Goal: Information Seeking & Learning: Learn about a topic

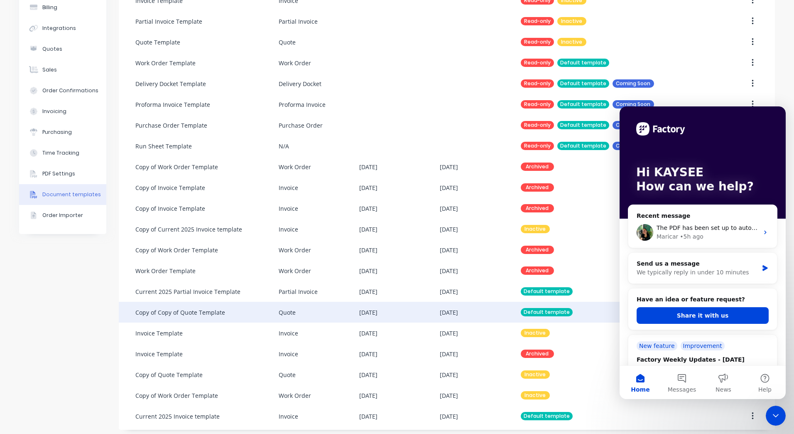
scroll to position [90, 0]
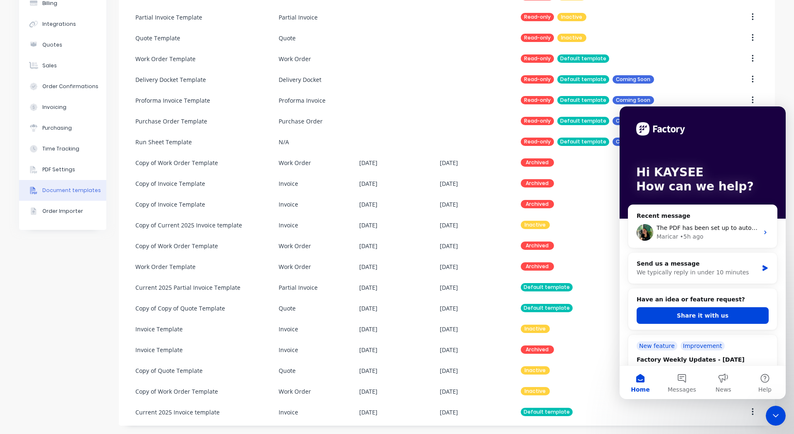
click at [778, 411] on icon "Close Intercom Messenger" at bounding box center [776, 416] width 10 height 10
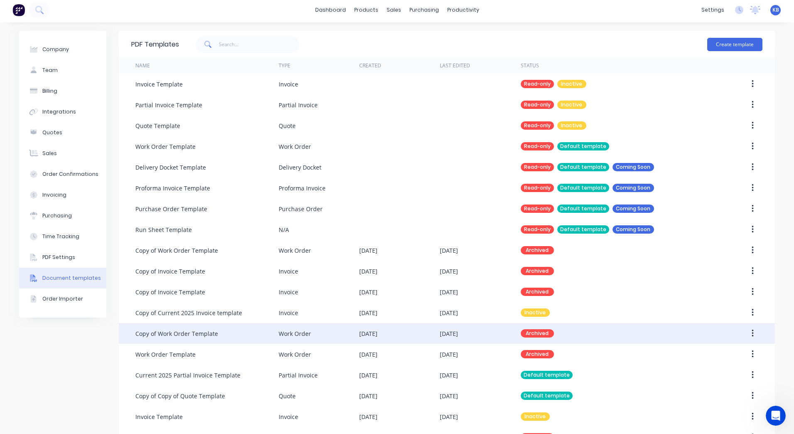
scroll to position [0, 0]
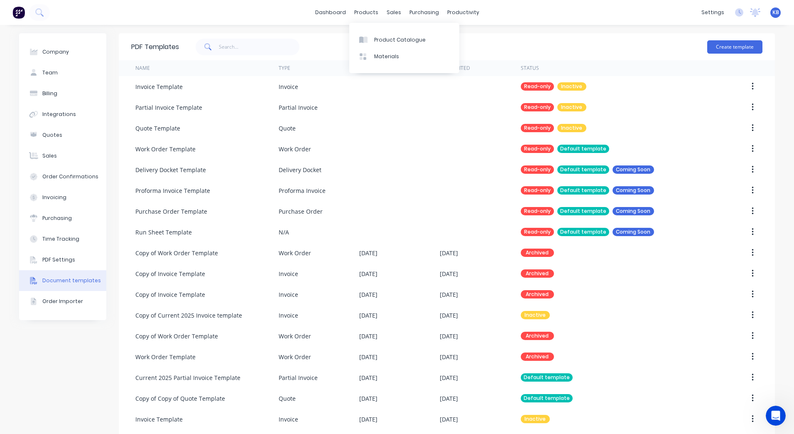
click at [381, 5] on div "dashboard products sales purchasing productivity dashboard products Product Cat…" at bounding box center [397, 12] width 794 height 25
click at [387, 8] on div "sales" at bounding box center [394, 12] width 23 height 12
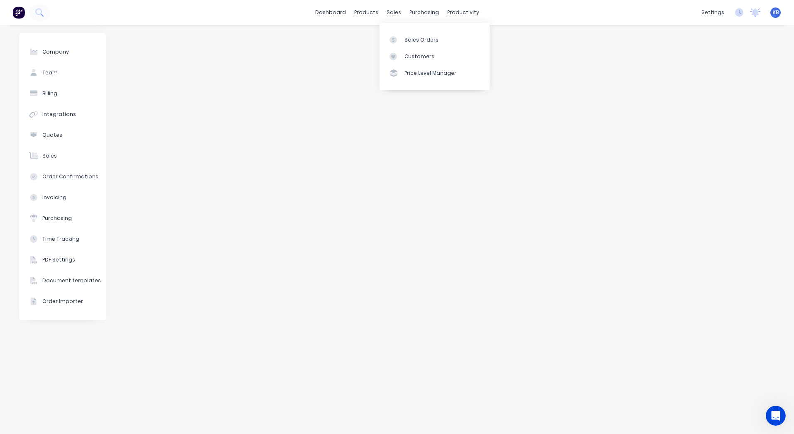
click at [406, 30] on div "Sales Orders Customers Price Level Manager" at bounding box center [435, 56] width 110 height 67
click at [405, 36] on div "Sales Orders" at bounding box center [422, 39] width 34 height 7
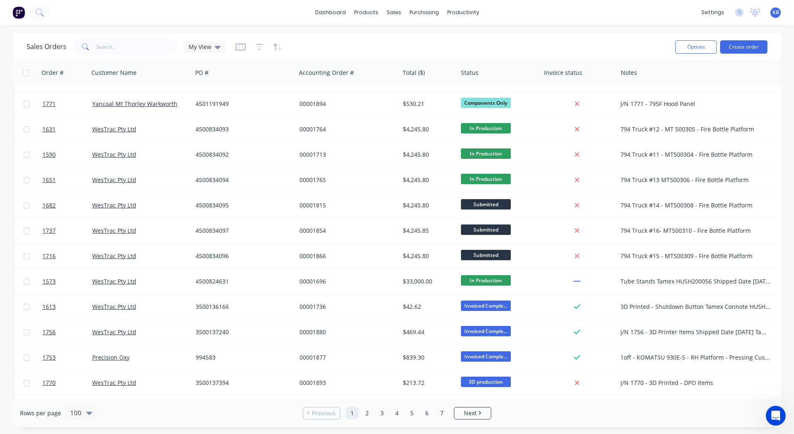
scroll to position [208, 0]
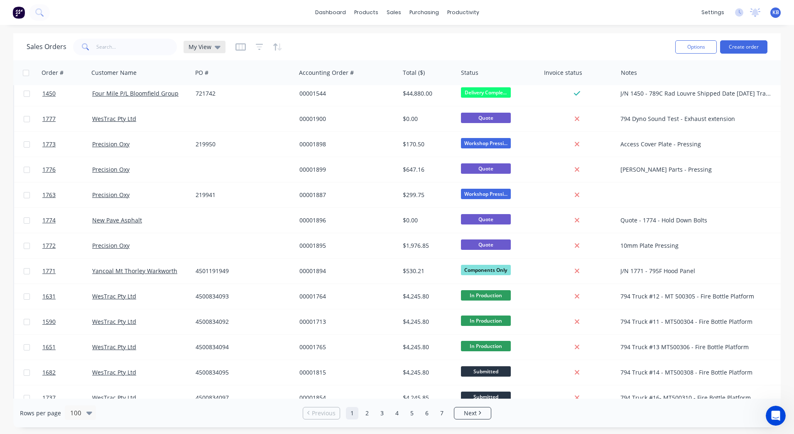
click at [213, 51] on div "My View" at bounding box center [205, 47] width 42 height 12
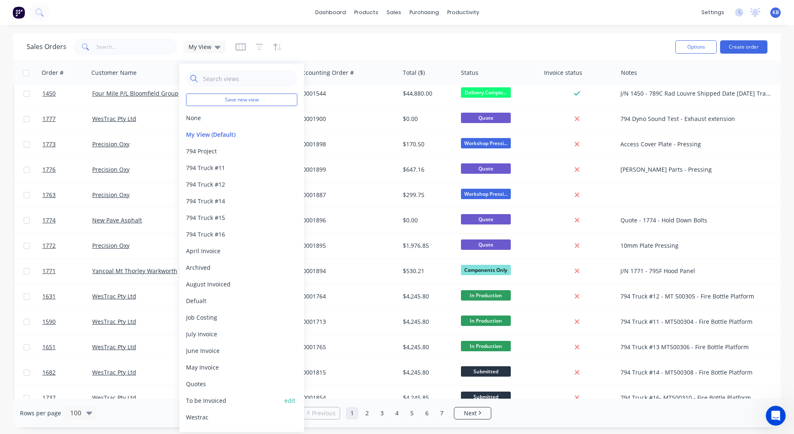
click at [242, 405] on div "To be Invoiced edit" at bounding box center [241, 400] width 111 height 17
click at [209, 399] on button "To be Invoiced" at bounding box center [233, 400] width 95 height 9
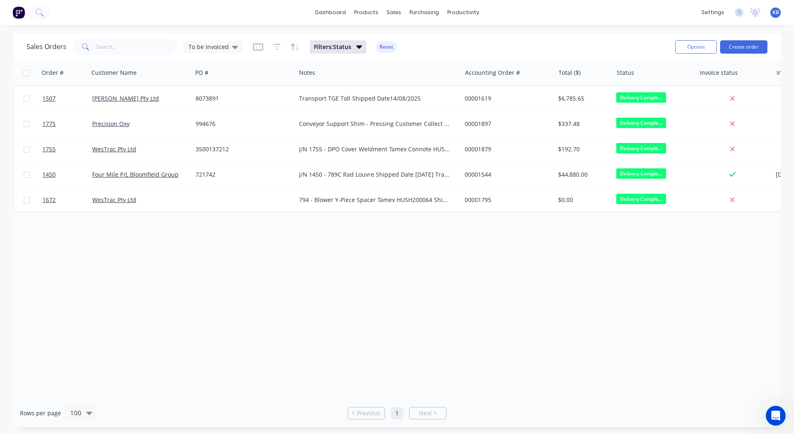
scroll to position [0, 0]
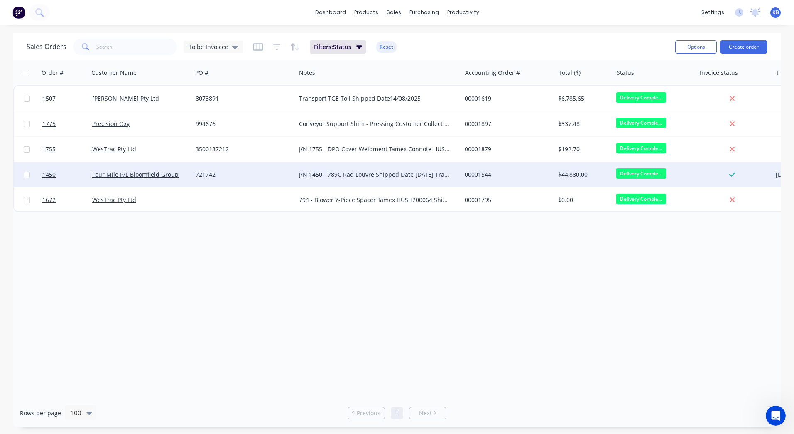
click at [631, 169] on span "Delivery Comple..." at bounding box center [642, 173] width 50 height 10
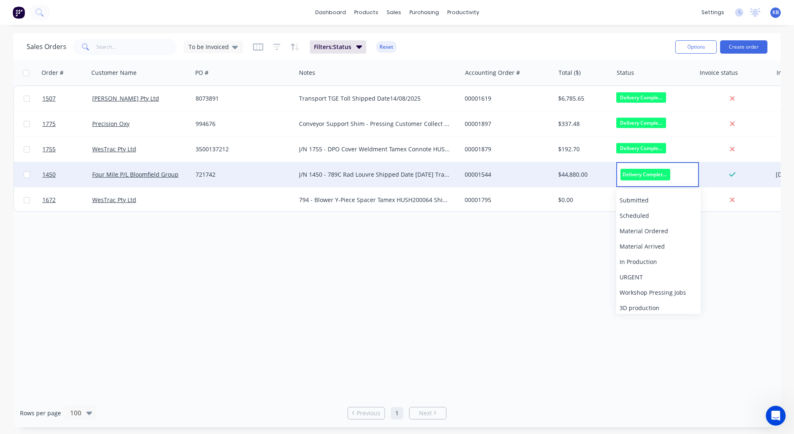
click at [405, 258] on div "Order # Customer Name PO # Notes Accounting Order # Total ($) Status Invoice st…" at bounding box center [397, 229] width 768 height 338
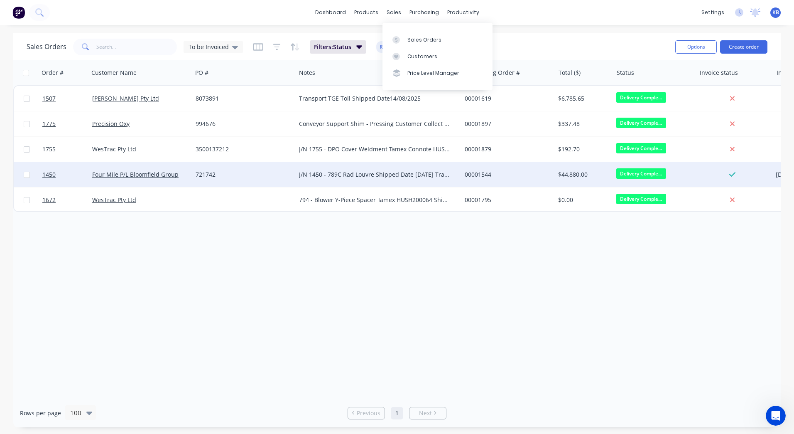
click at [412, 28] on div "Sales Orders Customers Price Level Manager" at bounding box center [438, 56] width 110 height 67
click at [412, 36] on div "Sales Orders" at bounding box center [425, 39] width 34 height 7
click at [342, 12] on link "dashboard" at bounding box center [330, 12] width 39 height 12
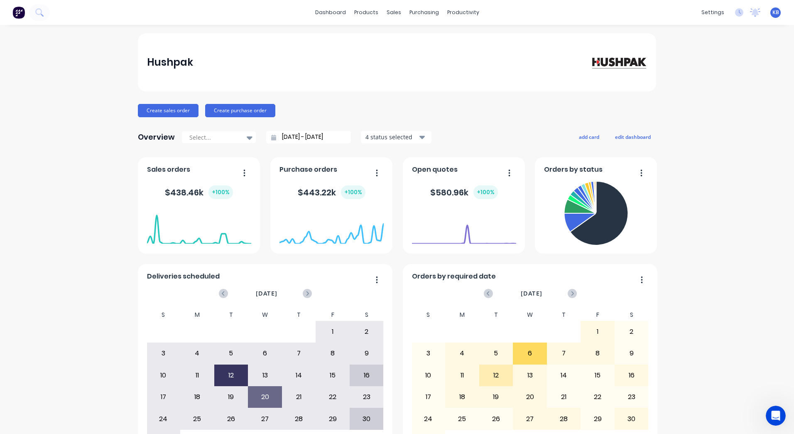
click at [303, 141] on input "14/07/25 - 14/08/25" at bounding box center [311, 137] width 71 height 12
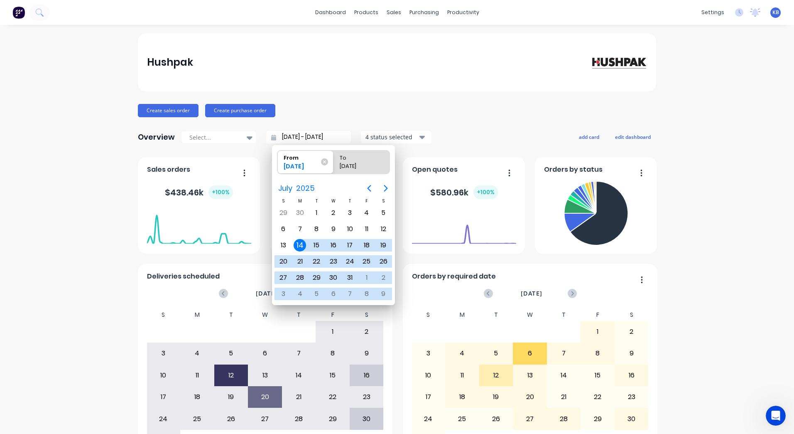
click at [340, 103] on div "Hushpak Create sales order Create purchase order Overview Select... 14/07/25 - …" at bounding box center [397, 356] width 519 height 647
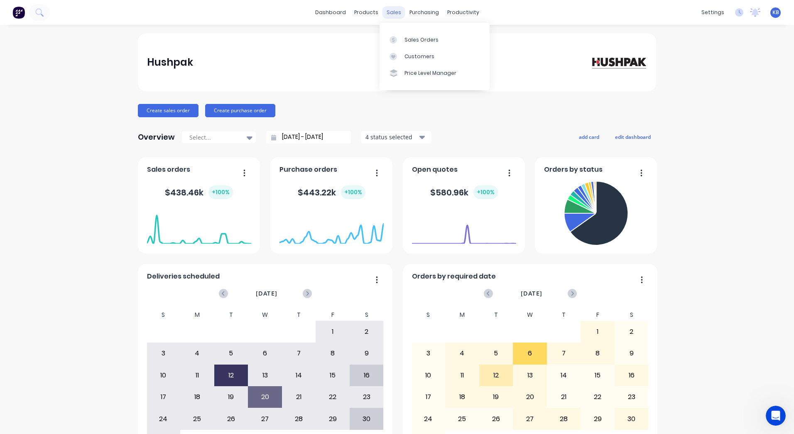
click at [389, 17] on div "sales" at bounding box center [394, 12] width 23 height 12
click at [420, 42] on div "Sales Orders" at bounding box center [422, 39] width 34 height 7
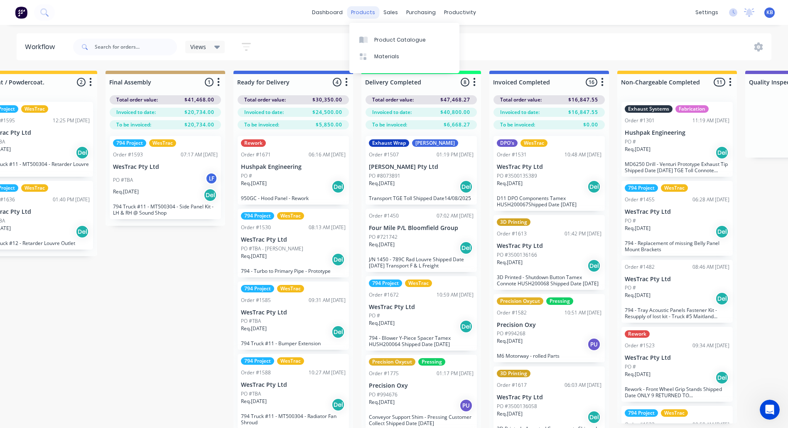
click at [374, 15] on div "products" at bounding box center [363, 12] width 32 height 12
click at [384, 14] on div "sales" at bounding box center [390, 12] width 23 height 12
click at [381, 12] on div "sales" at bounding box center [390, 12] width 23 height 12
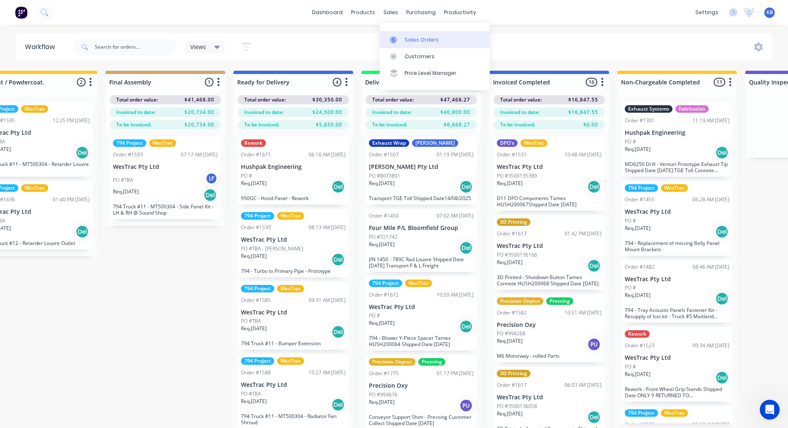
click at [409, 47] on link "Sales Orders" at bounding box center [435, 39] width 110 height 17
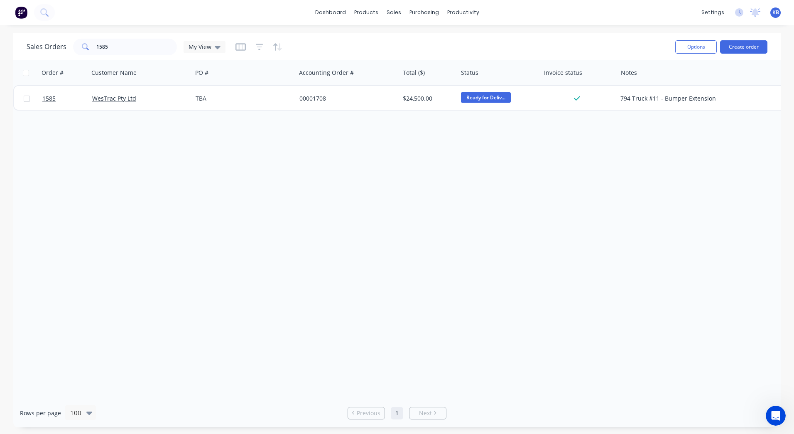
click at [215, 56] on div "Sales Orders 1585 My View" at bounding box center [348, 47] width 642 height 20
click at [216, 51] on div "My View" at bounding box center [205, 47] width 42 height 12
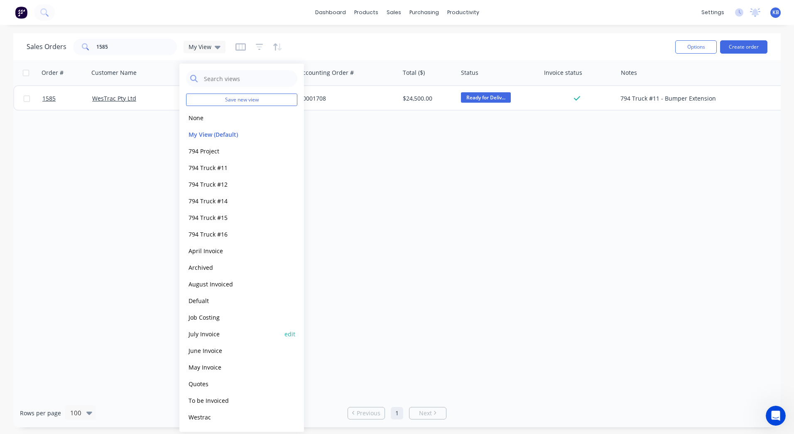
click at [209, 331] on button "July Invoice" at bounding box center [233, 334] width 95 height 10
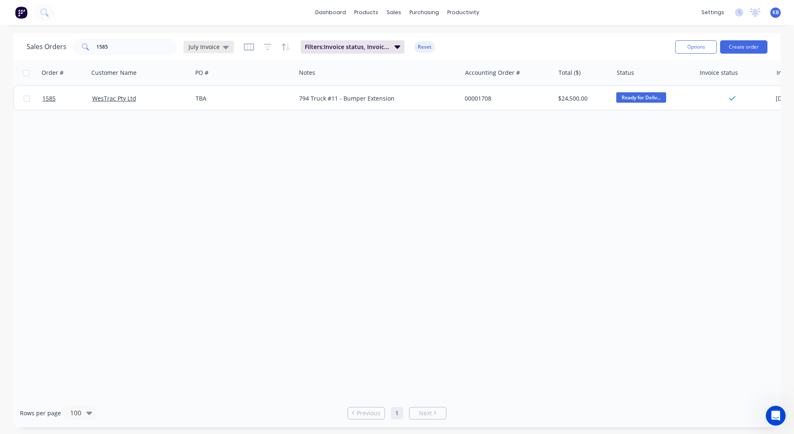
click at [227, 45] on icon at bounding box center [226, 46] width 6 height 9
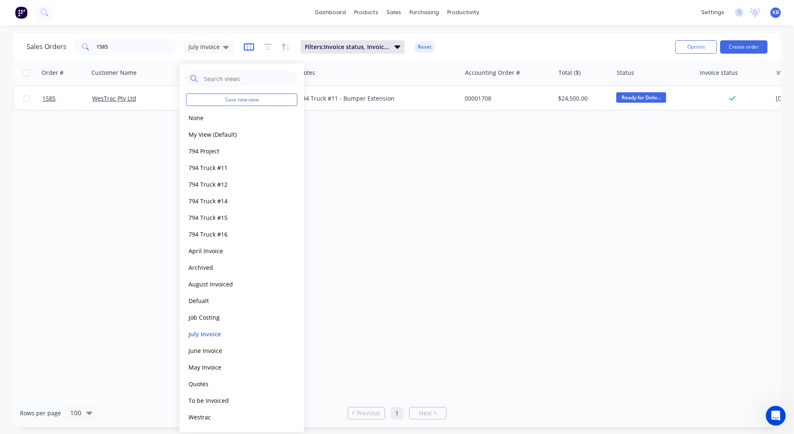
click at [244, 43] on icon "button" at bounding box center [249, 47] width 10 height 8
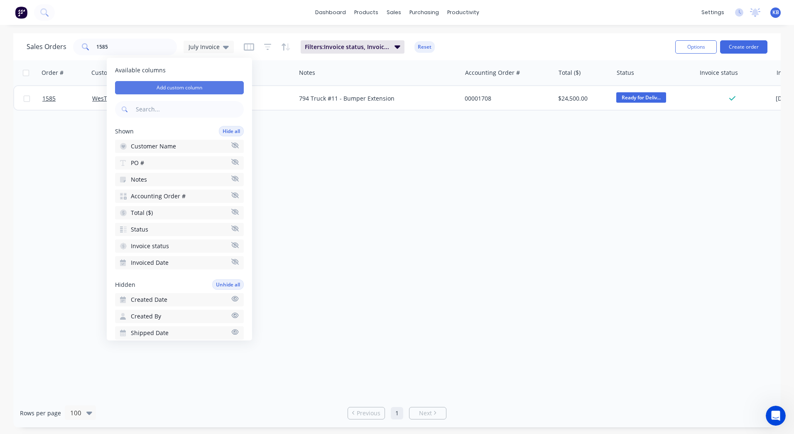
click at [177, 91] on button "Add custom column" at bounding box center [179, 87] width 129 height 13
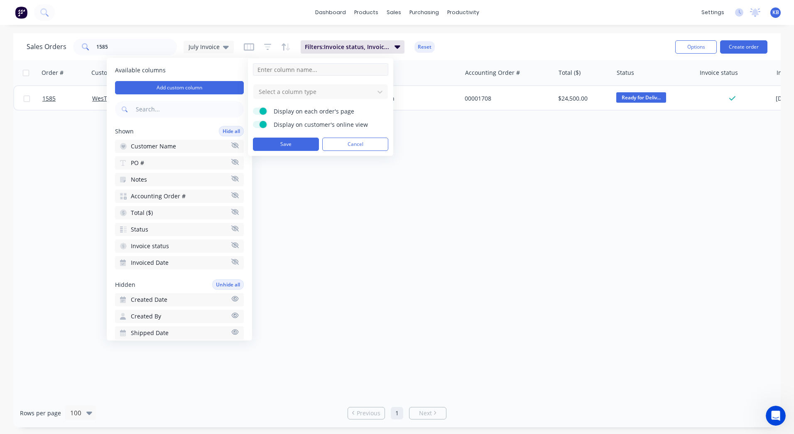
click at [299, 74] on input at bounding box center [320, 69] width 135 height 12
click at [257, 128] on label "Display on customer's online view" at bounding box center [260, 124] width 15 height 7
click at [253, 121] on input "Display on customer's online view" at bounding box center [253, 121] width 0 height 0
click at [260, 115] on div "Display on each order's page" at bounding box center [320, 112] width 135 height 8
click at [261, 113] on span at bounding box center [263, 111] width 7 height 7
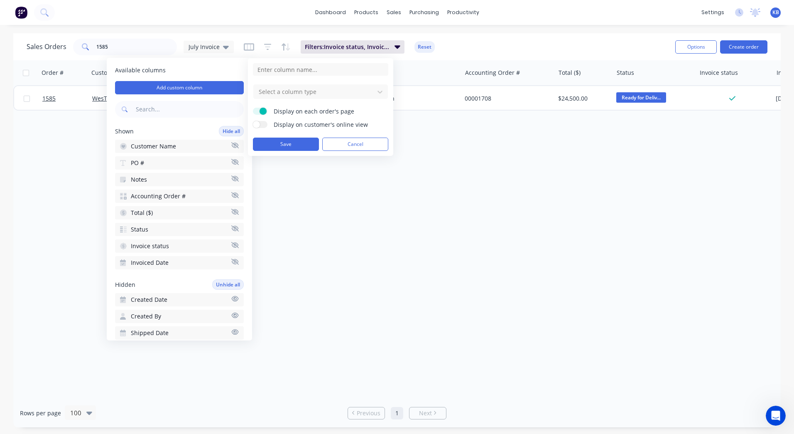
click at [253, 108] on input "Display on each order's page" at bounding box center [253, 108] width 0 height 0
click at [271, 75] on input at bounding box center [320, 69] width 135 height 12
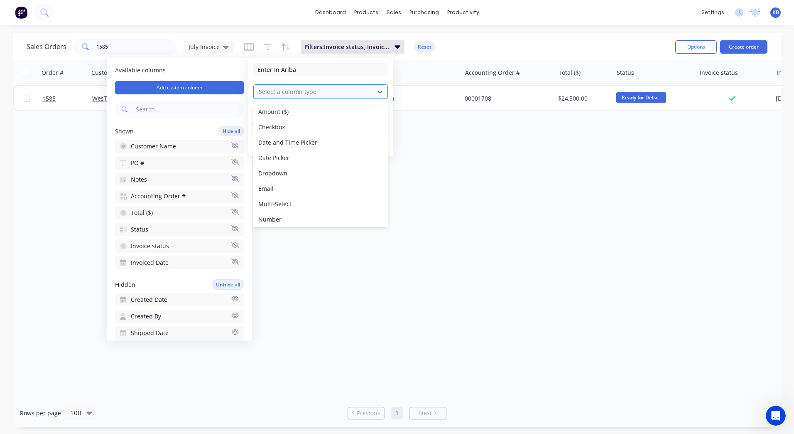
click at [291, 87] on div "Select a column type" at bounding box center [314, 92] width 117 height 14
click at [295, 124] on div "Checkbox" at bounding box center [320, 126] width 135 height 15
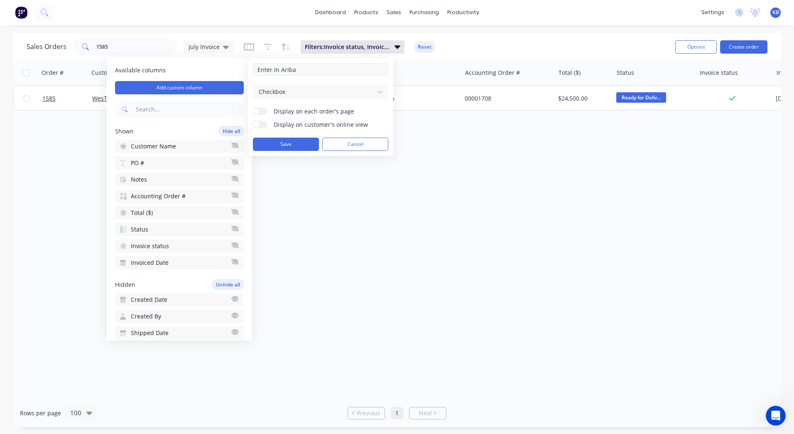
click at [301, 67] on input "Enter In Ariba" at bounding box center [320, 69] width 135 height 12
drag, startPoint x: 301, startPoint y: 67, endPoint x: 252, endPoint y: 69, distance: 49.1
click at [252, 69] on div "Enter In Ariba Checkbox Display on each order's page Display on customer's onli…" at bounding box center [320, 107] width 145 height 98
type input "Emailed Invoice / Enter into Ariba"
click at [277, 89] on div at bounding box center [314, 91] width 112 height 10
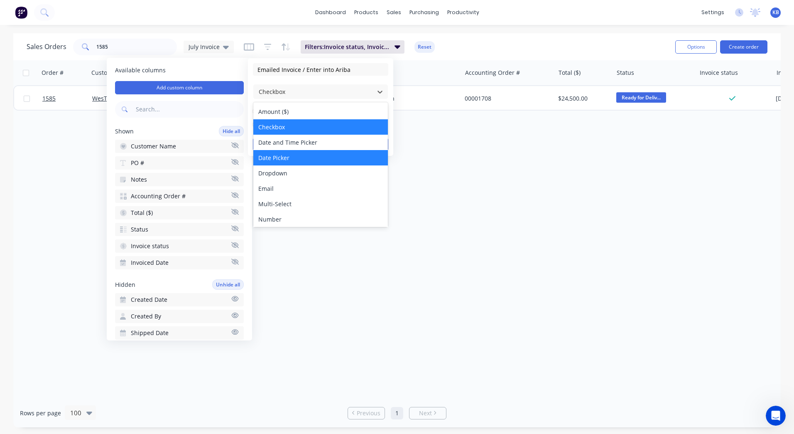
click at [292, 159] on div "Date Picker" at bounding box center [320, 157] width 135 height 15
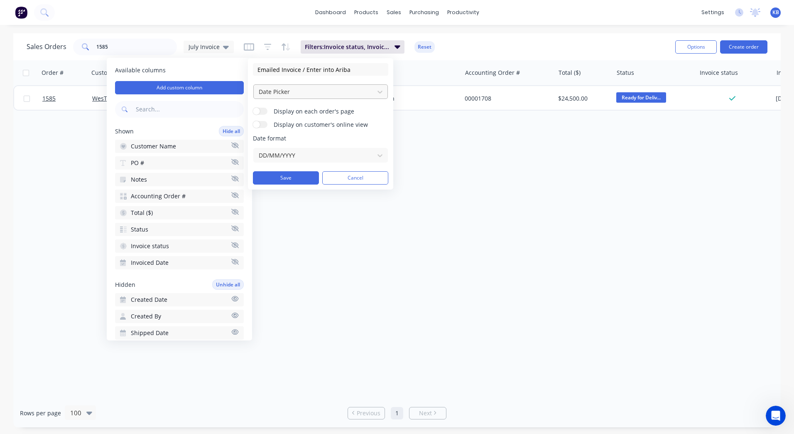
click at [284, 94] on div at bounding box center [314, 91] width 112 height 10
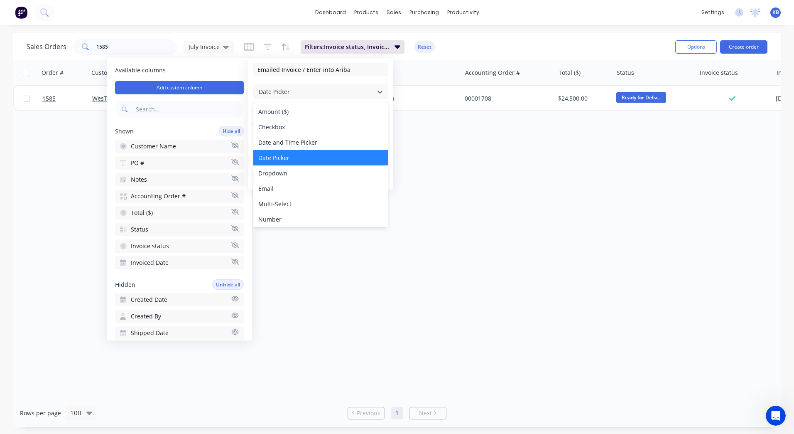
click at [289, 160] on div "Date Picker" at bounding box center [320, 157] width 135 height 15
click at [291, 98] on div "Date Picker" at bounding box center [314, 92] width 117 height 14
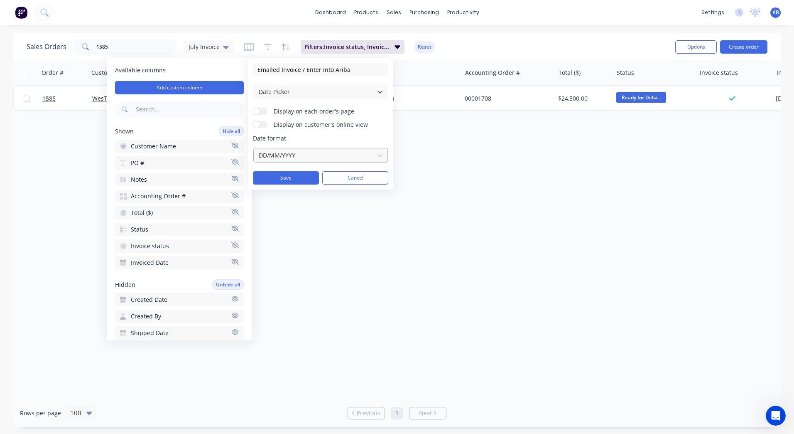
click at [282, 154] on div at bounding box center [314, 155] width 112 height 10
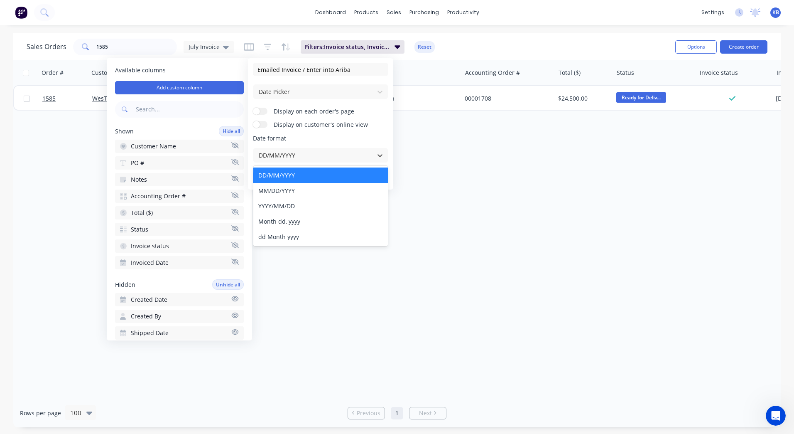
click at [413, 149] on div "Order # Customer Name PO # Notes Accounting Order # Total ($) Status Invoice st…" at bounding box center [397, 229] width 768 height 338
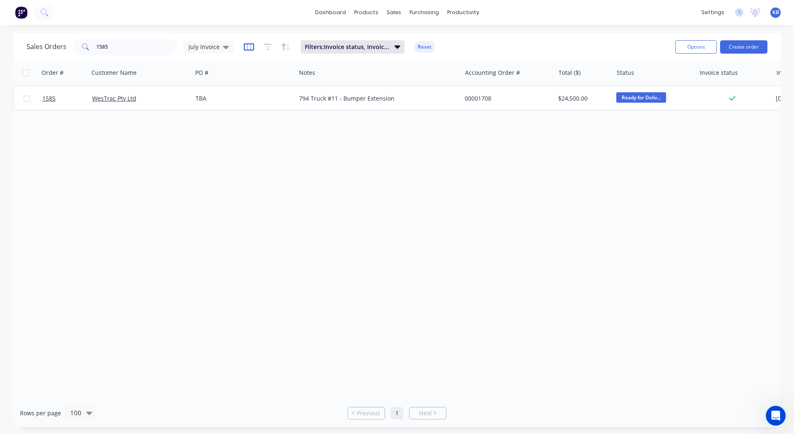
click at [244, 44] on icon "button" at bounding box center [249, 47] width 10 height 8
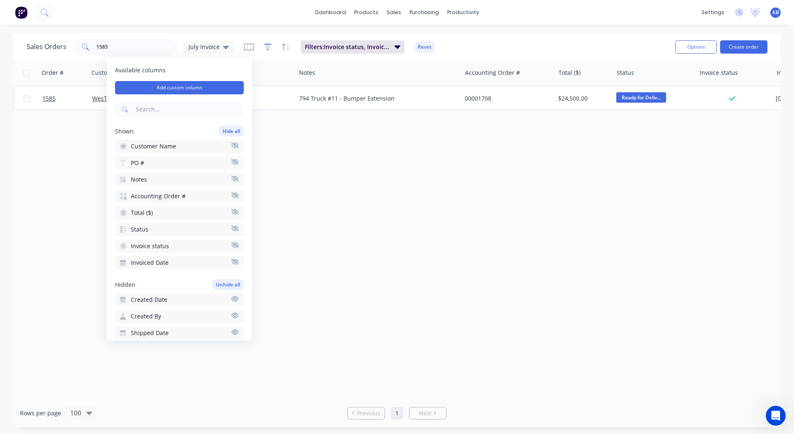
click at [269, 47] on icon "button" at bounding box center [267, 47] width 7 height 8
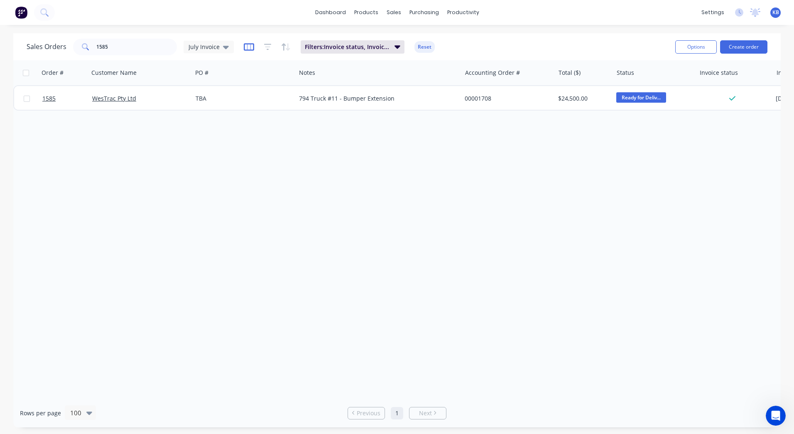
click at [251, 49] on icon "button" at bounding box center [249, 46] width 10 height 7
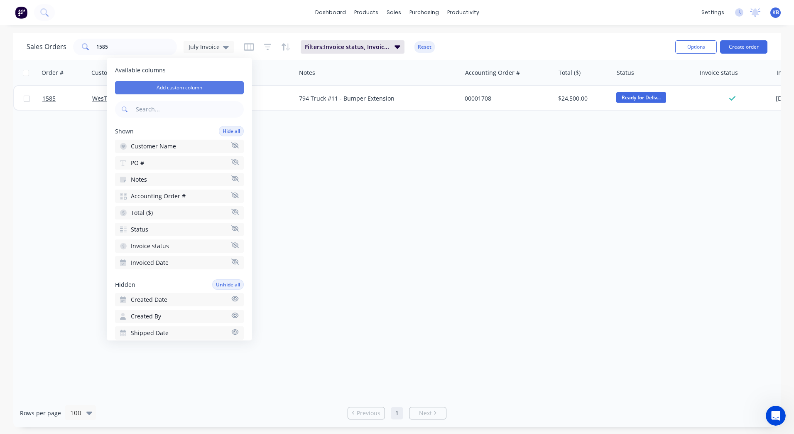
click at [165, 90] on button "Add custom column" at bounding box center [179, 87] width 129 height 13
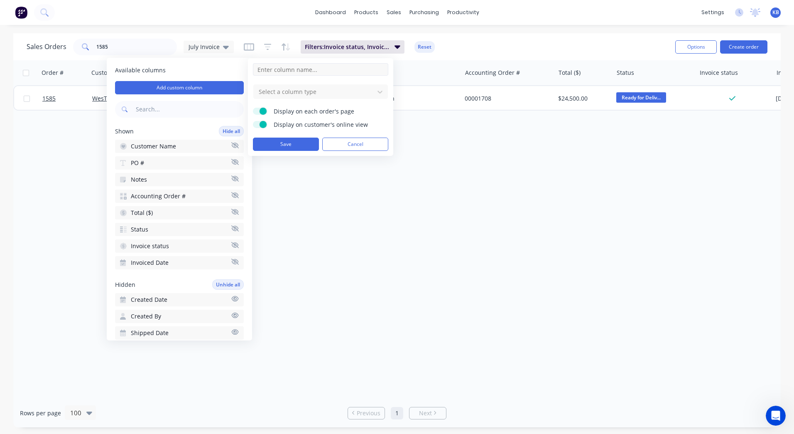
click at [278, 69] on input at bounding box center [320, 69] width 135 height 12
type input "Emailed Invoice / Enter into Ariba"
click at [274, 96] on div at bounding box center [314, 91] width 112 height 10
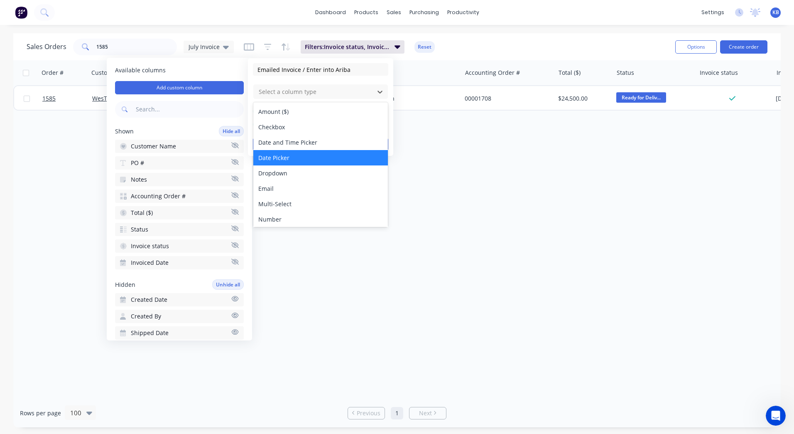
click at [268, 155] on div "Date Picker" at bounding box center [320, 157] width 135 height 15
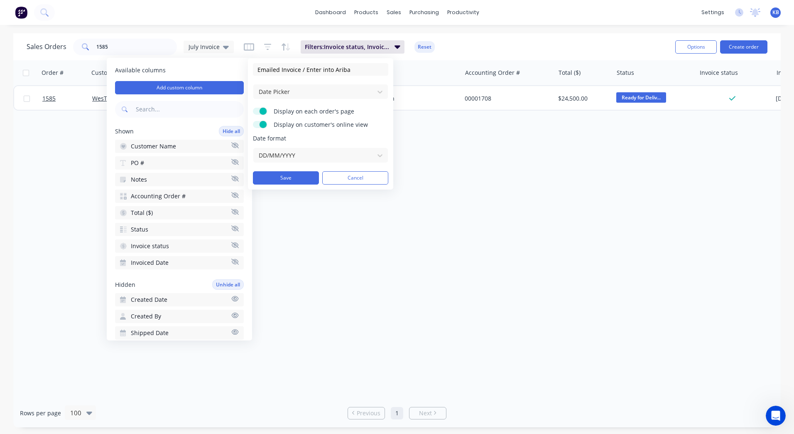
click at [264, 113] on span at bounding box center [263, 111] width 7 height 7
click at [253, 108] on input "Display on each order's page" at bounding box center [253, 108] width 0 height 0
click at [261, 123] on span at bounding box center [263, 124] width 7 height 7
click at [253, 121] on input "Display on customer's online view" at bounding box center [253, 121] width 0 height 0
click at [295, 175] on button "Save" at bounding box center [286, 177] width 66 height 13
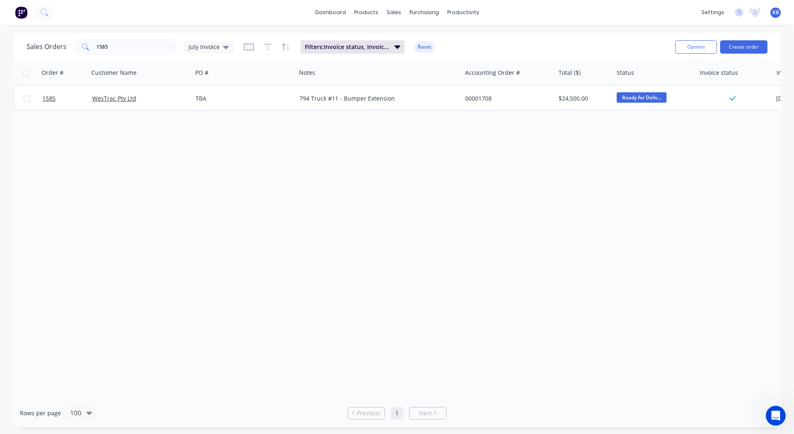
drag, startPoint x: 509, startPoint y: 394, endPoint x: 592, endPoint y: 384, distance: 83.2
click at [652, 386] on div "Order # Customer Name PO # Notes Accounting Order # Total ($) Status Invoice st…" at bounding box center [397, 229] width 768 height 338
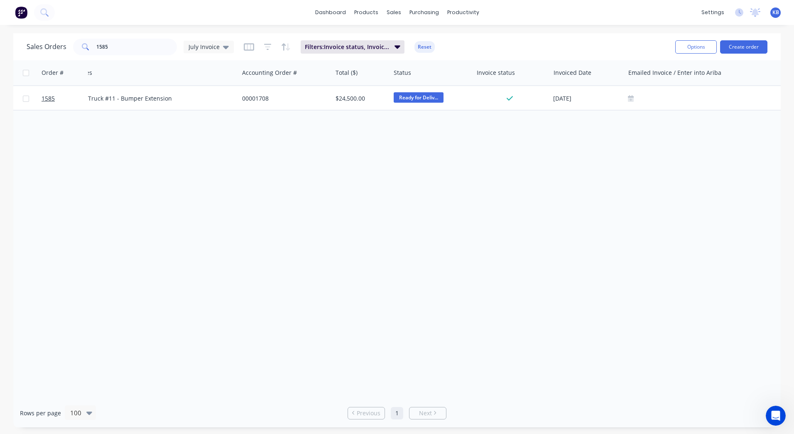
scroll to position [0, 232]
drag, startPoint x: 134, startPoint y: 42, endPoint x: 11, endPoint y: 33, distance: 123.3
click at [18, 33] on div "Sales Orders 1585 July Invoice Filters: Invoice status, Invoiced Date Reset Opt…" at bounding box center [397, 46] width 768 height 27
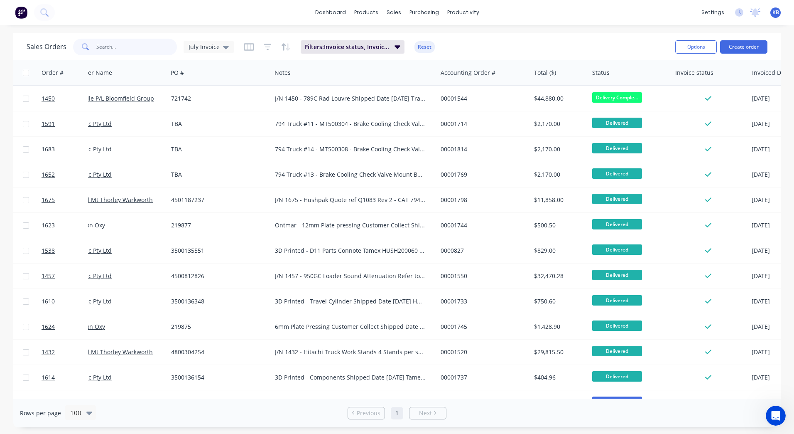
scroll to position [0, 0]
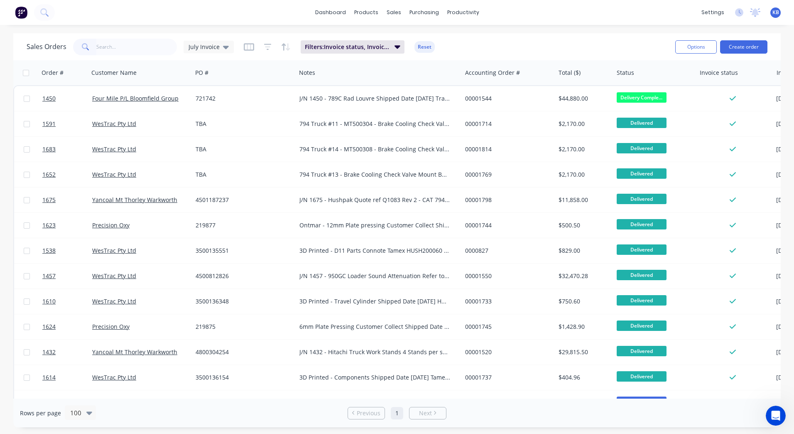
click at [139, 35] on div "Sales Orders July Invoice Filters: Invoice status, Invoiced Date Reset Options …" at bounding box center [397, 46] width 768 height 27
click at [138, 49] on input "text" at bounding box center [136, 47] width 81 height 17
click at [225, 48] on icon at bounding box center [226, 47] width 6 height 3
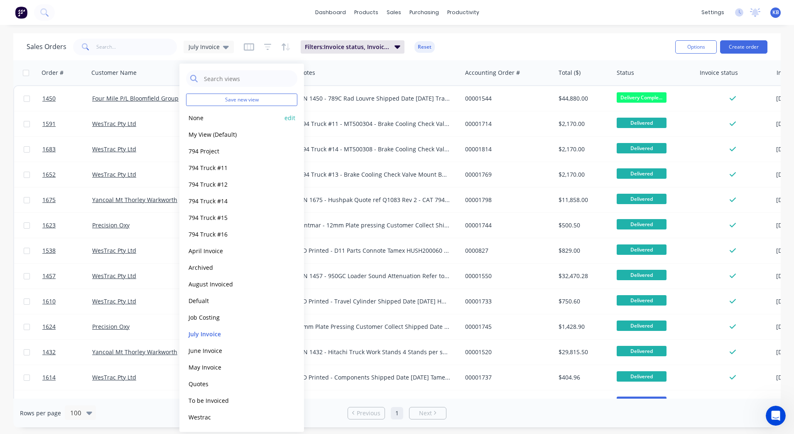
click at [215, 119] on button "None" at bounding box center [233, 118] width 95 height 10
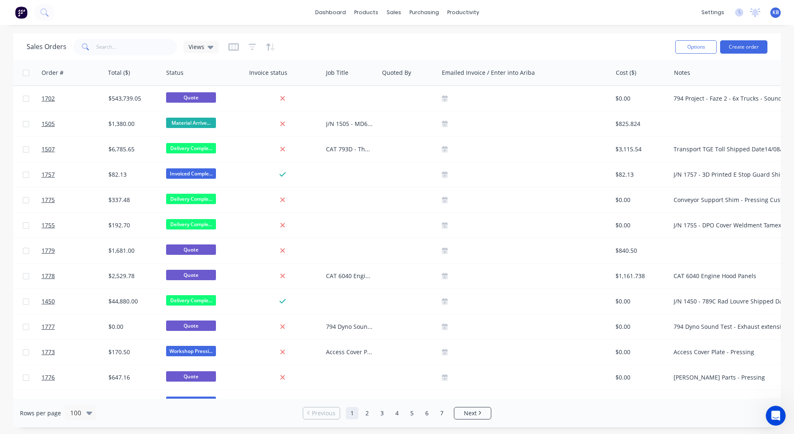
scroll to position [0, 357]
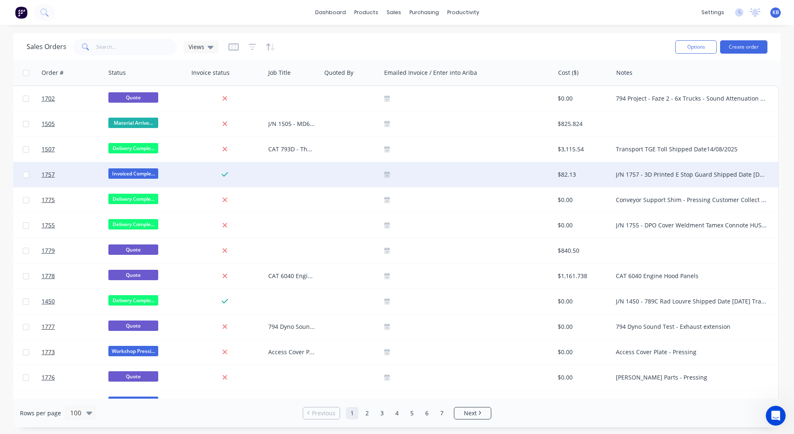
click at [330, 172] on div at bounding box center [351, 174] width 60 height 25
click at [290, 170] on div at bounding box center [293, 174] width 56 height 25
click at [275, 173] on div at bounding box center [293, 174] width 56 height 25
drag, startPoint x: 612, startPoint y: 178, endPoint x: 705, endPoint y: 182, distance: 93.1
click at [705, 182] on div "J/N 1757 - 3D Printed E Stop Guard Shipped Date 13/08/2025 Tamex Connote HUSH20…" at bounding box center [696, 174] width 166 height 25
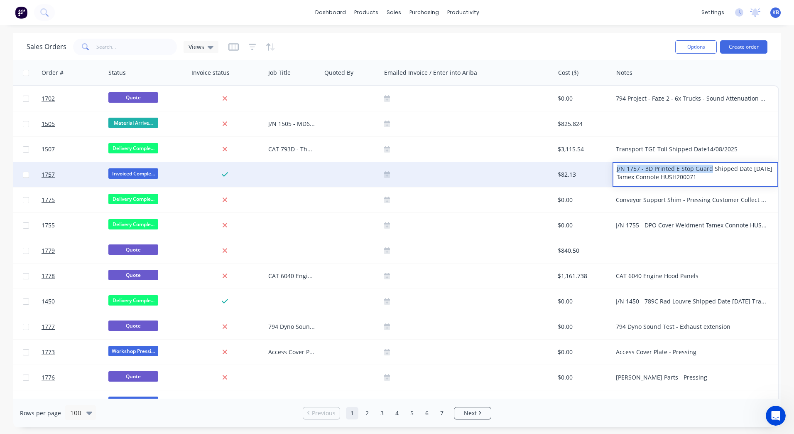
drag, startPoint x: 705, startPoint y: 169, endPoint x: 608, endPoint y: 170, distance: 96.8
click at [613, 170] on div "J/N 1757 - 3D Printed E Stop Guard Shipped Date 13/08/2025 Tamex Connote HUSH20…" at bounding box center [696, 174] width 166 height 25
copy div "J/N 1757 - 3D Printed E Stop Guard"
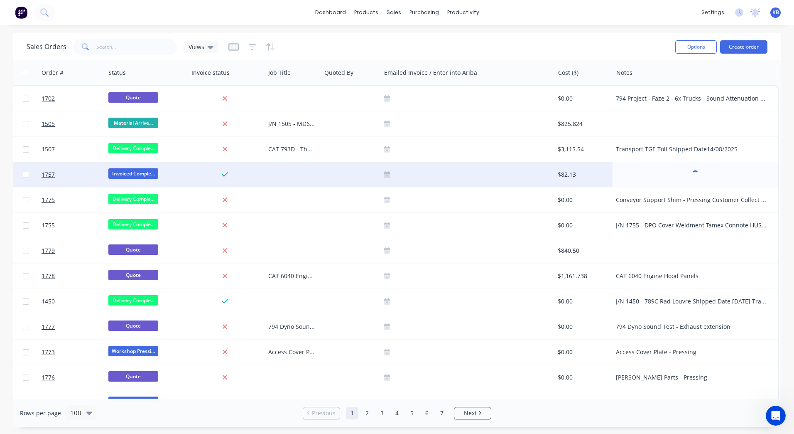
click at [285, 175] on div at bounding box center [293, 174] width 56 height 25
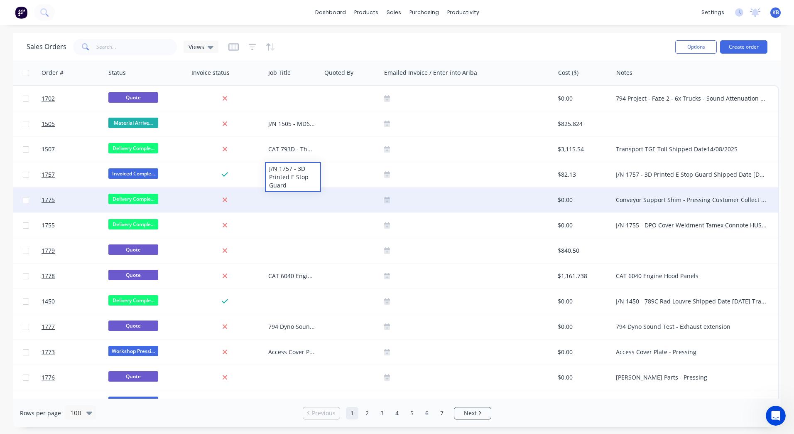
click at [494, 202] on div at bounding box center [467, 200] width 167 height 7
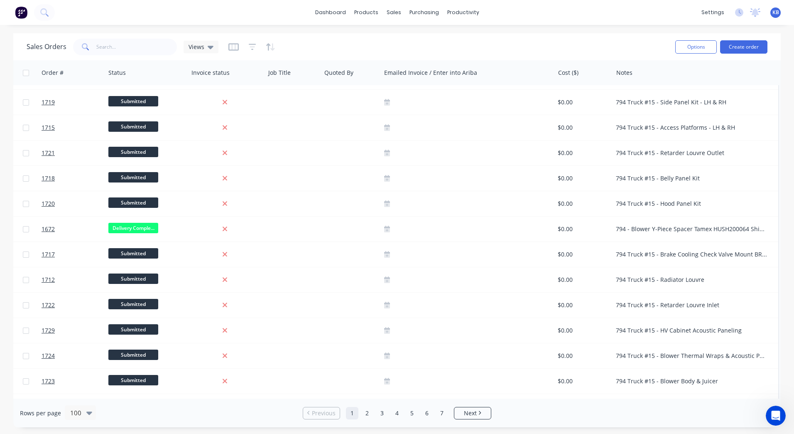
scroll to position [1537, 357]
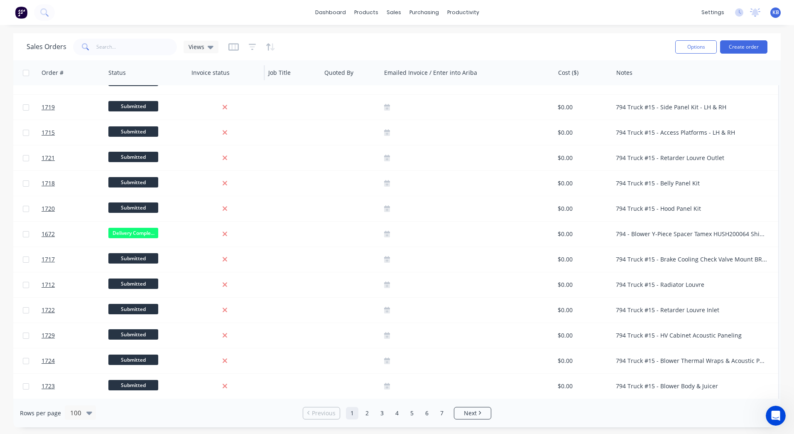
click at [198, 60] on div "Invoice status" at bounding box center [226, 72] width 77 height 25
click at [199, 52] on div "Views" at bounding box center [201, 47] width 35 height 12
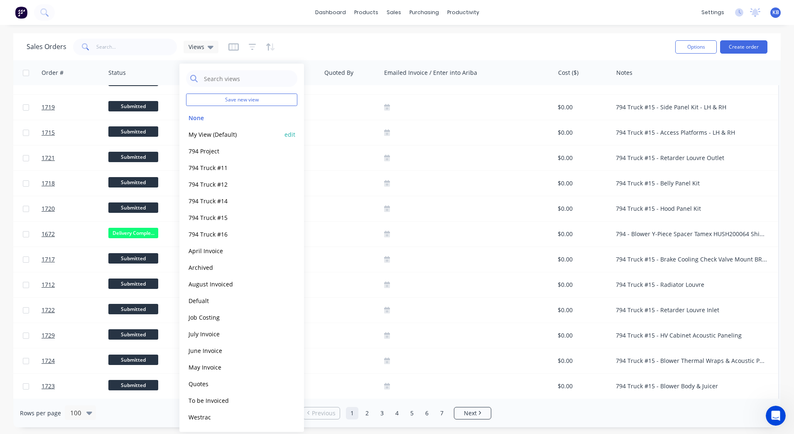
click at [209, 135] on button "My View (Default)" at bounding box center [233, 135] width 95 height 10
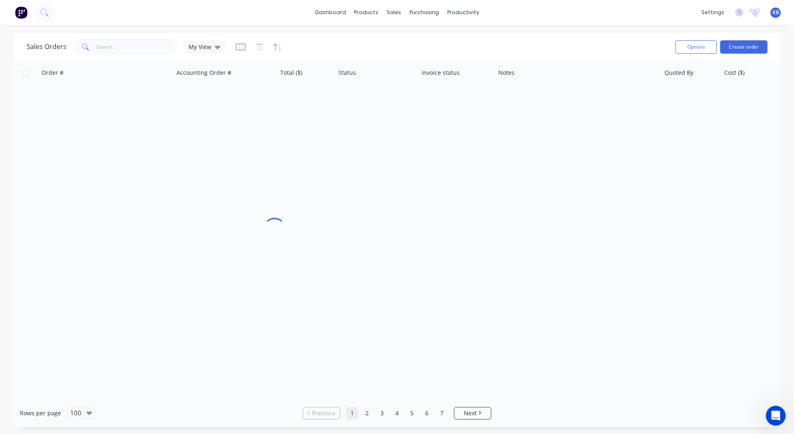
scroll to position [0, 123]
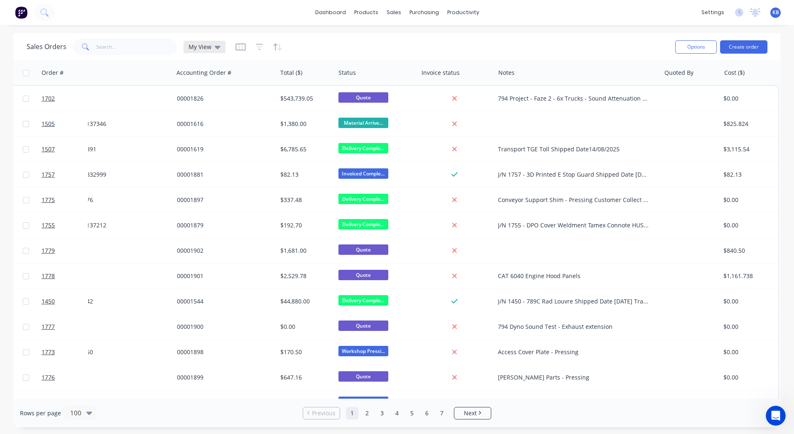
click at [201, 54] on div "Sales Orders My View" at bounding box center [126, 47] width 199 height 17
click at [205, 46] on span "My View" at bounding box center [200, 46] width 23 height 9
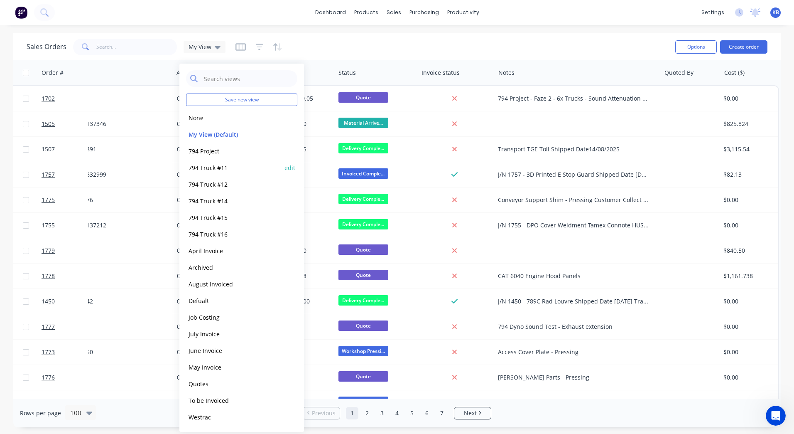
click at [200, 168] on button "794 Truck #11" at bounding box center [233, 168] width 95 height 10
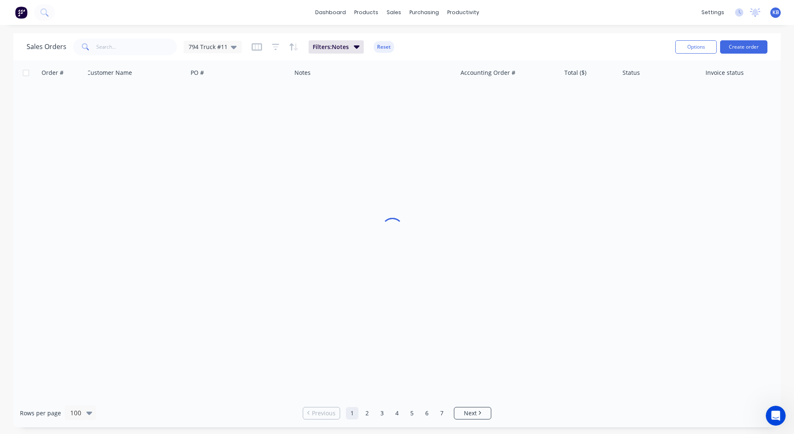
scroll to position [0, 5]
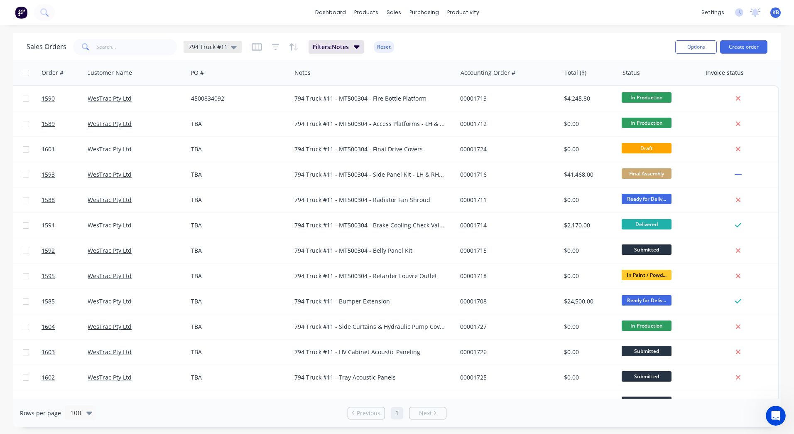
click at [236, 52] on div "794 Truck #11" at bounding box center [213, 47] width 58 height 12
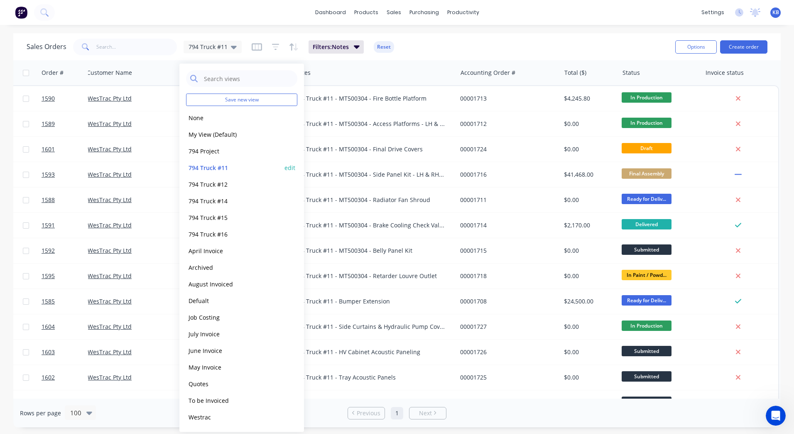
click at [291, 170] on button "edit" at bounding box center [290, 167] width 11 height 9
click at [332, 96] on label "Set as your default view" at bounding box center [365, 98] width 66 height 9
click at [325, 96] on input "Set as your default view" at bounding box center [324, 98] width 7 height 8
checkbox input "true"
click at [358, 113] on button "Update" at bounding box center [349, 115] width 56 height 13
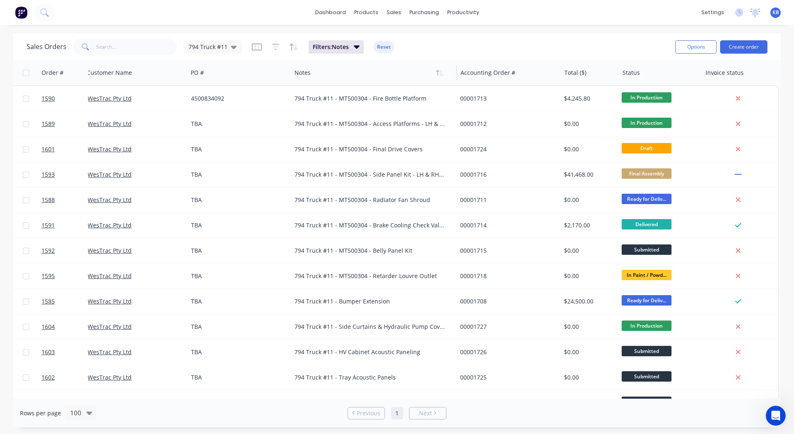
click at [389, 64] on div at bounding box center [371, 72] width 152 height 17
click at [252, 48] on icon "button" at bounding box center [257, 46] width 10 height 7
click at [231, 47] on icon at bounding box center [234, 46] width 6 height 9
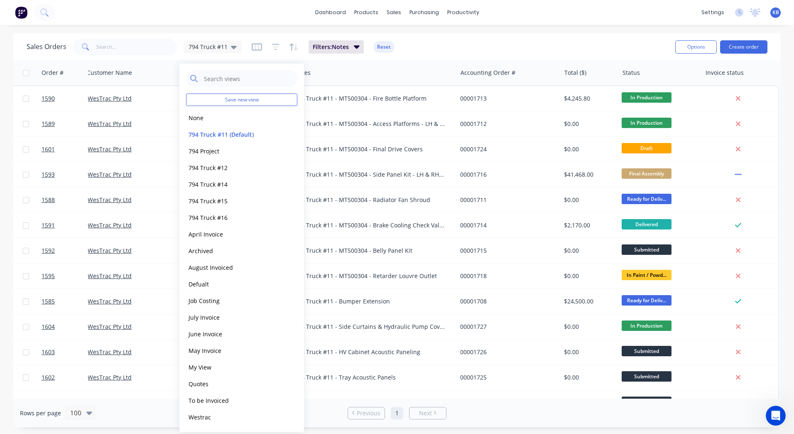
click at [248, 49] on div "Sales Orders 794 Truck #11 Filters: Notes Reset" at bounding box center [348, 47] width 642 height 20
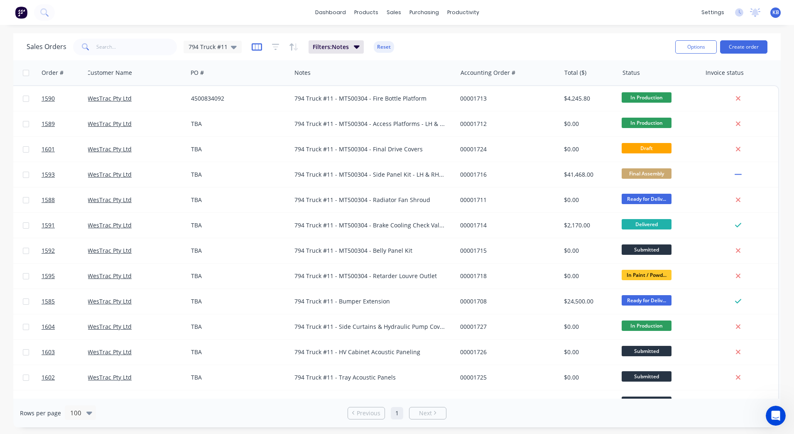
click at [252, 49] on icon "button" at bounding box center [257, 47] width 10 height 8
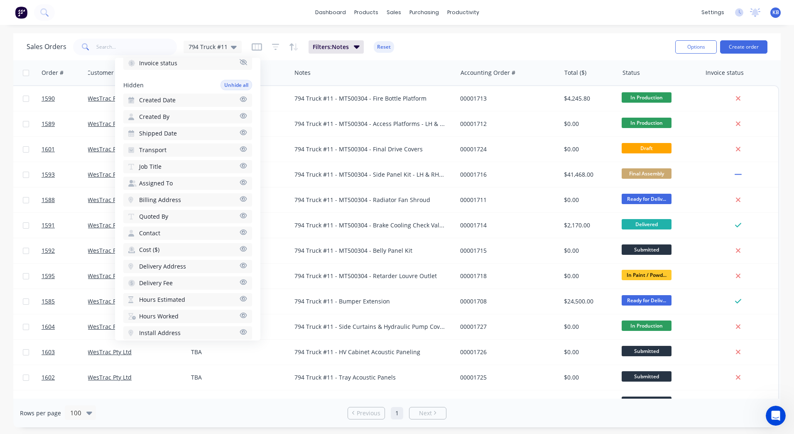
scroll to position [169, 0]
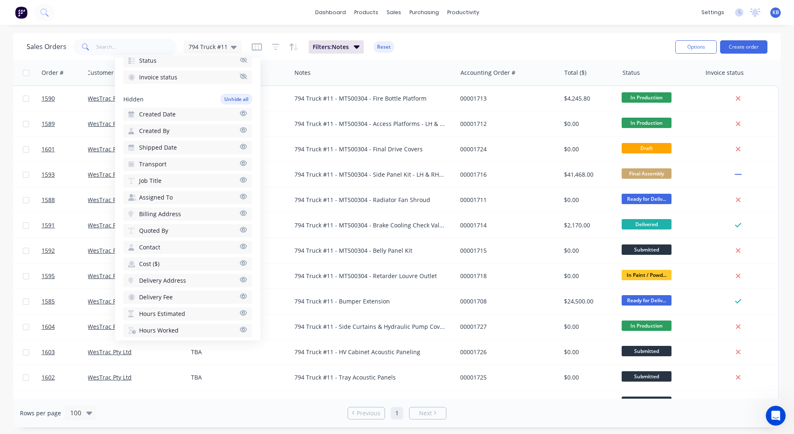
click at [158, 182] on span "Job Title" at bounding box center [150, 181] width 22 height 8
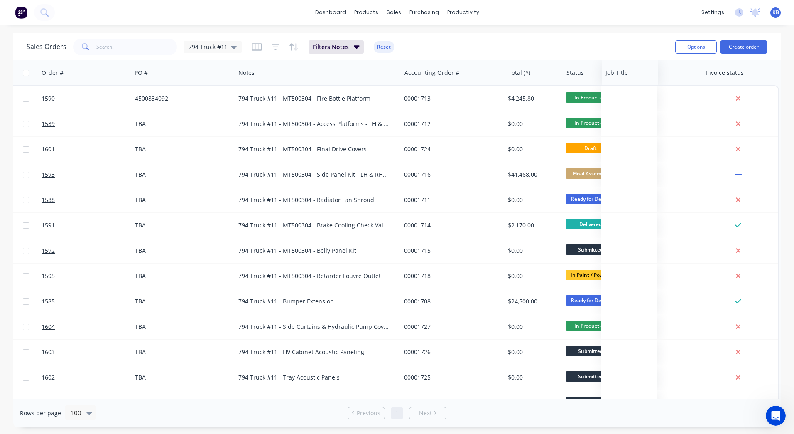
scroll to position [0, 61]
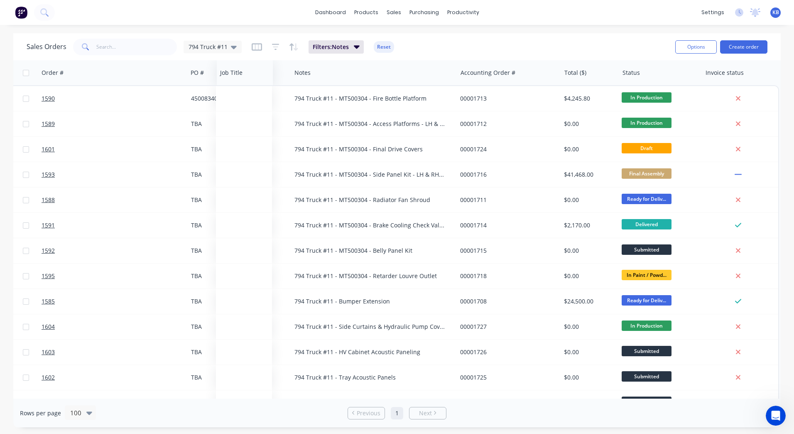
drag, startPoint x: 739, startPoint y: 76, endPoint x: 233, endPoint y: 58, distance: 506.4
click at [233, 58] on div "Sales Orders 794 Truck #11 Filters: Notes Reset Options Create order Order # Cu…" at bounding box center [397, 230] width 768 height 394
drag, startPoint x: 153, startPoint y: 66, endPoint x: 226, endPoint y: 69, distance: 72.8
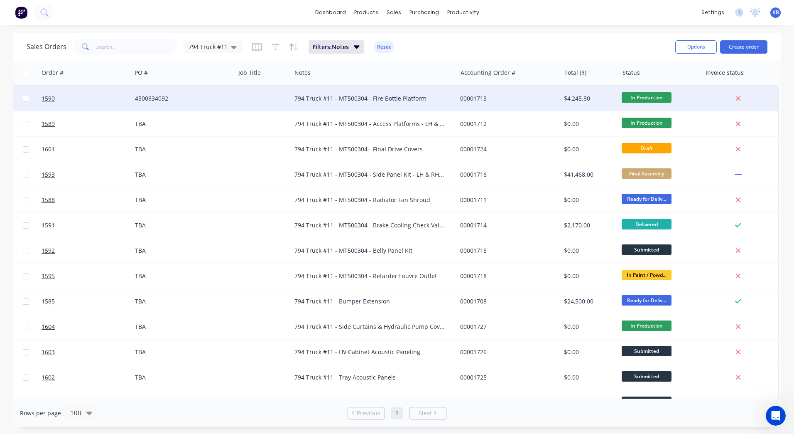
click at [334, 100] on div "794 Truck #11 - MT500304 - Fire Bottle Platform" at bounding box center [370, 98] width 151 height 8
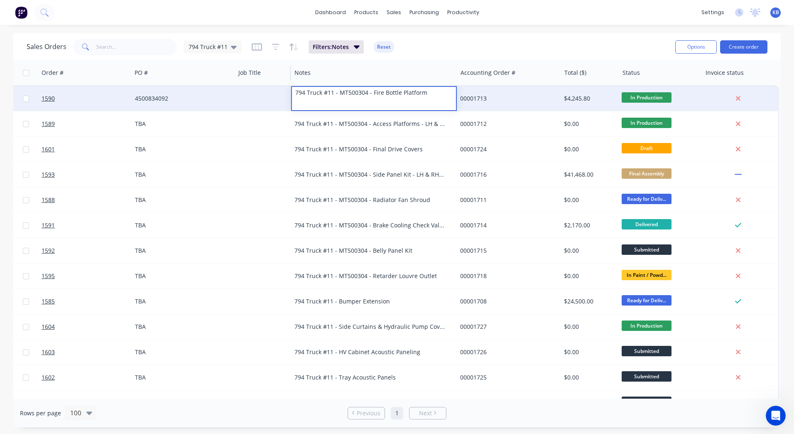
drag, startPoint x: 432, startPoint y: 96, endPoint x: 270, endPoint y: 83, distance: 162.2
click at [270, 83] on div "Order # Customer Name PO # Job Title Notes Accounting Order # Total ($) Status …" at bounding box center [366, 313] width 827 height 507
copy div "794 Truck #11 - MT500304 - Fire Bottle Platform"
click at [258, 84] on div "Job Title" at bounding box center [263, 72] width 56 height 25
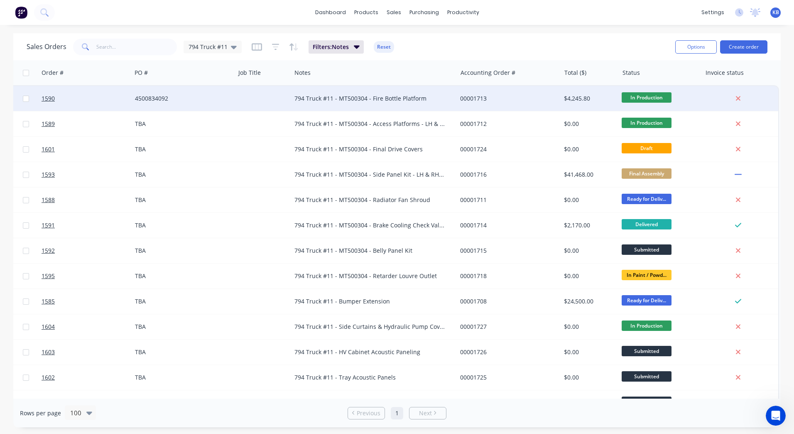
click at [253, 89] on div at bounding box center [263, 98] width 56 height 25
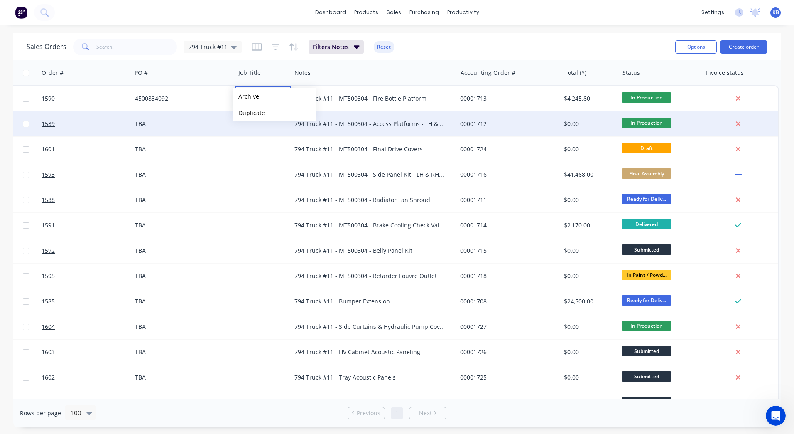
click at [219, 118] on div "TBA" at bounding box center [183, 123] width 103 height 25
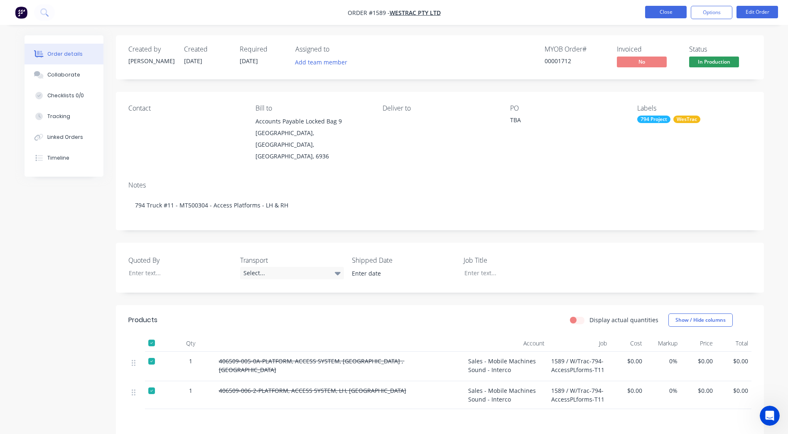
click at [671, 16] on button "Close" at bounding box center [666, 12] width 42 height 12
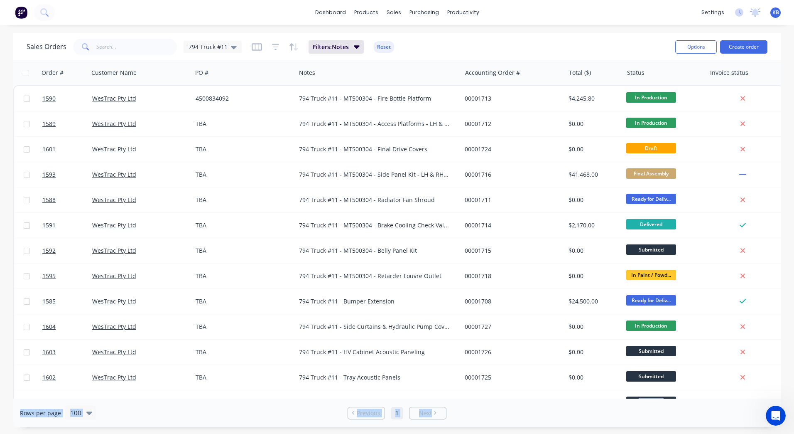
drag, startPoint x: 360, startPoint y: 393, endPoint x: 560, endPoint y: 401, distance: 200.0
click at [560, 401] on div "Sales Orders 794 Truck #11 Filters: Notes Reset Options Create order Order # Cu…" at bounding box center [397, 230] width 768 height 394
click at [256, 47] on icon "button" at bounding box center [257, 46] width 4 height 5
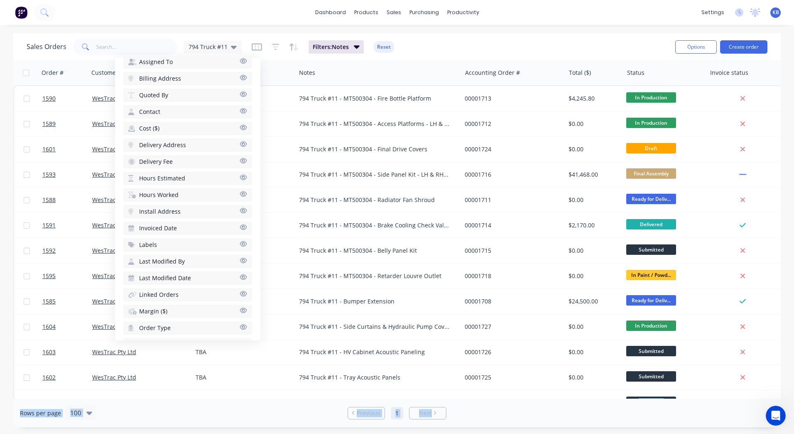
scroll to position [210, 0]
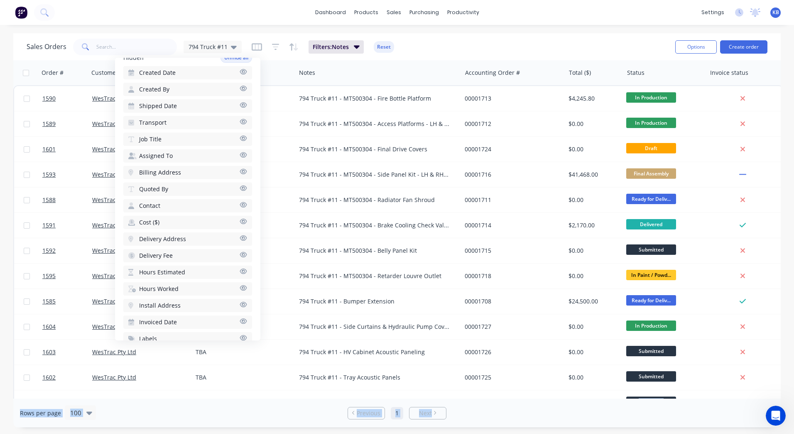
drag, startPoint x: 163, startPoint y: 138, endPoint x: 176, endPoint y: 91, distance: 49.0
click at [178, 65] on div "Hidden Unhide all Created Date Created By Shipped Date Transport Job Title Assi…" at bounding box center [187, 273] width 129 height 443
click at [150, 135] on button "Job Title" at bounding box center [187, 139] width 129 height 13
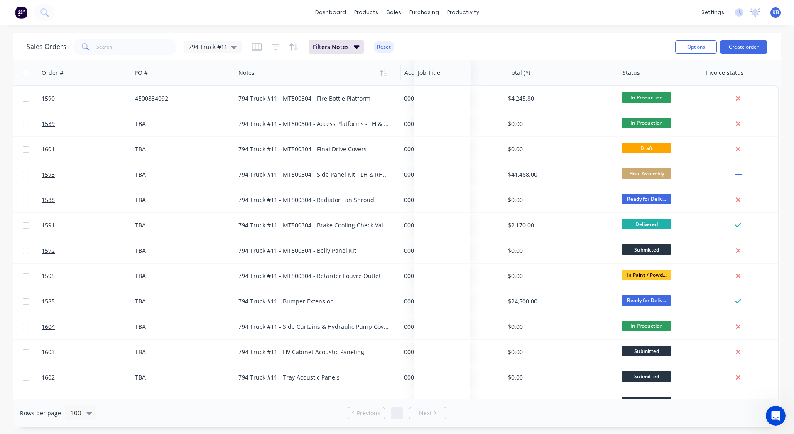
scroll to position [0, 61]
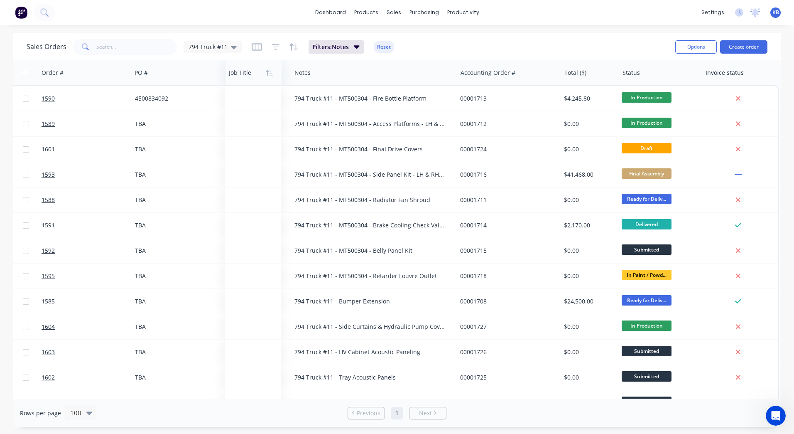
drag, startPoint x: 733, startPoint y: 75, endPoint x: 235, endPoint y: 71, distance: 497.8
click at [235, 71] on div at bounding box center [252, 72] width 47 height 17
click at [231, 45] on icon at bounding box center [234, 46] width 6 height 9
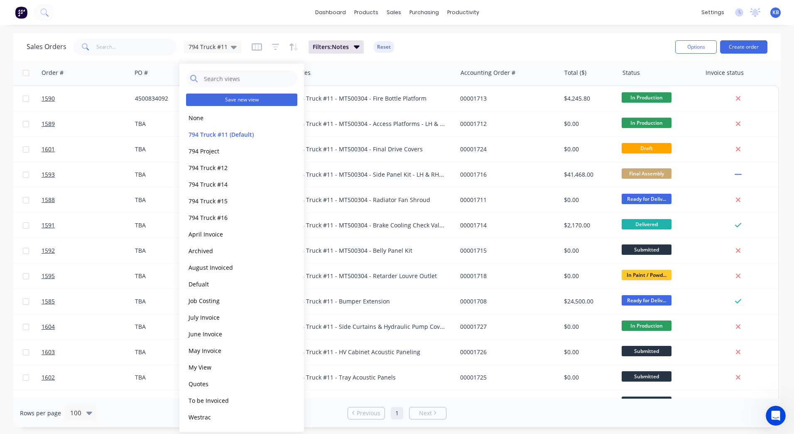
click at [243, 97] on button "Save new view" at bounding box center [241, 99] width 111 height 12
click at [247, 98] on button "Save new view" at bounding box center [241, 99] width 111 height 12
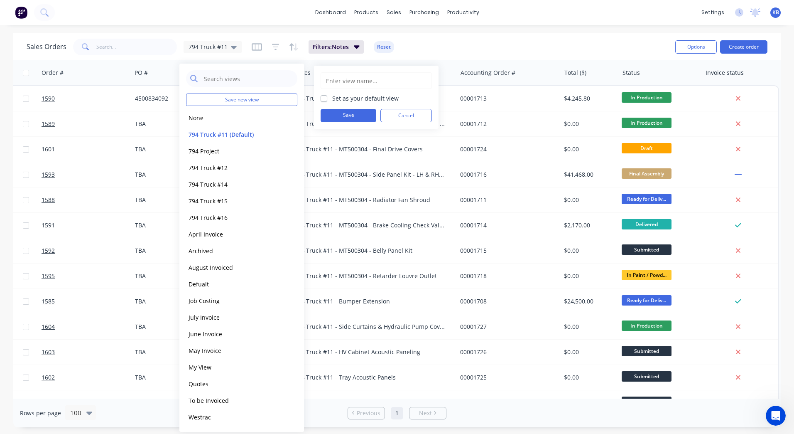
click at [378, 75] on input "text" at bounding box center [376, 81] width 102 height 16
click at [426, 44] on div "Sales Orders 794 Truck #11 Filters: Notes Reset" at bounding box center [348, 47] width 642 height 20
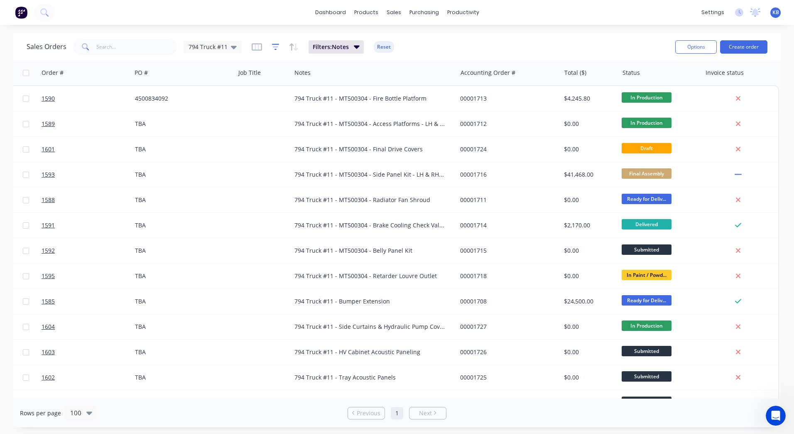
click at [274, 45] on icon "button" at bounding box center [275, 47] width 7 height 8
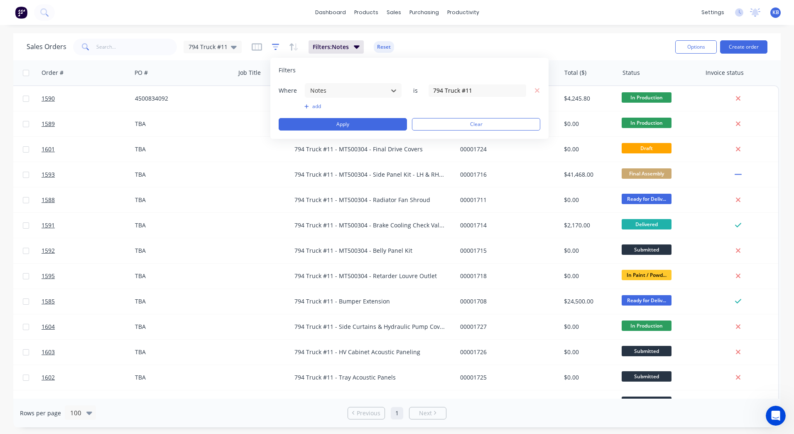
click at [274, 45] on icon "button" at bounding box center [275, 47] width 7 height 8
click at [258, 49] on icon "button" at bounding box center [257, 47] width 10 height 8
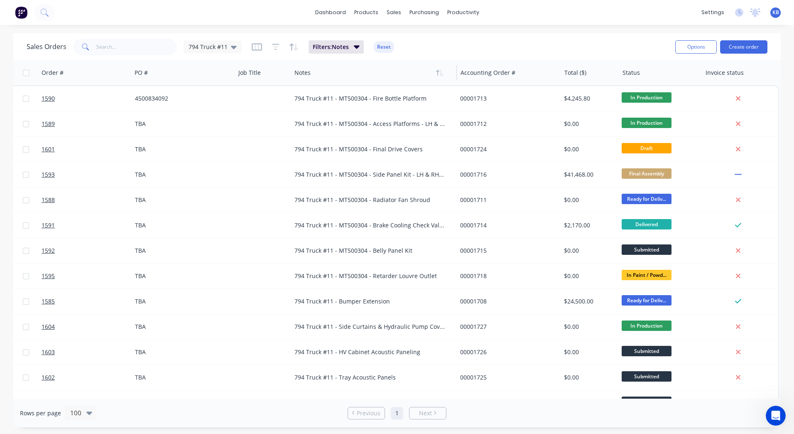
click at [380, 79] on div at bounding box center [371, 72] width 152 height 17
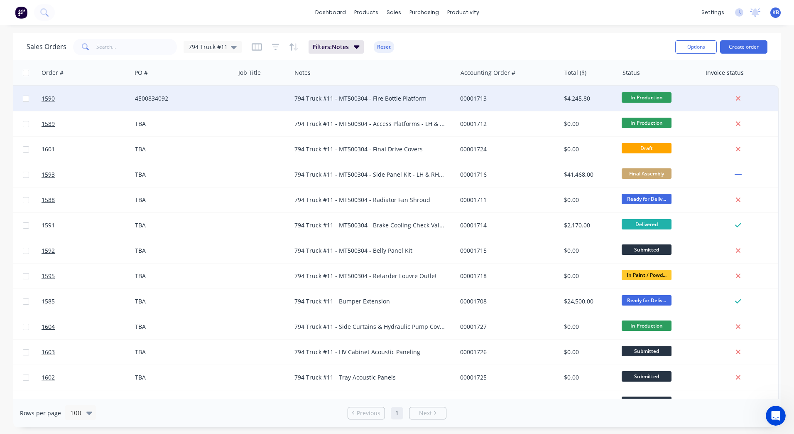
click at [270, 91] on div at bounding box center [263, 98] width 56 height 25
click at [321, 98] on div "794 Truck #11 - MT500304 - Fire Bottle Platform" at bounding box center [370, 98] width 151 height 8
drag, startPoint x: 433, startPoint y: 102, endPoint x: 290, endPoint y: 95, distance: 143.1
click at [290, 95] on div "1590 WesTrac Pty Ltd 4500834092 794 Truck #11 - MT500304 - Fire Bottle Platform…" at bounding box center [365, 98] width 825 height 25
copy div "794 Truck #11 - MT500304 - Fire Bottle Platform"
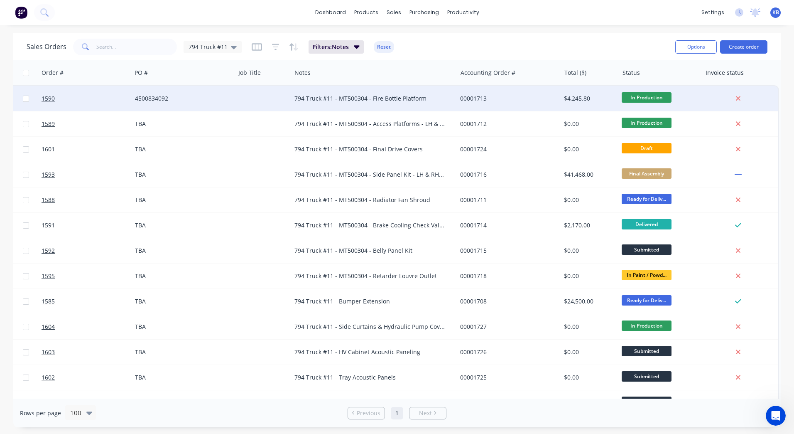
click at [248, 93] on div at bounding box center [263, 98] width 56 height 25
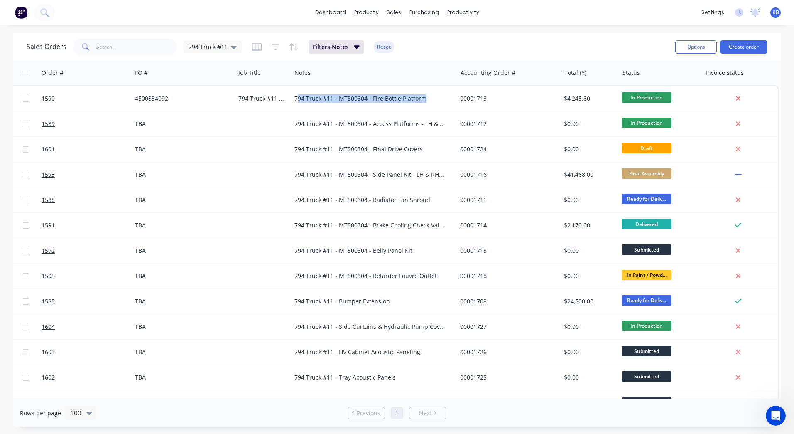
drag, startPoint x: 430, startPoint y: 101, endPoint x: 298, endPoint y: 101, distance: 132.1
click at [298, 101] on div "794 Truck #11 - MT500304 - Fire Bottle Platform" at bounding box center [370, 98] width 151 height 8
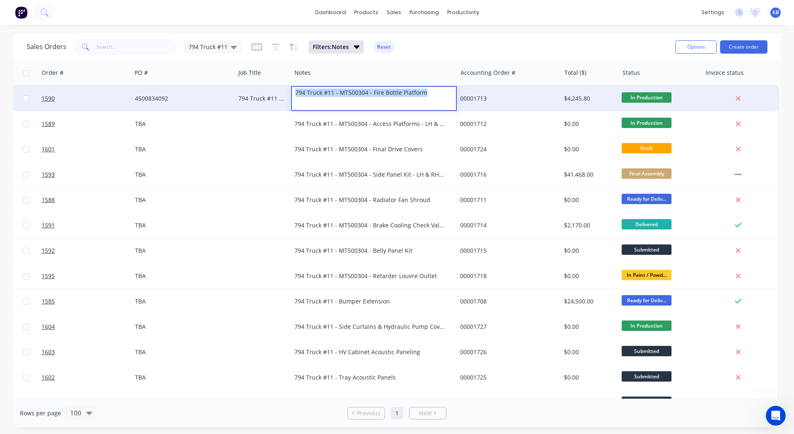
drag, startPoint x: 431, startPoint y: 96, endPoint x: 273, endPoint y: 98, distance: 157.5
click at [273, 98] on div "1590 WesTrac Pty Ltd 4500834092 794 Truck #11 - MT500304 - Fire Bottle Platform…" at bounding box center [365, 98] width 825 height 25
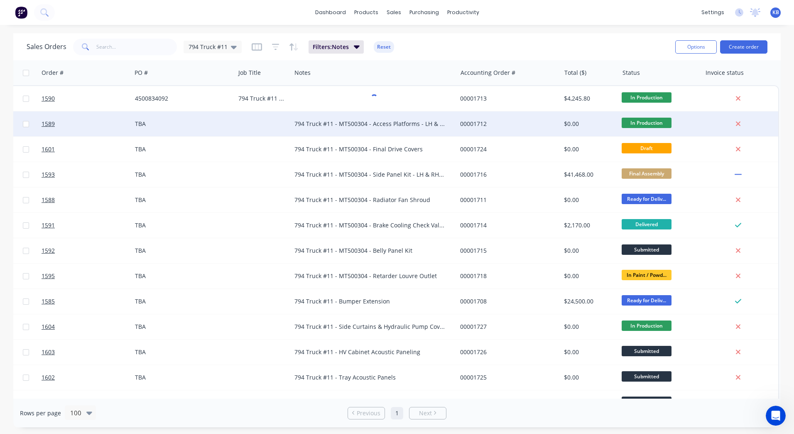
click at [343, 128] on div "794 Truck #11 - MT500304 - Access Platforms - LH & RH" at bounding box center [374, 123] width 166 height 25
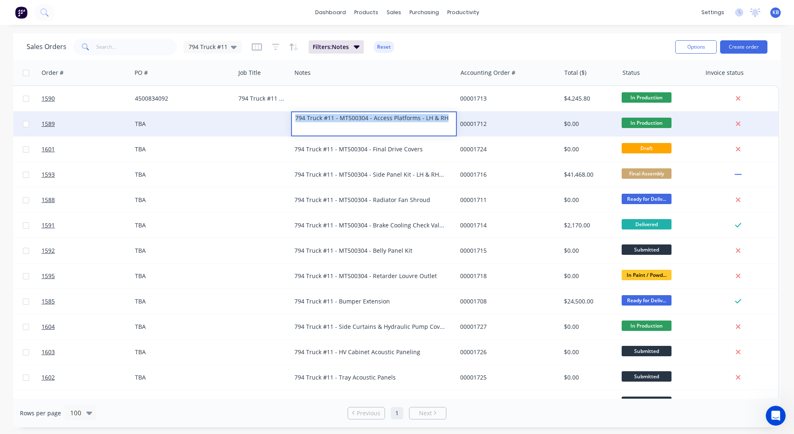
drag, startPoint x: 445, startPoint y: 117, endPoint x: 295, endPoint y: 114, distance: 149.6
click at [295, 114] on div "794 Truck #11 - MT500304 - Access Platforms - LH & RH" at bounding box center [374, 118] width 164 height 12
copy div "794 Truck #11 - MT500304 - Access Platforms - LH & RH"
click at [251, 117] on div at bounding box center [263, 123] width 56 height 25
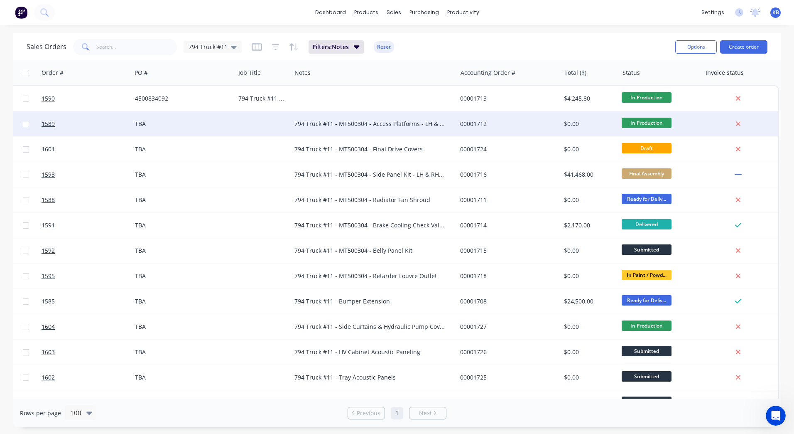
click at [249, 119] on div at bounding box center [263, 123] width 56 height 25
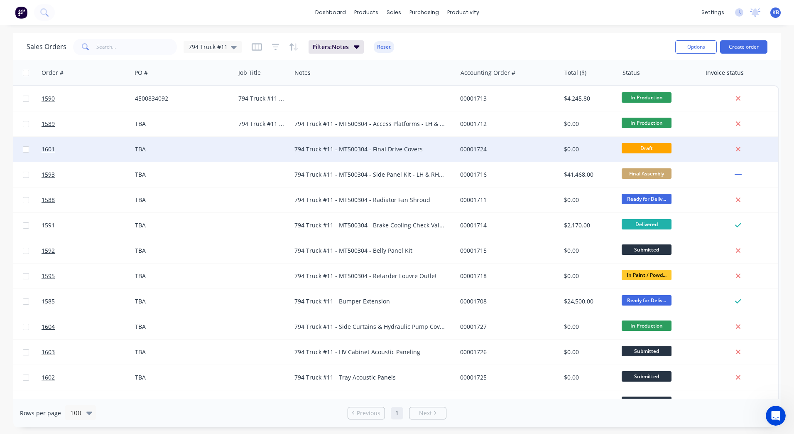
click at [418, 152] on div "794 Truck #11 - MT500304 - Final Drive Covers" at bounding box center [370, 149] width 151 height 8
drag, startPoint x: 424, startPoint y: 149, endPoint x: 435, endPoint y: 155, distance: 12.6
copy div "794 Truck #11 - MT500304 - Final Drive Covers"
click at [256, 139] on div at bounding box center [263, 149] width 56 height 25
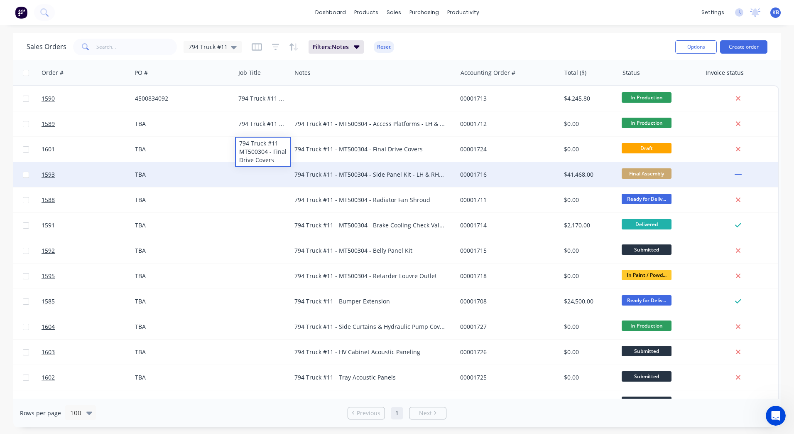
click at [425, 174] on div "794 Truck #11 - MT500304 - Side Panel Kit - LH & RH @ Sound Shop" at bounding box center [370, 174] width 151 height 8
drag, startPoint x: 436, startPoint y: 174, endPoint x: 284, endPoint y: 166, distance: 152.3
click at [284, 166] on div "1593 WesTrac Pty Ltd TBA 794 Truck #11 - MT500304 - Side Panel Kit - LH & RH @ …" at bounding box center [365, 174] width 825 height 25
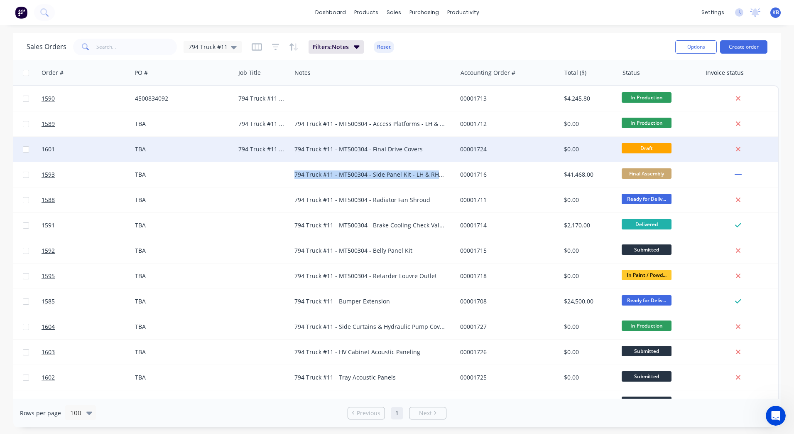
copy div "794 Truck #11 - MT500304 - Side Panel Kit - LH & RH"
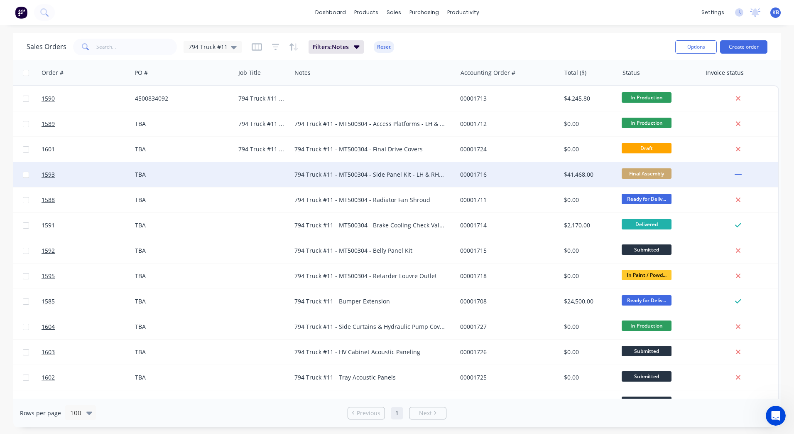
click at [261, 169] on div at bounding box center [263, 174] width 56 height 25
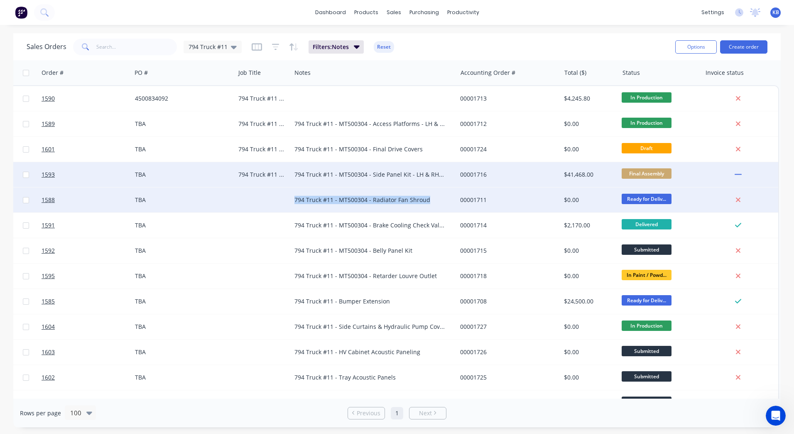
drag, startPoint x: 425, startPoint y: 199, endPoint x: 296, endPoint y: 197, distance: 128.8
click at [296, 197] on div "794 Truck #11 - MT500304 - Radiator Fan Shroud" at bounding box center [370, 200] width 151 height 8
click at [253, 199] on div at bounding box center [263, 199] width 56 height 25
drag, startPoint x: 430, startPoint y: 199, endPoint x: 285, endPoint y: 201, distance: 144.2
click at [285, 201] on div "1588 WesTrac Pty Ltd TBA 794 Truck #11 - MT500304 - Side Panel Kit - LH & RH 79…" at bounding box center [365, 199] width 825 height 25
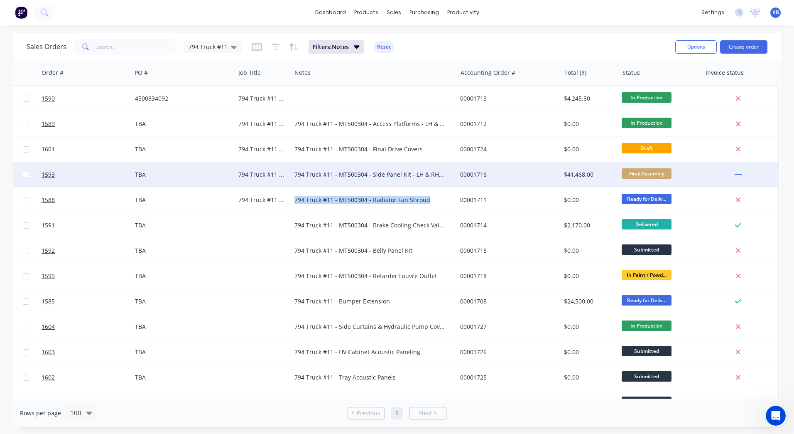
copy div "T500304 - Side Panel Kit - LH & RH 794 Truck #11 - MT500304 - Radiator Fan Shro…"
click at [266, 201] on div "794 Truck #11 - MT500304 - Side Panel Kit - LH & RH" at bounding box center [262, 200] width 47 height 8
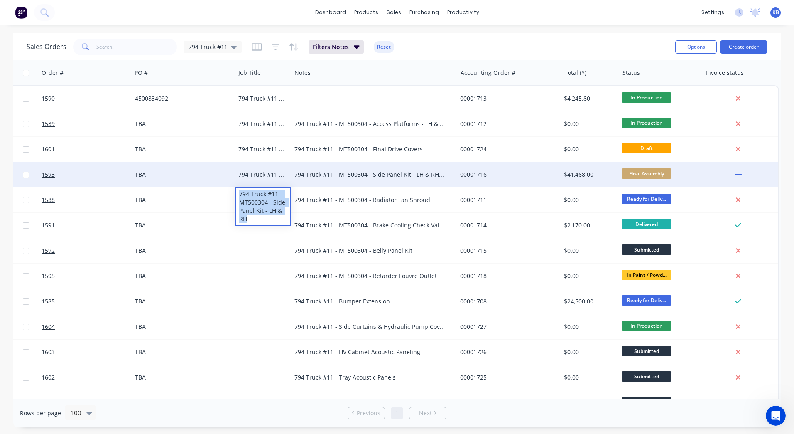
drag, startPoint x: 251, startPoint y: 217, endPoint x: 237, endPoint y: 189, distance: 31.2
click at [237, 189] on div "794 Truck #11 - MT500304 - Side Panel Kit - LH & RH" at bounding box center [263, 206] width 54 height 37
click at [306, 198] on div "794 Truck #11 - MT500304 - Radiator Fan Shroud" at bounding box center [370, 200] width 151 height 8
click at [361, 198] on div "794 Truck #11 - MT500304 - Radiator Fan Shroud" at bounding box center [370, 200] width 151 height 8
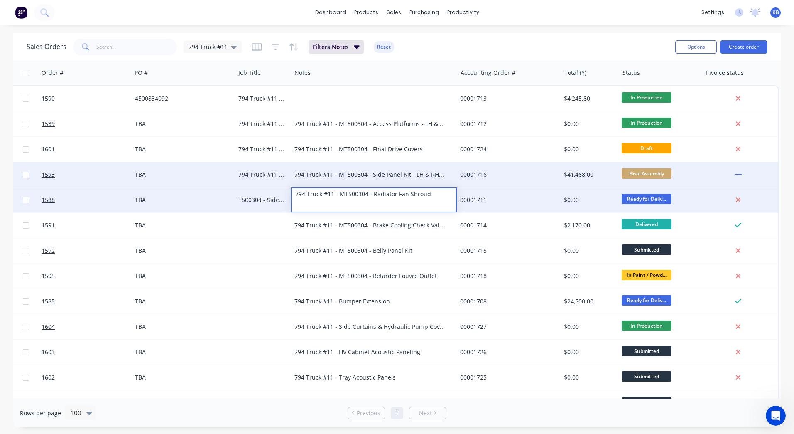
drag, startPoint x: 404, startPoint y: 196, endPoint x: 235, endPoint y: 189, distance: 169.2
click at [237, 191] on div "1588 WesTrac Pty Ltd TBA T500304 - Side Panel Kit - LH & RH794 Truck #11 - MT50…" at bounding box center [365, 199] width 825 height 25
copy div "794 Truck #11 - MT500304 - Radiator Fan Shroud"
click at [254, 204] on div "T500304 - Side Panel Kit - LH & RH794 Truck #11 - MT500304 - Radiator Fan Shroud" at bounding box center [263, 199] width 56 height 25
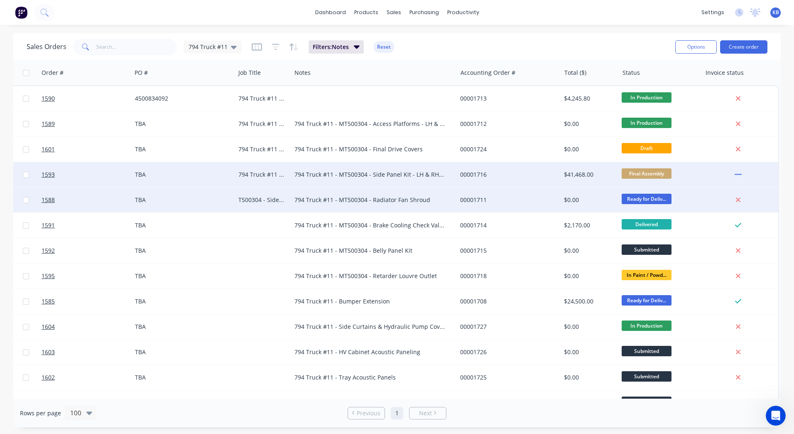
click at [260, 199] on div "T500304 - Side Panel Kit - LH & RH794 Truck #11 - MT500304 - Radiator Fan Shroud" at bounding box center [262, 200] width 47 height 8
drag, startPoint x: 267, startPoint y: 234, endPoint x: 236, endPoint y: 180, distance: 62.4
click at [236, 180] on div "1590 WesTrac Pty Ltd 4500834092 794 Truck #11 - MT500304 - Fire Bottle Platform…" at bounding box center [366, 326] width 827 height 482
copy div "T500304 - Side Panel Kit - LH & RH794 Truck #11 - MT500304 - Radiator Fan Shroud"
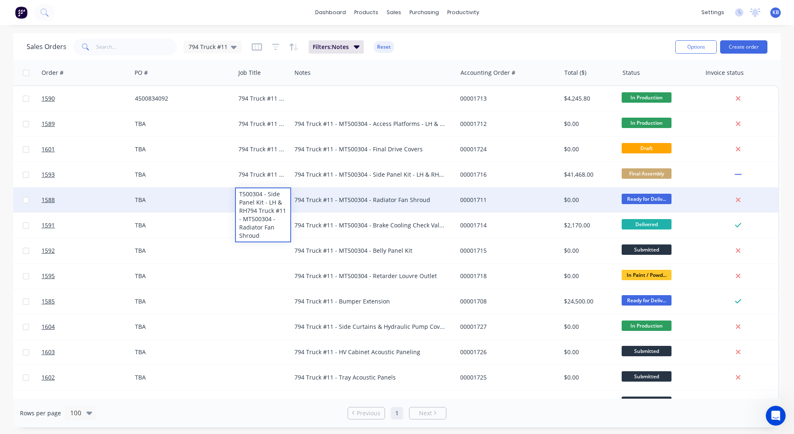
click at [367, 201] on div "794 Truck #11 - MT500304 - Radiator Fan Shroud" at bounding box center [370, 200] width 151 height 8
click at [425, 201] on div "794 Truck #11 - MT500304 - Radiator Fan Shroud" at bounding box center [370, 200] width 151 height 8
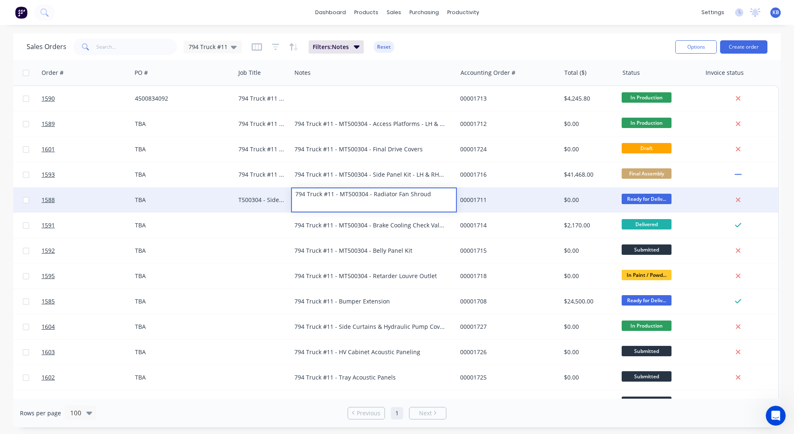
drag, startPoint x: 427, startPoint y: 198, endPoint x: 231, endPoint y: 195, distance: 195.7
click at [231, 195] on div "1588 WesTrac Pty Ltd TBA T500304 - Side Panel Kit - LH & RH794 Truck #11 - MT50…" at bounding box center [365, 199] width 825 height 25
copy div "794 Truck #11 - MT500304 - Radiator Fan Shroud"
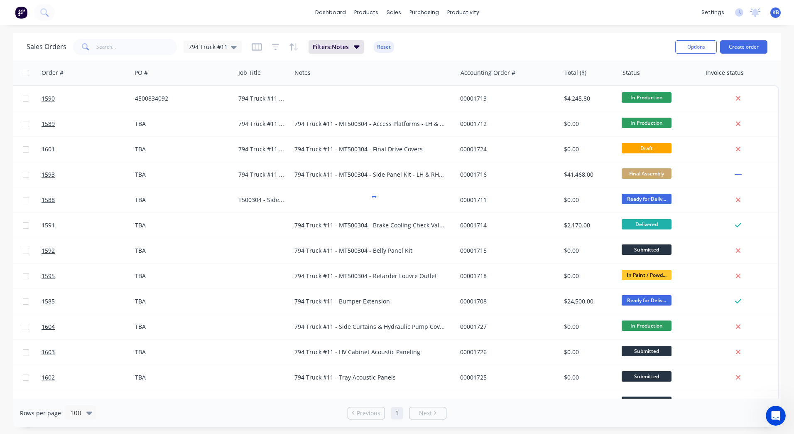
click at [238, 200] on div "T500304 - Side Panel Kit - LH & RH794 Truck #11 - MT500304 - Radiator Fan Shroud" at bounding box center [263, 199] width 56 height 25
click at [270, 201] on div "T500304 - Side Panel Kit - LH & RH794 Truck #11 - MT500304 - Radiator Fan Shroud" at bounding box center [262, 200] width 47 height 8
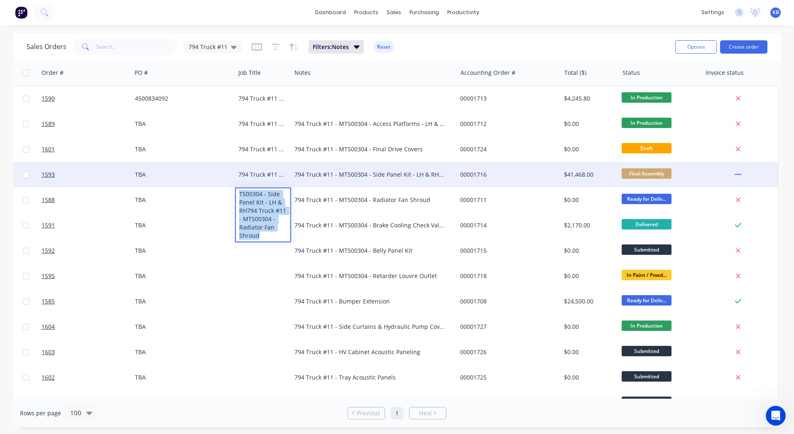
drag, startPoint x: 261, startPoint y: 237, endPoint x: 232, endPoint y: 181, distance: 63.7
click at [232, 181] on div "1590 WesTrac Pty Ltd 4500834092 794 Truck #11 - MT500304 - Fire Bottle Platform…" at bounding box center [366, 326] width 827 height 482
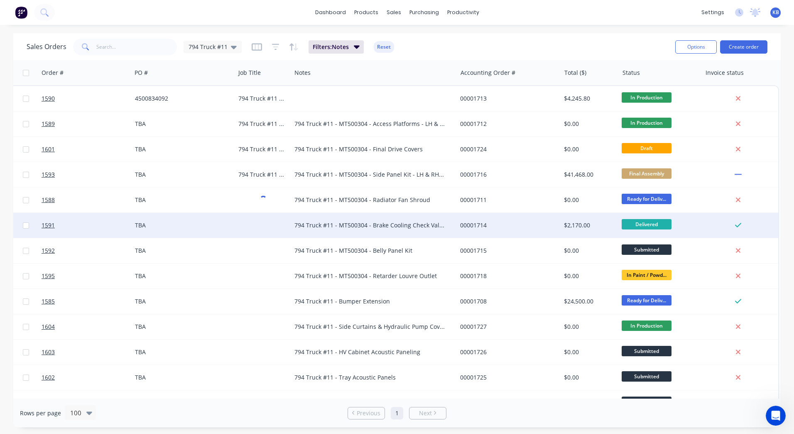
click at [327, 225] on div "794 Truck #11 - MT500304 - Brake Cooling Check Valve Mount BRKT" at bounding box center [370, 225] width 151 height 8
click at [437, 228] on div "794 Truck #11 - MT500304 - Brake Cooling Check Valve Mount BRKT" at bounding box center [370, 225] width 151 height 8
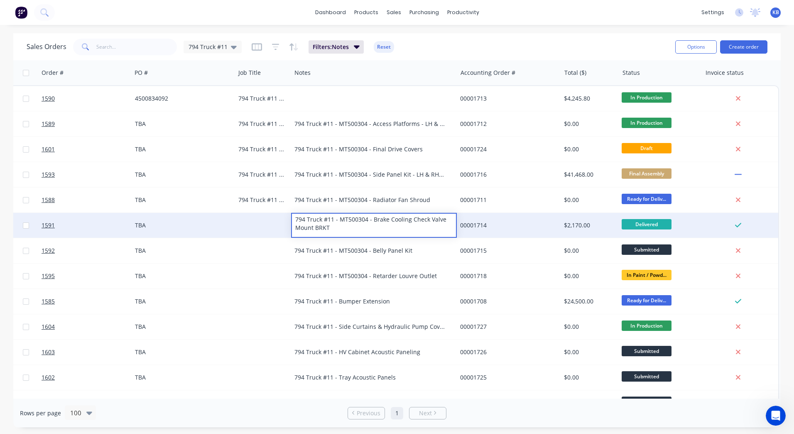
drag, startPoint x: 318, startPoint y: 232, endPoint x: 268, endPoint y: 221, distance: 51.4
click at [268, 221] on div "1591 WesTrac Pty Ltd TBA 794 Truck #11 - MT500304 - Brake Cooling Check Valve M…" at bounding box center [365, 225] width 825 height 25
click at [254, 218] on div at bounding box center [263, 225] width 56 height 25
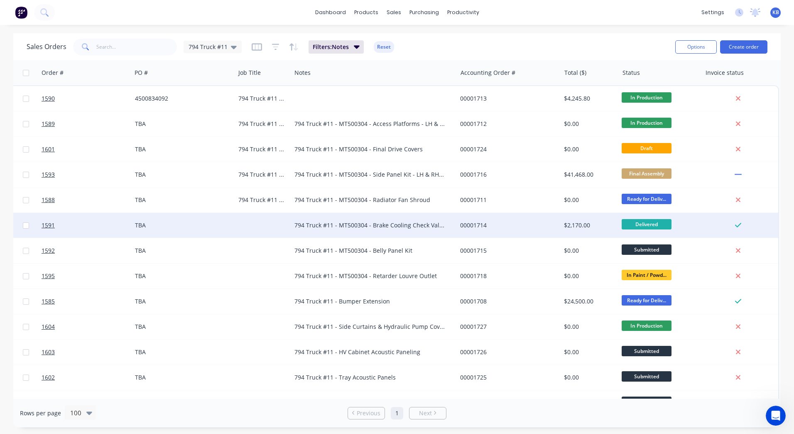
click at [247, 219] on div at bounding box center [263, 225] width 56 height 25
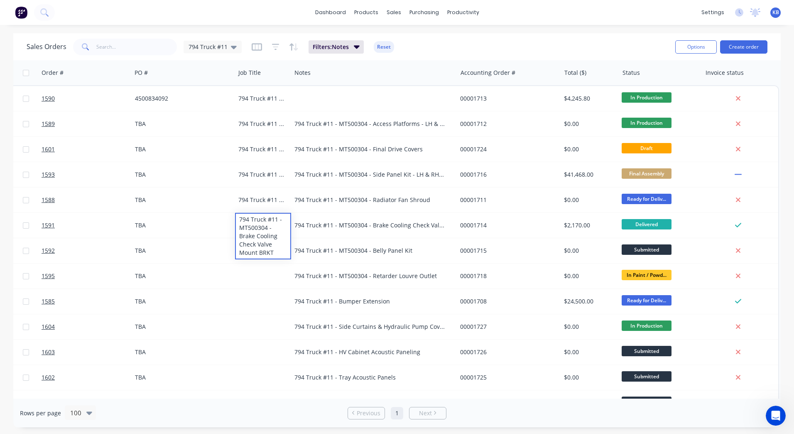
click at [372, 226] on div "794 Truck #11 - MT500304 - Brake Cooling Check Valve Mount BRKT" at bounding box center [370, 225] width 151 height 8
click at [379, 226] on div "794 Truck #11 - MT500304 - Brake Cooling Check Valve Mount BRKT" at bounding box center [370, 225] width 151 height 8
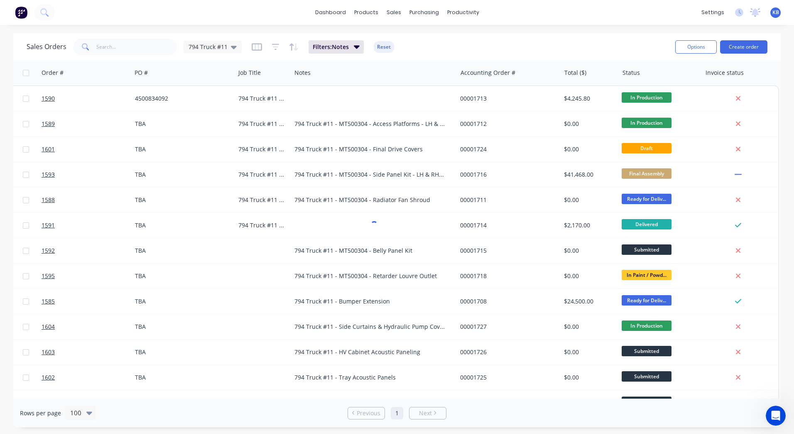
click at [411, 206] on div "794 Truck #11 - MT500304 - Radiator Fan Shroud" at bounding box center [374, 199] width 166 height 25
click at [424, 201] on div "794 Truck #11 - MT500304 - Radiator Fan Shroud" at bounding box center [370, 200] width 151 height 8
drag, startPoint x: 429, startPoint y: 197, endPoint x: 280, endPoint y: 197, distance: 149.2
click at [280, 197] on div "1588 WesTrac Pty Ltd TBA 794 Truck #11 - MT500304 - Radiator Fan Shroud 794 Tru…" at bounding box center [365, 199] width 825 height 25
click at [349, 169] on div "794 Truck #11 - MT500304 - Side Panel Kit - LH & RH @ Sound Shop" at bounding box center [374, 174] width 166 height 25
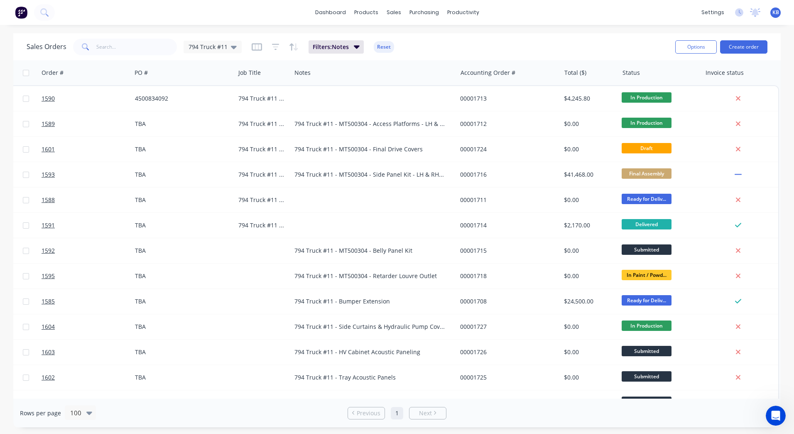
click at [395, 175] on div "794 Truck #11 - MT500304 - Side Panel Kit - LH & RH @ Sound Shop" at bounding box center [370, 174] width 151 height 8
drag, startPoint x: 425, startPoint y: 173, endPoint x: 295, endPoint y: 170, distance: 129.7
click at [295, 170] on div "794 Truck #11 - MT500304 - Side Panel Kit - LH & RH @ Sound Shop" at bounding box center [374, 173] width 164 height 20
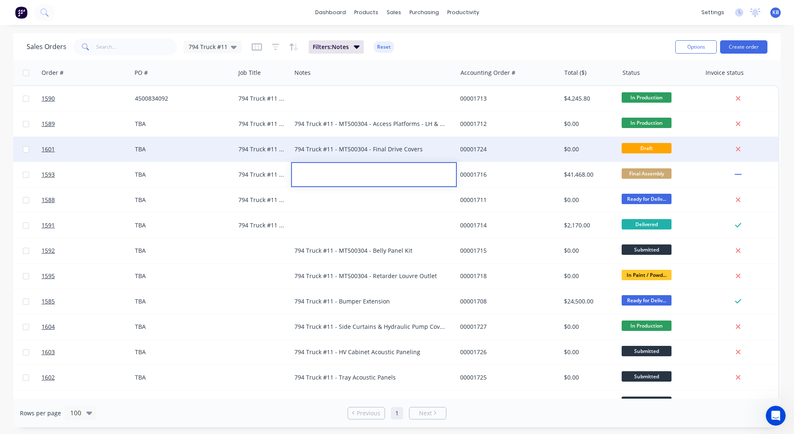
click at [374, 150] on div "794 Truck #11 - MT500304 - Final Drive Covers" at bounding box center [370, 149] width 151 height 8
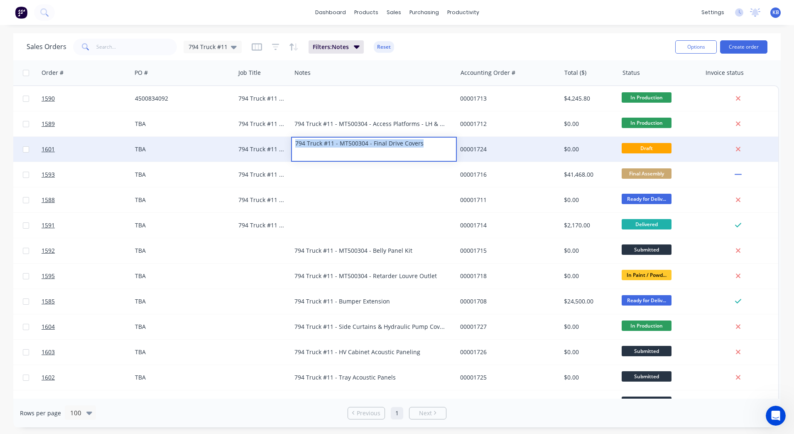
drag, startPoint x: 430, startPoint y: 148, endPoint x: 287, endPoint y: 148, distance: 142.9
click at [287, 148] on div "1601 WesTrac Pty Ltd TBA 794 Truck #11 - MT500304 - Final Drive Covers 794 Truc…" at bounding box center [365, 149] width 825 height 25
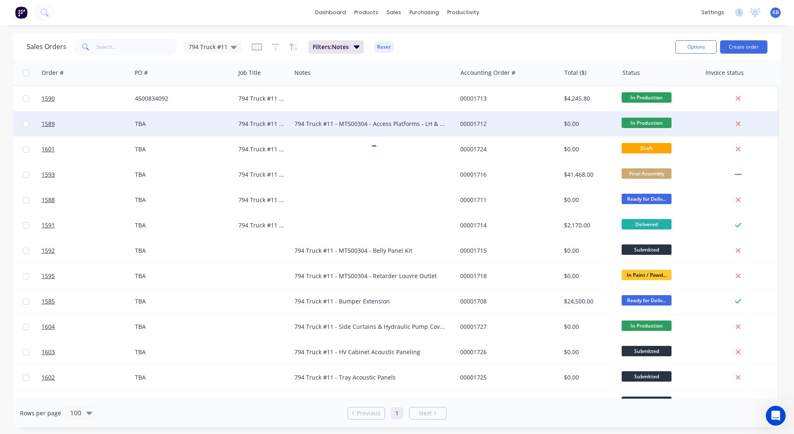
click at [340, 122] on div "794 Truck #11 - MT500304 - Access Platforms - LH & RH" at bounding box center [370, 124] width 151 height 8
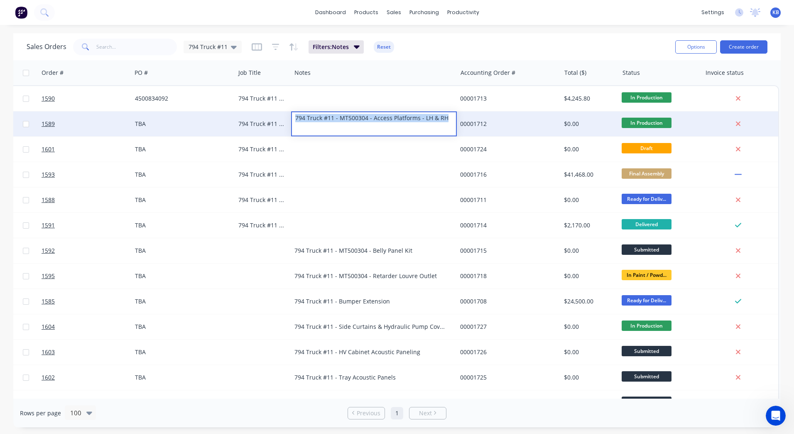
drag, startPoint x: 447, startPoint y: 120, endPoint x: 291, endPoint y: 120, distance: 155.8
click at [293, 120] on div "794 Truck #11 - MT500304 - Access Platforms - LH & RH" at bounding box center [374, 118] width 164 height 12
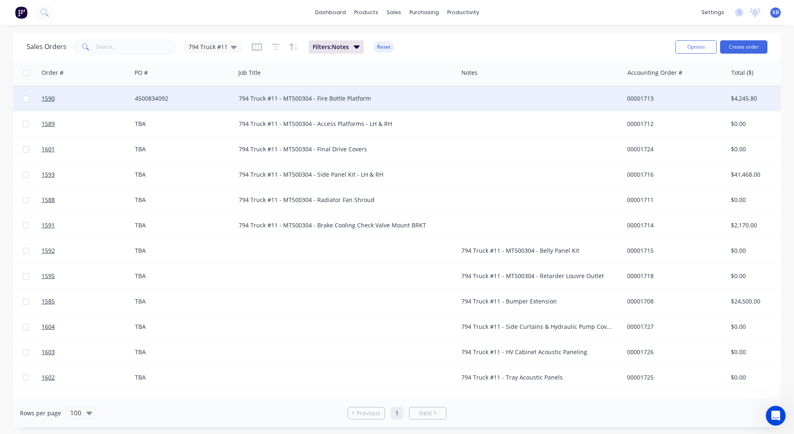
drag, startPoint x: 291, startPoint y: 75, endPoint x: 457, endPoint y: 86, distance: 167.0
click at [457, 86] on div "Order # Customer Name PO # Job Title Notes Accounting Order # Total ($) Status …" at bounding box center [450, 313] width 994 height 507
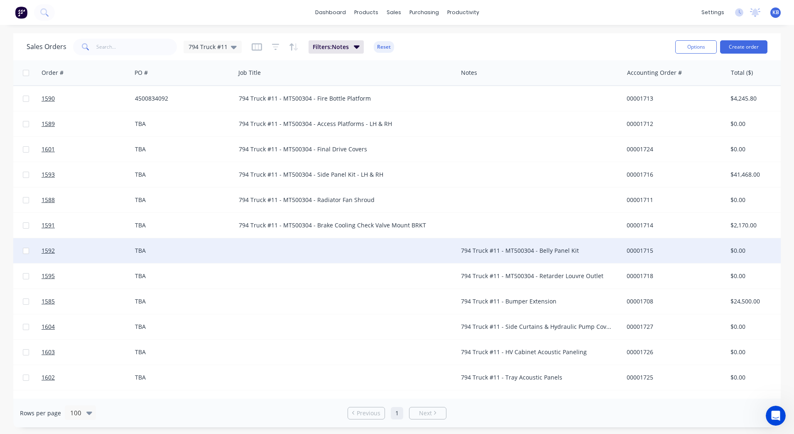
click at [484, 246] on div "794 Truck #11 - MT500304 - Belly Panel Kit" at bounding box center [541, 250] width 166 height 25
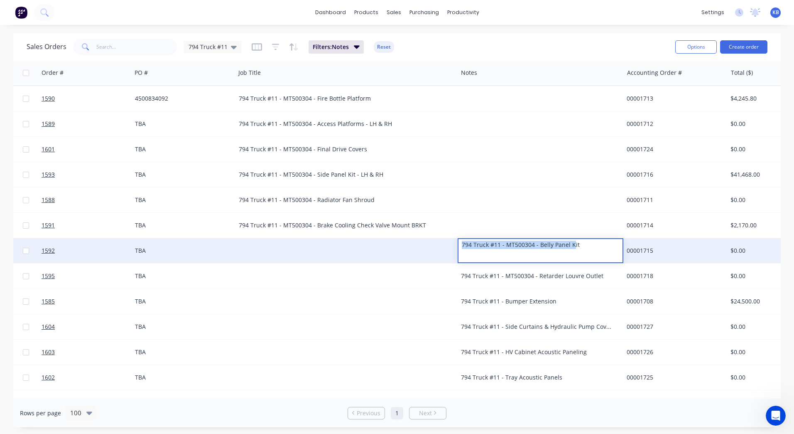
drag, startPoint x: 573, startPoint y: 244, endPoint x: 442, endPoint y: 239, distance: 131.0
click at [442, 239] on div "1592 WesTrac Pty Ltd TBA 794 Truck #11 - MT500304 - Belly Panel Kit 00001715 $0…" at bounding box center [449, 250] width 992 height 25
drag, startPoint x: 587, startPoint y: 244, endPoint x: 442, endPoint y: 248, distance: 145.1
click at [444, 248] on div "1592 WesTrac Pty Ltd TBA 794 Truck #11 - MT500304 - Belly Panel Kit 00001715 $0…" at bounding box center [449, 250] width 992 height 25
click at [238, 253] on div at bounding box center [347, 250] width 222 height 25
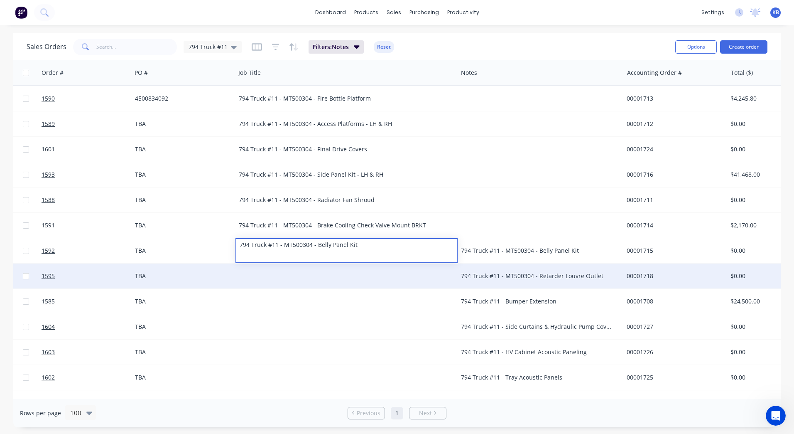
click at [575, 277] on div "794 Truck #11 - MT500304 - Retarder Louvre Outlet" at bounding box center [536, 276] width 151 height 8
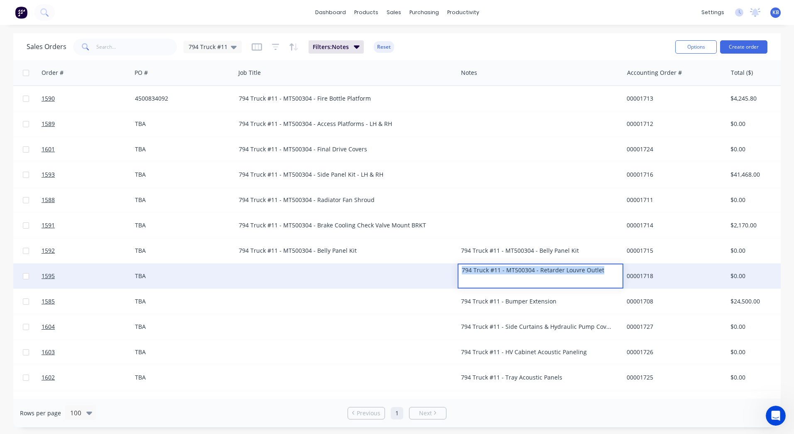
drag, startPoint x: 602, startPoint y: 273, endPoint x: 405, endPoint y: 271, distance: 197.4
click at [405, 271] on div "1595 WesTrac Pty Ltd TBA 794 Truck #11 - MT500304 - Retarder Louvre Outlet 0000…" at bounding box center [449, 275] width 992 height 25
click at [279, 264] on div at bounding box center [347, 275] width 222 height 25
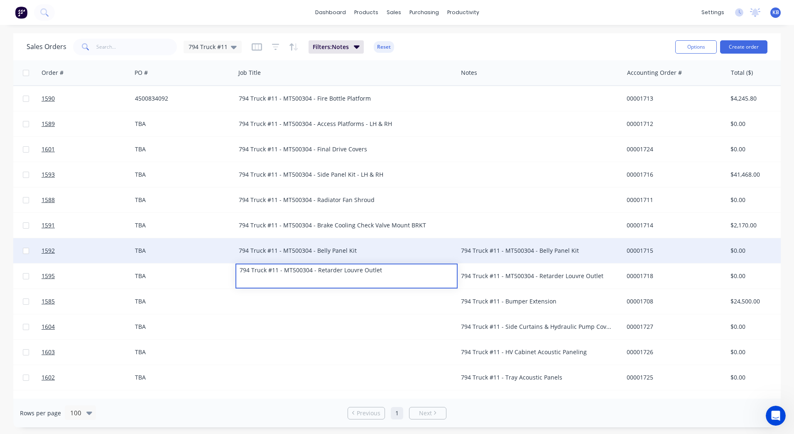
click at [556, 256] on div "794 Truck #11 - MT500304 - Belly Panel Kit" at bounding box center [541, 250] width 166 height 25
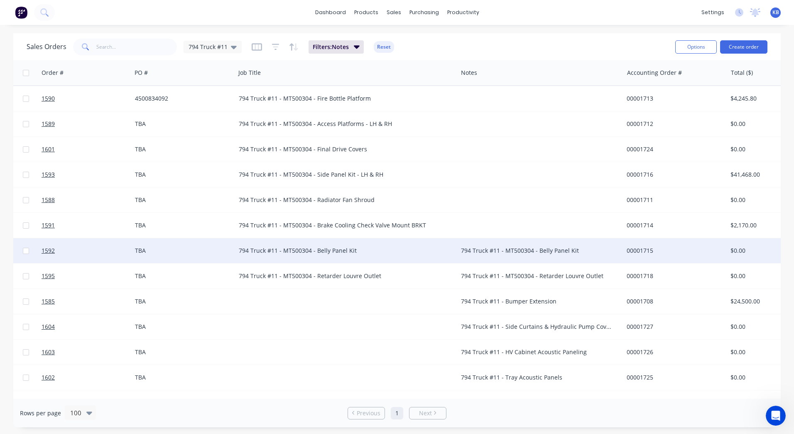
click at [575, 251] on div "794 Truck #11 - MT500304 - Belly Panel Kit" at bounding box center [536, 250] width 151 height 8
drag, startPoint x: 575, startPoint y: 251, endPoint x: 437, endPoint y: 254, distance: 137.6
click at [438, 254] on div "794 Truck #11 - MT500304 - Belly Panel Kit" at bounding box center [341, 250] width 205 height 8
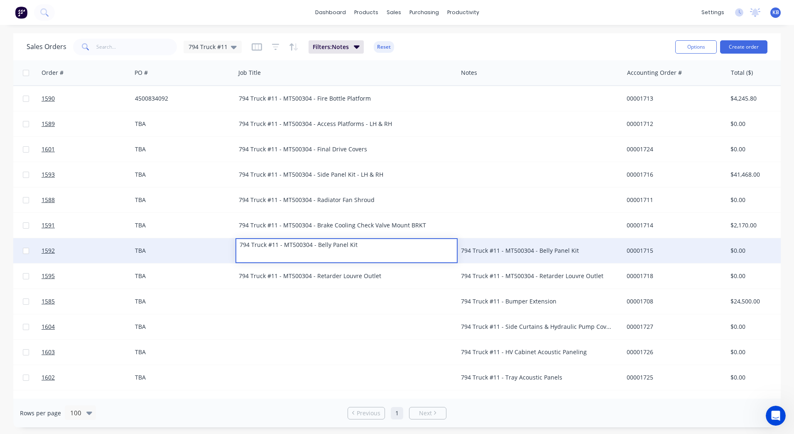
click at [578, 250] on div "794 Truck #11 - MT500304 - Belly Panel Kit" at bounding box center [536, 250] width 151 height 8
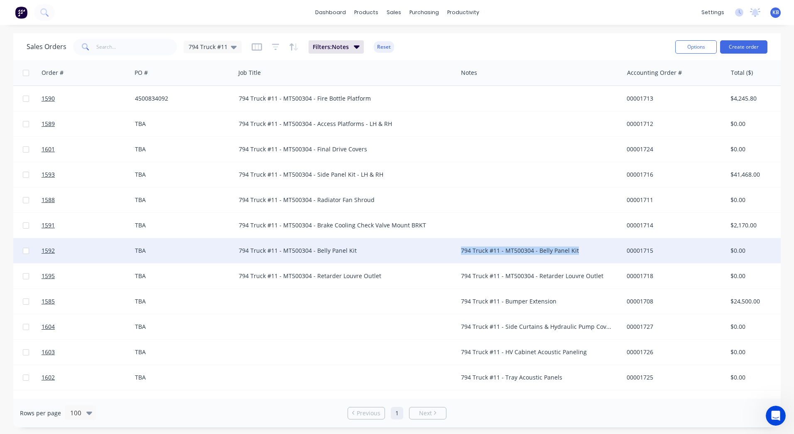
drag, startPoint x: 578, startPoint y: 250, endPoint x: 462, endPoint y: 249, distance: 115.5
click at [462, 249] on div "794 Truck #11 - MT500304 - Belly Panel Kit" at bounding box center [536, 250] width 151 height 8
drag, startPoint x: 575, startPoint y: 246, endPoint x: 402, endPoint y: 248, distance: 173.7
click at [403, 248] on div "1592 WesTrac Pty Ltd TBA 794 Truck #11 - MT500304 - Belly Panel Kit 794 Truck #…" at bounding box center [449, 250] width 992 height 25
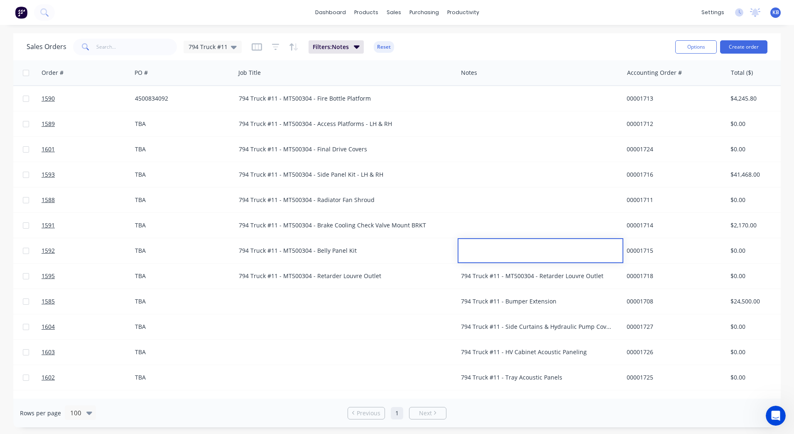
click at [560, 279] on div "794 Truck #11 - MT500304 - Retarder Louvre Outlet" at bounding box center [536, 276] width 151 height 8
click at [599, 276] on div "794 Truck #11 - MT500304 - Retarder Louvre Outlet" at bounding box center [536, 276] width 151 height 8
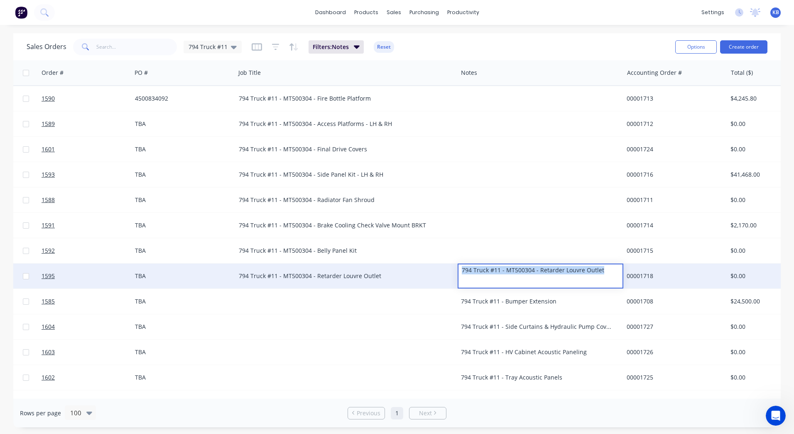
drag, startPoint x: 602, startPoint y: 275, endPoint x: 404, endPoint y: 273, distance: 197.4
click at [404, 273] on div "1595 WesTrac Pty Ltd TBA 794 Truck #11 - MT500304 - Retarder Louvre Outlet 794 …" at bounding box center [449, 275] width 992 height 25
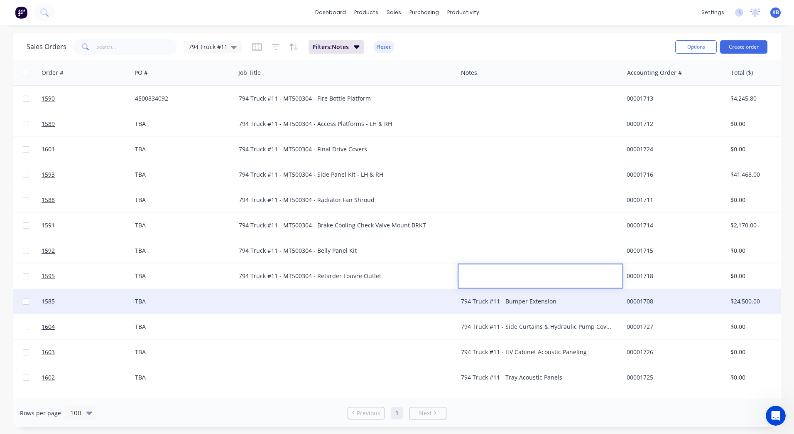
click at [545, 297] on div "794 Truck #11 - Bumper Extension" at bounding box center [536, 301] width 151 height 8
drag, startPoint x: 557, startPoint y: 304, endPoint x: 427, endPoint y: 306, distance: 129.7
click at [427, 306] on div "1585 WesTrac Pty Ltd TBA 794 Truck #11 - Bumper Extension 00001708 $24,500.00 R…" at bounding box center [449, 301] width 992 height 25
click at [260, 291] on div at bounding box center [347, 301] width 222 height 25
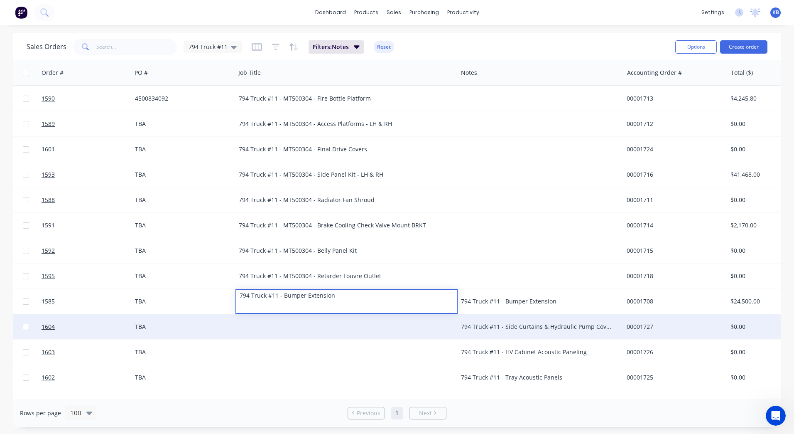
click at [502, 320] on div "794 Truck #11 - Side Curtains & Hydraulic Pump Covers" at bounding box center [541, 326] width 166 height 25
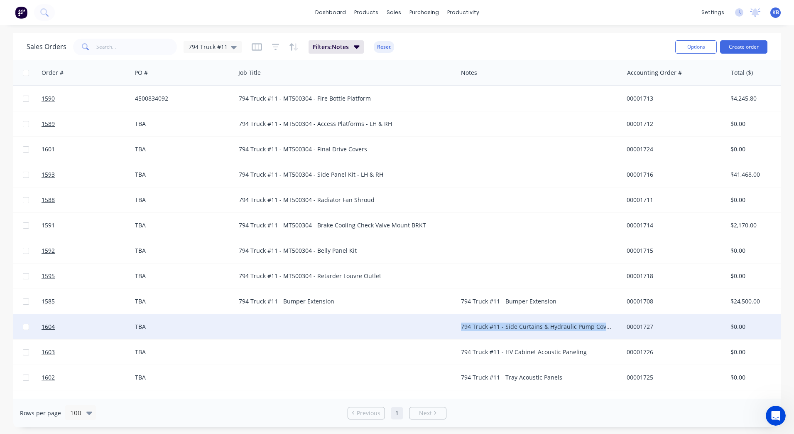
drag, startPoint x: 612, startPoint y: 327, endPoint x: 437, endPoint y: 327, distance: 175.3
click at [438, 327] on div "1604 WesTrac Pty Ltd TBA 794 Truck #11 - Side Curtains & Hydraulic Pump Covers …" at bounding box center [449, 326] width 992 height 25
click at [280, 329] on div at bounding box center [347, 326] width 222 height 25
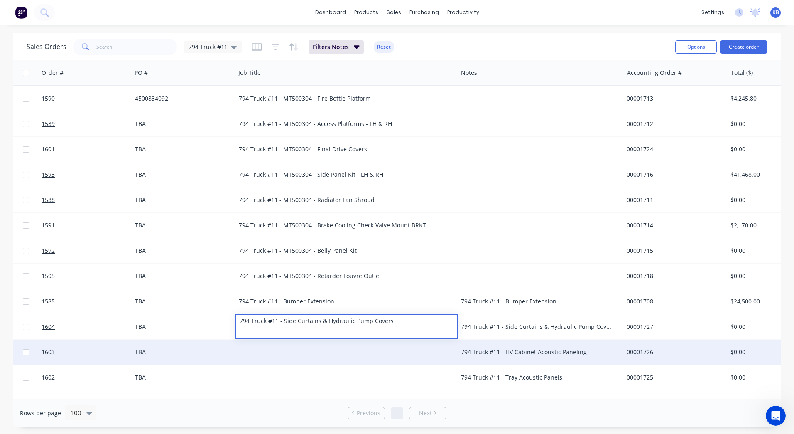
click at [546, 349] on div "794 Truck #11 - HV Cabinet Acoustic Paneling" at bounding box center [536, 352] width 151 height 8
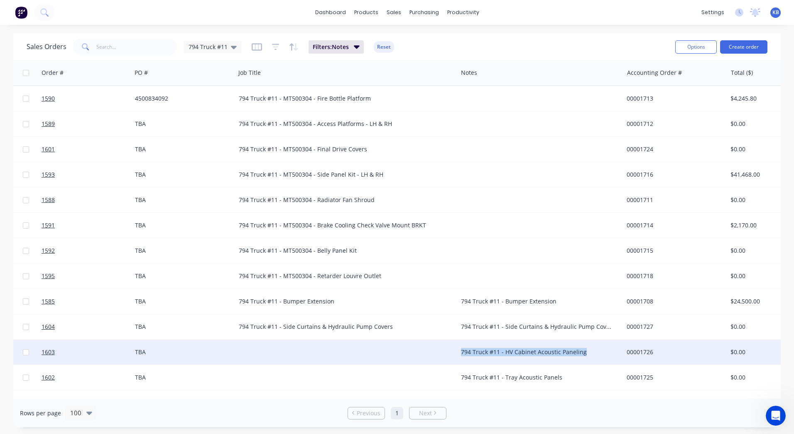
drag, startPoint x: 598, startPoint y: 352, endPoint x: 441, endPoint y: 348, distance: 157.1
click at [441, 348] on div "1603 WesTrac Pty Ltd TBA 794 Truck #11 - HV Cabinet Acoustic Paneling 00001726 …" at bounding box center [449, 351] width 992 height 25
click at [319, 347] on div at bounding box center [347, 351] width 222 height 25
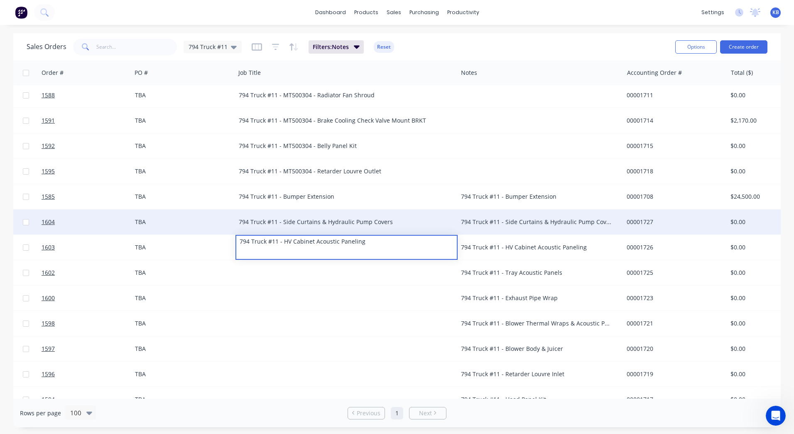
scroll to position [166, 61]
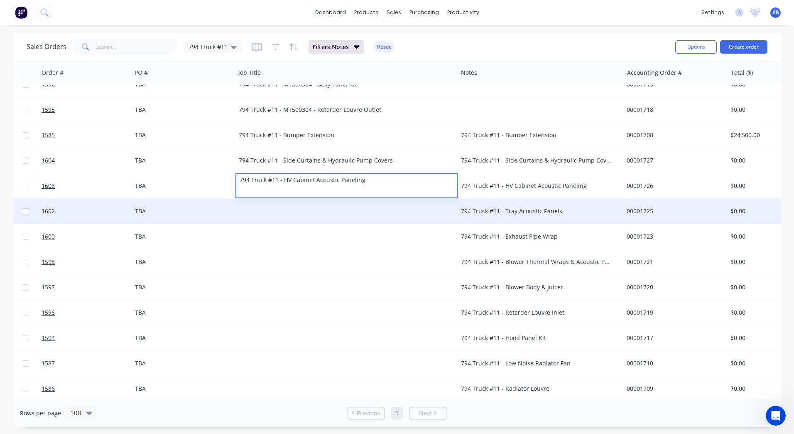
drag, startPoint x: 528, startPoint y: 226, endPoint x: 530, endPoint y: 215, distance: 11.3
click at [528, 226] on div "794 Truck #11 - Exhaust Pipe Wrap" at bounding box center [541, 236] width 166 height 25
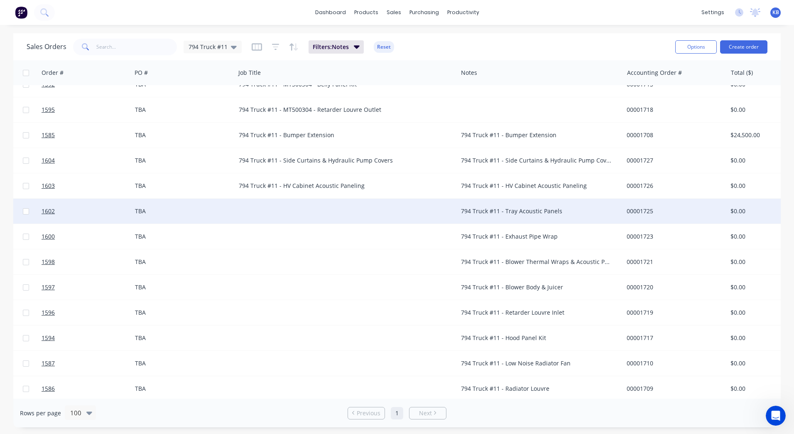
click at [531, 215] on div "794 Truck #11 - Tray Acoustic Panels" at bounding box center [541, 211] width 166 height 25
drag, startPoint x: 566, startPoint y: 210, endPoint x: 386, endPoint y: 210, distance: 179.9
click at [386, 210] on div "1602 WesTrac Pty Ltd TBA 794 Truck #11 - Tray Acoustic Panels 00001725 $0.00 Su…" at bounding box center [449, 211] width 992 height 25
click at [265, 206] on div at bounding box center [347, 211] width 222 height 25
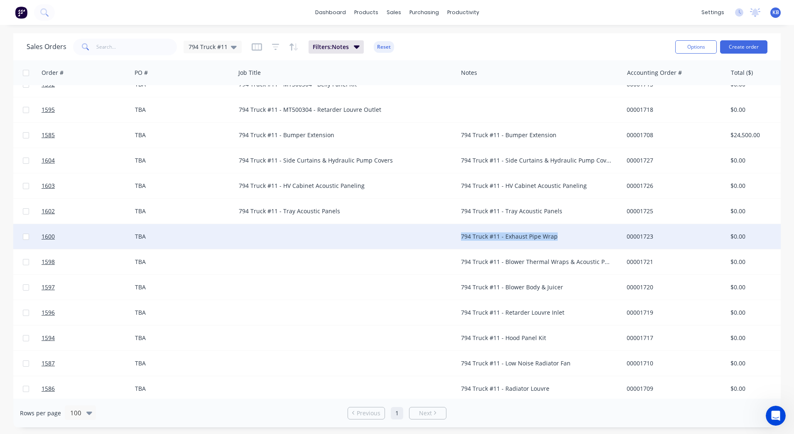
drag, startPoint x: 555, startPoint y: 239, endPoint x: 417, endPoint y: 237, distance: 137.6
click at [419, 237] on div "1600 WesTrac Pty Ltd TBA 794 Truck #11 - Exhaust Pipe Wrap 00001723 $0.00 Submi…" at bounding box center [449, 236] width 992 height 25
click at [277, 236] on div at bounding box center [347, 236] width 222 height 25
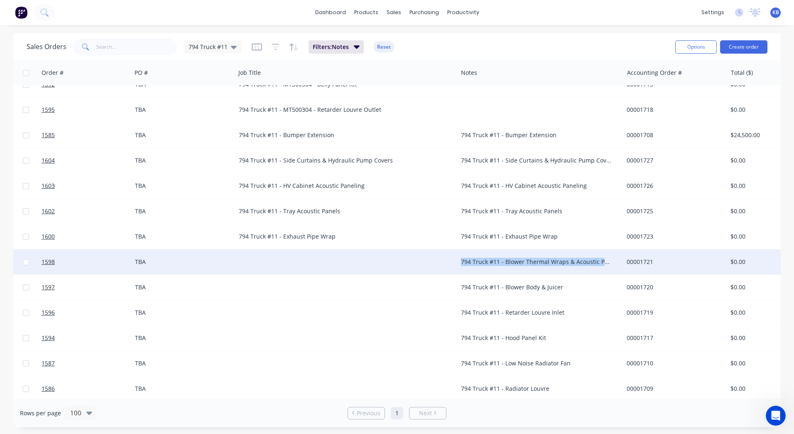
drag, startPoint x: 611, startPoint y: 263, endPoint x: 452, endPoint y: 258, distance: 159.6
click at [452, 258] on div "1598 WesTrac Pty Ltd TBA 794 Truck #11 - Blower Thermal Wraps & Acoustic Panels…" at bounding box center [449, 261] width 992 height 25
click at [463, 260] on div "794 Truck #11 - Blower Thermal Wraps & Acoustic Panels" at bounding box center [536, 262] width 151 height 8
drag, startPoint x: 615, startPoint y: 256, endPoint x: 433, endPoint y: 250, distance: 182.1
click at [433, 250] on div "1598 WesTrac Pty Ltd TBA 794 Truck #11 - Blower Thermal Wraps & Acoustic Panels…" at bounding box center [449, 261] width 992 height 25
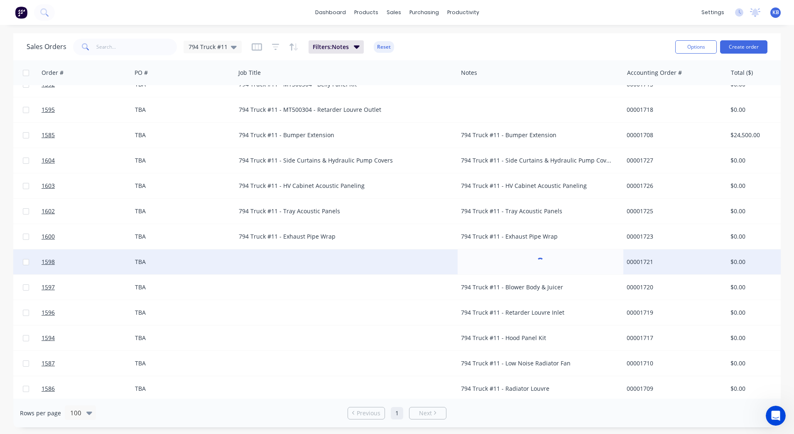
click at [287, 256] on div at bounding box center [347, 261] width 222 height 25
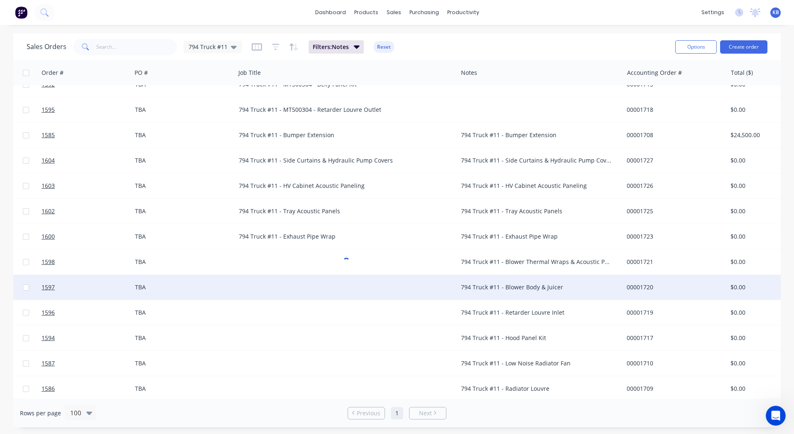
click at [587, 293] on div "794 Truck #11 - Blower Body & Juicer" at bounding box center [541, 287] width 166 height 25
click at [266, 285] on div at bounding box center [347, 287] width 222 height 25
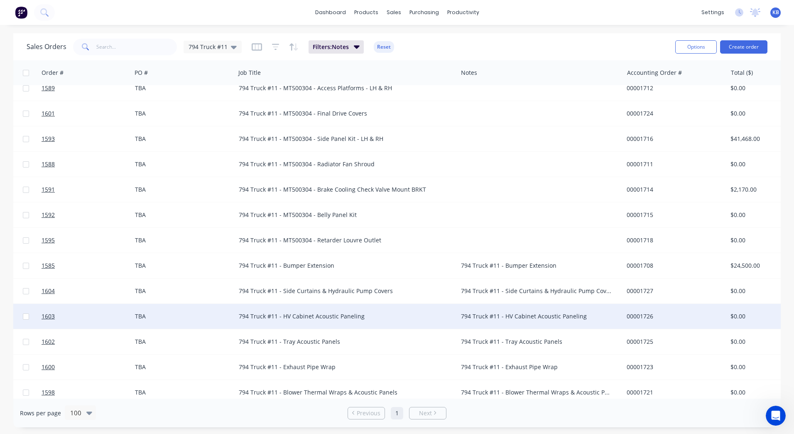
scroll to position [83, 61]
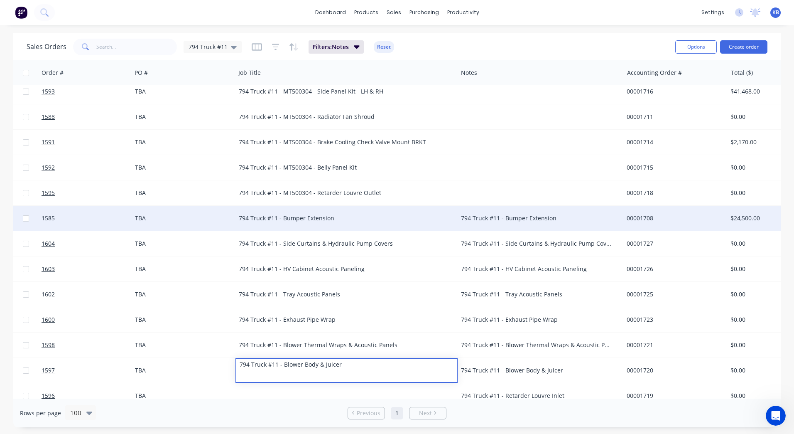
click at [283, 221] on div "794 Truck #11 - Bumper Extension" at bounding box center [341, 218] width 205 height 8
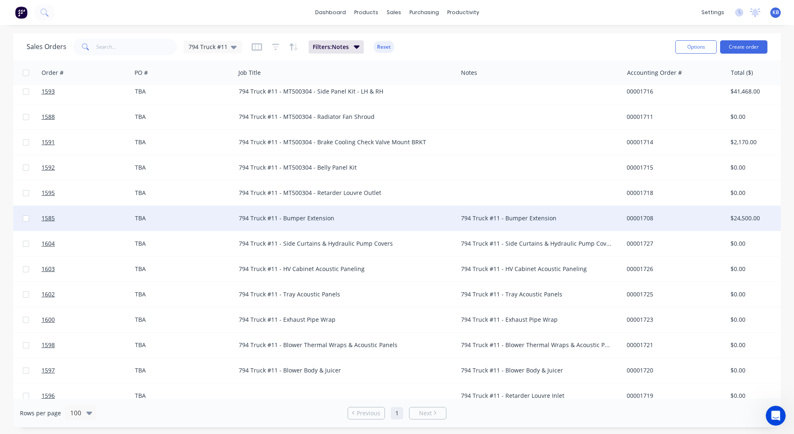
click at [283, 219] on div "794 Truck #11 - Bumper Extension" at bounding box center [341, 218] width 205 height 8
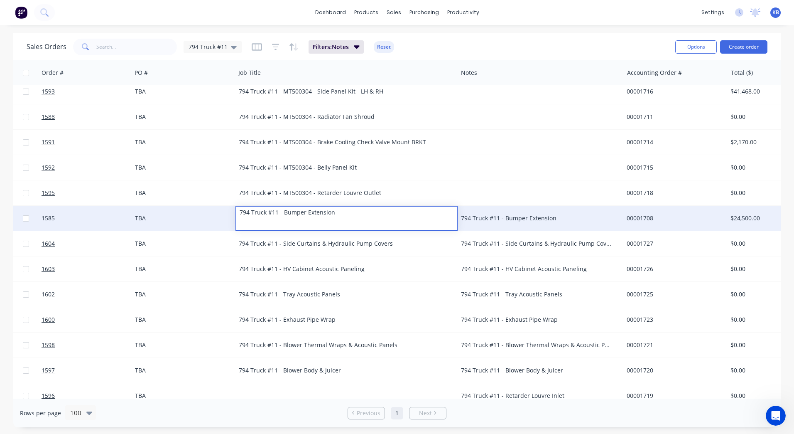
click at [282, 216] on div "794 Truck #11 - Bumper Extension" at bounding box center [319, 213] width 166 height 12
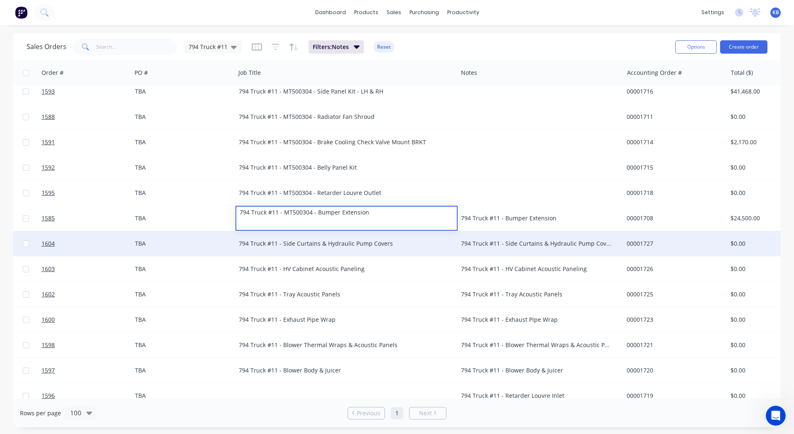
click at [299, 241] on div "794 Truck #11 - Side Curtains & Hydraulic Pump Covers" at bounding box center [341, 243] width 205 height 8
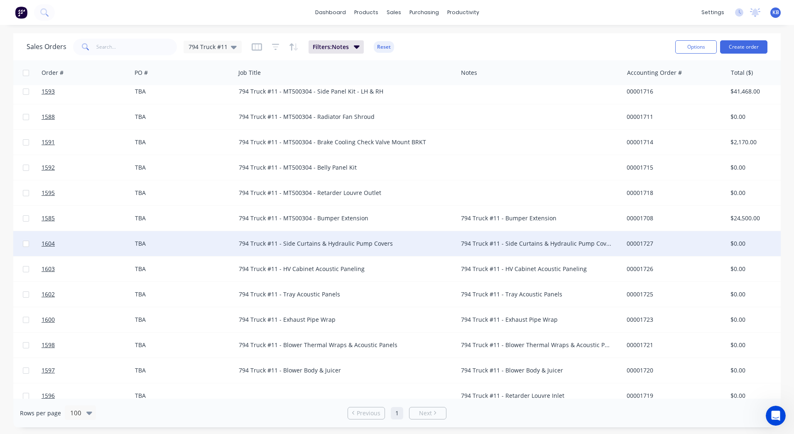
click at [284, 244] on div "794 Truck #11 - Side Curtains & Hydraulic Pump Covers" at bounding box center [341, 243] width 205 height 8
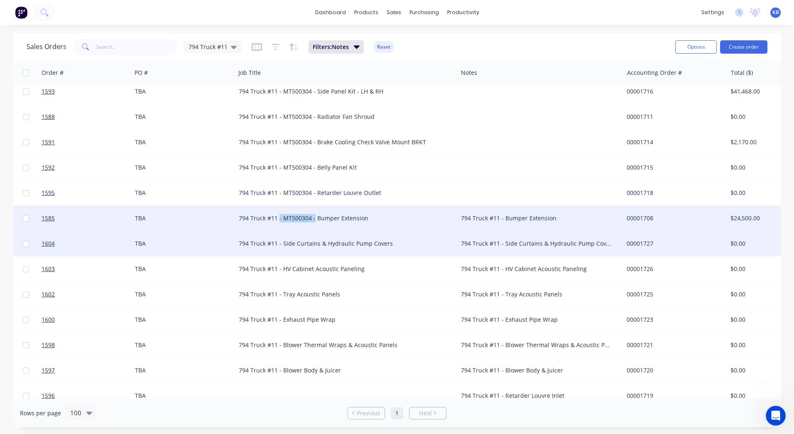
drag, startPoint x: 313, startPoint y: 218, endPoint x: 279, endPoint y: 214, distance: 34.3
click at [279, 214] on div "794 Truck #11 - MT500304 - Bumper Extension" at bounding box center [347, 218] width 222 height 25
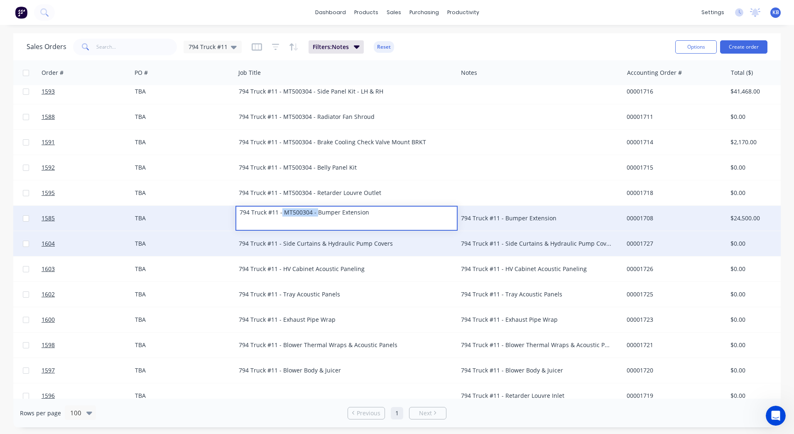
drag, startPoint x: 315, startPoint y: 214, endPoint x: 281, endPoint y: 214, distance: 34.1
click at [281, 214] on div "794 Truck #11 - MT500304 - Bumper Extension" at bounding box center [319, 213] width 166 height 12
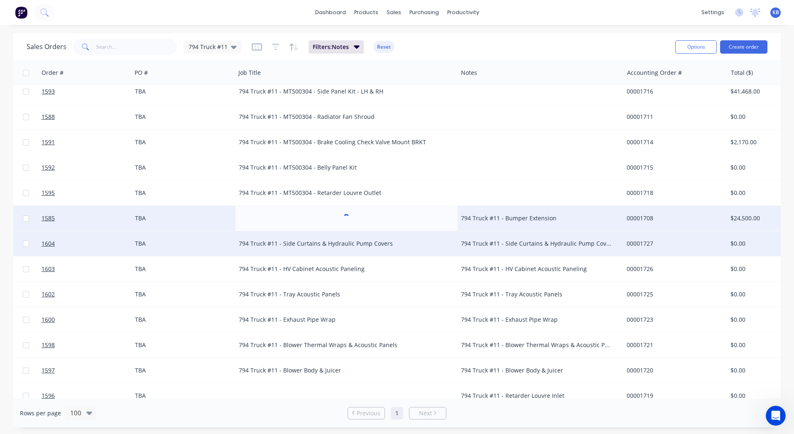
click at [285, 242] on div "794 Truck #11 - Side Curtains & Hydraulic Pump Covers" at bounding box center [341, 243] width 205 height 8
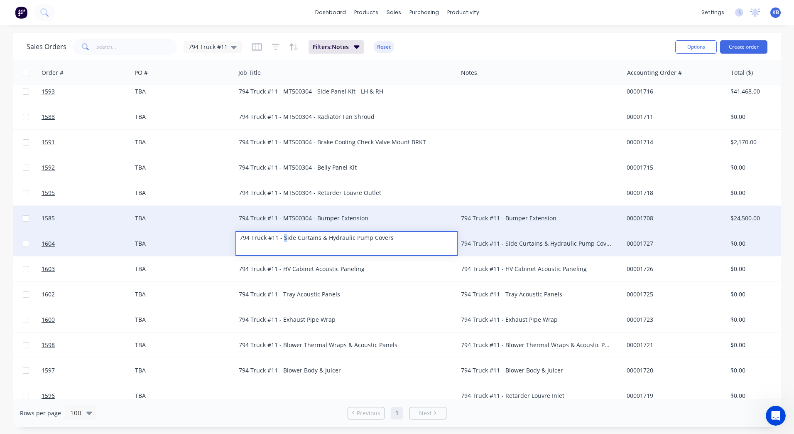
click at [284, 242] on div "794 Truck #11 - Side Curtains & Hydraulic Pump Covers" at bounding box center [319, 238] width 166 height 12
click at [283, 239] on div "794 Truck #11 - Side Curtains & Hydraulic Pump Covers" at bounding box center [319, 238] width 166 height 12
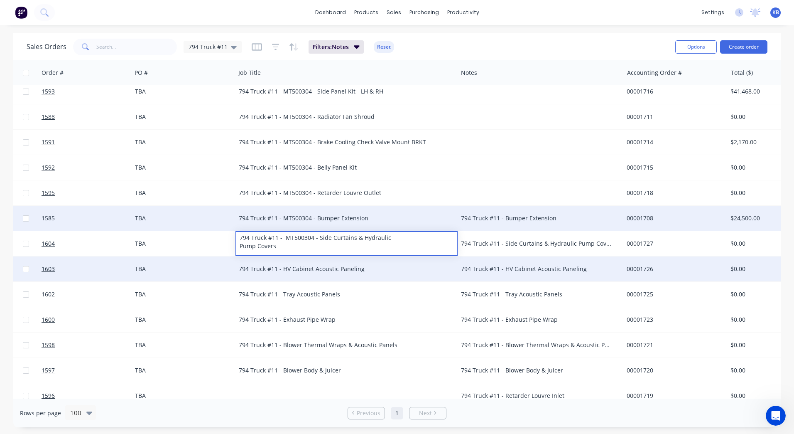
click at [290, 269] on div "794 Truck #11 - HV Cabinet Acoustic Paneling" at bounding box center [341, 269] width 205 height 8
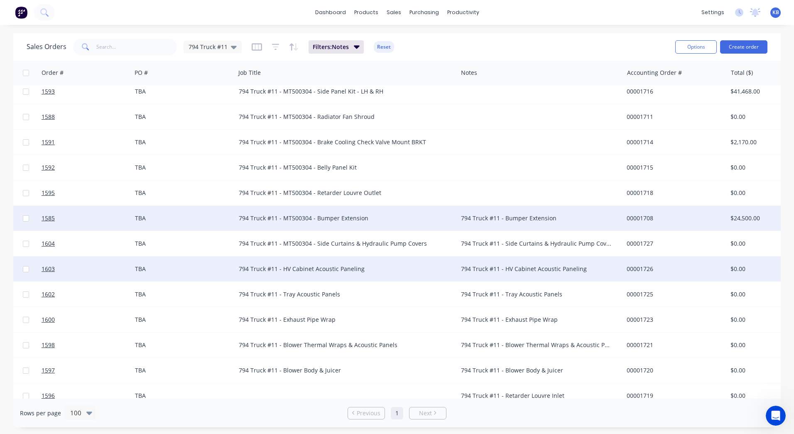
click at [285, 270] on div "794 Truck #11 - HV Cabinet Acoustic Paneling" at bounding box center [341, 269] width 205 height 8
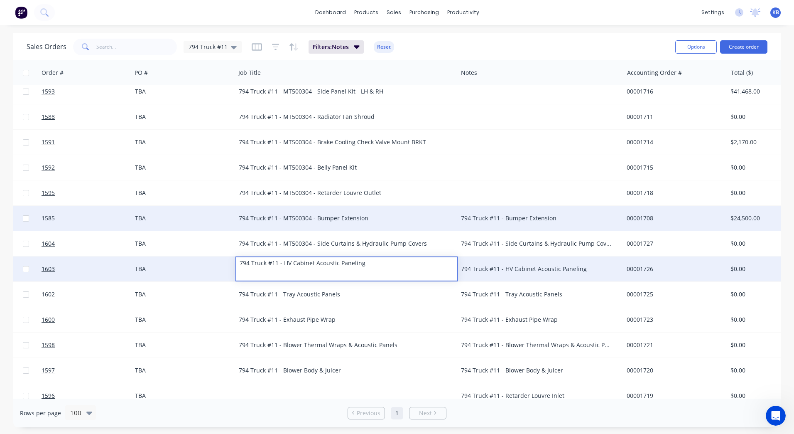
click at [283, 266] on div "794 Truck #11 - HV Cabinet Acoustic Paneling" at bounding box center [319, 263] width 166 height 12
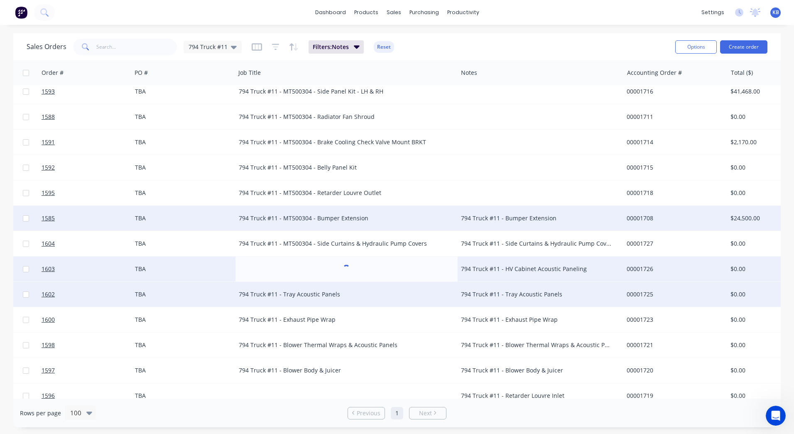
click at [280, 295] on div "794 Truck #11 - Tray Acoustic Panels" at bounding box center [341, 294] width 205 height 8
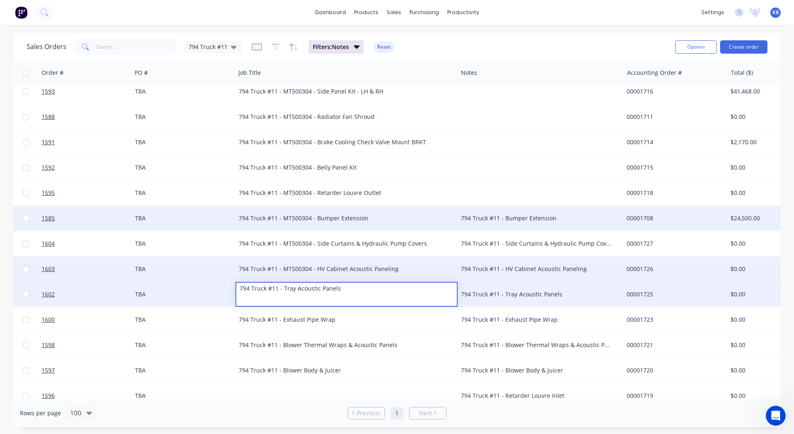
click at [283, 289] on div "794 Truck #11 - Tray Acoustic Panels" at bounding box center [319, 289] width 166 height 12
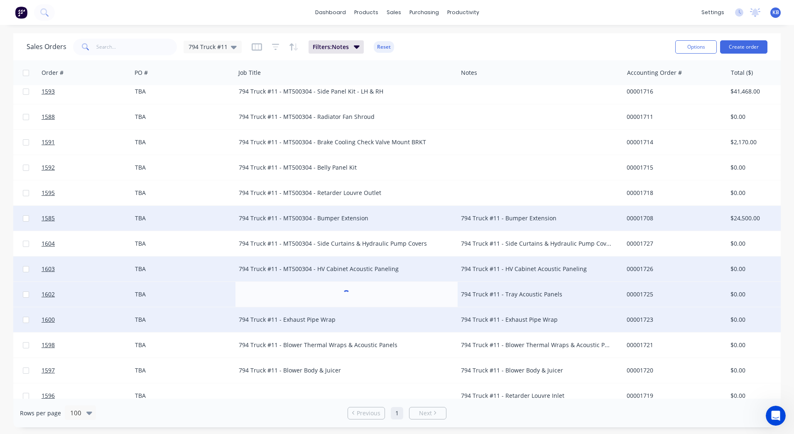
click at [283, 321] on div "794 Truck #11 - Exhaust Pipe Wrap" at bounding box center [341, 319] width 205 height 8
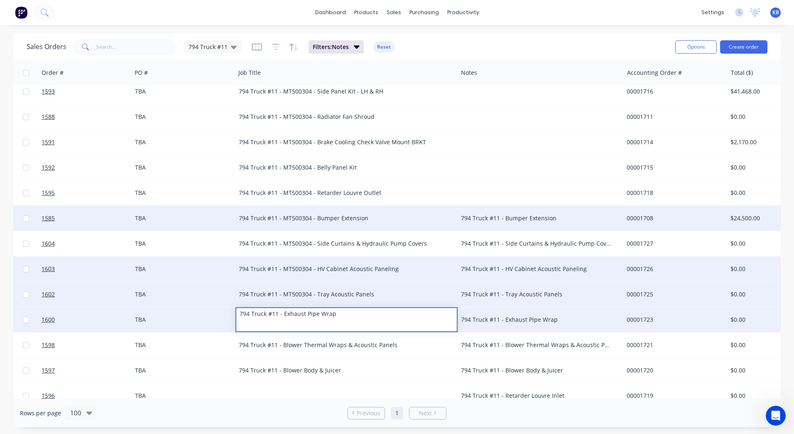
click at [283, 315] on div "794 Truck #11 - Exhaust Pipe Wrap" at bounding box center [319, 314] width 166 height 12
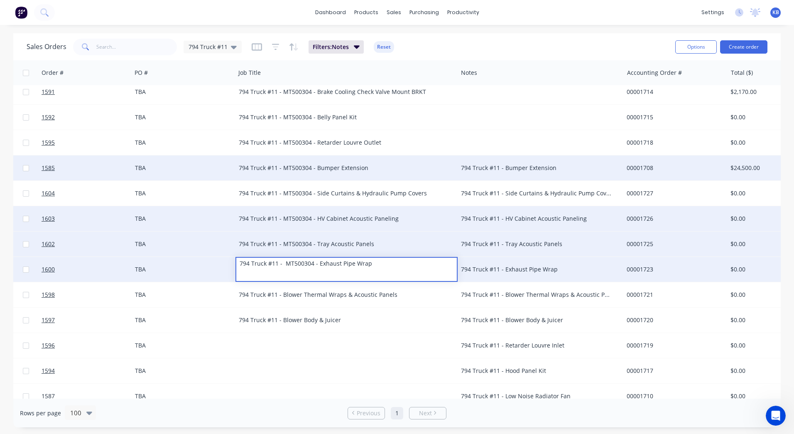
scroll to position [172, 61]
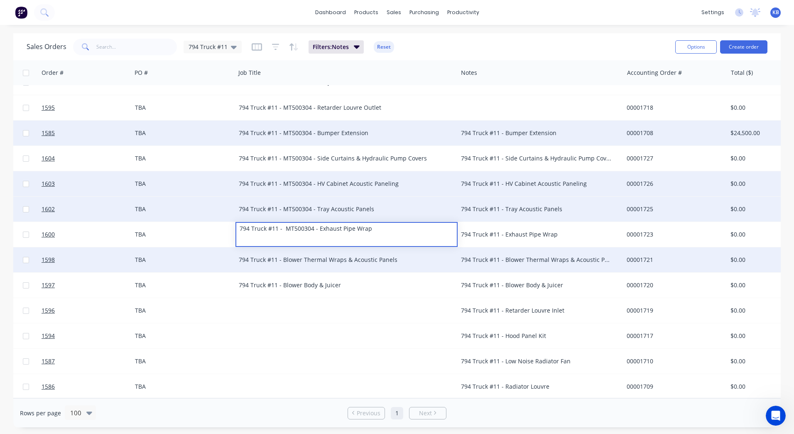
click at [283, 256] on div "794 Truck #11 - Blower Thermal Wraps & Acoustic Panels" at bounding box center [341, 260] width 205 height 8
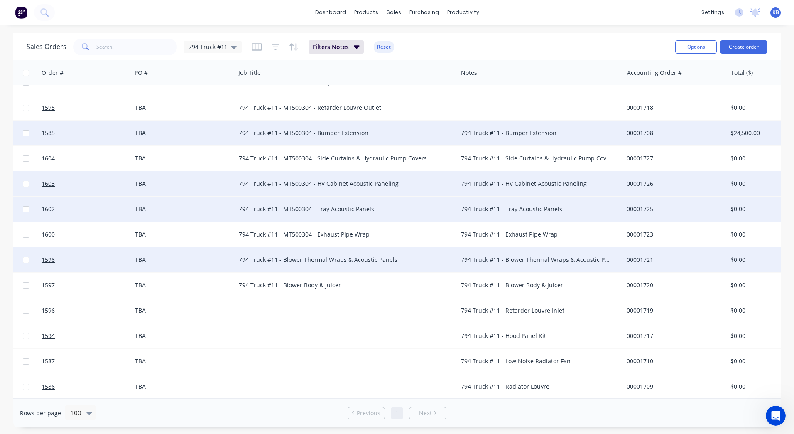
click at [283, 256] on div "794 Truck #11 - Blower Thermal Wraps & Acoustic Panels" at bounding box center [341, 260] width 205 height 8
click at [282, 252] on div "794 Truck #11 - Blower Thermal Wraps & Acoustic Panels" at bounding box center [319, 254] width 166 height 12
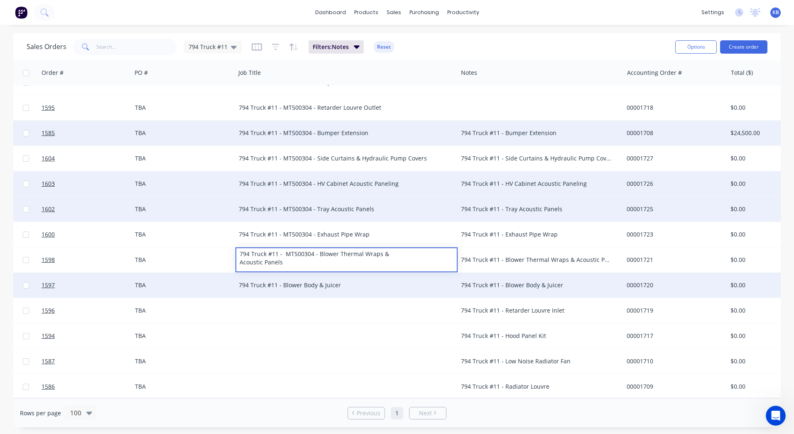
click at [280, 281] on div "794 Truck #11 - Blower Body & Juicer" at bounding box center [341, 285] width 205 height 8
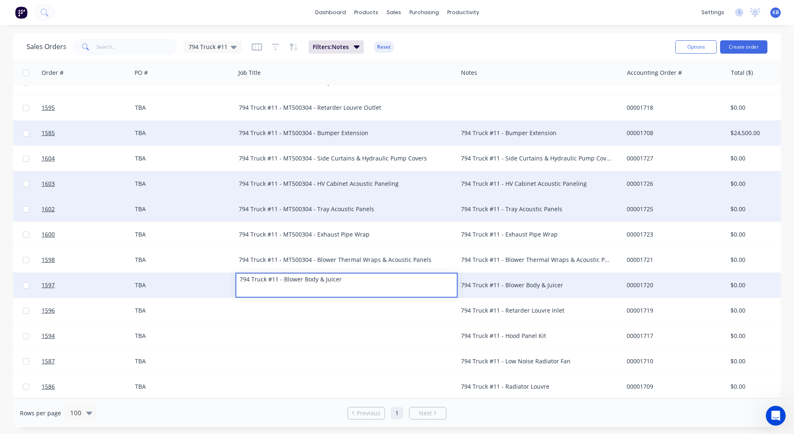
click at [284, 274] on div "794 Truck #11 - Blower Body & Juicer" at bounding box center [319, 279] width 166 height 12
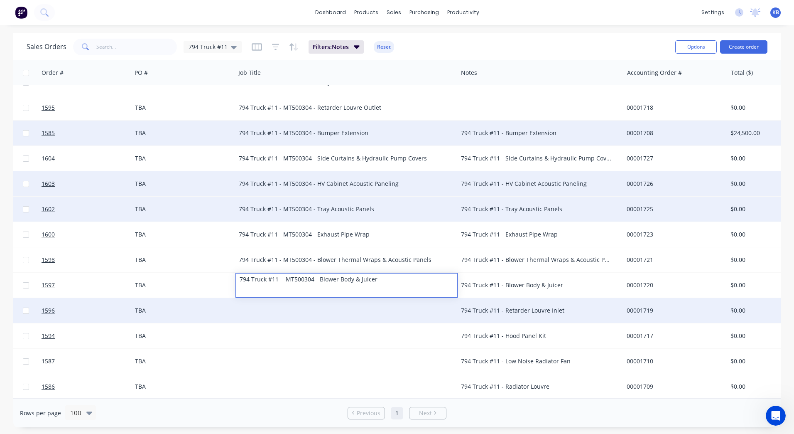
click at [506, 306] on div "794 Truck #11 - Retarder Louvre Inlet" at bounding box center [536, 310] width 151 height 8
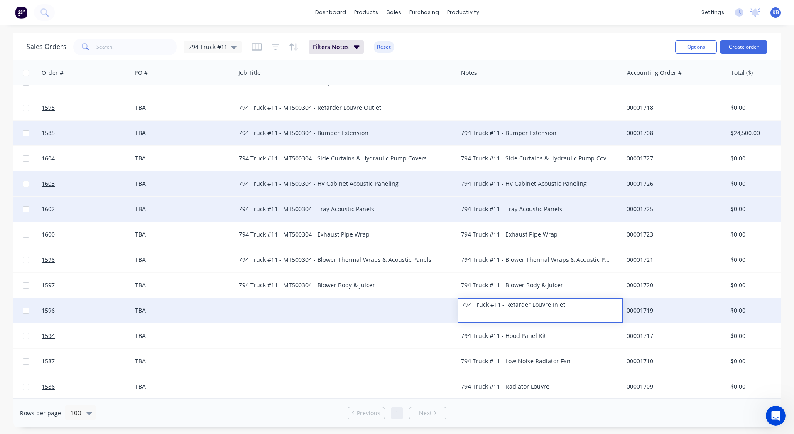
click at [506, 302] on div "794 Truck #11 - Retarder Louvre Inlet" at bounding box center [541, 305] width 164 height 12
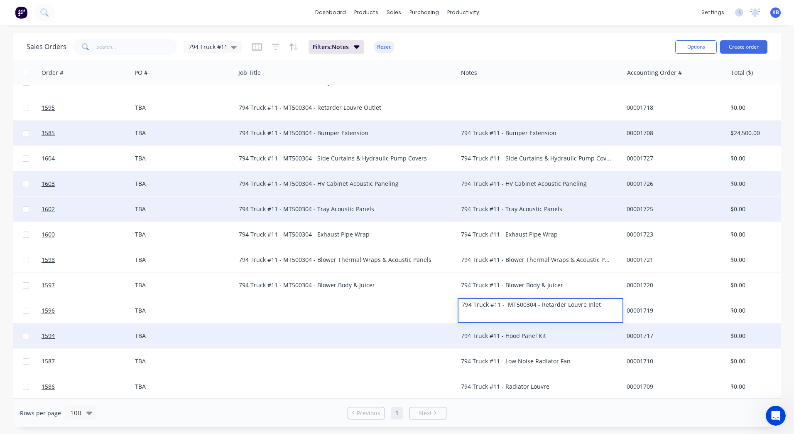
click at [505, 332] on div "794 Truck #11 - Hood Panel Kit" at bounding box center [536, 336] width 151 height 8
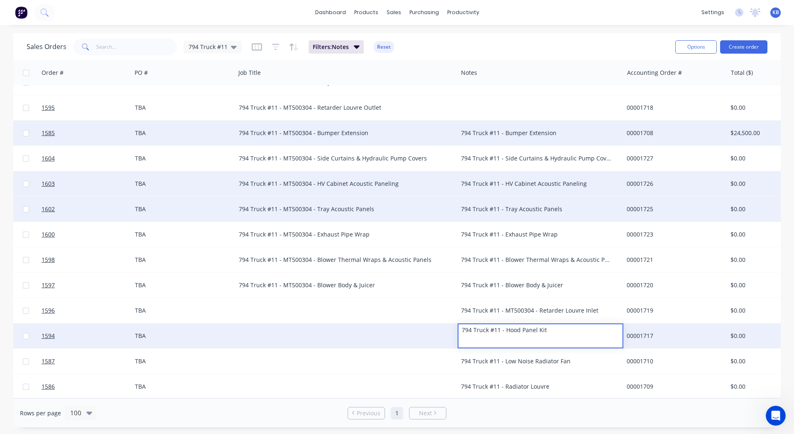
click at [505, 327] on div "794 Truck #11 - Hood Panel Kit" at bounding box center [541, 330] width 164 height 12
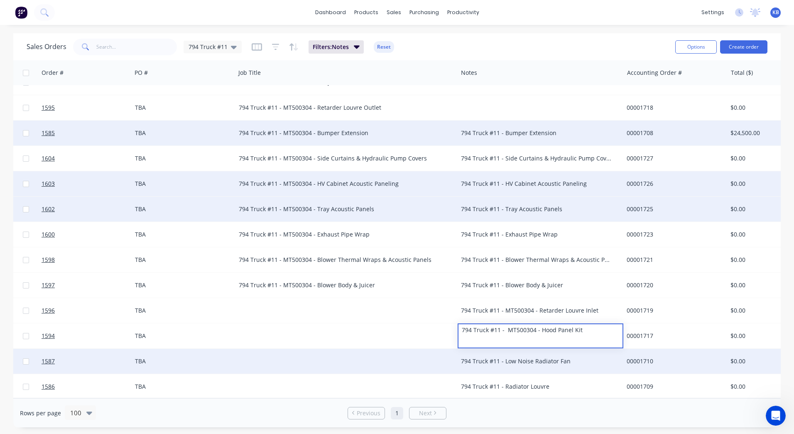
click at [504, 358] on div "794 Truck #11 - Low Noise Radiator Fan" at bounding box center [536, 361] width 151 height 8
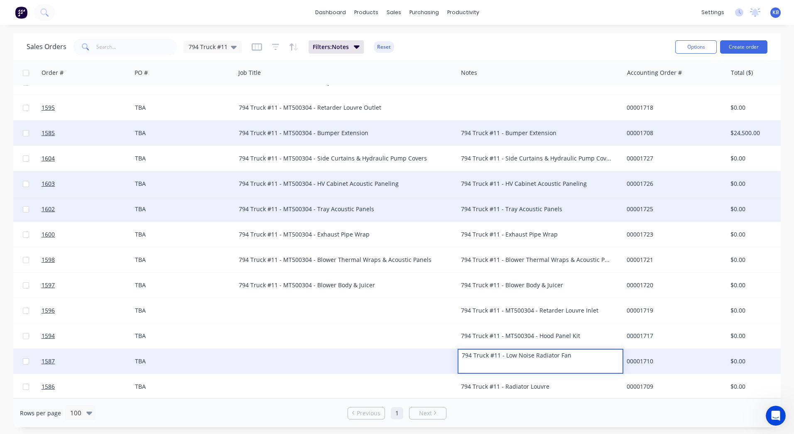
click at [506, 349] on div "794 Truck #11 - Low Noise Radiator Fan" at bounding box center [541, 355] width 164 height 12
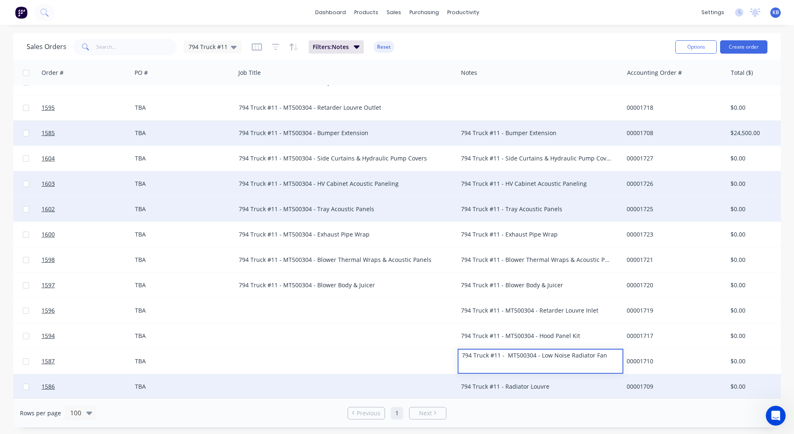
click at [503, 382] on div "794 Truck #11 - Radiator Louvre" at bounding box center [536, 386] width 151 height 8
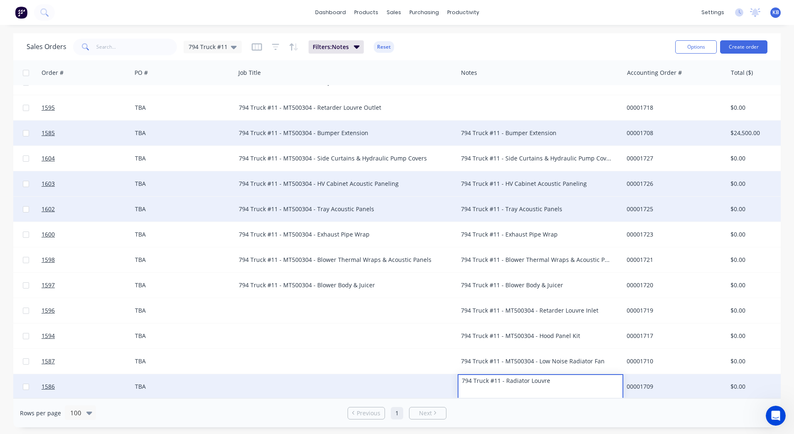
click at [506, 377] on div "794 Truck #11 - Radiator Louvre" at bounding box center [541, 381] width 164 height 12
click at [526, 380] on div "794 Truck #11 - MT500304 - Radiator Louvre" at bounding box center [541, 381] width 164 height 12
drag, startPoint x: 587, startPoint y: 384, endPoint x: 637, endPoint y: 391, distance: 50.4
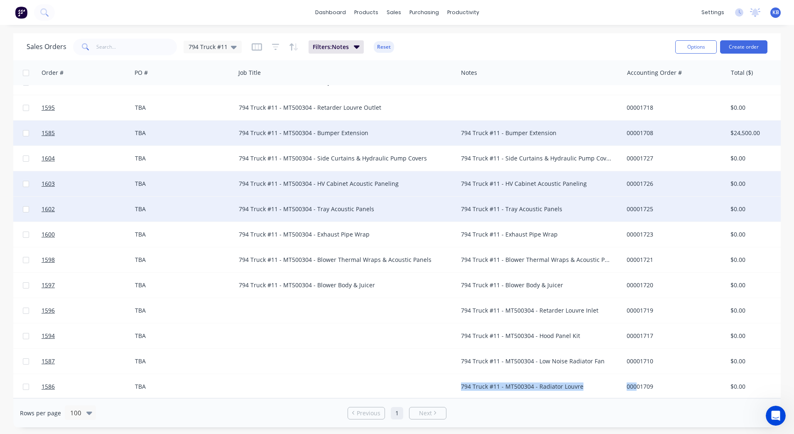
click at [566, 384] on div "794 Truck #11 - MT500304 - Radiator Louvre" at bounding box center [536, 386] width 151 height 8
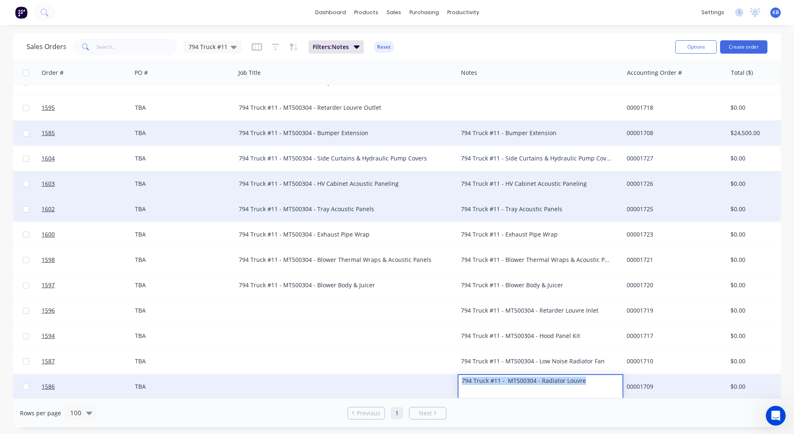
drag, startPoint x: 586, startPoint y: 379, endPoint x: 392, endPoint y: 372, distance: 193.8
click at [392, 374] on div "1586 WesTrac Pty Ltd TBA 794 Truck #11 - MT500304 - Radiator Louvre 00001709 $0…" at bounding box center [449, 386] width 992 height 25
click at [261, 378] on div at bounding box center [347, 386] width 222 height 25
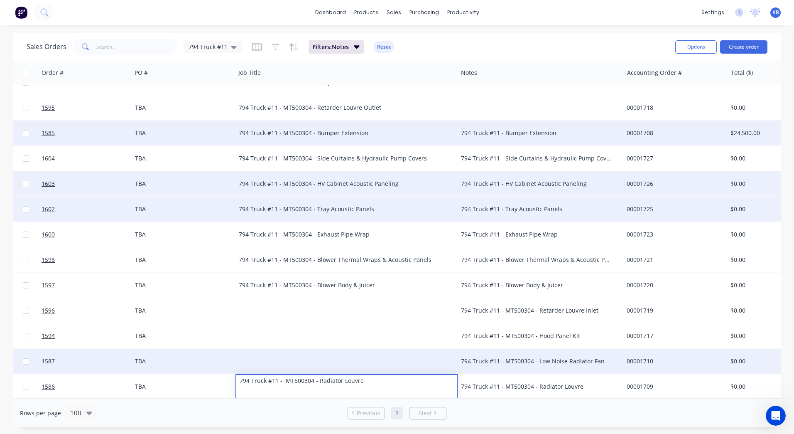
click at [552, 357] on div "794 Truck #11 - MT500304 - Low Noise Radiator Fan" at bounding box center [536, 361] width 151 height 8
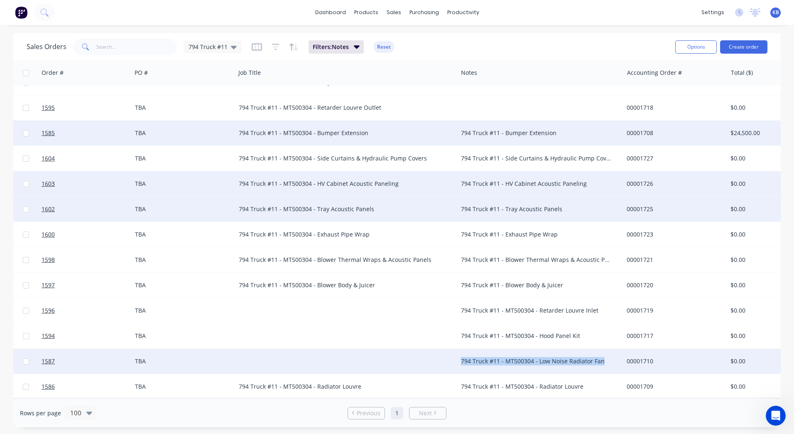
drag, startPoint x: 614, startPoint y: 361, endPoint x: 460, endPoint y: 359, distance: 153.7
click at [460, 359] on div "794 Truck #11 - MT500304 - Low Noise Radiator Fan" at bounding box center [541, 361] width 166 height 25
drag, startPoint x: 459, startPoint y: 359, endPoint x: 375, endPoint y: 354, distance: 84.1
click at [614, 366] on div "794 Truck #11 - MT500304 - Low Noise Radiator Fan" at bounding box center [541, 361] width 166 height 25
drag, startPoint x: 605, startPoint y: 355, endPoint x: 403, endPoint y: 345, distance: 203.0
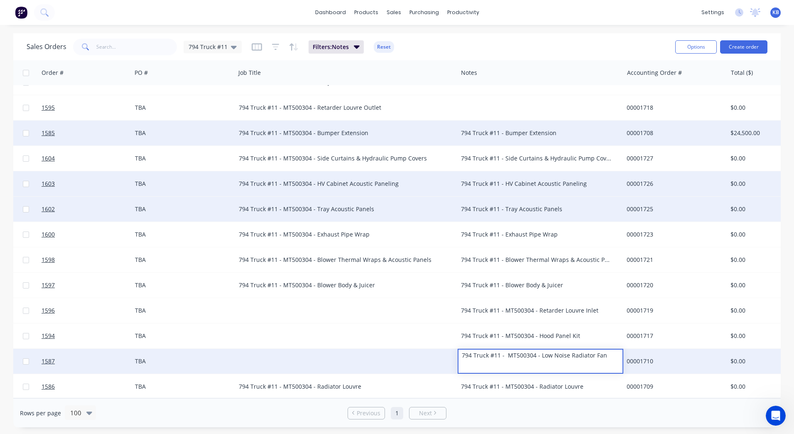
click at [403, 349] on div "1587 WesTrac Pty Ltd TBA 794 Truck #11 - MT500304 - Low Noise Radiator Fan 0000…" at bounding box center [449, 361] width 992 height 25
click at [290, 354] on div at bounding box center [347, 361] width 222 height 25
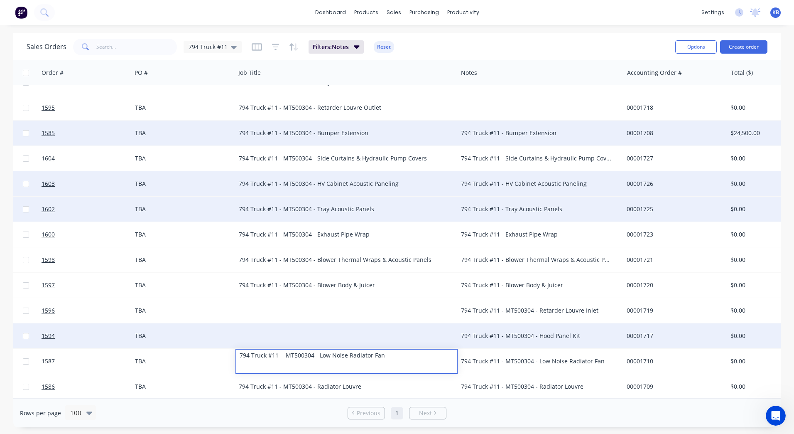
click at [548, 336] on div "794 Truck #11 - MT500304 - Hood Panel Kit" at bounding box center [541, 335] width 166 height 25
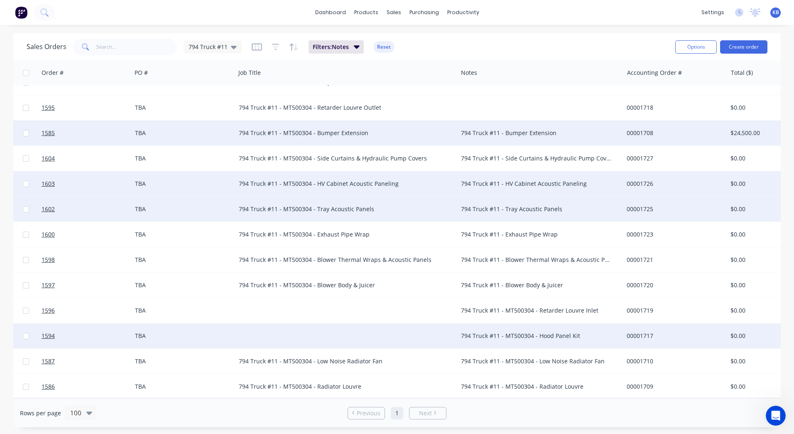
click at [581, 332] on div "794 Truck #11 - MT500304 - Hood Panel Kit" at bounding box center [536, 336] width 151 height 8
drag, startPoint x: 586, startPoint y: 326, endPoint x: 445, endPoint y: 319, distance: 141.4
click at [445, 323] on div "1594 WesTrac Pty Ltd TBA 794 Truck #11 - MT500304 - Hood Panel Kit 00001717 $0.…" at bounding box center [449, 335] width 992 height 25
click at [262, 332] on div at bounding box center [347, 335] width 222 height 25
click at [262, 330] on div at bounding box center [347, 335] width 222 height 25
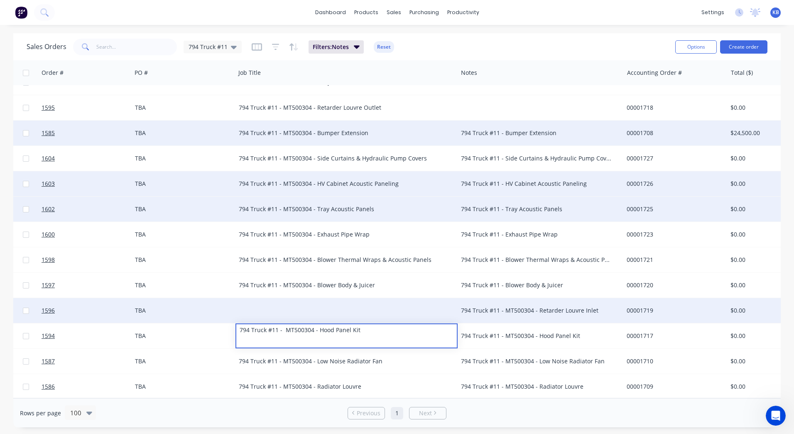
click at [579, 308] on div "794 Truck #11 - MT500304 - Retarder Louvre Inlet" at bounding box center [536, 310] width 151 height 8
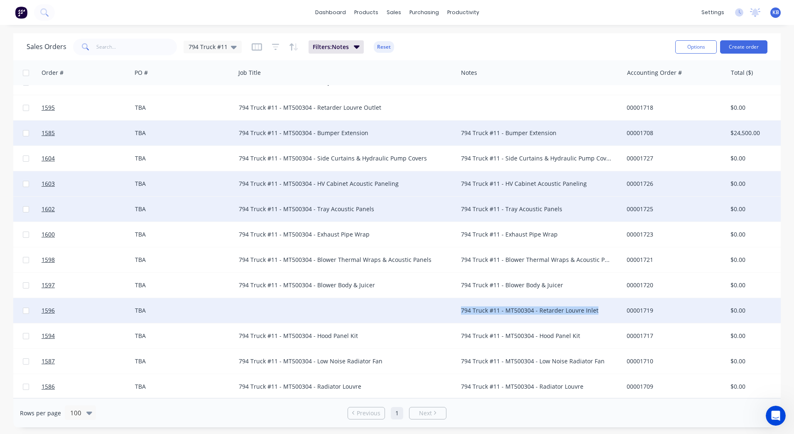
drag, startPoint x: 610, startPoint y: 307, endPoint x: 600, endPoint y: 309, distance: 9.7
click at [321, 299] on div at bounding box center [347, 310] width 222 height 25
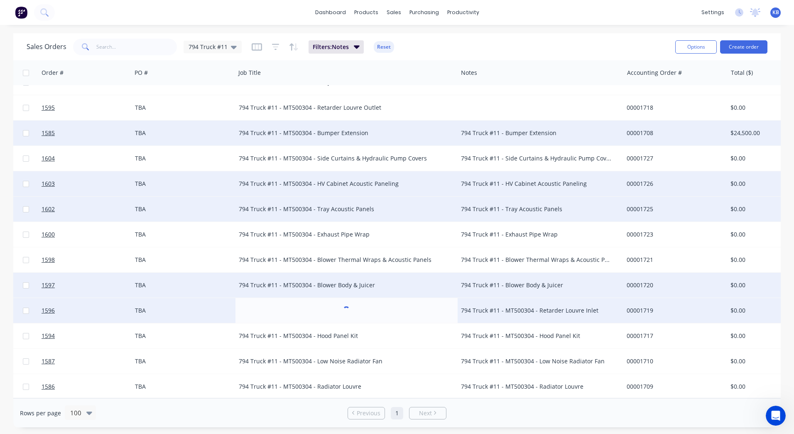
click at [531, 291] on div "794 Truck #11 - Blower Body & Juicer" at bounding box center [541, 285] width 166 height 25
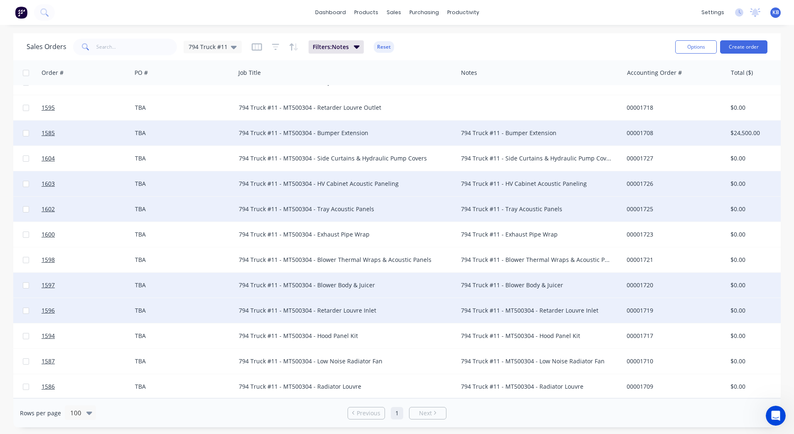
click at [566, 284] on div "794 Truck #11 - Blower Body & Juicer" at bounding box center [536, 285] width 151 height 8
drag, startPoint x: 566, startPoint y: 284, endPoint x: 490, endPoint y: 277, distance: 76.4
click at [490, 281] on div "794 Truck #11 - Blower Body & Juicer" at bounding box center [536, 285] width 151 height 8
drag, startPoint x: 564, startPoint y: 277, endPoint x: 404, endPoint y: 274, distance: 159.6
click at [405, 274] on div "1597 WesTrac Pty Ltd TBA 794 Truck #11 - MT500304 - Blower Body & Juicer 794 Tr…" at bounding box center [449, 285] width 992 height 25
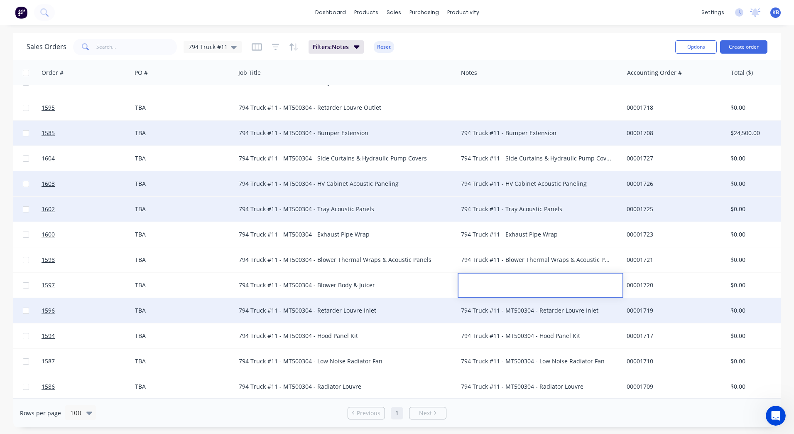
click at [483, 257] on div "794 Truck #11 - Blower Thermal Wraps & Acoustic Panels" at bounding box center [536, 260] width 151 height 8
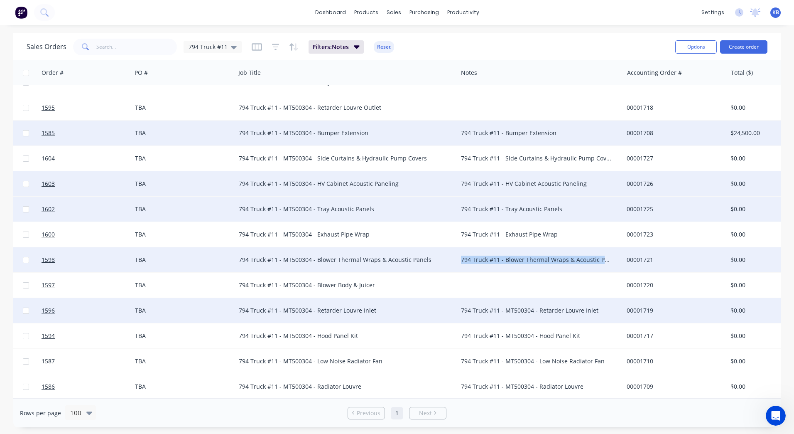
drag, startPoint x: 611, startPoint y: 255, endPoint x: 452, endPoint y: 250, distance: 158.8
click at [452, 250] on div "1598 WesTrac Pty Ltd TBA 794 Truck #11 - MT500304 - Blower Thermal Wraps & Acou…" at bounding box center [449, 259] width 992 height 25
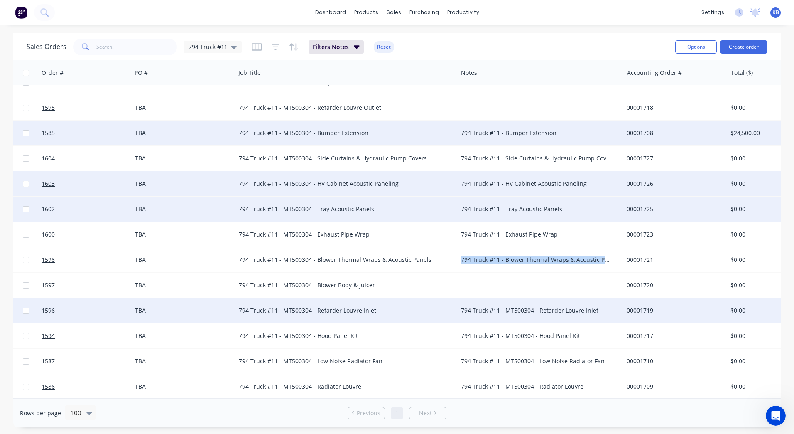
click at [524, 256] on div "794 Truck #11 - Blower Thermal Wraps & Acoustic Panels" at bounding box center [536, 260] width 151 height 8
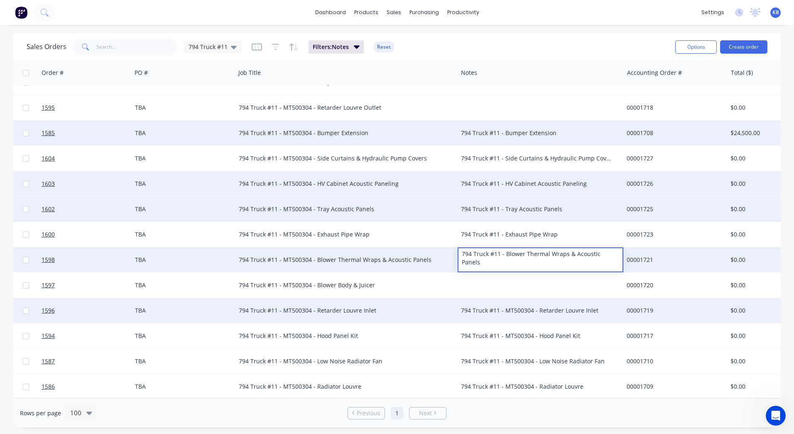
drag, startPoint x: 617, startPoint y: 251, endPoint x: 429, endPoint y: 246, distance: 187.9
click at [430, 247] on div "1598 WesTrac Pty Ltd TBA 794 Truck #11 - MT500304 - Blower Thermal Wraps & Acou…" at bounding box center [449, 259] width 992 height 25
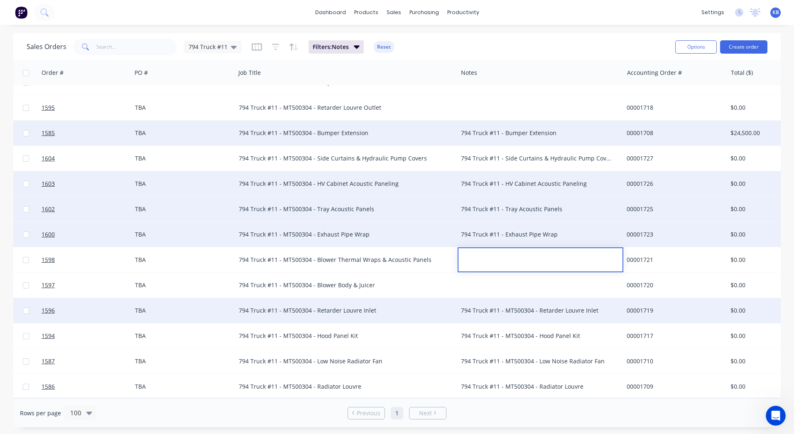
click at [483, 230] on div "794 Truck #11 - Exhaust Pipe Wrap" at bounding box center [536, 234] width 151 height 8
click at [556, 233] on div "794 Truck #11 - Exhaust Pipe Wrap" at bounding box center [536, 234] width 151 height 8
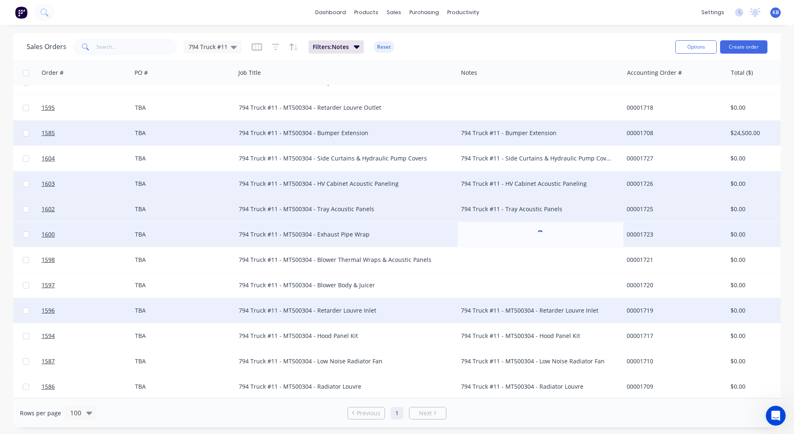
drag, startPoint x: 565, startPoint y: 231, endPoint x: 393, endPoint y: 226, distance: 172.1
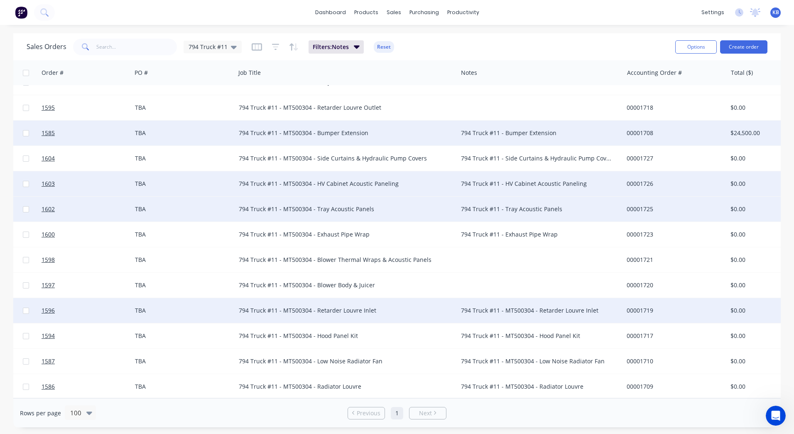
click at [528, 231] on div "794 Truck #11 - Exhaust Pipe Wrap" at bounding box center [536, 234] width 151 height 8
drag, startPoint x: 570, startPoint y: 229, endPoint x: 460, endPoint y: 229, distance: 110.5
click at [460, 229] on div "794 Truck #11 - Exhaust Pipe Wrap" at bounding box center [541, 229] width 164 height 12
click at [501, 205] on div "794 Truck #11 - Tray Acoustic Panels" at bounding box center [536, 209] width 151 height 8
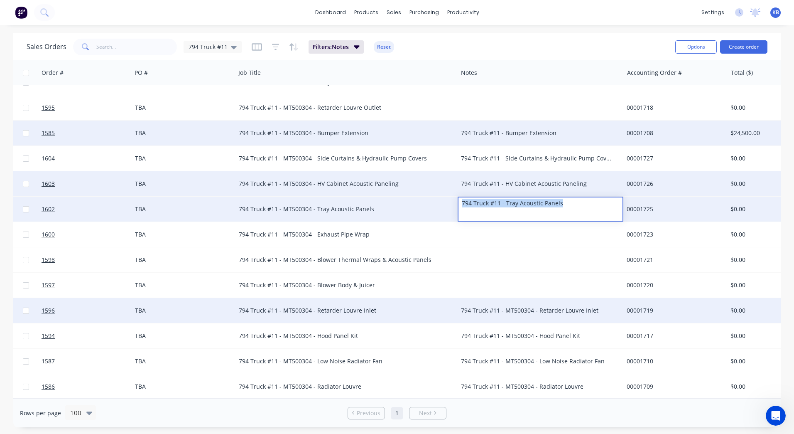
drag, startPoint x: 570, startPoint y: 202, endPoint x: 446, endPoint y: 200, distance: 124.2
click at [446, 200] on div "1602 WesTrac Pty Ltd TBA 794 Truck #11 - MT500304 - Tray Acoustic Panels 794 Tr…" at bounding box center [449, 209] width 992 height 25
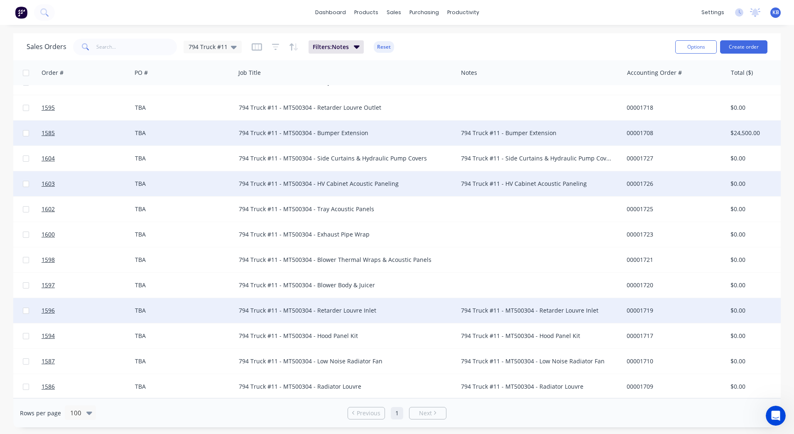
click at [504, 175] on div "794 Truck #11 - HV Cabinet Acoustic Paneling" at bounding box center [541, 183] width 166 height 25
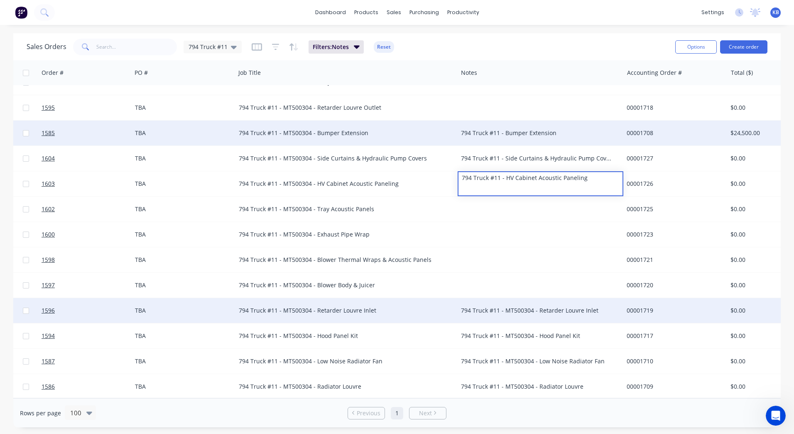
drag, startPoint x: 580, startPoint y: 172, endPoint x: 450, endPoint y: 176, distance: 129.7
click at [450, 176] on div "1603 WesTrac Pty Ltd TBA 794 Truck #11 - MT500304 - HV Cabinet Acoustic Panelin…" at bounding box center [449, 183] width 992 height 25
click at [512, 140] on div "794 Truck #11 - Bumper Extension" at bounding box center [541, 132] width 166 height 25
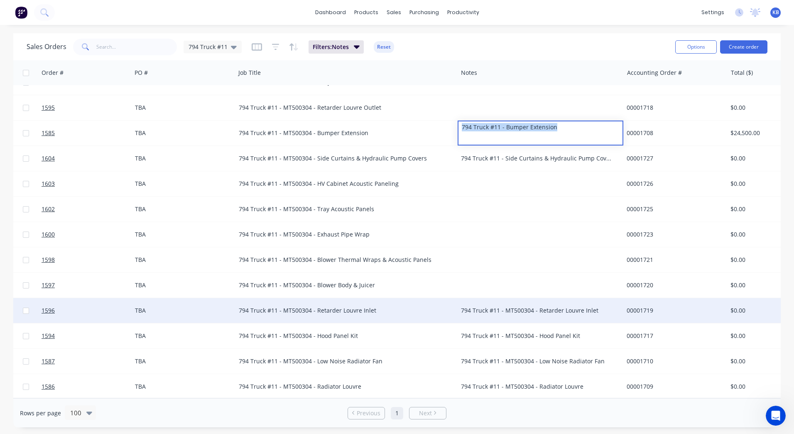
drag, startPoint x: 554, startPoint y: 122, endPoint x: 435, endPoint y: 125, distance: 119.3
click at [435, 125] on div "1585 WesTrac Pty Ltd TBA 794 Truck #11 - MT500304 - Bumper Extension 794 Truck …" at bounding box center [449, 132] width 992 height 25
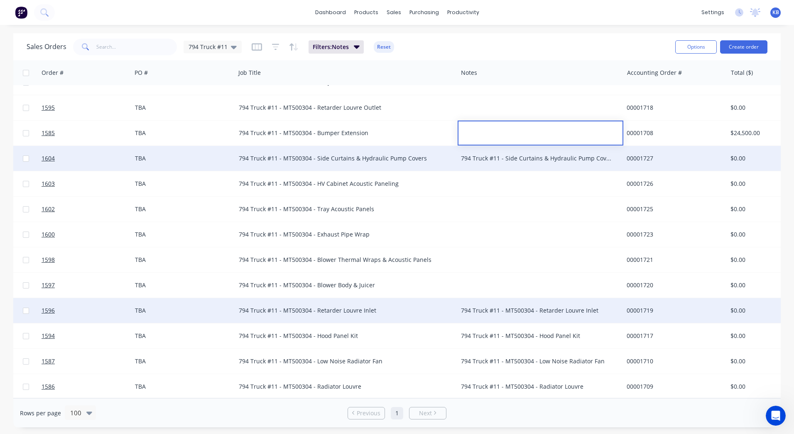
click at [478, 161] on div "794 Truck #11 - Side Curtains & Hydraulic Pump Covers" at bounding box center [541, 158] width 166 height 25
click at [531, 155] on div "794 Truck #11 - Side Curtains & Hydraulic Pump Covers" at bounding box center [536, 158] width 151 height 8
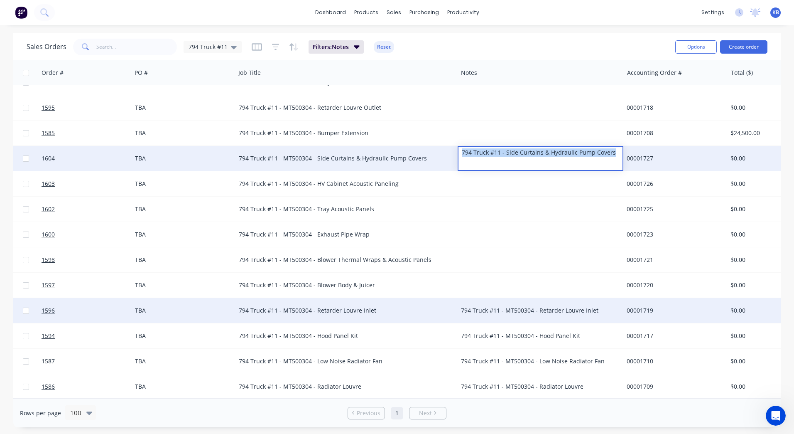
drag, startPoint x: 614, startPoint y: 149, endPoint x: 440, endPoint y: 152, distance: 173.7
click at [440, 152] on div "1604 WesTrac Pty Ltd TBA 794 Truck #11 - MT500304 - Side Curtains & Hydraulic P…" at bounding box center [449, 158] width 992 height 25
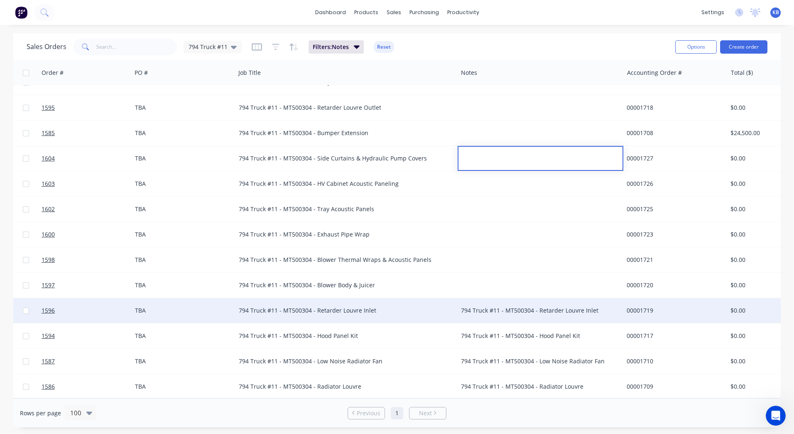
click at [536, 308] on div "794 Truck #11 - MT500304 - Retarder Louvre Inlet" at bounding box center [536, 310] width 151 height 8
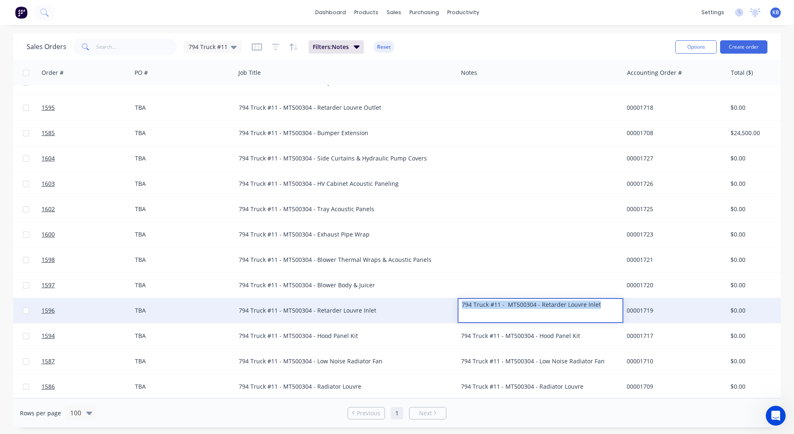
drag, startPoint x: 607, startPoint y: 303, endPoint x: 436, endPoint y: 307, distance: 170.8
click at [436, 307] on div "1596 WesTrac Pty Ltd TBA 794 Truck #11 - MT500304 - Retarder Louvre Inlet 794 T…" at bounding box center [449, 310] width 992 height 25
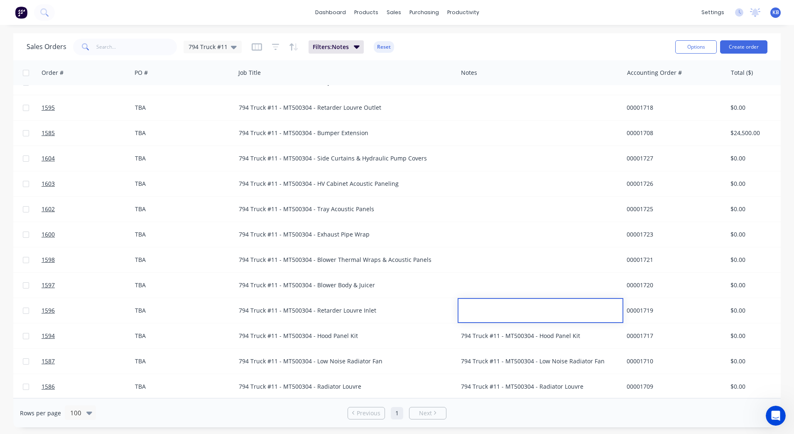
click at [474, 332] on div "794 Truck #11 - MT500304 - Hood Panel Kit" at bounding box center [536, 336] width 151 height 8
click at [603, 333] on div "794 Truck #11 - MT500304 - Hood Panel Kit" at bounding box center [536, 336] width 151 height 8
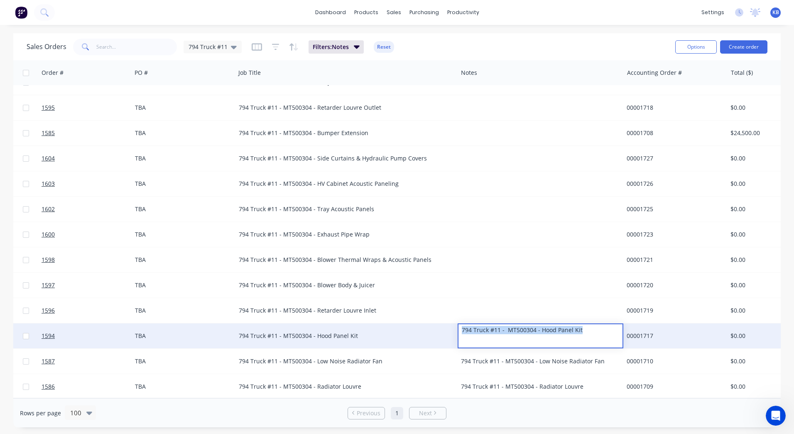
drag, startPoint x: 596, startPoint y: 329, endPoint x: 435, endPoint y: 325, distance: 160.9
click at [435, 325] on div "1594 WesTrac Pty Ltd TBA 794 Truck #11 - MT500304 - Hood Panel Kit 794 Truck #1…" at bounding box center [449, 335] width 992 height 25
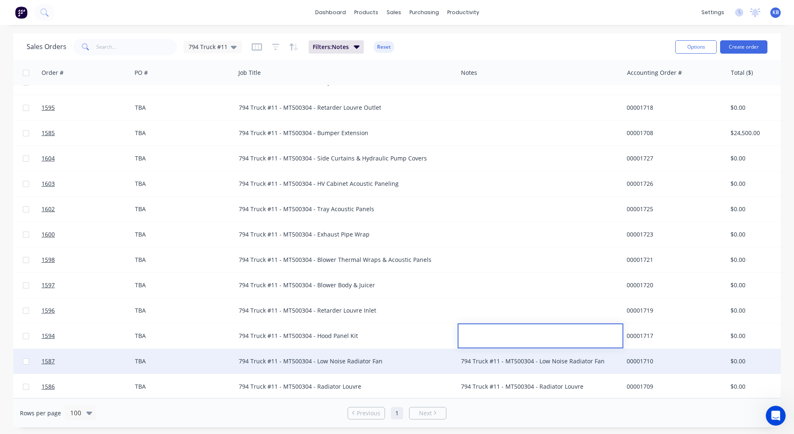
click at [500, 357] on div "794 Truck #11 - MT500304 - Low Noise Radiator Fan" at bounding box center [536, 361] width 151 height 8
click at [576, 352] on div "794 Truck #11 - MT500304 - Low Noise Radiator Fan" at bounding box center [541, 361] width 166 height 25
drag, startPoint x: 607, startPoint y: 357, endPoint x: 526, endPoint y: 356, distance: 81.0
click at [526, 357] on div "794 Truck #11 - MT500304 - Low Noise Radiator Fan" at bounding box center [536, 361] width 151 height 8
drag, startPoint x: 604, startPoint y: 354, endPoint x: 456, endPoint y: 348, distance: 147.6
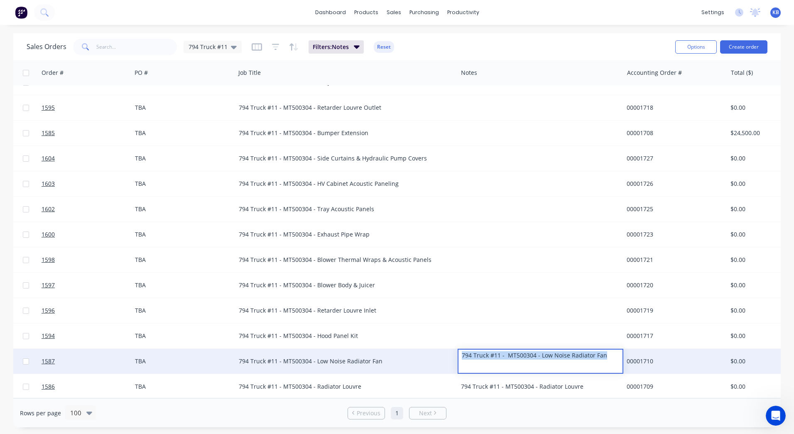
click at [457, 349] on div "1587 WesTrac Pty Ltd TBA 794 Truck #11 - MT500304 - Low Noise Radiator Fan 794 …" at bounding box center [449, 361] width 992 height 25
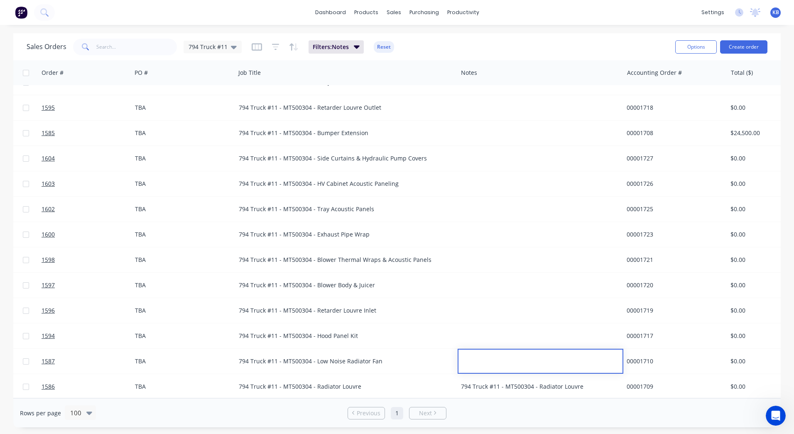
click at [497, 382] on div "794 Truck #11 - MT500304 - Radiator Louvre" at bounding box center [536, 386] width 151 height 8
click at [604, 383] on div "794 Truck #11 - MT500304 - Radiator Louvre" at bounding box center [536, 386] width 151 height 8
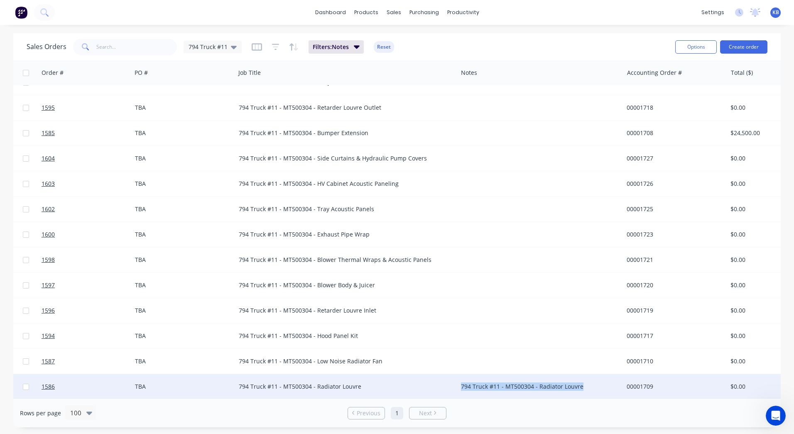
drag, startPoint x: 601, startPoint y: 383, endPoint x: 427, endPoint y: 374, distance: 174.3
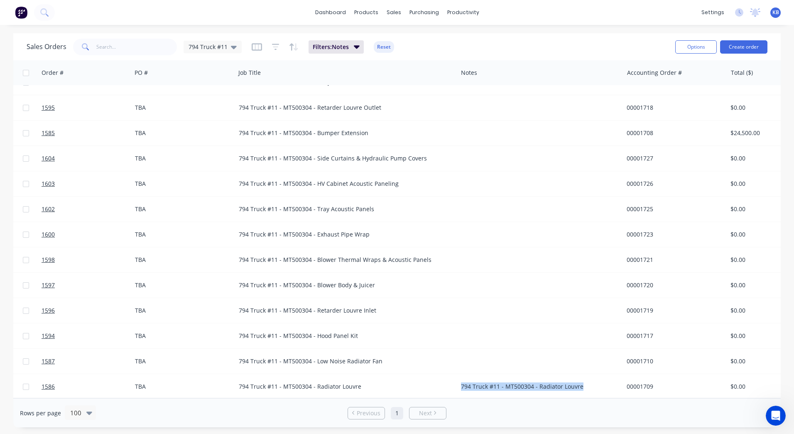
click at [466, 382] on div "794 Truck #11 - MT500304 - Radiator Louvre" at bounding box center [536, 386] width 151 height 8
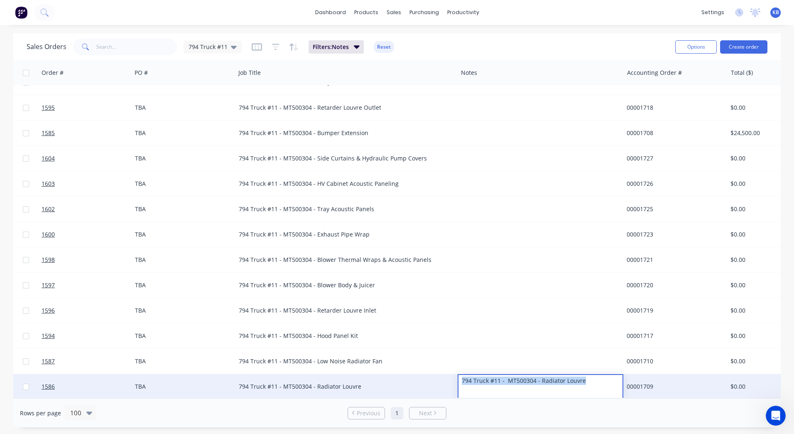
drag, startPoint x: 585, startPoint y: 380, endPoint x: 433, endPoint y: 381, distance: 152.9
click at [433, 381] on div "1586 WesTrac Pty Ltd TBA 794 Truck #11 - MT500304 - Radiator Louvre 794 Truck #…" at bounding box center [449, 386] width 992 height 25
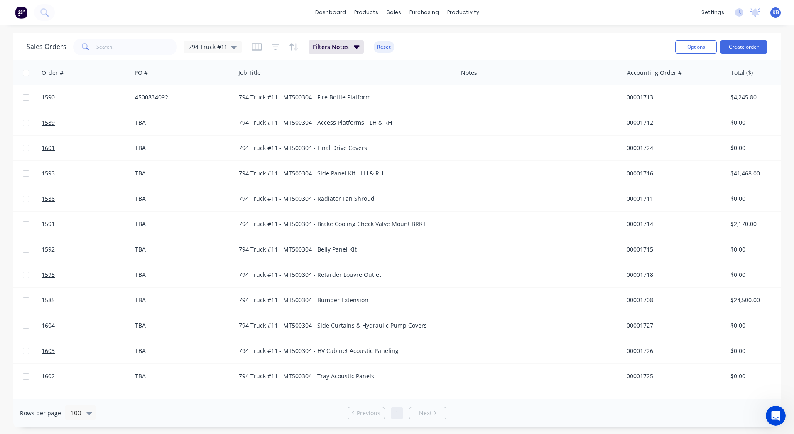
scroll to position [0, 61]
click at [253, 47] on icon "button" at bounding box center [257, 47] width 10 height 8
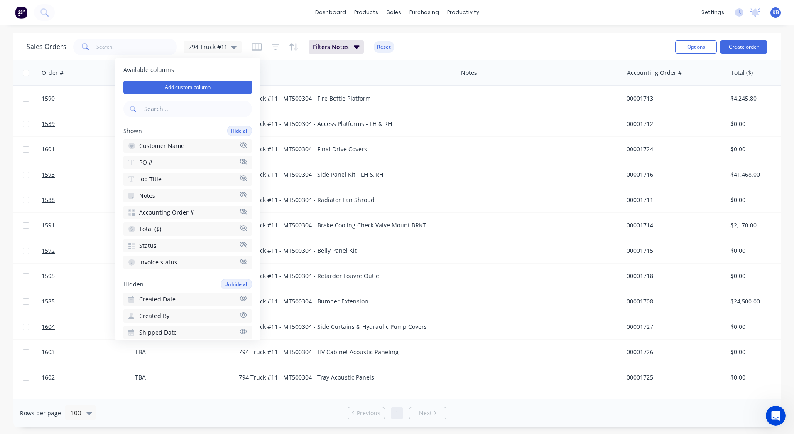
scroll to position [0, 0]
click at [240, 194] on icon "button" at bounding box center [243, 195] width 7 height 6
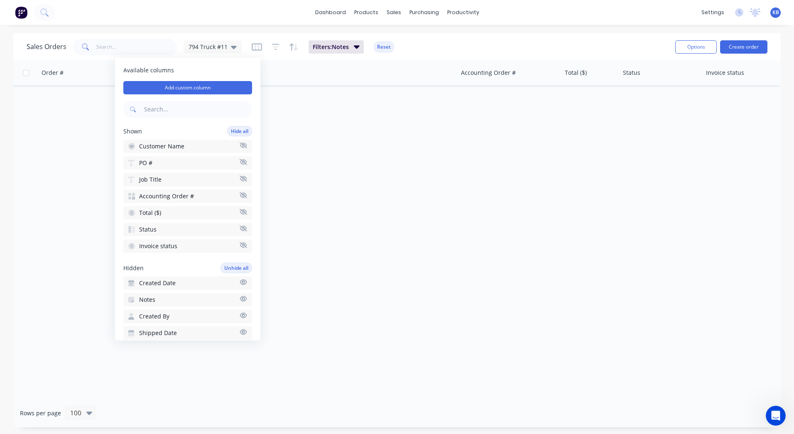
click at [445, 46] on div "Sales Orders 794 Truck #11 Filters: Notes Reset" at bounding box center [348, 47] width 642 height 20
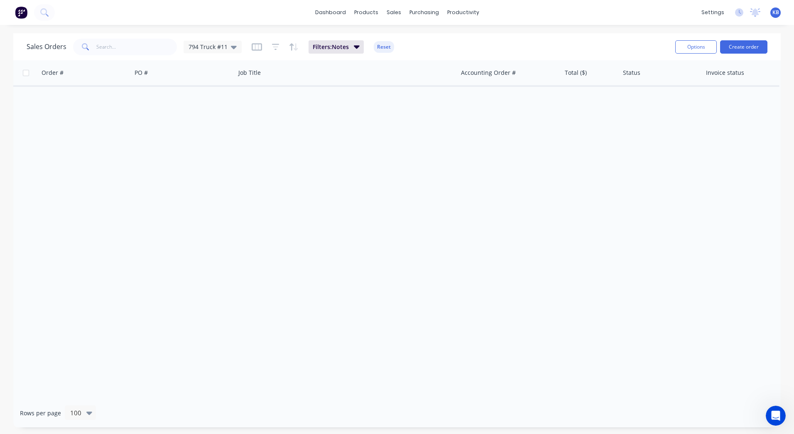
click at [275, 106] on div "Order # Customer Name PO # Job Title Accounting Order # Total ($) Status Invoic…" at bounding box center [397, 229] width 768 height 338
click at [94, 46] on span at bounding box center [84, 47] width 23 height 17
click at [215, 52] on div "794 Truck #11" at bounding box center [213, 47] width 58 height 12
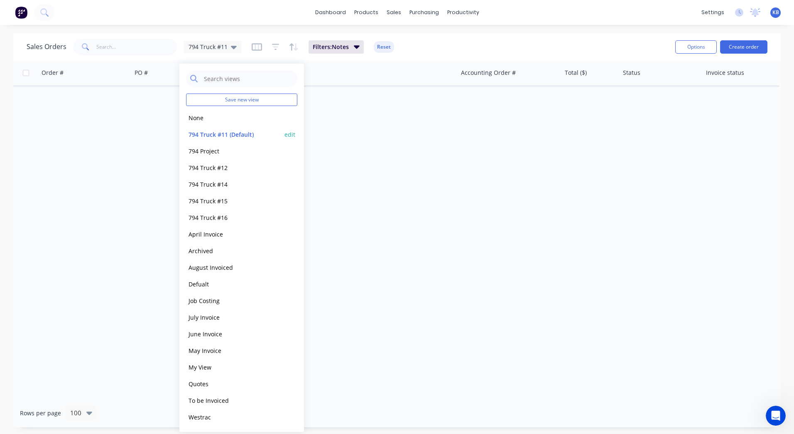
click at [211, 139] on div "794 Truck #11 (Default) edit" at bounding box center [241, 134] width 111 height 17
click at [434, 148] on div "Order # Customer Name PO # Job Title Accounting Order # Total ($) Status Invoic…" at bounding box center [397, 229] width 768 height 338
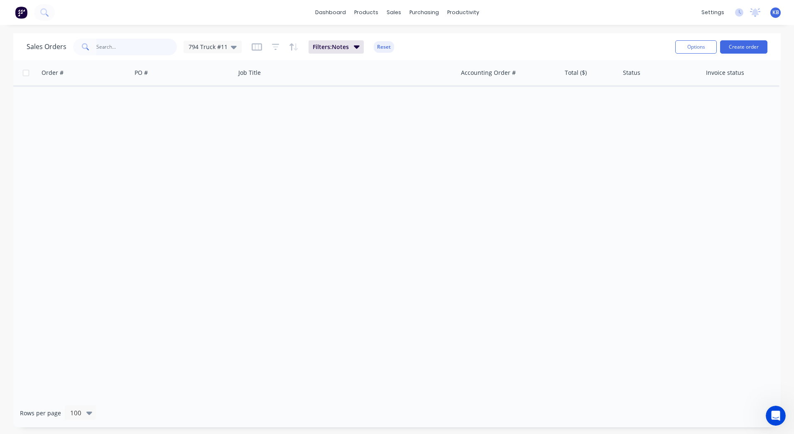
click at [145, 44] on input "text" at bounding box center [136, 47] width 81 height 17
click at [231, 43] on icon at bounding box center [234, 46] width 6 height 9
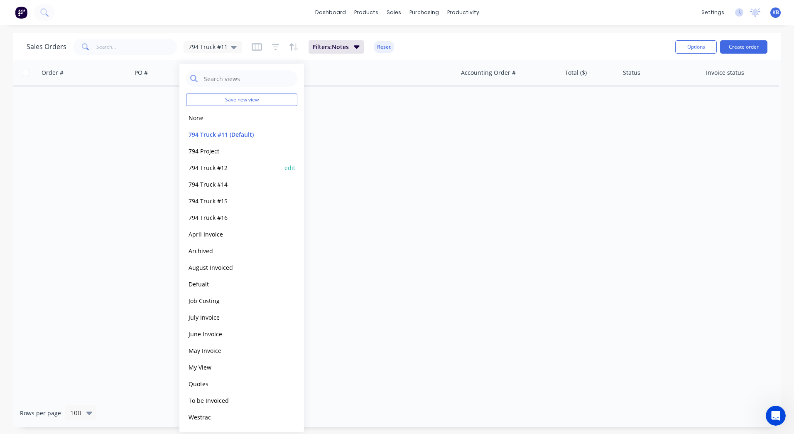
click at [206, 165] on button "794 Truck #12" at bounding box center [233, 168] width 95 height 10
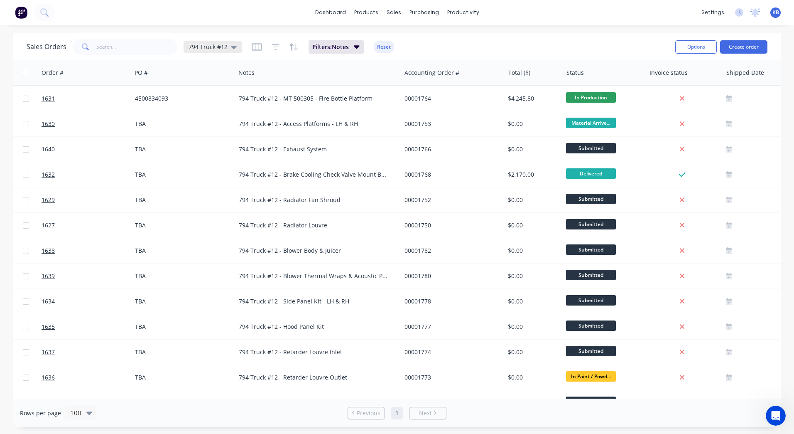
click at [232, 49] on icon at bounding box center [234, 46] width 6 height 9
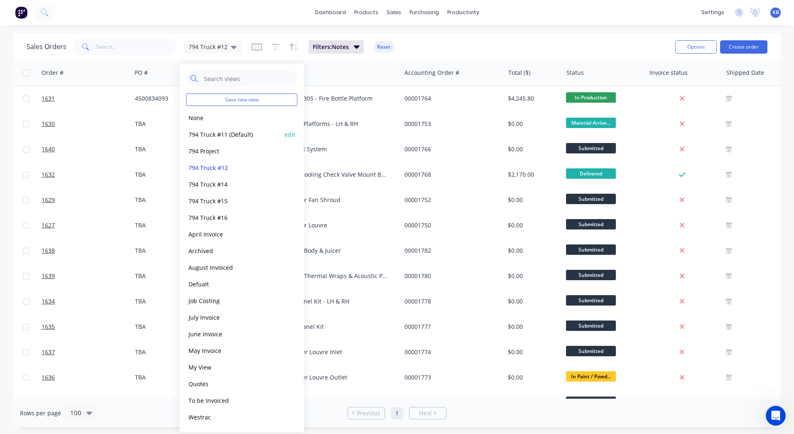
click at [216, 134] on button "794 Truck #11 (Default)" at bounding box center [233, 135] width 95 height 10
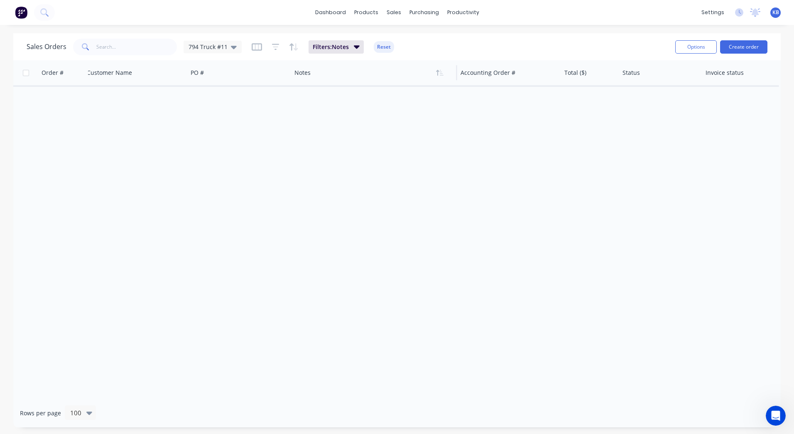
drag, startPoint x: 301, startPoint y: 77, endPoint x: 312, endPoint y: 76, distance: 11.3
click at [312, 76] on div at bounding box center [371, 72] width 152 height 17
click at [199, 47] on span "794 Truck #11" at bounding box center [208, 46] width 39 height 9
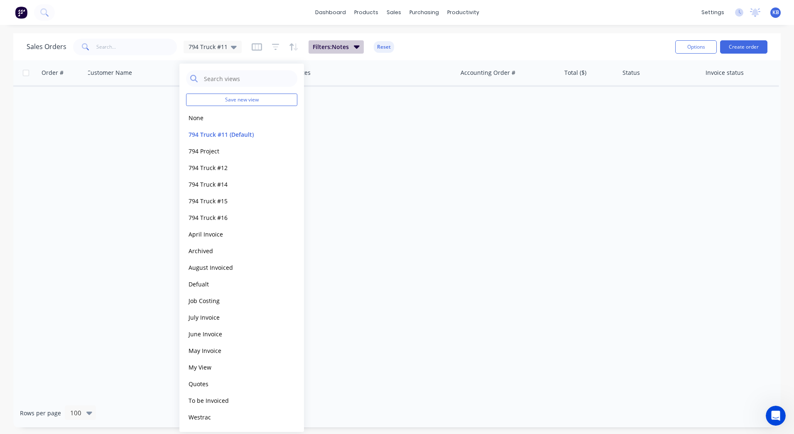
click at [339, 44] on span "Filters: Notes" at bounding box center [331, 47] width 36 height 8
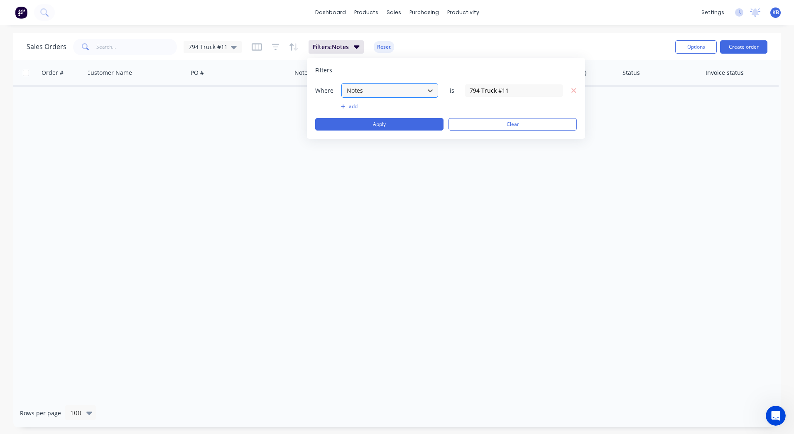
click at [383, 91] on div at bounding box center [383, 90] width 74 height 10
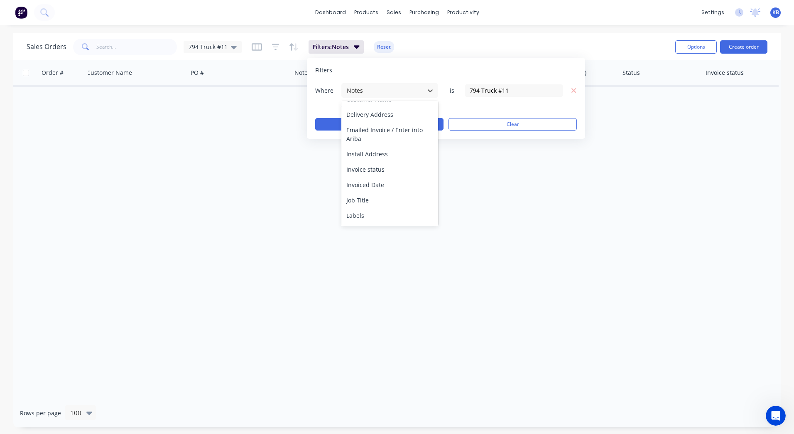
scroll to position [125, 0]
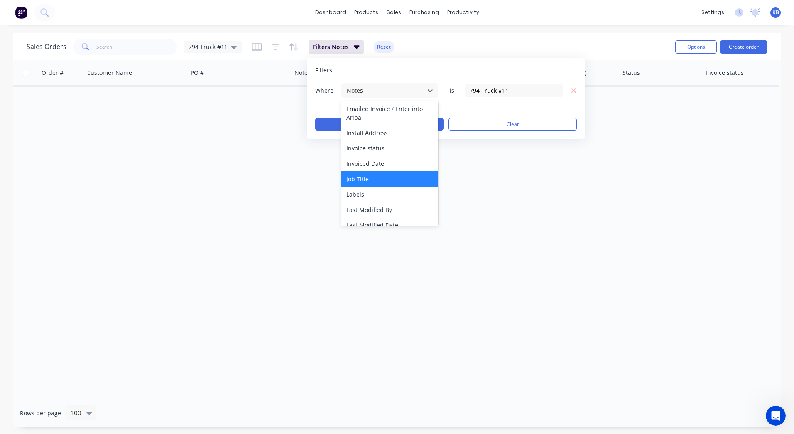
click at [361, 176] on div "Job Title" at bounding box center [390, 178] width 97 height 15
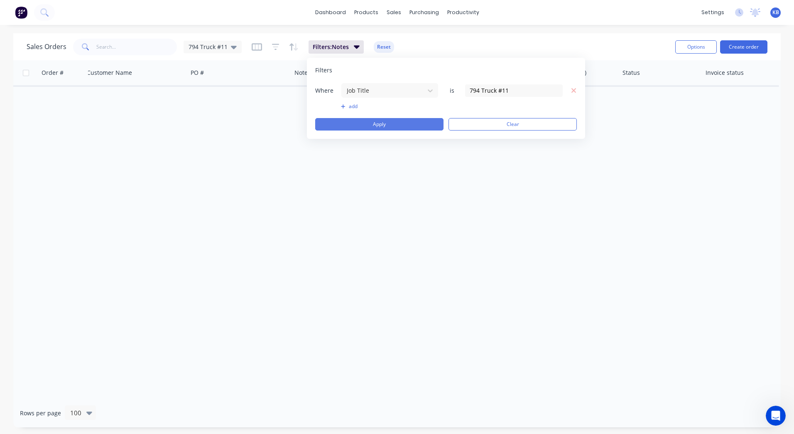
click at [375, 122] on button "Apply" at bounding box center [379, 124] width 128 height 12
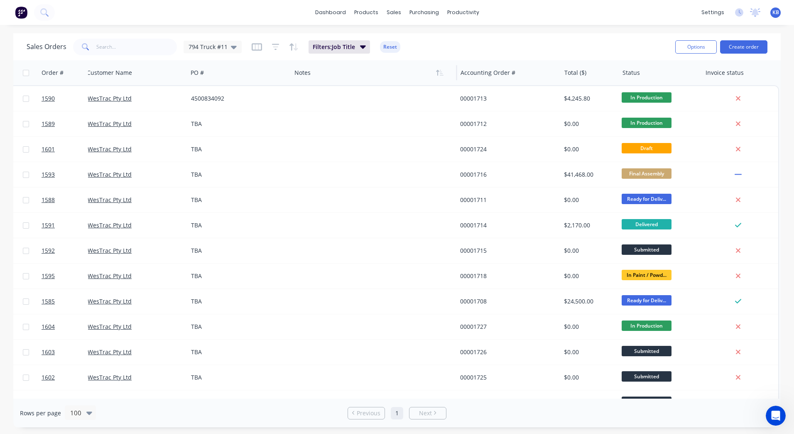
click at [303, 77] on div at bounding box center [371, 72] width 152 height 17
click at [321, 73] on div at bounding box center [371, 72] width 152 height 17
click at [312, 76] on div at bounding box center [371, 72] width 152 height 17
click at [263, 45] on div "Filters: Job Title Reset" at bounding box center [326, 46] width 149 height 13
drag, startPoint x: 262, startPoint y: 45, endPoint x: 257, endPoint y: 49, distance: 6.8
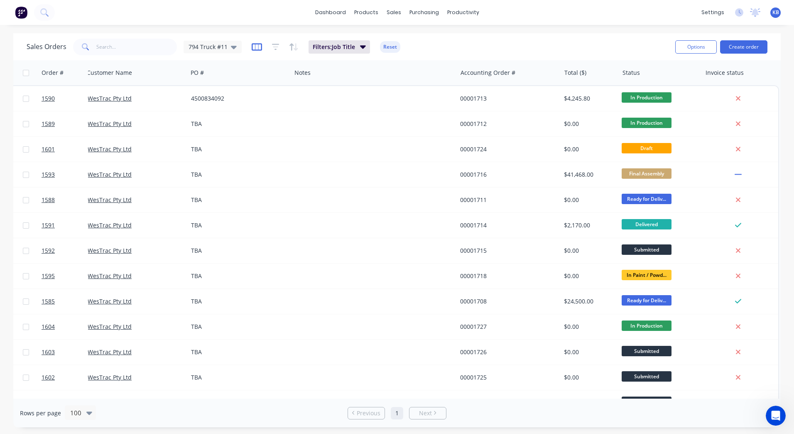
click at [262, 45] on div "Filters: Job Title Reset" at bounding box center [326, 46] width 149 height 13
click at [257, 50] on icon "button" at bounding box center [257, 46] width 10 height 7
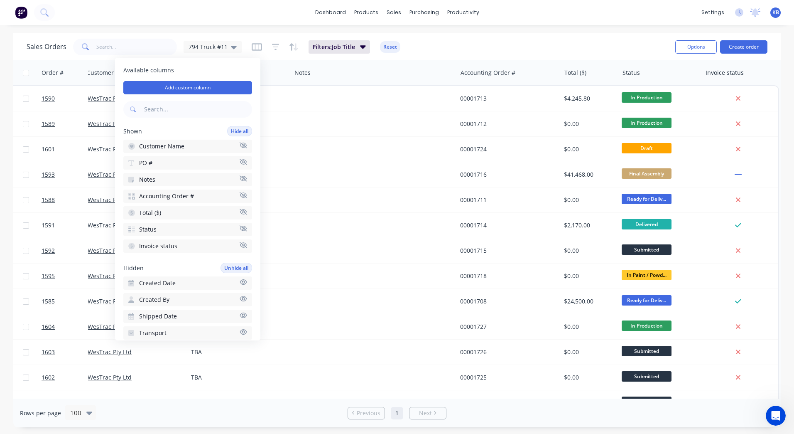
click at [240, 178] on icon "button" at bounding box center [243, 178] width 7 height 6
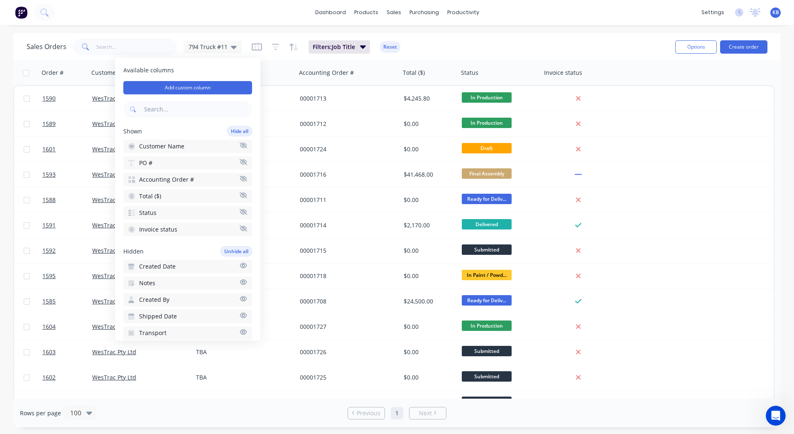
click at [516, 54] on div "Sales Orders 794 Truck #11 Filters: Job Title Reset" at bounding box center [348, 47] width 642 height 20
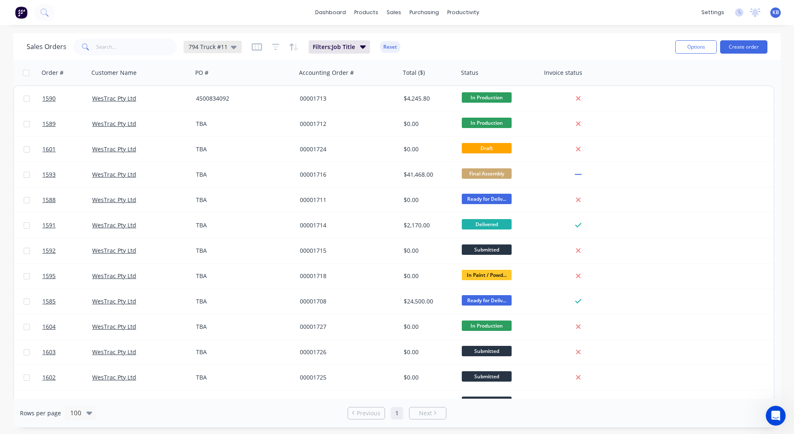
click at [218, 44] on span "794 Truck #11" at bounding box center [208, 46] width 39 height 9
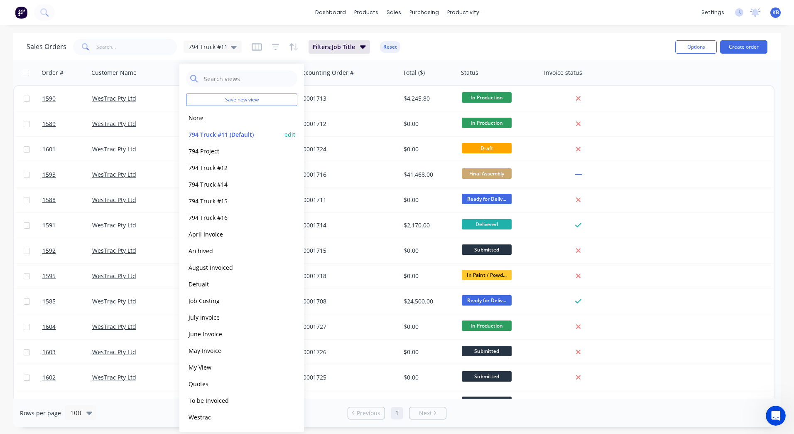
click at [224, 130] on button "794 Truck #11 (Default)" at bounding box center [233, 135] width 95 height 10
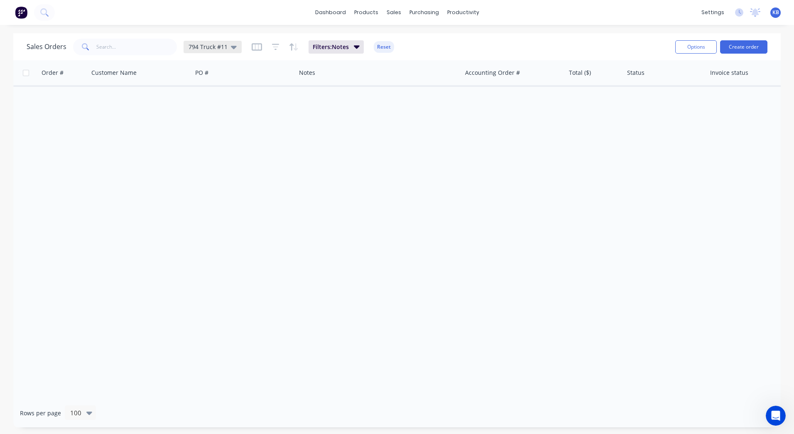
click at [227, 47] on div "794 Truck #11" at bounding box center [213, 46] width 48 height 7
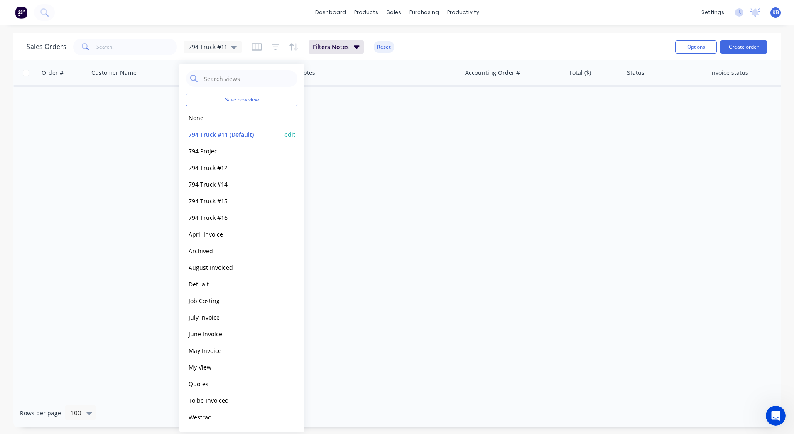
click at [292, 136] on button "edit" at bounding box center [290, 134] width 11 height 9
click at [322, 172] on div "Order # Customer Name PO # Notes Accounting Order # Total ($) Status Invoice st…" at bounding box center [397, 229] width 768 height 338
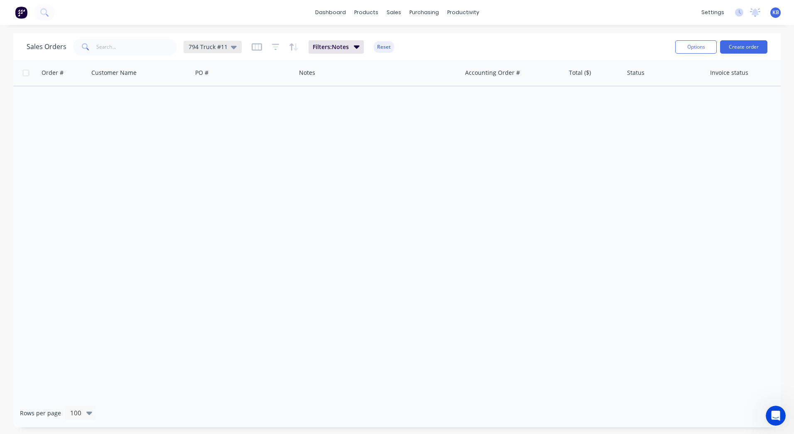
click at [227, 46] on div "794 Truck #11" at bounding box center [213, 46] width 48 height 7
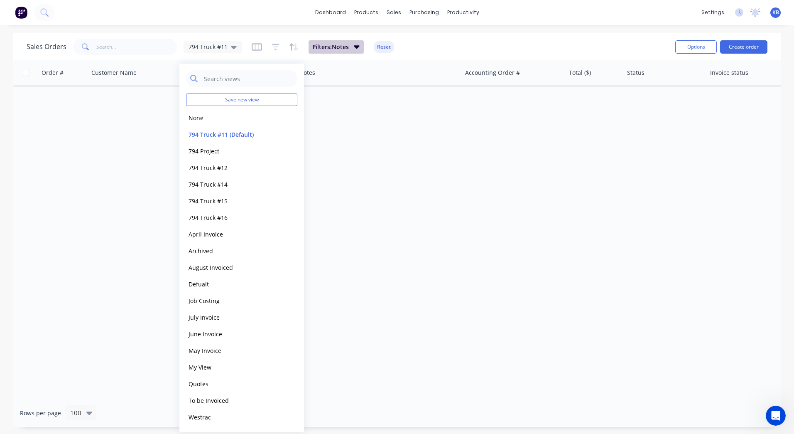
click at [323, 49] on span "Filters: Notes" at bounding box center [331, 47] width 36 height 8
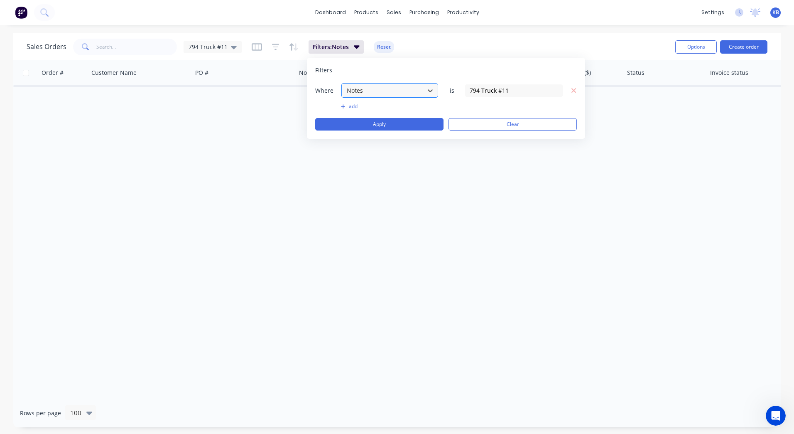
click at [362, 91] on div at bounding box center [383, 90] width 74 height 10
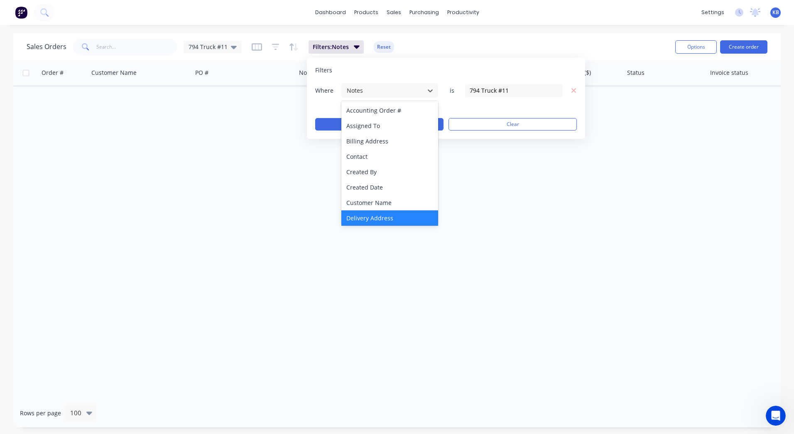
scroll to position [125, 0]
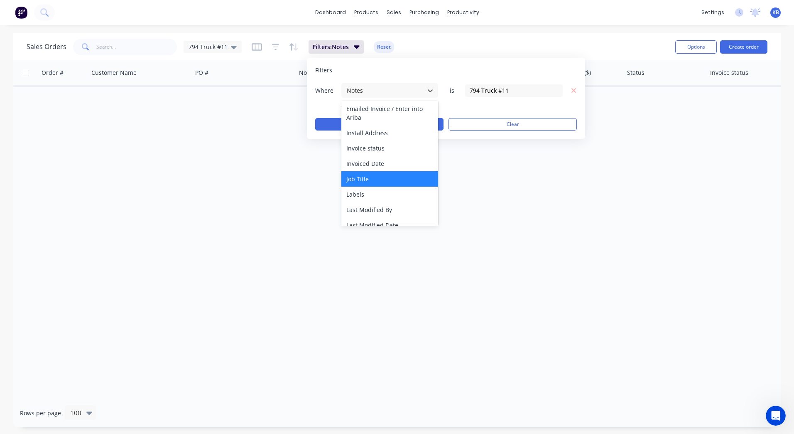
click at [368, 181] on div "Job Title" at bounding box center [390, 178] width 97 height 15
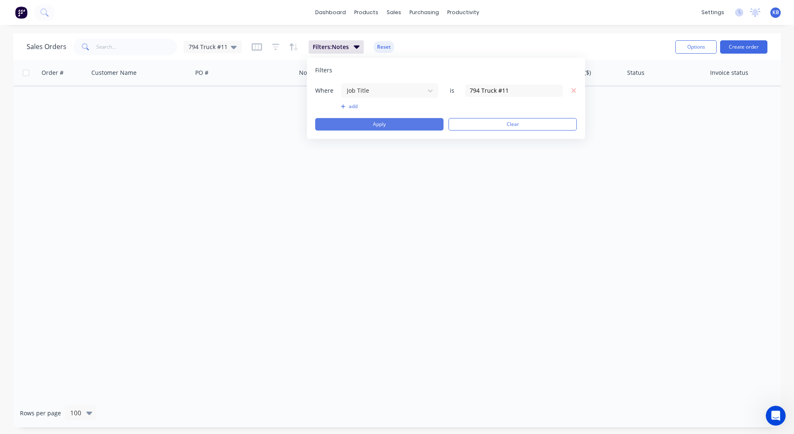
click at [382, 125] on button "Apply" at bounding box center [379, 124] width 128 height 12
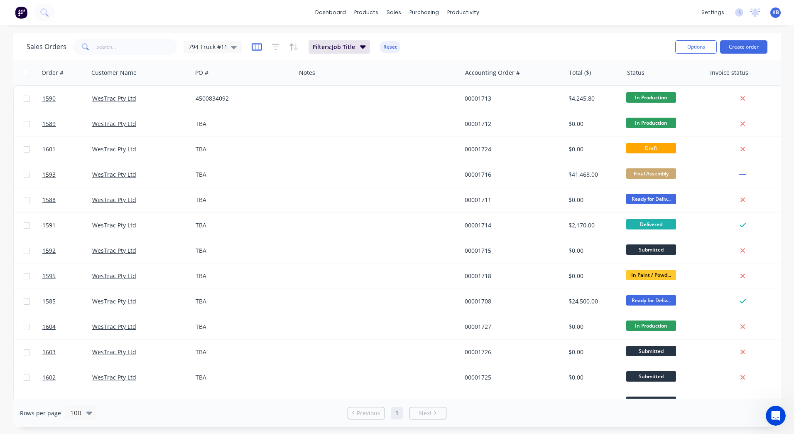
click at [256, 48] on icon "button" at bounding box center [257, 46] width 4 height 5
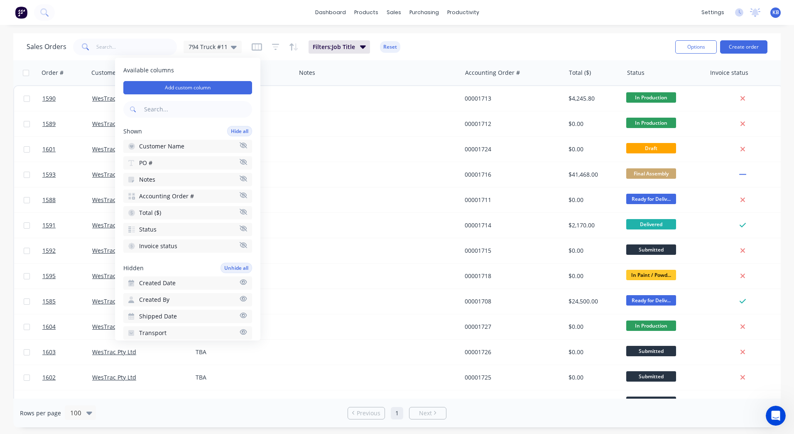
click at [240, 177] on icon "button" at bounding box center [243, 178] width 7 height 6
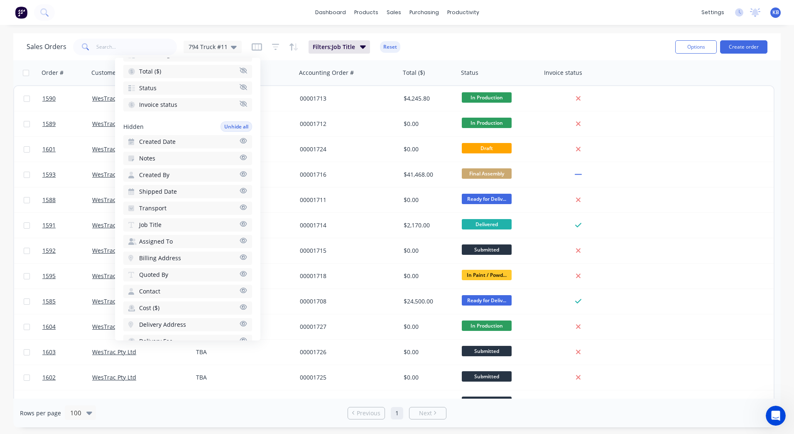
click at [240, 221] on icon "button" at bounding box center [243, 224] width 7 height 6
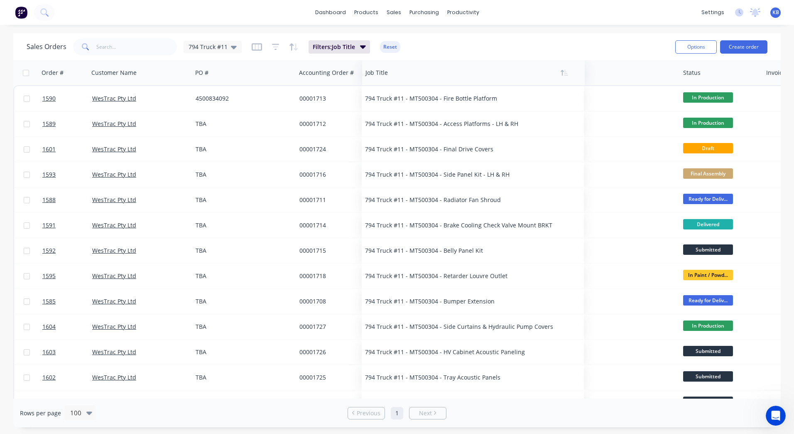
drag, startPoint x: 634, startPoint y: 74, endPoint x: 379, endPoint y: 74, distance: 255.5
click at [379, 74] on div at bounding box center [468, 72] width 205 height 17
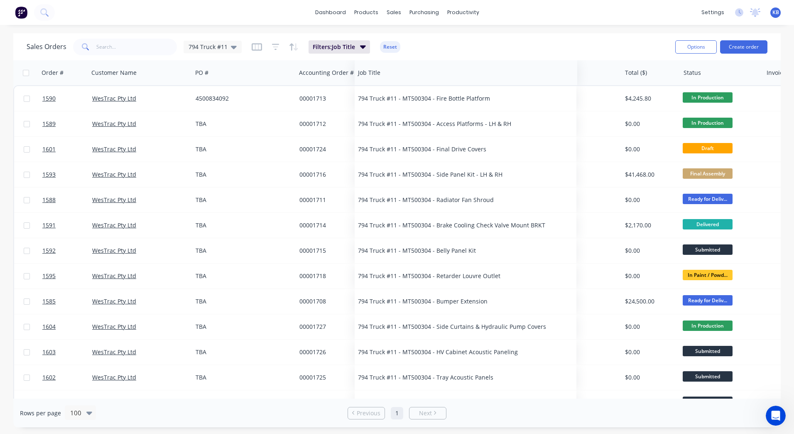
drag, startPoint x: 484, startPoint y: 77, endPoint x: 381, endPoint y: 83, distance: 103.2
click at [381, 83] on div "Job Title" at bounding box center [466, 72] width 223 height 25
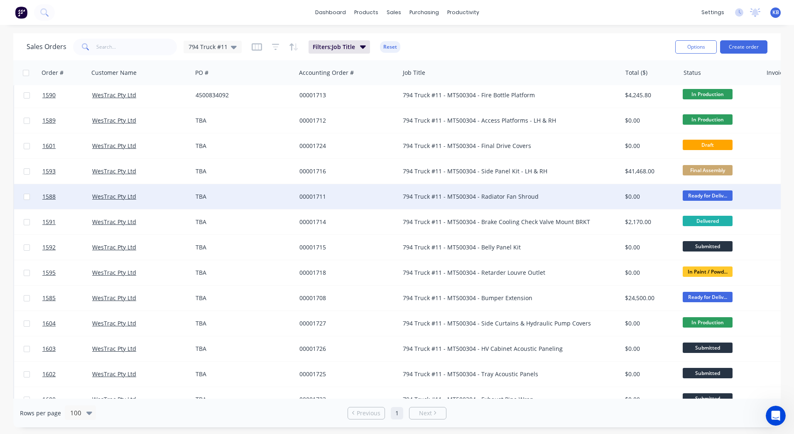
scroll to position [0, 0]
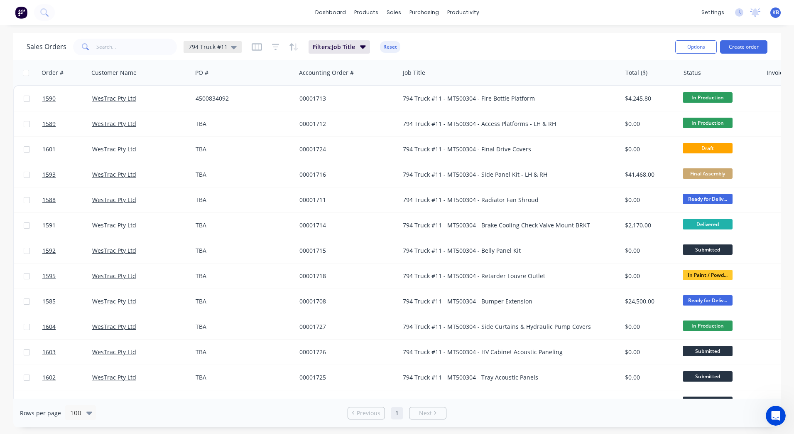
click at [237, 48] on div "794 Truck #11" at bounding box center [213, 47] width 58 height 12
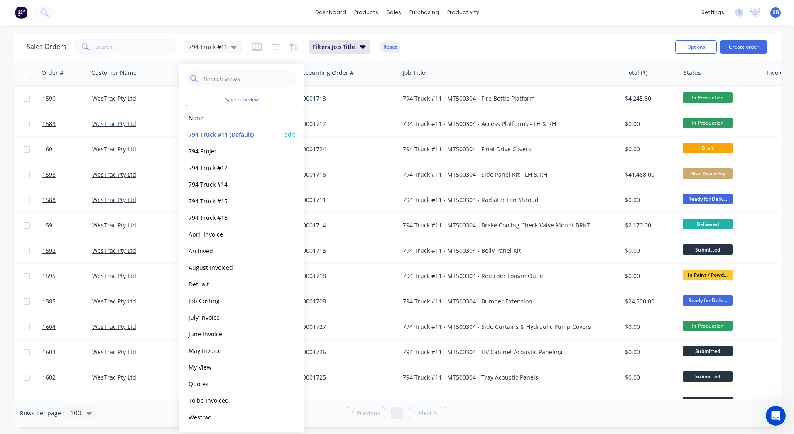
click at [293, 133] on button "edit" at bounding box center [290, 134] width 11 height 9
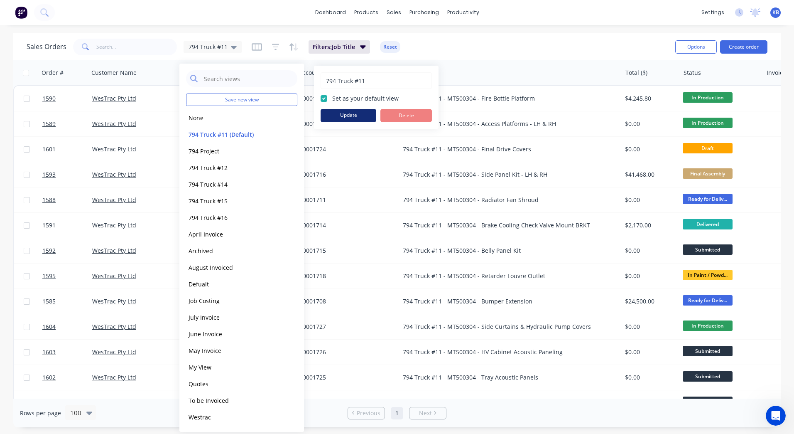
click at [344, 116] on button "Update" at bounding box center [349, 115] width 56 height 13
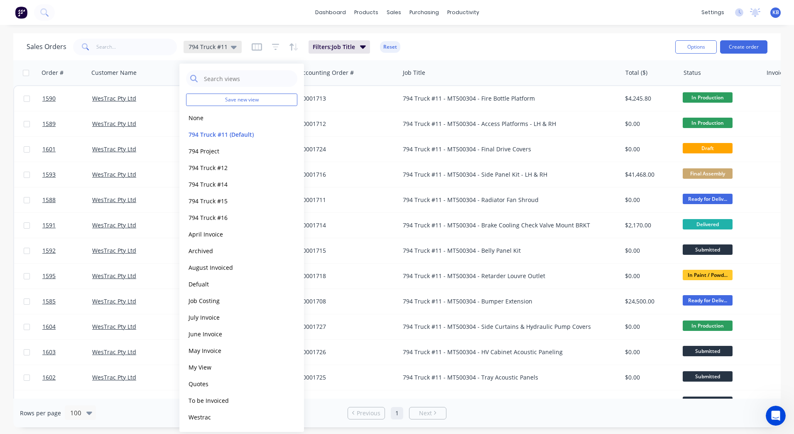
click at [231, 48] on icon at bounding box center [234, 46] width 6 height 9
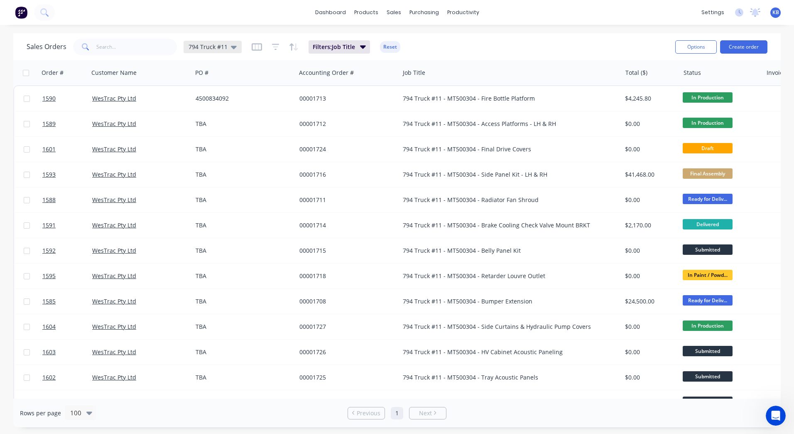
click at [231, 46] on icon at bounding box center [234, 47] width 6 height 3
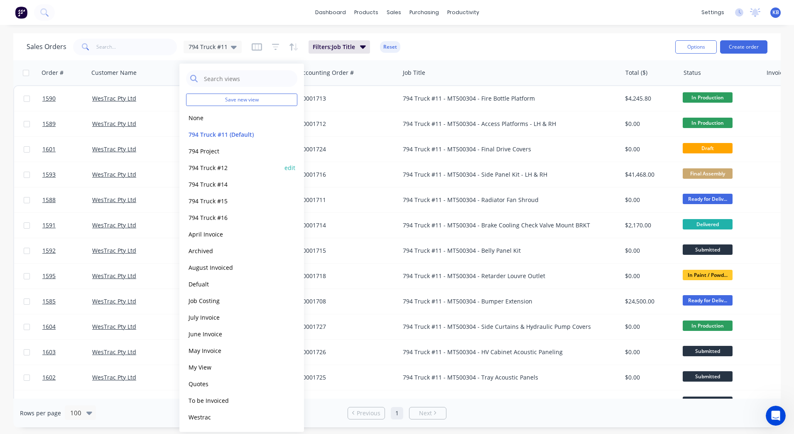
click at [231, 167] on button "794 Truck #12" at bounding box center [233, 168] width 95 height 10
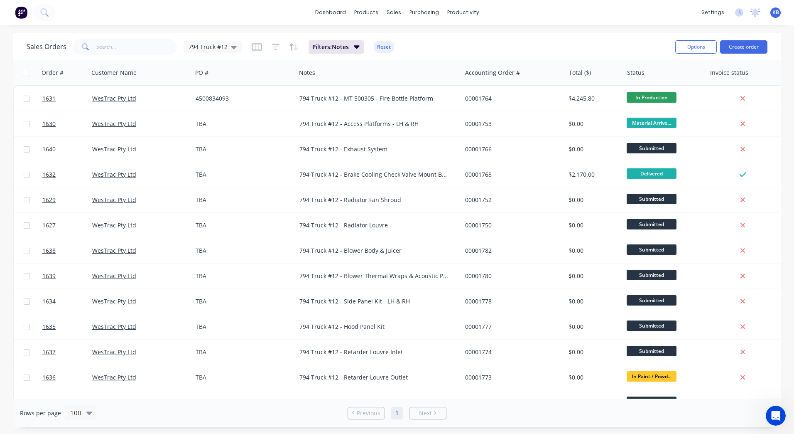
click at [240, 49] on div "Sales Orders 794 Truck #12 Filters: Notes Reset" at bounding box center [348, 47] width 642 height 20
click at [232, 47] on icon at bounding box center [234, 47] width 6 height 3
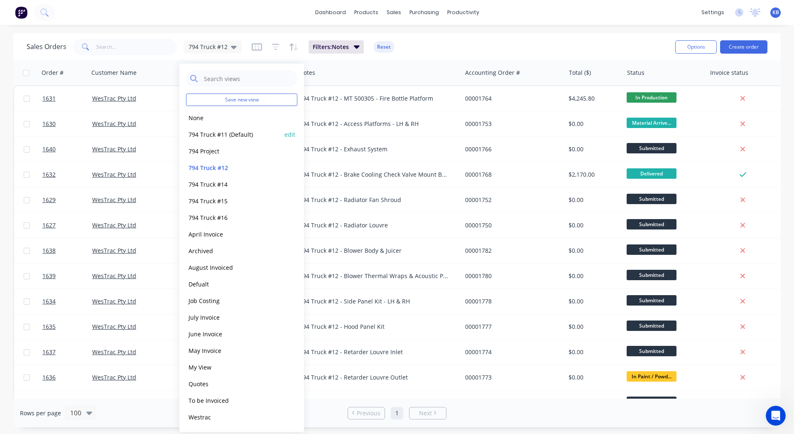
click at [223, 138] on button "794 Truck #11 (Default)" at bounding box center [233, 135] width 95 height 10
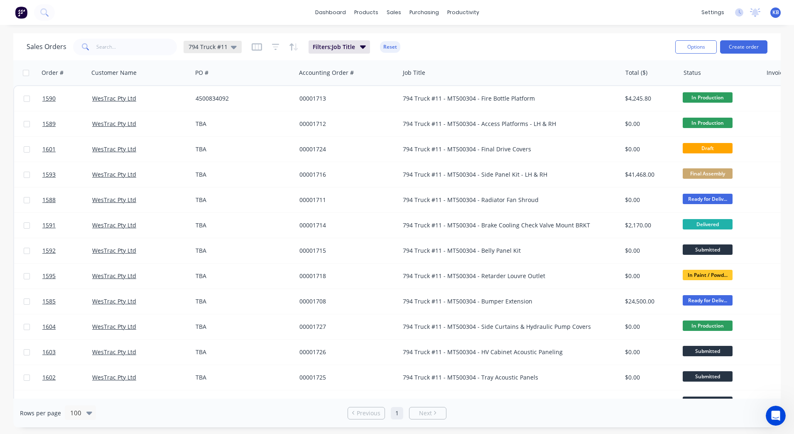
click at [221, 52] on div "794 Truck #11" at bounding box center [213, 47] width 58 height 12
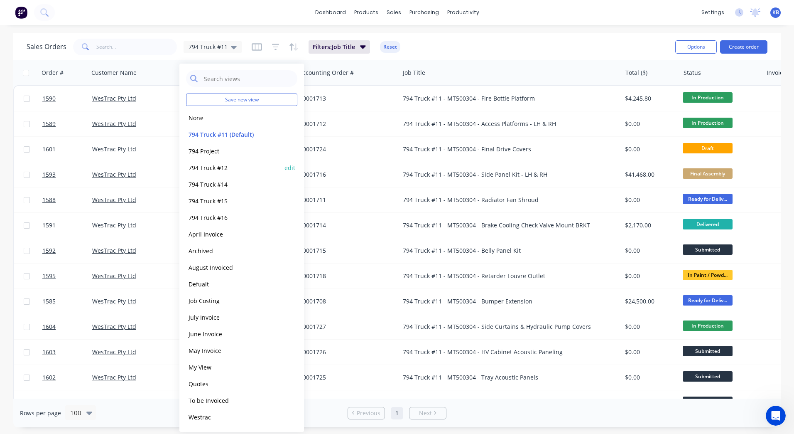
click at [213, 165] on button "794 Truck #12" at bounding box center [233, 168] width 95 height 10
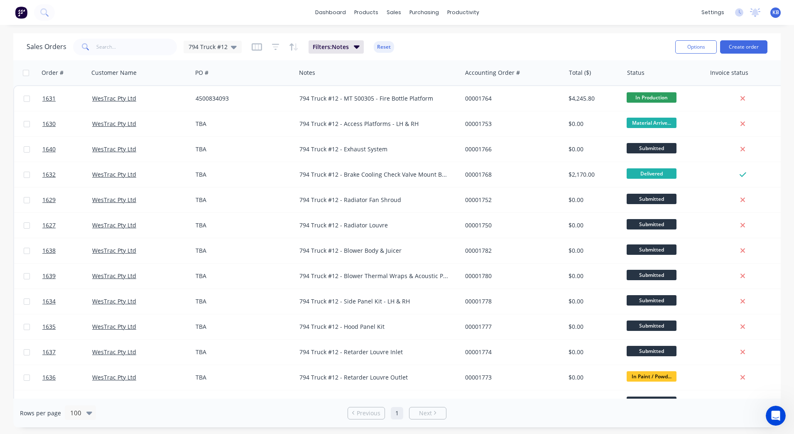
click at [221, 56] on div "Sales Orders 794 Truck #12 Filters: Notes Reset" at bounding box center [348, 47] width 642 height 20
click at [228, 50] on div "794 Truck #12" at bounding box center [213, 46] width 48 height 7
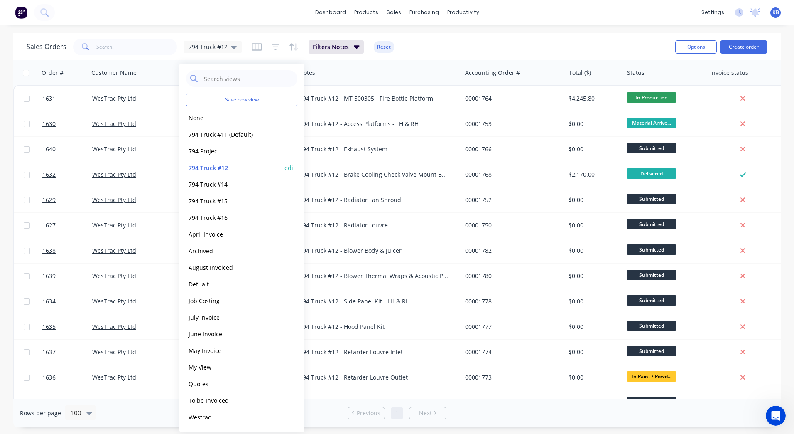
click at [289, 169] on button "edit" at bounding box center [290, 167] width 11 height 9
click at [332, 98] on label "Set as your default view" at bounding box center [365, 98] width 66 height 9
click at [326, 98] on input "Set as your default view" at bounding box center [324, 98] width 7 height 8
checkbox input "true"
click at [336, 120] on button "Update" at bounding box center [349, 115] width 56 height 13
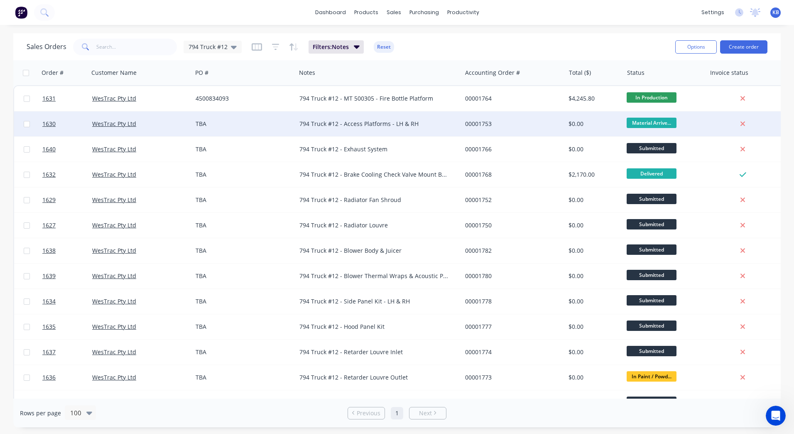
click at [396, 135] on div "794 Truck #12 - Access Platforms - LH & RH" at bounding box center [379, 123] width 166 height 25
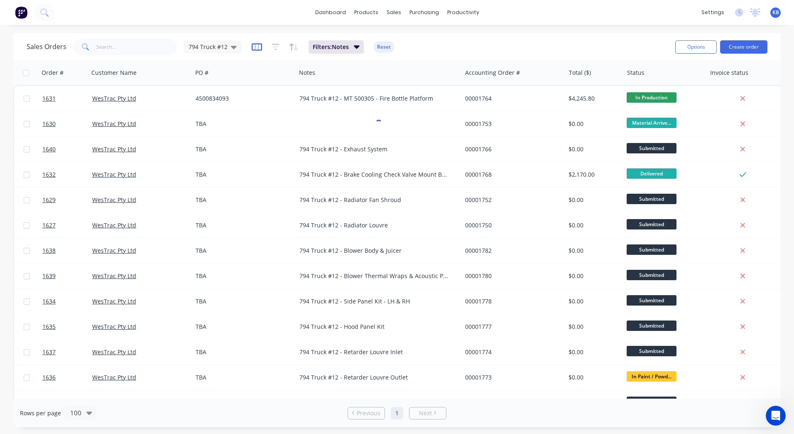
click at [252, 47] on icon "button" at bounding box center [257, 47] width 10 height 8
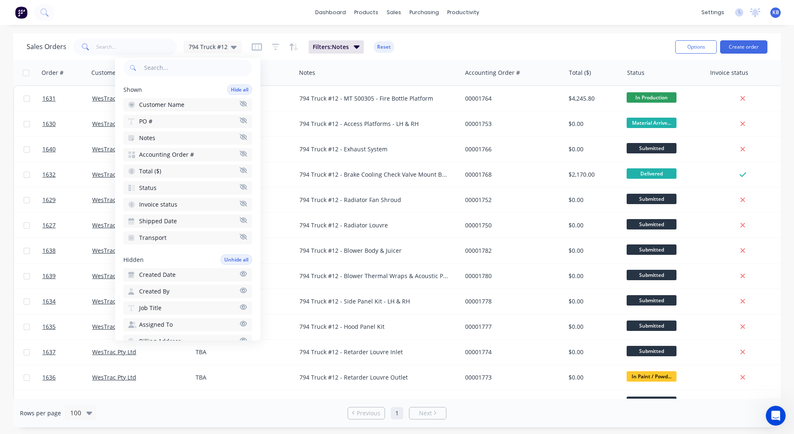
scroll to position [166, 0]
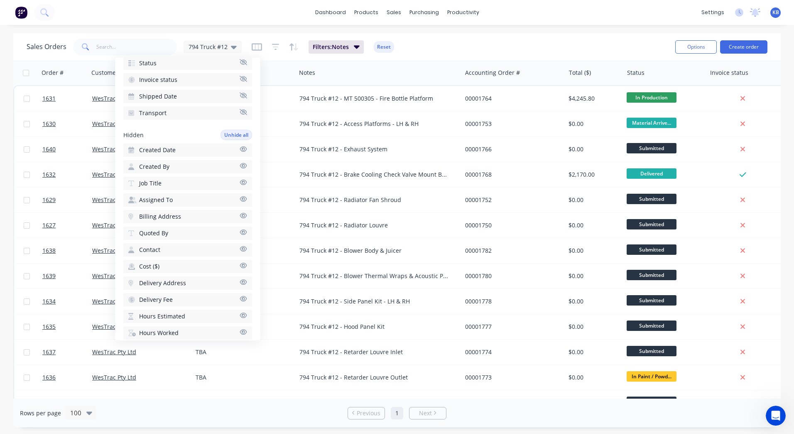
click at [153, 181] on span "Job Title" at bounding box center [150, 183] width 22 height 8
click at [410, 47] on div "Sales Orders 794 Truck #12 Filters: Notes Reset" at bounding box center [348, 47] width 642 height 20
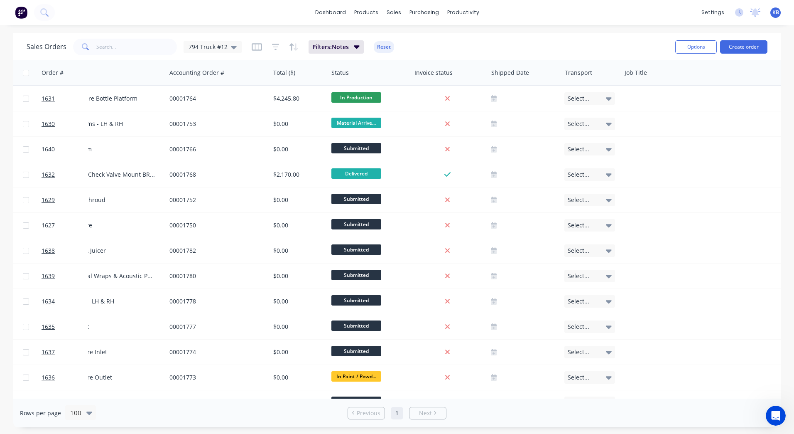
scroll to position [0, 307]
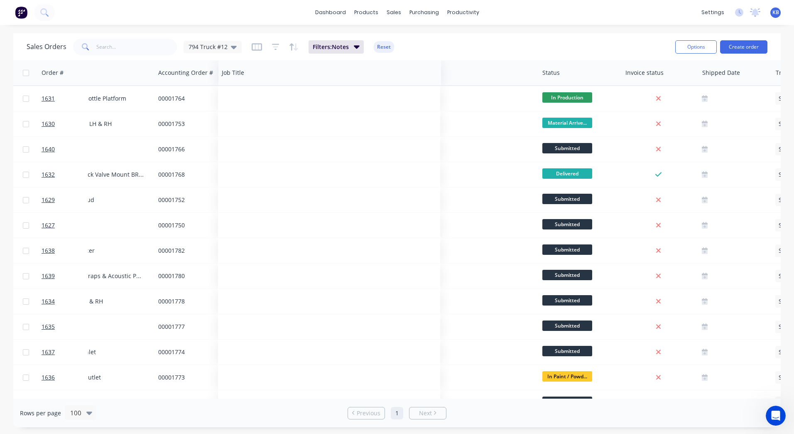
drag, startPoint x: 634, startPoint y: 79, endPoint x: 242, endPoint y: 84, distance: 391.9
click at [242, 84] on div "Job Title" at bounding box center [330, 72] width 223 height 25
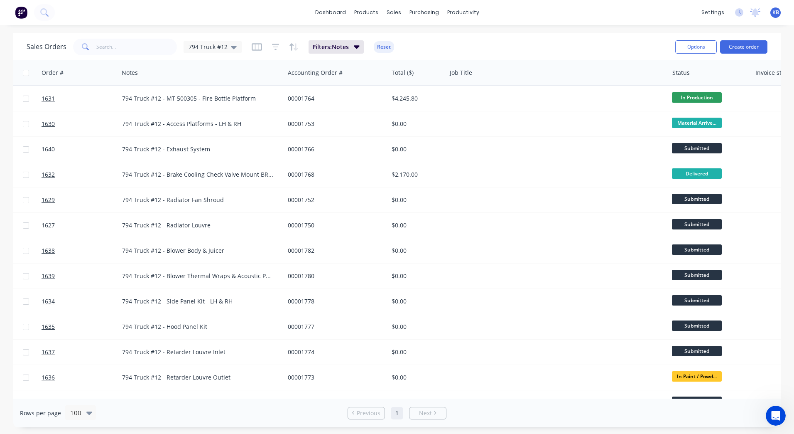
scroll to position [0, 141]
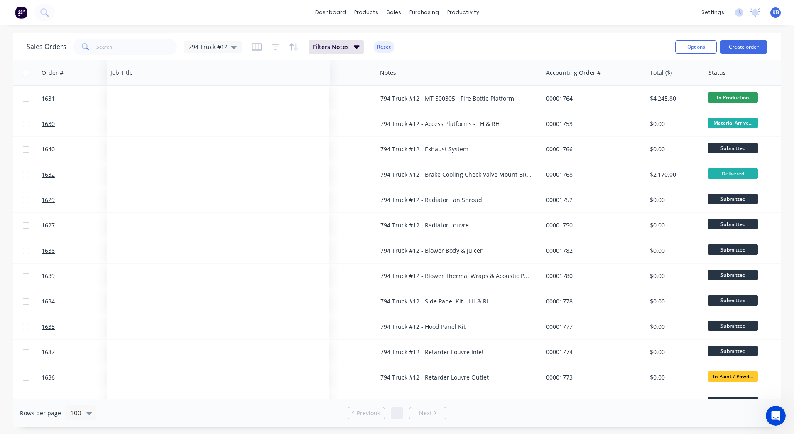
drag, startPoint x: 506, startPoint y: 72, endPoint x: 131, endPoint y: 56, distance: 375.1
click at [131, 56] on div "Sales Orders 794 Truck #12 Filters: Notes Reset Options Create order Order # Cu…" at bounding box center [397, 230] width 768 height 394
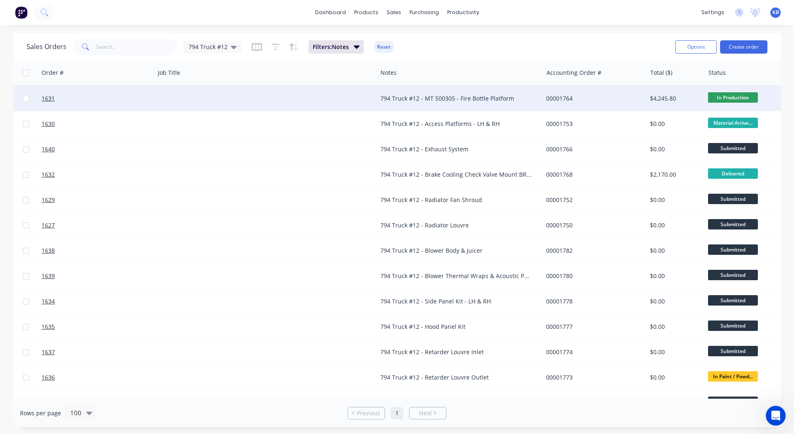
click at [176, 108] on div at bounding box center [266, 98] width 222 height 25
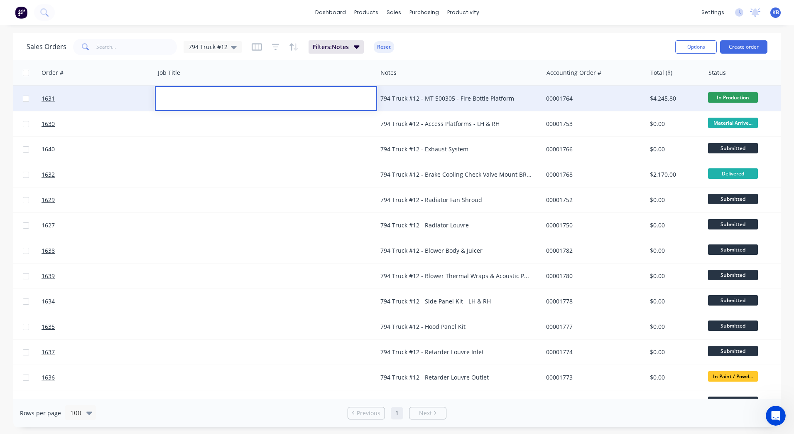
click at [424, 103] on div "794 Truck #12 - MT 500305 - Fire Bottle Platform" at bounding box center [460, 98] width 166 height 25
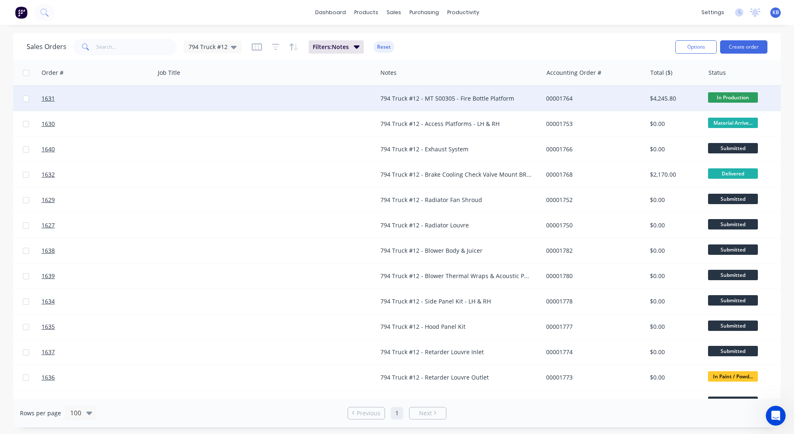
click at [506, 103] on div "794 Truck #12 - MT 500305 - Fire Bottle Platform" at bounding box center [460, 98] width 166 height 25
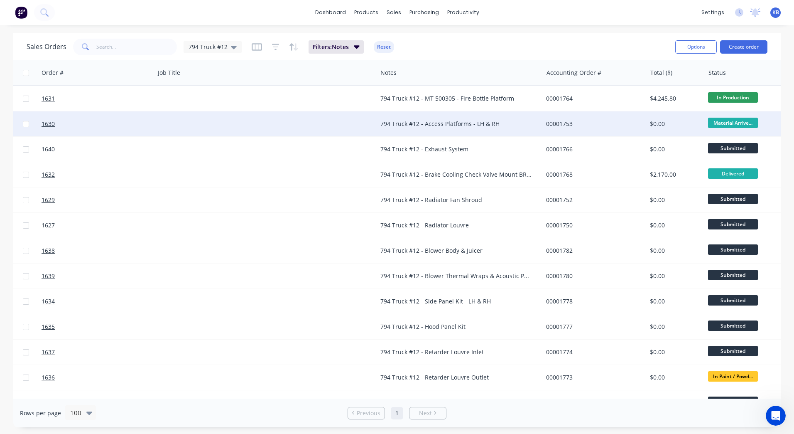
click at [510, 113] on div "794 Truck #12 - Access Platforms - LH & RH" at bounding box center [460, 123] width 166 height 25
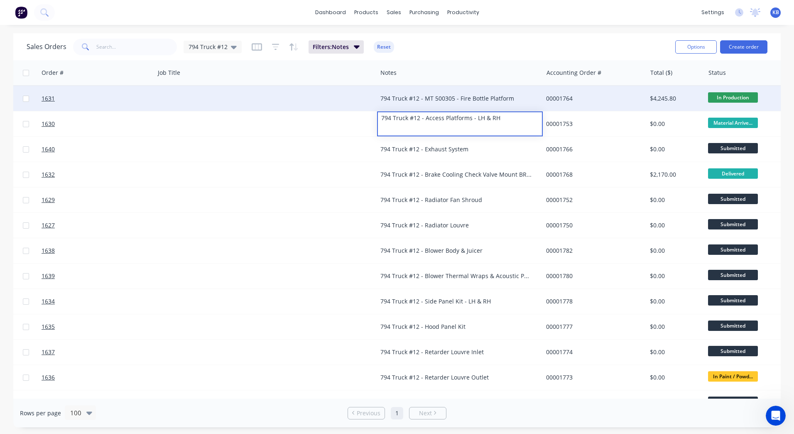
click at [509, 106] on div "794 Truck #12 - MT 500305 - Fire Bottle Platform" at bounding box center [460, 98] width 166 height 25
drag, startPoint x: 513, startPoint y: 100, endPoint x: 483, endPoint y: 95, distance: 30.7
click at [469, 96] on div "794 Truck #12 - MT 500305 - Fire Bottle Platform" at bounding box center [456, 98] width 151 height 8
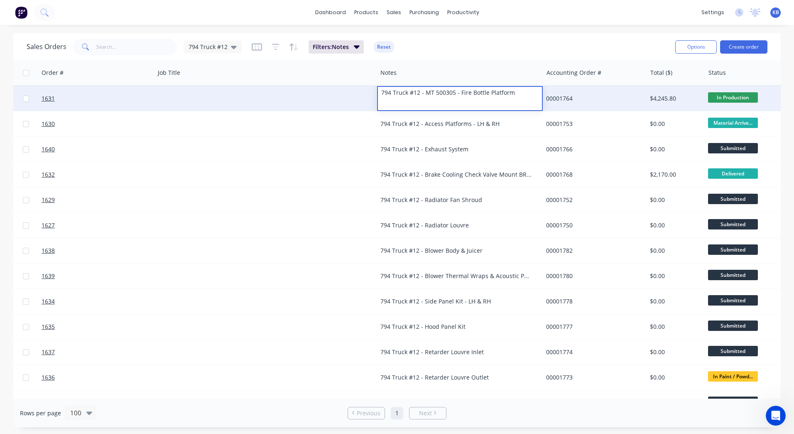
drag, startPoint x: 502, startPoint y: 90, endPoint x: 370, endPoint y: 89, distance: 131.7
click at [370, 89] on div "1631 WesTrac Pty Ltd 4500834093 794 Truck #12 - MT 500305 - Fire Bottle Platfor…" at bounding box center [435, 98] width 1125 height 25
click at [244, 95] on div at bounding box center [266, 98] width 222 height 25
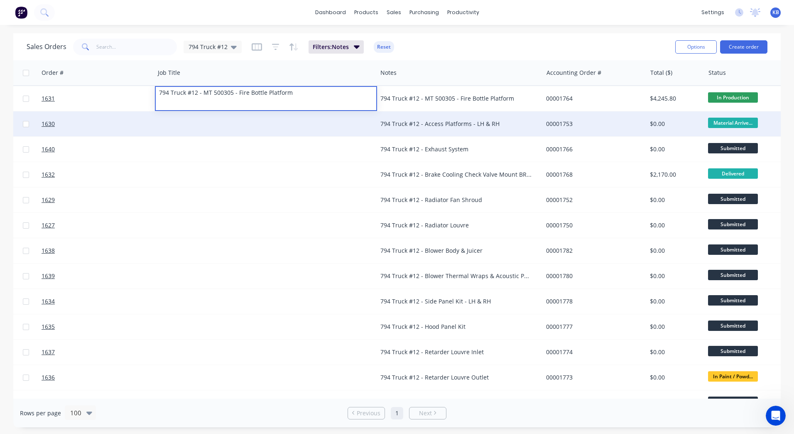
click at [393, 119] on div "794 Truck #12 - Access Platforms - LH & RH" at bounding box center [460, 123] width 166 height 25
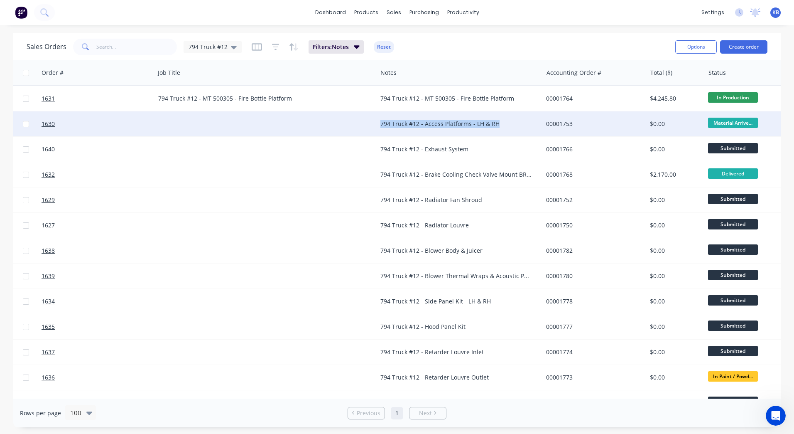
drag, startPoint x: 501, startPoint y: 123, endPoint x: 371, endPoint y: 124, distance: 130.1
click at [371, 124] on div "1630 WesTrac Pty Ltd TBA 794 Truck #12 - Access Platforms - LH & RH 00001753 $0…" at bounding box center [435, 123] width 1125 height 25
click at [216, 119] on div at bounding box center [266, 123] width 222 height 25
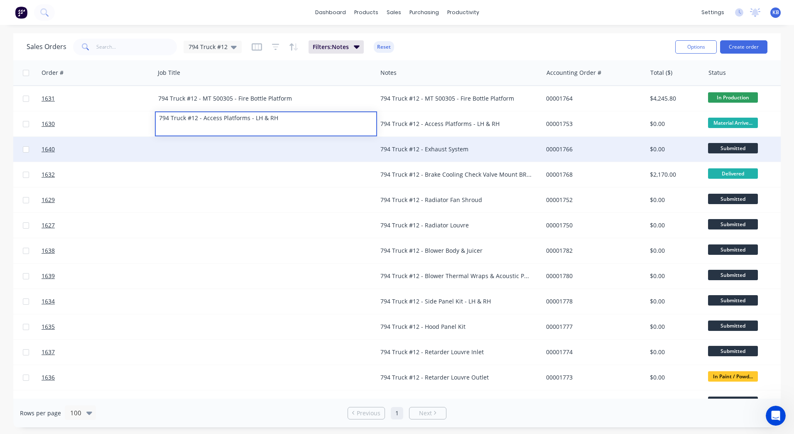
click at [423, 143] on div "794 Truck #12 - Exhaust System" at bounding box center [460, 149] width 166 height 25
drag, startPoint x: 481, startPoint y: 148, endPoint x: 474, endPoint y: 149, distance: 7.1
click at [474, 149] on div "794 Truck #12 - Exhaust System" at bounding box center [456, 149] width 151 height 8
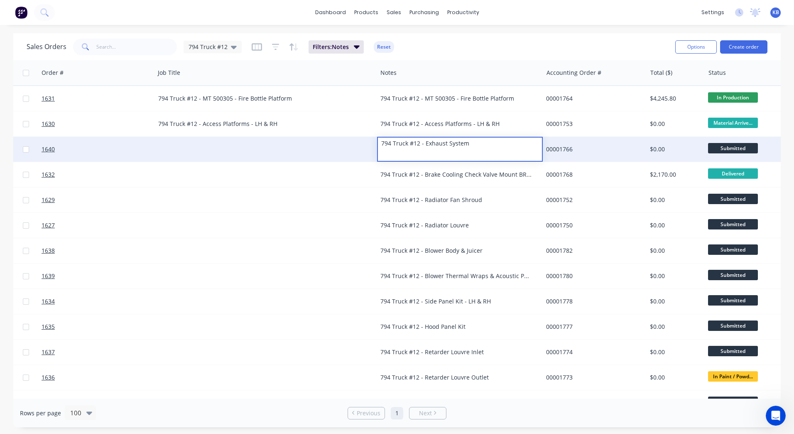
drag, startPoint x: 474, startPoint y: 149, endPoint x: 327, endPoint y: 138, distance: 147.5
click at [327, 138] on div "1640 WesTrac Pty Ltd TBA 794 Truck #12 - Exhaust System 00001766 $0.00 Submitte…" at bounding box center [435, 149] width 1125 height 25
click at [199, 137] on div "1631 WesTrac Pty Ltd 4500834093 794 Truck #12 - MT 500305 - Fire Bottle Platfor…" at bounding box center [435, 338] width 1127 height 507
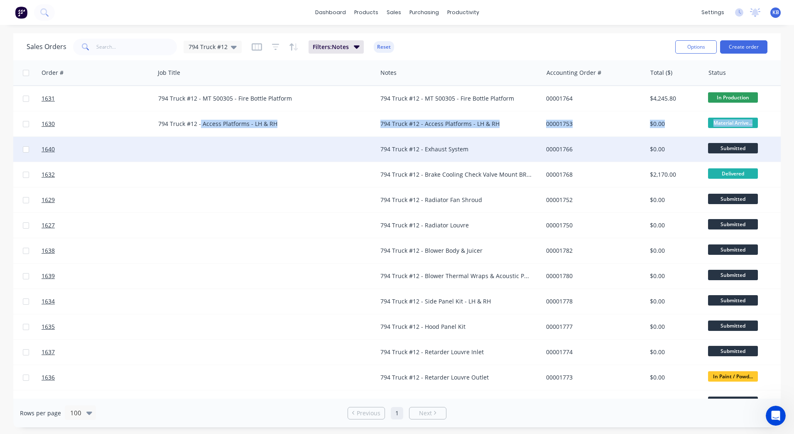
click at [192, 148] on div at bounding box center [266, 149] width 222 height 25
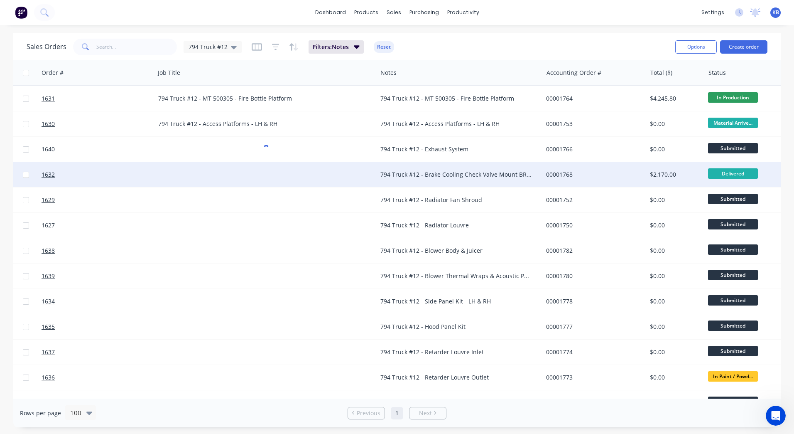
click at [480, 165] on div "794 Truck #12 - Brake Cooling Check Valve Mount BRKT" at bounding box center [460, 174] width 166 height 25
click at [525, 175] on div "794 Truck #12 - Brake Cooling Check Valve Mount BRKT" at bounding box center [456, 174] width 151 height 8
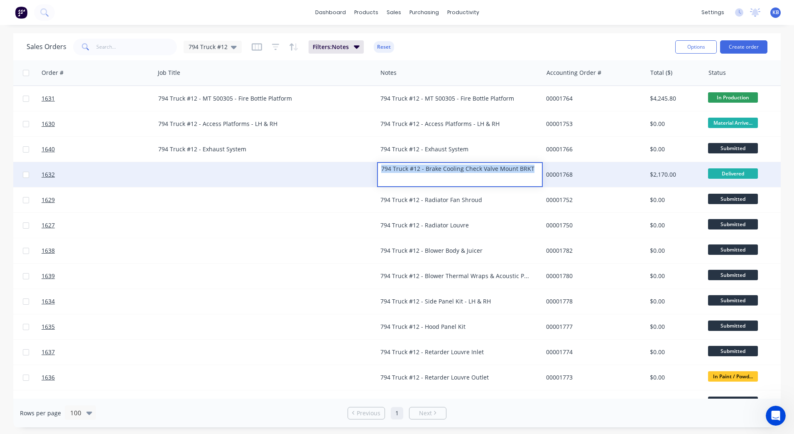
drag, startPoint x: 531, startPoint y: 173, endPoint x: 301, endPoint y: 169, distance: 230.2
click at [301, 169] on div "1632 WesTrac Pty Ltd TBA 794 Truck #12 - Brake Cooling Check Valve Mount BRKT 0…" at bounding box center [435, 174] width 1125 height 25
click at [186, 168] on div at bounding box center [266, 174] width 222 height 25
click at [177, 170] on div at bounding box center [266, 174] width 222 height 25
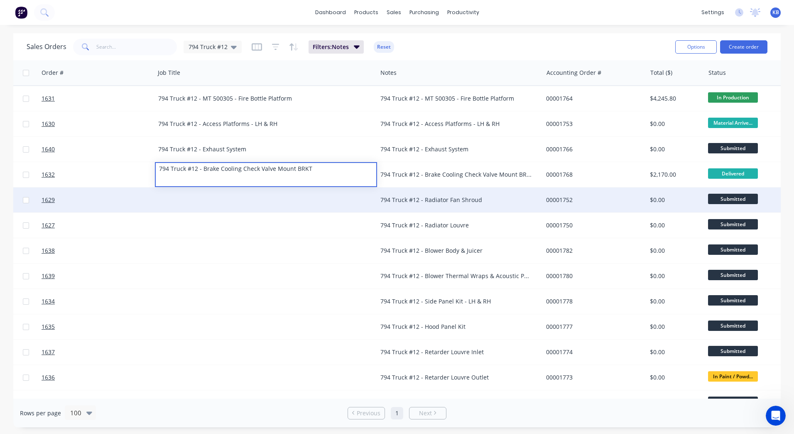
click at [482, 198] on div "794 Truck #12 - Radiator Fan Shroud" at bounding box center [456, 200] width 151 height 8
click at [487, 199] on div "794 Truck #12 - Radiator Fan Shroud" at bounding box center [456, 200] width 151 height 8
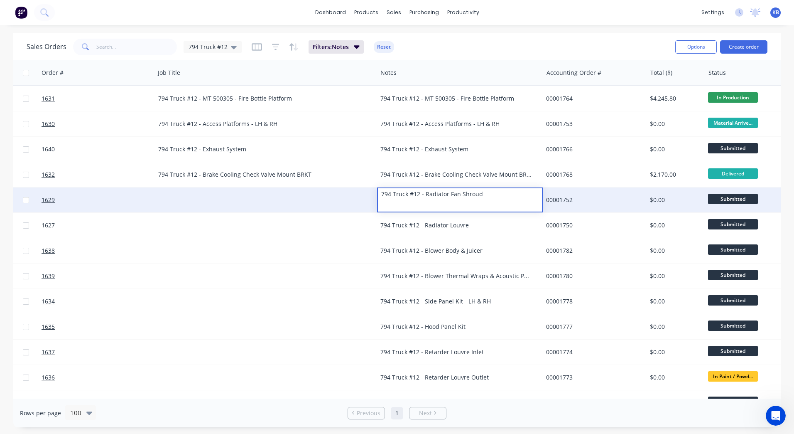
drag, startPoint x: 487, startPoint y: 199, endPoint x: 352, endPoint y: 195, distance: 135.1
click at [352, 195] on div "1629 WesTrac Pty Ltd TBA 794 Truck #12 - Radiator Fan Shroud 00001752 $0.00 Sub…" at bounding box center [435, 199] width 1125 height 25
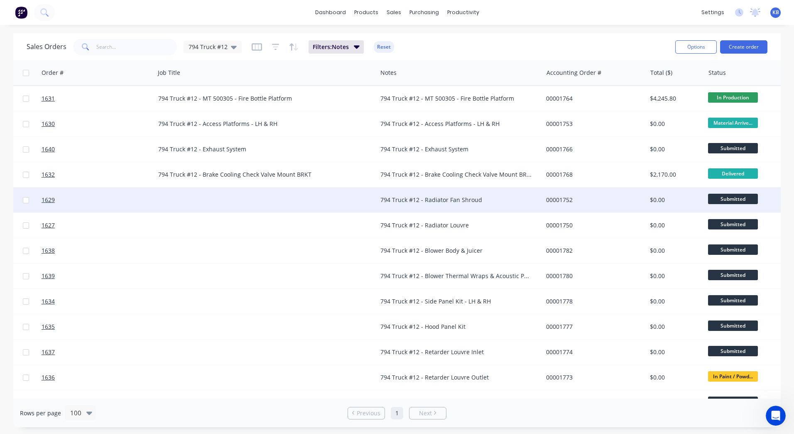
click at [352, 195] on div at bounding box center [266, 199] width 222 height 25
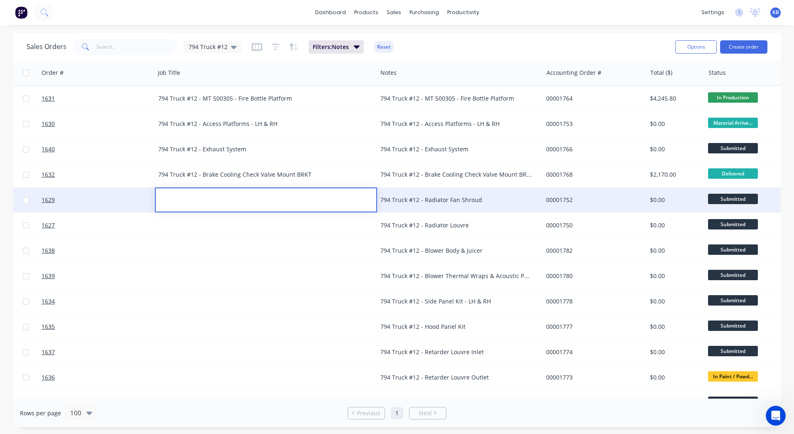
click at [236, 191] on div at bounding box center [239, 194] width 166 height 12
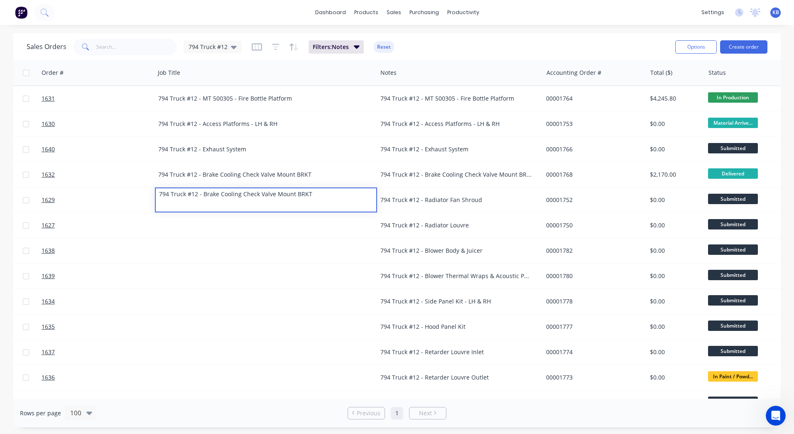
click at [482, 206] on div "794 Truck #12 - Radiator Fan Shroud" at bounding box center [460, 199] width 166 height 25
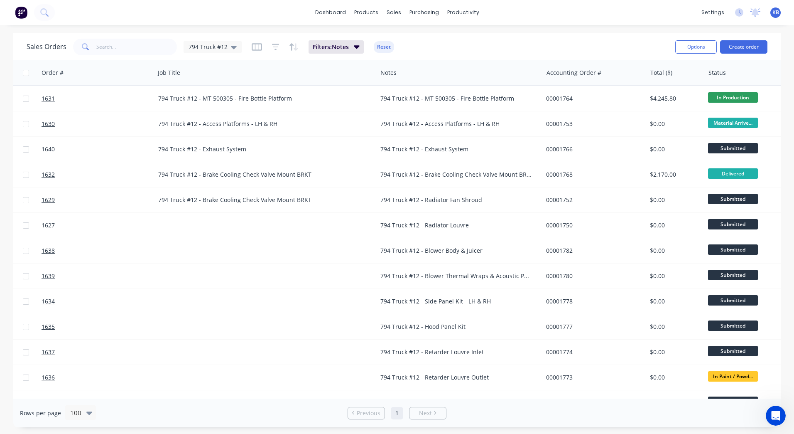
click at [486, 201] on div "794 Truck #12 - Radiator Fan Shroud" at bounding box center [456, 200] width 151 height 8
drag, startPoint x: 486, startPoint y: 200, endPoint x: 377, endPoint y: 190, distance: 108.9
click at [477, 202] on div "794 Truck #12 - Radiator Fan Shroud" at bounding box center [456, 200] width 151 height 8
click at [487, 200] on div "794 Truck #12 - Radiator Fan Shroud" at bounding box center [456, 200] width 151 height 8
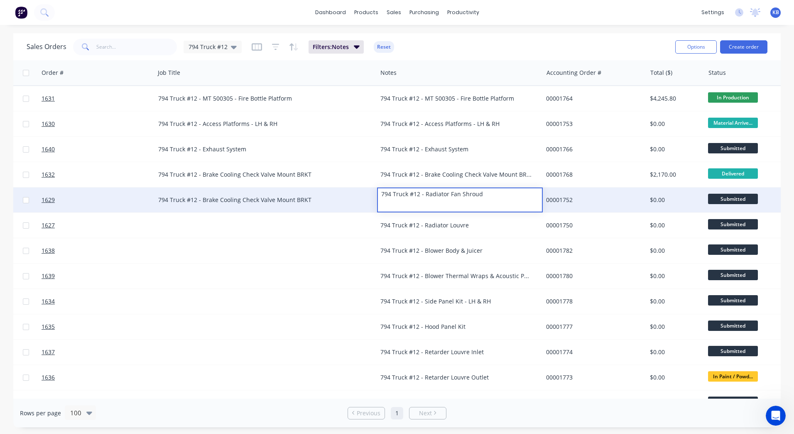
drag, startPoint x: 487, startPoint y: 197, endPoint x: 372, endPoint y: 189, distance: 115.3
click at [372, 189] on div "1629 WesTrac Pty Ltd TBA 794 Truck #12 - Brake Cooling Check Valve Mount BRKT 7…" at bounding box center [435, 199] width 1125 height 25
click at [253, 196] on div "794 Truck #12 - Brake Cooling Check Valve Mount BRKT" at bounding box center [260, 200] width 205 height 8
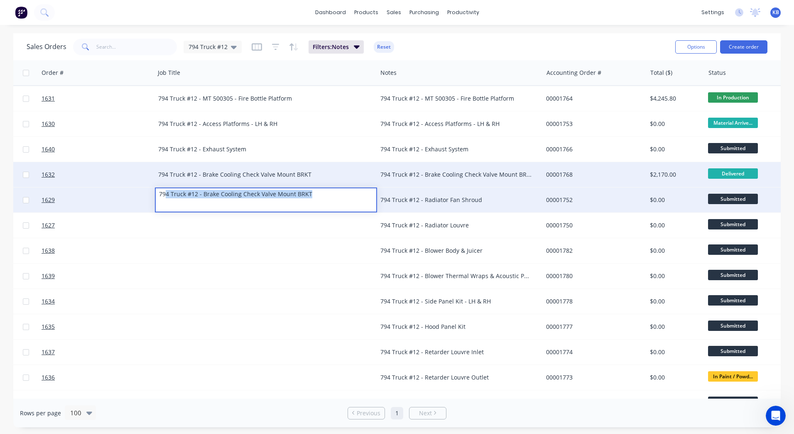
drag, startPoint x: 307, startPoint y: 193, endPoint x: 164, endPoint y: 181, distance: 143.4
click at [164, 181] on div "1631 WesTrac Pty Ltd 4500834093 794 Truck #12 - MT 500305 - Fire Bottle Platfor…" at bounding box center [435, 338] width 1127 height 507
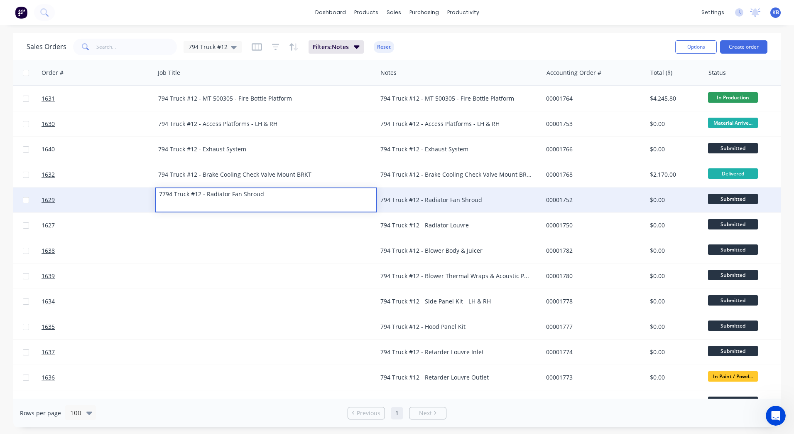
click at [165, 192] on div "7794 Truck #12 - Radiator Fan Shroud" at bounding box center [239, 194] width 166 height 12
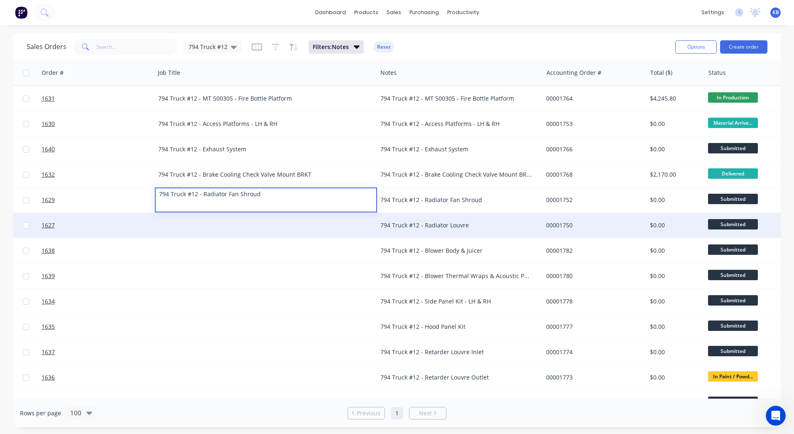
click at [405, 232] on div "794 Truck #12 - Radiator Louvre" at bounding box center [460, 225] width 166 height 25
click at [478, 224] on div "794 Truck #12 - Radiator Louvre" at bounding box center [456, 225] width 151 height 8
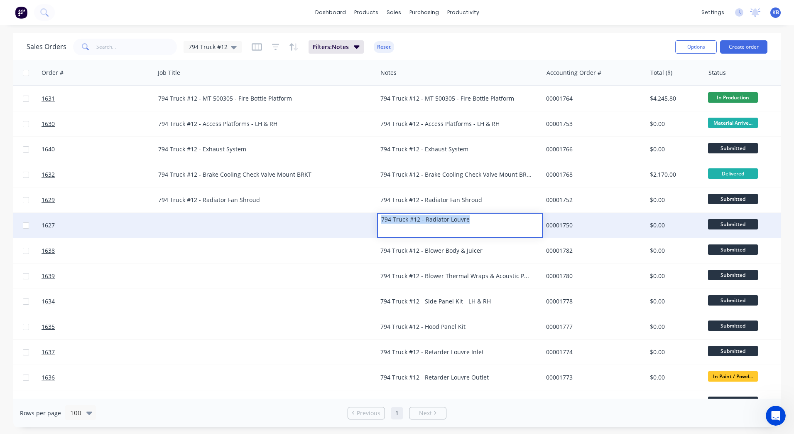
drag, startPoint x: 478, startPoint y: 224, endPoint x: 370, endPoint y: 222, distance: 108.0
click at [370, 222] on div "1627 WesTrac Pty Ltd TBA 794 Truck #12 - Radiator Louvre 00001750 $0.00 Submitt…" at bounding box center [435, 225] width 1125 height 25
click at [199, 224] on div at bounding box center [266, 225] width 222 height 25
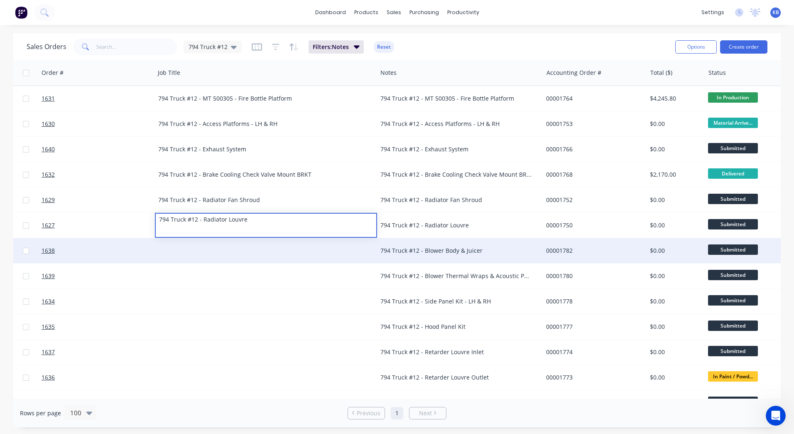
click at [452, 247] on div "794 Truck #12 - Blower Body & Juicer" at bounding box center [456, 250] width 151 height 8
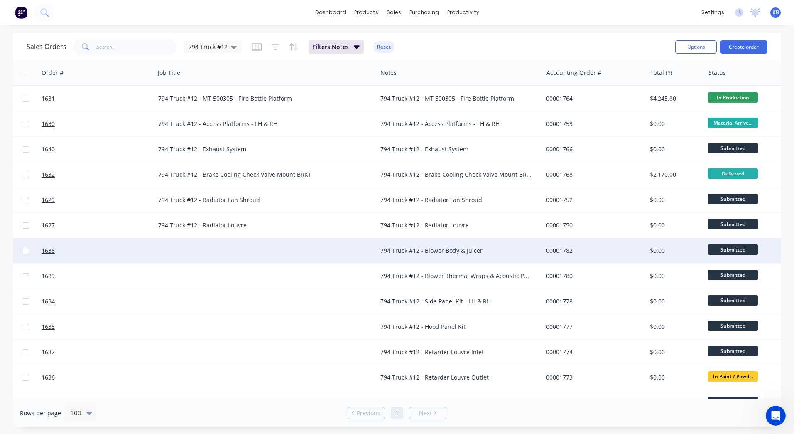
click at [496, 252] on div "794 Truck #12 - Blower Body & Juicer" at bounding box center [456, 250] width 151 height 8
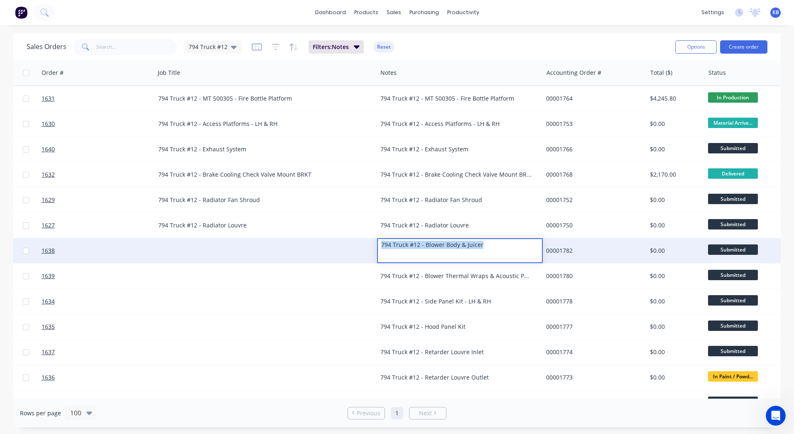
drag, startPoint x: 499, startPoint y: 246, endPoint x: 294, endPoint y: 245, distance: 205.7
click at [294, 245] on div "1638 WesTrac Pty Ltd TBA 794 Truck #12 - Blower Body & Juicer 00001782 $0.00 Su…" at bounding box center [435, 250] width 1125 height 25
click at [220, 242] on div at bounding box center [266, 250] width 222 height 25
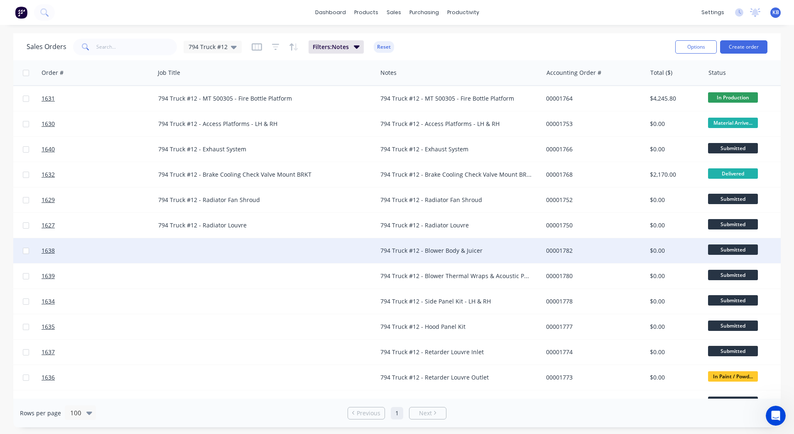
click at [198, 248] on div at bounding box center [266, 250] width 222 height 25
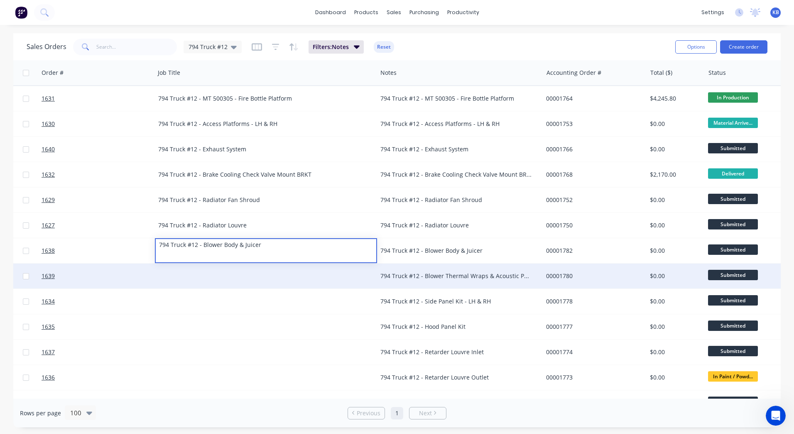
click at [484, 276] on div "794 Truck #12 - Blower Thermal Wraps & Acoustic Panels" at bounding box center [456, 276] width 151 height 8
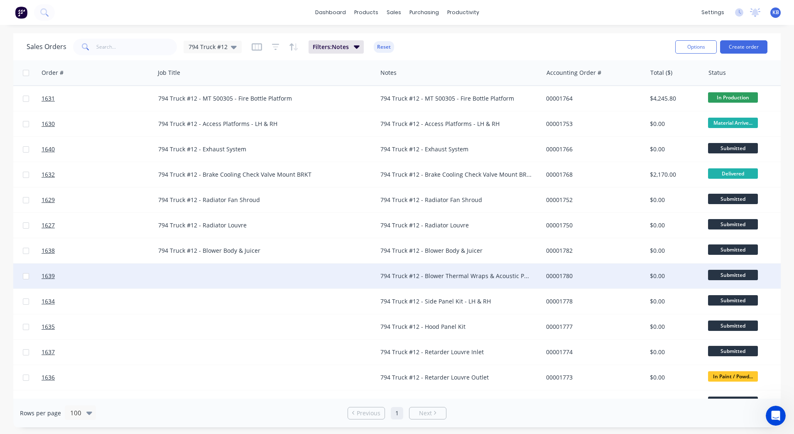
click at [507, 274] on div "794 Truck #12 - Blower Thermal Wraps & Acoustic Panels" at bounding box center [456, 276] width 151 height 8
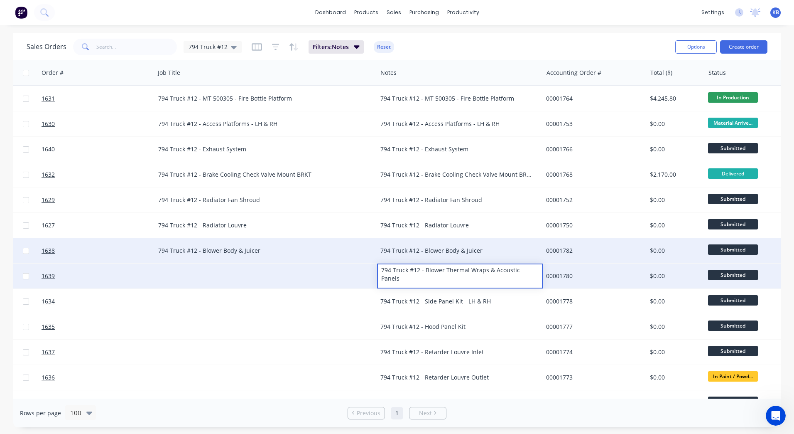
drag, startPoint x: 537, startPoint y: 271, endPoint x: 270, endPoint y: 256, distance: 268.0
click at [270, 256] on div "1631 WesTrac Pty Ltd 4500834093 794 Truck #12 - MT 500305 - Fire Bottle Platfor…" at bounding box center [435, 338] width 1127 height 507
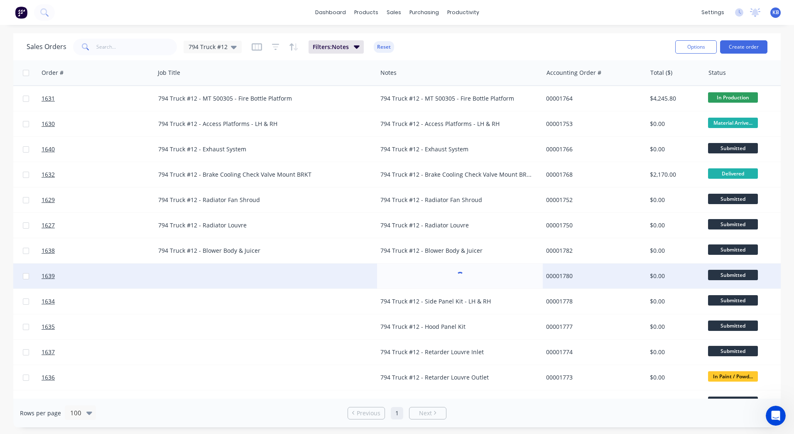
click at [179, 270] on div at bounding box center [266, 275] width 222 height 25
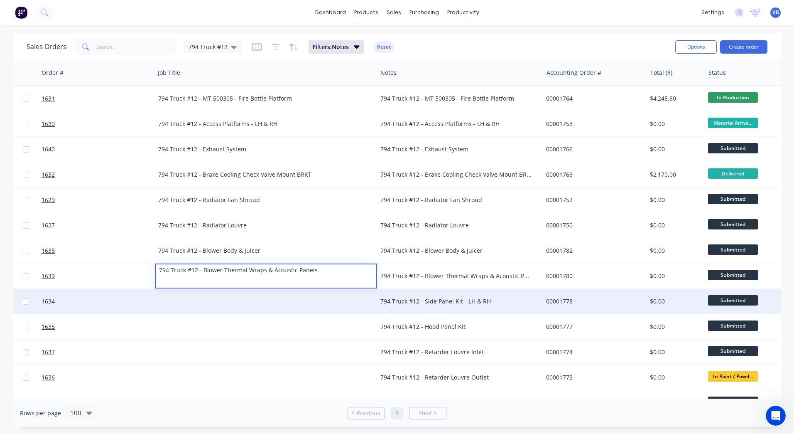
click at [441, 295] on div "794 Truck #12 - Side Panel Kit - LH & RH" at bounding box center [460, 301] width 166 height 25
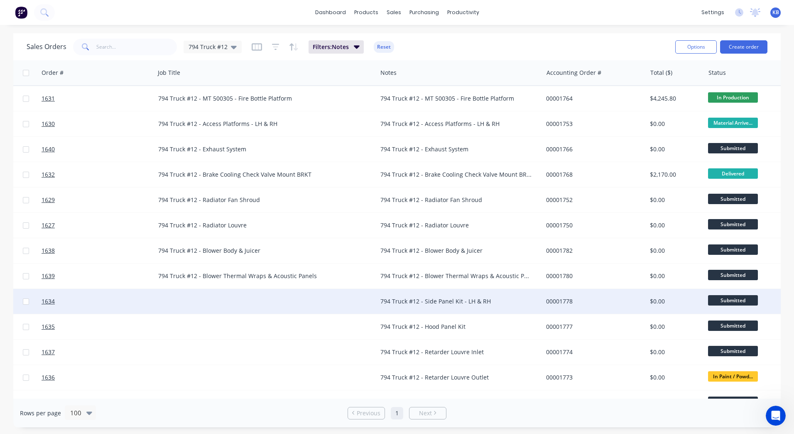
click at [492, 300] on div "794 Truck #12 - Side Panel Kit - LH & RH" at bounding box center [456, 301] width 151 height 8
drag, startPoint x: 511, startPoint y: 300, endPoint x: 350, endPoint y: 299, distance: 161.6
click at [350, 299] on div "1634 WesTrac Pty Ltd TBA 794 Truck #12 - Side Panel Kit - LH & RH 00001778 $0.0…" at bounding box center [435, 301] width 1125 height 25
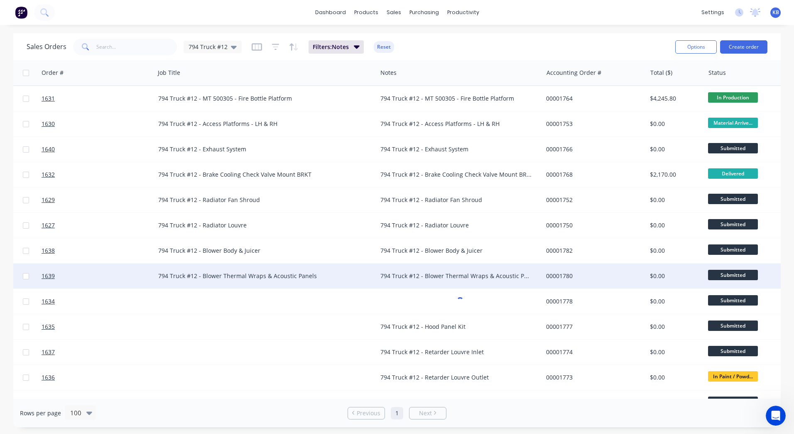
click at [219, 286] on div "794 Truck #12 - Blower Thermal Wraps & Acoustic Panels" at bounding box center [266, 275] width 222 height 25
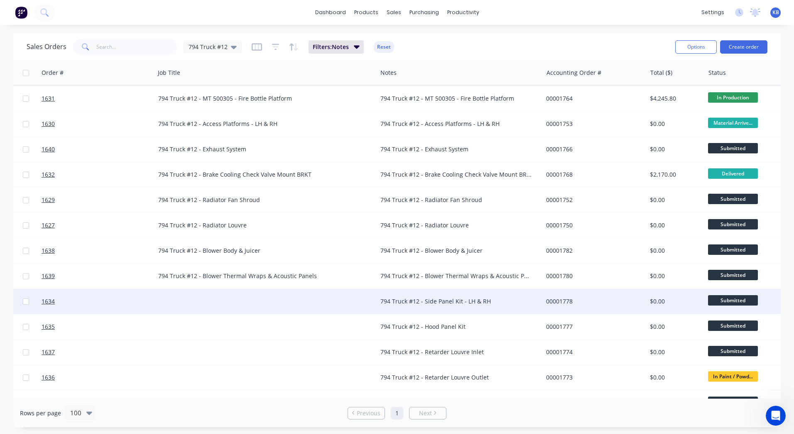
click at [204, 295] on div at bounding box center [266, 301] width 222 height 25
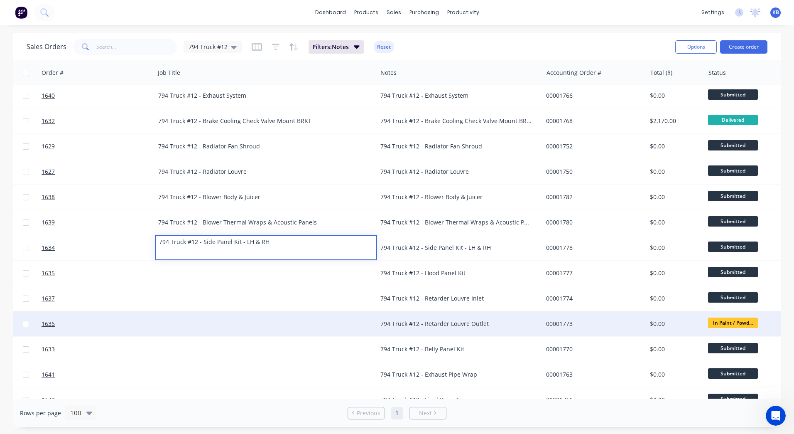
scroll to position [83, 141]
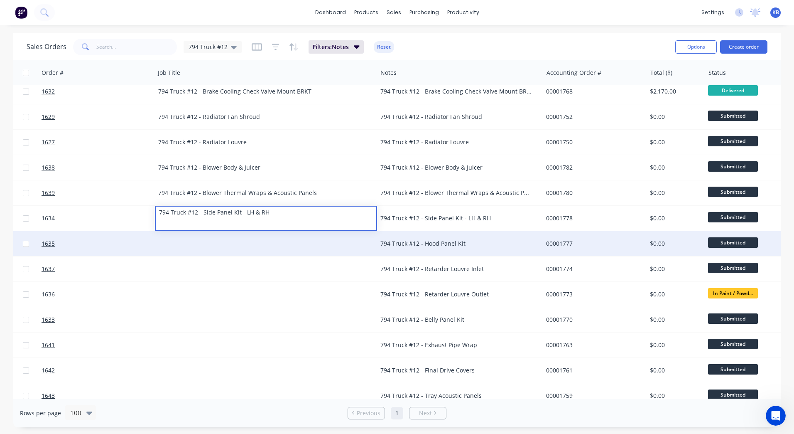
click at [438, 246] on div "794 Truck #12 - Hood Panel Kit" at bounding box center [456, 243] width 151 height 8
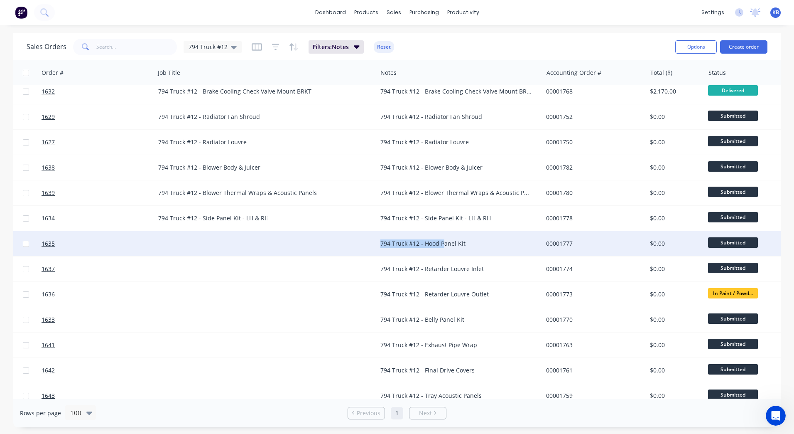
drag, startPoint x: 476, startPoint y: 244, endPoint x: 445, endPoint y: 249, distance: 31.5
click at [473, 248] on div "794 Truck #12 - Hood Panel Kit" at bounding box center [460, 243] width 166 height 25
drag, startPoint x: 475, startPoint y: 244, endPoint x: 440, endPoint y: 244, distance: 34.5
click at [470, 246] on div "794 Truck #12 - Hood Panel Kit" at bounding box center [456, 243] width 151 height 8
drag, startPoint x: 472, startPoint y: 241, endPoint x: 367, endPoint y: 235, distance: 105.3
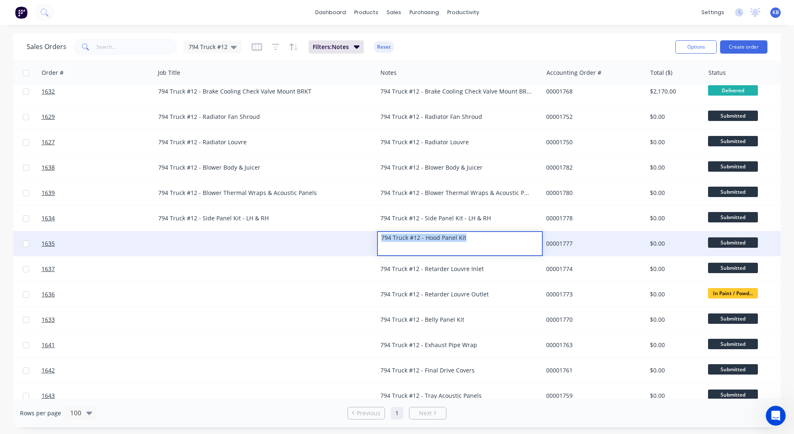
click at [367, 235] on div "1635 WesTrac Pty Ltd TBA 794 Truck #12 - Hood Panel Kit 00001777 $0.00 Submitte…" at bounding box center [435, 243] width 1125 height 25
click at [239, 236] on div at bounding box center [266, 243] width 222 height 25
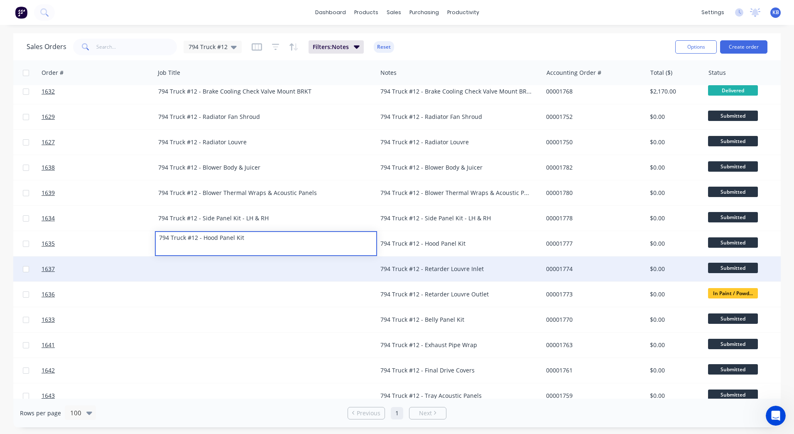
click at [443, 270] on div "794 Truck #12 - Retarder Louvre Inlet" at bounding box center [456, 269] width 151 height 8
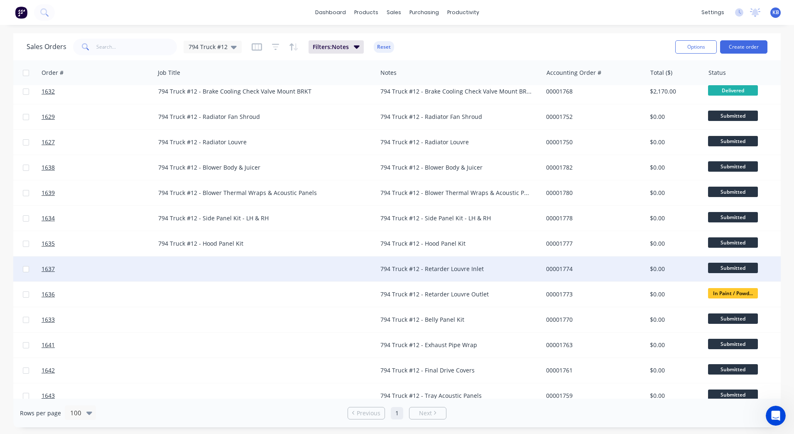
click at [474, 268] on div "794 Truck #12 - Retarder Louvre Inlet" at bounding box center [456, 269] width 151 height 8
drag, startPoint x: 491, startPoint y: 263, endPoint x: 342, endPoint y: 256, distance: 148.9
click at [342, 256] on div "1637 WesTrac Pty Ltd TBA 794 Truck #12 - Retarder Louvre Inlet 00001774 $0.00 S…" at bounding box center [435, 268] width 1125 height 25
click at [183, 258] on div at bounding box center [266, 268] width 222 height 25
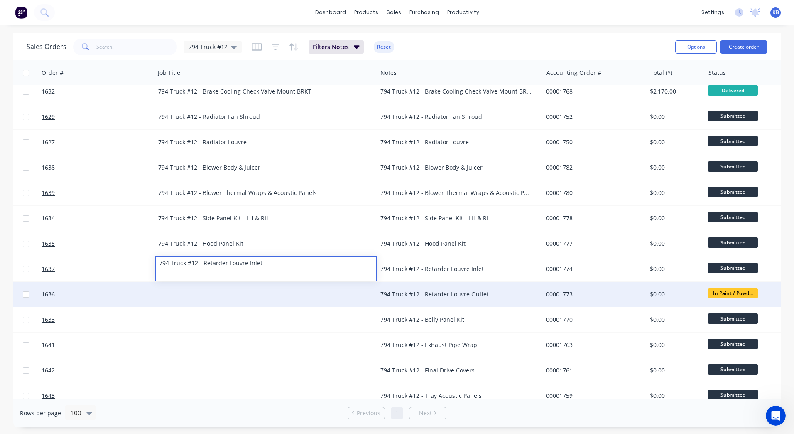
click at [471, 289] on div "794 Truck #12 - Retarder Louvre Outlet" at bounding box center [460, 294] width 166 height 25
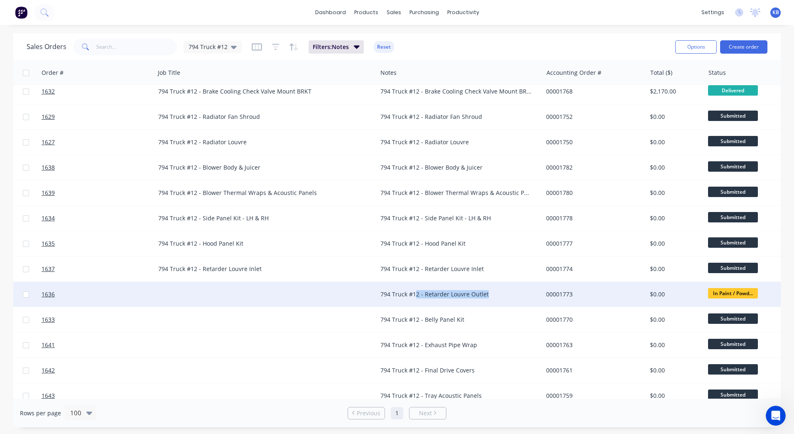
drag, startPoint x: 496, startPoint y: 290, endPoint x: 416, endPoint y: 288, distance: 79.8
click at [416, 288] on div "794 Truck #12 - Retarder Louvre Outlet" at bounding box center [460, 294] width 166 height 25
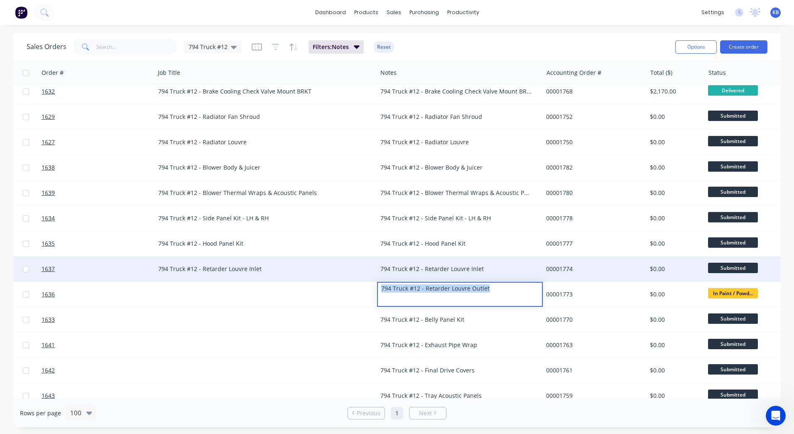
drag, startPoint x: 487, startPoint y: 290, endPoint x: 344, endPoint y: 280, distance: 143.7
click at [344, 280] on div "1631 WesTrac Pty Ltd 4500834093 794 Truck #12 - MT 500305 - Fire Bottle Platfor…" at bounding box center [435, 255] width 1127 height 507
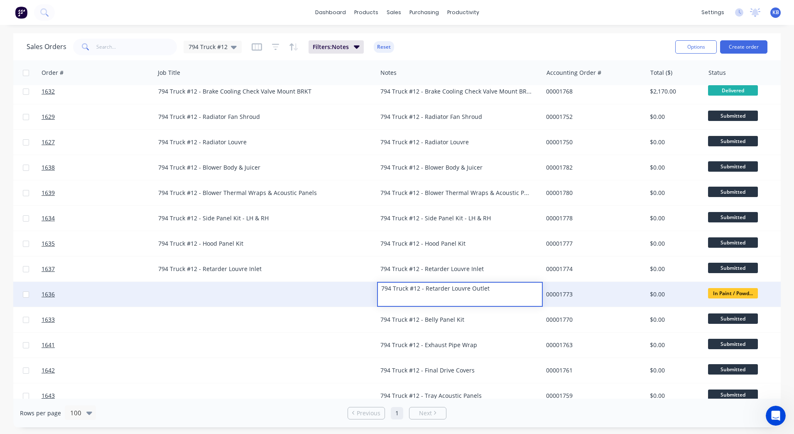
click at [272, 291] on div at bounding box center [266, 294] width 222 height 25
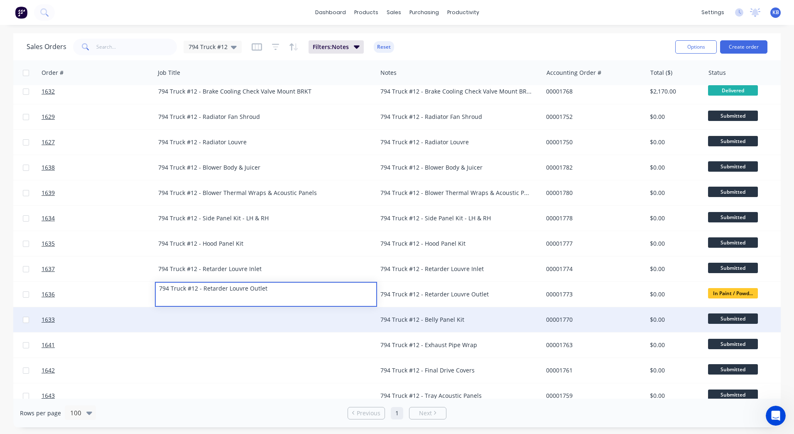
click at [481, 313] on div "794 Truck #12 - Belly Panel Kit" at bounding box center [460, 319] width 166 height 25
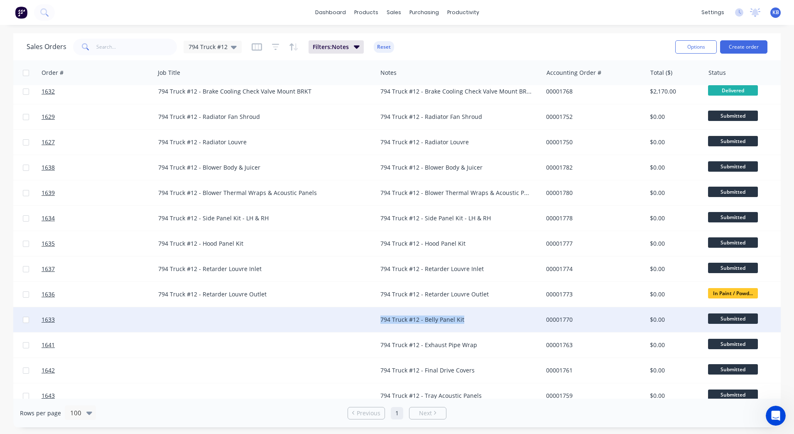
drag, startPoint x: 476, startPoint y: 321, endPoint x: 380, endPoint y: 318, distance: 96.0
click at [380, 318] on div "794 Truck #12 - Belly Panel Kit" at bounding box center [460, 319] width 166 height 25
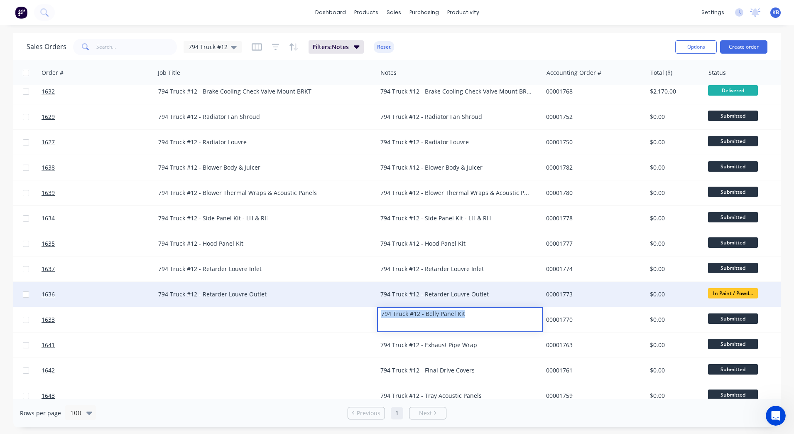
drag, startPoint x: 461, startPoint y: 315, endPoint x: 353, endPoint y: 305, distance: 108.1
click at [353, 305] on div "1631 WesTrac Pty Ltd 4500834093 794 Truck #12 - MT 500305 - Fire Bottle Platfor…" at bounding box center [435, 255] width 1127 height 507
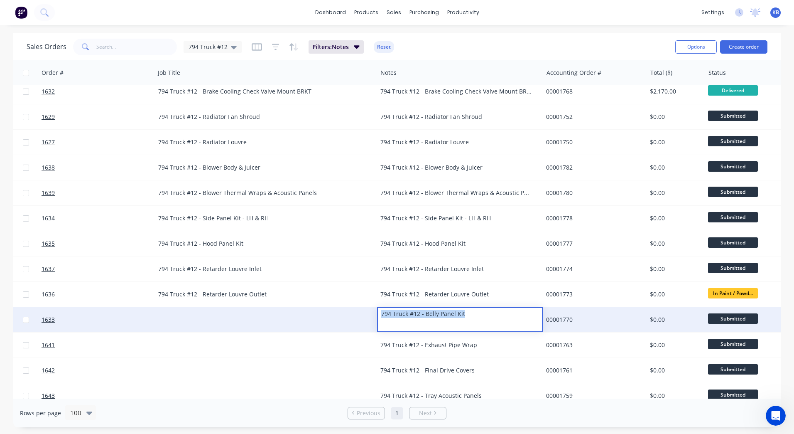
click at [225, 314] on div at bounding box center [266, 319] width 222 height 25
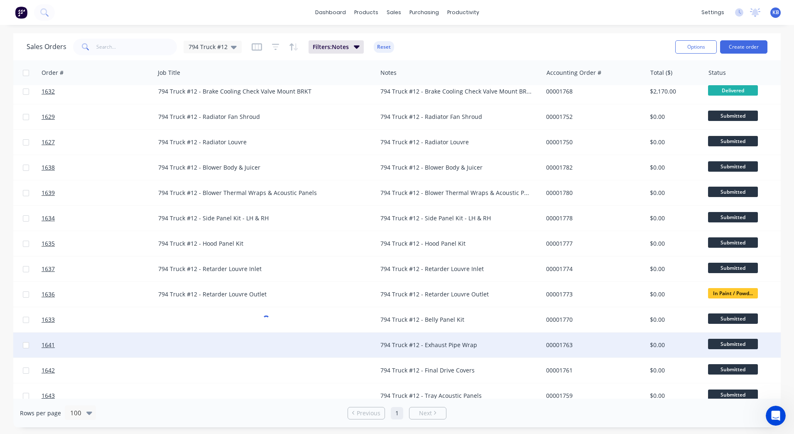
click at [416, 342] on div "794 Truck #12 - Exhaust Pipe Wrap" at bounding box center [456, 345] width 151 height 8
drag, startPoint x: 477, startPoint y: 339, endPoint x: 372, endPoint y: 333, distance: 104.5
click at [372, 333] on div "1641 WesTrac Pty Ltd TBA 794 Truck #12 - Exhaust Pipe Wrap 00001763 $0.00 Submi…" at bounding box center [435, 344] width 1125 height 25
click at [218, 334] on div at bounding box center [266, 344] width 222 height 25
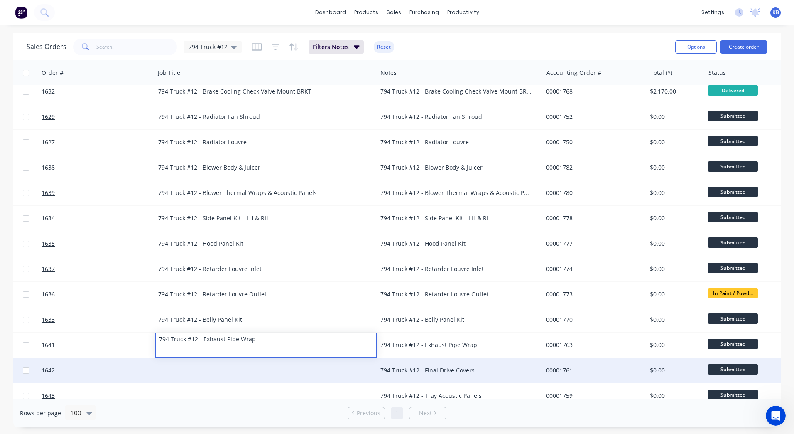
click at [413, 367] on div "794 Truck #12 - Final Drive Covers" at bounding box center [456, 370] width 151 height 8
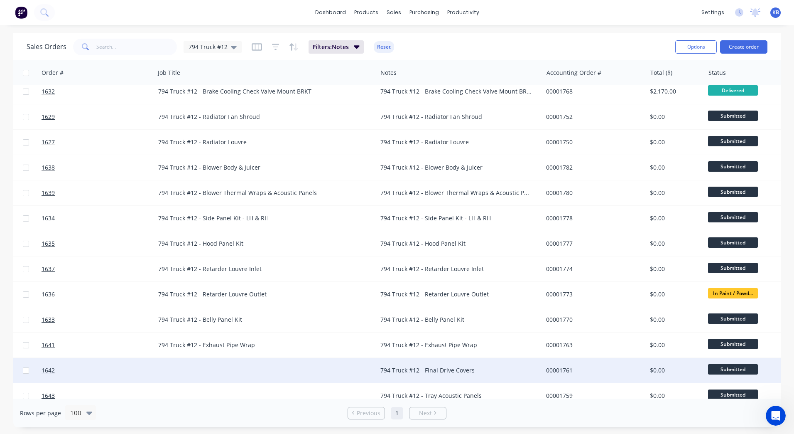
click at [480, 371] on div "794 Truck #12 - Final Drive Covers" at bounding box center [456, 370] width 151 height 8
drag, startPoint x: 480, startPoint y: 369, endPoint x: 372, endPoint y: 370, distance: 107.2
click at [372, 370] on div "1642 WesTrac Pty Ltd TBA 794 Truck #12 - Final Drive Covers 00001761 $0.00 Subm…" at bounding box center [435, 370] width 1125 height 25
click at [204, 365] on div at bounding box center [266, 370] width 222 height 25
click at [182, 368] on div at bounding box center [266, 370] width 222 height 25
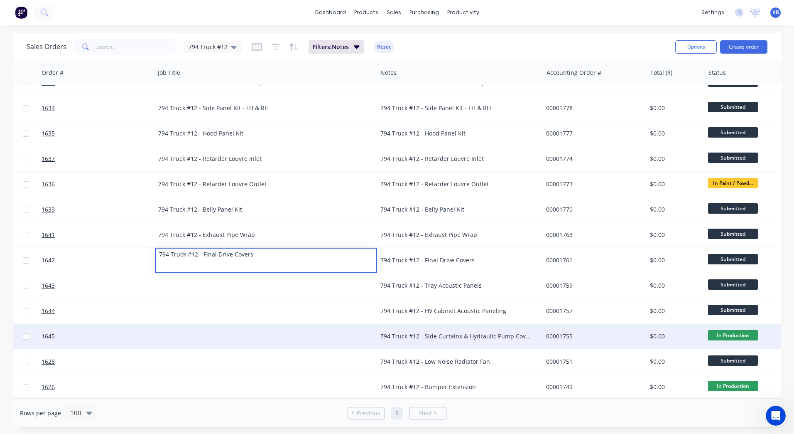
scroll to position [198, 141]
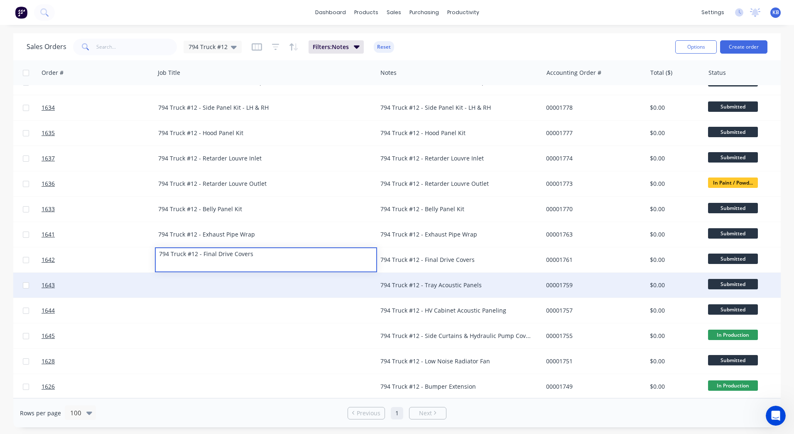
click at [454, 282] on div "794 Truck #12 - Tray Acoustic Panels" at bounding box center [456, 285] width 151 height 8
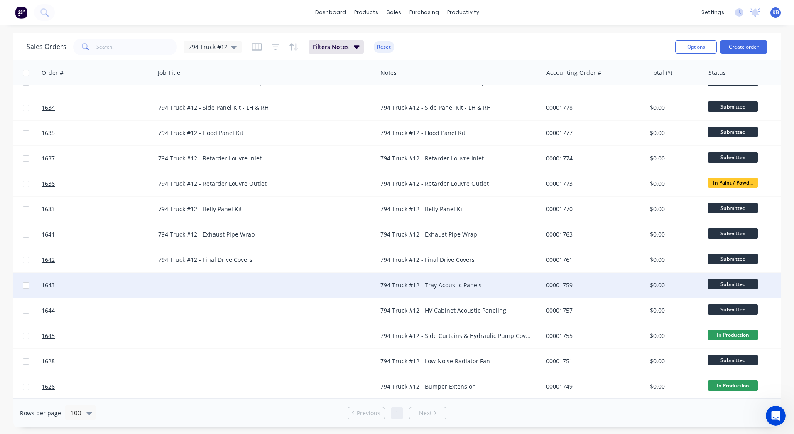
click at [486, 283] on div "794 Truck #12 - Tray Acoustic Panels" at bounding box center [456, 285] width 151 height 8
drag, startPoint x: 486, startPoint y: 282, endPoint x: 361, endPoint y: 283, distance: 125.5
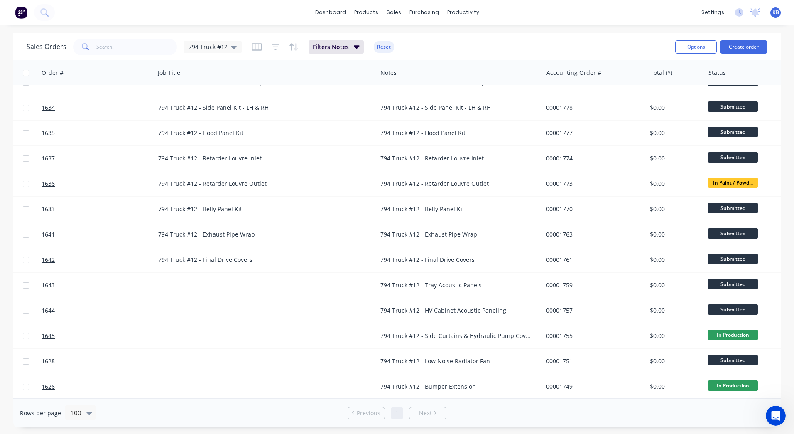
click at [473, 281] on div "794 Truck #12 - Tray Acoustic Panels" at bounding box center [456, 285] width 151 height 8
drag, startPoint x: 485, startPoint y: 277, endPoint x: 327, endPoint y: 270, distance: 158.1
click at [327, 273] on div "1643 WesTrac Pty Ltd TBA 794 Truck #12 - Tray Acoustic Panels 00001759 $0.00 Su…" at bounding box center [435, 285] width 1125 height 25
click at [263, 273] on div at bounding box center [266, 285] width 222 height 25
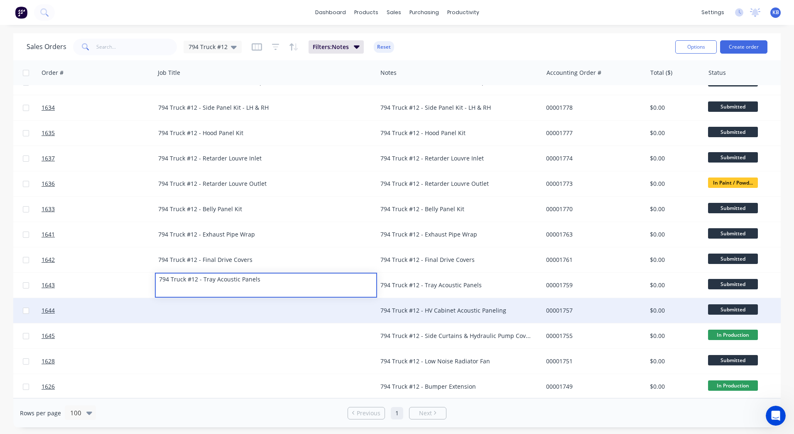
click at [440, 313] on div "794 Truck #12 - HV Cabinet Acoustic Paneling" at bounding box center [460, 310] width 166 height 25
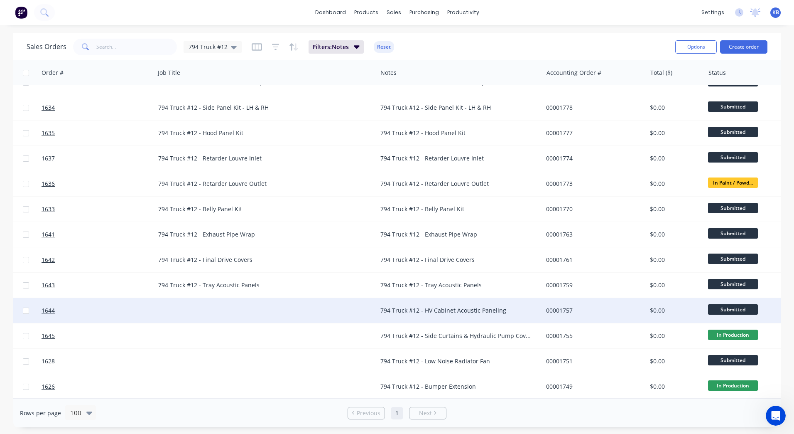
click at [509, 309] on div "794 Truck #12 - HV Cabinet Acoustic Paneling" at bounding box center [456, 310] width 151 height 8
drag, startPoint x: 512, startPoint y: 305, endPoint x: 335, endPoint y: 305, distance: 177.0
click at [335, 305] on div "1644 WesTrac Pty Ltd TBA 794 Truck #12 - HV Cabinet Acoustic Paneling 00001757 …" at bounding box center [435, 310] width 1125 height 25
click at [162, 302] on div at bounding box center [266, 310] width 222 height 25
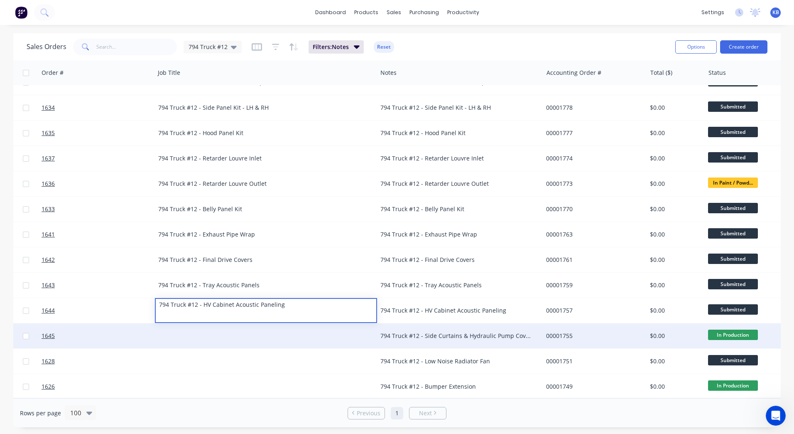
click at [430, 332] on div "794 Truck #12 - Side Curtains & Hydraulic Pump Covers" at bounding box center [456, 336] width 151 height 8
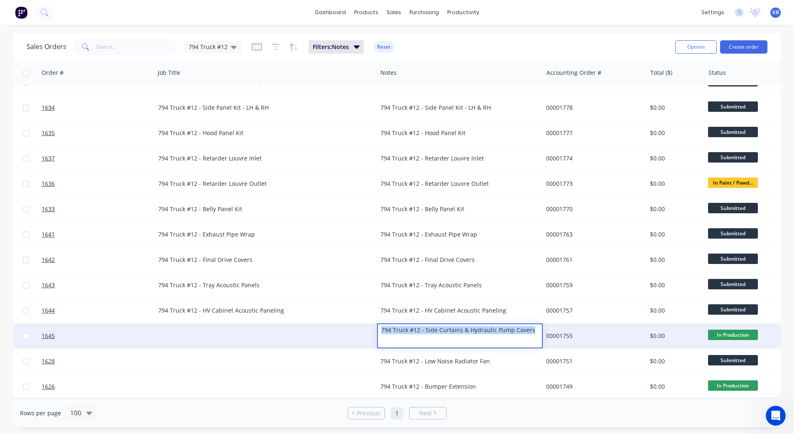
drag, startPoint x: 526, startPoint y: 328, endPoint x: 327, endPoint y: 320, distance: 199.2
click at [327, 323] on div "1645 WesTrac Pty Ltd TBA 794 Truck #12 - Side Curtains & Hydraulic Pump Covers …" at bounding box center [435, 335] width 1125 height 25
click at [184, 327] on div at bounding box center [266, 335] width 222 height 25
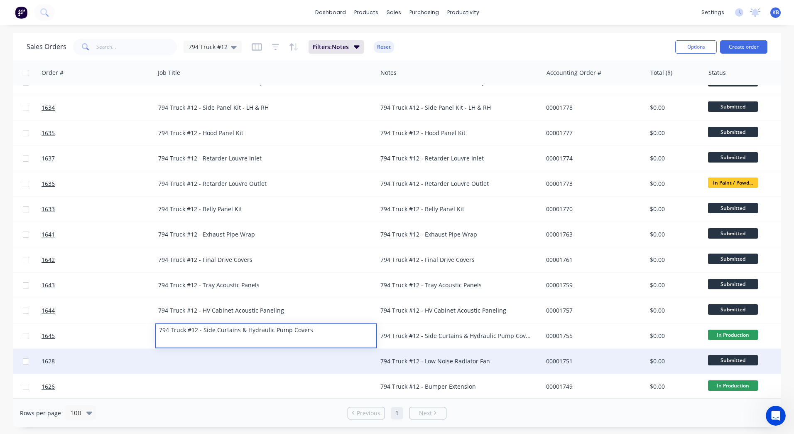
click at [434, 366] on div "794 Truck #12 - Low Noise Radiator Fan" at bounding box center [460, 361] width 166 height 25
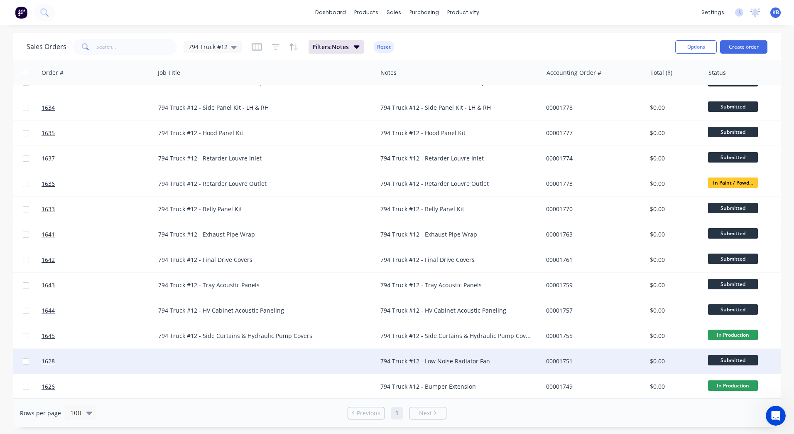
click at [503, 360] on div "794 Truck #12 - Low Noise Radiator Fan" at bounding box center [456, 361] width 151 height 8
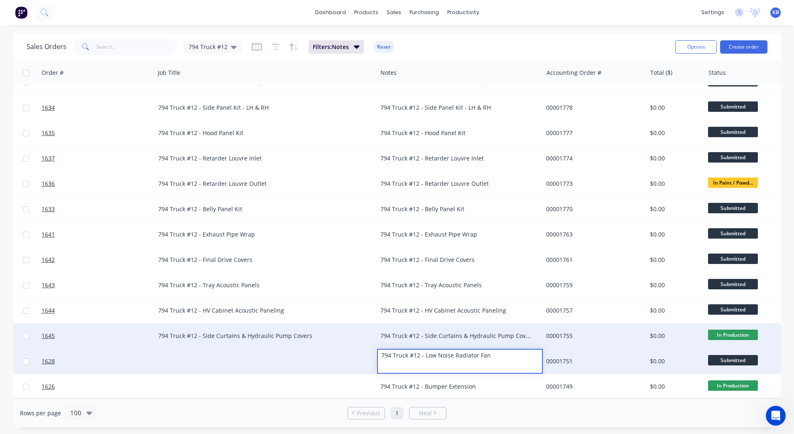
drag, startPoint x: 503, startPoint y: 356, endPoint x: 356, endPoint y: 344, distance: 147.6
click at [356, 344] on div "1631 WesTrac Pty Ltd 4500834093 794 Truck #12 - MT 500305 - Fire Bottle Platfor…" at bounding box center [435, 145] width 1127 height 507
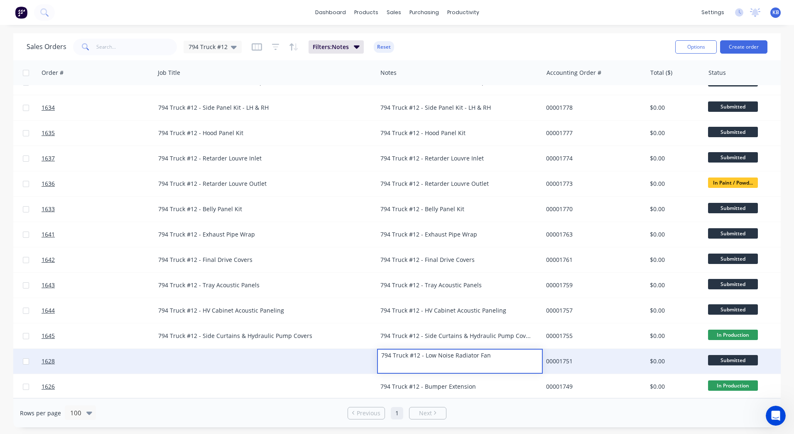
click at [197, 349] on div at bounding box center [266, 361] width 222 height 25
click at [183, 351] on div at bounding box center [266, 361] width 222 height 25
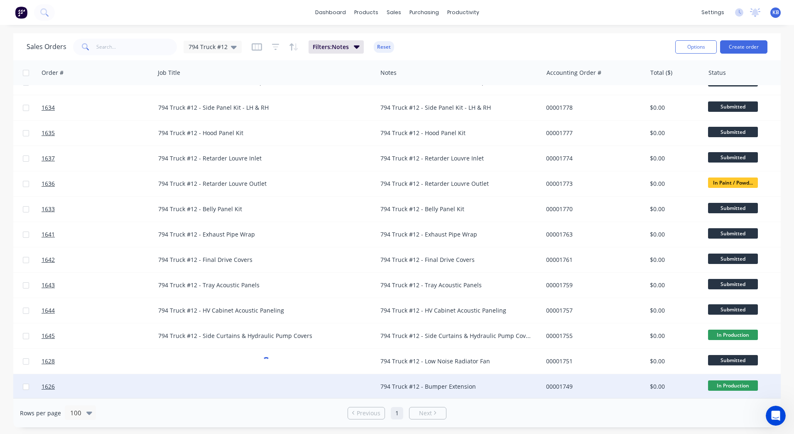
click at [438, 384] on div "794 Truck #12 - Bumper Extension" at bounding box center [456, 386] width 151 height 8
click at [476, 382] on div "794 Truck #12 - Bumper Extension" at bounding box center [456, 386] width 151 height 8
drag, startPoint x: 485, startPoint y: 383, endPoint x: 311, endPoint y: 371, distance: 174.5
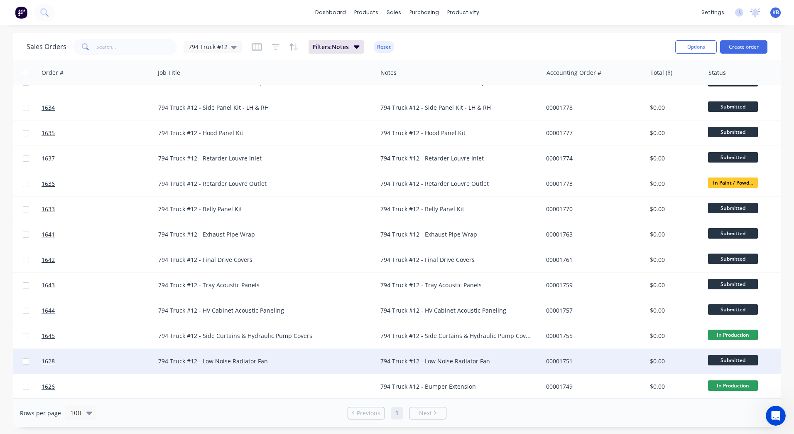
drag, startPoint x: 225, startPoint y: 364, endPoint x: 220, endPoint y: 369, distance: 7.4
click at [224, 366] on div "794 Truck #12 - Low Noise Radiator Fan" at bounding box center [266, 361] width 222 height 25
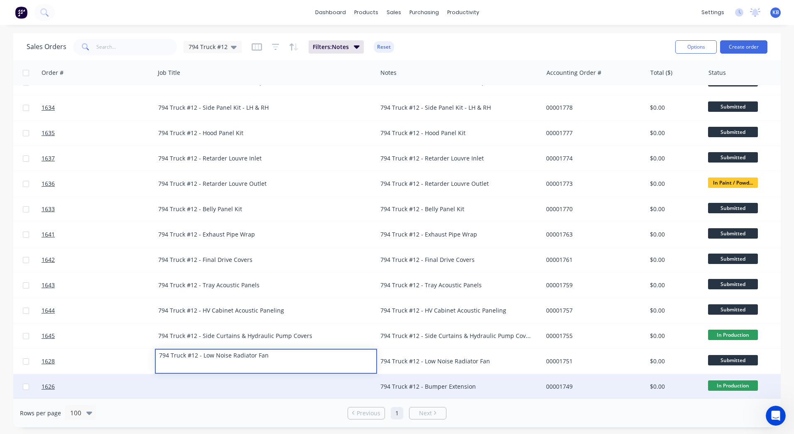
click at [209, 376] on div at bounding box center [266, 386] width 222 height 25
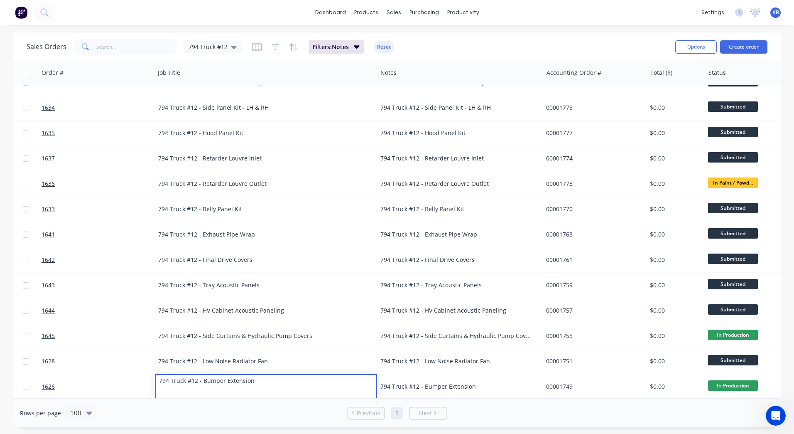
click at [476, 377] on div "794 Truck #12 - Bumper Extension" at bounding box center [460, 386] width 166 height 25
click at [457, 382] on div "794 Truck #12 - Bumper Extension" at bounding box center [456, 386] width 151 height 8
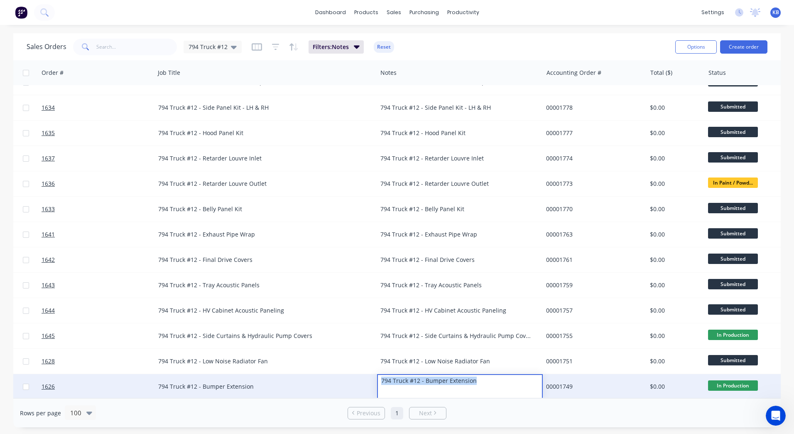
drag, startPoint x: 499, startPoint y: 374, endPoint x: 347, endPoint y: 370, distance: 151.7
click at [347, 374] on div "1626 WesTrac Pty Ltd TBA 794 Truck #12 - Bumper Extension 794 Truck #12 - Bumpe…" at bounding box center [435, 386] width 1125 height 25
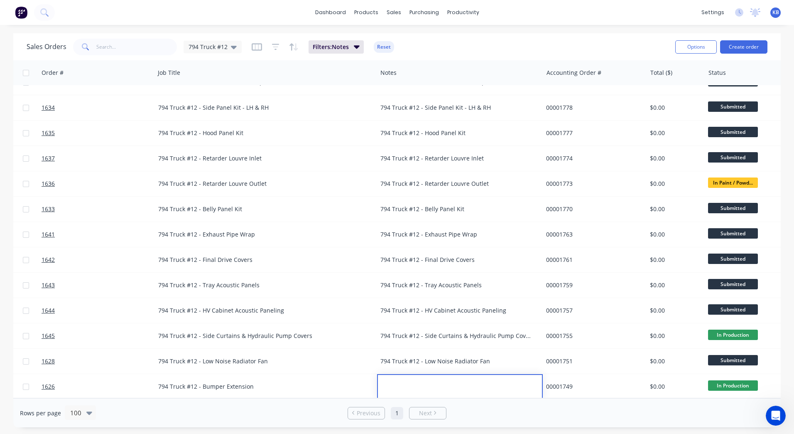
click at [420, 367] on div "794 Truck #12 - Low Noise Radiator Fan" at bounding box center [460, 361] width 166 height 25
click at [467, 360] on div "794 Truck #12 - Low Noise Radiator Fan" at bounding box center [456, 361] width 151 height 8
drag, startPoint x: 495, startPoint y: 359, endPoint x: 406, endPoint y: 358, distance: 88.9
click at [510, 360] on div "794 Truck #12 - Low Noise Radiator Fan" at bounding box center [456, 361] width 151 height 8
drag, startPoint x: 509, startPoint y: 357, endPoint x: 417, endPoint y: 352, distance: 92.8
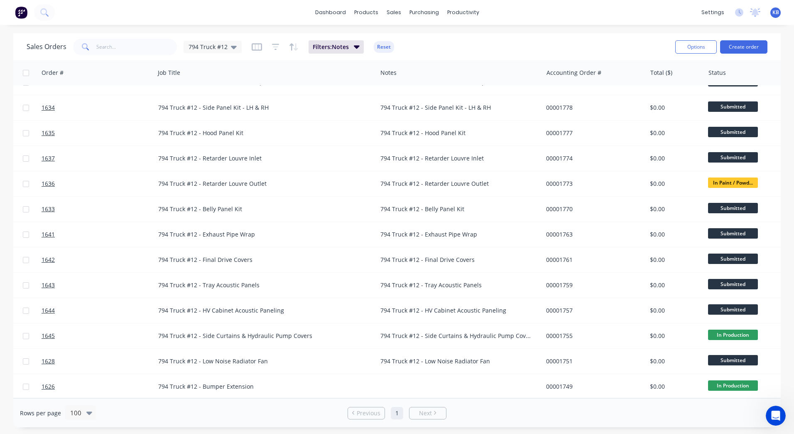
click at [428, 357] on div "794 Truck #12 - Low Noise Radiator Fan" at bounding box center [456, 361] width 151 height 8
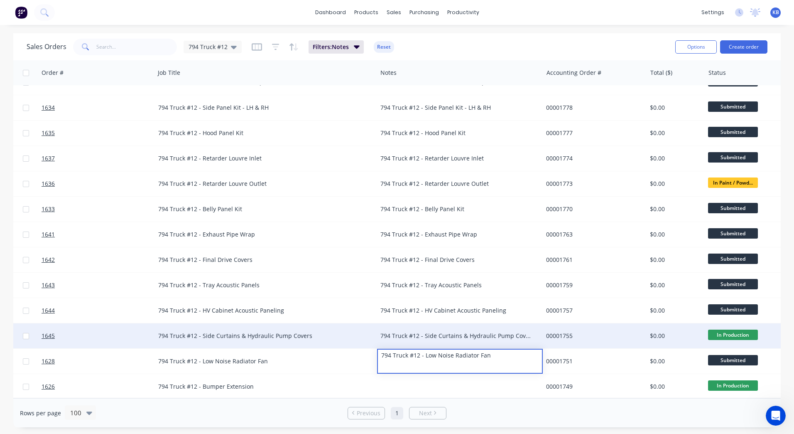
drag, startPoint x: 500, startPoint y: 349, endPoint x: 354, endPoint y: 344, distance: 146.3
click at [354, 344] on div "1631 WesTrac Pty Ltd 4500834093 794 Truck #12 - MT 500305 - Fire Bottle Platfor…" at bounding box center [435, 145] width 1127 height 507
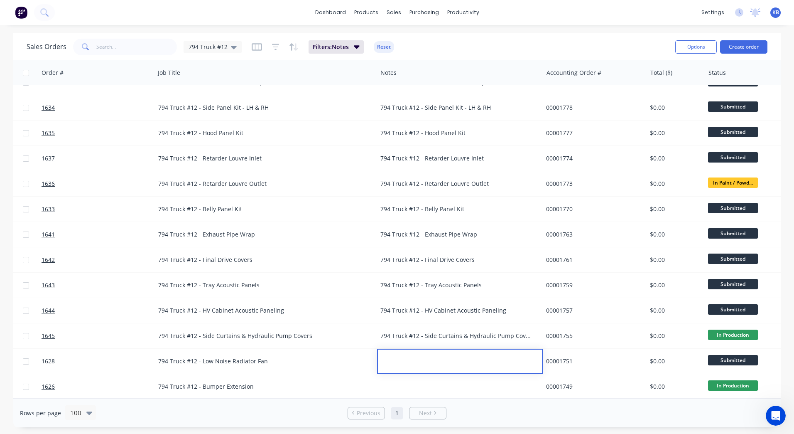
click at [411, 327] on div "794 Truck #12 - Side Curtains & Hydraulic Pump Covers" at bounding box center [460, 335] width 166 height 25
click at [519, 334] on div "794 Truck #12 - Side Curtains & Hydraulic Pump Covers" at bounding box center [456, 336] width 151 height 8
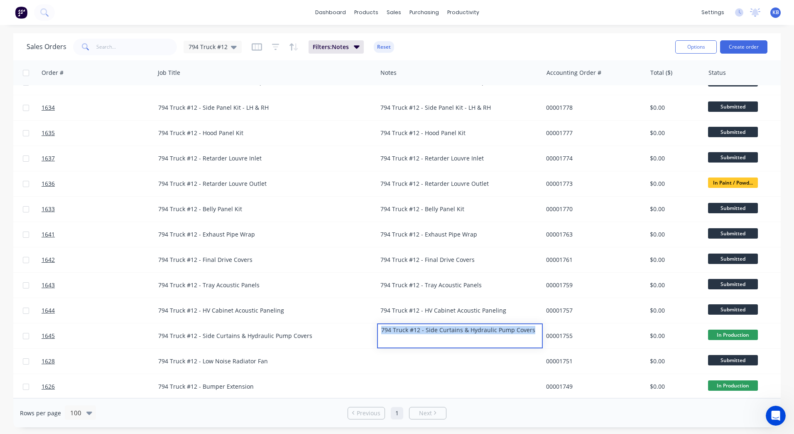
drag, startPoint x: 531, startPoint y: 330, endPoint x: 379, endPoint y: 332, distance: 152.5
click at [379, 332] on div "794 Truck #12 - Side Curtains & Hydraulic Pump Covers" at bounding box center [460, 335] width 166 height 25
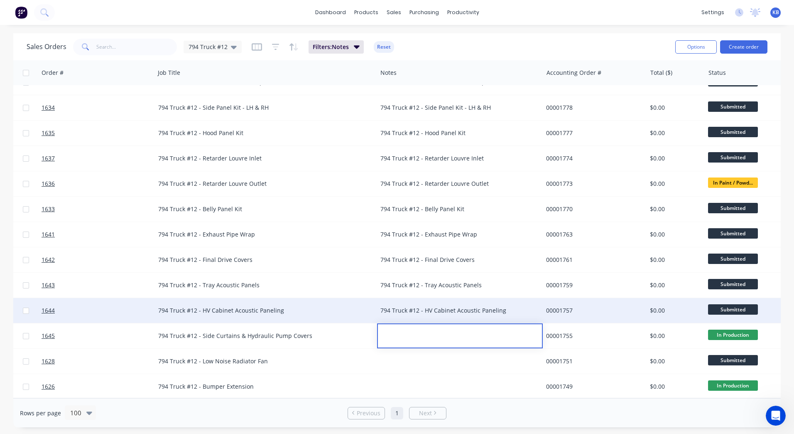
click at [406, 311] on div "794 Truck #12 - HV Cabinet Acoustic Paneling" at bounding box center [460, 310] width 166 height 25
click at [477, 310] on div "794 Truck #12 - HV Cabinet Acoustic Paneling" at bounding box center [456, 310] width 151 height 8
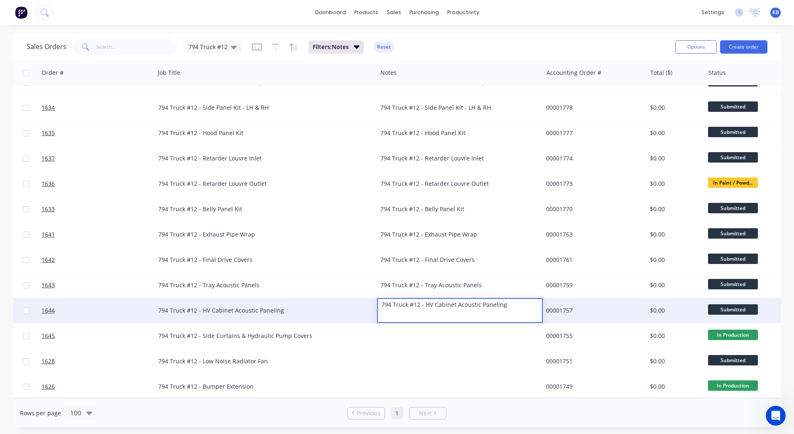
drag, startPoint x: 518, startPoint y: 305, endPoint x: 344, endPoint y: 301, distance: 174.1
click at [345, 301] on div "1644 WesTrac Pty Ltd TBA 794 Truck #12 - HV Cabinet Acoustic Paneling 794 Truck…" at bounding box center [435, 310] width 1125 height 25
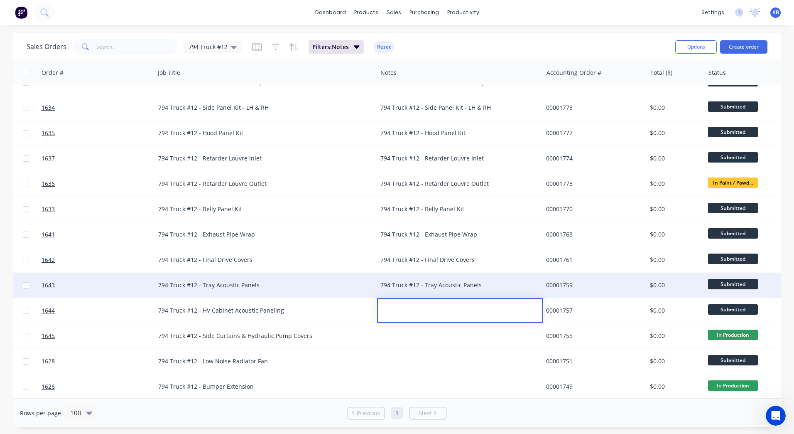
click at [418, 284] on div "794 Truck #12 - Tray Acoustic Panels" at bounding box center [456, 285] width 151 height 8
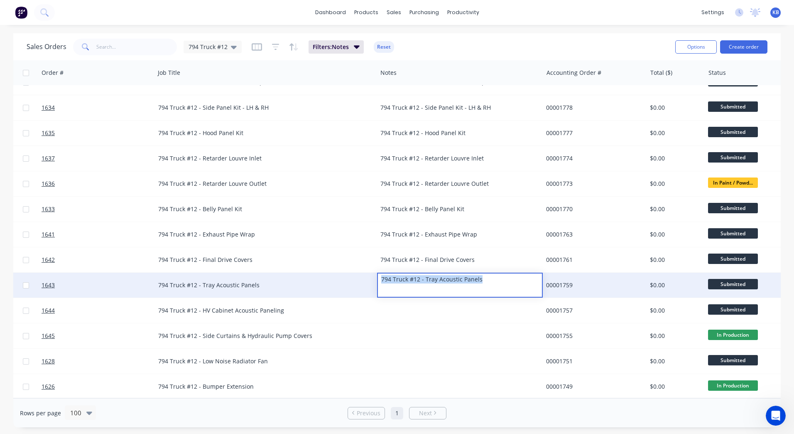
drag, startPoint x: 493, startPoint y: 275, endPoint x: 369, endPoint y: 275, distance: 123.8
click at [369, 275] on div "1643 WesTrac Pty Ltd TBA 794 Truck #12 - Tray Acoustic Panels 794 Truck #12 - T…" at bounding box center [435, 285] width 1125 height 25
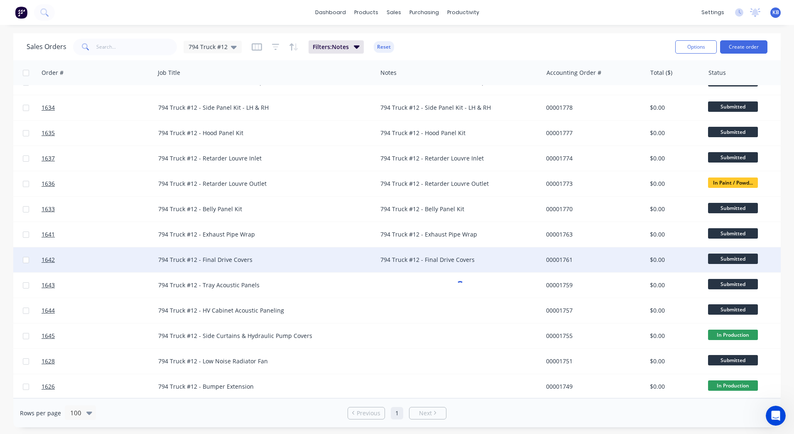
click at [434, 257] on div "794 Truck #12 - Final Drive Covers" at bounding box center [456, 260] width 151 height 8
drag, startPoint x: 491, startPoint y: 255, endPoint x: 372, endPoint y: 253, distance: 118.8
click at [372, 253] on div "1642 WesTrac Pty Ltd TBA 794 Truck #12 - Final Drive Covers 794 Truck #12 - Fin…" at bounding box center [435, 259] width 1125 height 25
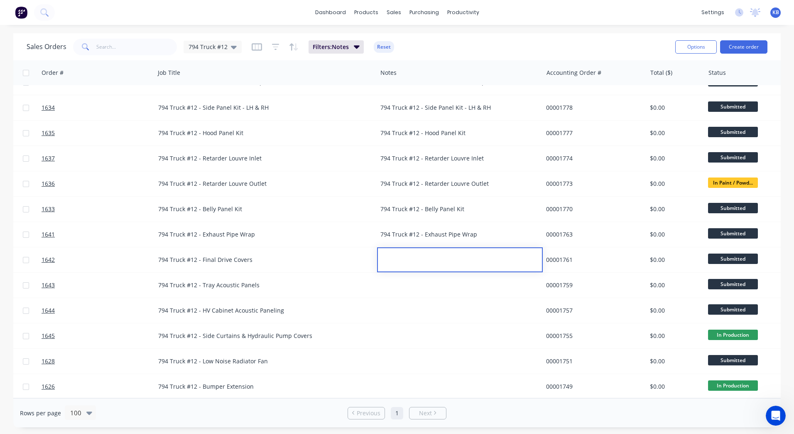
click at [425, 230] on div "794 Truck #12 - Exhaust Pipe Wrap" at bounding box center [456, 234] width 151 height 8
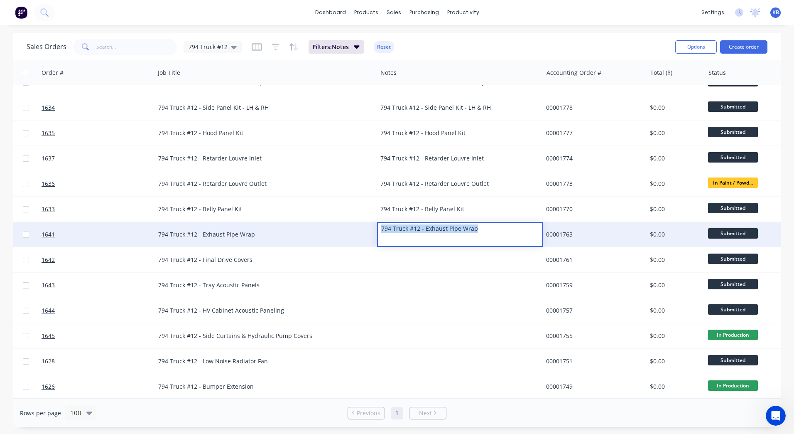
drag, startPoint x: 482, startPoint y: 224, endPoint x: 355, endPoint y: 221, distance: 127.6
click at [355, 222] on div "1641 WesTrac Pty Ltd TBA 794 Truck #12 - Exhaust Pipe Wrap 794 Truck #12 - Exha…" at bounding box center [435, 234] width 1125 height 25
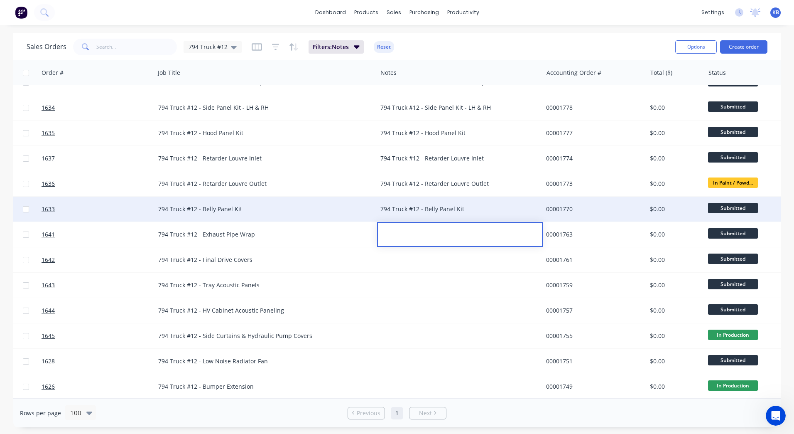
click at [406, 205] on div "794 Truck #12 - Belly Panel Kit" at bounding box center [456, 209] width 151 height 8
drag, startPoint x: 483, startPoint y: 204, endPoint x: 343, endPoint y: 203, distance: 139.6
click at [344, 204] on div "1633 WesTrac Pty Ltd TBA 794 Truck #12 - Belly Panel Kit 794 Truck #12 - Belly …" at bounding box center [435, 209] width 1125 height 25
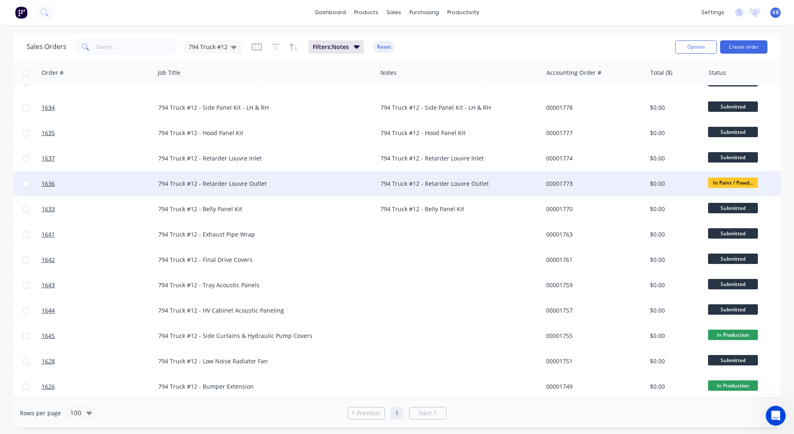
click at [413, 180] on div "794 Truck #12 - Retarder Louvre Outlet" at bounding box center [456, 184] width 151 height 8
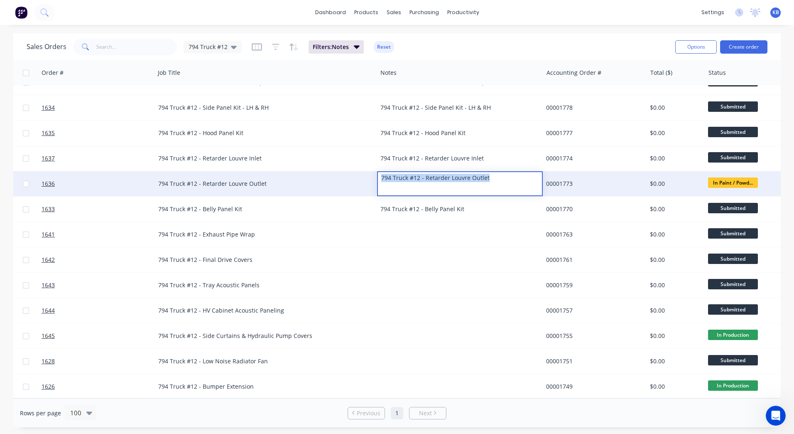
drag, startPoint x: 500, startPoint y: 177, endPoint x: 352, endPoint y: 179, distance: 147.9
click at [352, 179] on div "1636 WesTrac Pty Ltd TBA 794 Truck #12 - Retarder Louvre Outlet 794 Truck #12 -…" at bounding box center [435, 183] width 1125 height 25
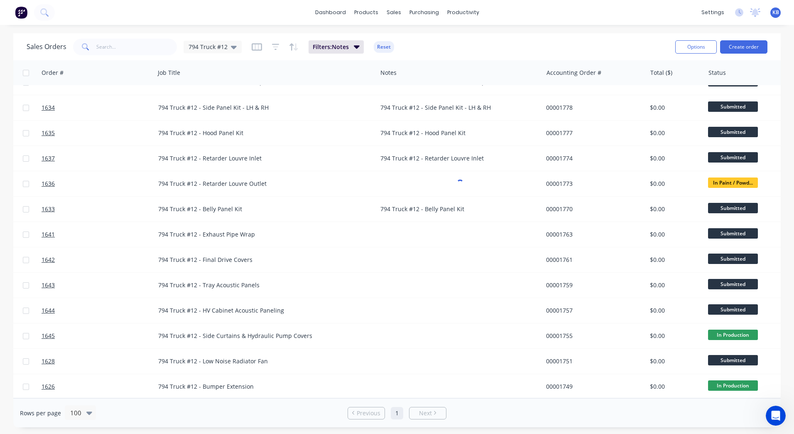
click at [435, 163] on div "794 Truck #12 - Retarder Louvre Inlet" at bounding box center [460, 158] width 166 height 25
drag, startPoint x: 489, startPoint y: 155, endPoint x: 332, endPoint y: 153, distance: 157.1
click at [478, 156] on div "794 Truck #12 - Retarder Louvre Inlet" at bounding box center [456, 158] width 151 height 8
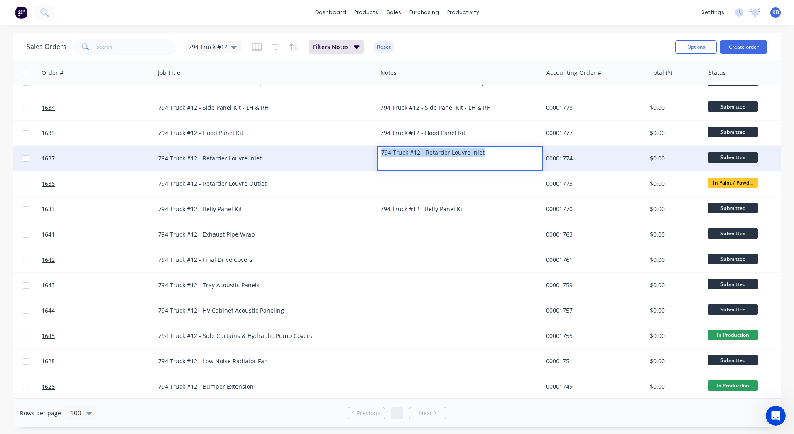
drag, startPoint x: 490, startPoint y: 149, endPoint x: 350, endPoint y: 149, distance: 140.4
click at [350, 149] on div "1637 WesTrac Pty Ltd TBA 794 Truck #12 - Retarder Louvre Inlet 794 Truck #12 - …" at bounding box center [435, 158] width 1125 height 25
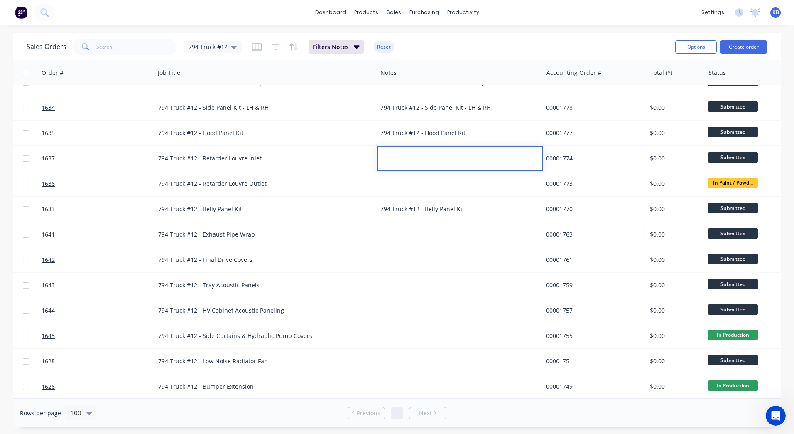
click at [412, 134] on div "794 Truck #12 - Hood Panel Kit" at bounding box center [460, 132] width 166 height 25
drag, startPoint x: 478, startPoint y: 131, endPoint x: 367, endPoint y: 129, distance: 111.4
click at [411, 129] on div "794 Truck #12 - Hood Panel Kit" at bounding box center [456, 133] width 151 height 8
click at [411, 126] on div "794 Truck #12 - Hood Panel Kit" at bounding box center [460, 127] width 164 height 12
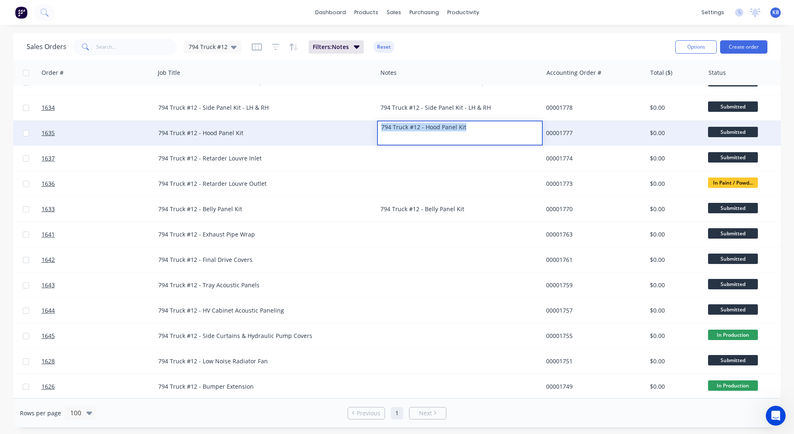
drag, startPoint x: 468, startPoint y: 122, endPoint x: 362, endPoint y: 123, distance: 105.5
click at [362, 123] on div "1635 WesTrac Pty Ltd TBA 794 Truck #12 - Hood Panel Kit 794 Truck #12 - Hood Pa…" at bounding box center [435, 132] width 1125 height 25
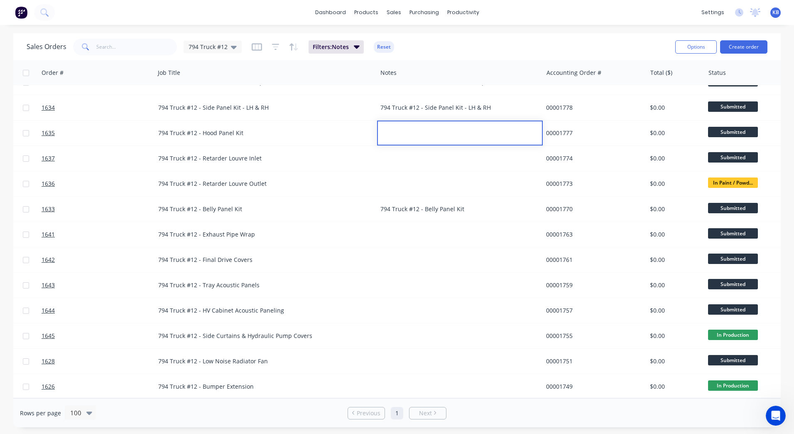
click at [428, 106] on div "794 Truck #12 - Side Panel Kit - LH & RH" at bounding box center [456, 107] width 151 height 8
drag, startPoint x: 505, startPoint y: 103, endPoint x: 378, endPoint y: 100, distance: 127.2
click at [378, 100] on div "794 Truck #12 - Side Panel Kit - LH & RH" at bounding box center [460, 102] width 164 height 12
click at [444, 205] on div "794 Truck #12 - Belly Panel Kit" at bounding box center [456, 209] width 151 height 8
click at [473, 205] on div "794 Truck #12 - Belly Panel Kit" at bounding box center [456, 209] width 151 height 8
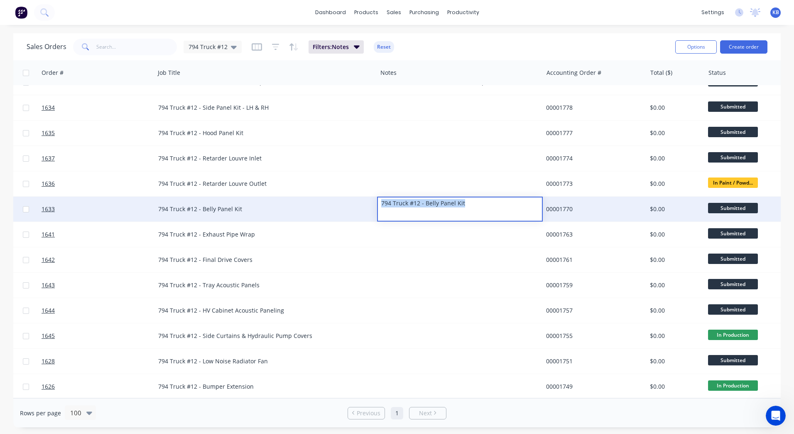
drag, startPoint x: 470, startPoint y: 203, endPoint x: 340, endPoint y: 194, distance: 129.9
click at [340, 197] on div "1633 WesTrac Pty Ltd TBA 794 Truck #12 - Belly Panel Kit 794 Truck #12 - Belly …" at bounding box center [435, 209] width 1125 height 25
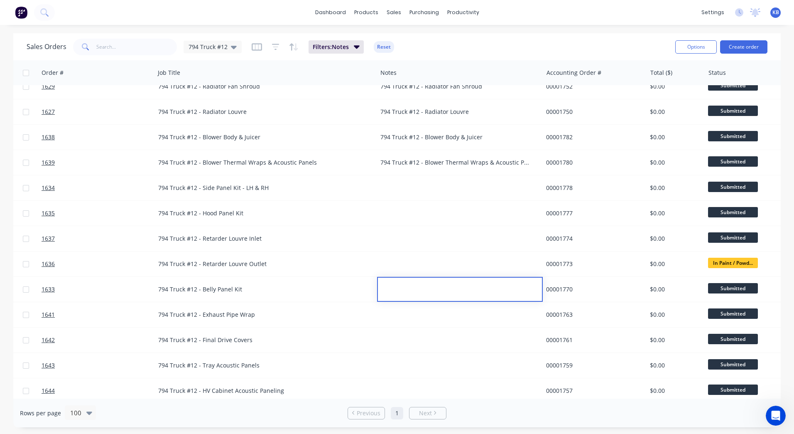
scroll to position [0, 141]
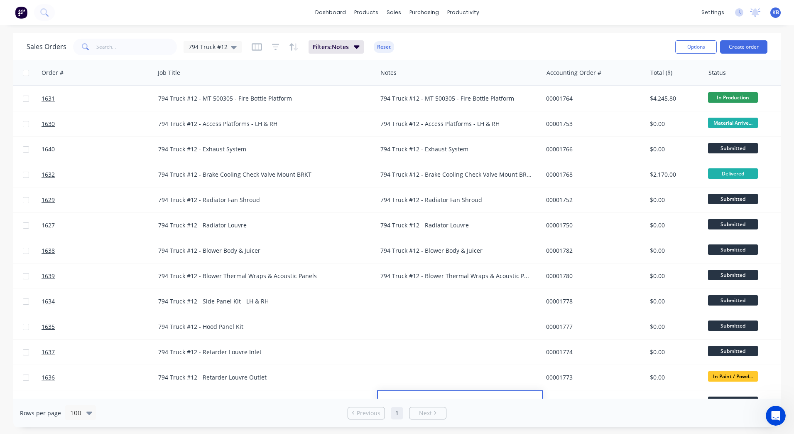
click at [449, 54] on div "Sales Orders 794 Truck #12 Filters: Notes Reset" at bounding box center [348, 47] width 642 height 20
click at [434, 100] on div "794 Truck #12 - MT 500305 - Fire Bottle Platform" at bounding box center [456, 98] width 151 height 8
click at [481, 73] on div at bounding box center [457, 72] width 152 height 17
click at [232, 47] on icon at bounding box center [234, 47] width 6 height 3
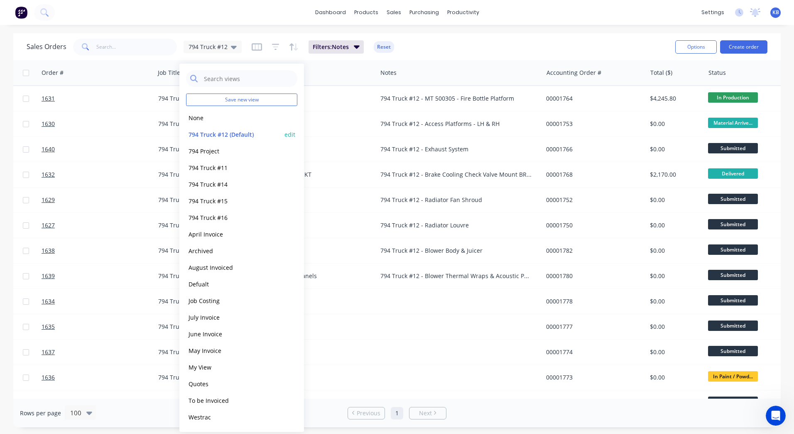
click at [294, 135] on button "edit" at bounding box center [290, 134] width 11 height 9
click at [349, 116] on button "Update" at bounding box center [349, 115] width 56 height 13
click at [443, 56] on div "Sales Orders 794 Truck #12 Filters: Notes Reset" at bounding box center [348, 47] width 642 height 20
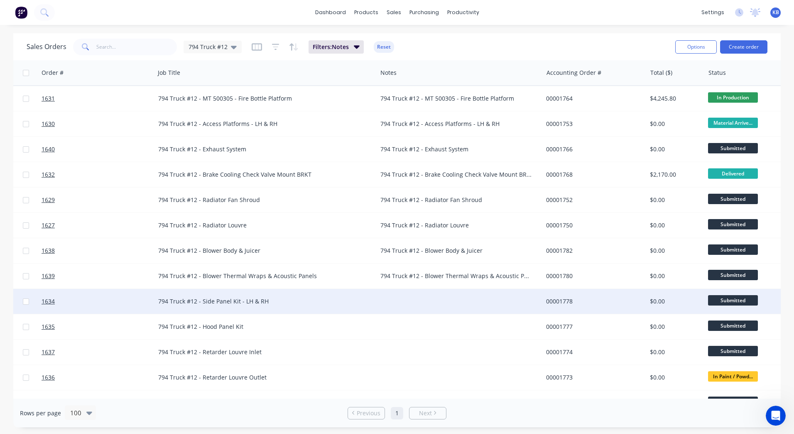
click at [310, 307] on div "794 Truck #12 - Side Panel Kit - LH & RH" at bounding box center [266, 301] width 222 height 25
drag, startPoint x: 310, startPoint y: 307, endPoint x: 182, endPoint y: 296, distance: 127.6
click at [278, 300] on div "794 Truck #12 - Side Panel Kit - LH & RH" at bounding box center [260, 301] width 205 height 8
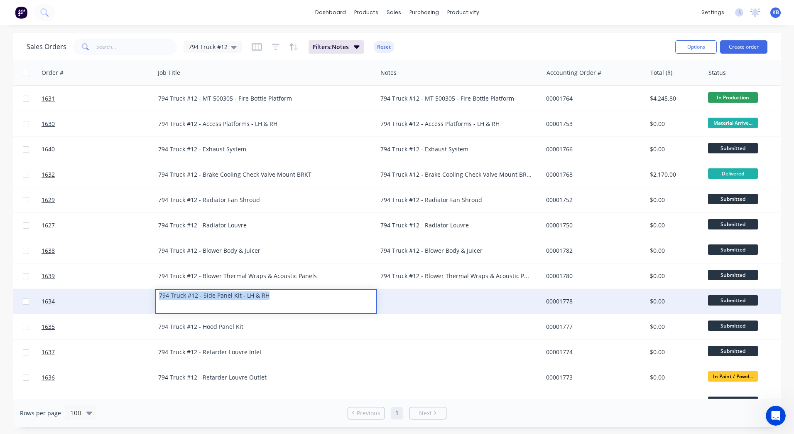
drag, startPoint x: 278, startPoint y: 300, endPoint x: 133, endPoint y: 289, distance: 144.6
click at [133, 289] on div "1634 WesTrac Pty Ltd TBA 794 Truck #12 - Side Panel Kit - LH & RH 00001778 $0.0…" at bounding box center [435, 301] width 1125 height 25
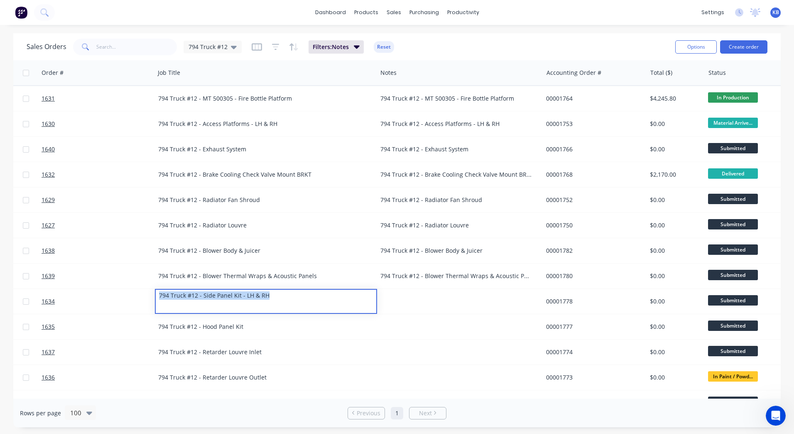
click at [406, 315] on div at bounding box center [460, 326] width 166 height 25
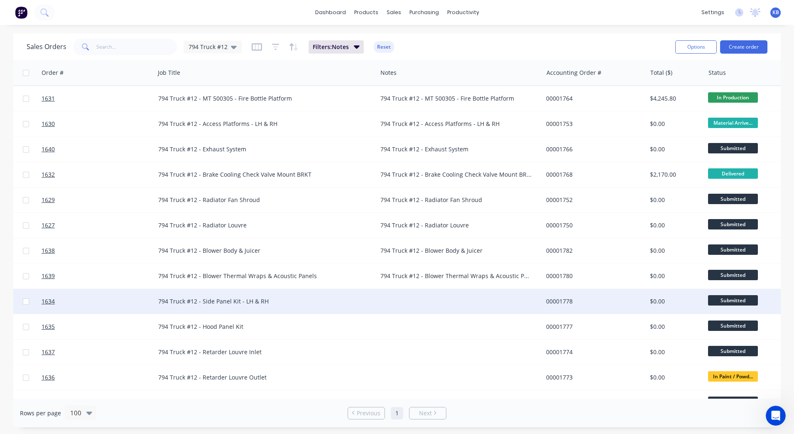
click at [402, 304] on div at bounding box center [460, 301] width 166 height 25
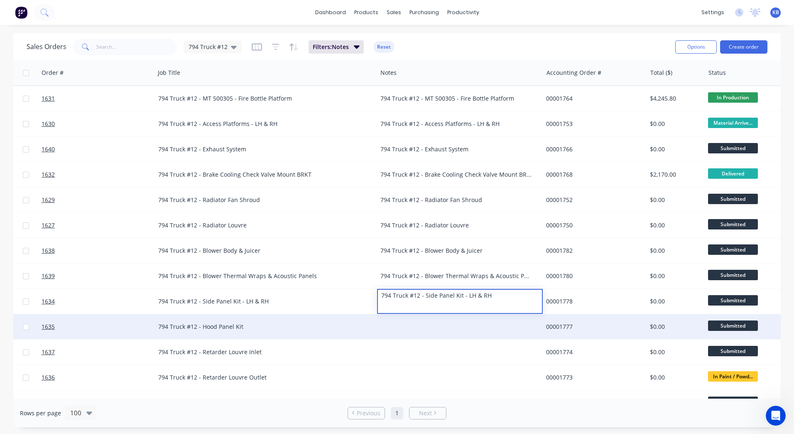
click at [277, 323] on div "794 Truck #12 - Hood Panel Kit" at bounding box center [260, 326] width 205 height 8
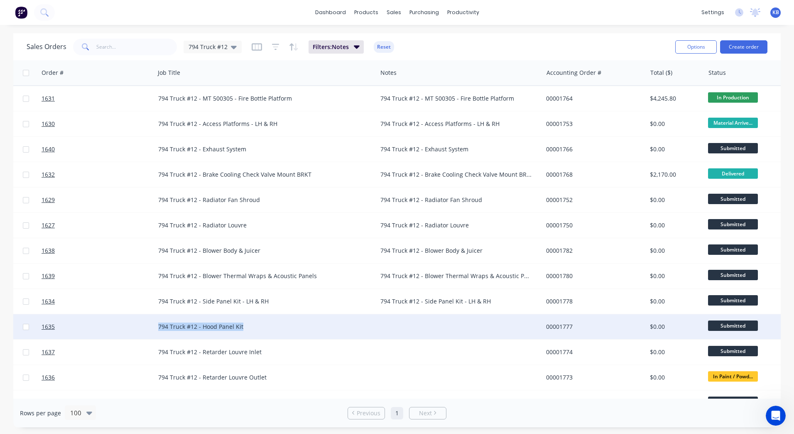
drag, startPoint x: 244, startPoint y: 326, endPoint x: 133, endPoint y: 320, distance: 111.1
click at [133, 320] on div "1635 WesTrac Pty Ltd TBA 794 Truck #12 - Hood Panel Kit 00001777 $0.00 Submitte…" at bounding box center [435, 326] width 1125 height 25
click at [477, 328] on div at bounding box center [460, 326] width 166 height 25
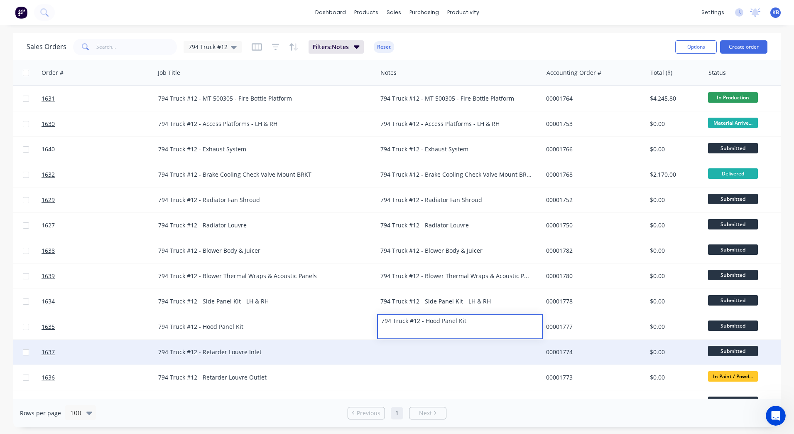
click at [221, 353] on div "794 Truck #12 - Retarder Louvre Inlet" at bounding box center [260, 352] width 205 height 8
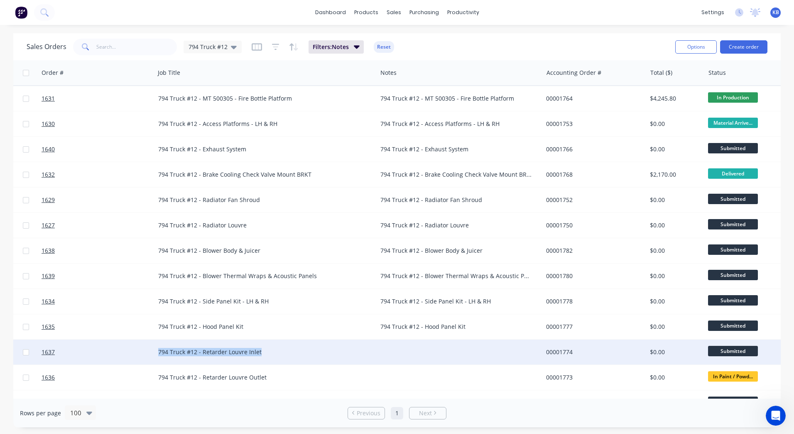
drag, startPoint x: 262, startPoint y: 354, endPoint x: 139, endPoint y: 348, distance: 122.8
click at [139, 348] on div "1637 WesTrac Pty Ltd TBA 794 Truck #12 - Retarder Louvre Inlet 00001774 $0.00 S…" at bounding box center [435, 351] width 1125 height 25
click at [433, 352] on div at bounding box center [460, 351] width 166 height 25
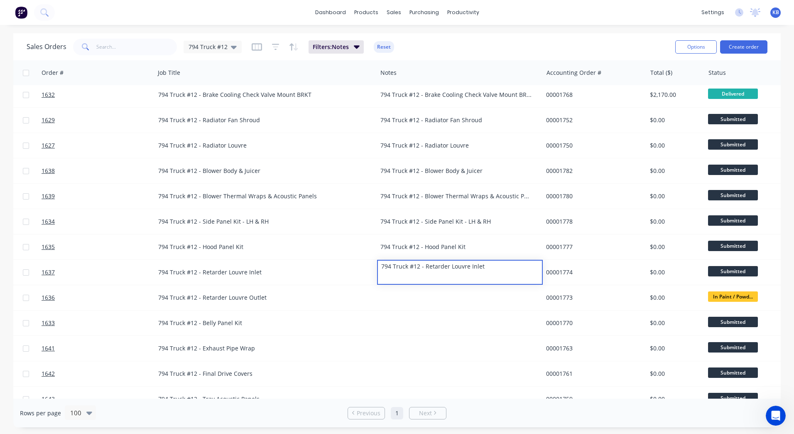
scroll to position [198, 141]
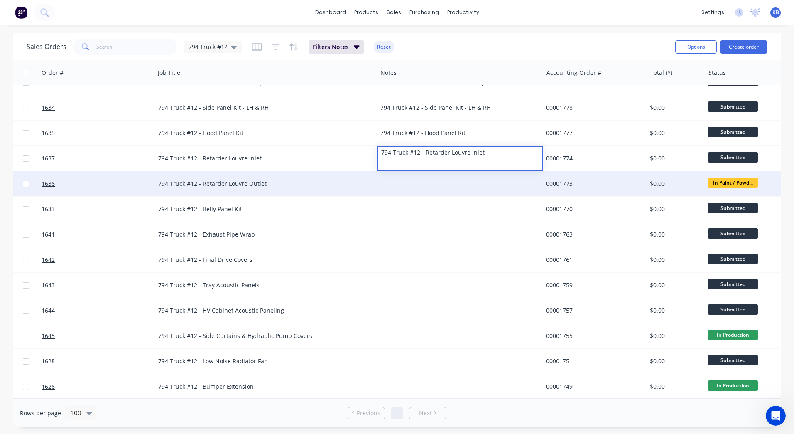
click at [231, 180] on div "794 Truck #12 - Retarder Louvre Outlet" at bounding box center [260, 184] width 205 height 8
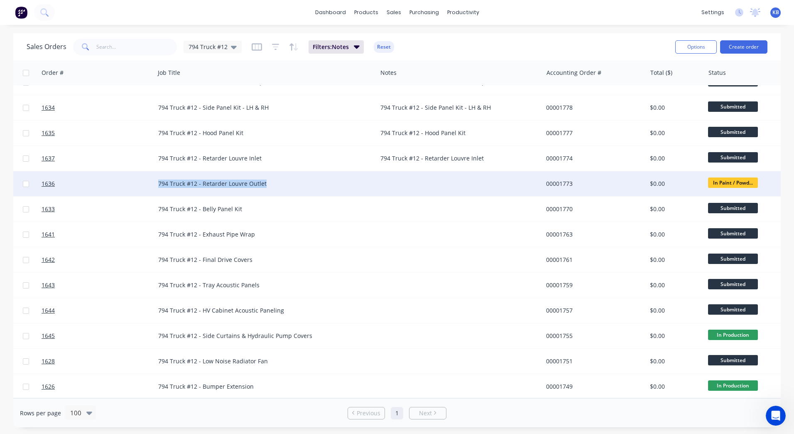
drag, startPoint x: 268, startPoint y: 179, endPoint x: 143, endPoint y: 191, distance: 124.9
click at [143, 191] on div "1636 WesTrac Pty Ltd TBA 794 Truck #12 - Retarder Louvre Outlet 00001773 $0.00 …" at bounding box center [435, 183] width 1125 height 25
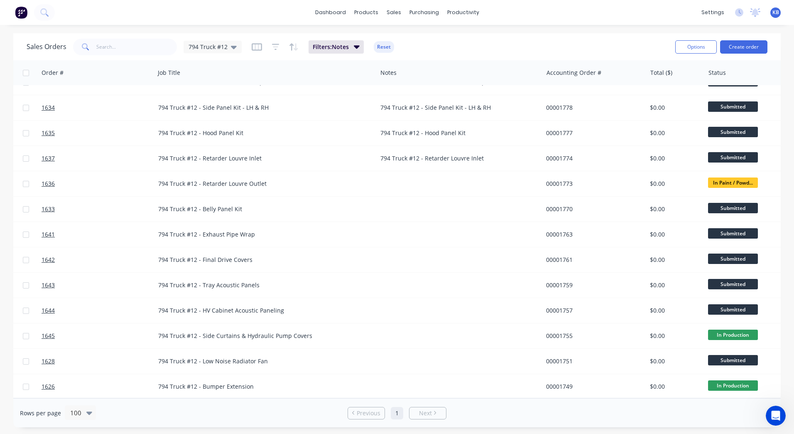
click at [379, 178] on div at bounding box center [460, 183] width 166 height 25
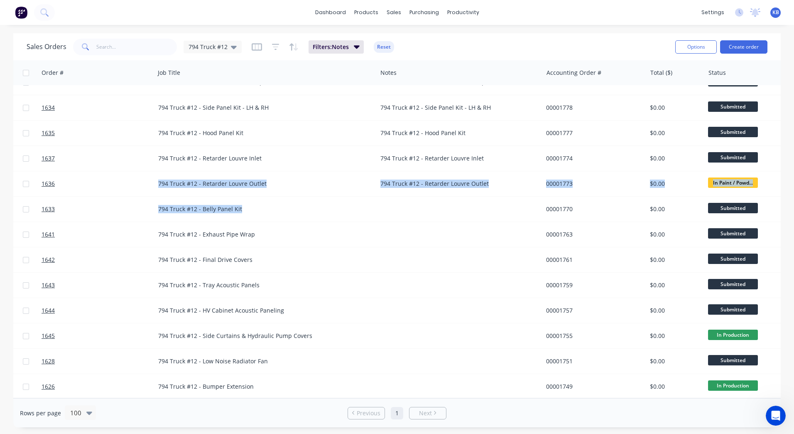
drag, startPoint x: 249, startPoint y: 206, endPoint x: 109, endPoint y: 189, distance: 141.0
click at [109, 189] on div "1631 WesTrac Pty Ltd 4500834093 794 Truck #12 - MT 500305 - Fire Bottle Platfor…" at bounding box center [435, 145] width 1127 height 507
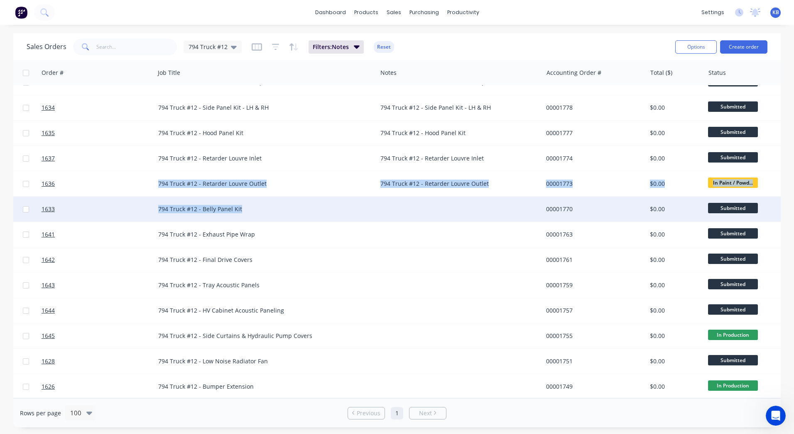
click at [244, 208] on div "794 Truck #12 - Belly Panel Kit" at bounding box center [260, 209] width 205 height 8
drag, startPoint x: 245, startPoint y: 207, endPoint x: 152, endPoint y: 202, distance: 93.2
drag, startPoint x: 255, startPoint y: 208, endPoint x: 132, endPoint y: 198, distance: 123.4
click at [132, 198] on div "1633 WesTrac Pty Ltd TBA 794 Truck #12 - Belly Panel Kit 00001770 $0.00 Submitt…" at bounding box center [435, 209] width 1125 height 25
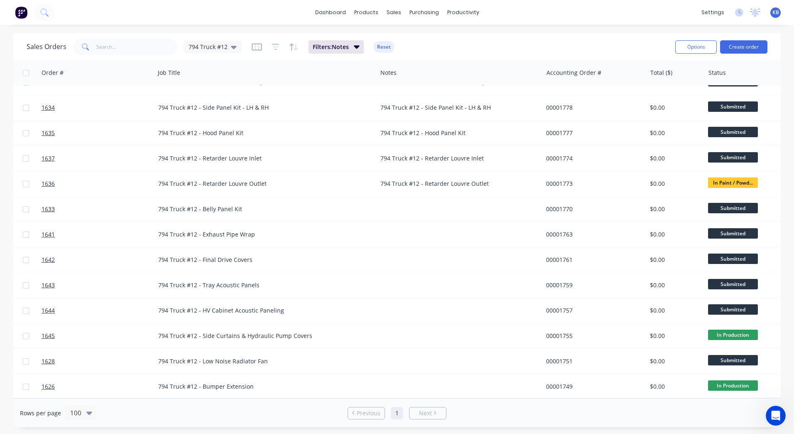
click at [402, 202] on div at bounding box center [460, 209] width 166 height 25
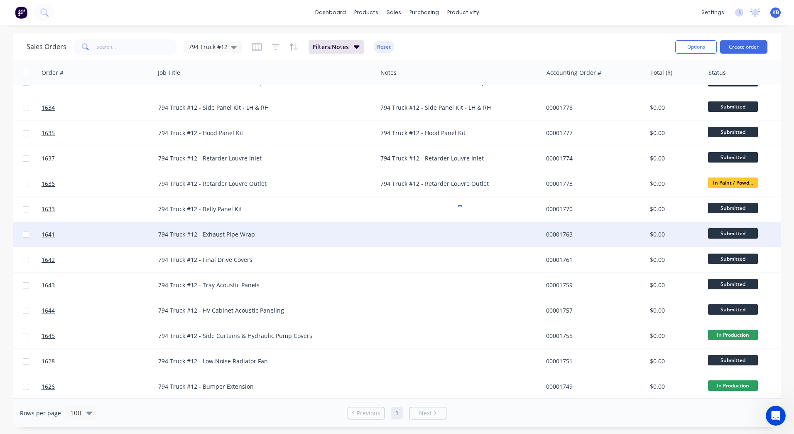
click at [266, 231] on div "794 Truck #12 - Exhaust Pipe Wrap" at bounding box center [260, 234] width 205 height 8
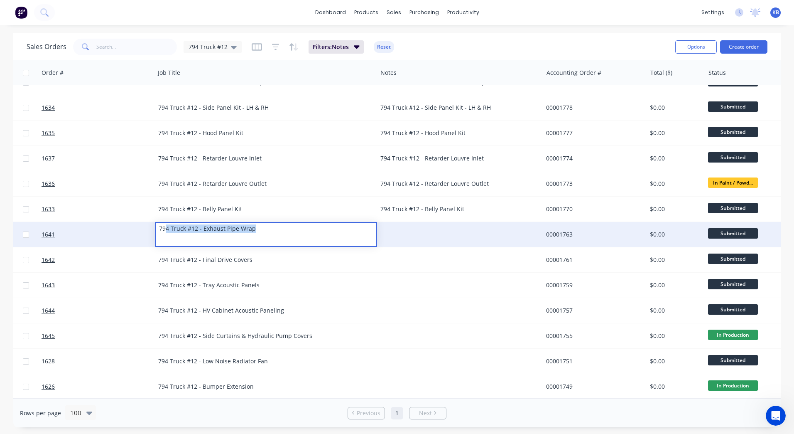
drag, startPoint x: 267, startPoint y: 226, endPoint x: 165, endPoint y: 213, distance: 103.5
click at [165, 213] on div "1631 WesTrac Pty Ltd 4500834093 794 Truck #12 - MT 500305 - Fire Bottle Platfor…" at bounding box center [435, 145] width 1127 height 507
click at [288, 225] on div "794 Truck #12 - Exhaust Pipe Wrap" at bounding box center [239, 229] width 166 height 12
drag, startPoint x: 309, startPoint y: 226, endPoint x: 132, endPoint y: 219, distance: 176.8
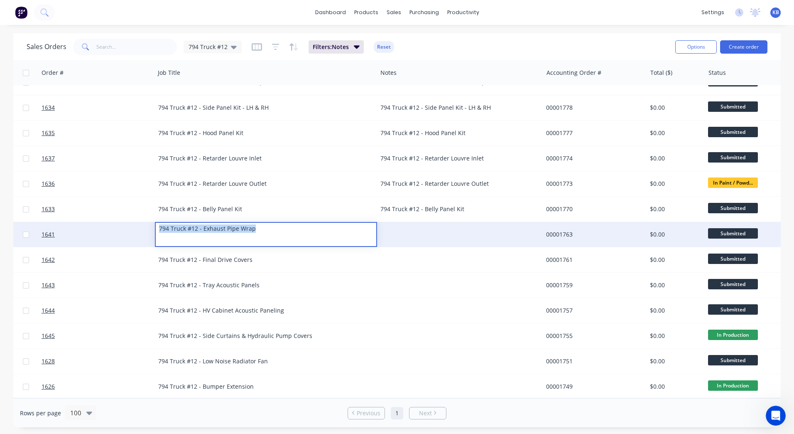
click at [132, 222] on div "1641 WesTrac Pty Ltd TBA 794 Truck #12 - Exhaust Pipe Wrap 00001763 $0.00 Submi…" at bounding box center [435, 234] width 1125 height 25
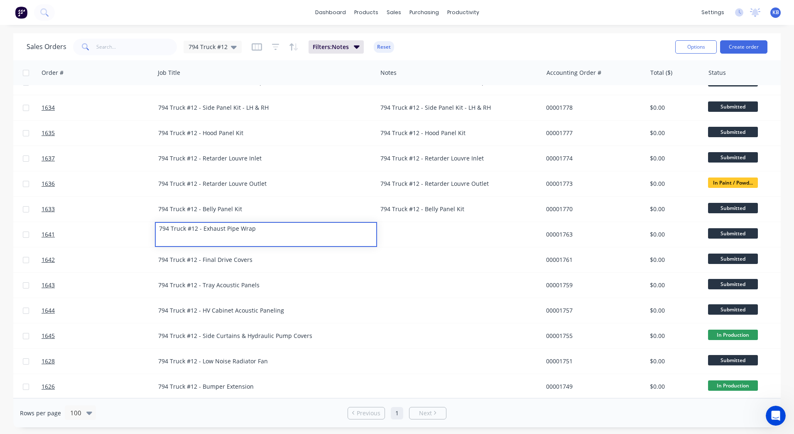
click at [412, 234] on div at bounding box center [460, 234] width 166 height 25
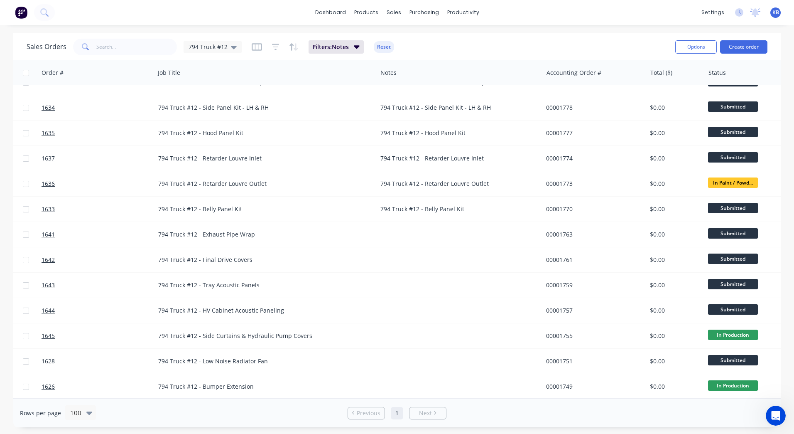
click at [232, 230] on div "794 Truck #12 - Exhaust Pipe Wrap" at bounding box center [260, 234] width 205 height 8
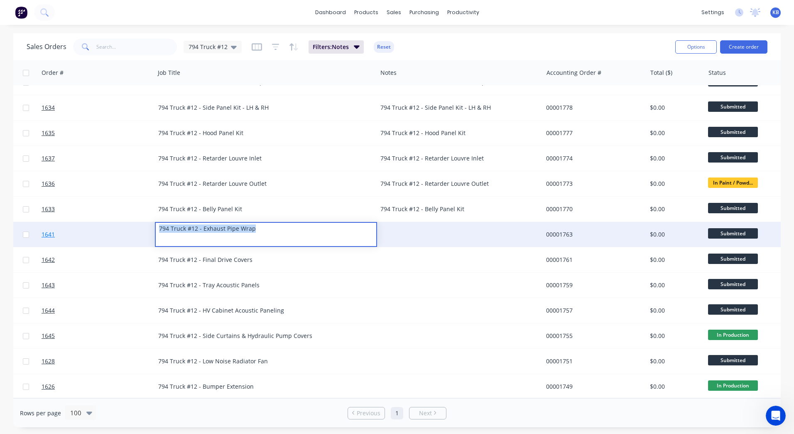
drag, startPoint x: 233, startPoint y: 224, endPoint x: 87, endPoint y: 221, distance: 146.3
click at [87, 222] on div "1641 WesTrac Pty Ltd TBA 794 Truck #12 - Exhaust Pipe Wrap 00001763 $0.00 Submi…" at bounding box center [435, 234] width 1125 height 25
click at [420, 230] on div at bounding box center [460, 234] width 166 height 25
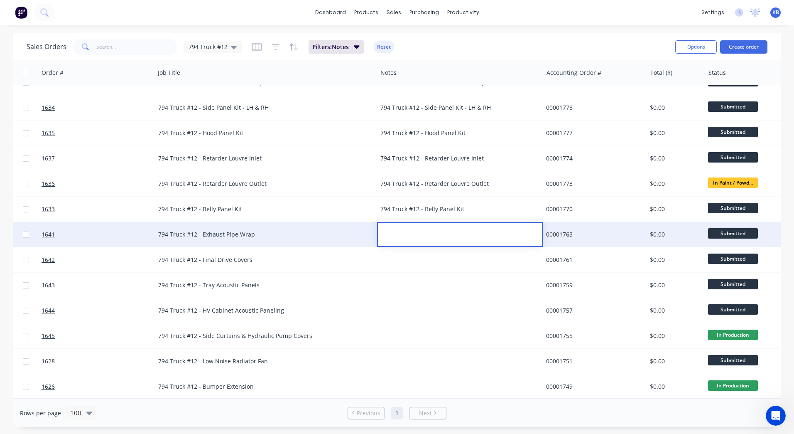
click at [420, 230] on div at bounding box center [460, 229] width 164 height 12
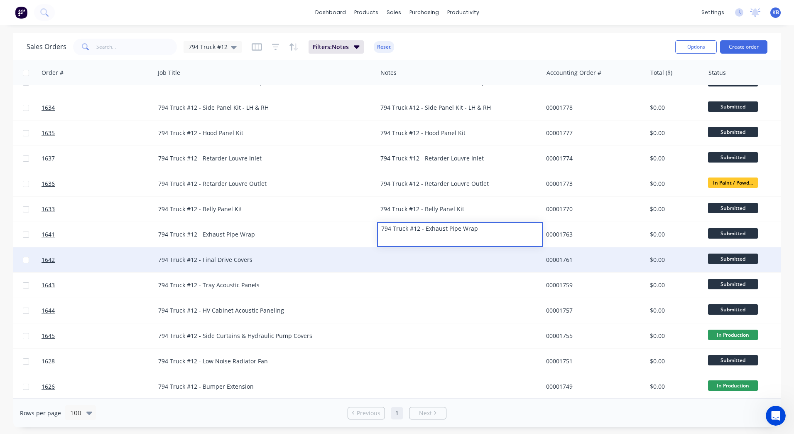
click at [261, 249] on div "794 Truck #12 - Final Drive Covers" at bounding box center [266, 259] width 222 height 25
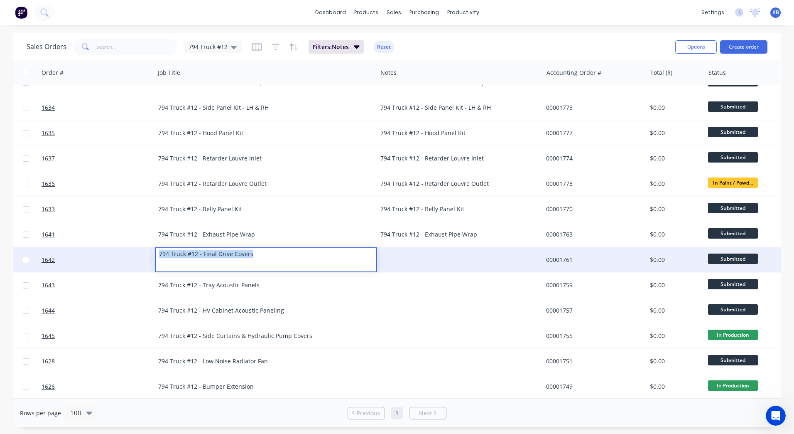
drag, startPoint x: 261, startPoint y: 249, endPoint x: 106, endPoint y: 248, distance: 155.0
click at [106, 248] on div "1642 WesTrac Pty Ltd TBA 794 Truck #12 - Final Drive Covers 00001761 $0.00 Subm…" at bounding box center [435, 259] width 1125 height 25
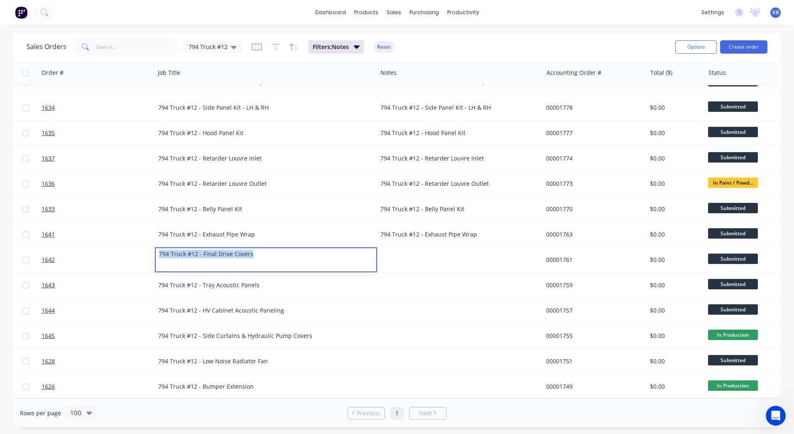
click at [464, 255] on div at bounding box center [460, 259] width 166 height 25
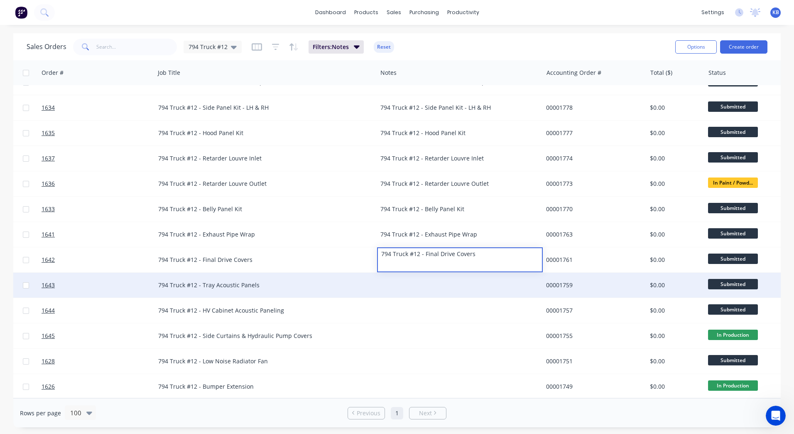
click at [261, 281] on div "794 Truck #12 - Tray Acoustic Panels" at bounding box center [260, 285] width 205 height 8
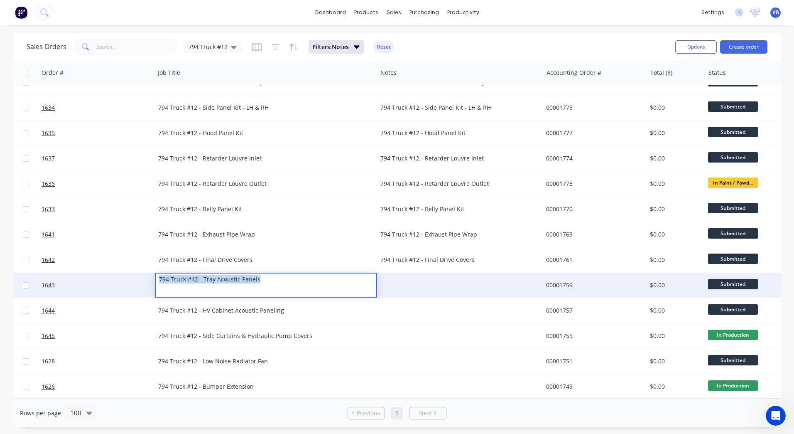
drag, startPoint x: 262, startPoint y: 280, endPoint x: 139, endPoint y: 288, distance: 123.7
click at [139, 288] on div "1643 WesTrac Pty Ltd TBA 794 Truck #12 - Tray Acoustic Panels 00001759 $0.00 Su…" at bounding box center [435, 285] width 1125 height 25
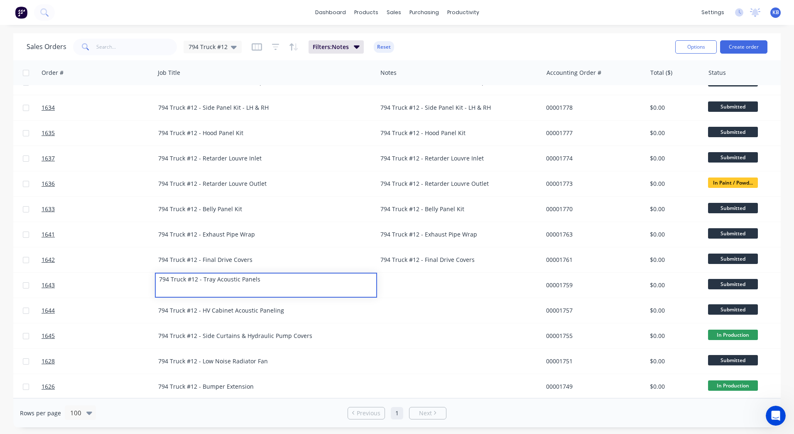
click at [416, 273] on div at bounding box center [460, 285] width 166 height 25
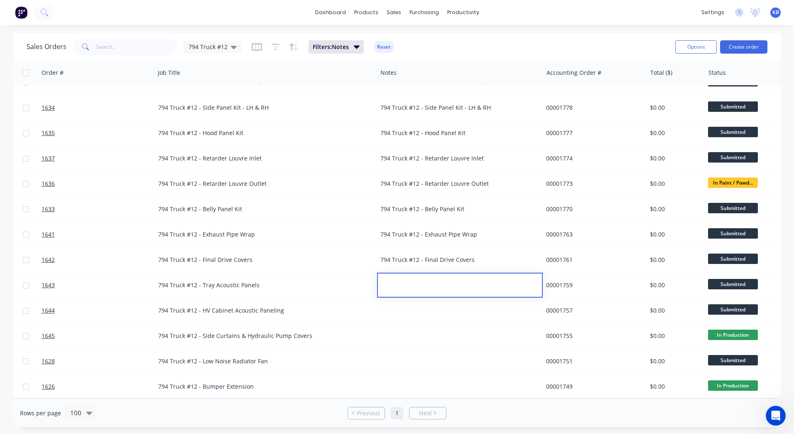
click at [408, 278] on div at bounding box center [460, 279] width 164 height 12
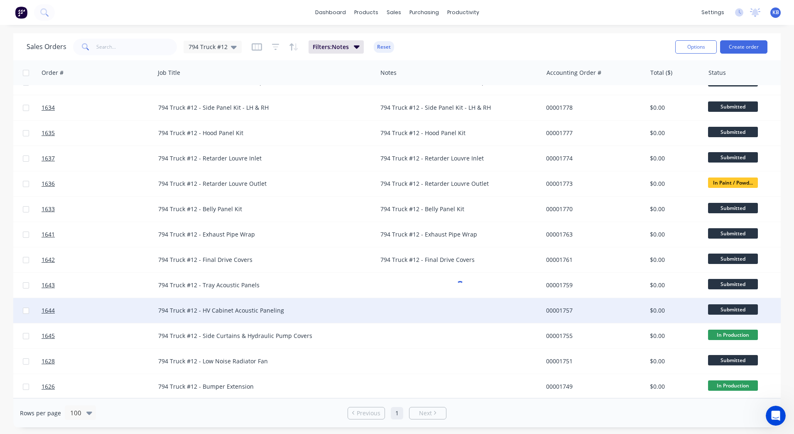
click at [280, 299] on div "794 Truck #12 - HV Cabinet Acoustic Paneling" at bounding box center [266, 310] width 222 height 25
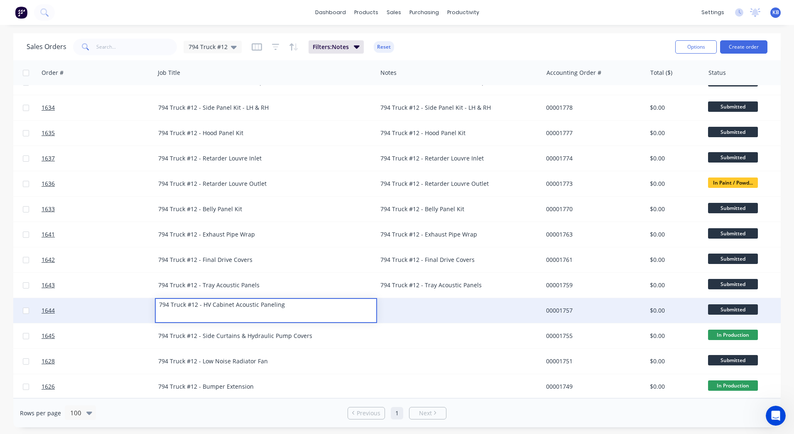
drag, startPoint x: 303, startPoint y: 301, endPoint x: 144, endPoint y: 302, distance: 158.7
click at [145, 302] on div "1644 WesTrac Pty Ltd TBA 794 Truck #12 - HV Cabinet Acoustic Paneling 00001757 …" at bounding box center [435, 310] width 1125 height 25
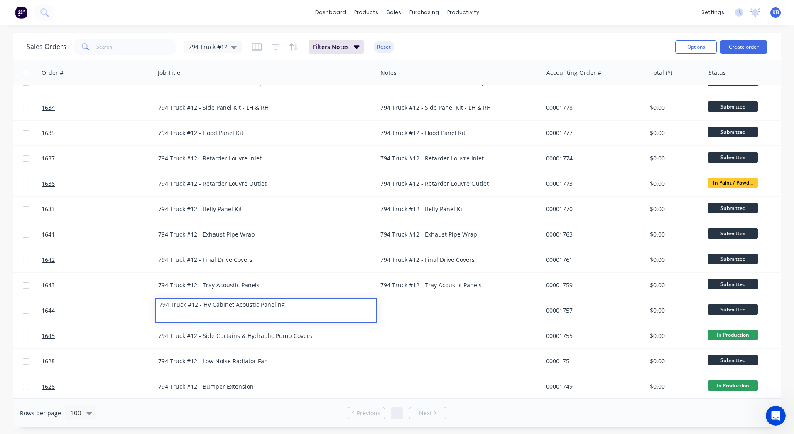
click at [458, 300] on div at bounding box center [460, 310] width 166 height 25
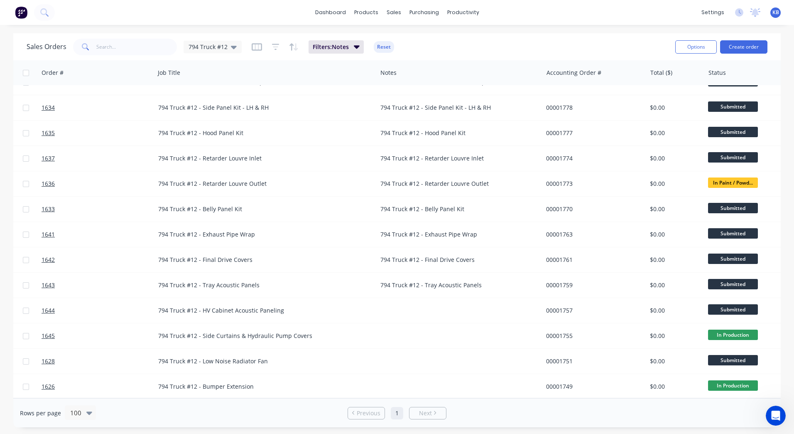
click at [438, 300] on div at bounding box center [460, 310] width 166 height 25
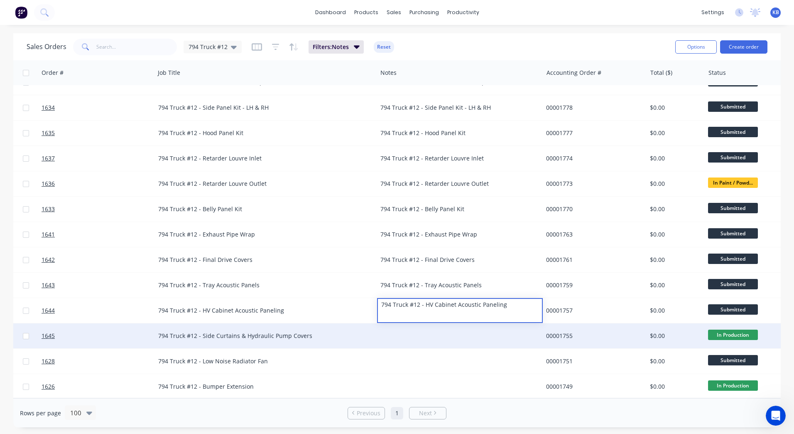
click at [425, 325] on div at bounding box center [460, 335] width 166 height 25
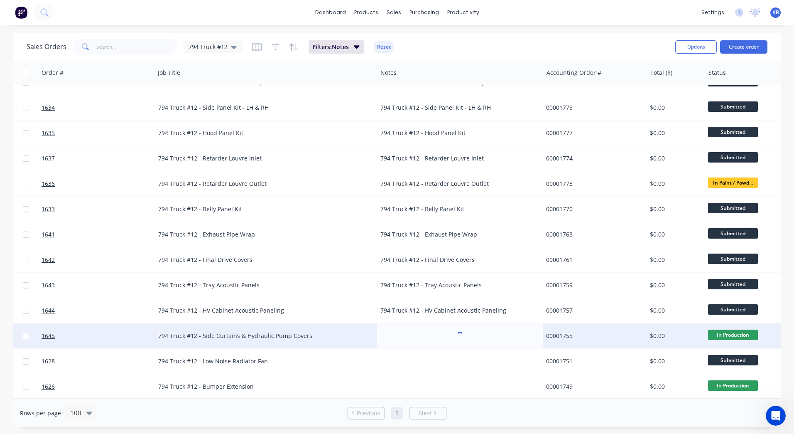
click at [277, 326] on div "794 Truck #12 - Side Curtains & Hydraulic Pump Covers" at bounding box center [266, 335] width 222 height 25
drag, startPoint x: 322, startPoint y: 324, endPoint x: 321, endPoint y: 340, distance: 16.7
click at [336, 339] on div "794 Truck #12 - Side Curtains & Hydraulic Pump Covers" at bounding box center [266, 335] width 222 height 25
click at [325, 332] on div "794 Truck #12 - Side Curtains & Hydraulic Pump Covers" at bounding box center [260, 336] width 205 height 8
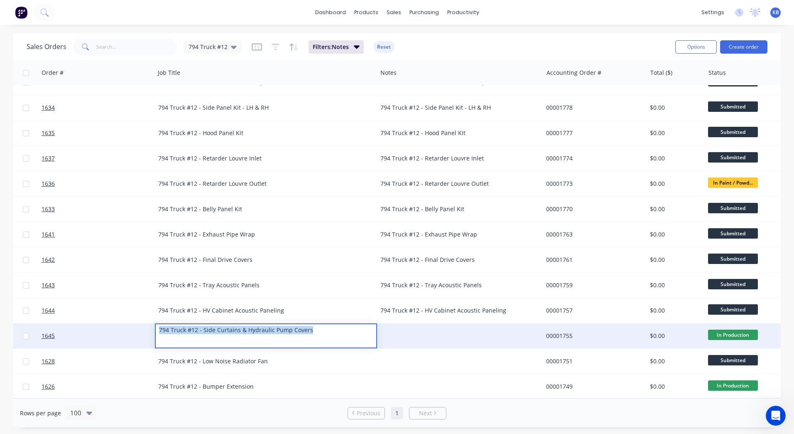
drag, startPoint x: 320, startPoint y: 328, endPoint x: 156, endPoint y: 332, distance: 164.2
click at [156, 332] on div "794 Truck #12 - Side Curtains & Hydraulic Pump Covers" at bounding box center [266, 335] width 222 height 25
click at [444, 325] on div at bounding box center [460, 335] width 166 height 25
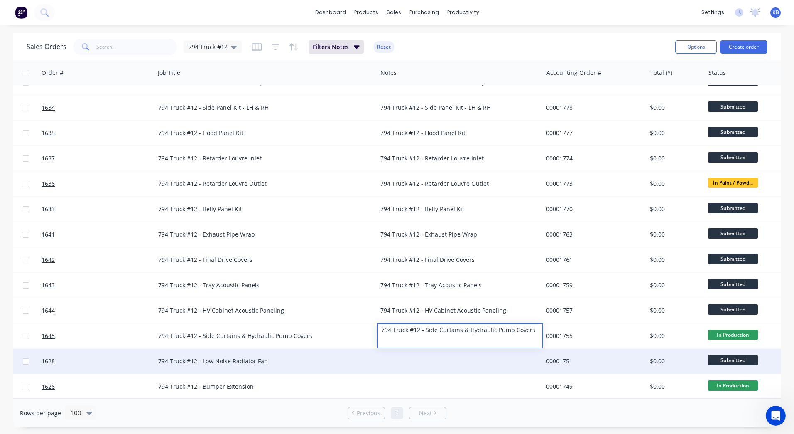
click at [184, 357] on div "794 Truck #12 - Low Noise Radiator Fan" at bounding box center [260, 361] width 205 height 8
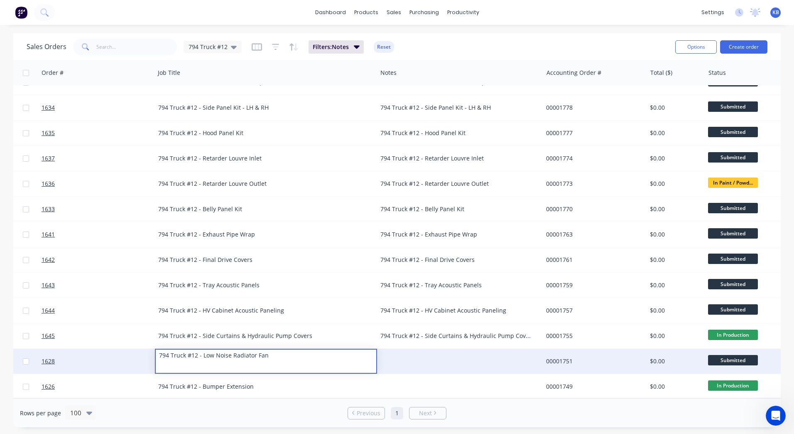
drag, startPoint x: 279, startPoint y: 356, endPoint x: 130, endPoint y: 356, distance: 148.3
click at [130, 356] on div "1628 WesTrac Pty Ltd 794 Truck #12 - Low Noise Radiator Fan 00001751 $0.00 Subm…" at bounding box center [435, 361] width 1125 height 25
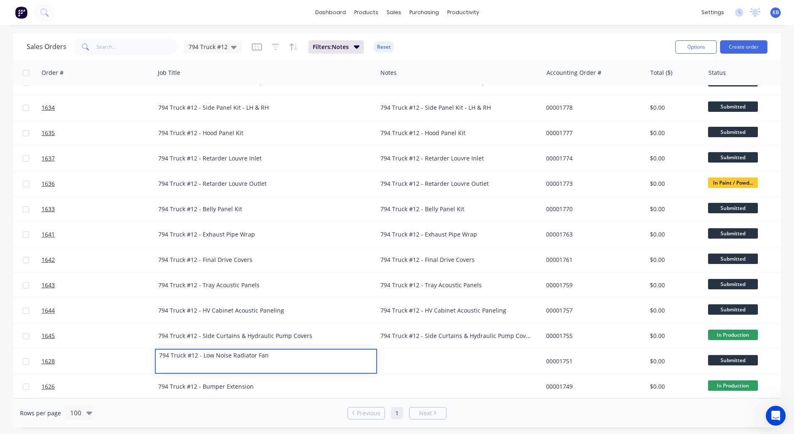
click at [457, 361] on div at bounding box center [460, 361] width 166 height 25
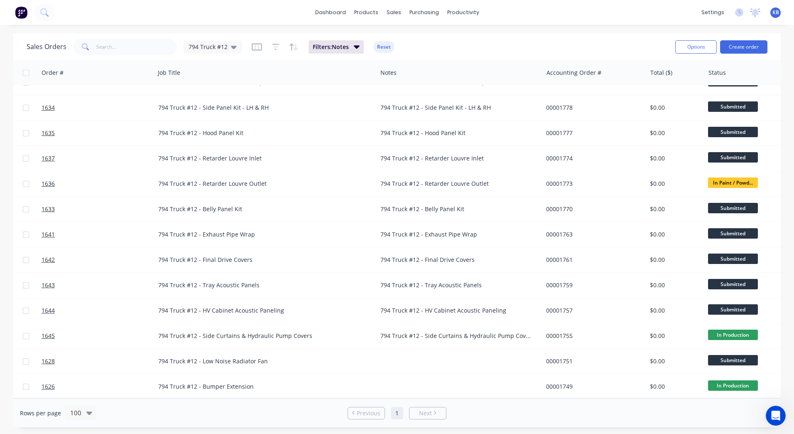
click at [424, 354] on div at bounding box center [460, 361] width 166 height 25
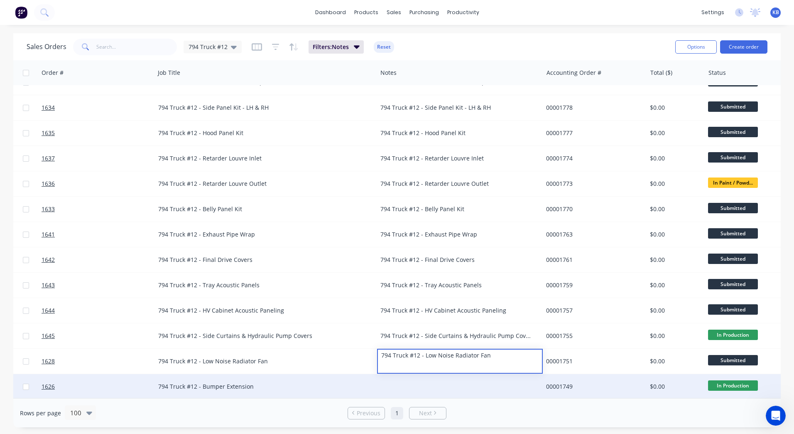
click at [195, 387] on div "794 Truck #12 - Bumper Extension" at bounding box center [266, 386] width 222 height 25
drag, startPoint x: 258, startPoint y: 385, endPoint x: 274, endPoint y: 388, distance: 16.5
click at [272, 386] on div "794 Truck #12 - Bumper Extension" at bounding box center [266, 386] width 222 height 25
click at [275, 382] on div "794 Truck #12 - Bumper Extension" at bounding box center [260, 386] width 205 height 8
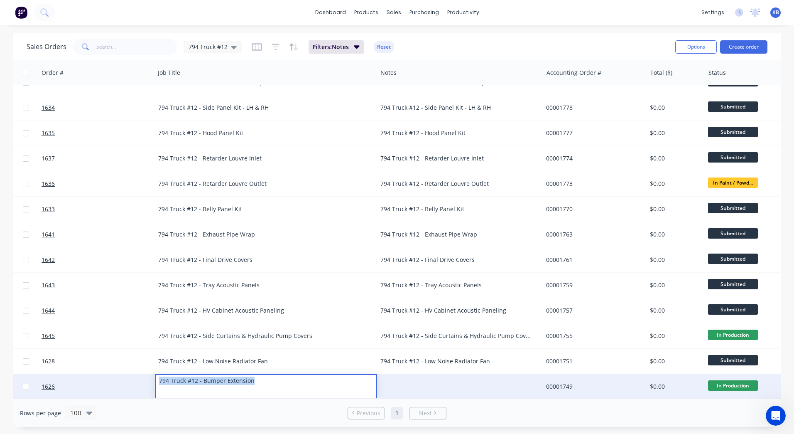
drag, startPoint x: 272, startPoint y: 381, endPoint x: 143, endPoint y: 380, distance: 129.6
click at [143, 380] on div "1626 WesTrac Pty Ltd TBA 794 Truck #12 - Bumper Extension 00001749 $0.00 In Pro…" at bounding box center [435, 386] width 1125 height 25
drag, startPoint x: 494, startPoint y: 375, endPoint x: 490, endPoint y: 376, distance: 4.5
click at [490, 376] on div at bounding box center [460, 386] width 166 height 25
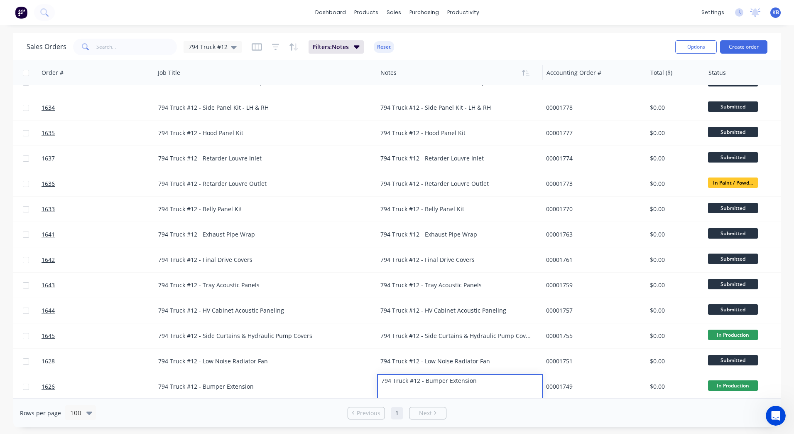
click at [506, 77] on div at bounding box center [457, 72] width 152 height 17
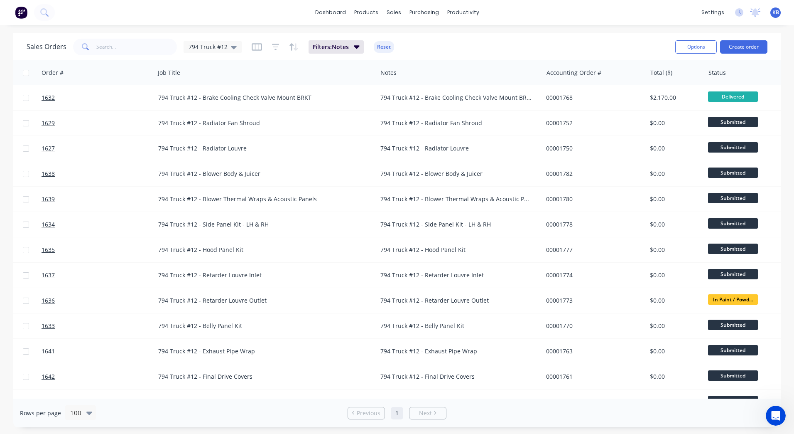
scroll to position [0, 141]
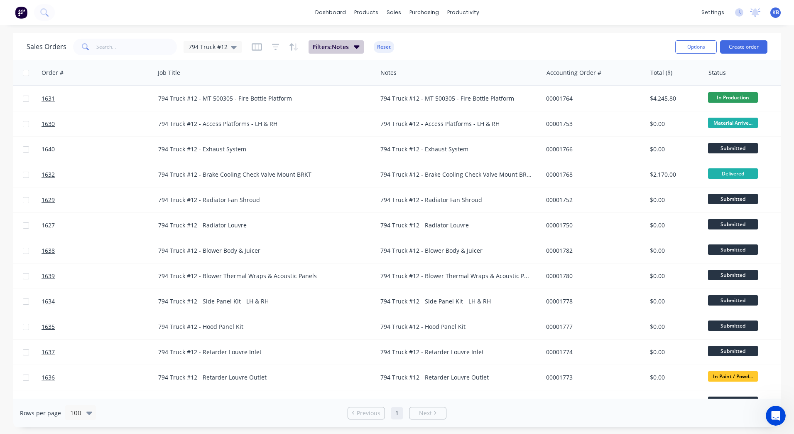
click at [346, 51] on button "Filters: Notes" at bounding box center [336, 46] width 55 height 13
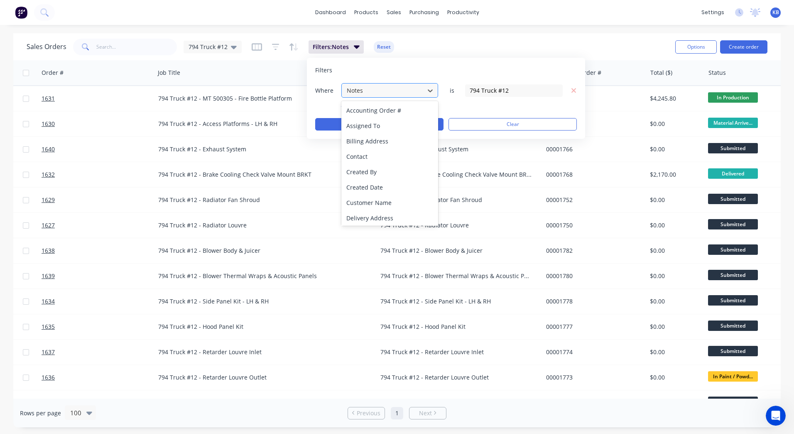
click at [373, 93] on div at bounding box center [383, 90] width 74 height 10
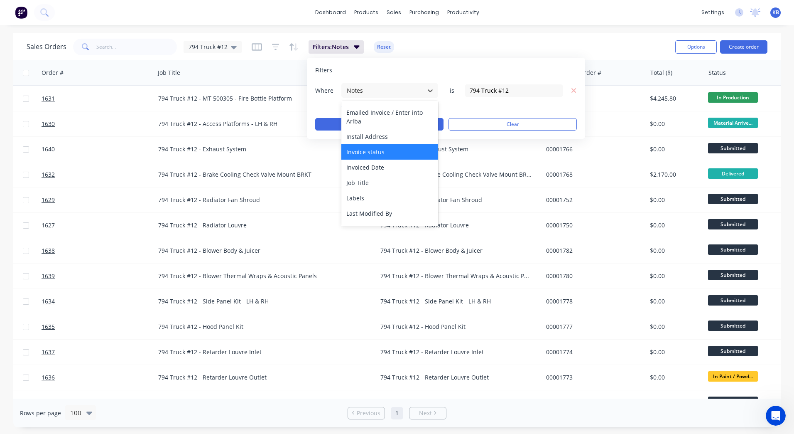
scroll to position [125, 0]
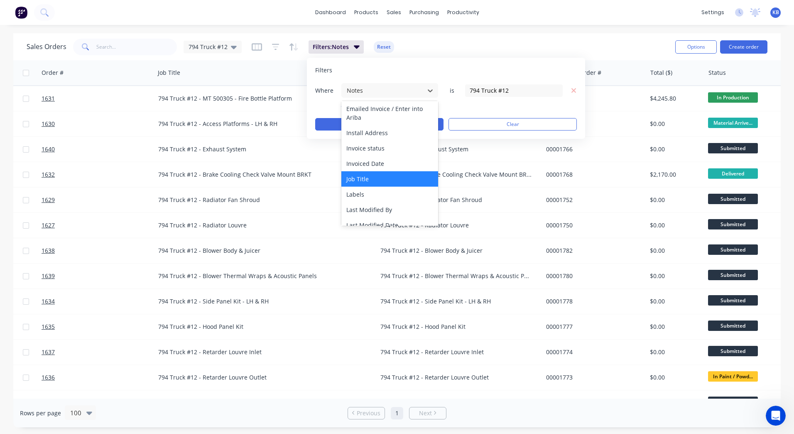
click at [380, 182] on div "Job Title" at bounding box center [390, 178] width 97 height 15
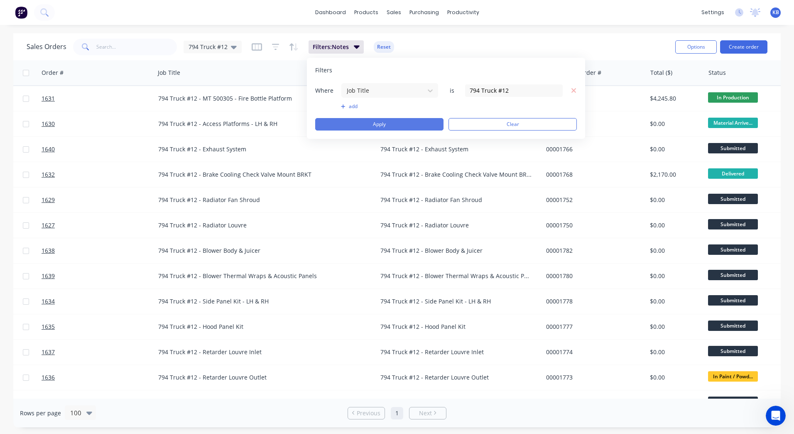
click at [425, 124] on button "Apply" at bounding box center [379, 124] width 128 height 12
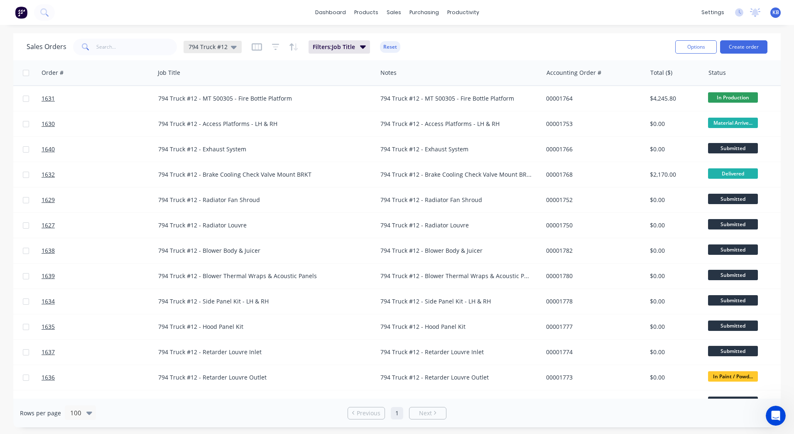
click at [231, 47] on icon at bounding box center [234, 47] width 6 height 3
click at [524, 76] on button "button" at bounding box center [526, 72] width 12 height 12
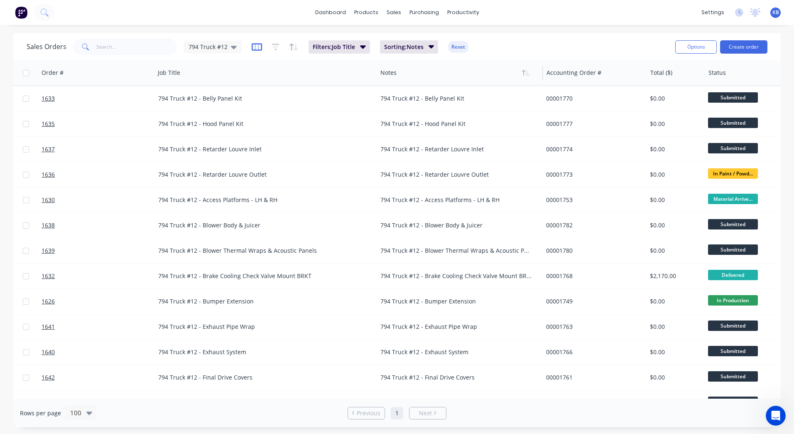
click at [256, 47] on icon "button" at bounding box center [257, 47] width 10 height 8
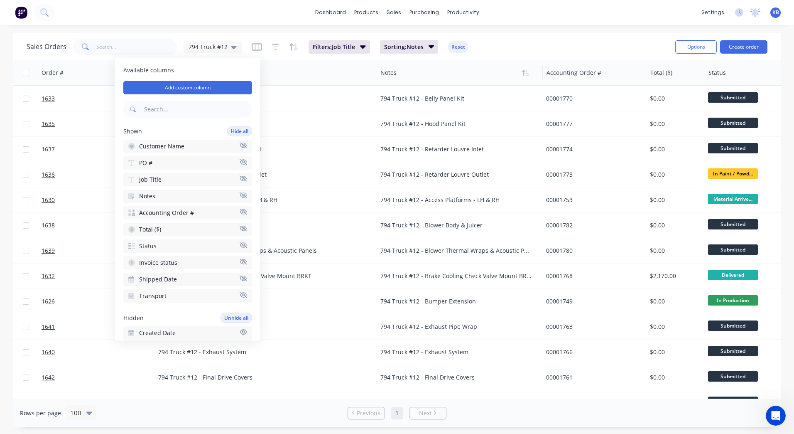
click at [240, 193] on icon "button" at bounding box center [243, 195] width 7 height 6
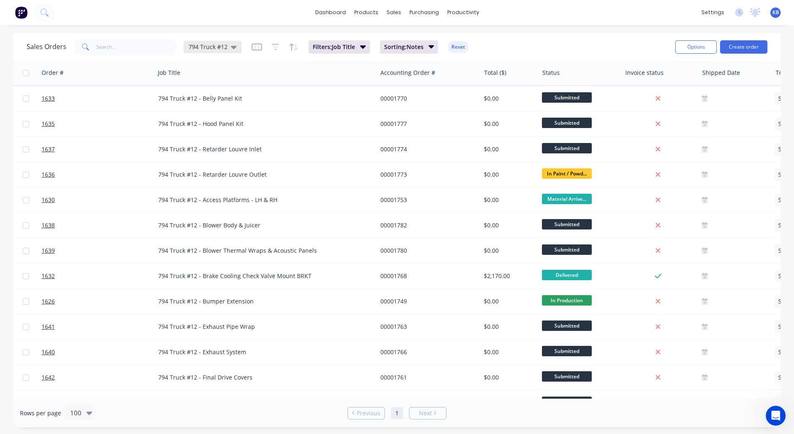
click at [231, 46] on icon at bounding box center [234, 47] width 6 height 3
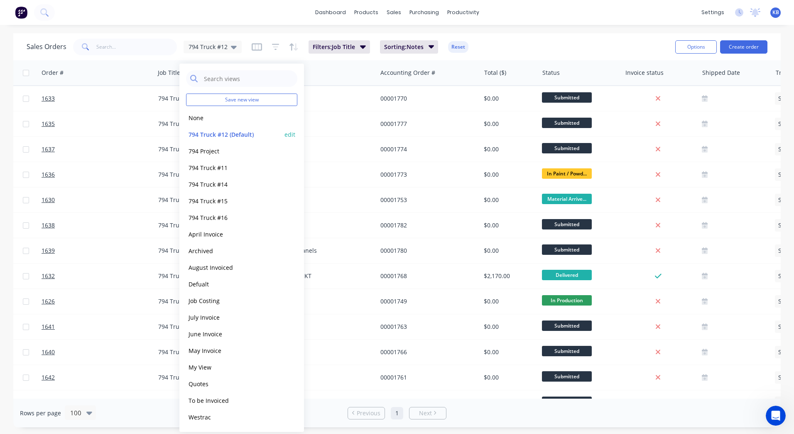
click at [287, 137] on button "edit" at bounding box center [290, 134] width 11 height 9
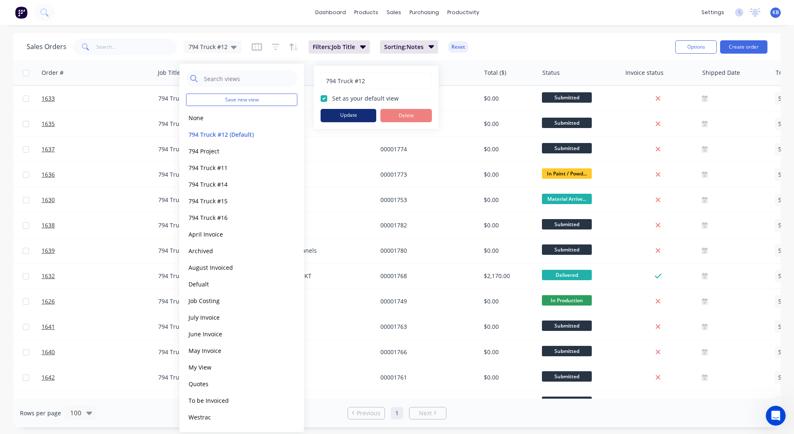
click at [353, 111] on button "Update" at bounding box center [349, 115] width 56 height 13
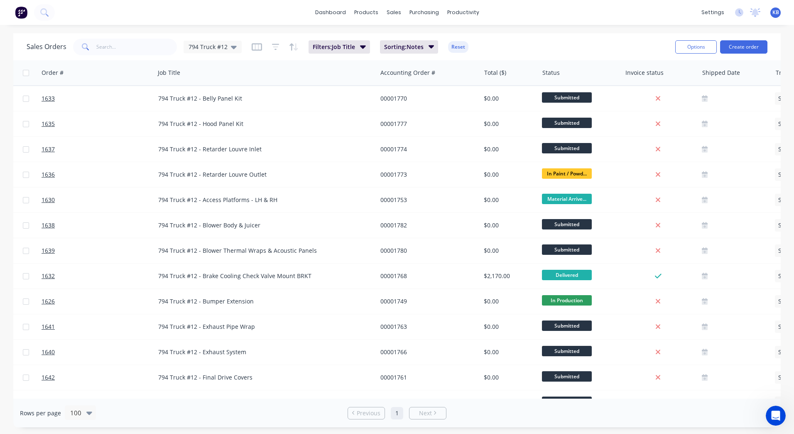
click at [516, 48] on div "Sales Orders 794 Truck #12 Filters: Job Title Sorting: Notes Reset" at bounding box center [348, 47] width 642 height 20
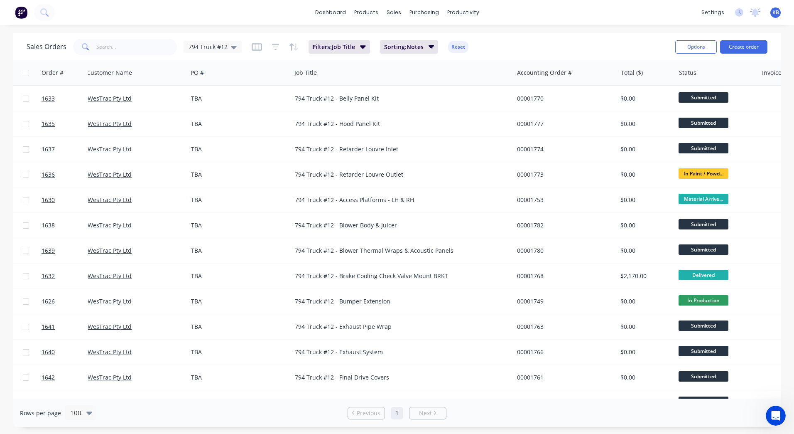
scroll to position [0, 0]
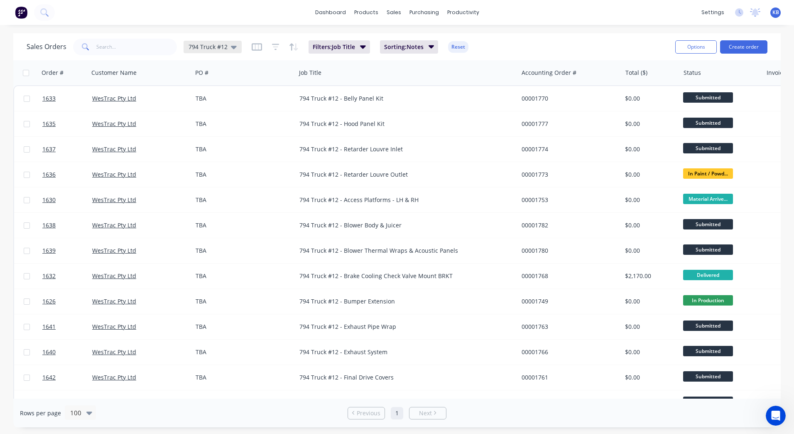
click at [204, 44] on span "794 Truck #12" at bounding box center [208, 46] width 39 height 9
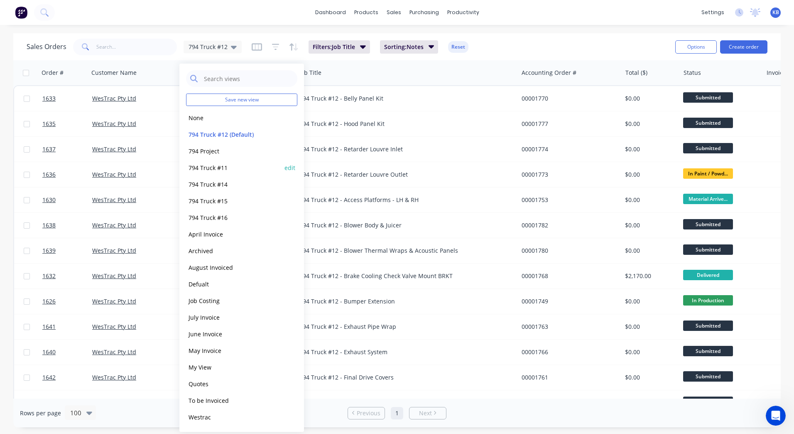
click at [207, 169] on button "794 Truck #11" at bounding box center [233, 168] width 95 height 10
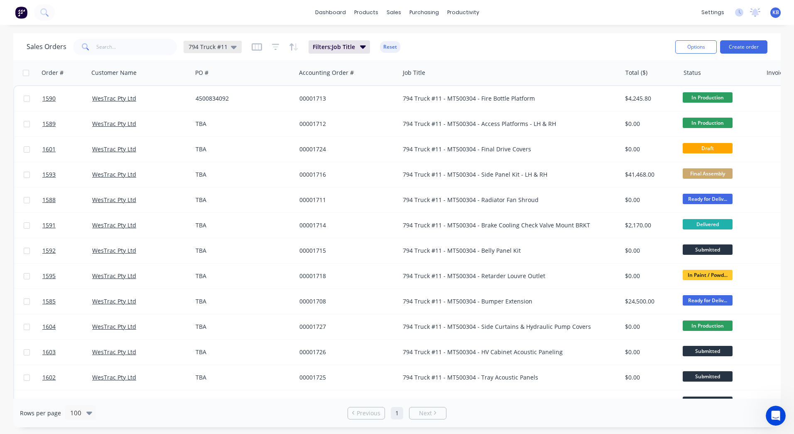
click at [231, 50] on icon at bounding box center [234, 46] width 6 height 9
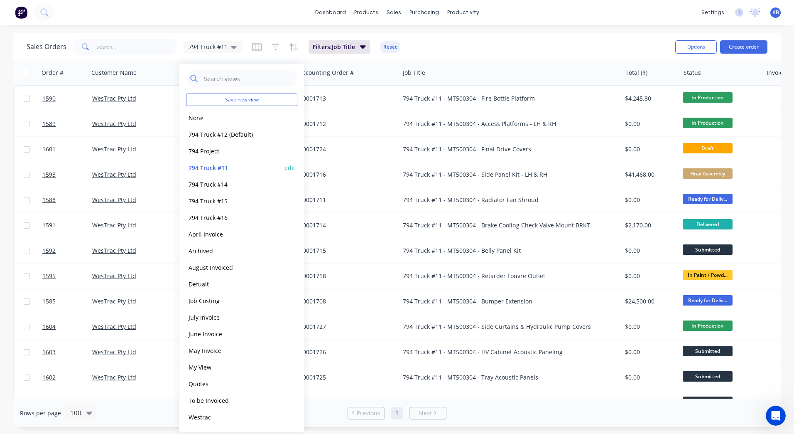
click at [215, 173] on div "794 Truck #11 edit" at bounding box center [241, 167] width 111 height 17
click at [214, 182] on button "794 Truck #14" at bounding box center [233, 185] width 95 height 10
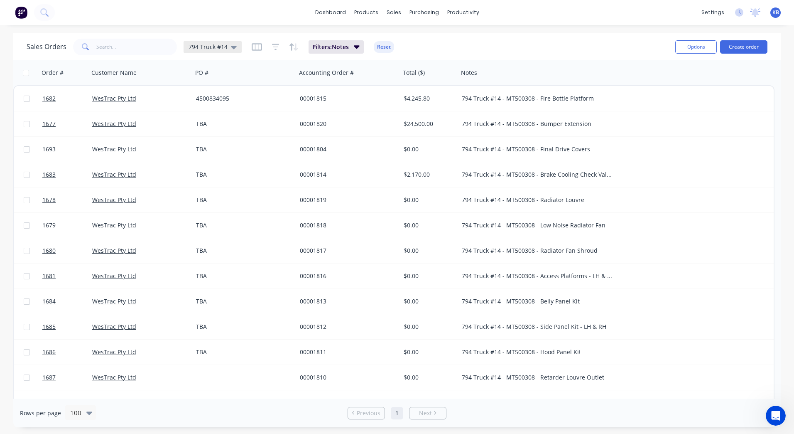
click at [225, 44] on span "794 Truck #14" at bounding box center [208, 46] width 39 height 9
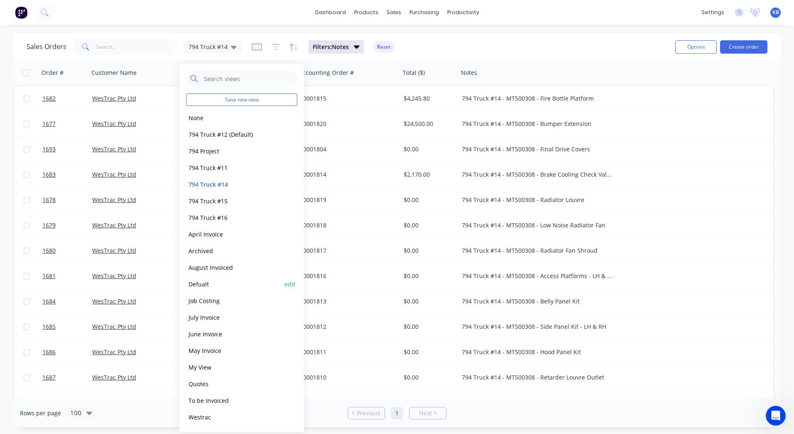
click at [207, 280] on button "Defualt" at bounding box center [233, 284] width 95 height 10
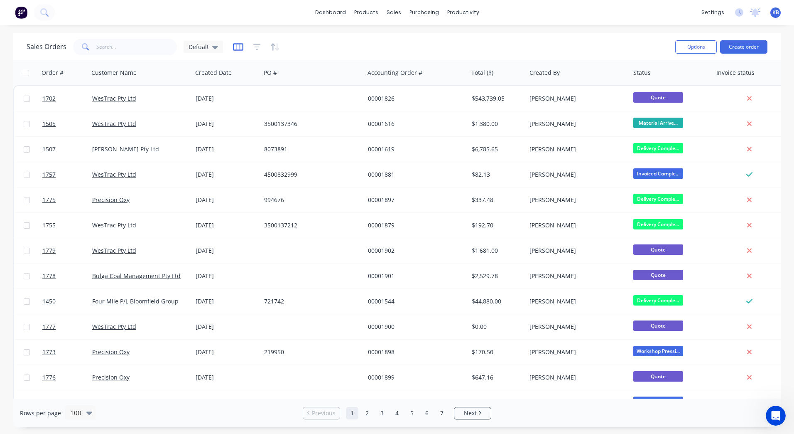
click at [237, 45] on icon "button" at bounding box center [238, 47] width 10 height 8
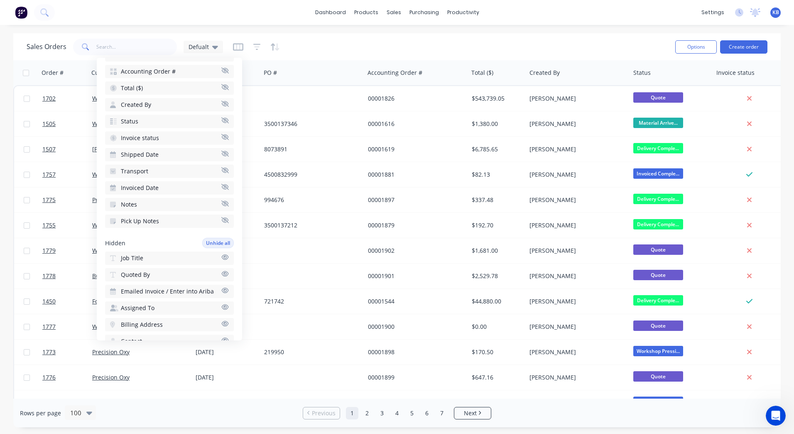
scroll to position [166, 0]
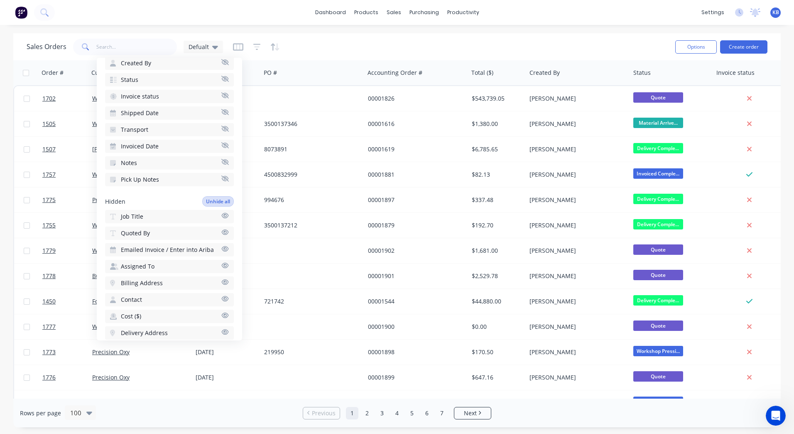
click at [221, 217] on icon "button" at bounding box center [224, 215] width 7 height 6
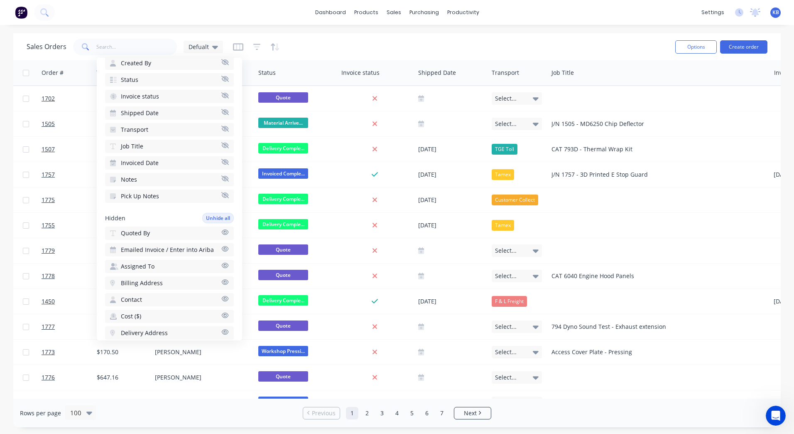
scroll to position [0, 685]
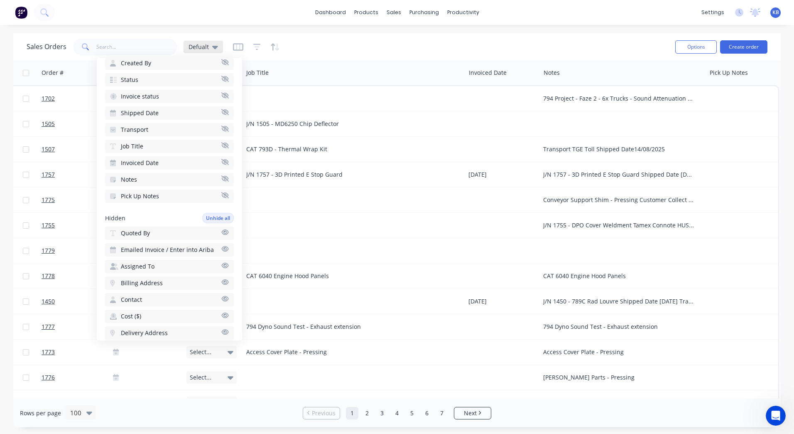
click at [217, 48] on div "Defualt" at bounding box center [203, 47] width 39 height 12
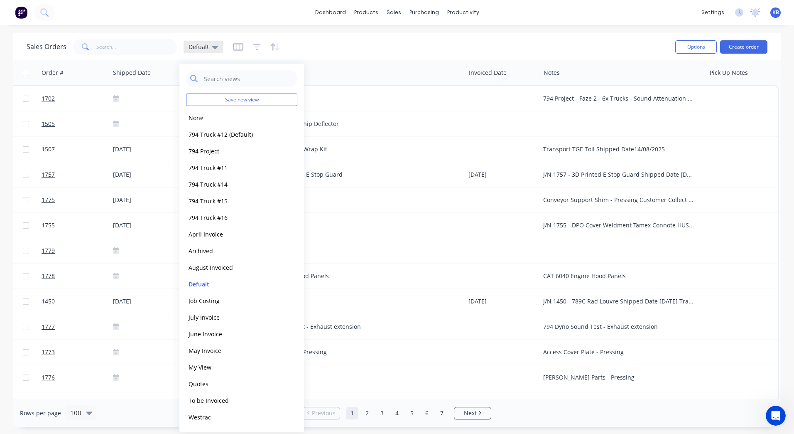
click at [217, 48] on div "Defualt" at bounding box center [203, 47] width 39 height 12
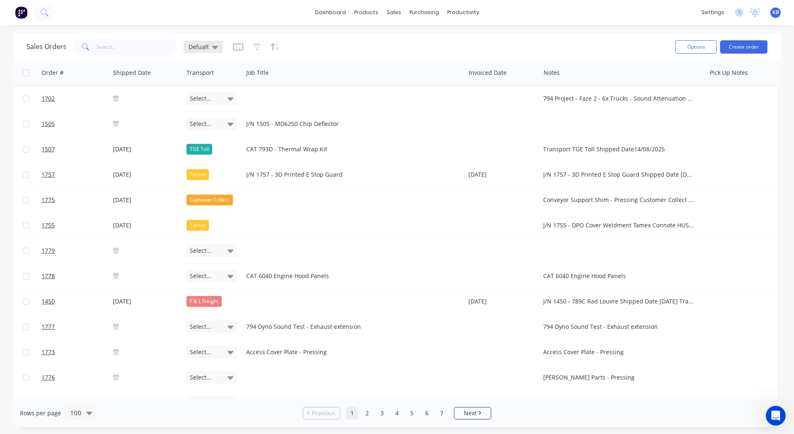
click at [217, 48] on div "Defualt" at bounding box center [203, 47] width 39 height 12
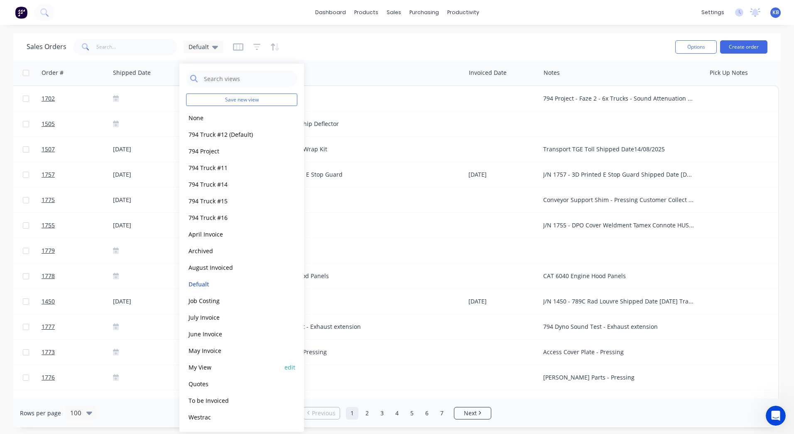
click at [233, 368] on button "My View" at bounding box center [233, 367] width 95 height 10
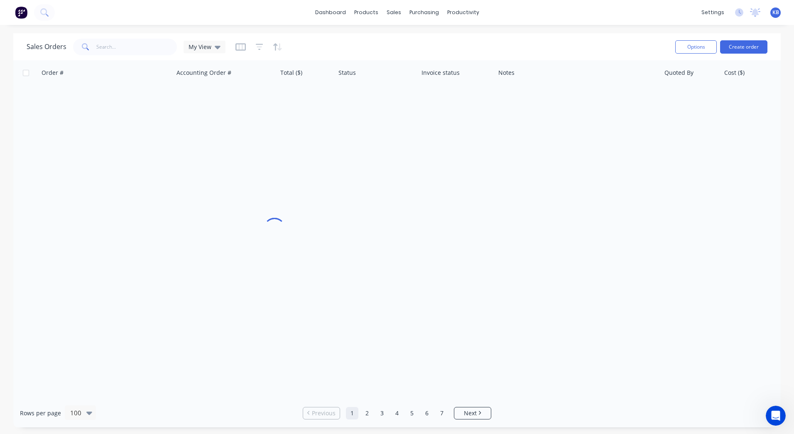
scroll to position [0, 123]
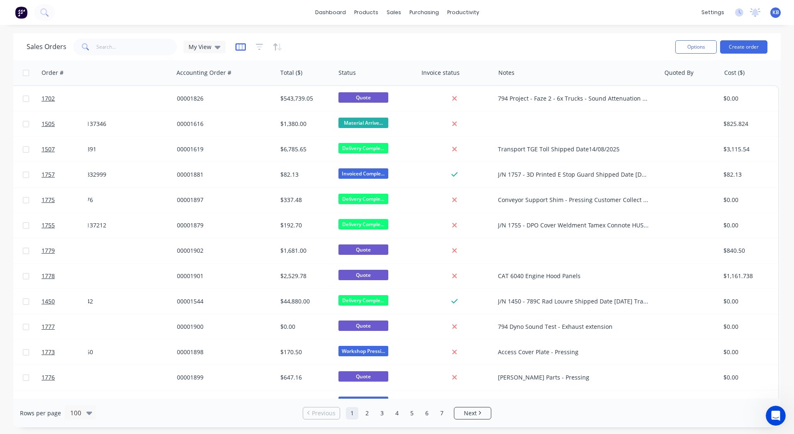
click at [239, 50] on icon "button" at bounding box center [241, 46] width 10 height 7
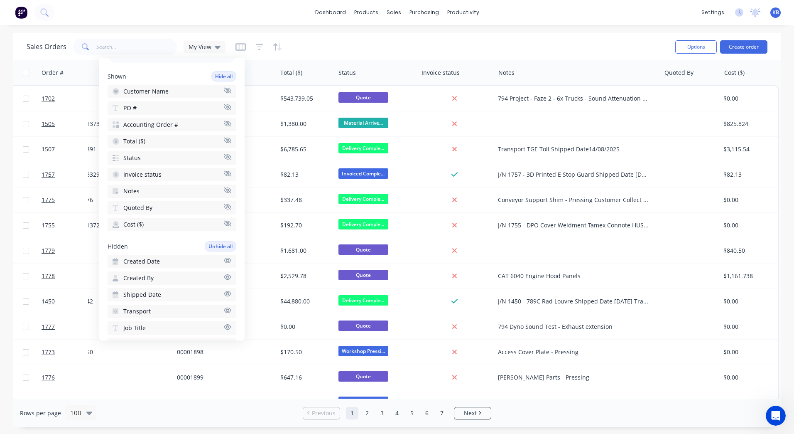
scroll to position [125, 0]
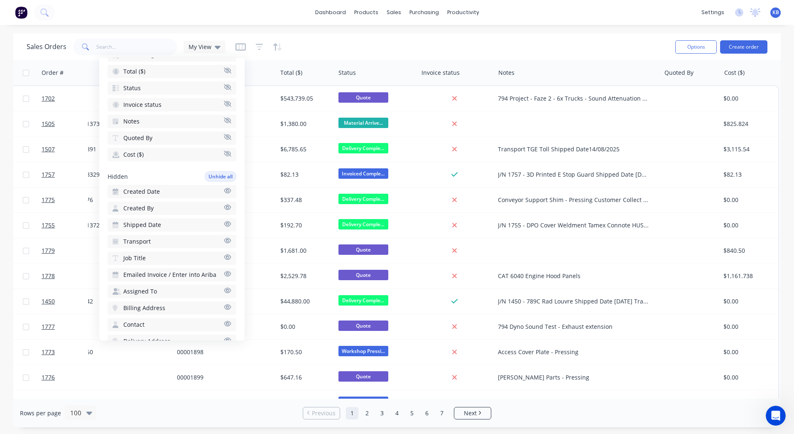
click at [153, 259] on button "Job Title" at bounding box center [172, 257] width 129 height 13
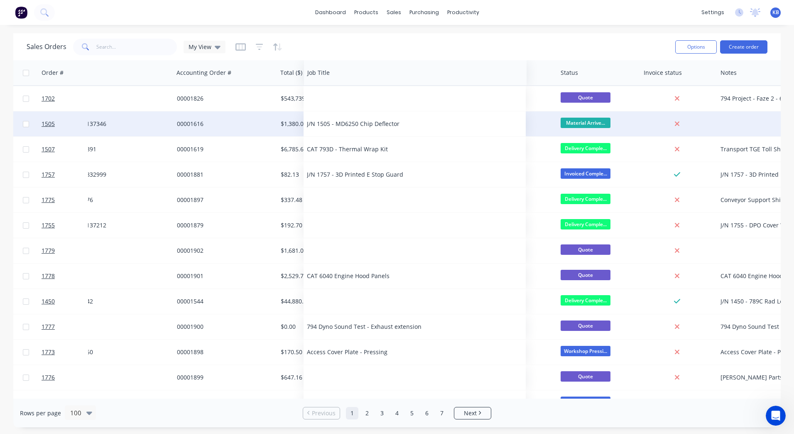
drag, startPoint x: 695, startPoint y: 77, endPoint x: 339, endPoint y: 113, distance: 357.4
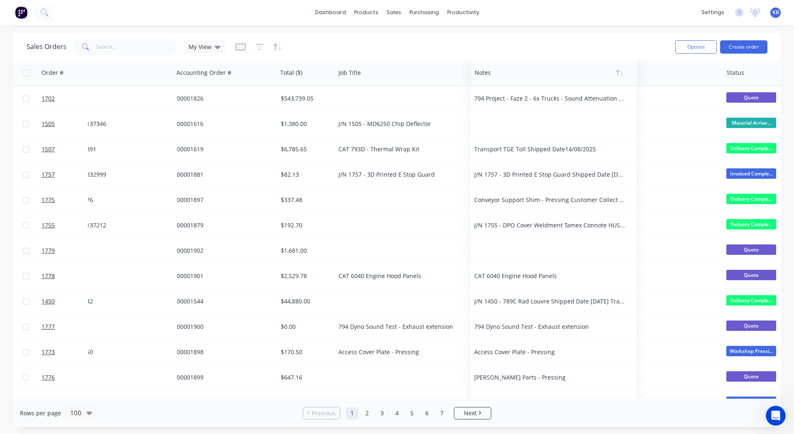
drag, startPoint x: 732, startPoint y: 66, endPoint x: 481, endPoint y: 80, distance: 251.3
click at [481, 80] on div at bounding box center [551, 72] width 152 height 17
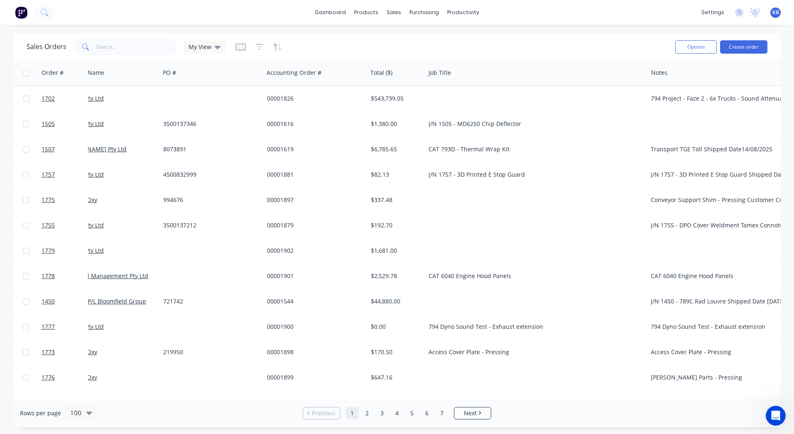
scroll to position [0, 0]
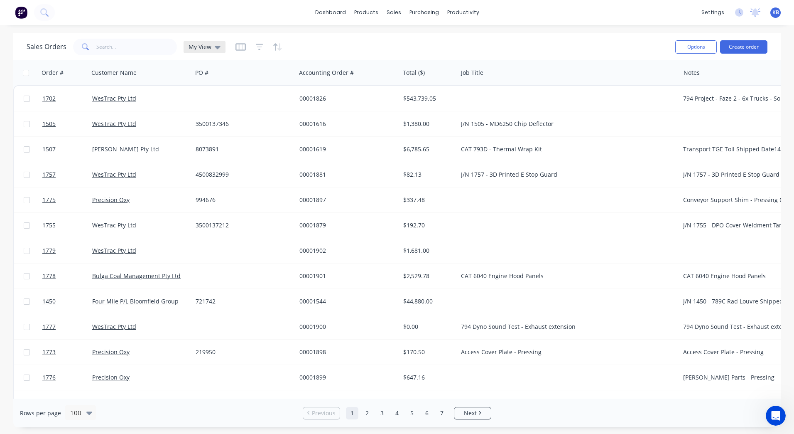
click at [216, 47] on icon at bounding box center [218, 47] width 6 height 3
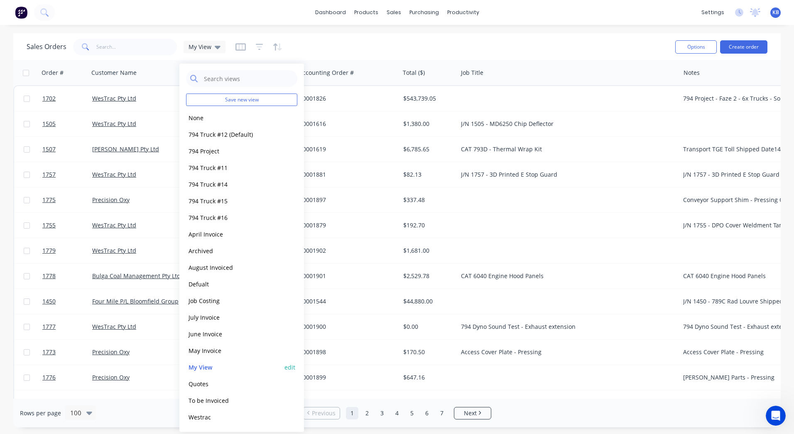
click at [290, 367] on button "edit" at bounding box center [290, 367] width 11 height 9
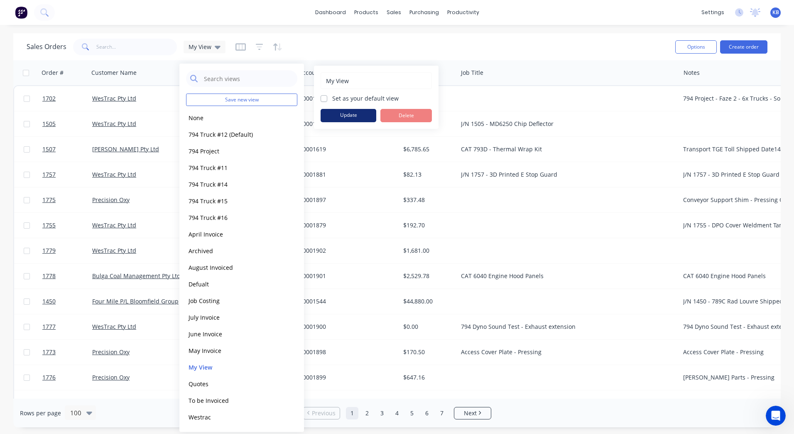
click at [349, 116] on button "Update" at bounding box center [349, 115] width 56 height 13
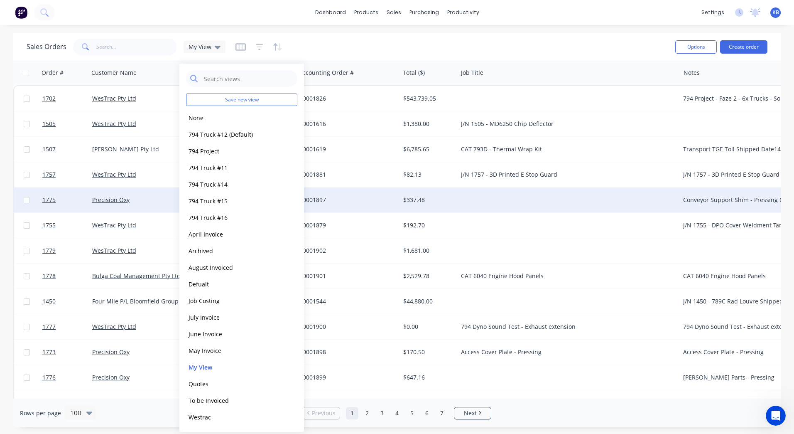
click at [593, 191] on div at bounding box center [569, 199] width 222 height 25
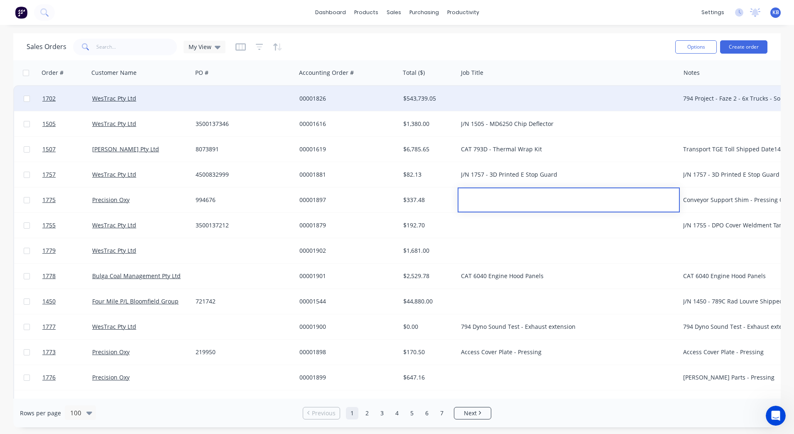
click at [682, 105] on div "794 Project - Faze 2 - 6x Trucks - Sound Attenuation Full Kit" at bounding box center [763, 98] width 166 height 25
click at [690, 102] on div "794 Project - Faze 2 - 6x Trucks - Sound Attenuation Full Kit" at bounding box center [759, 98] width 151 height 8
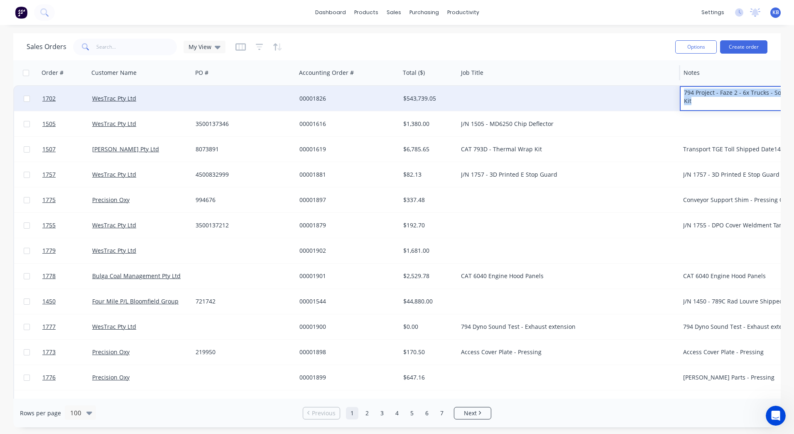
drag, startPoint x: 696, startPoint y: 101, endPoint x: 675, endPoint y: 80, distance: 30.0
click at [476, 104] on div at bounding box center [569, 98] width 222 height 25
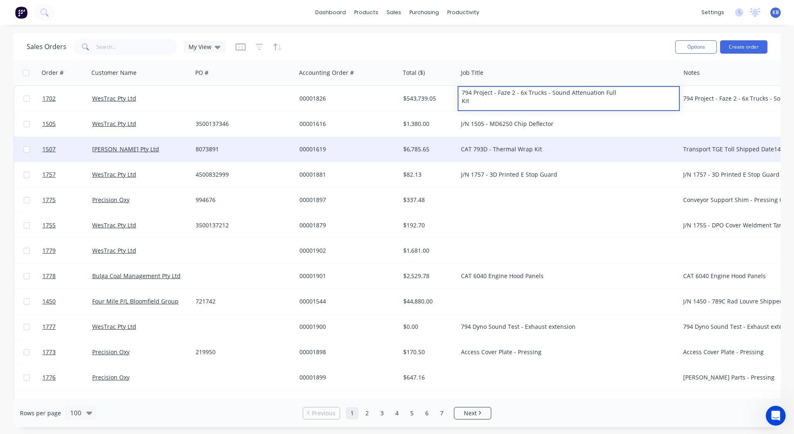
click at [681, 143] on div "Transport TGE Toll Shipped Date14/08/2025" at bounding box center [763, 149] width 166 height 25
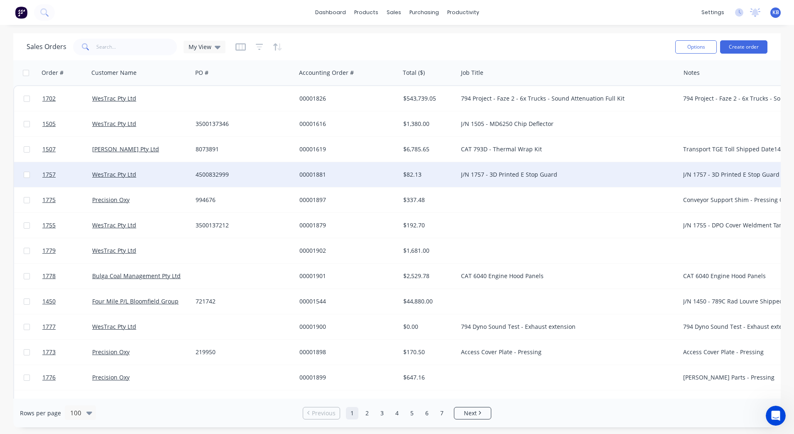
click at [698, 174] on div "J/N 1757 - 3D Printed E Stop Guard Shipped Date 13/08/2025 Tamex Connote HUSH20…" at bounding box center [759, 174] width 151 height 8
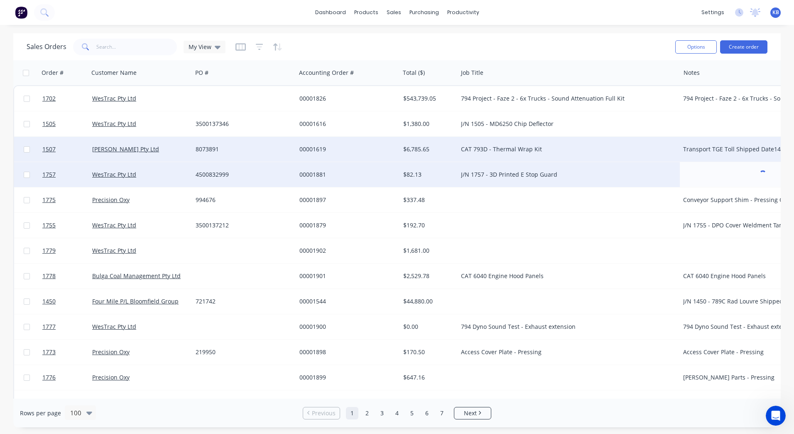
click at [701, 152] on div "Transport TGE Toll Shipped Date14/08/2025" at bounding box center [759, 149] width 151 height 8
click at [555, 155] on div "CAT 793D - Thermal Wrap Kit" at bounding box center [569, 149] width 222 height 25
click at [541, 150] on div "CAT 793D - Thermal Wrap Kit" at bounding box center [563, 149] width 205 height 8
click at [543, 147] on div "CAT 793D - Thermal Wrap Kit" at bounding box center [563, 149] width 205 height 8
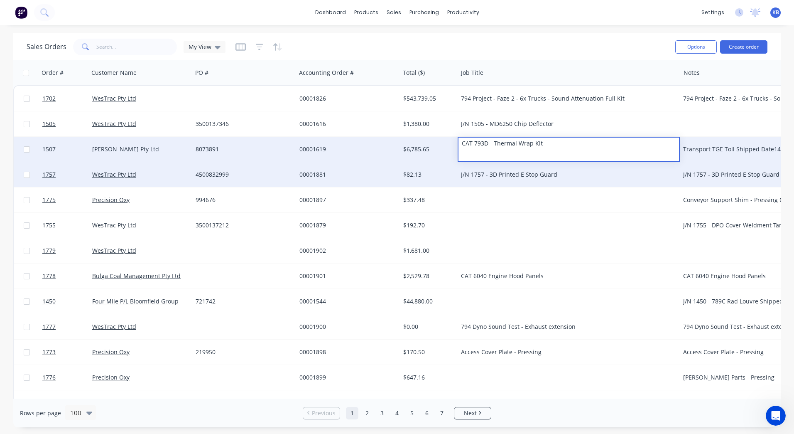
drag, startPoint x: 543, startPoint y: 147, endPoint x: 451, endPoint y: 150, distance: 91.9
click at [451, 150] on div "1507 Thiess Pty Ltd 8073891 00001619 $6,785.65 CAT 793D - Thermal Wrap Kit Tran…" at bounding box center [569, 149] width 1110 height 25
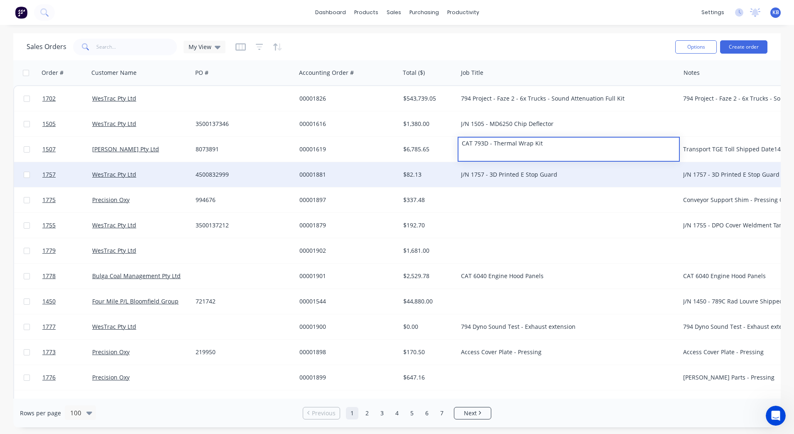
click at [710, 143] on div "Transport TGE Toll Shipped Date14/08/2025" at bounding box center [763, 149] width 166 height 25
click at [685, 152] on div "Transport TGE Toll Shipped Date14/08/2025" at bounding box center [759, 149] width 151 height 8
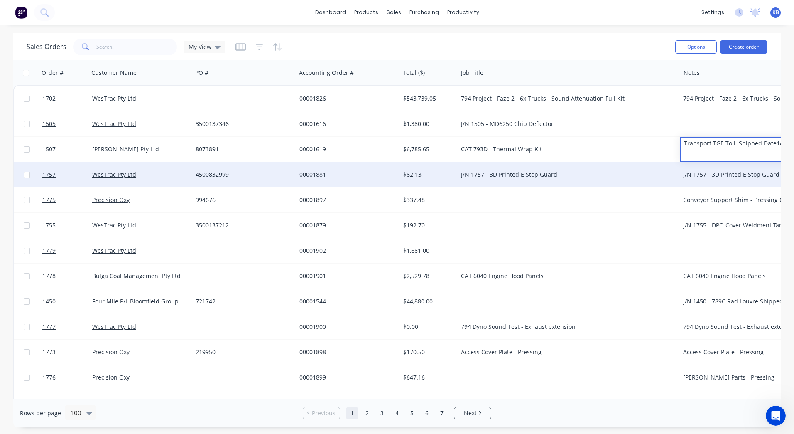
click at [684, 147] on div "Transport TGE Toll Shipped Date14/08/2025" at bounding box center [763, 144] width 164 height 12
click at [713, 168] on div "J/N 1757 - 3D Printed E Stop Guard Shipped Date 13/08/2025 Tamex Connote HUSH20…" at bounding box center [763, 174] width 166 height 25
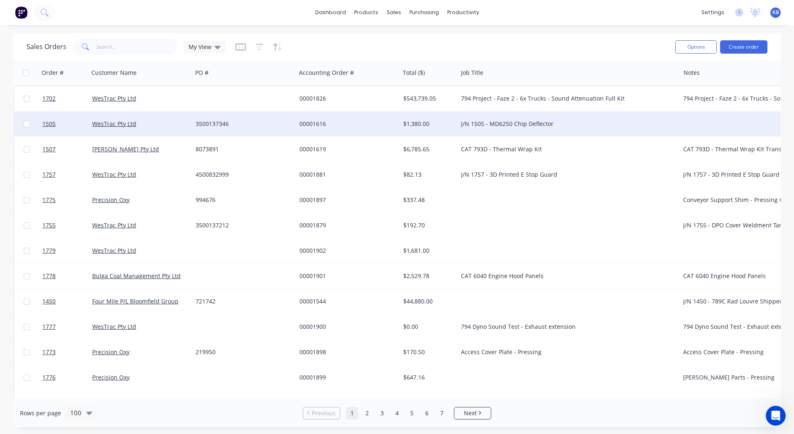
click at [692, 127] on div at bounding box center [763, 123] width 166 height 25
click at [570, 128] on div "J/N 1505 - MD6250 Chip Deflector" at bounding box center [563, 124] width 205 height 8
click at [568, 126] on div "J/N 1505 - MD6250 Chip Deflector" at bounding box center [563, 124] width 205 height 8
drag, startPoint x: 564, startPoint y: 125, endPoint x: 432, endPoint y: 115, distance: 132.5
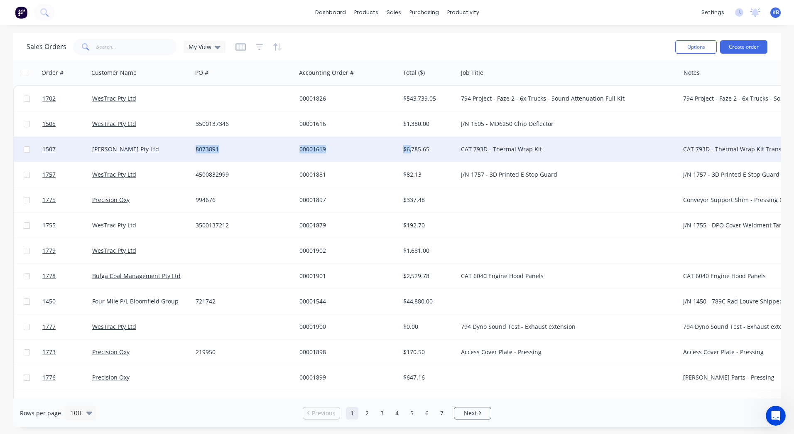
drag, startPoint x: 556, startPoint y: 124, endPoint x: 411, endPoint y: 138, distance: 145.2
click at [411, 137] on div "$6,785.65" at bounding box center [429, 149] width 58 height 25
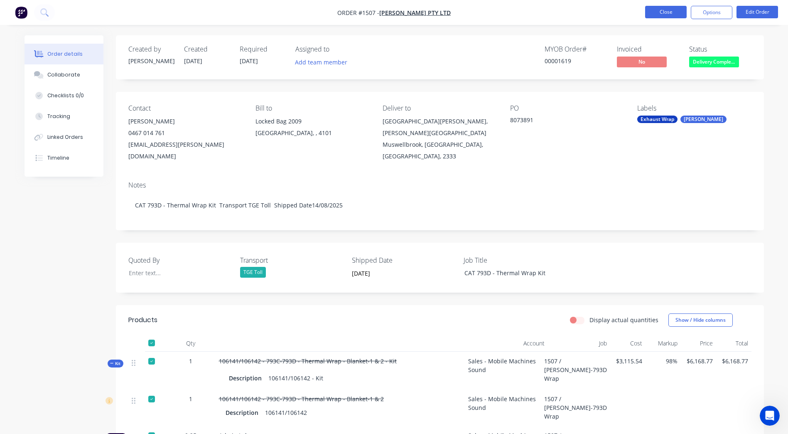
click at [666, 8] on button "Close" at bounding box center [666, 12] width 42 height 12
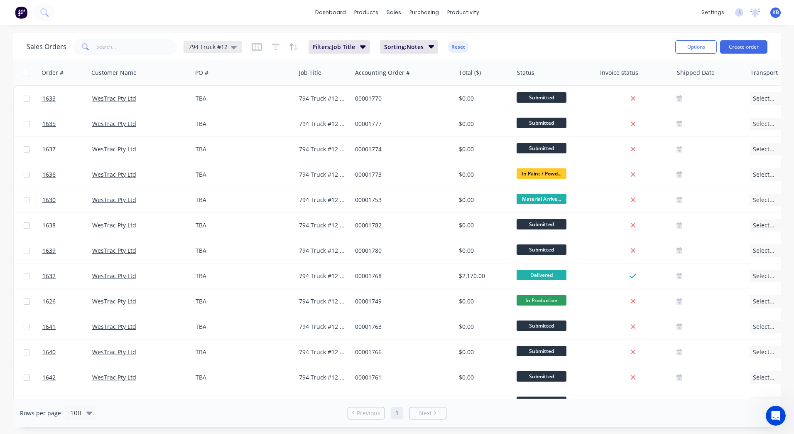
click at [238, 54] on div "Sales Orders 794 Truck #12 Filters: Job Title Sorting: Notes Reset" at bounding box center [348, 47] width 642 height 20
click at [234, 48] on icon at bounding box center [234, 46] width 6 height 9
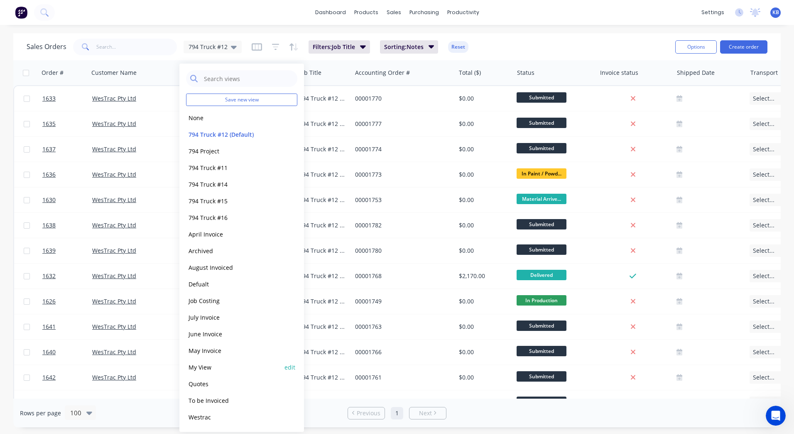
click at [287, 368] on button "edit" at bounding box center [290, 367] width 11 height 9
click at [319, 98] on div "My View Set as your default view Update Delete" at bounding box center [376, 97] width 125 height 63
click at [332, 98] on label "Set as your default view" at bounding box center [365, 98] width 66 height 9
click at [322, 98] on input "Set as your default view" at bounding box center [324, 98] width 7 height 8
checkbox input "true"
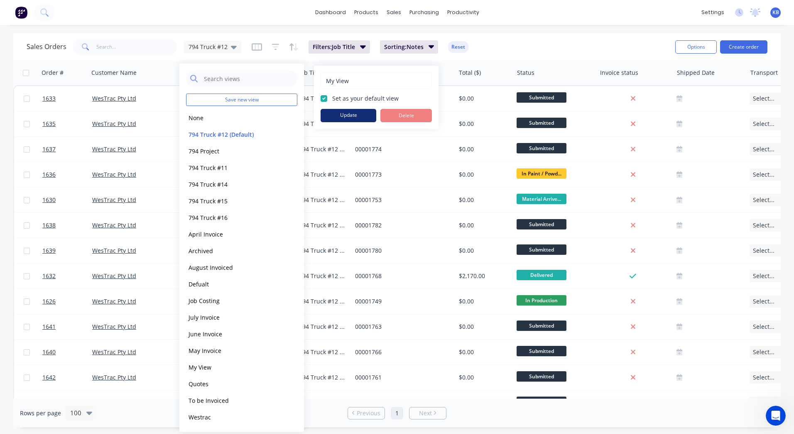
click at [334, 109] on button "Update" at bounding box center [349, 115] width 56 height 13
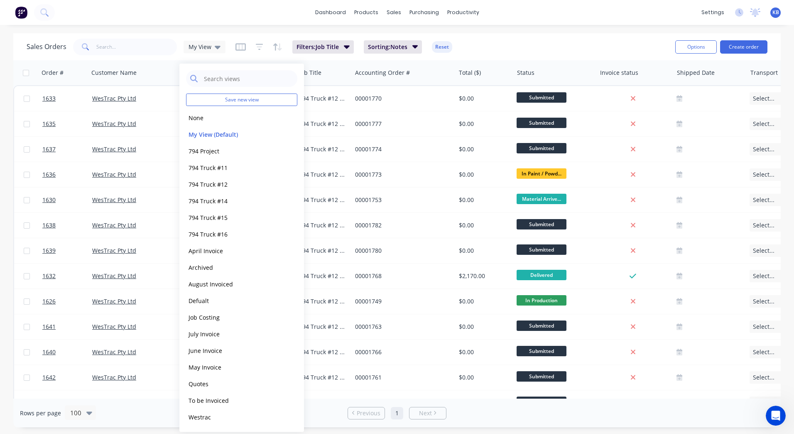
click at [505, 51] on div "Sales Orders My View Filters: Job Title Sorting: Notes Reset" at bounding box center [348, 47] width 642 height 20
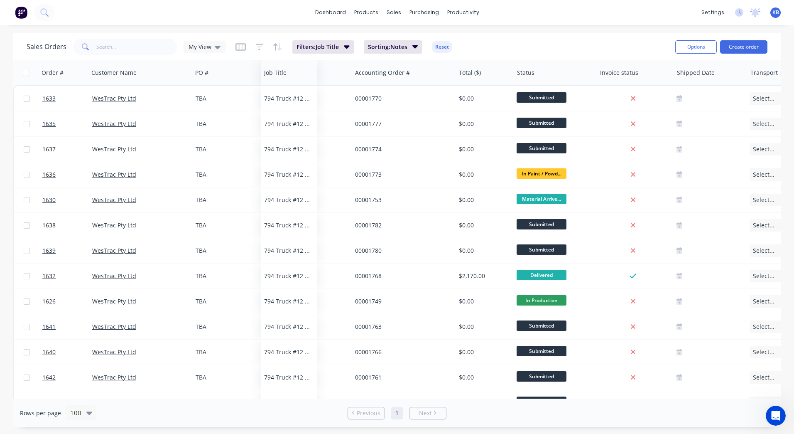
drag, startPoint x: 327, startPoint y: 71, endPoint x: 285, endPoint y: 75, distance: 42.6
click at [0, 0] on div at bounding box center [0, 0] width 0 height 0
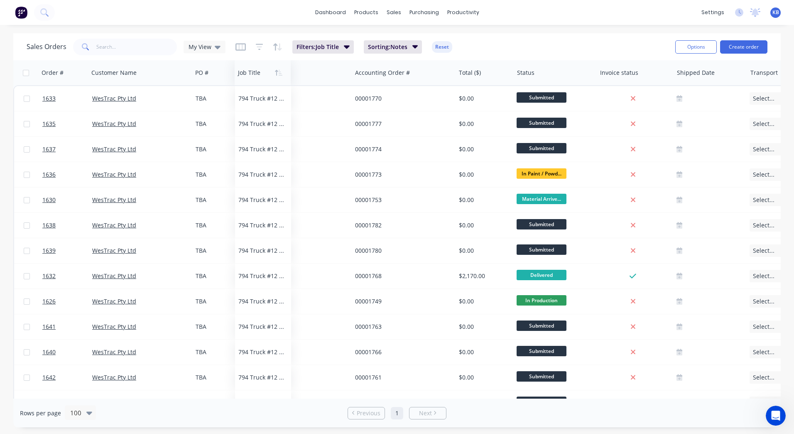
drag, startPoint x: 215, startPoint y: 77, endPoint x: 293, endPoint y: 80, distance: 77.8
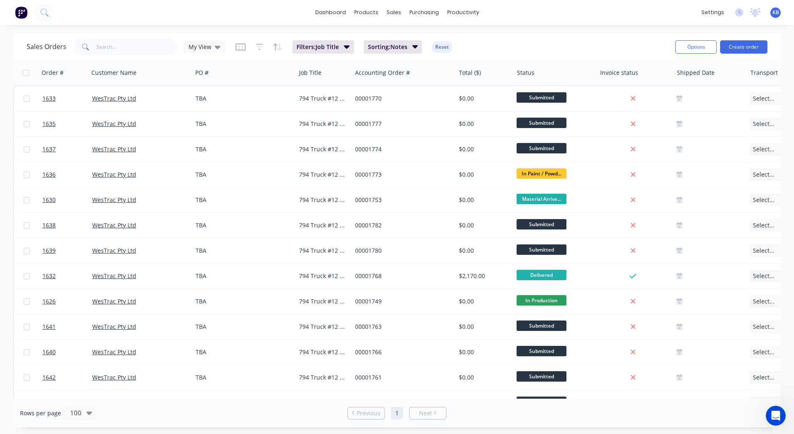
scroll to position [0, 32]
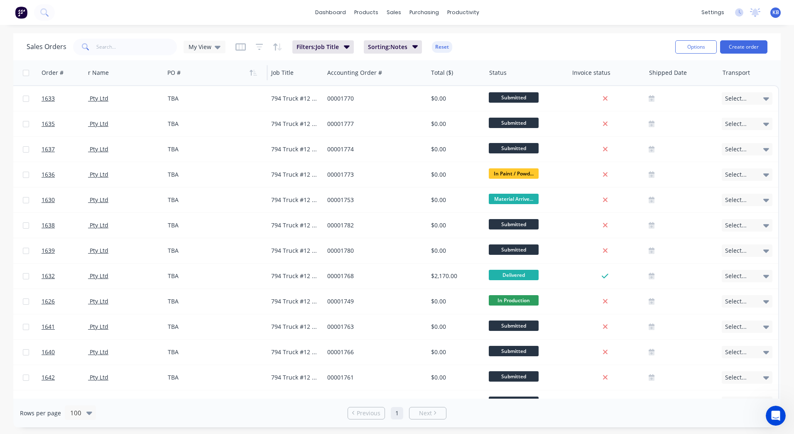
click at [170, 74] on div at bounding box center [213, 72] width 92 height 17
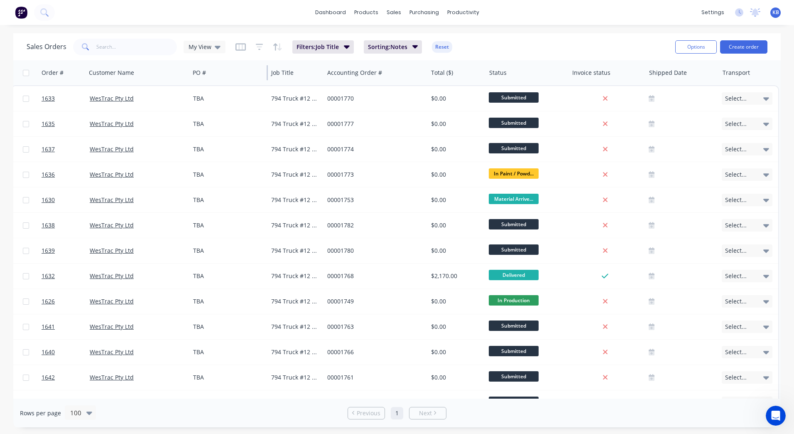
scroll to position [0, 0]
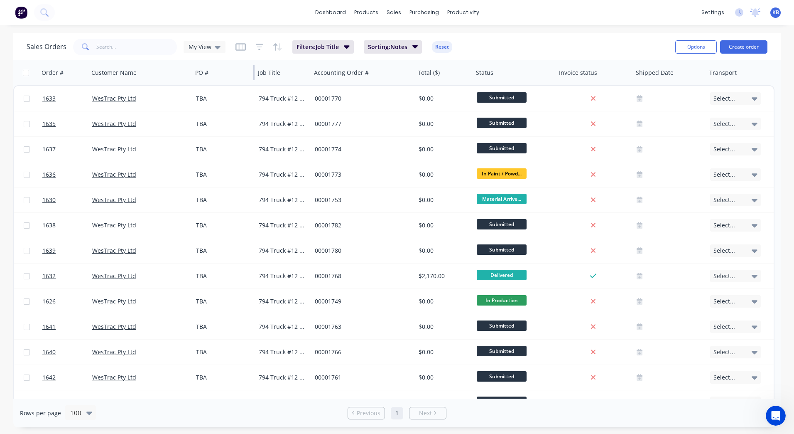
drag, startPoint x: 263, startPoint y: 73, endPoint x: 222, endPoint y: 83, distance: 42.3
click at [222, 83] on div "PO #" at bounding box center [223, 72] width 63 height 25
click at [311, 71] on div "Accounting Order #" at bounding box center [363, 72] width 104 height 25
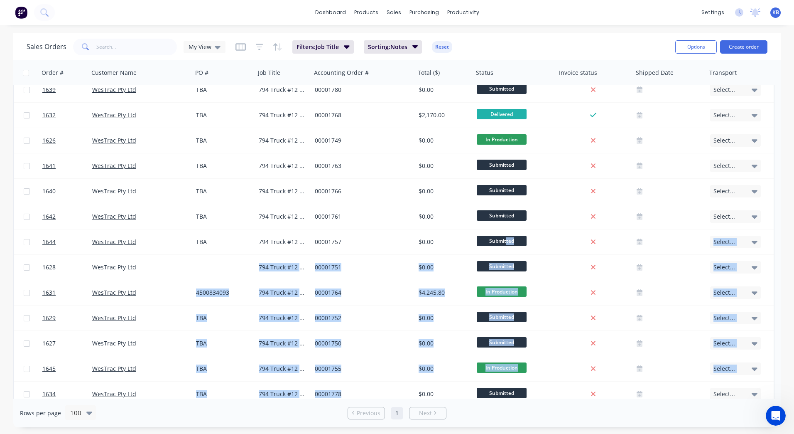
scroll to position [194, 0]
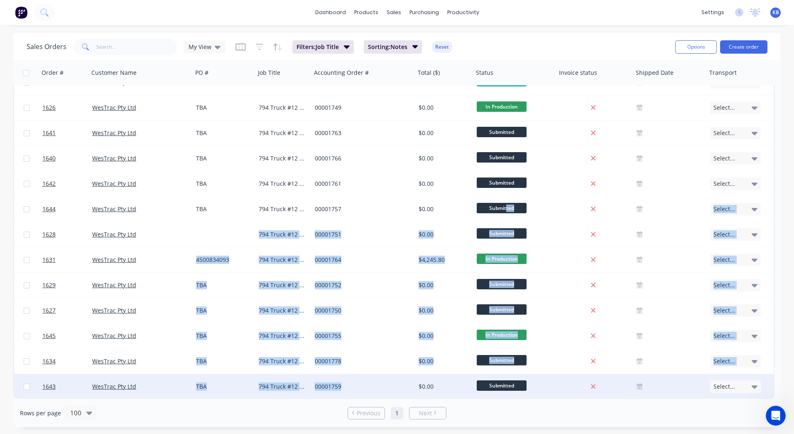
drag, startPoint x: 507, startPoint y: 396, endPoint x: 428, endPoint y: 395, distance: 78.5
click at [414, 395] on div "1633 WesTrac Pty Ltd TBA 794 Truck #12 - Belly Panel Kit 00001770 $0.00 Submitt…" at bounding box center [394, 145] width 762 height 507
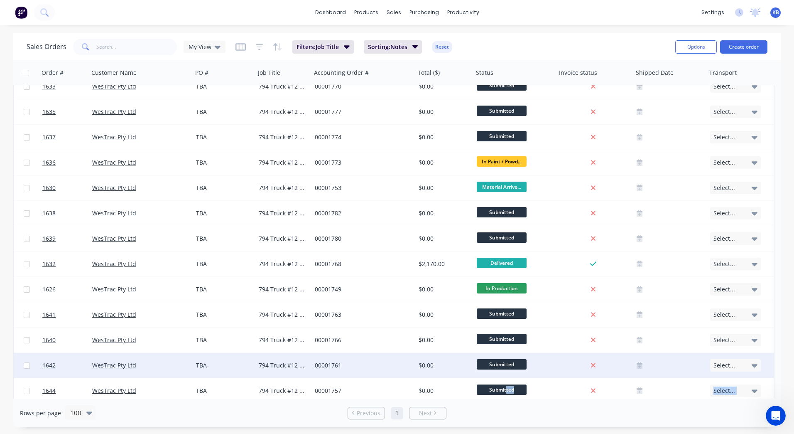
scroll to position [0, 0]
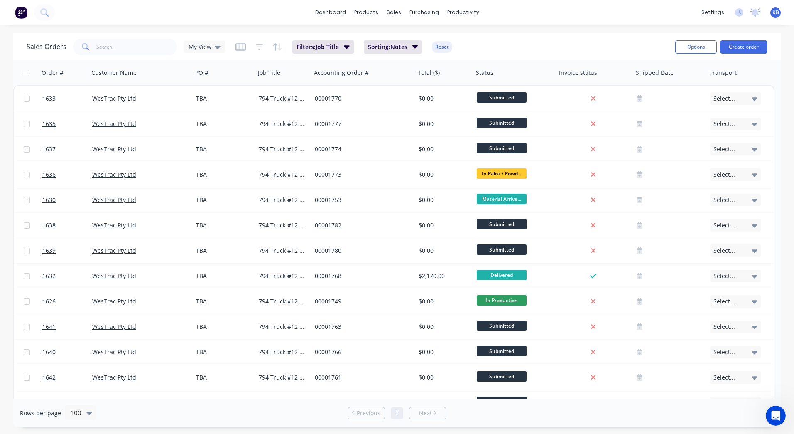
drag, startPoint x: 497, startPoint y: 400, endPoint x: 521, endPoint y: 398, distance: 24.6
click at [572, 406] on div "Rows per page 100 Previous 1 Next" at bounding box center [397, 412] width 768 height 29
drag, startPoint x: 521, startPoint y: 398, endPoint x: 578, endPoint y: 403, distance: 57.5
click at [573, 404] on div "Rows per page 100 Previous 1 Next" at bounding box center [397, 412] width 768 height 29
click at [202, 45] on span "My View" at bounding box center [200, 46] width 23 height 9
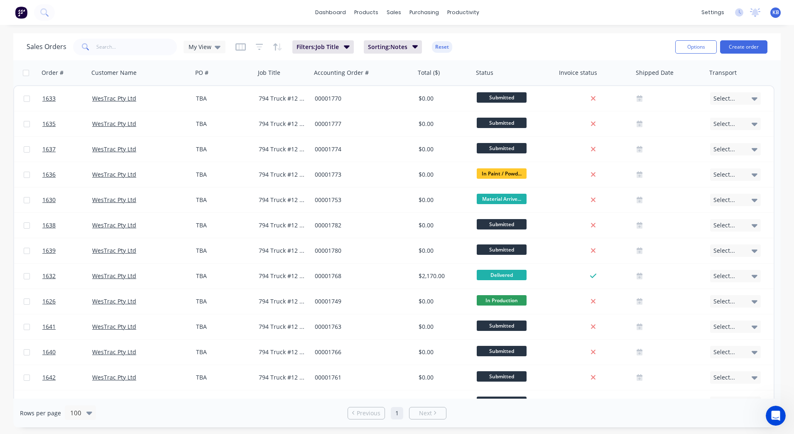
click at [241, 51] on button "button" at bounding box center [241, 46] width 10 height 13
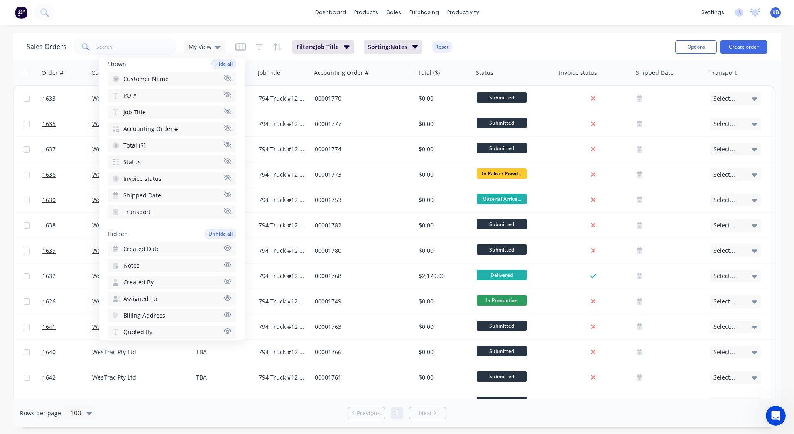
scroll to position [125, 0]
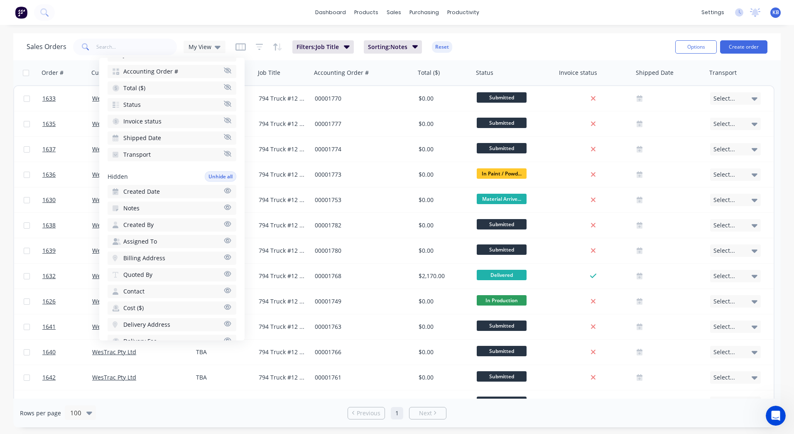
click at [156, 206] on button "Notes" at bounding box center [172, 208] width 129 height 13
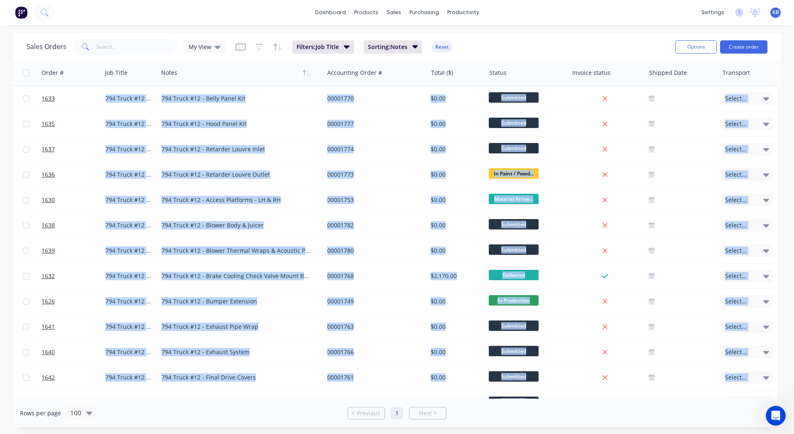
scroll to position [113, 157]
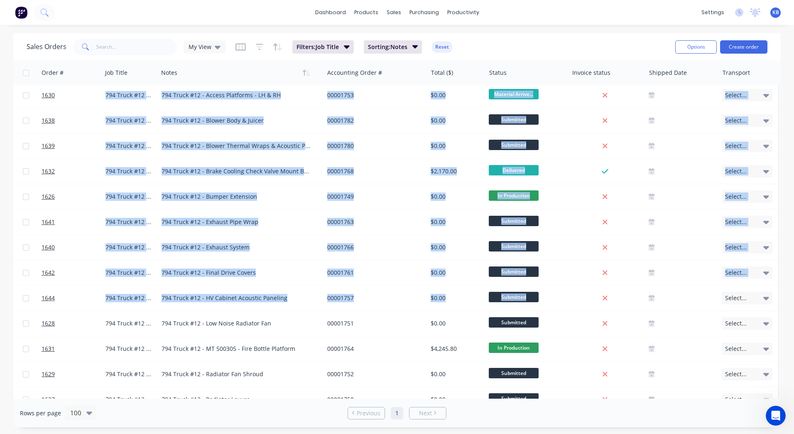
drag, startPoint x: 696, startPoint y: 394, endPoint x: 572, endPoint y: 394, distance: 123.8
click at [572, 394] on div "Order # Customer Name PO # Job Title Notes Accounting Order # Total ($) Status …" at bounding box center [397, 229] width 768 height 338
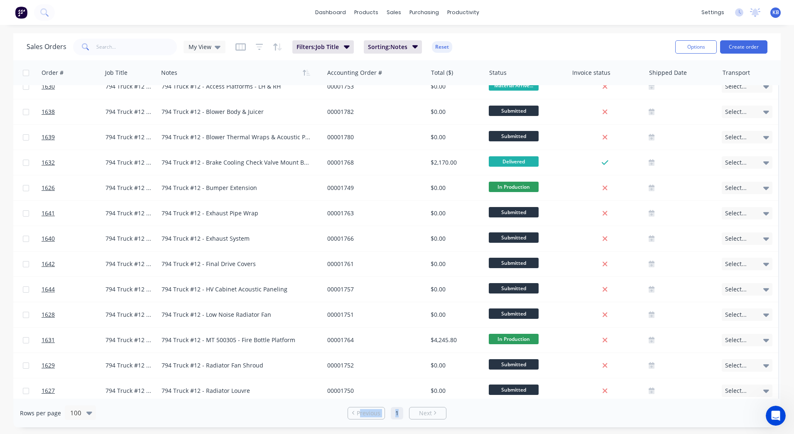
drag, startPoint x: 403, startPoint y: 399, endPoint x: 360, endPoint y: 399, distance: 42.8
click at [360, 399] on div "Rows per page 100 Previous 1 Next" at bounding box center [397, 412] width 768 height 29
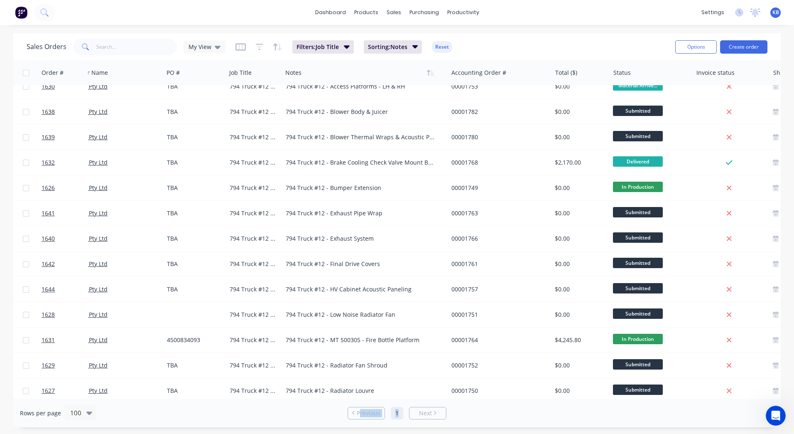
scroll to position [113, 0]
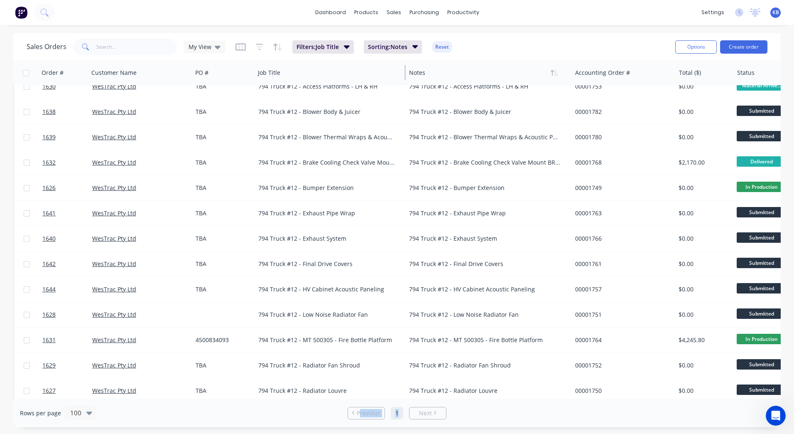
drag, startPoint x: 310, startPoint y: 74, endPoint x: 405, endPoint y: 80, distance: 95.4
click at [405, 80] on div "Job Title" at bounding box center [330, 72] width 151 height 25
click at [219, 47] on div "My View" at bounding box center [205, 47] width 42 height 12
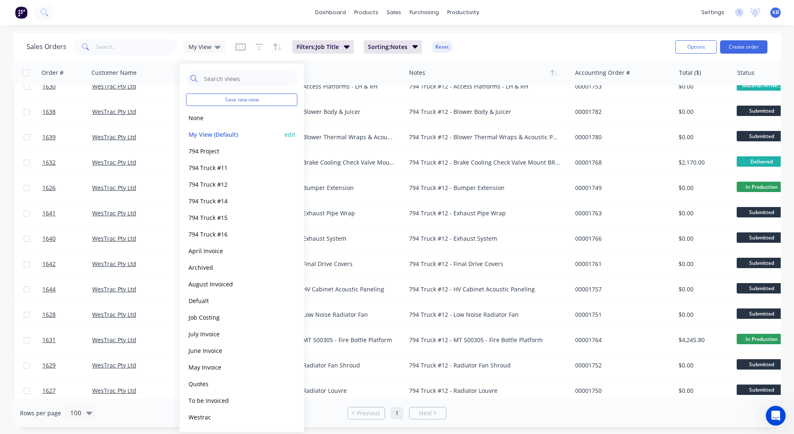
click at [291, 135] on button "edit" at bounding box center [290, 134] width 11 height 9
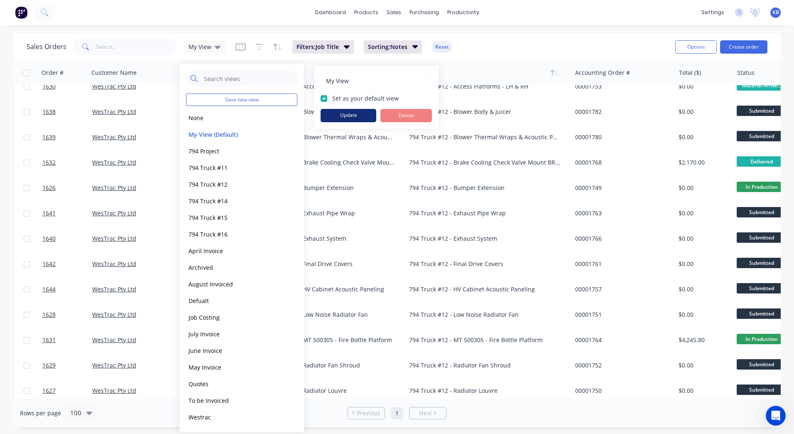
click at [346, 112] on button "Update" at bounding box center [349, 115] width 56 height 13
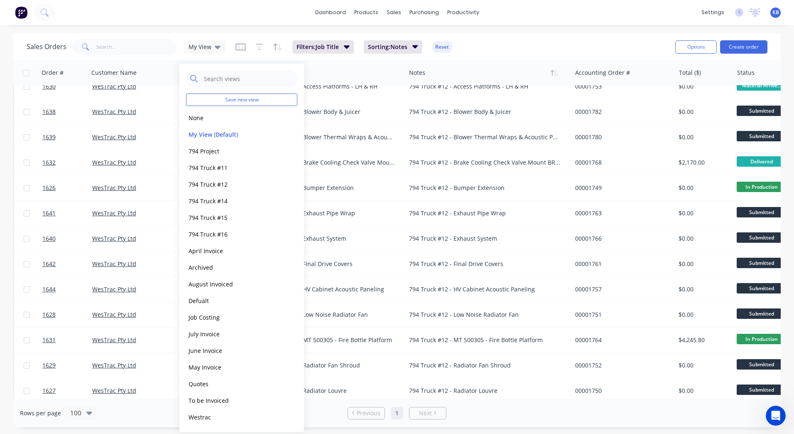
click at [526, 42] on div "Sales Orders My View Filters: Job Title Sorting: Notes Reset" at bounding box center [348, 47] width 642 height 20
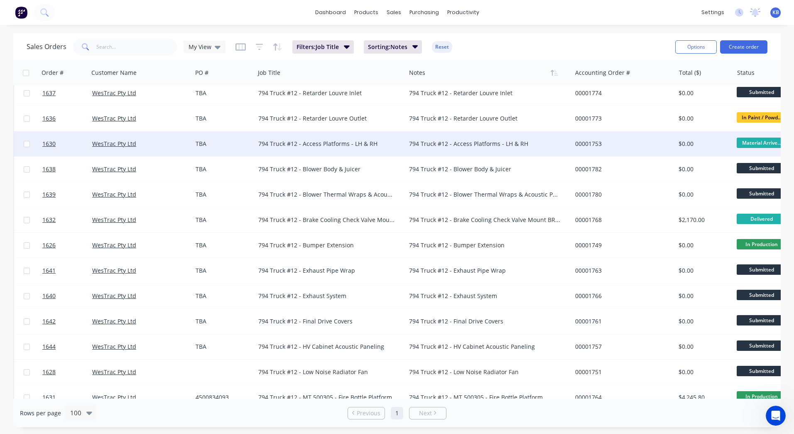
scroll to position [0, 0]
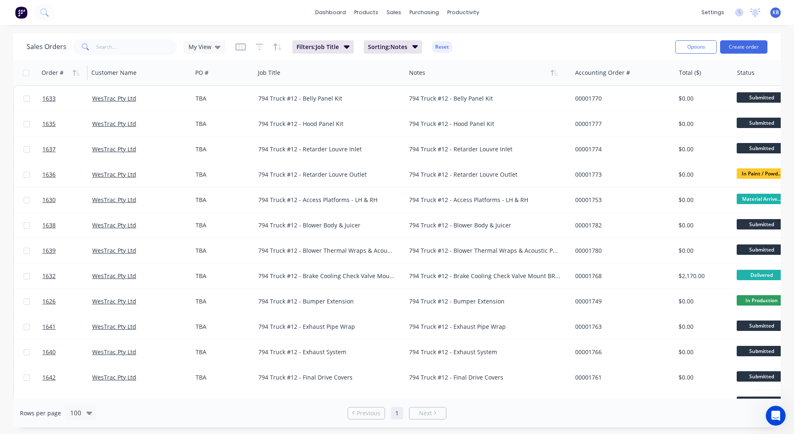
click at [68, 76] on div "Order #" at bounding box center [62, 72] width 41 height 17
click at [56, 70] on div "Order #" at bounding box center [53, 73] width 22 height 8
click at [74, 73] on icon "button" at bounding box center [76, 72] width 7 height 7
click at [69, 71] on div "Order #" at bounding box center [62, 72] width 41 height 17
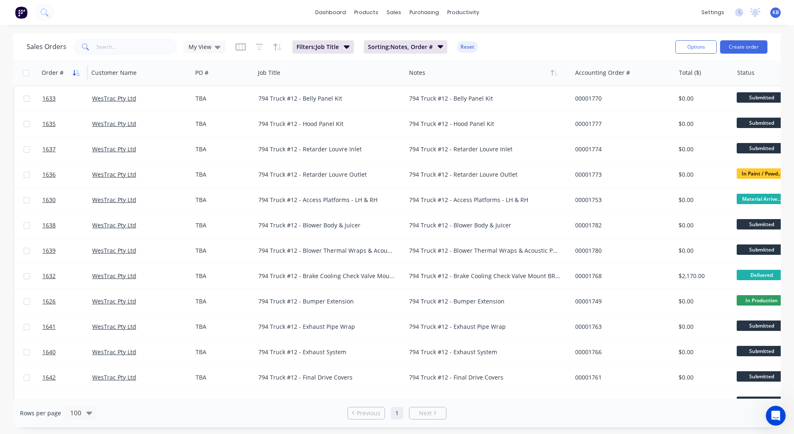
click at [74, 71] on icon "button" at bounding box center [74, 73] width 3 height 6
click at [337, 44] on span "Filters: Job Title" at bounding box center [318, 47] width 42 height 8
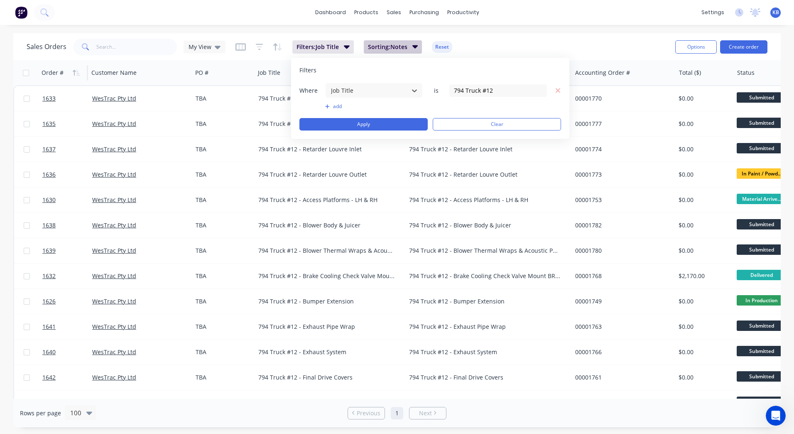
click at [369, 51] on span "Sorting: Notes" at bounding box center [387, 47] width 39 height 8
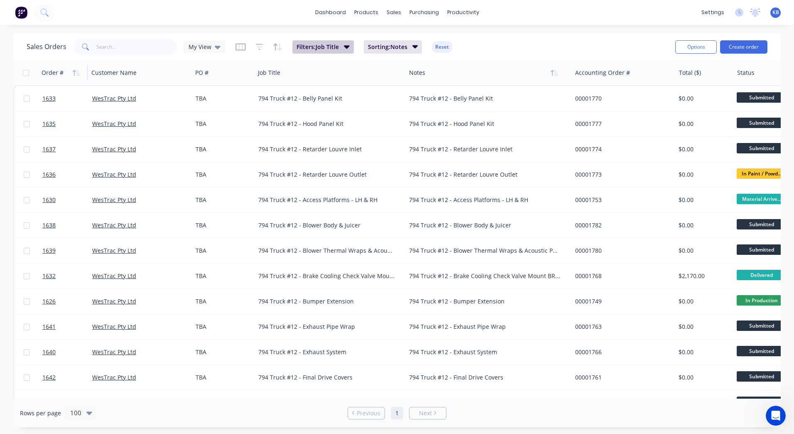
click at [341, 52] on button "Filters: Job Title" at bounding box center [323, 46] width 61 height 13
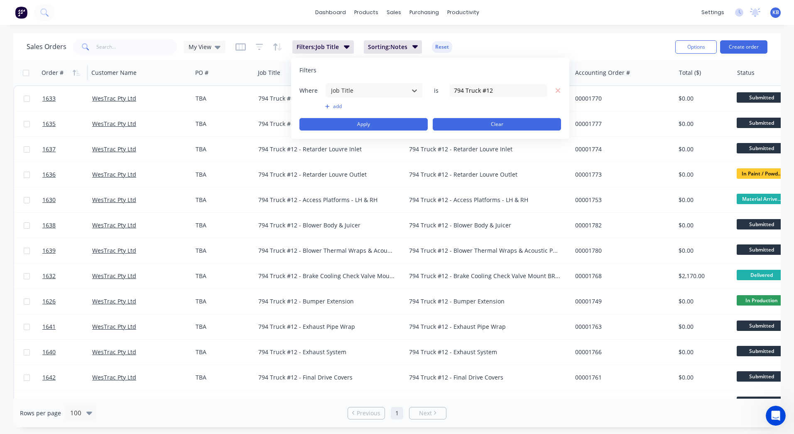
click at [532, 128] on button "Clear" at bounding box center [497, 124] width 128 height 12
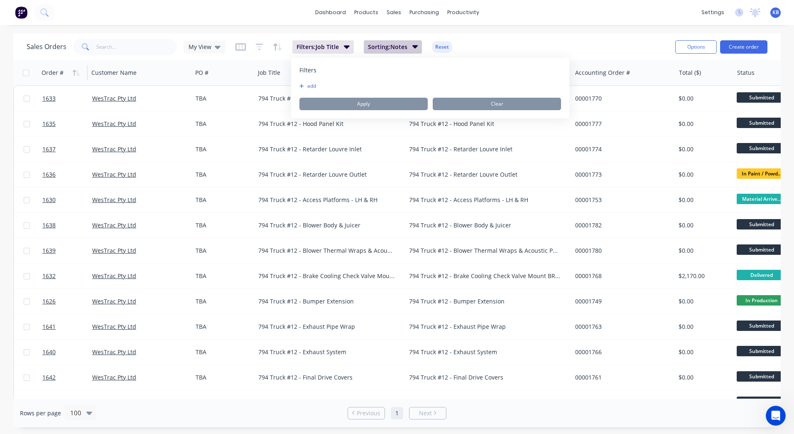
click at [399, 42] on div "Sales Orders My View Filters: Job Title Sorting: Notes Reset" at bounding box center [348, 47] width 642 height 20
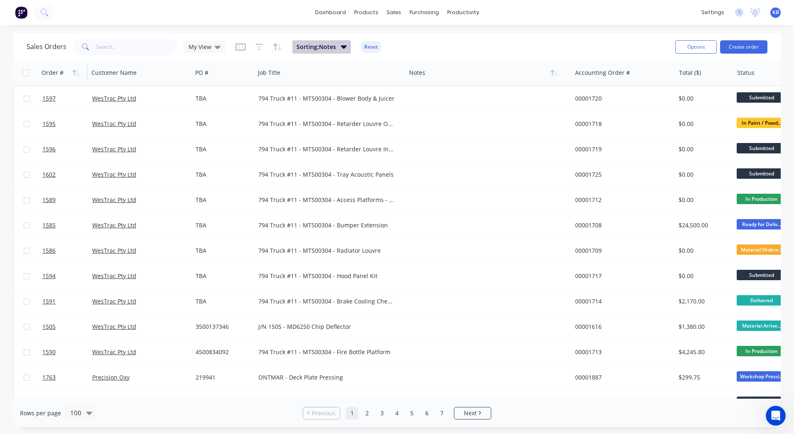
click at [333, 43] on span "Sorting: Notes" at bounding box center [316, 47] width 39 height 8
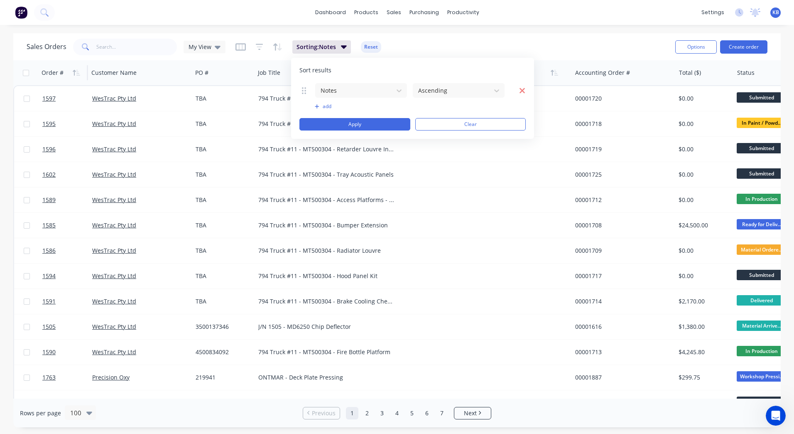
click at [524, 89] on icon "button" at bounding box center [522, 90] width 6 height 8
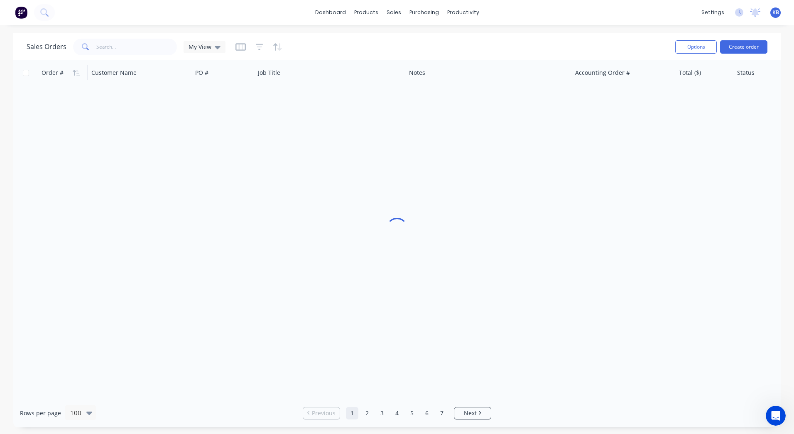
click at [432, 45] on div "Sales Orders My View" at bounding box center [348, 47] width 642 height 20
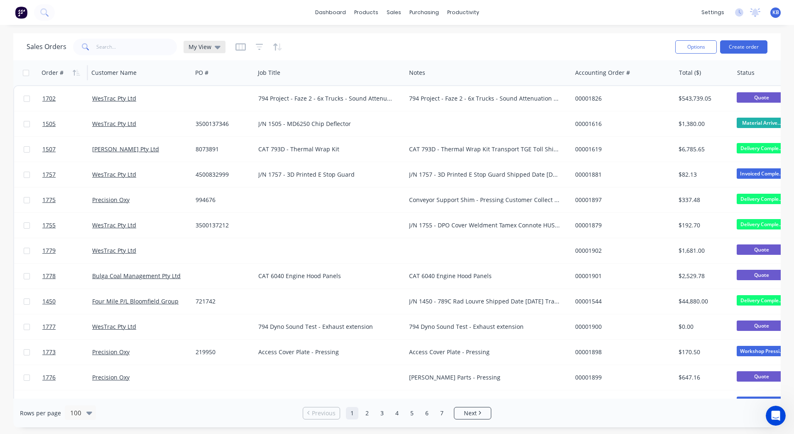
click at [211, 49] on div "My View" at bounding box center [205, 46] width 32 height 7
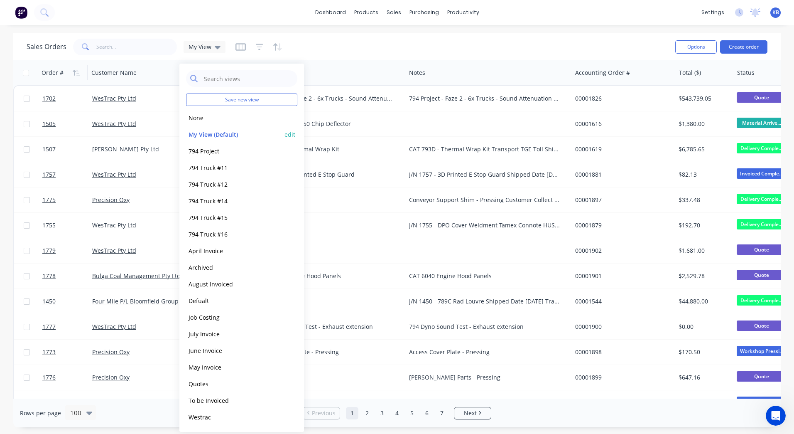
click at [294, 134] on button "edit" at bounding box center [290, 134] width 11 height 9
click at [354, 113] on button "Update" at bounding box center [349, 115] width 56 height 13
click at [469, 56] on div "Sales Orders My View" at bounding box center [348, 47] width 642 height 20
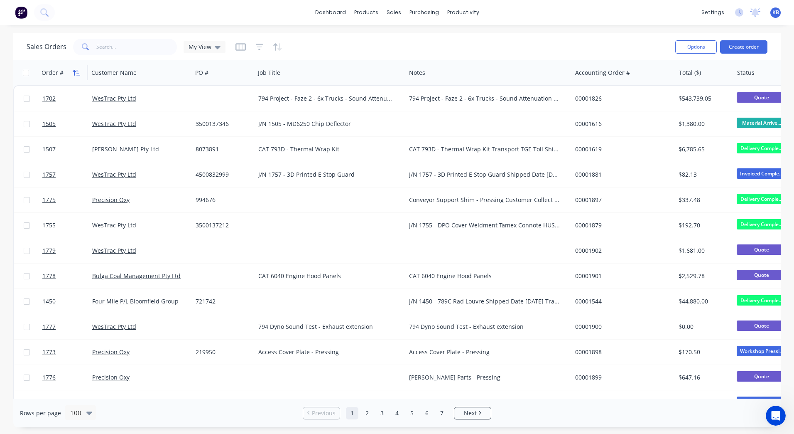
click at [72, 68] on button "button" at bounding box center [76, 72] width 12 height 12
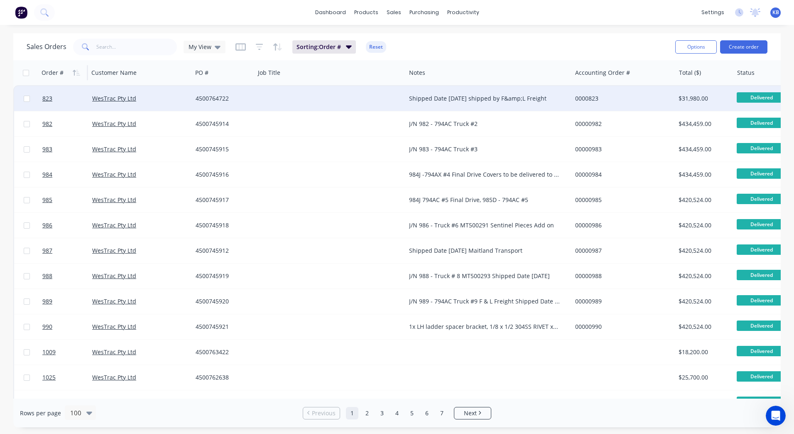
click at [448, 103] on div "Shipped Date 26/06/2025 shipped by F&amp;L Freight" at bounding box center [489, 98] width 166 height 25
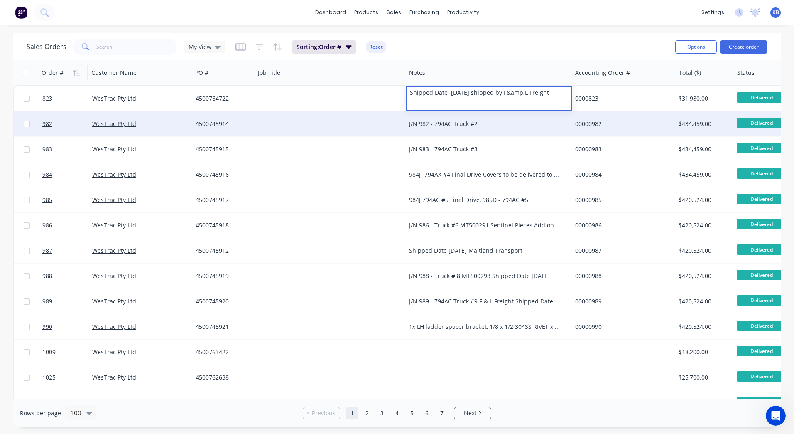
click at [432, 129] on div "J/N 982 - 794AC Truck #2" at bounding box center [489, 123] width 166 height 25
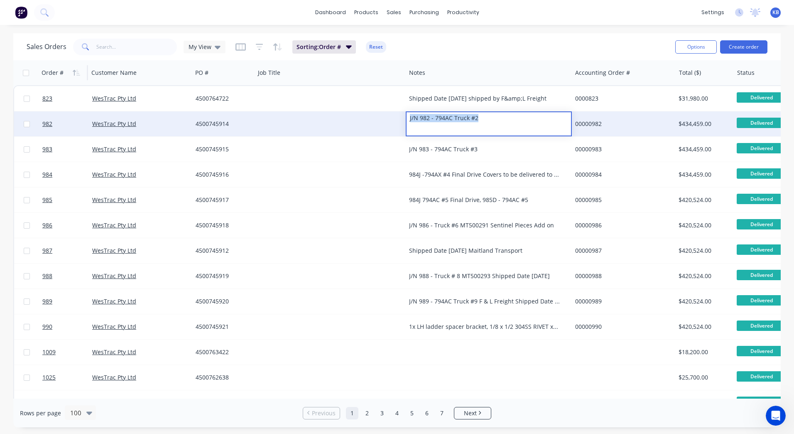
drag, startPoint x: 486, startPoint y: 119, endPoint x: 391, endPoint y: 121, distance: 95.6
click at [391, 121] on div "982 WesTrac Pty Ltd 4500745914 J/N 982 - 794AC Truck #2 00000982 $434,459.00 De…" at bounding box center [520, 123] width 1013 height 25
click at [317, 123] on div at bounding box center [330, 123] width 151 height 25
click at [452, 125] on div "J/N 982 - 794AC Truck #2" at bounding box center [484, 124] width 151 height 8
drag, startPoint x: 480, startPoint y: 121, endPoint x: 399, endPoint y: 120, distance: 80.2
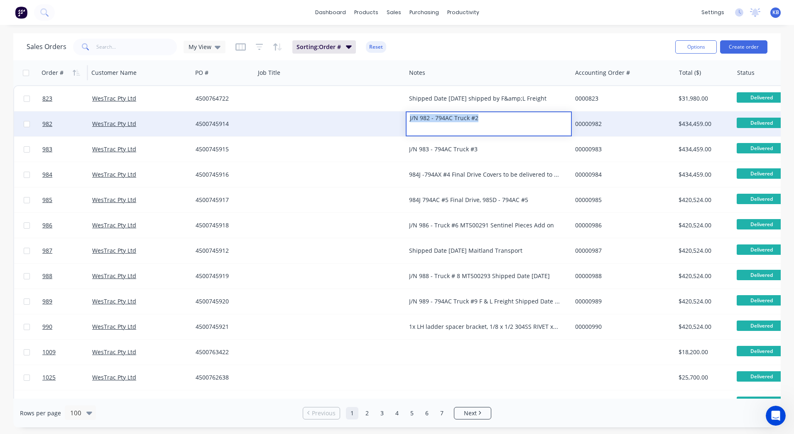
click at [399, 120] on div "982 WesTrac Pty Ltd 4500745914 J/N 982 - 794AC Truck #2 00000982 $434,459.00 De…" at bounding box center [520, 123] width 1013 height 25
click at [341, 121] on div at bounding box center [330, 123] width 151 height 25
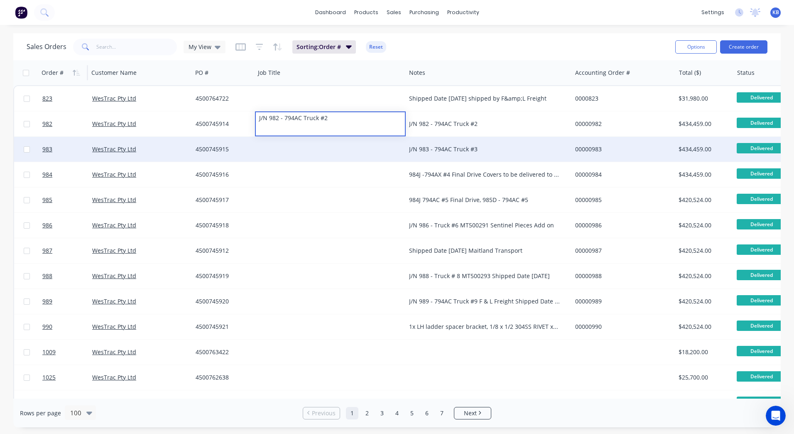
click at [462, 149] on div "J/N 983 - 794AC Truck #3" at bounding box center [484, 149] width 151 height 8
drag, startPoint x: 492, startPoint y: 150, endPoint x: 408, endPoint y: 151, distance: 83.9
click at [408, 151] on div "J/N 983 - 794AC Truck #3" at bounding box center [489, 149] width 166 height 25
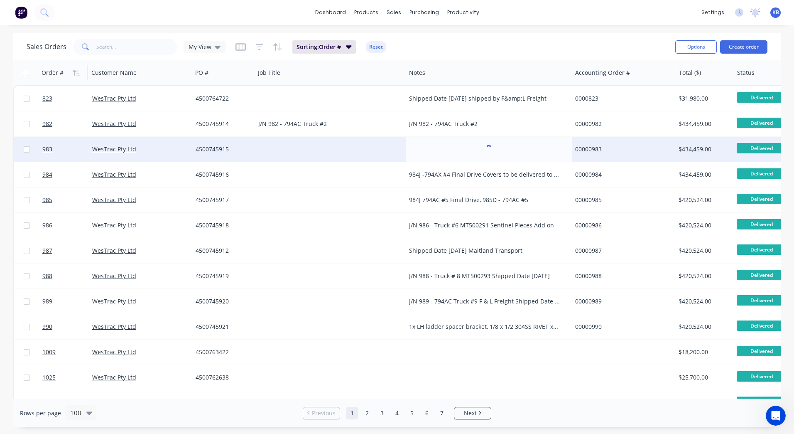
click at [300, 142] on div at bounding box center [330, 149] width 151 height 25
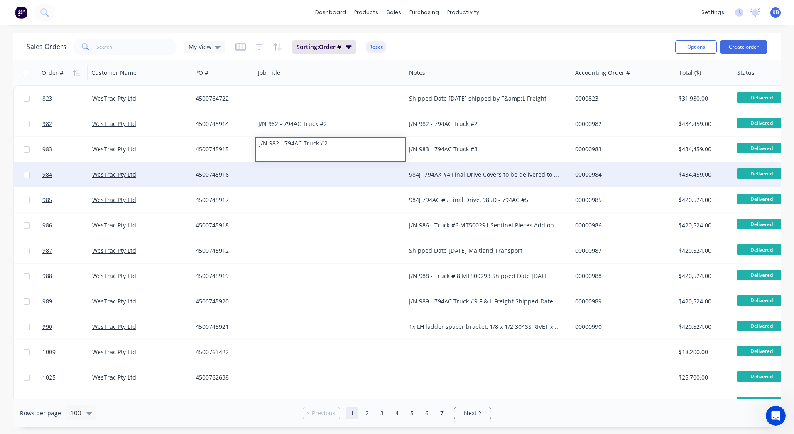
click at [475, 171] on div "984J -794AX #4 Final Drive Covers to be delivered to Mt Thorley" at bounding box center [484, 174] width 151 height 8
click at [562, 172] on div "984J -794AX #4 Final Drive Covers to be delivered to Mt Thorley" at bounding box center [488, 174] width 159 height 8
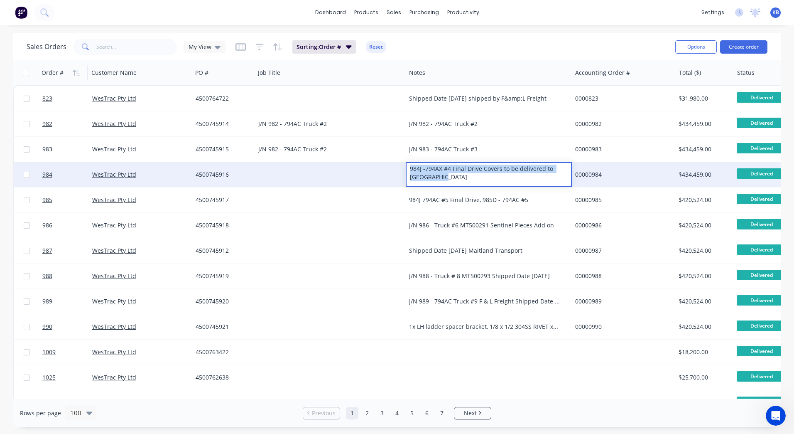
drag, startPoint x: 456, startPoint y: 181, endPoint x: 401, endPoint y: 165, distance: 57.3
click at [401, 165] on div "984 WesTrac Pty Ltd 4500745916 984J -794AX #4 Final Drive Covers to be delivere…" at bounding box center [520, 174] width 1013 height 25
click at [276, 169] on div at bounding box center [330, 174] width 151 height 25
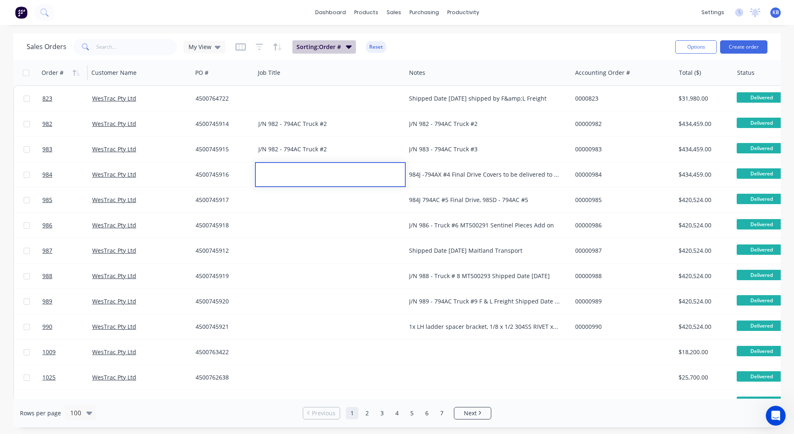
click at [349, 46] on icon "button" at bounding box center [349, 46] width 6 height 3
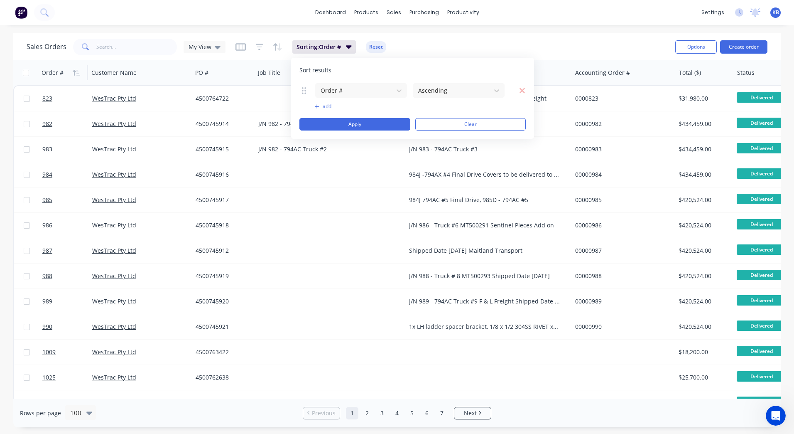
click at [305, 92] on icon at bounding box center [304, 90] width 4 height 7
click at [344, 94] on div at bounding box center [354, 90] width 69 height 10
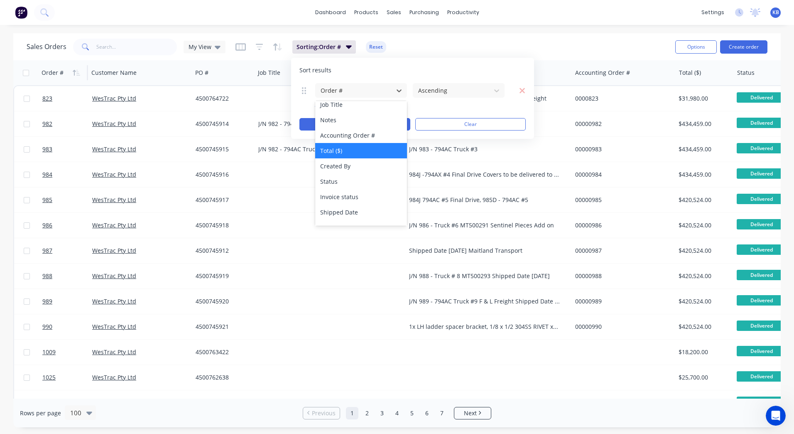
scroll to position [83, 0]
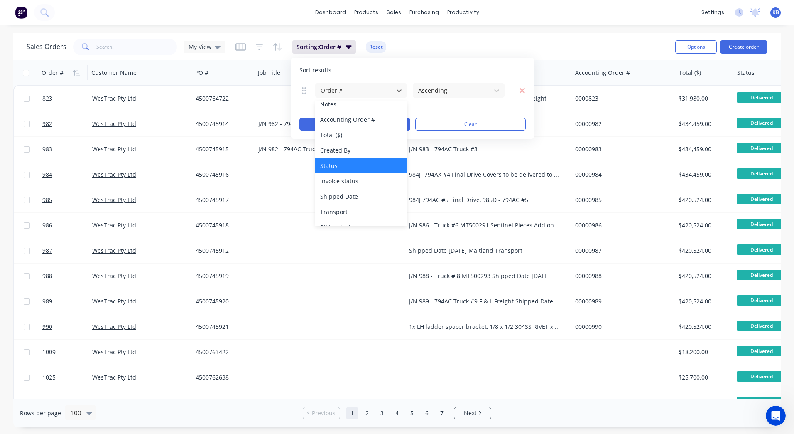
click at [367, 170] on div "Status" at bounding box center [361, 165] width 92 height 15
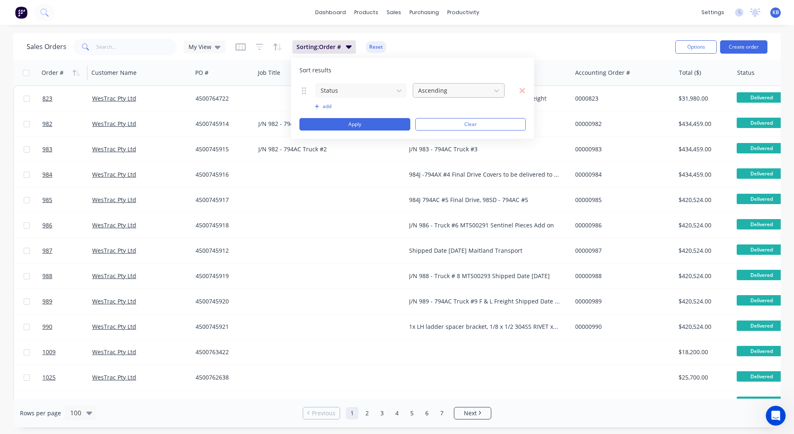
click at [448, 86] on div at bounding box center [452, 90] width 69 height 10
click at [439, 75] on div "Sort results Status Ascending To pick up a draggable item, press the space bar.…" at bounding box center [412, 98] width 243 height 81
drag, startPoint x: 434, startPoint y: 121, endPoint x: 505, endPoint y: 89, distance: 77.9
click at [505, 89] on div "Status Ascending To pick up a draggable item, press the space bar. While draggi…" at bounding box center [413, 107] width 226 height 48
click at [518, 92] on button "button" at bounding box center [517, 90] width 15 height 10
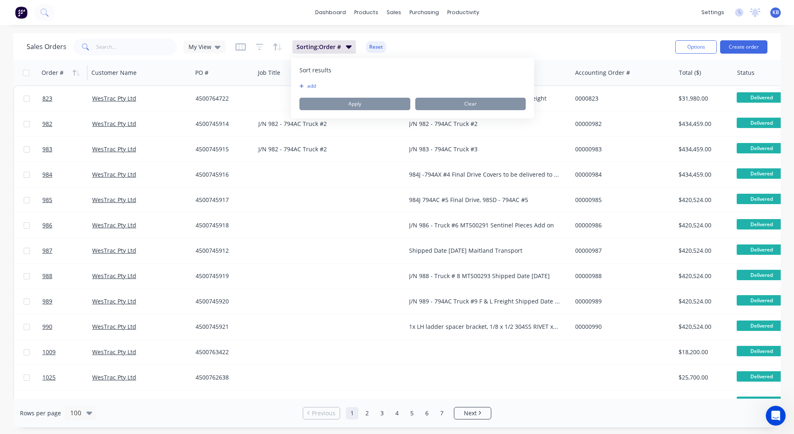
drag, startPoint x: 514, startPoint y: 112, endPoint x: 509, endPoint y: 111, distance: 4.2
click at [513, 112] on div "Sort results To pick up a draggable item, press the space bar. While dragging, …" at bounding box center [412, 88] width 243 height 61
click at [461, 51] on div "Sales Orders My View Sorting: Order # Reset" at bounding box center [348, 47] width 642 height 20
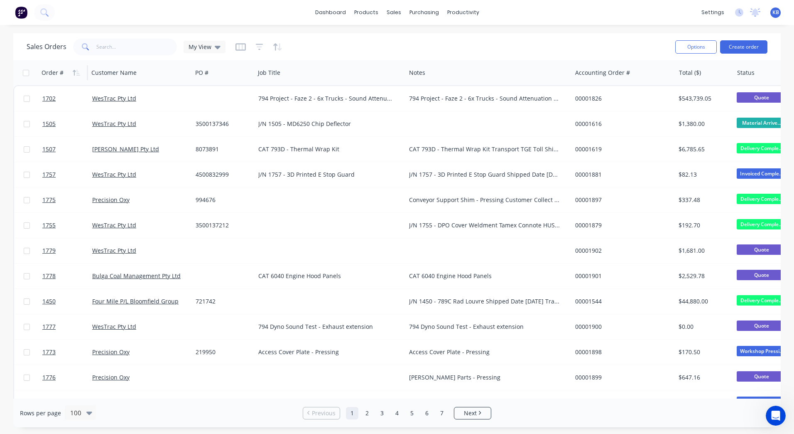
click at [254, 49] on div at bounding box center [259, 46] width 47 height 13
click at [256, 48] on icon "button" at bounding box center [259, 47] width 7 height 8
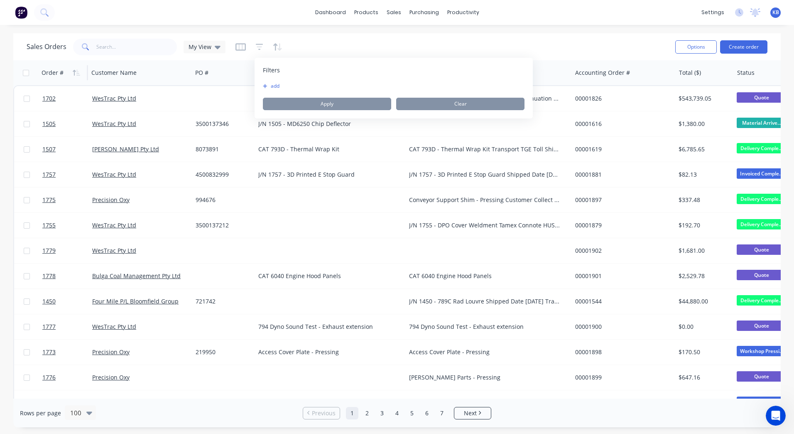
click at [278, 86] on button "add" at bounding box center [273, 86] width 21 height 7
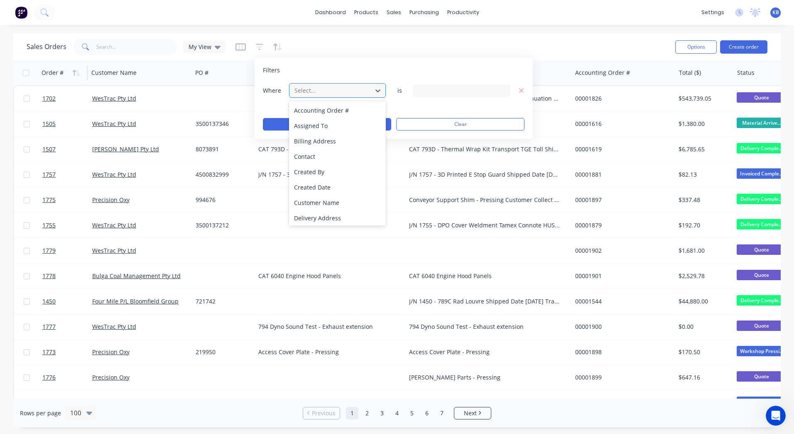
click at [333, 96] on div "Select..." at bounding box center [330, 91] width 79 height 14
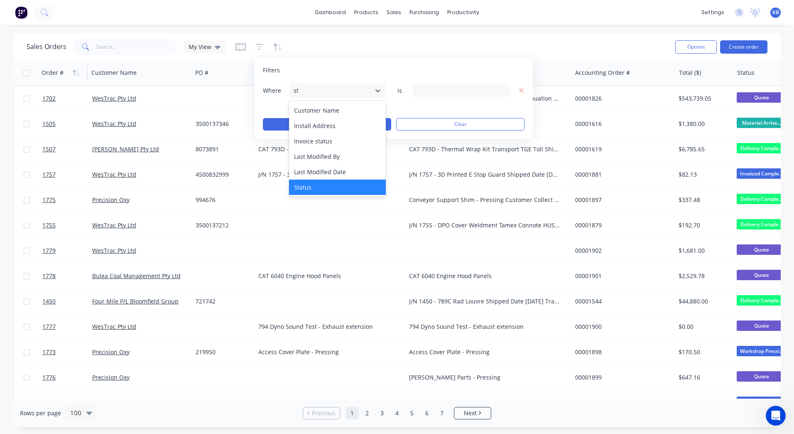
type input "sta"
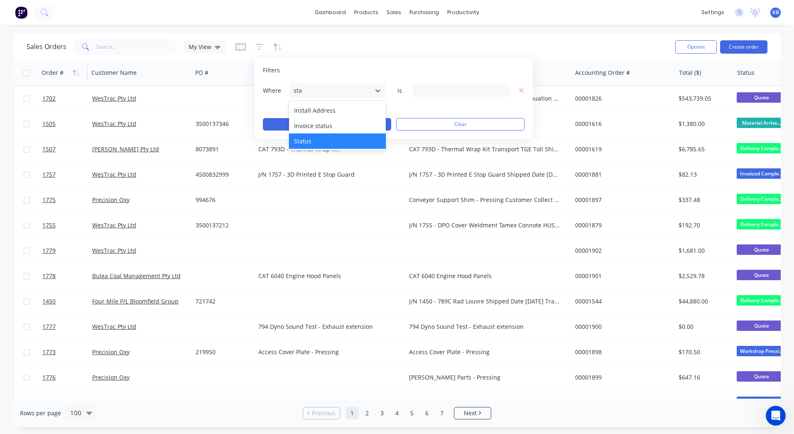
click at [325, 145] on div "Status" at bounding box center [337, 140] width 97 height 15
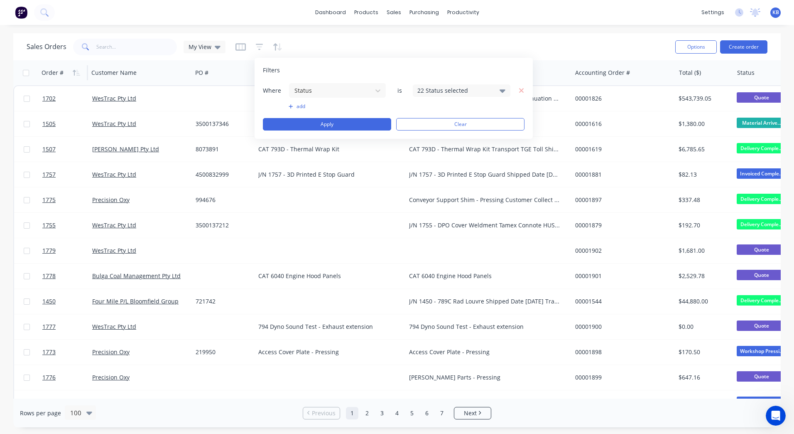
click at [442, 88] on div "22 Status selected" at bounding box center [455, 90] width 75 height 9
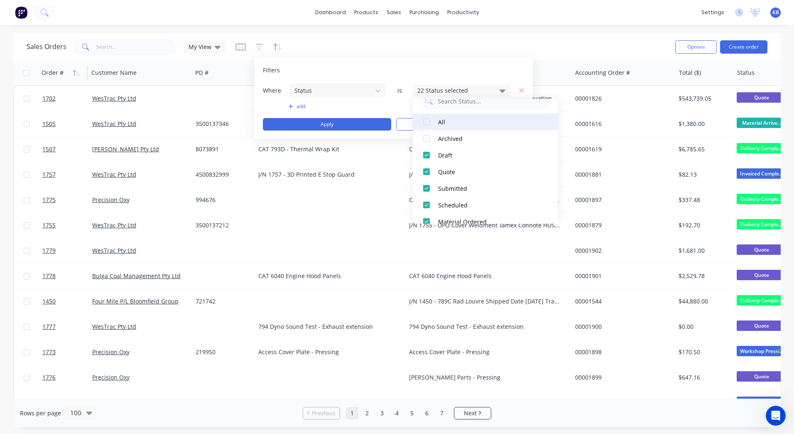
scroll to position [0, 0]
click at [429, 136] on div at bounding box center [426, 136] width 17 height 17
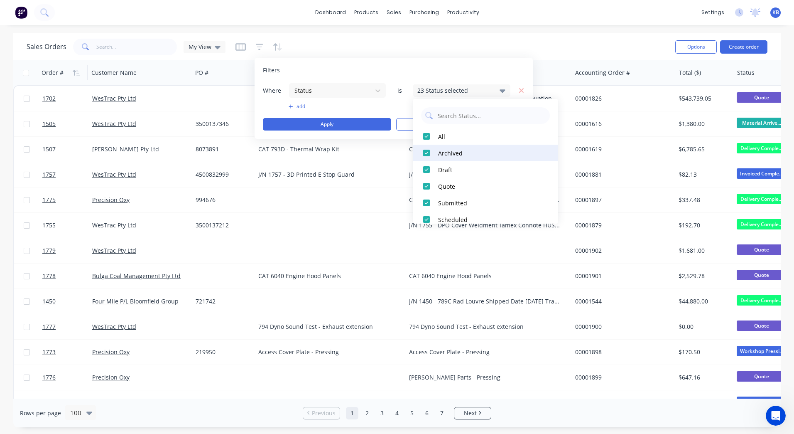
click at [429, 148] on div at bounding box center [426, 153] width 17 height 17
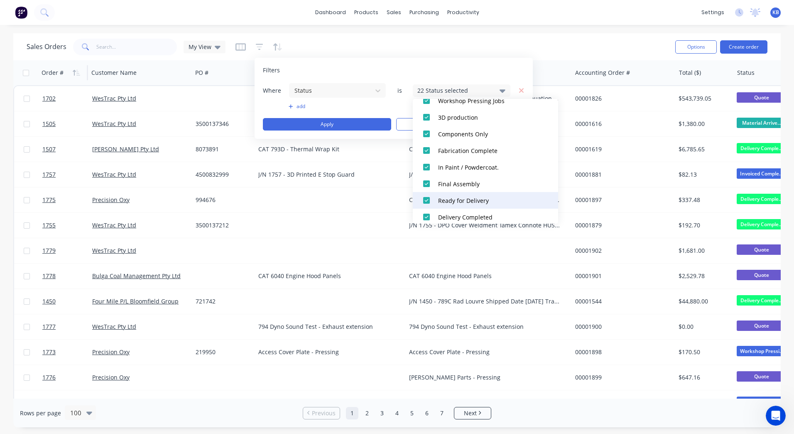
scroll to position [249, 0]
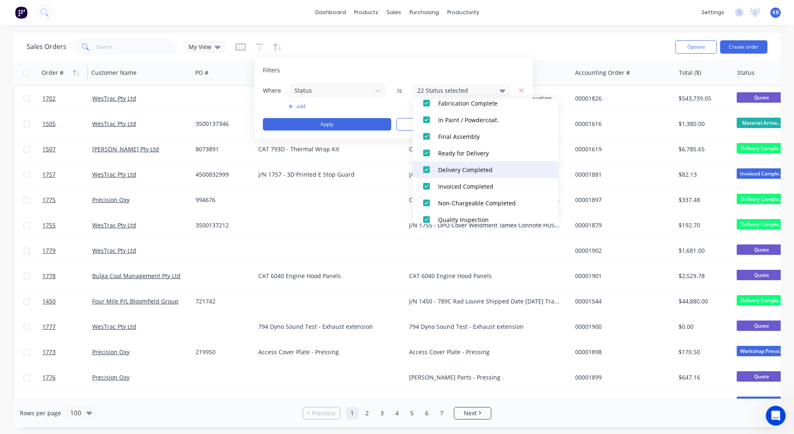
click at [428, 167] on div at bounding box center [426, 169] width 17 height 17
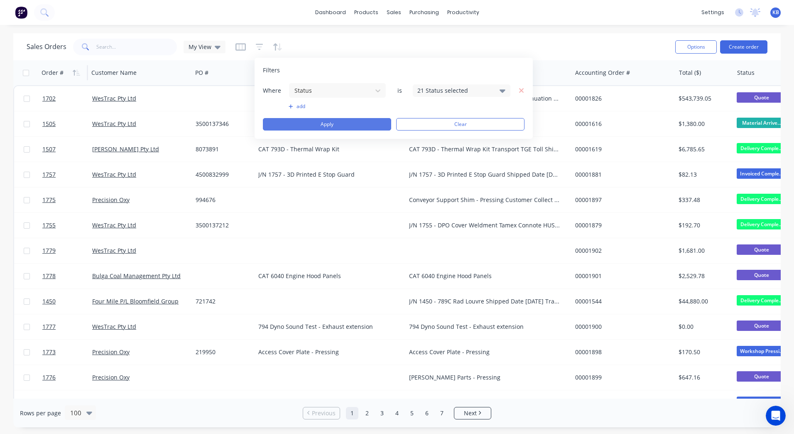
click at [349, 126] on button "Apply" at bounding box center [327, 124] width 128 height 12
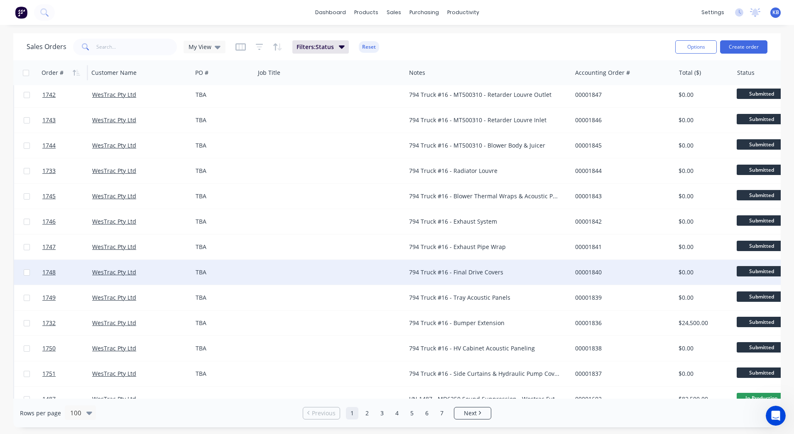
scroll to position [2225, 0]
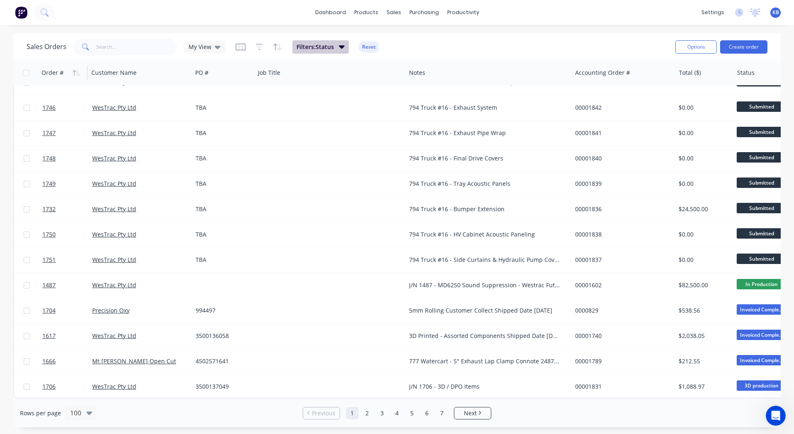
click at [333, 46] on span "Filters: Status" at bounding box center [315, 47] width 37 height 8
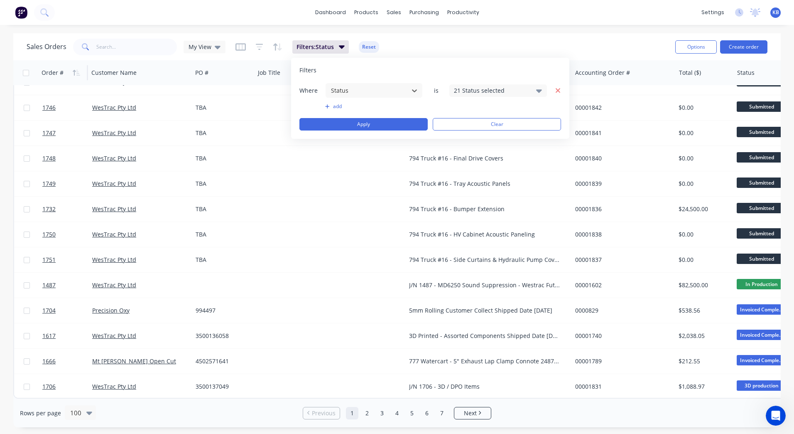
click at [558, 88] on icon "button" at bounding box center [559, 90] width 6 height 7
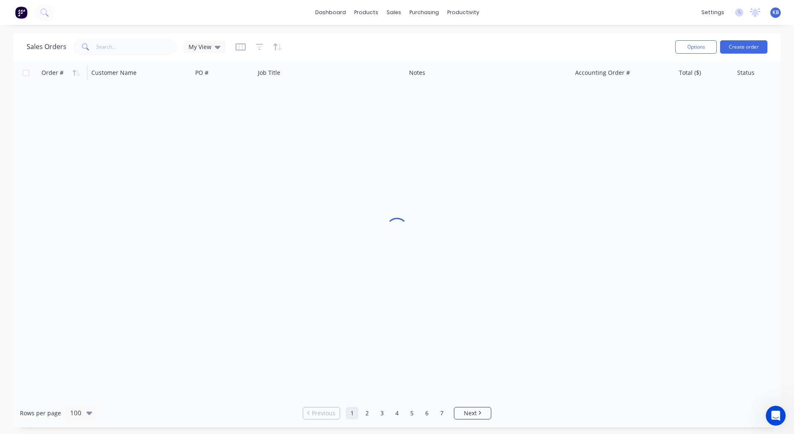
click at [433, 23] on div "dashboard products sales purchasing productivity dashboard products Product Cat…" at bounding box center [397, 12] width 794 height 25
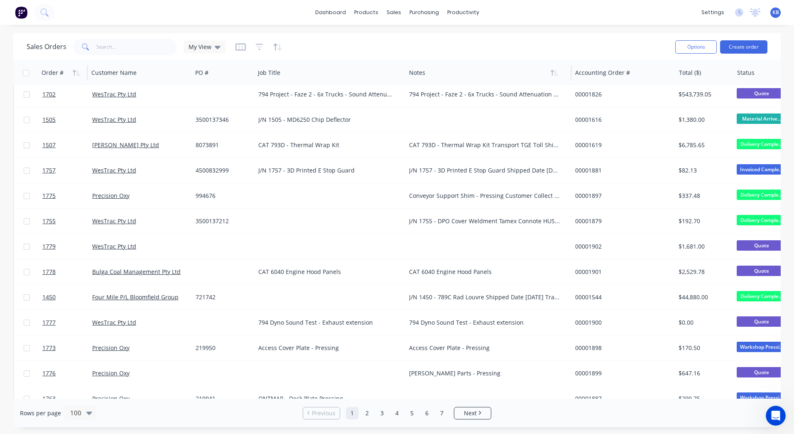
scroll to position [0, 0]
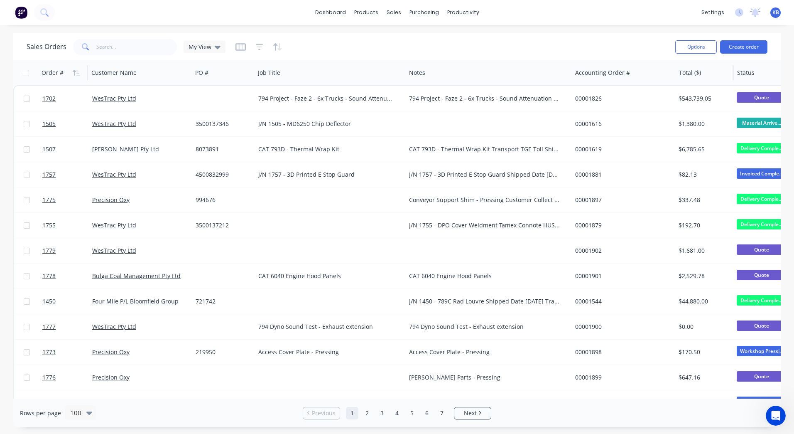
click at [730, 79] on div "Total ($)" at bounding box center [705, 72] width 58 height 25
click at [739, 74] on div at bounding box center [774, 72] width 73 height 17
click at [743, 74] on div at bounding box center [774, 72] width 73 height 17
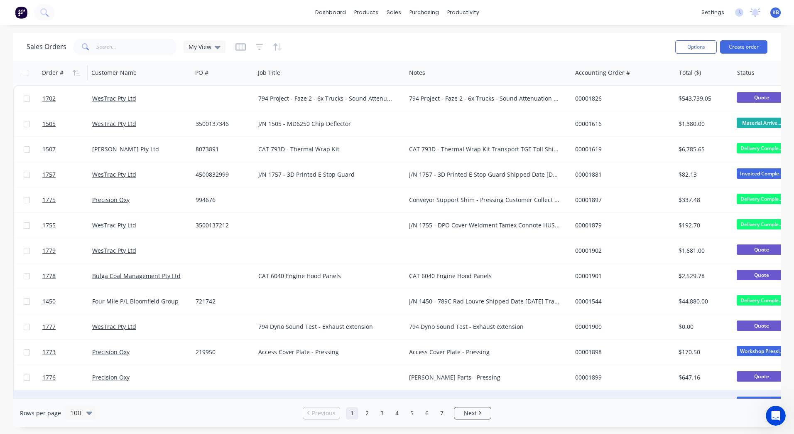
click at [434, 392] on div at bounding box center [489, 402] width 166 height 25
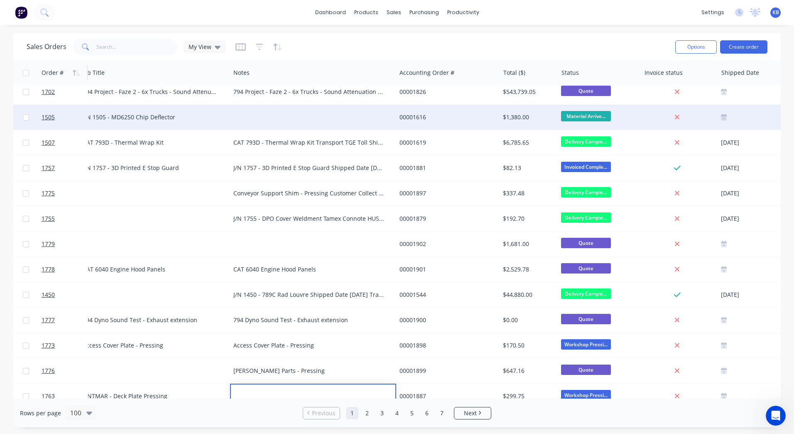
scroll to position [7, 175]
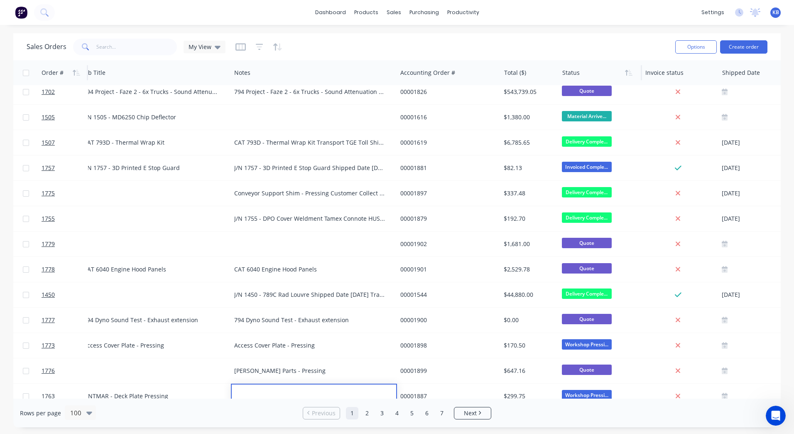
click at [585, 74] on div at bounding box center [599, 72] width 73 height 17
click at [630, 76] on button "button" at bounding box center [629, 72] width 12 height 12
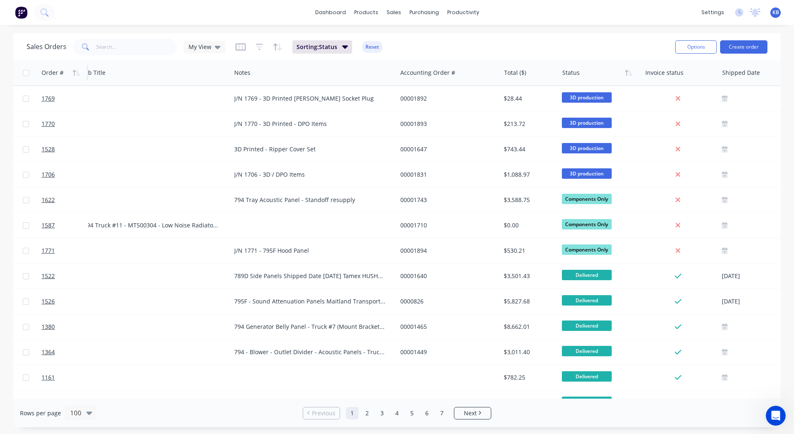
scroll to position [0, 0]
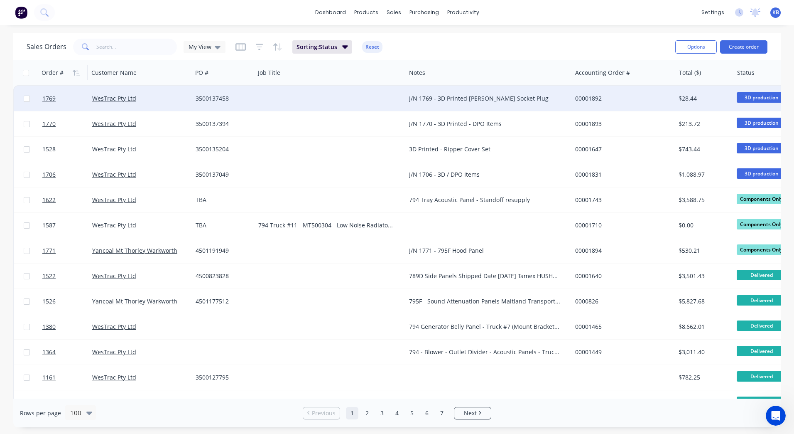
click at [455, 100] on div "J/N 1769 - 3D Printed Reed Socket Plug" at bounding box center [484, 98] width 151 height 8
drag, startPoint x: 518, startPoint y: 94, endPoint x: 401, endPoint y: 97, distance: 116.8
click at [401, 97] on div "1769 WesTrac Pty Ltd 3500137458 J/N 1769 - 3D Printed Reed Socket Plug 00001892…" at bounding box center [520, 98] width 1013 height 25
click at [325, 89] on div at bounding box center [330, 98] width 151 height 25
click at [298, 91] on div at bounding box center [330, 98] width 151 height 25
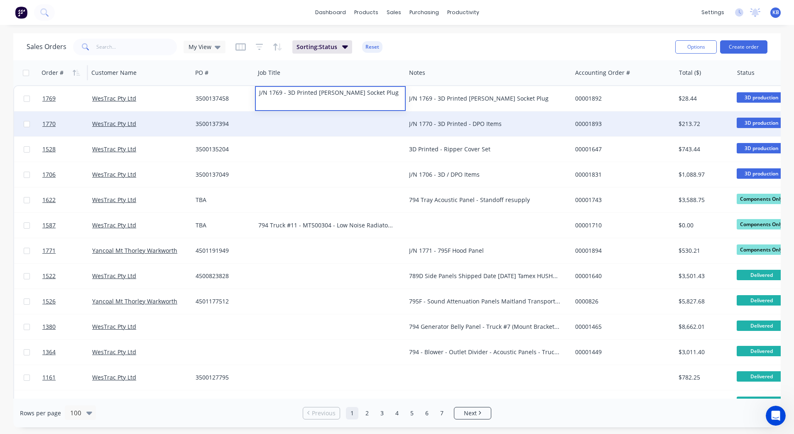
click at [499, 118] on div "J/N 1770 - 3D Printed - DPO Items" at bounding box center [489, 123] width 166 height 25
drag, startPoint x: 499, startPoint y: 121, endPoint x: 388, endPoint y: 125, distance: 111.4
click at [388, 125] on div "1770 WesTrac Pty Ltd 3500137394 J/N 1770 - 3D Printed - DPO Items 00001893 $213…" at bounding box center [520, 123] width 1013 height 25
click at [299, 129] on div at bounding box center [330, 123] width 151 height 25
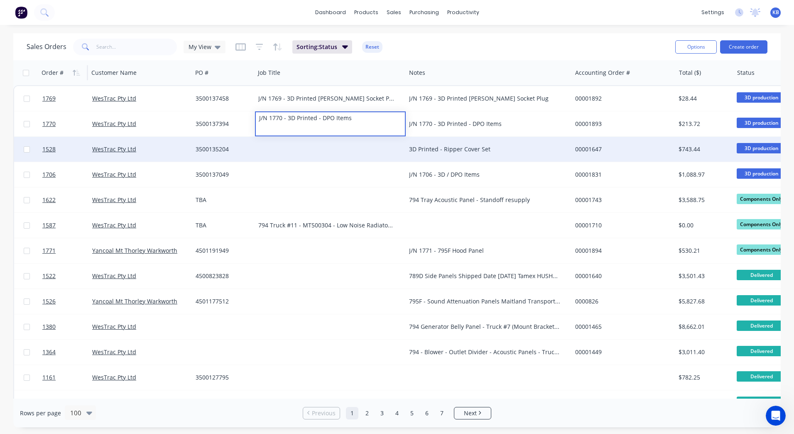
click at [458, 144] on div "3D Printed - Ripper Cover Set" at bounding box center [489, 149] width 166 height 25
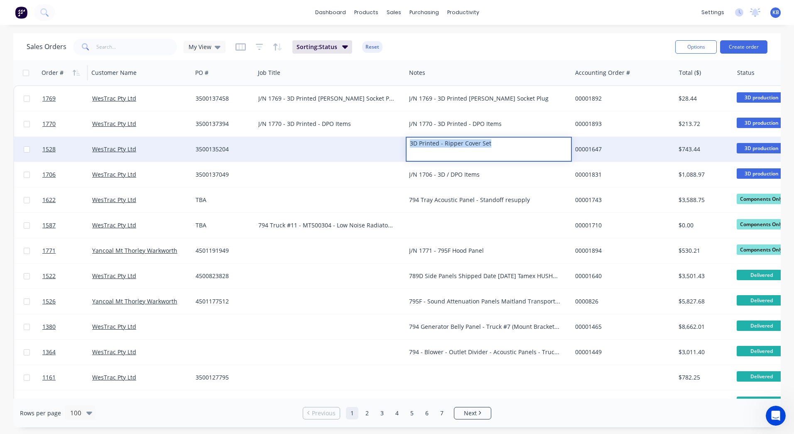
drag, startPoint x: 498, startPoint y: 145, endPoint x: 412, endPoint y: 143, distance: 86.5
click at [412, 143] on div "3D Printed - Ripper Cover Set" at bounding box center [489, 144] width 164 height 12
click at [335, 144] on div at bounding box center [330, 149] width 151 height 25
click at [330, 147] on div at bounding box center [330, 149] width 151 height 25
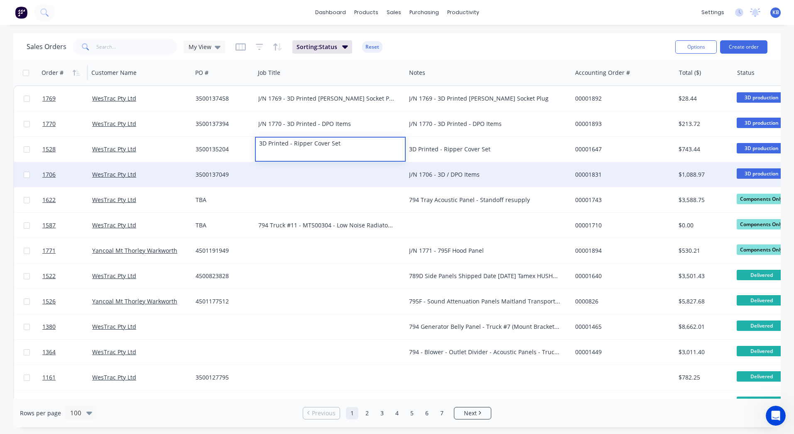
click at [487, 165] on div "J/N 1706 - 3D / DPO Items" at bounding box center [489, 174] width 166 height 25
drag, startPoint x: 486, startPoint y: 172, endPoint x: 423, endPoint y: 175, distance: 62.8
click at [423, 175] on div "J/N 1706 - 3D / DPO Items" at bounding box center [484, 174] width 151 height 8
click at [502, 173] on div "J/N 1706 - 3D / DPO Items" at bounding box center [484, 174] width 151 height 8
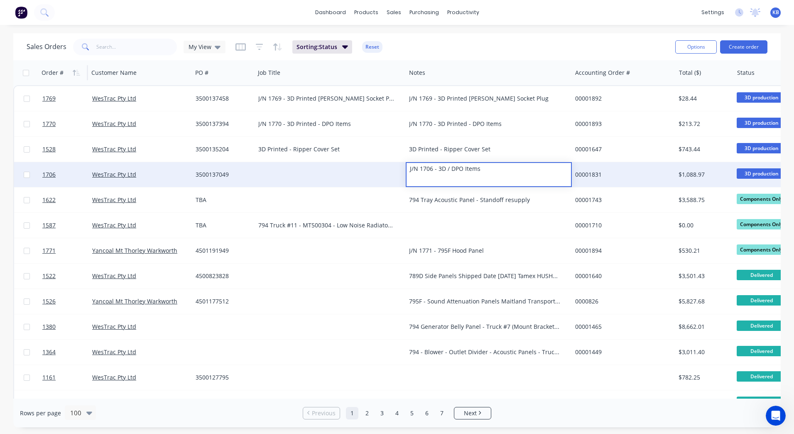
drag, startPoint x: 485, startPoint y: 173, endPoint x: 330, endPoint y: 168, distance: 155.1
click at [330, 168] on div "1706 WesTrac Pty Ltd 3500137049 J/N 1706 - 3D / DPO Items 00001831 $1,088.97 3D…" at bounding box center [520, 174] width 1013 height 25
click at [265, 177] on div at bounding box center [330, 174] width 151 height 25
click at [303, 170] on div at bounding box center [330, 174] width 151 height 25
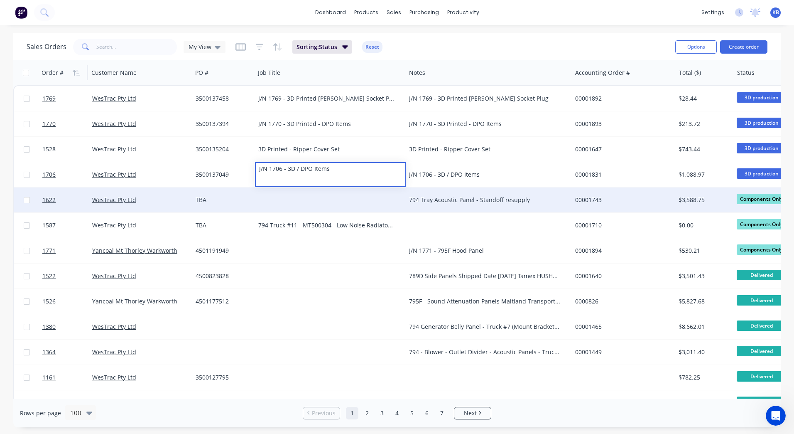
click at [506, 202] on div "794 Tray Acoustic Panel - Standoff resupply" at bounding box center [484, 200] width 151 height 8
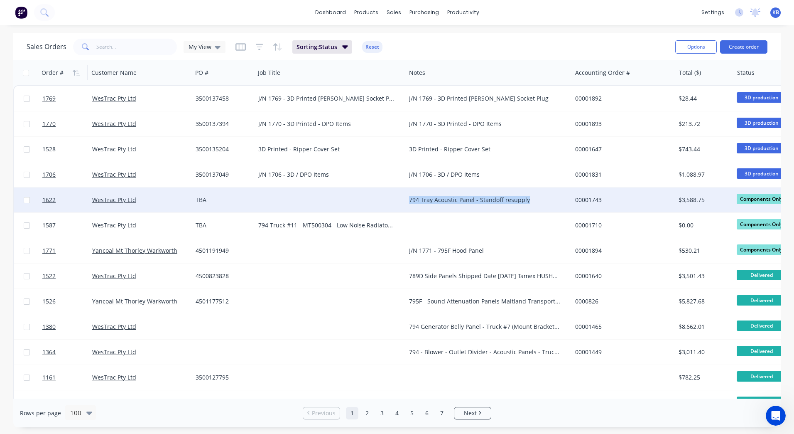
drag, startPoint x: 542, startPoint y: 201, endPoint x: 410, endPoint y: 201, distance: 131.7
click at [410, 201] on div "794 Tray Acoustic Panel - Standoff resupply" at bounding box center [484, 200] width 151 height 8
click at [434, 194] on div "794 Tray Acoustic Panel - Standoff resupply" at bounding box center [489, 194] width 164 height 12
drag, startPoint x: 531, startPoint y: 192, endPoint x: 395, endPoint y: 199, distance: 136.0
click at [395, 199] on div "1622 WesTrac Pty Ltd TBA 794 Tray Acoustic Panel - Standoff resupply 00001743 $…" at bounding box center [520, 199] width 1013 height 25
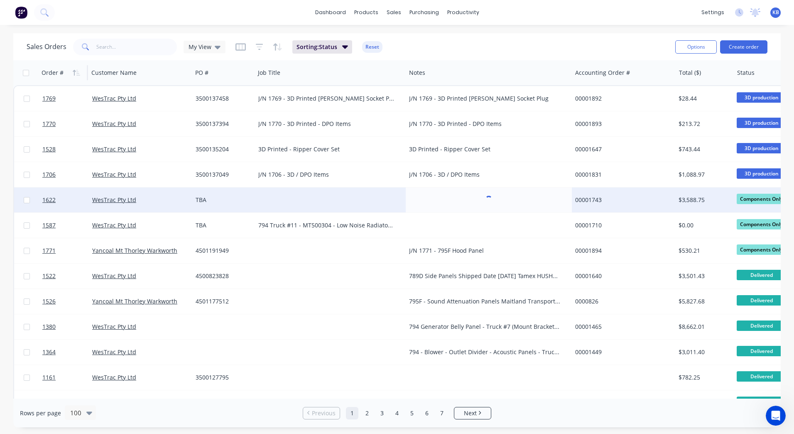
click at [323, 196] on div at bounding box center [330, 199] width 151 height 25
click at [294, 194] on div at bounding box center [330, 199] width 151 height 25
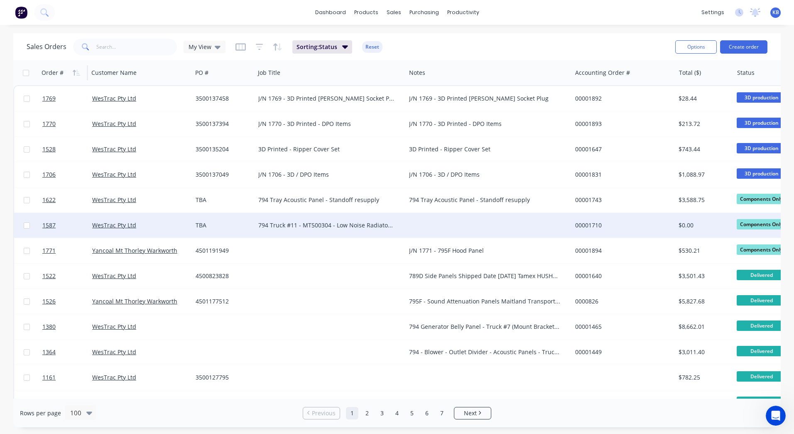
click at [438, 216] on div at bounding box center [489, 225] width 166 height 25
click at [332, 220] on div "794 Truck #11 - MT500304 - Low Noise Radiator Fan" at bounding box center [330, 225] width 151 height 25
click at [333, 219] on div "794 Truck #11 - MT500304 - Low Noise Radiator Fan" at bounding box center [330, 225] width 151 height 25
drag, startPoint x: 393, startPoint y: 219, endPoint x: 253, endPoint y: 219, distance: 139.2
click at [253, 219] on div "1587 WesTrac Pty Ltd TBA 794 Truck #11 - MT500304 - Low Noise Radiator Fan 0000…" at bounding box center [520, 225] width 1013 height 25
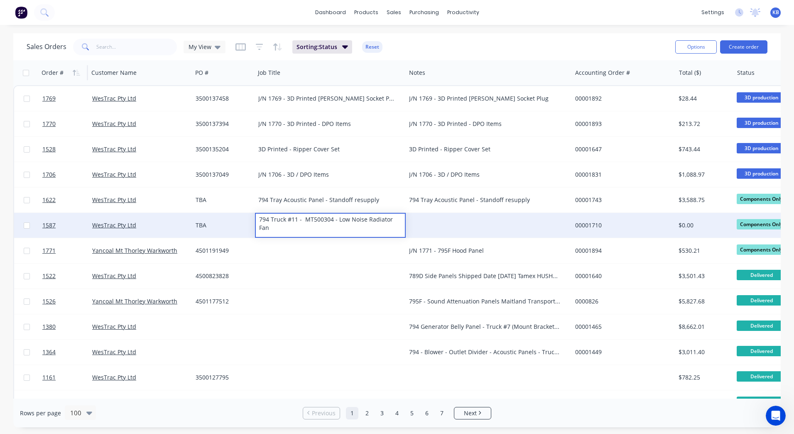
click at [425, 223] on div at bounding box center [489, 225] width 166 height 25
click at [428, 220] on div at bounding box center [489, 225] width 166 height 25
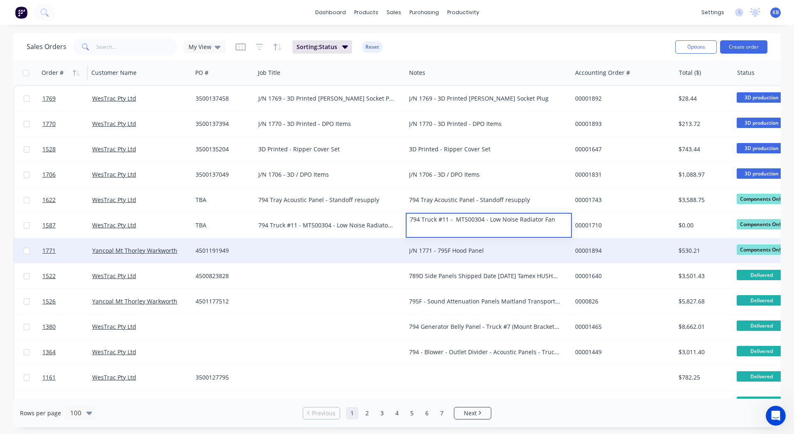
click at [419, 246] on div "J/N 1771 - 795F Hood Panel" at bounding box center [484, 250] width 151 height 8
click at [479, 249] on div "J/N 1771 - 795F Hood Panel" at bounding box center [484, 250] width 151 height 8
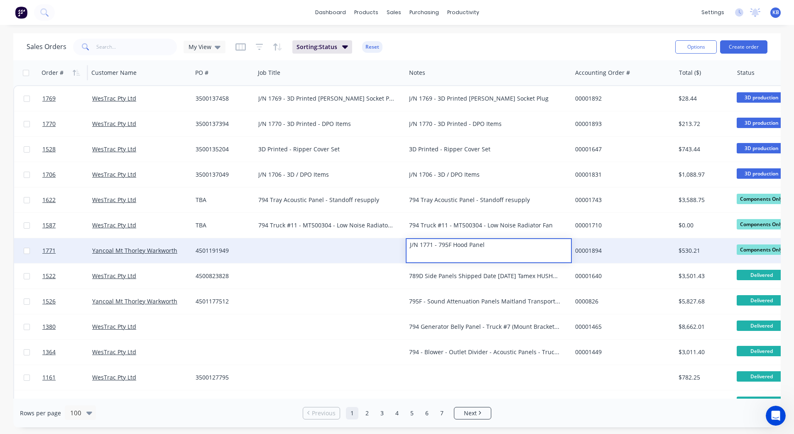
drag, startPoint x: 493, startPoint y: 247, endPoint x: 350, endPoint y: 242, distance: 143.0
click at [350, 242] on div "1771 Yancoal Mt Thorley Warkworth 4501191949 J/N 1771 - 795F Hood Panel 0000189…" at bounding box center [520, 250] width 1013 height 25
click at [270, 248] on div at bounding box center [330, 250] width 151 height 25
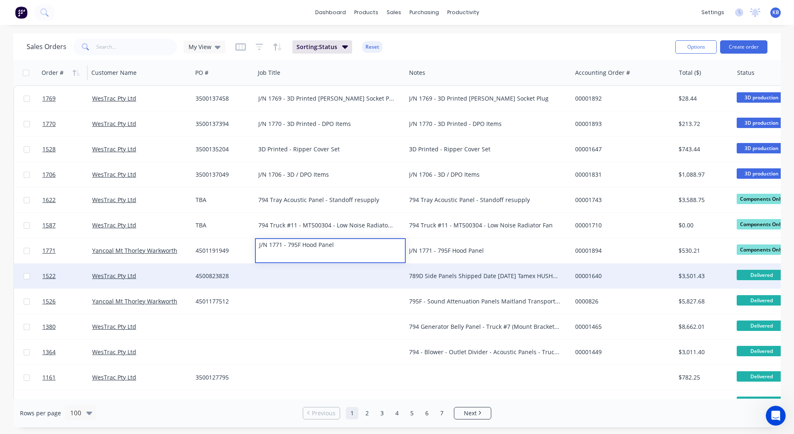
click at [438, 275] on div "789D Side Panels Shipped Date 25/07/2025 Tamex HUSH200052" at bounding box center [484, 276] width 151 height 8
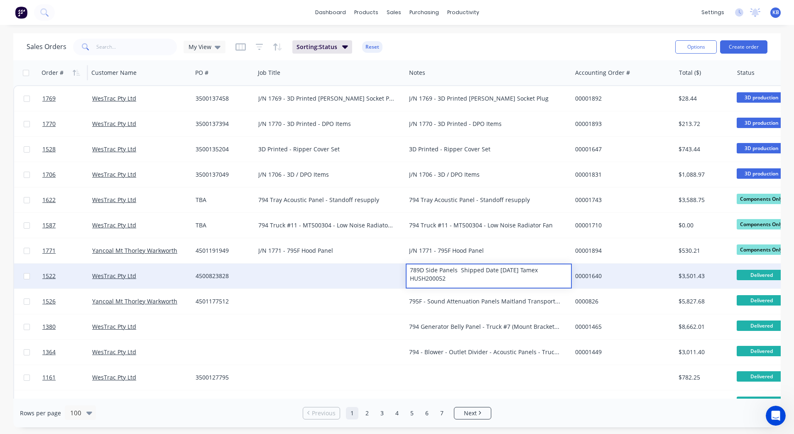
drag, startPoint x: 470, startPoint y: 280, endPoint x: 406, endPoint y: 261, distance: 66.4
click at [352, 275] on div at bounding box center [330, 275] width 151 height 25
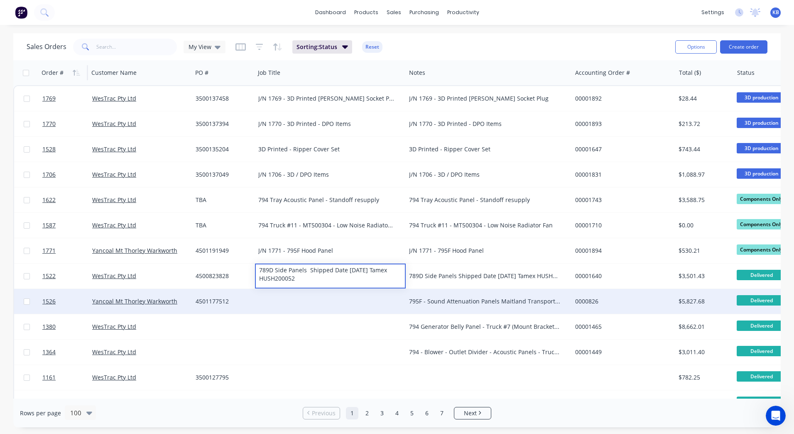
click at [472, 303] on div "795F - Sound Attenuation Panels Maitland Transport Shipped Date 07/07/2025" at bounding box center [484, 301] width 151 height 8
click at [531, 301] on div "795F - Sound Attenuation Panels Maitland Transport Shipped Date 07/07/2025" at bounding box center [484, 301] width 151 height 8
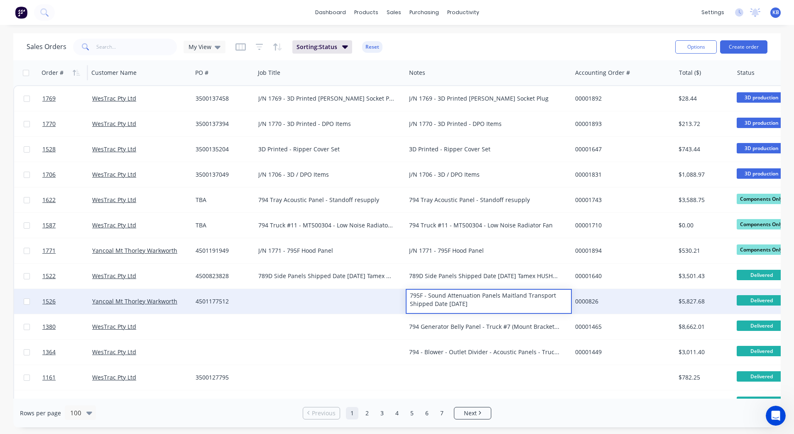
drag, startPoint x: 514, startPoint y: 306, endPoint x: 406, endPoint y: 290, distance: 109.2
click at [406, 290] on div "795F - Sound Attenuation Panels Maitland Transport Shipped Date 07/07/2025" at bounding box center [489, 301] width 166 height 25
click at [334, 295] on div at bounding box center [330, 301] width 151 height 25
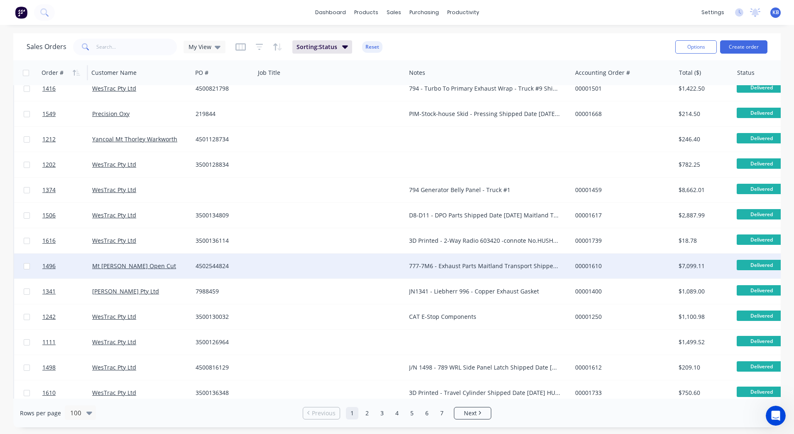
scroll to position [449, 0]
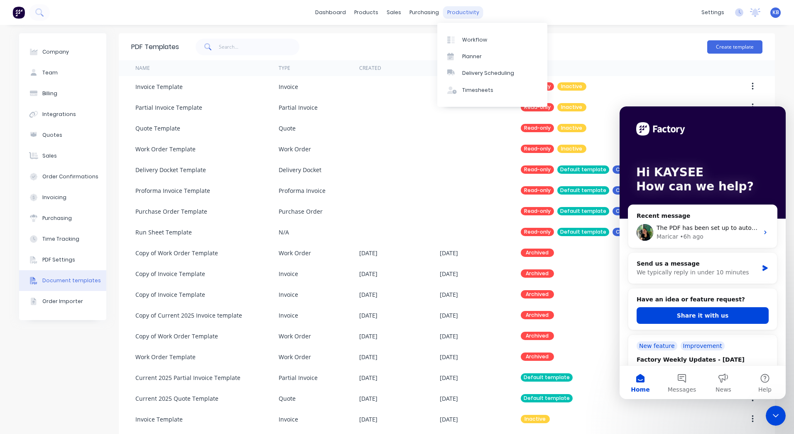
click at [468, 7] on div "productivity" at bounding box center [463, 12] width 40 height 12
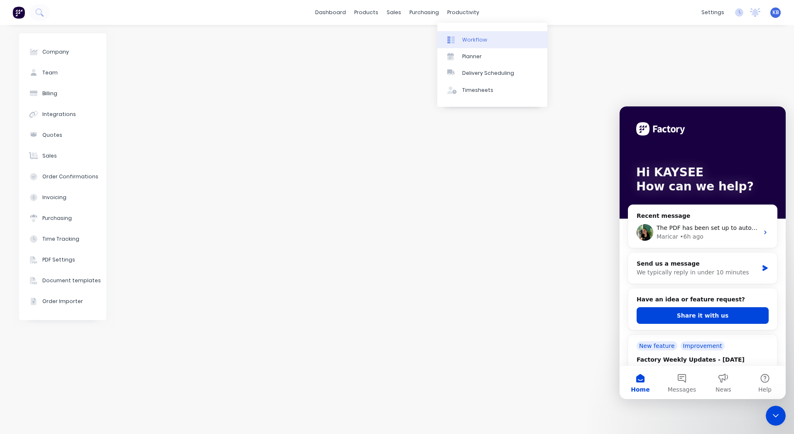
click at [481, 44] on link "Workflow" at bounding box center [493, 39] width 110 height 17
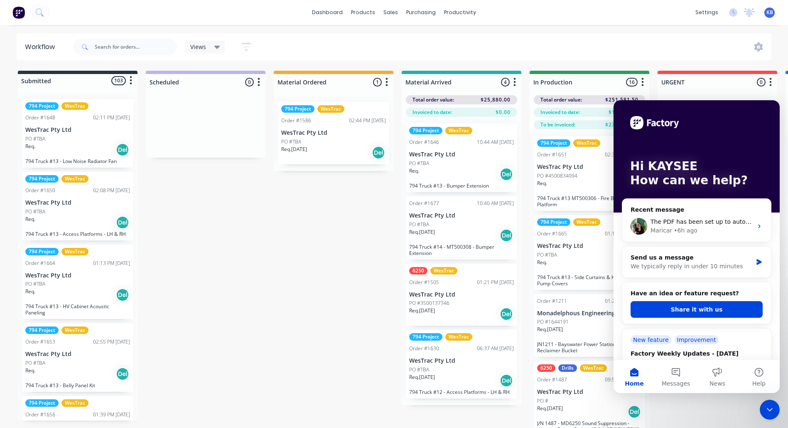
click at [770, 408] on icon "Close Intercom Messenger" at bounding box center [770, 409] width 10 height 10
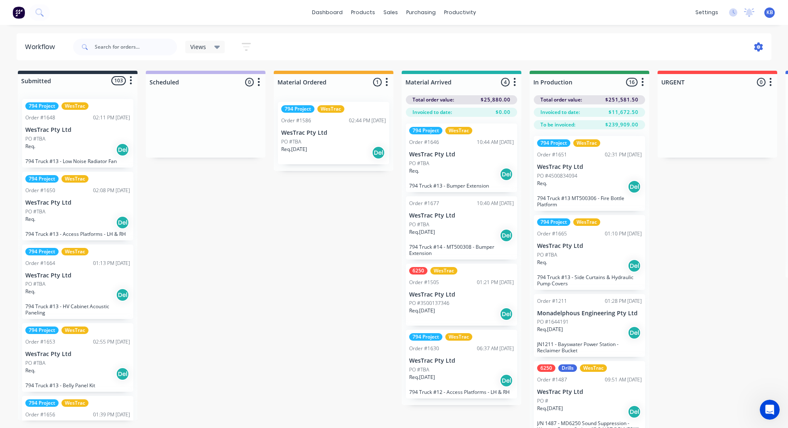
click at [757, 47] on icon at bounding box center [759, 46] width 9 height 9
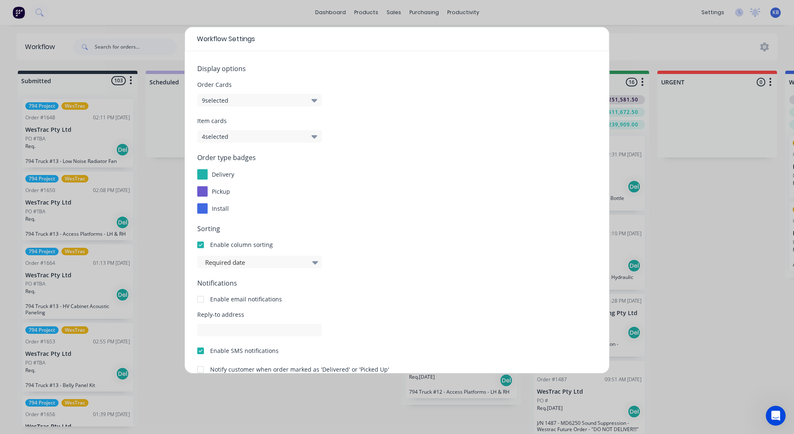
click at [235, 94] on button "9 selected" at bounding box center [259, 100] width 125 height 12
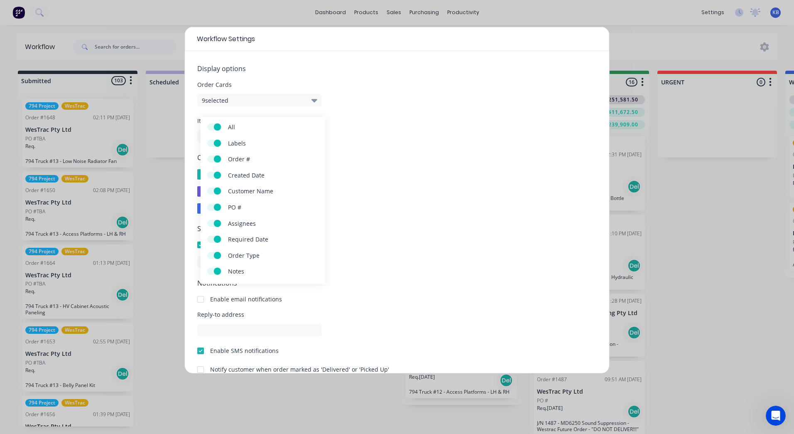
click at [272, 100] on button "9 selected" at bounding box center [259, 100] width 125 height 12
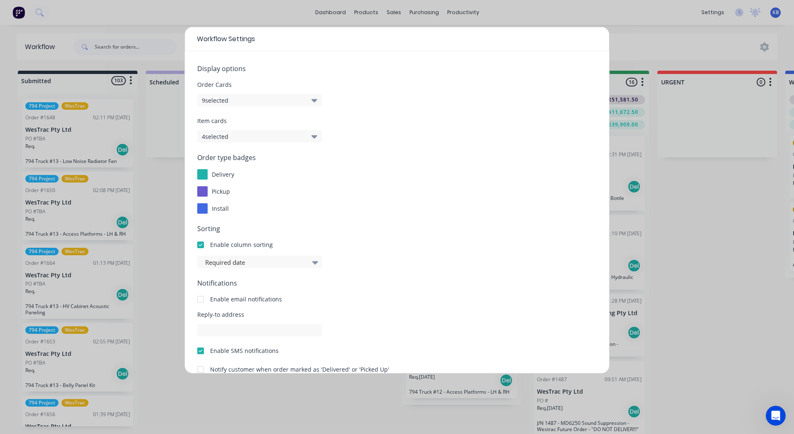
drag, startPoint x: 298, startPoint y: 141, endPoint x: 302, endPoint y: 135, distance: 7.1
click at [300, 139] on button "4 selected" at bounding box center [259, 136] width 125 height 12
click at [302, 135] on button "4 selected" at bounding box center [259, 136] width 125 height 12
click at [223, 100] on button "9 selected" at bounding box center [259, 100] width 125 height 12
click at [348, 176] on div "delivery" at bounding box center [397, 174] width 400 height 10
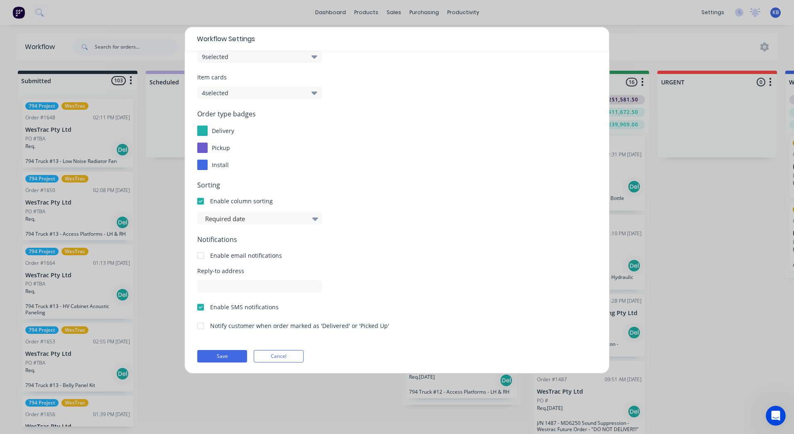
scroll to position [45, 0]
click at [201, 199] on div at bounding box center [200, 199] width 17 height 17
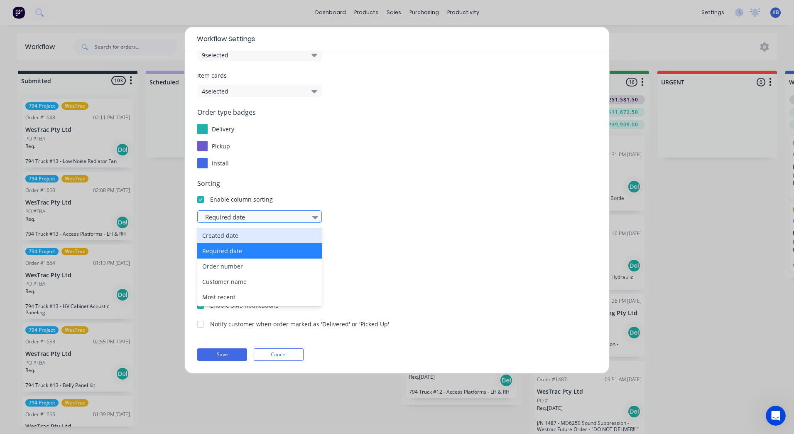
click at [220, 217] on div at bounding box center [255, 217] width 102 height 10
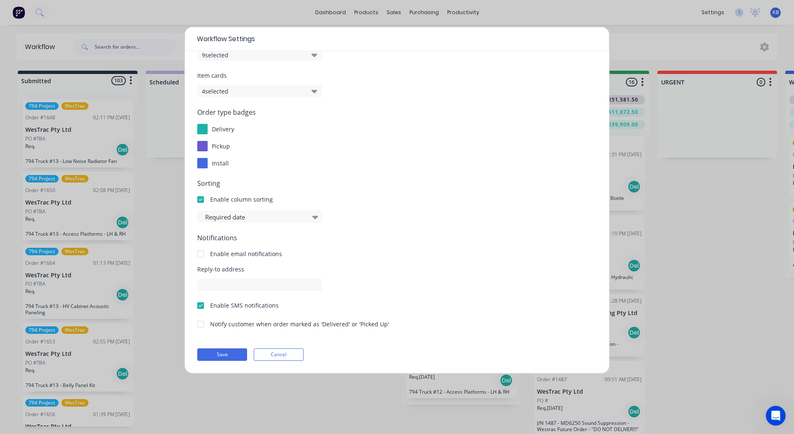
click at [332, 251] on div "Enable email notifications" at bounding box center [397, 253] width 400 height 9
click at [254, 54] on button "9 selected" at bounding box center [259, 55] width 125 height 12
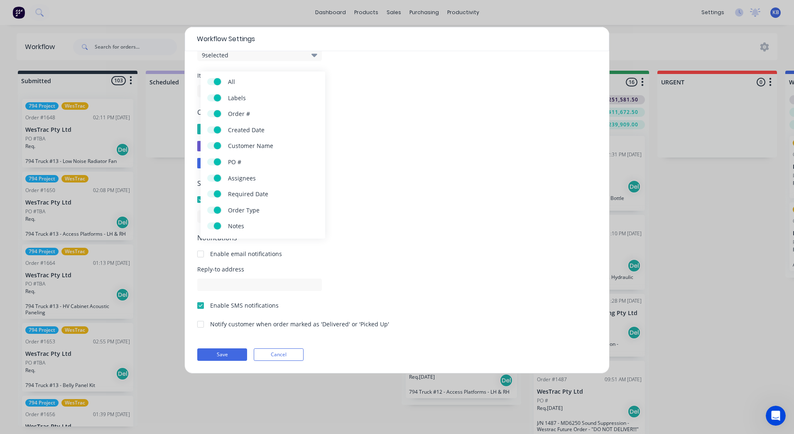
click at [391, 187] on span "Sorting" at bounding box center [397, 183] width 400 height 10
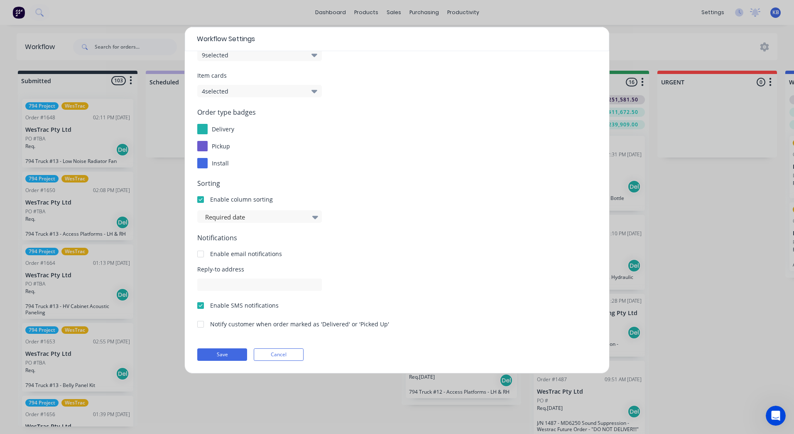
click at [282, 93] on button "4 selected" at bounding box center [259, 91] width 125 height 12
click at [464, 134] on div "delivery" at bounding box center [397, 129] width 400 height 10
click at [243, 117] on span "Order type badges" at bounding box center [397, 112] width 400 height 10
click at [230, 95] on button "4 selected" at bounding box center [259, 91] width 125 height 12
click at [211, 116] on span at bounding box center [210, 117] width 7 height 7
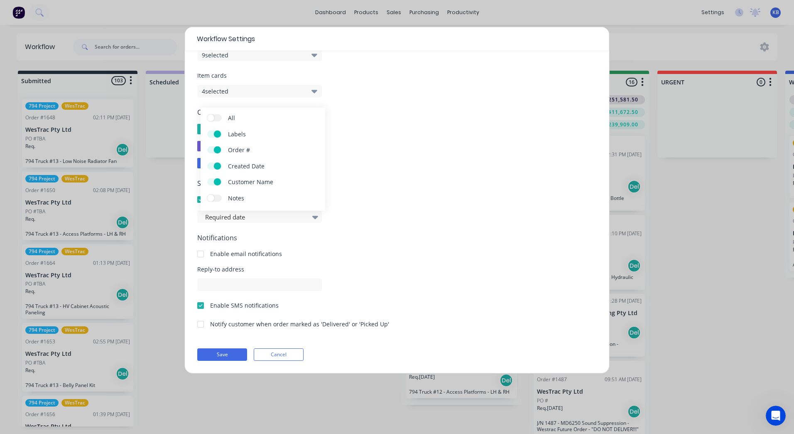
click at [207, 114] on input "All" at bounding box center [207, 114] width 0 height 0
click at [225, 71] on span "Item cards" at bounding box center [397, 75] width 400 height 9
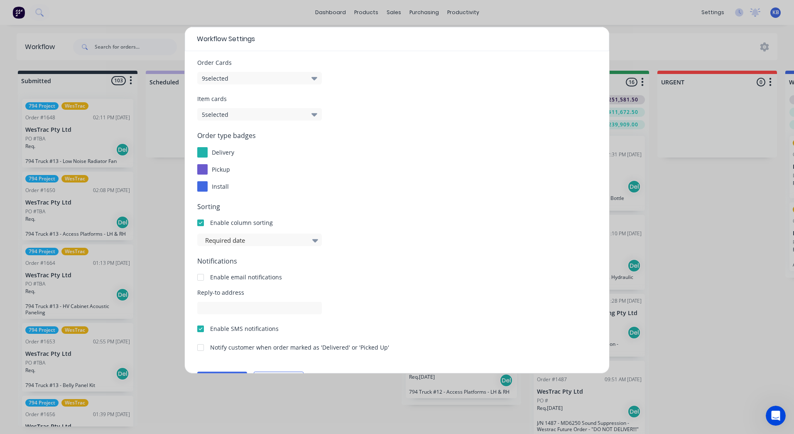
scroll to position [0, 0]
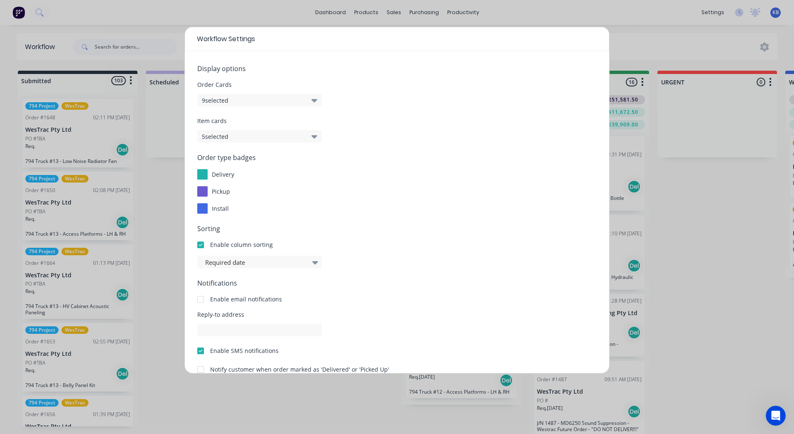
click at [239, 96] on button "9 selected" at bounding box center [259, 100] width 125 height 12
click at [376, 145] on form "Display options Order Cards 9 selected Item cards 5 selected Order type badges …" at bounding box center [397, 235] width 400 height 342
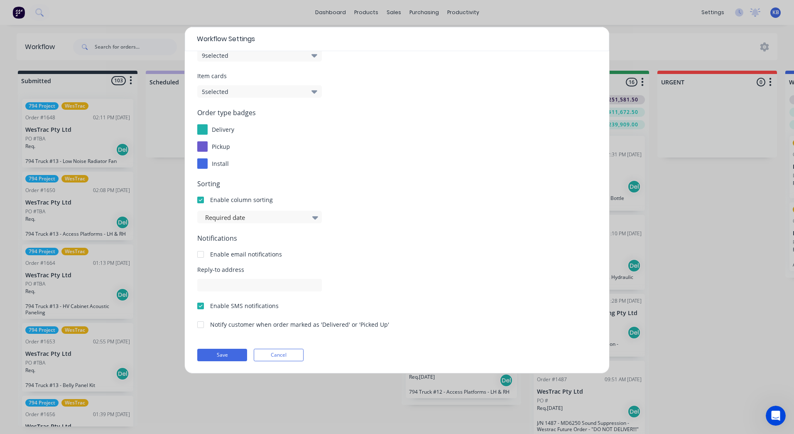
scroll to position [45, 0]
click at [281, 353] on button "Cancel" at bounding box center [279, 354] width 50 height 12
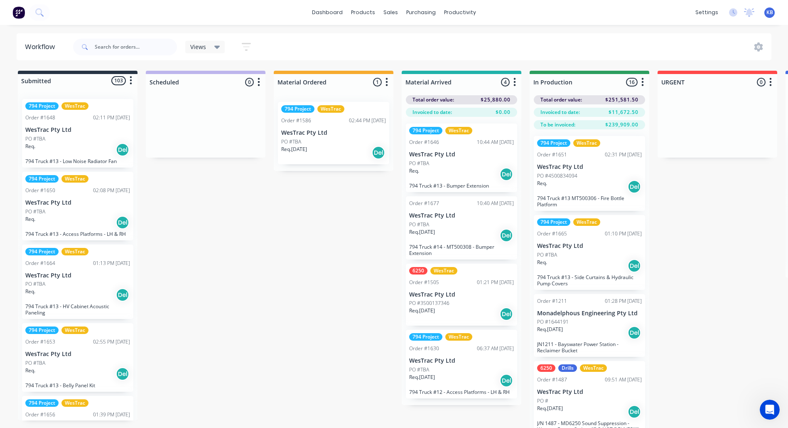
click at [314, 152] on div "Req. 20/08/25 Del" at bounding box center [333, 152] width 105 height 14
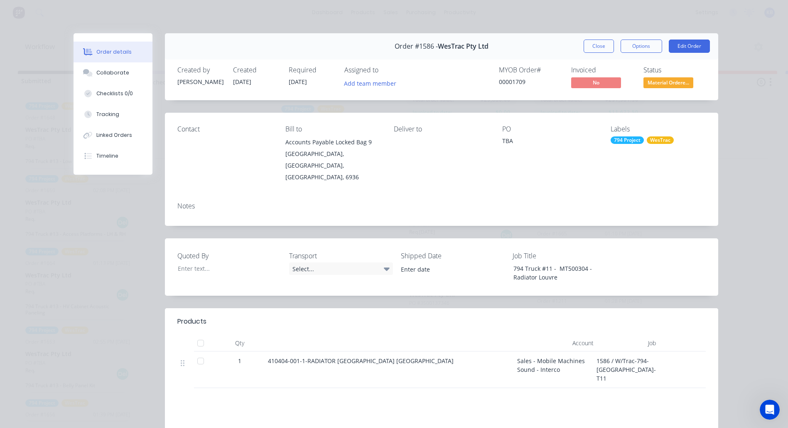
click at [203, 202] on div "Notes" at bounding box center [441, 206] width 529 height 8
click at [556, 262] on div "794 Truck #11 - MT500304 - Radiator Louvre" at bounding box center [559, 272] width 104 height 21
click at [595, 49] on button "Close" at bounding box center [599, 45] width 30 height 13
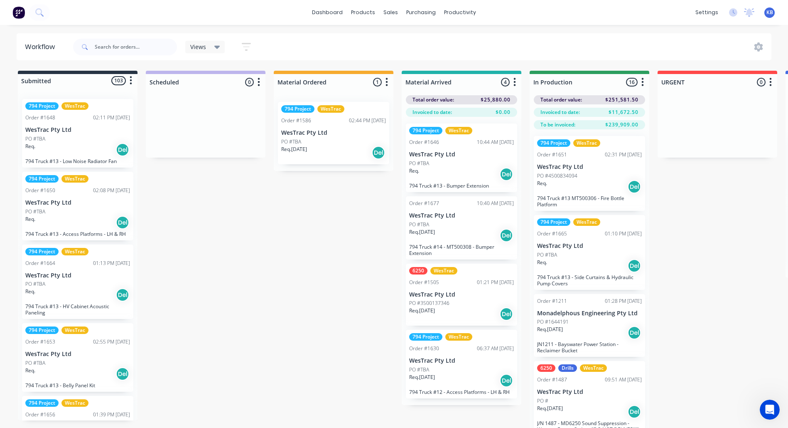
click at [397, 22] on div "dashboard products sales purchasing productivity dashboard products Product Cat…" at bounding box center [394, 12] width 788 height 25
click at [396, 13] on div "sales" at bounding box center [390, 12] width 23 height 12
click at [408, 34] on link "Sales Orders" at bounding box center [435, 39] width 110 height 17
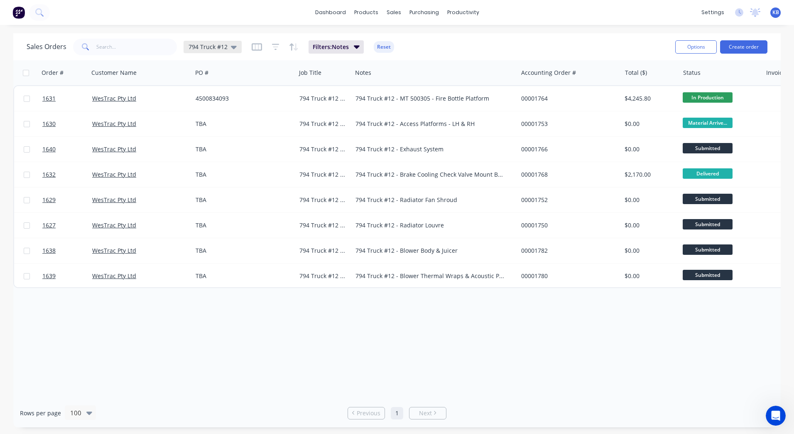
click at [231, 49] on icon at bounding box center [234, 46] width 6 height 9
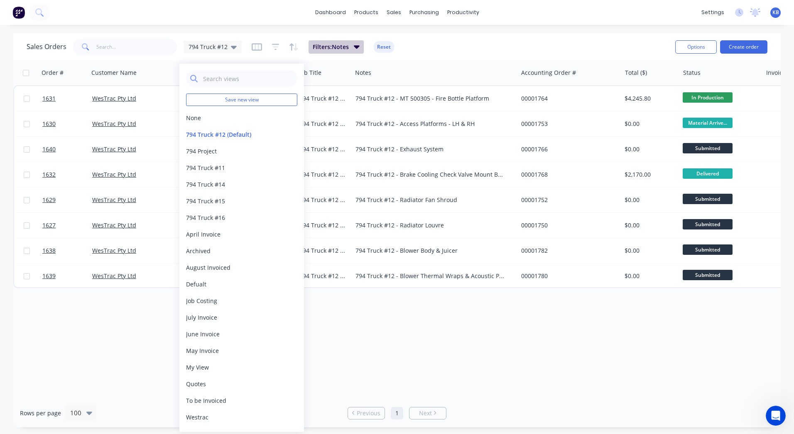
click at [355, 53] on button "Filters: Notes" at bounding box center [336, 46] width 55 height 13
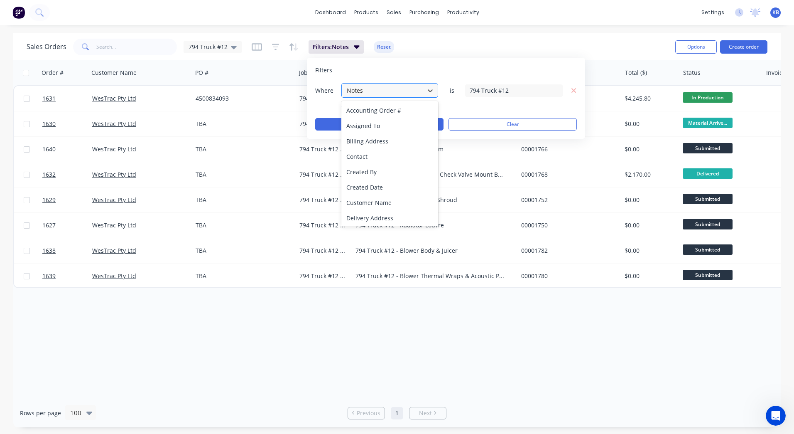
click at [374, 88] on div at bounding box center [383, 90] width 74 height 10
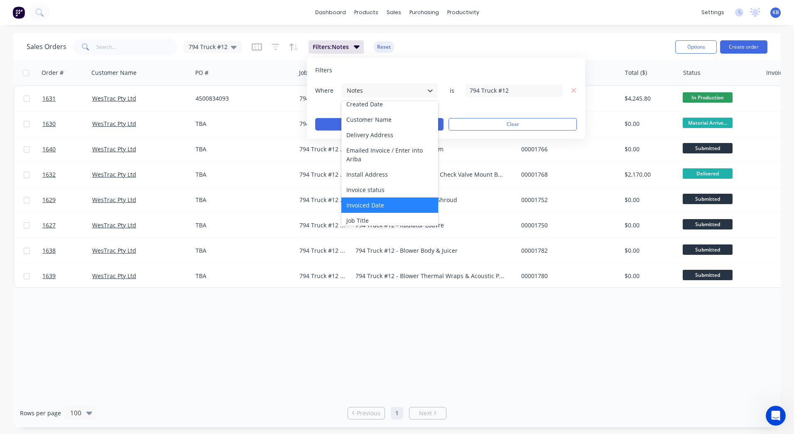
scroll to position [125, 0]
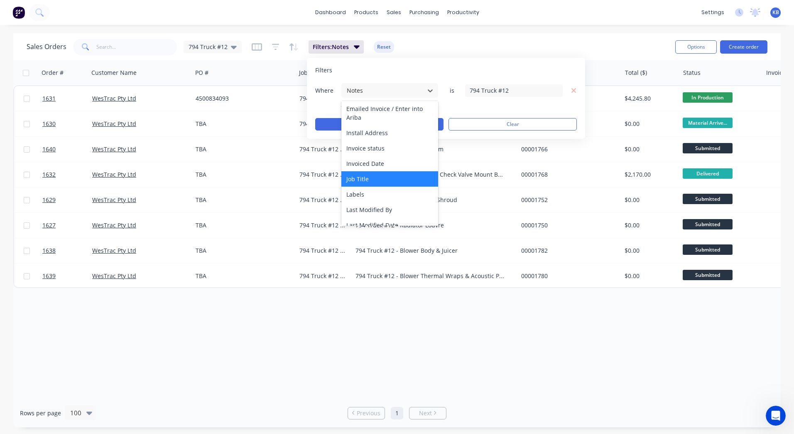
click at [371, 177] on div "Job Title" at bounding box center [390, 178] width 97 height 15
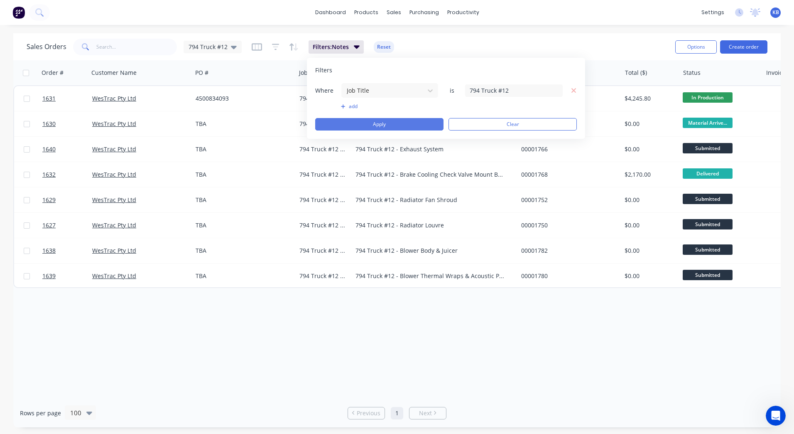
click at [415, 120] on button "Apply" at bounding box center [379, 124] width 128 height 12
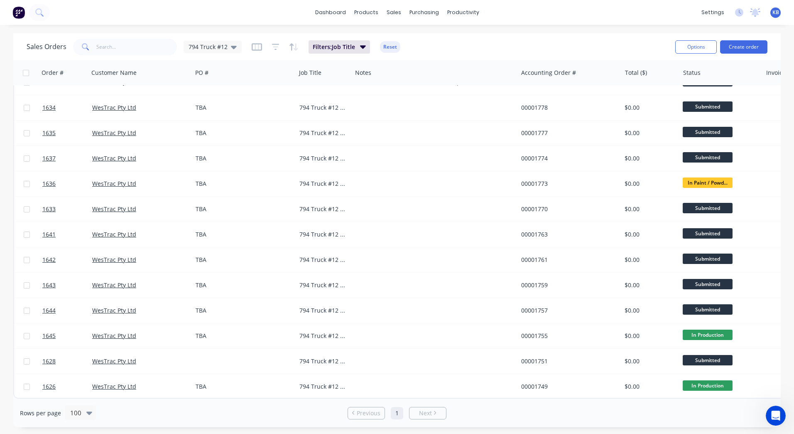
scroll to position [0, 0]
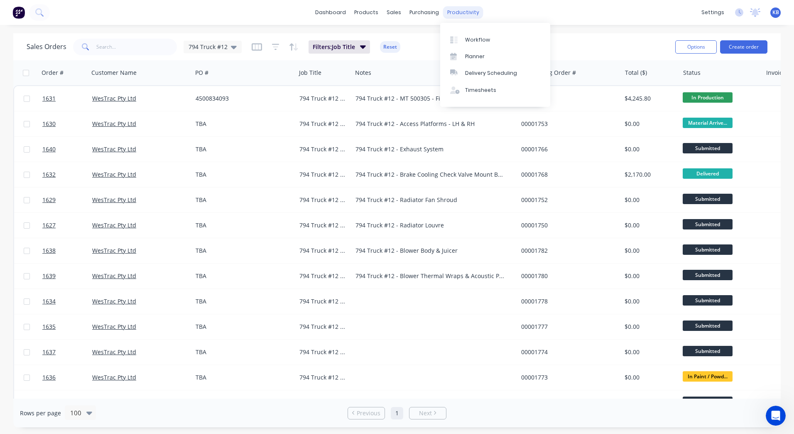
click at [462, 13] on div "productivity" at bounding box center [463, 12] width 40 height 12
click at [467, 42] on div "Workflow" at bounding box center [477, 39] width 25 height 7
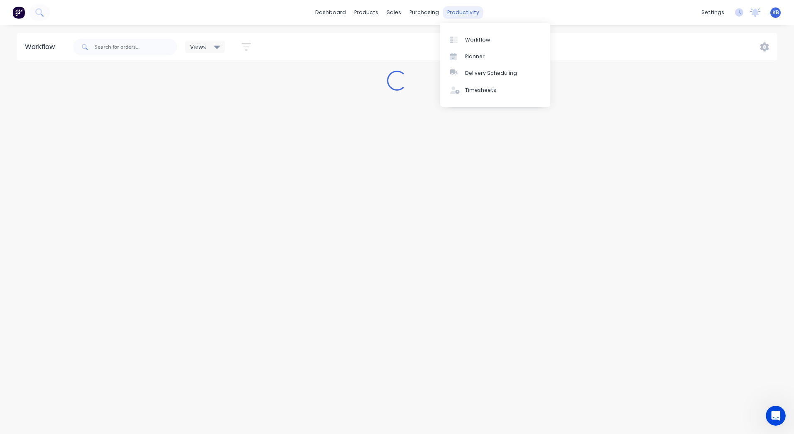
click at [459, 15] on div "productivity" at bounding box center [463, 12] width 40 height 12
click at [408, 15] on div "purchasing" at bounding box center [425, 12] width 38 height 12
click at [401, 16] on div "sales" at bounding box center [394, 12] width 23 height 12
click at [403, 37] on div at bounding box center [399, 39] width 12 height 7
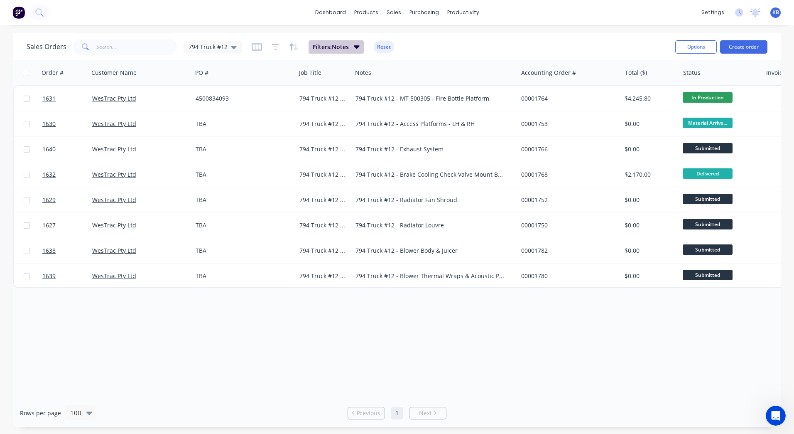
click at [334, 51] on button "Filters: Notes" at bounding box center [336, 46] width 55 height 13
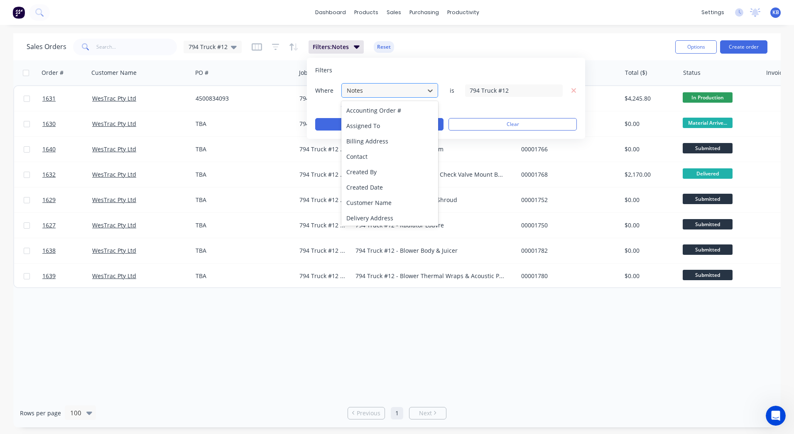
click at [391, 89] on div at bounding box center [383, 90] width 74 height 10
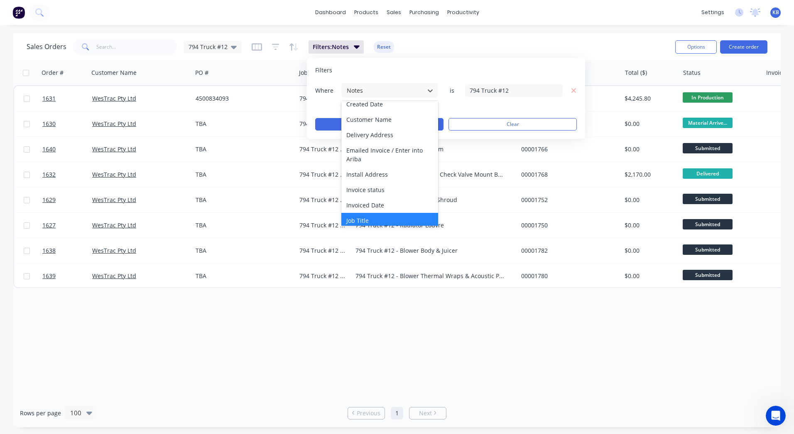
click at [370, 219] on div "Job Title" at bounding box center [390, 220] width 97 height 15
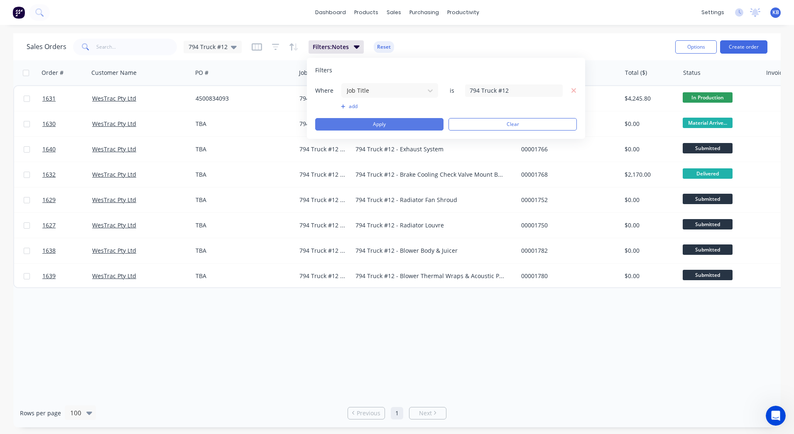
click at [365, 120] on button "Apply" at bounding box center [379, 124] width 128 height 12
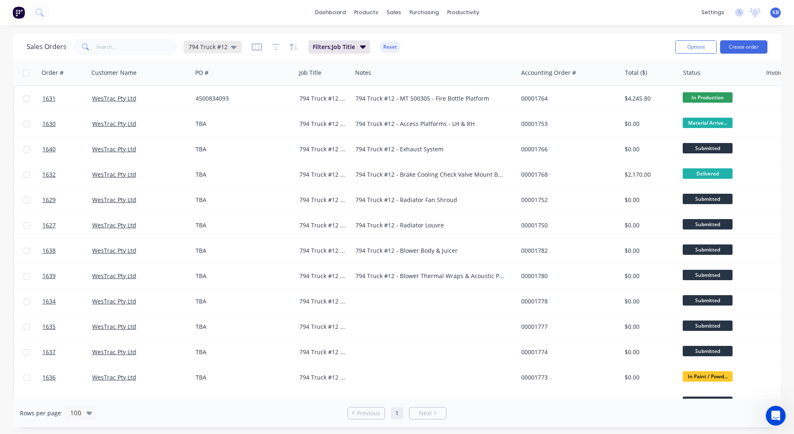
click at [235, 50] on div "794 Truck #12" at bounding box center [213, 47] width 58 height 12
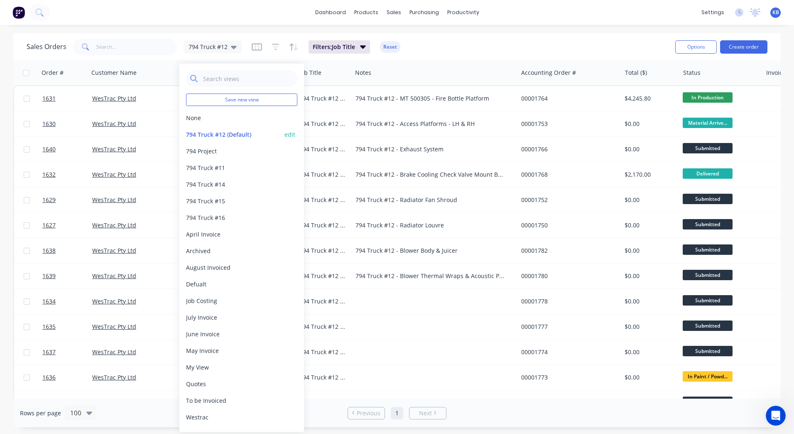
click at [283, 133] on div "794 Truck #12 (Default) edit" at bounding box center [241, 134] width 111 height 17
click at [289, 137] on button "edit" at bounding box center [290, 134] width 11 height 9
click at [336, 112] on button "Update" at bounding box center [349, 115] width 56 height 13
click at [520, 29] on div "dashboard products sales purchasing productivity dashboard products Product Cat…" at bounding box center [397, 217] width 794 height 434
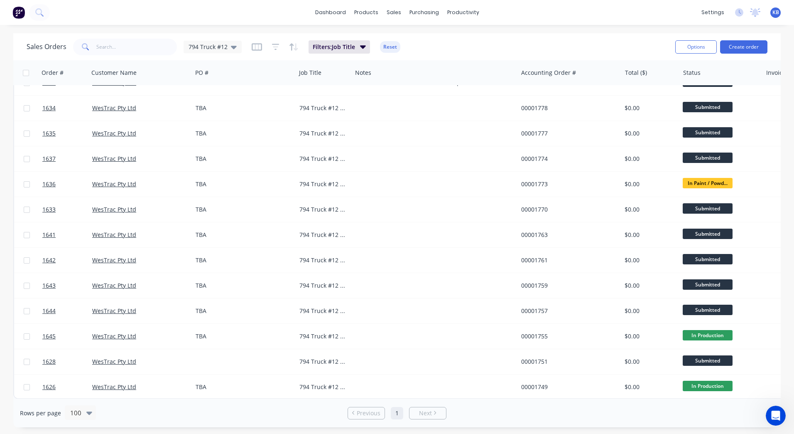
scroll to position [198, 0]
click at [423, 8] on div "purchasing" at bounding box center [425, 12] width 38 height 12
click at [450, 8] on div "productivity" at bounding box center [463, 12] width 40 height 12
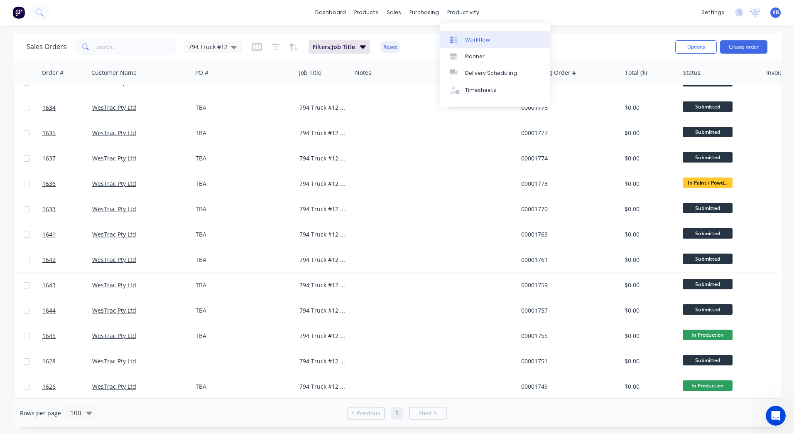
click at [480, 41] on div "Workflow" at bounding box center [477, 39] width 25 height 7
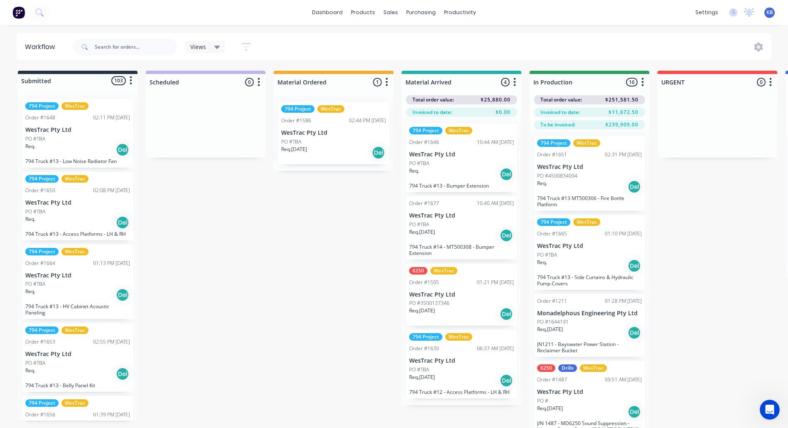
click at [758, 39] on div "Views Save new view None (Default) edit 3D only edit Show/Hide statuses Show li…" at bounding box center [421, 46] width 701 height 25
click at [757, 45] on icon at bounding box center [759, 46] width 9 height 9
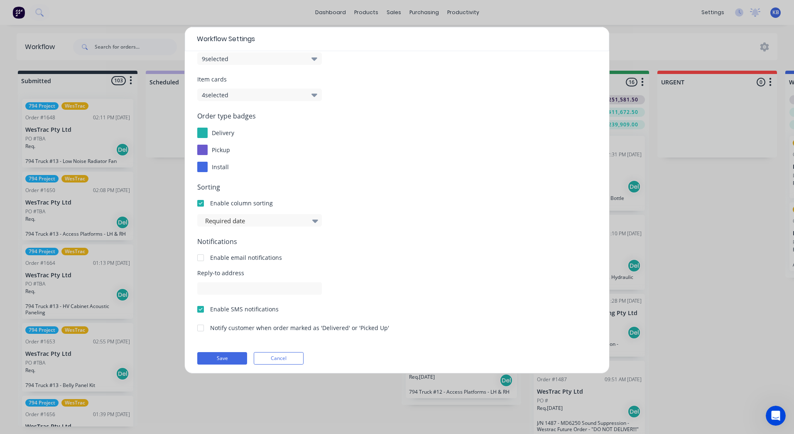
scroll to position [45, 0]
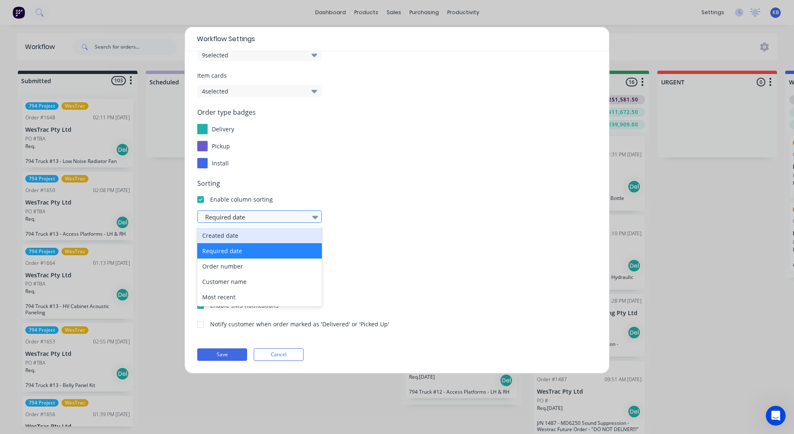
click at [230, 216] on div at bounding box center [255, 217] width 102 height 10
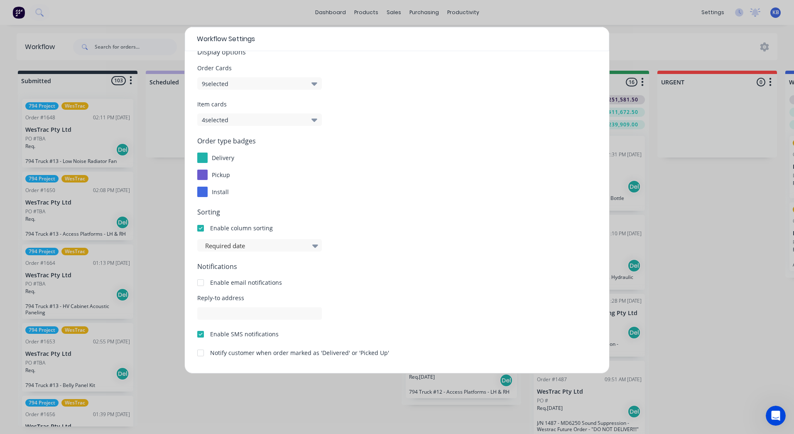
scroll to position [0, 0]
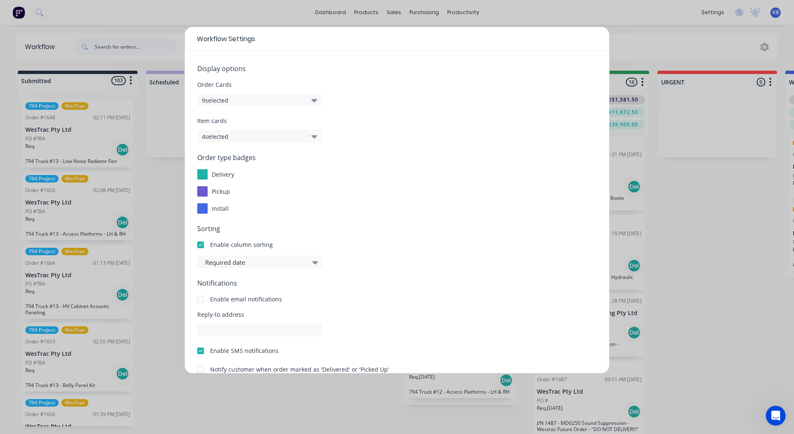
click at [228, 139] on button "4 selected" at bounding box center [259, 136] width 125 height 12
click at [232, 97] on button "9 selected" at bounding box center [259, 100] width 125 height 12
click at [330, 199] on div "Order type badges delivery pickup install" at bounding box center [397, 182] width 400 height 61
click at [711, 241] on div "Workflow Settings Display options Order Cards 9 selected Item cards 4 selected …" at bounding box center [397, 217] width 794 height 434
click at [686, 199] on div "Workflow Settings Display options Order Cards 9 selected Item cards 4 selected …" at bounding box center [397, 217] width 794 height 434
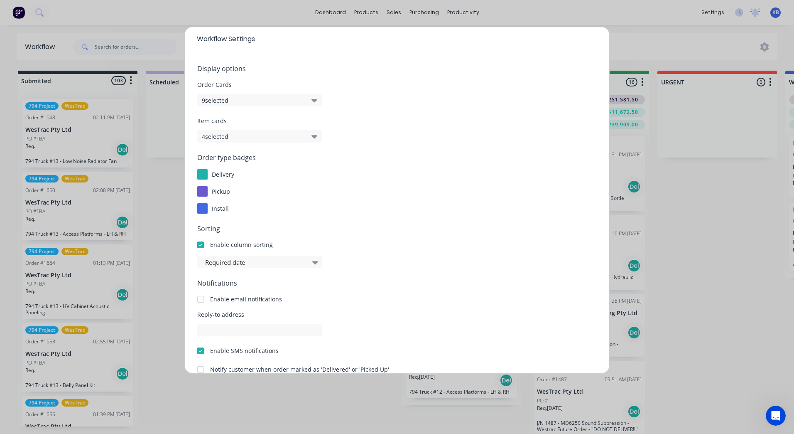
click at [777, 414] on icon "Open Intercom Messenger" at bounding box center [777, 416] width 14 height 14
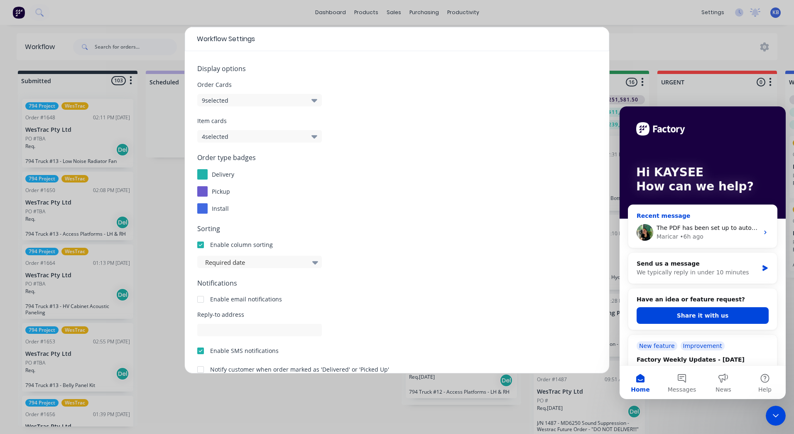
drag, startPoint x: 664, startPoint y: 229, endPoint x: 1166, endPoint y: 347, distance: 514.9
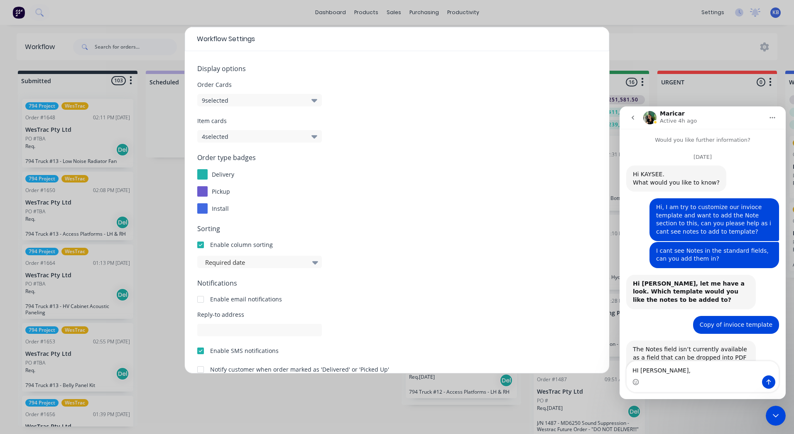
type textarea "HI Maricar,"
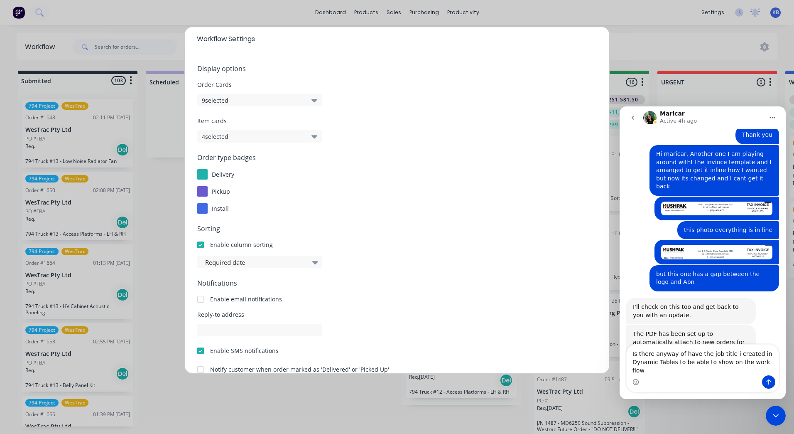
type textarea "Is there anyway of have the job title i created in Dynamic Tables to be able to…"
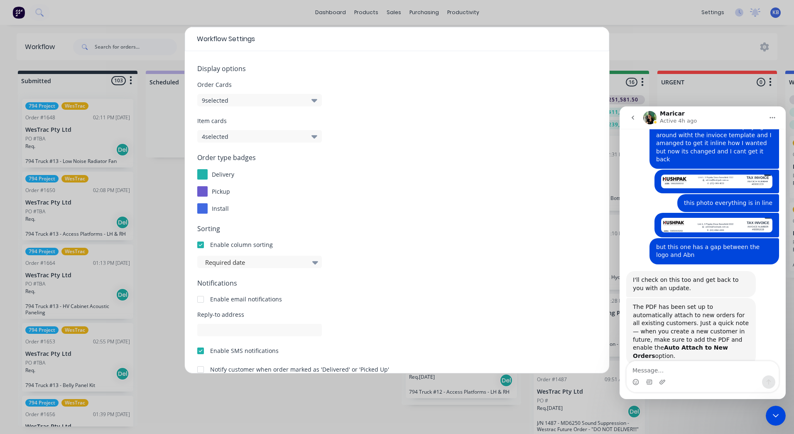
click at [596, 36] on div "Workflow Settings" at bounding box center [397, 39] width 425 height 24
click at [634, 30] on div "Workflow Settings Display options Order Cards 9 selected Item cards 4 selected …" at bounding box center [397, 217] width 794 height 434
click at [172, 138] on div "Workflow Settings Display options Order Cards 9 selected Item cards 4 selected …" at bounding box center [397, 217] width 794 height 434
click at [151, 195] on div "Workflow Settings Display options Order Cards 9 selected Item cards 4 selected …" at bounding box center [397, 217] width 794 height 434
click at [150, 127] on div "Workflow Settings Display options Order Cards 9 selected Item cards 4 selected …" at bounding box center [397, 217] width 794 height 434
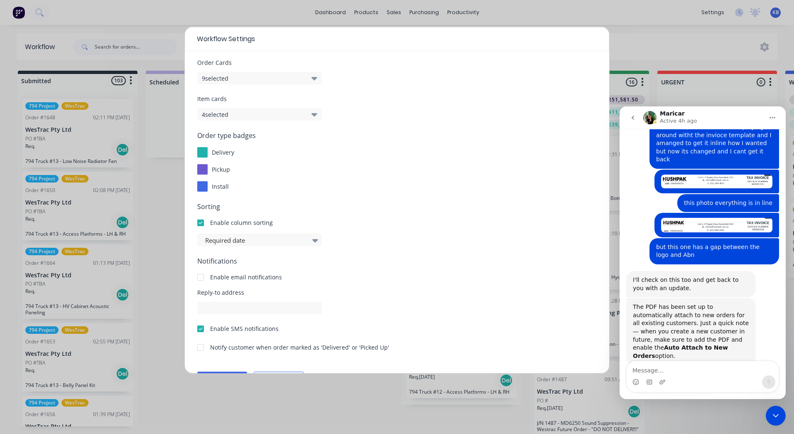
scroll to position [0, 0]
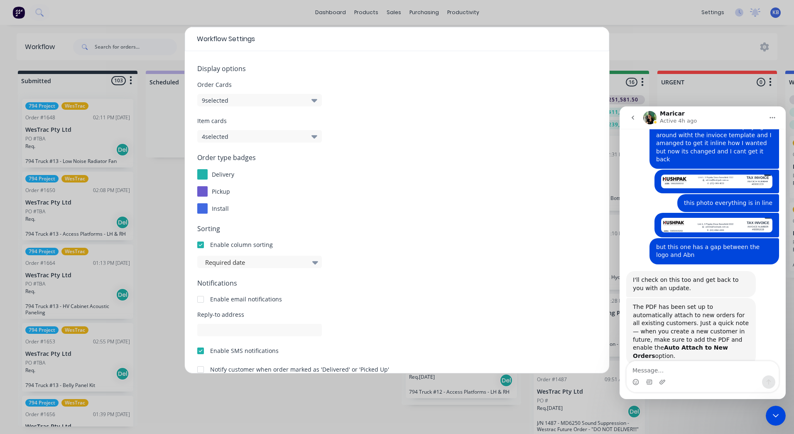
click at [770, 414] on div "Close Intercom Messenger" at bounding box center [776, 416] width 20 height 20
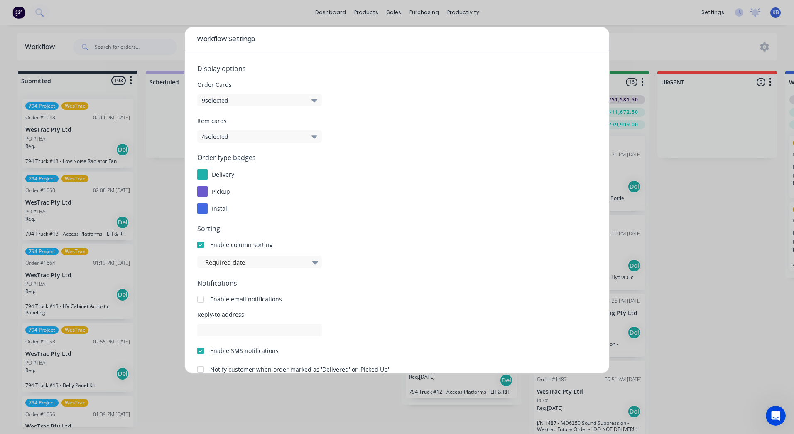
click at [492, 270] on form "Display options Order Cards 9 selected Item cards 4 selected Order type badges …" at bounding box center [397, 235] width 400 height 342
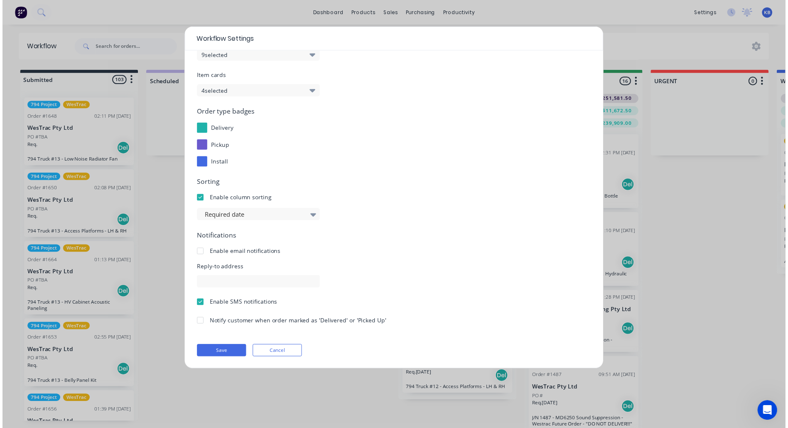
scroll to position [45, 0]
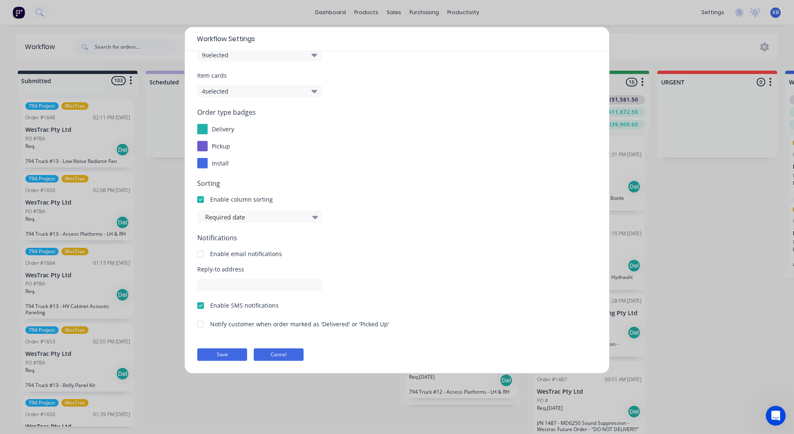
click at [287, 355] on button "Cancel" at bounding box center [279, 354] width 50 height 12
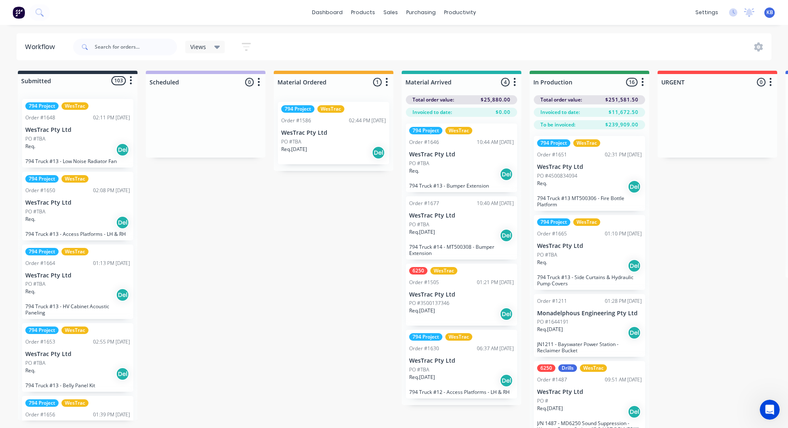
click at [763, 409] on div "Open Intercom Messenger" at bounding box center [769, 409] width 27 height 27
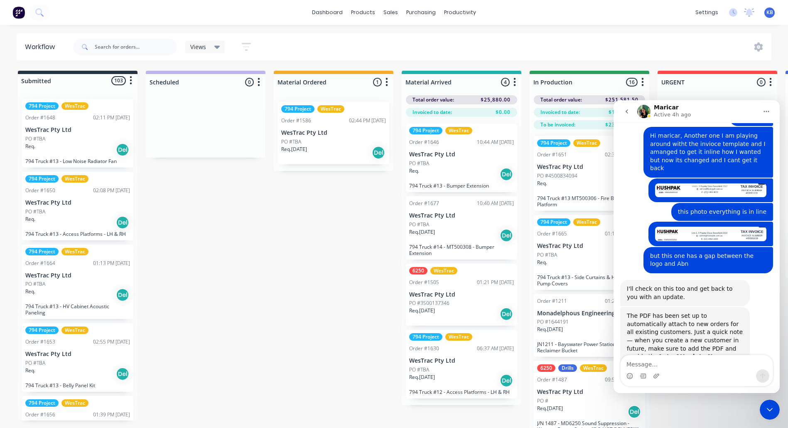
scroll to position [1520, 0]
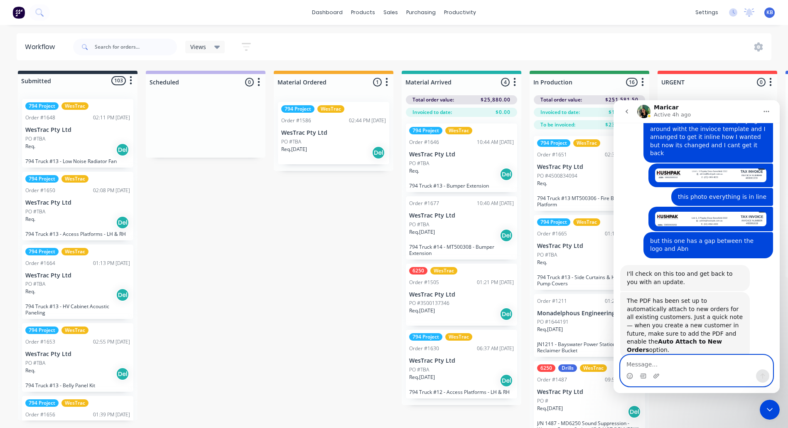
click at [625, 368] on textarea "Message…" at bounding box center [697, 362] width 152 height 14
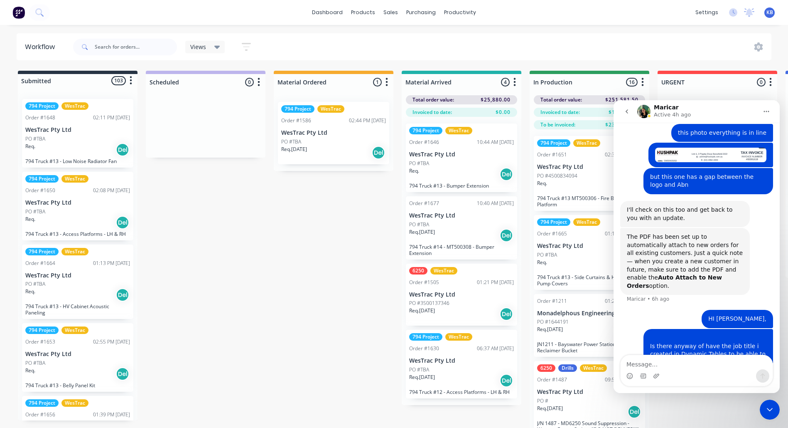
click at [693, 334] on div "Is there anyway of have the job title i created in Dynamic Tables to be able to…" at bounding box center [708, 350] width 116 height 32
click at [708, 360] on textarea "Message…" at bounding box center [697, 362] width 152 height 14
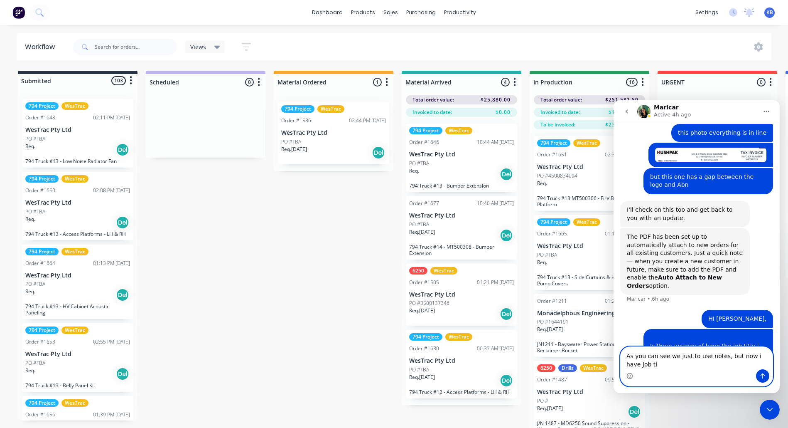
scroll to position [1592, 0]
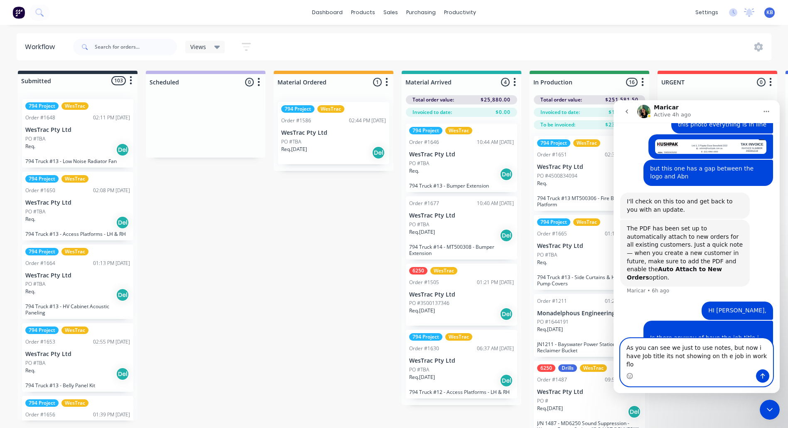
type textarea "As you can see we just to use notes, but now i have Job title its not showing o…"
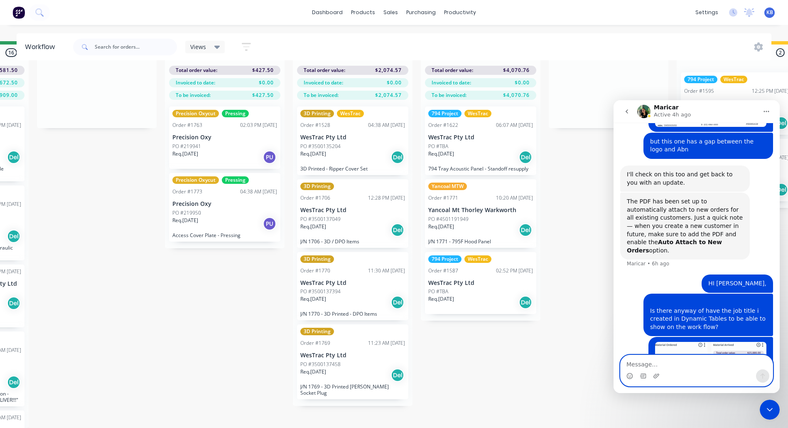
scroll to position [36, 622]
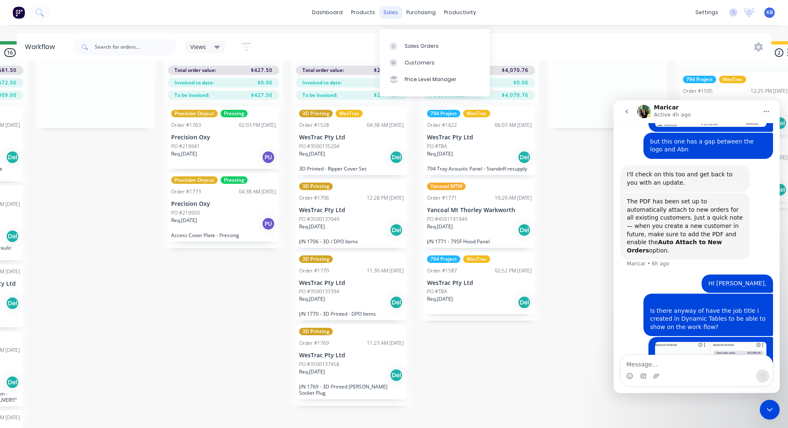
click at [394, 15] on div "sales" at bounding box center [390, 12] width 23 height 12
click at [403, 37] on link "Sales Orders" at bounding box center [435, 45] width 110 height 17
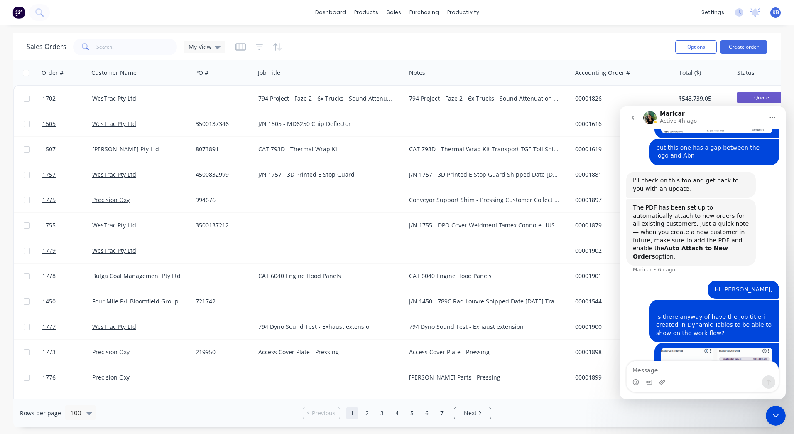
drag, startPoint x: 639, startPoint y: 120, endPoint x: 1357, endPoint y: 518, distance: 820.8
click at [639, 120] on button "go back" at bounding box center [633, 118] width 16 height 16
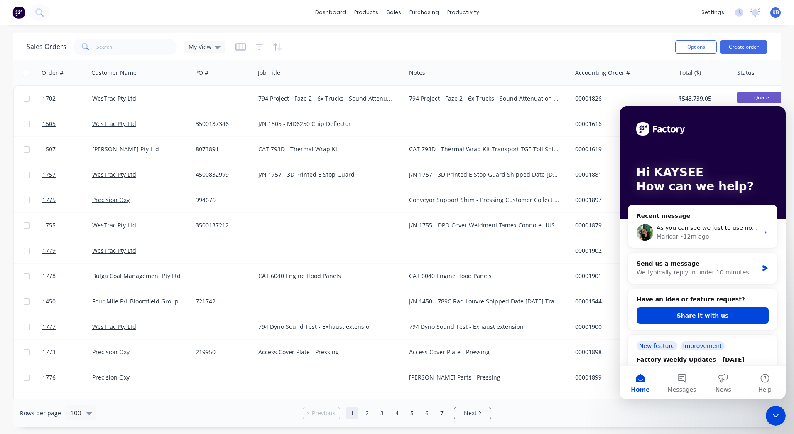
click at [784, 416] on div "Close Intercom Messenger" at bounding box center [776, 416] width 20 height 20
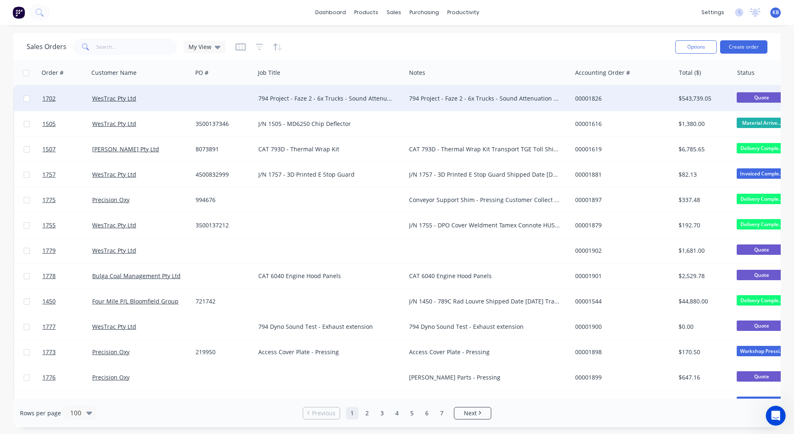
click at [536, 101] on div "794 Project - Faze 2 - 6x Trucks - Sound Attenuation Full Kit" at bounding box center [484, 98] width 151 height 8
click at [351, 96] on div "794 Project - Faze 2 - 6x Trucks - Sound Attenuation Full Kit" at bounding box center [326, 98] width 137 height 8
click at [377, 101] on div "794 Project - Faze 2 - 6x Trucks - Sound Attenuation Full Kit" at bounding box center [326, 98] width 137 height 8
click at [218, 94] on div at bounding box center [223, 98] width 63 height 25
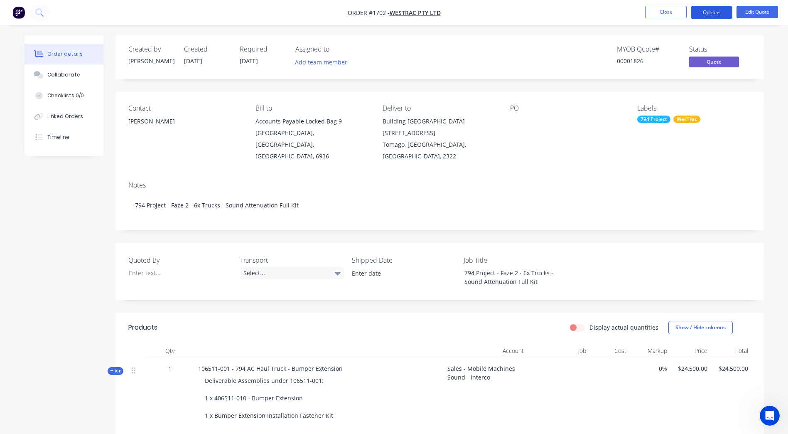
click at [729, 15] on button "Options" at bounding box center [712, 12] width 42 height 13
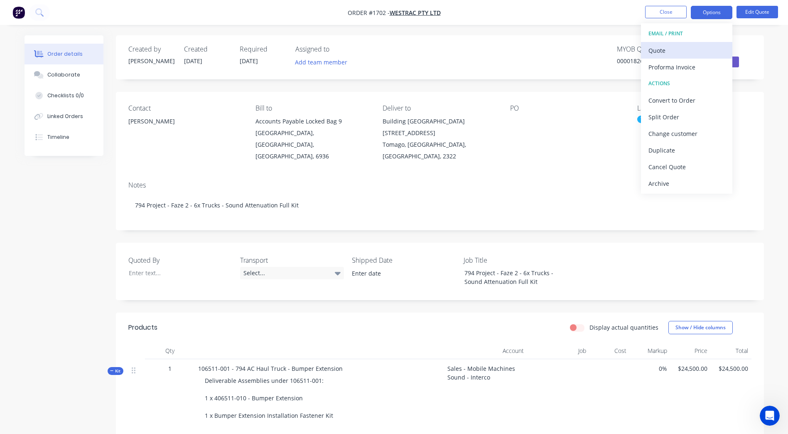
click at [711, 52] on div "Quote" at bounding box center [687, 50] width 76 height 12
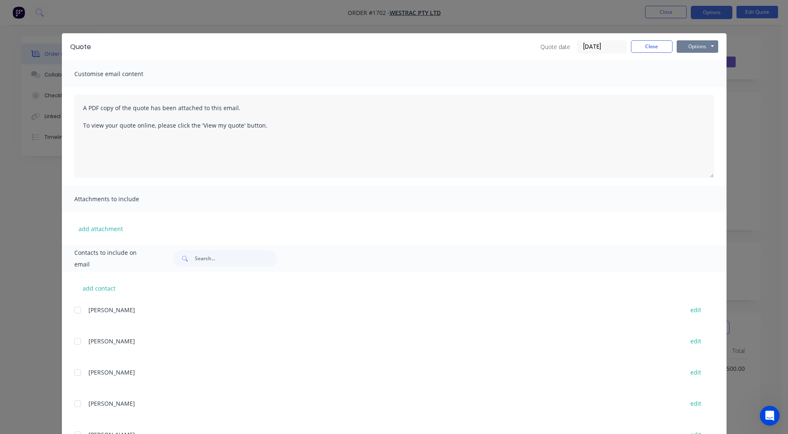
click at [704, 40] on button "Options" at bounding box center [698, 46] width 42 height 12
click at [701, 61] on button "Preview" at bounding box center [703, 61] width 53 height 14
click at [654, 34] on div "Quote Quote date 14/08/25 Close Options Preview Print Email" at bounding box center [394, 46] width 665 height 27
drag, startPoint x: 652, startPoint y: 39, endPoint x: 650, endPoint y: 46, distance: 7.0
click at [652, 39] on div "Quote Quote date 14/08/25 Close Options Preview Print Email" at bounding box center [394, 46] width 665 height 27
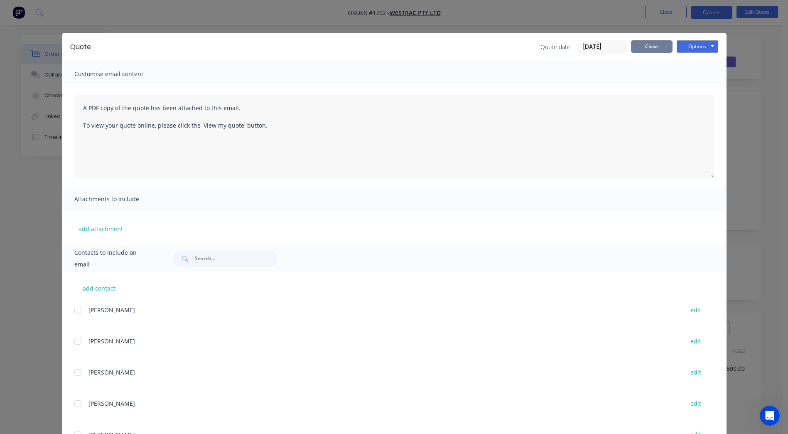
click at [649, 46] on button "Close" at bounding box center [652, 46] width 42 height 12
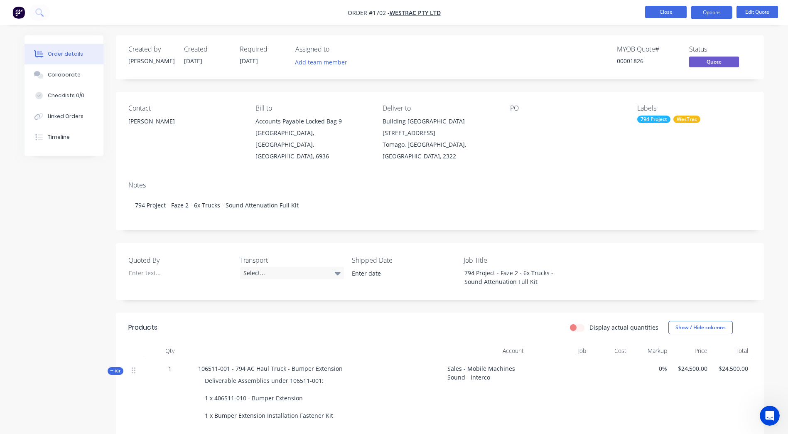
click at [671, 17] on button "Close" at bounding box center [666, 12] width 42 height 12
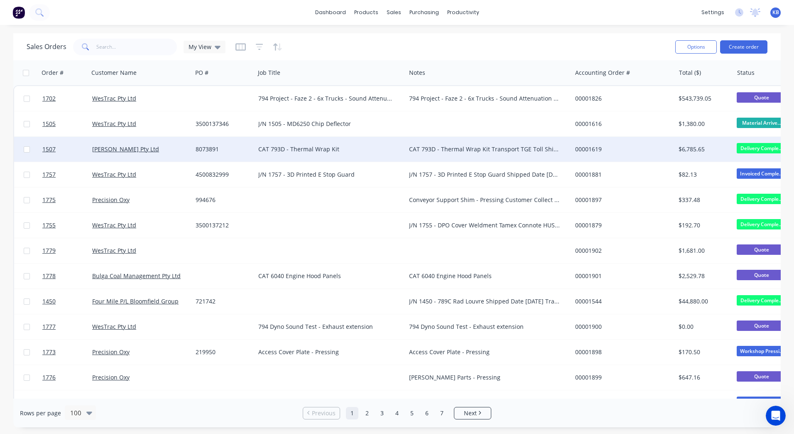
click at [656, 147] on div "00001619" at bounding box center [621, 149] width 92 height 8
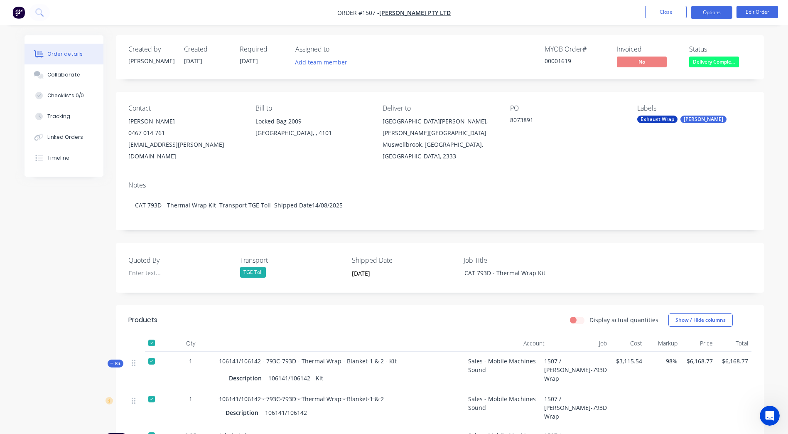
click at [731, 10] on button "Options" at bounding box center [712, 12] width 42 height 13
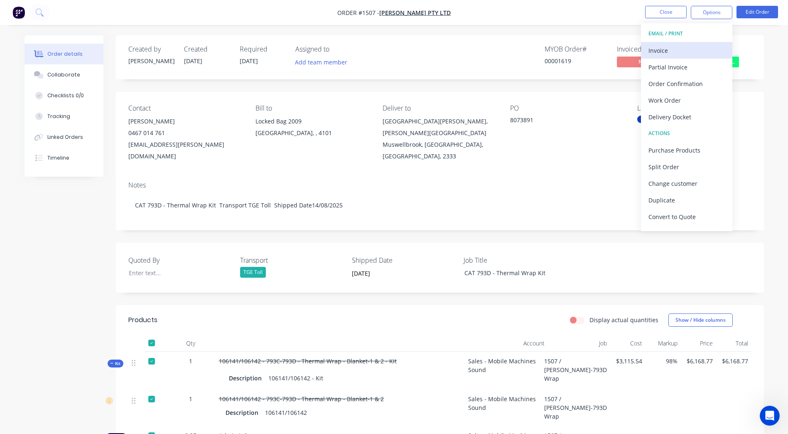
click at [708, 55] on div "Invoice" at bounding box center [687, 50] width 76 height 12
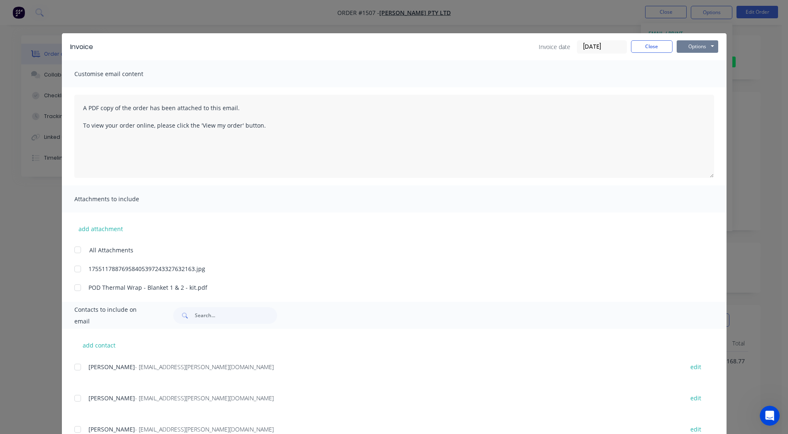
click at [696, 42] on button "Options" at bounding box center [698, 46] width 42 height 12
click at [701, 63] on button "Preview" at bounding box center [703, 61] width 53 height 14
click at [656, 40] on button "Close" at bounding box center [652, 46] width 42 height 12
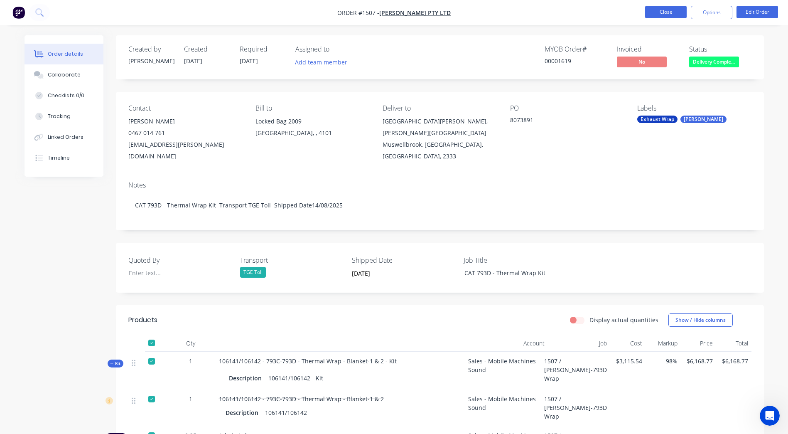
click at [652, 10] on button "Close" at bounding box center [666, 12] width 42 height 12
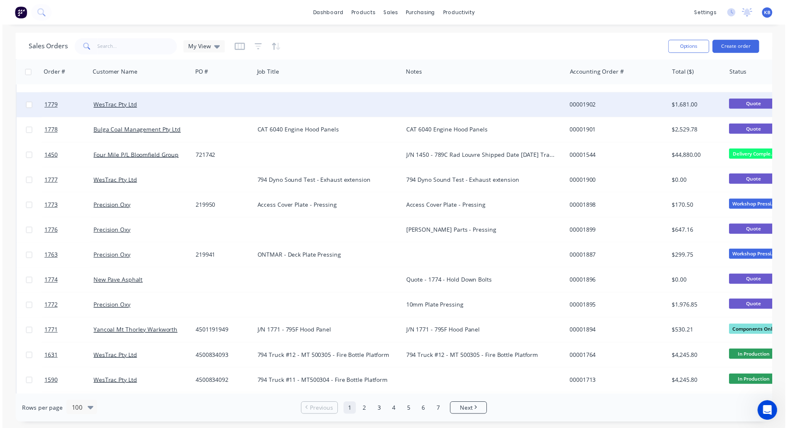
scroll to position [166, 0]
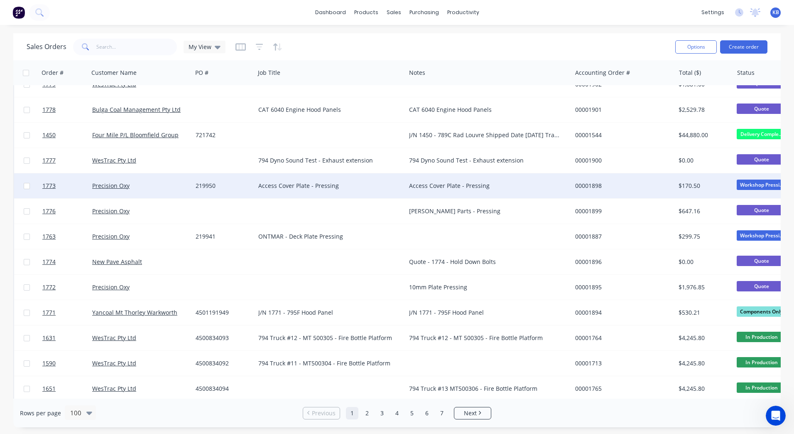
click at [386, 198] on div "Access Cover Plate - Pressing" at bounding box center [330, 185] width 151 height 25
click at [140, 187] on div "Precision Oxy" at bounding box center [138, 186] width 92 height 8
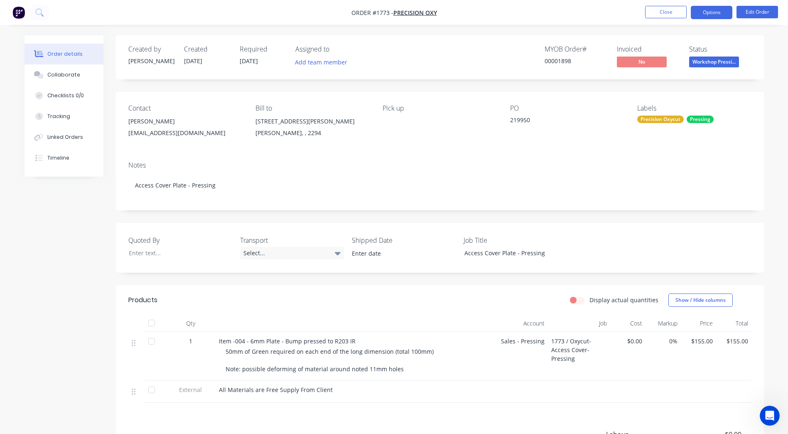
click at [724, 16] on button "Options" at bounding box center [712, 12] width 42 height 13
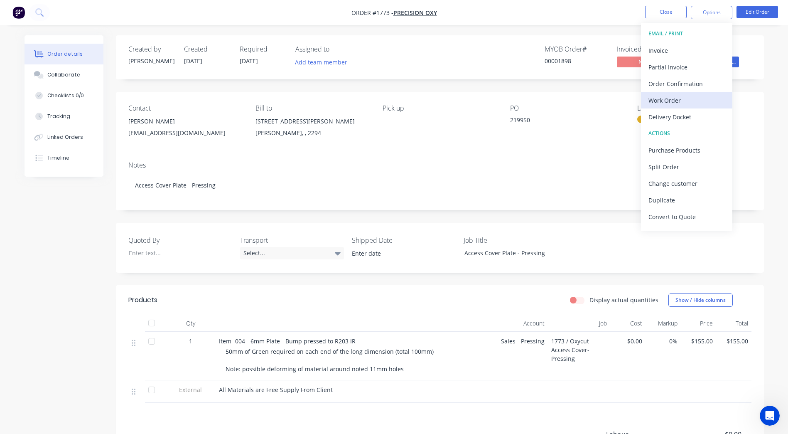
click at [688, 100] on div "Work Order" at bounding box center [687, 100] width 76 height 12
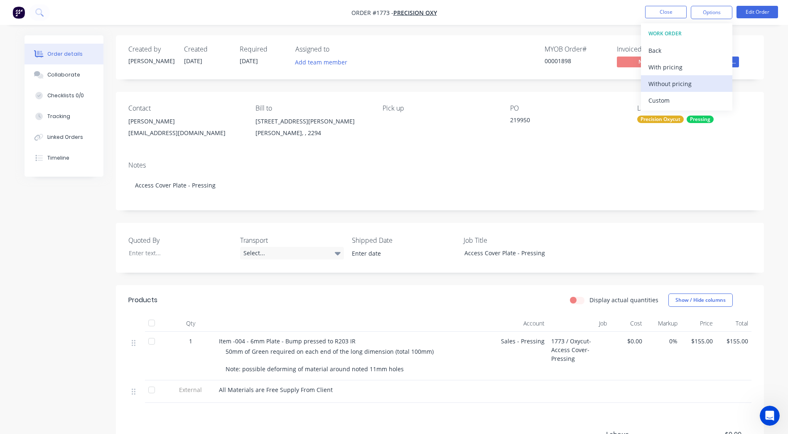
click at [687, 88] on div "Without pricing" at bounding box center [687, 84] width 76 height 12
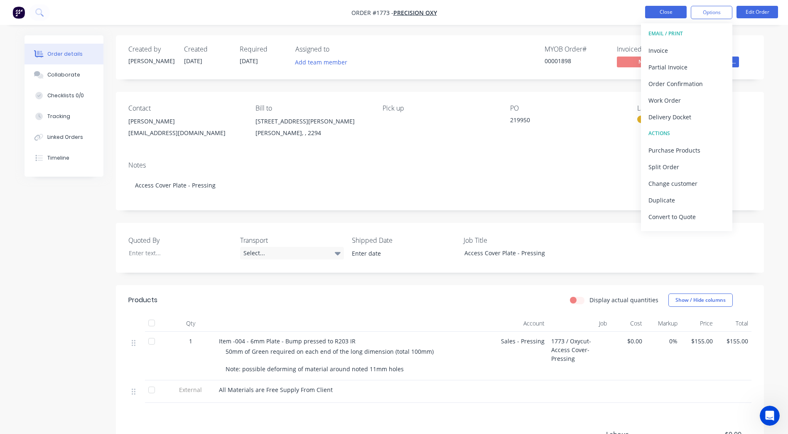
click at [680, 10] on button "Close" at bounding box center [666, 12] width 42 height 12
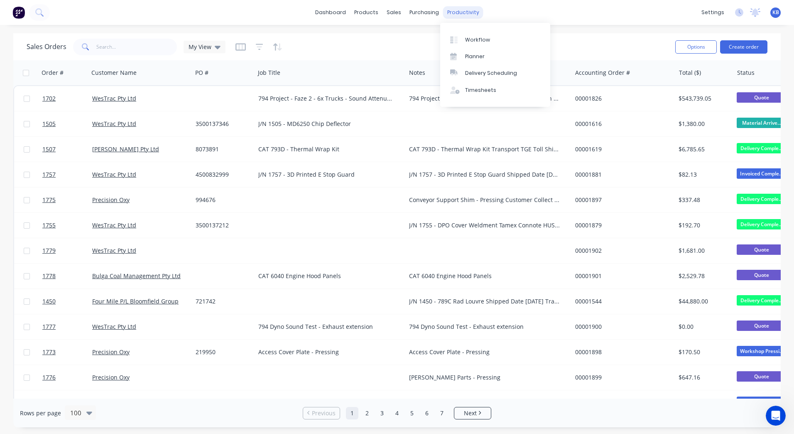
click at [467, 7] on div "productivity" at bounding box center [463, 12] width 40 height 12
click at [485, 37] on div "Workflow" at bounding box center [477, 39] width 25 height 7
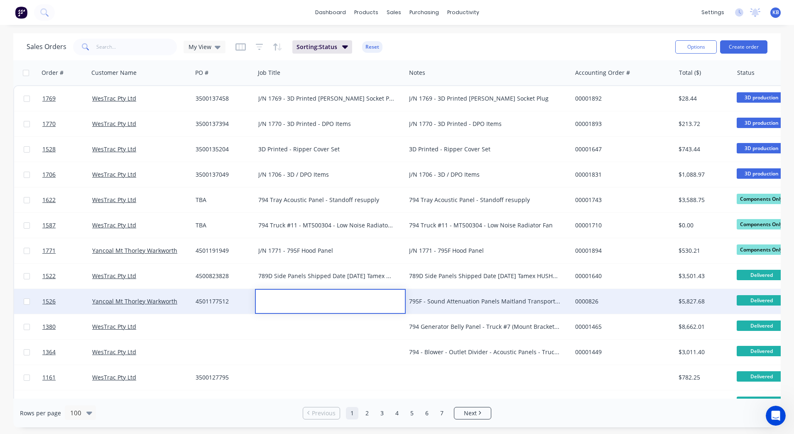
click at [455, 301] on div "795F - Sound Attenuation Panels Maitland Transport Shipped Date [DATE]" at bounding box center [484, 301] width 151 height 8
click at [435, 305] on div "795F - Sound Attenuation Panels Maitland Transport Shipped Date [DATE]" at bounding box center [484, 301] width 151 height 8
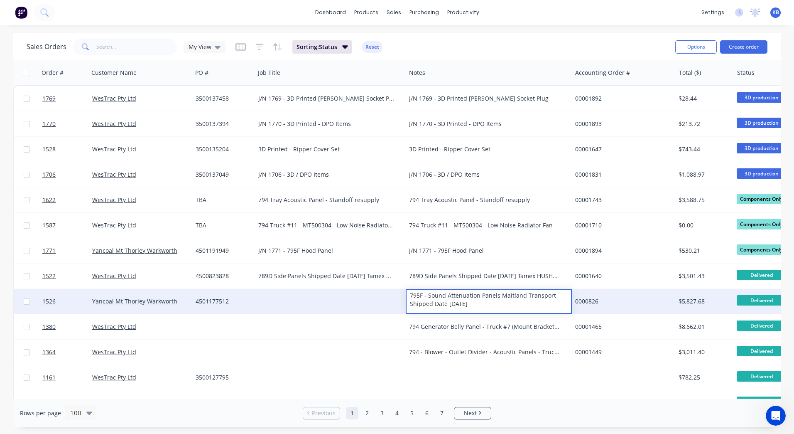
drag, startPoint x: 490, startPoint y: 305, endPoint x: 399, endPoint y: 290, distance: 92.6
click at [399, 290] on div "1526 Yancoal Mt Thorley Warkworth 4501177512 795F - Sound Attenuation Panels Ma…" at bounding box center [520, 301] width 1013 height 25
copy div "795F - Sound Attenuation Panels Maitland Transport Shipped Date [DATE]"
click at [337, 297] on div at bounding box center [330, 301] width 151 height 25
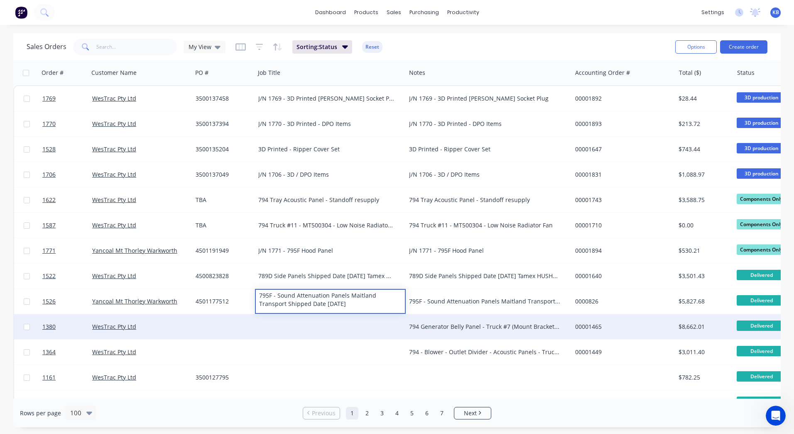
click at [439, 322] on div "794 Generator Belly Panel - Truck #7 (Mount Brackets Already supplied)" at bounding box center [484, 326] width 151 height 8
click at [513, 327] on div "794 Generator Belly Panel - Truck #7 (Mount Brackets Already supplied)" at bounding box center [484, 326] width 151 height 8
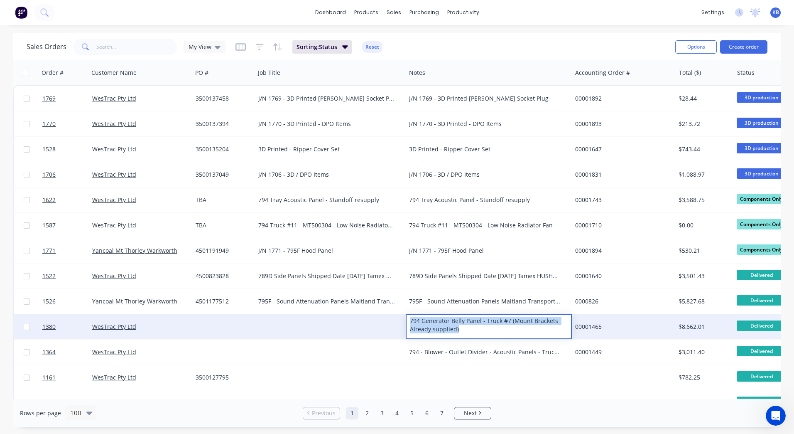
drag, startPoint x: 471, startPoint y: 329, endPoint x: 383, endPoint y: 319, distance: 88.7
click at [383, 319] on div "1380 WesTrac Pty Ltd 794 Generator Belly Panel - Truck #7 (Mount Brackets Alrea…" at bounding box center [520, 326] width 1013 height 25
copy div "794 Generator Belly Panel - Truck #7 (Mount Brackets Already supplied)"
click at [310, 327] on div at bounding box center [330, 326] width 151 height 25
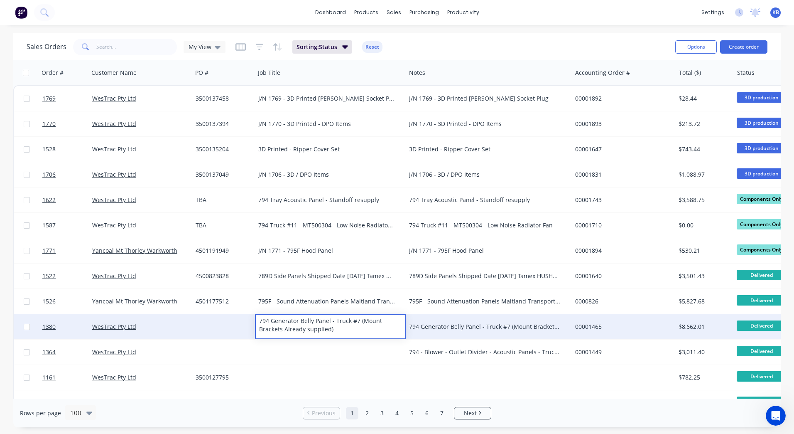
click at [465, 338] on div "794 Generator Belly Panel - Truck #7 (Mount Brackets Already supplied)" at bounding box center [489, 326] width 166 height 25
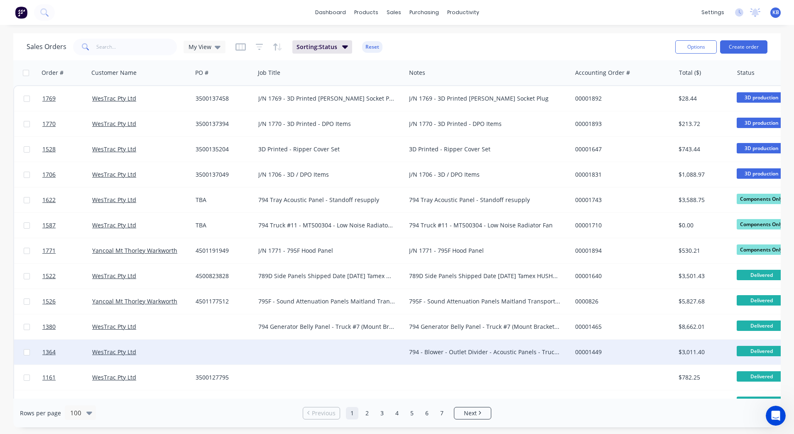
click at [462, 350] on div "794 - Blower - Outlet Divider - Acoustic Panels - Truck #2" at bounding box center [484, 352] width 151 height 8
click at [552, 349] on div "794 - Blower - Outlet Divider - Acoustic Panels - Truck #2" at bounding box center [484, 352] width 151 height 8
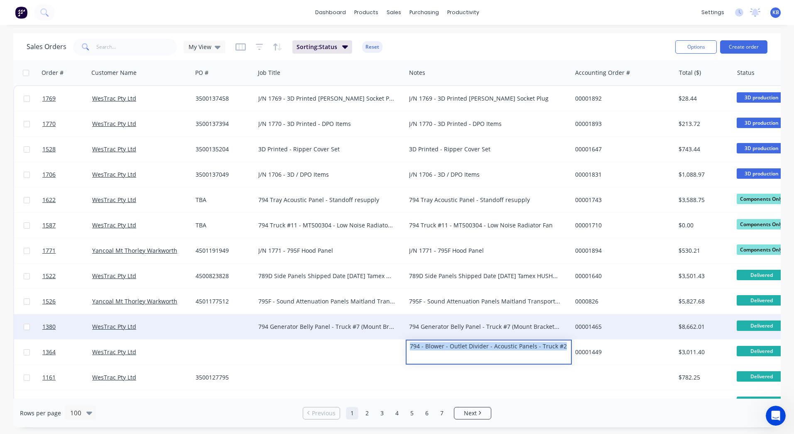
drag, startPoint x: 549, startPoint y: 346, endPoint x: 410, endPoint y: 338, distance: 139.4
copy div "794 - Blower - Outlet Divider - Acoustic Panels - Truck #2"
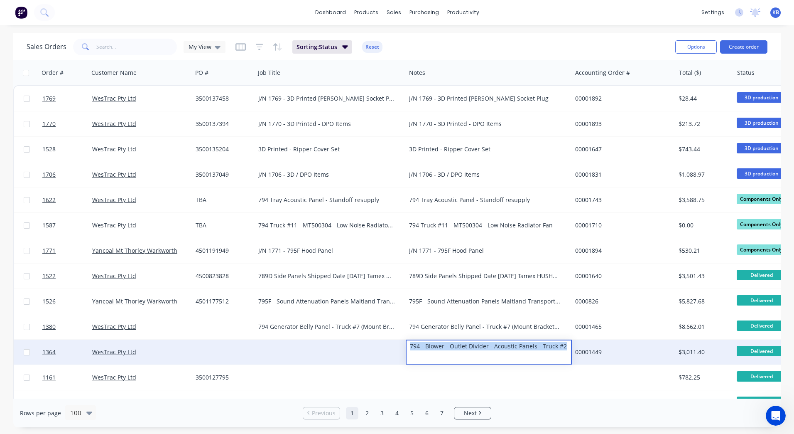
click at [345, 348] on div at bounding box center [330, 351] width 151 height 25
click at [330, 351] on div at bounding box center [330, 351] width 151 height 25
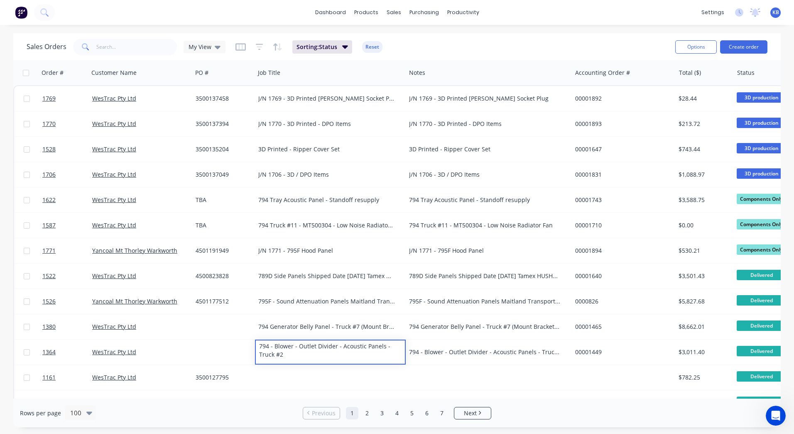
click at [747, 66] on div at bounding box center [774, 72] width 73 height 17
click at [747, 72] on div at bounding box center [774, 72] width 73 height 17
click at [745, 75] on div at bounding box center [774, 72] width 73 height 17
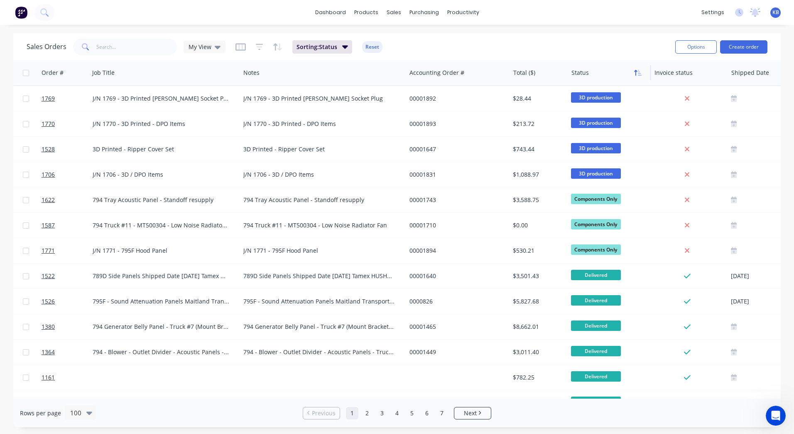
click at [637, 70] on icon "button" at bounding box center [635, 73] width 3 height 6
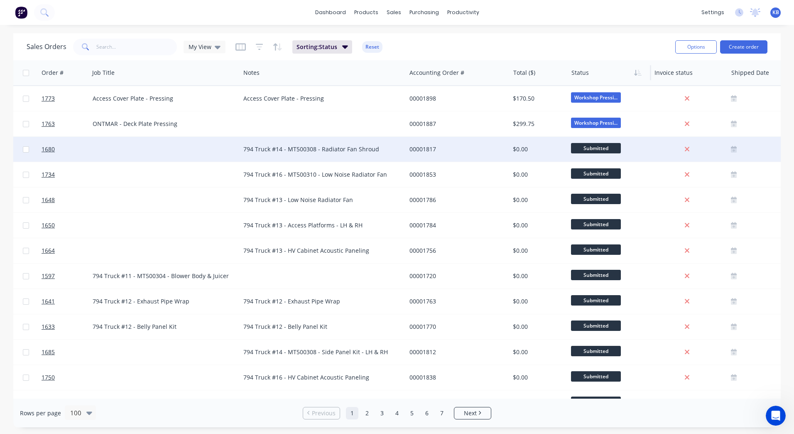
click at [284, 153] on div "794 Truck #14 - MT500308 - Radiator Fan Shroud" at bounding box center [323, 149] width 166 height 25
click at [285, 149] on div "794 Truck #14 - MT500308 - Radiator Fan Shroud" at bounding box center [323, 144] width 164 height 12
drag, startPoint x: 389, startPoint y: 151, endPoint x: 201, endPoint y: 149, distance: 187.4
click at [201, 149] on div "1680 WesTrac Pty Ltd TBA 794 Truck #14 - MT500308 - Radiator Fan Shroud 0000181…" at bounding box center [354, 149] width 1013 height 25
copy div "794 Truck #14 - MT500308 - Radiator Fan Shroud"
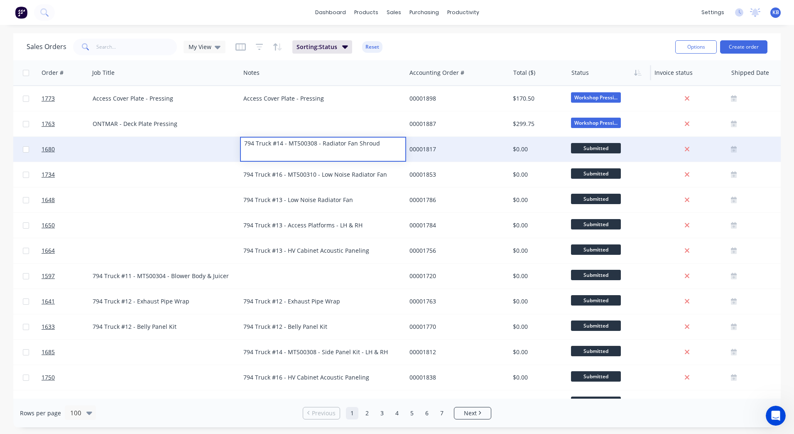
click at [175, 154] on div at bounding box center [164, 149] width 151 height 25
click at [112, 145] on div at bounding box center [164, 149] width 151 height 25
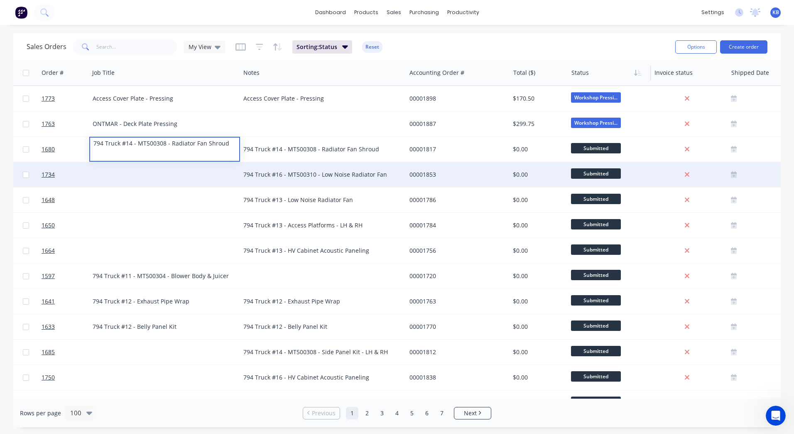
click at [253, 181] on div "794 Truck #16 - MT500310 - Low Noise Radiator Fan" at bounding box center [323, 174] width 166 height 25
click at [256, 179] on div "794 Truck #16 - MT500310 - Low Noise Radiator Fan" at bounding box center [323, 174] width 166 height 25
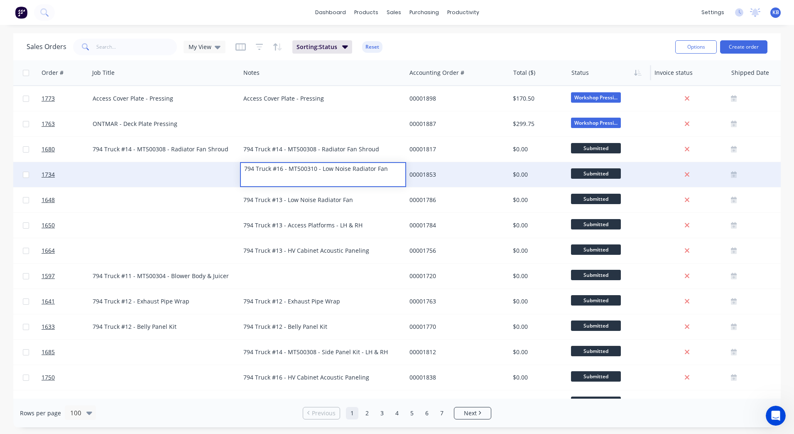
drag, startPoint x: 387, startPoint y: 174, endPoint x: 193, endPoint y: 170, distance: 194.5
click at [193, 170] on div "1734 WesTrac Pty Ltd TBA 794 Truck #16 - MT500310 - Low Noise Radiator Fan 0000…" at bounding box center [354, 174] width 1013 height 25
copy div "794 Truck #16 - MT500310 - Low Noise Radiator Fan"
click at [121, 164] on div at bounding box center [164, 174] width 151 height 25
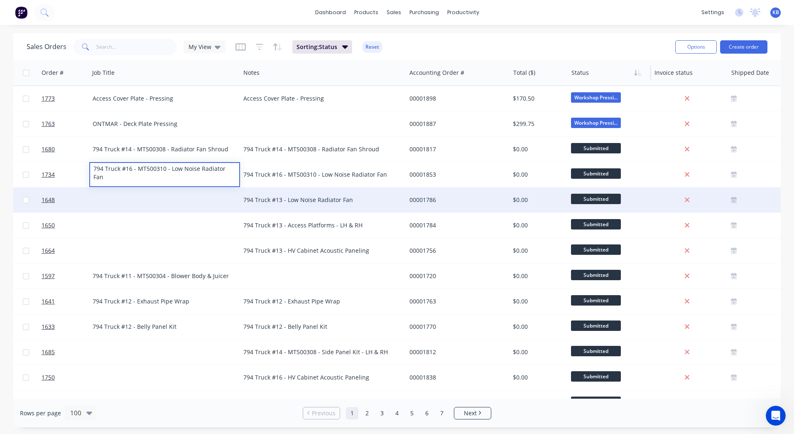
click at [293, 194] on div "794 Truck #13 - Low Noise Radiator Fan" at bounding box center [323, 199] width 166 height 25
click at [368, 200] on div "794 Truck #13 - Low Noise Radiator Fan" at bounding box center [318, 200] width 151 height 8
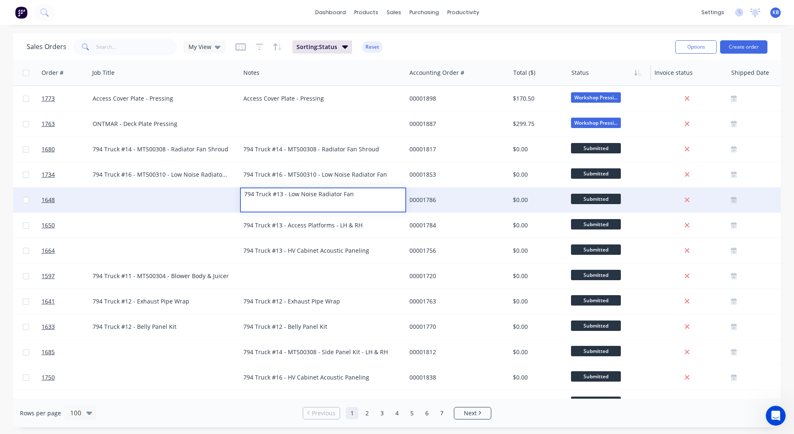
drag, startPoint x: 366, startPoint y: 199, endPoint x: 178, endPoint y: 203, distance: 188.3
click at [178, 203] on div "1648 WesTrac Pty Ltd TBA 794 Truck #13 - Low Noise Radiator Fan 00001786 $0.00 …" at bounding box center [354, 199] width 1013 height 25
copy div "794 Truck #13 - Low Noise Radiator Fan"
click at [116, 201] on div at bounding box center [164, 199] width 151 height 25
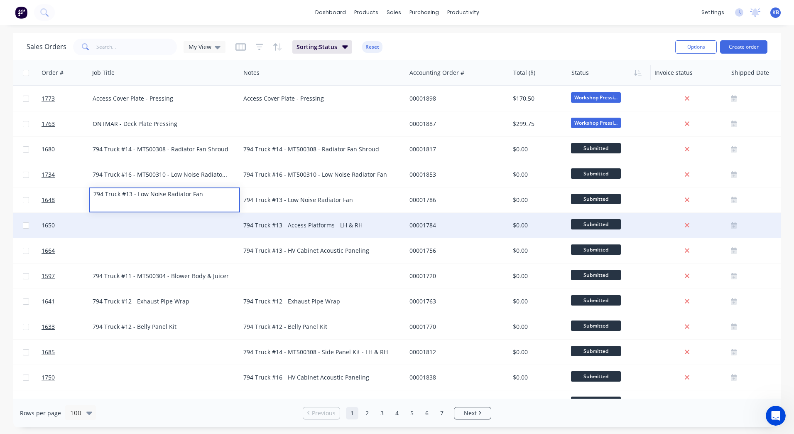
click at [333, 231] on div "794 Truck #13 - Access Platforms - LH & RH" at bounding box center [323, 225] width 166 height 25
click at [379, 227] on div "794 Truck #13 - Access Platforms - LH & RH" at bounding box center [318, 225] width 151 height 8
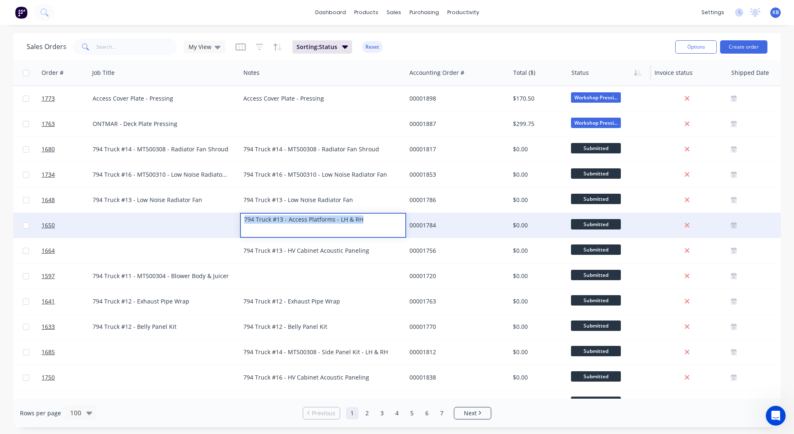
drag, startPoint x: 379, startPoint y: 224, endPoint x: 182, endPoint y: 224, distance: 196.5
click at [182, 224] on div "1650 WesTrac Pty Ltd TBA 794 Truck #13 - Access Platforms - LH & RH 00001784 $0…" at bounding box center [354, 225] width 1013 height 25
copy div "794 Truck #13 - Access Platforms - LH & RH"
click at [96, 222] on div at bounding box center [164, 225] width 151 height 25
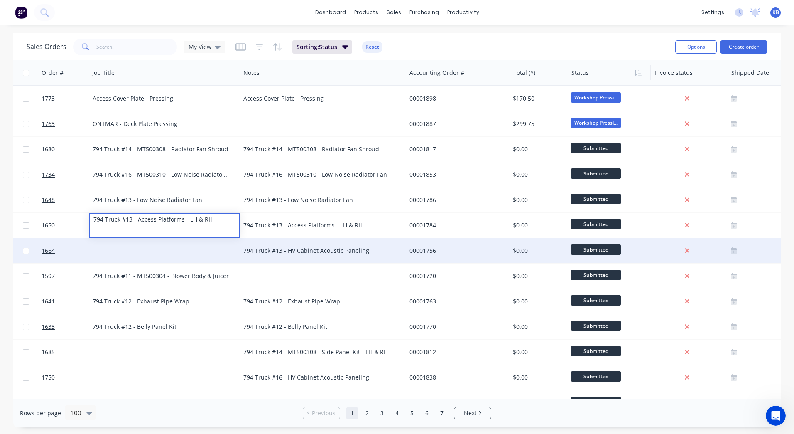
click at [263, 244] on div "794 Truck #13 - HV Cabinet Acoustic Paneling" at bounding box center [323, 250] width 166 height 25
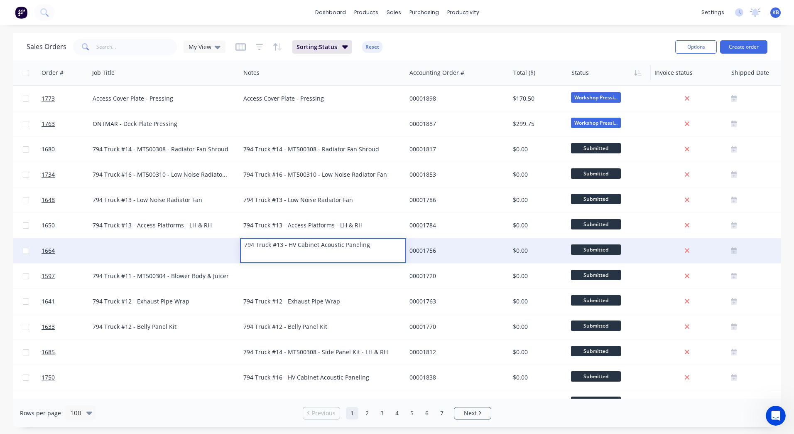
drag, startPoint x: 374, startPoint y: 244, endPoint x: 158, endPoint y: 249, distance: 216.1
click at [158, 249] on div "1664 WesTrac Pty Ltd TBA 794 Truck #13 - HV Cabinet Acoustic Paneling 00001756 …" at bounding box center [354, 250] width 1013 height 25
copy div "794 Truck #13 - HV Cabinet Acoustic Paneling"
click at [113, 252] on div at bounding box center [164, 250] width 151 height 25
click at [192, 248] on div at bounding box center [164, 250] width 151 height 25
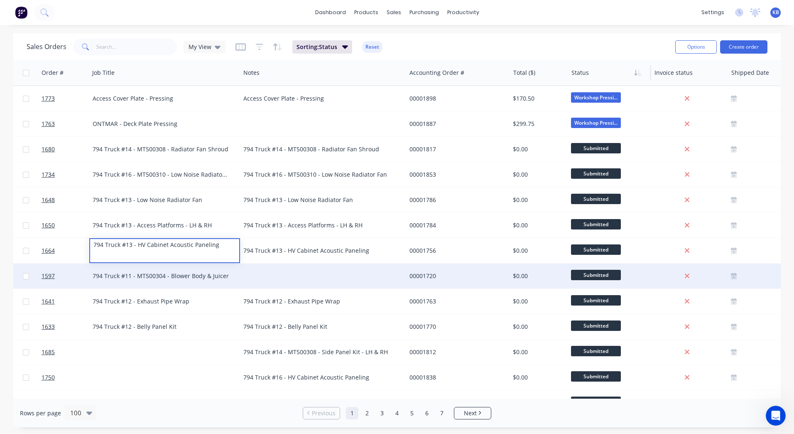
click at [241, 275] on div at bounding box center [323, 275] width 166 height 25
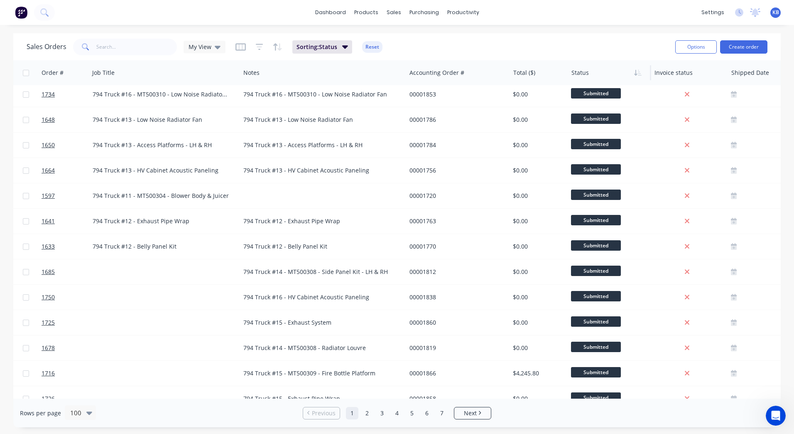
scroll to position [166, 166]
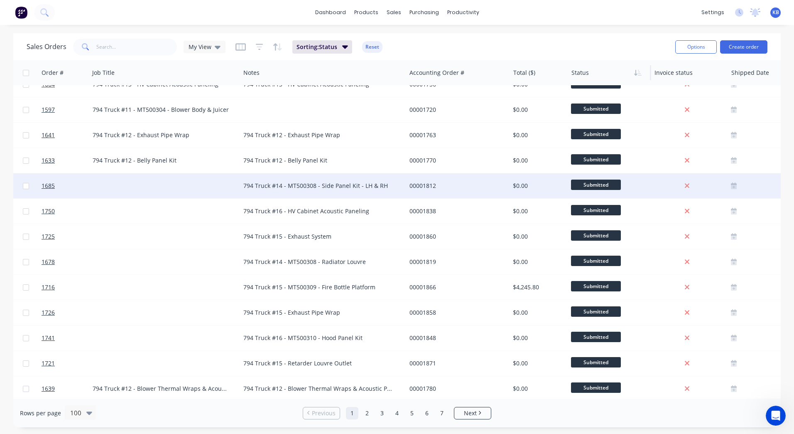
click at [277, 192] on div "794 Truck #14 - MT500308 - Side Panel Kit - LH & RH" at bounding box center [323, 185] width 166 height 25
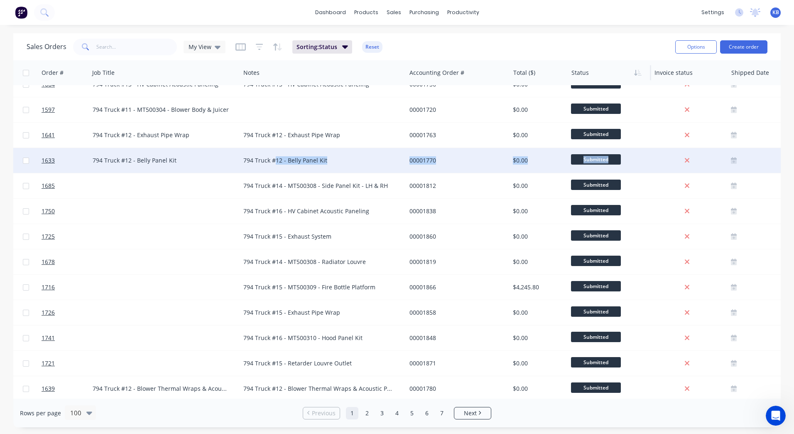
drag, startPoint x: 393, startPoint y: 186, endPoint x: 273, endPoint y: 165, distance: 122.3
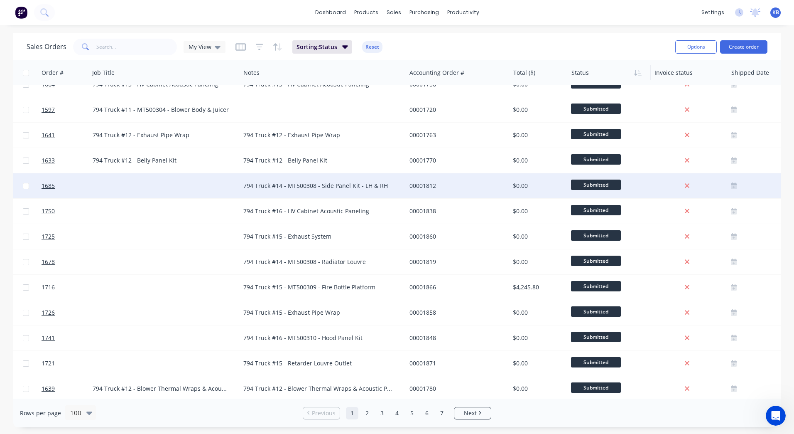
click at [275, 175] on div "794 Truck #14 - MT500308 - Side Panel Kit - LH & RH" at bounding box center [323, 185] width 166 height 25
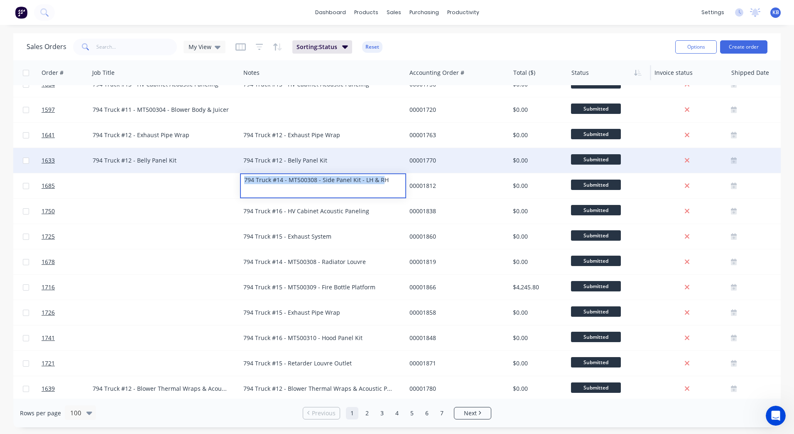
drag, startPoint x: 382, startPoint y: 178, endPoint x: 194, endPoint y: 165, distance: 188.2
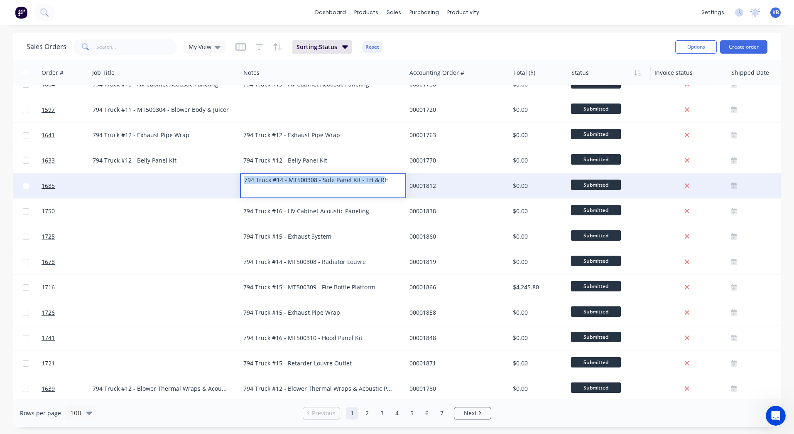
click at [381, 180] on div "794 Truck #14 - MT500308 - Side Panel Kit - LH & RH" at bounding box center [323, 180] width 164 height 12
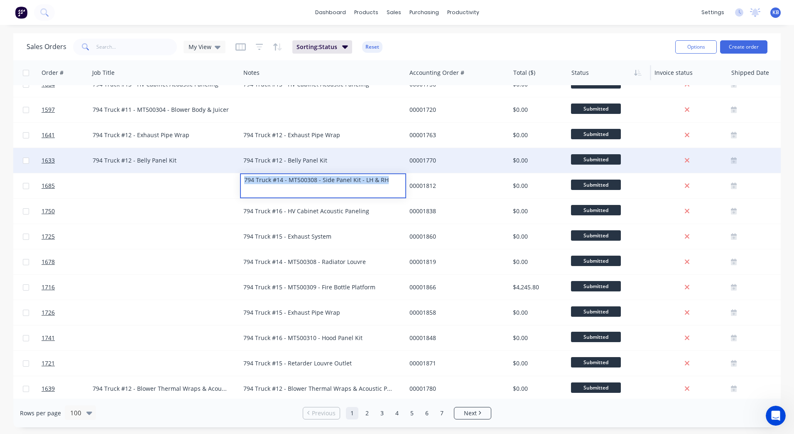
drag, startPoint x: 387, startPoint y: 179, endPoint x: 214, endPoint y: 163, distance: 174.0
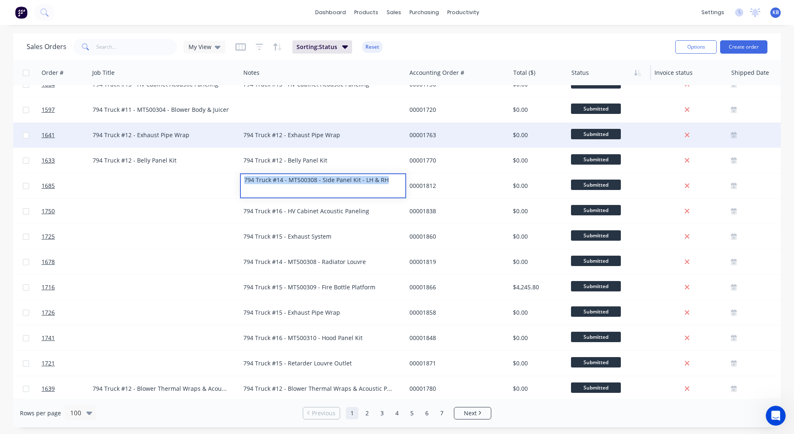
copy div "794 Truck #14 - MT500308 - Side Panel Kit - LH & RH"
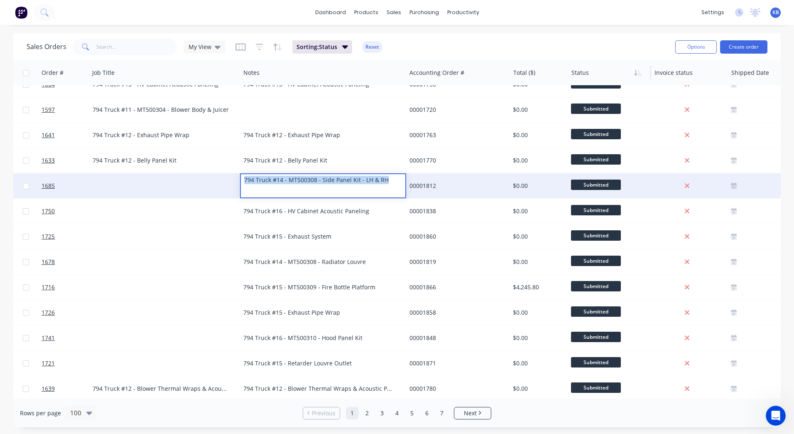
click at [113, 177] on div at bounding box center [164, 185] width 151 height 25
click at [114, 181] on div at bounding box center [164, 185] width 151 height 25
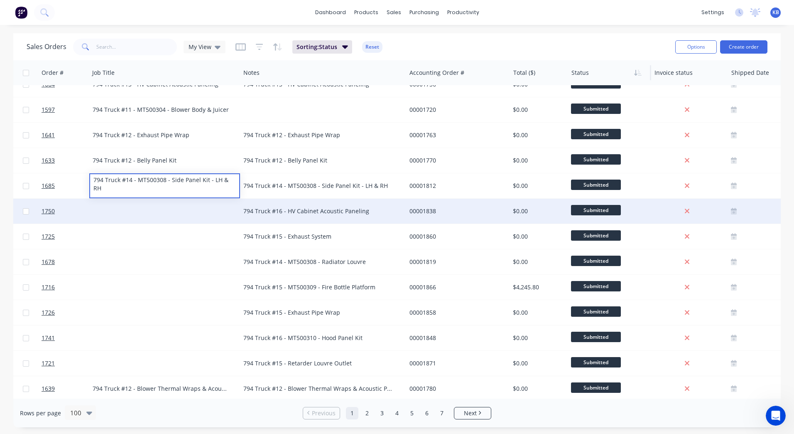
click at [176, 219] on div at bounding box center [164, 211] width 151 height 25
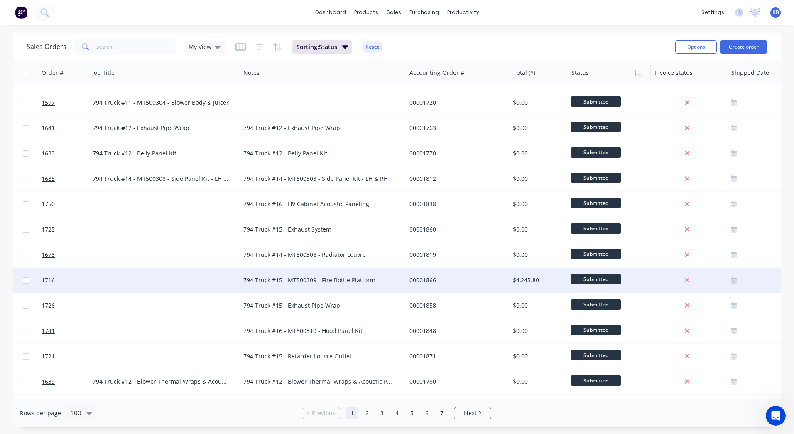
scroll to position [83, 166]
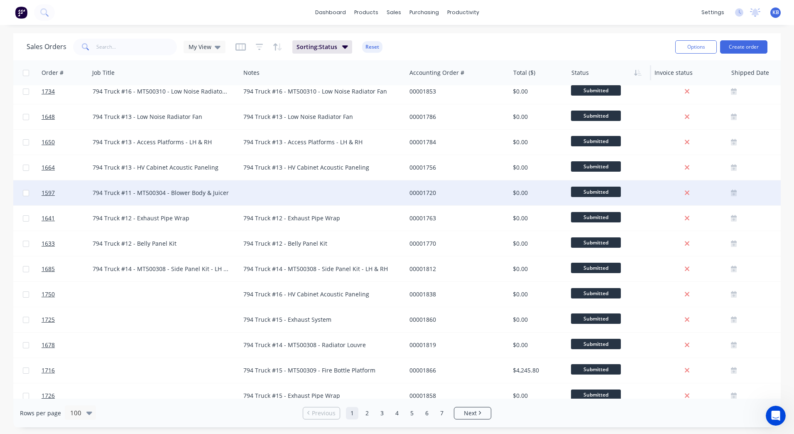
click at [209, 186] on div "794 Truck #11 - MT500304 - Blower Body & Juicer" at bounding box center [164, 192] width 151 height 25
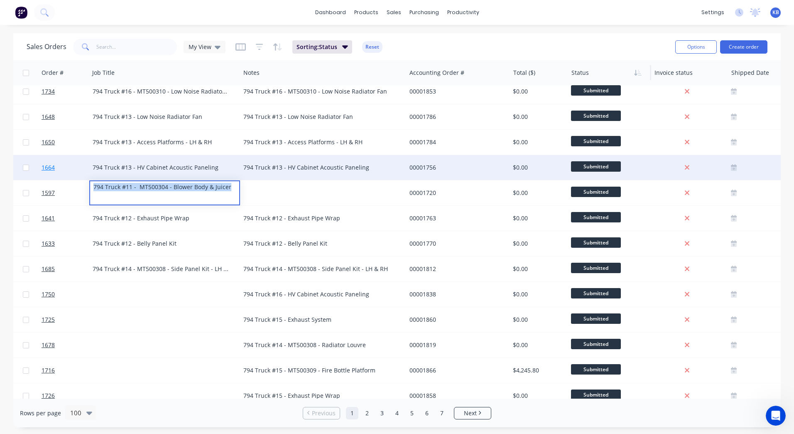
drag, startPoint x: 229, startPoint y: 187, endPoint x: 81, endPoint y: 174, distance: 149.0
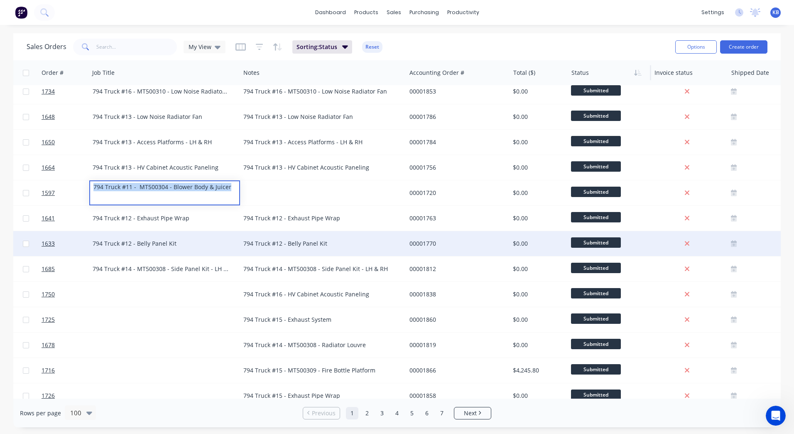
copy div "794 Truck #11 - MT500304 - Blower Body & Juicer"
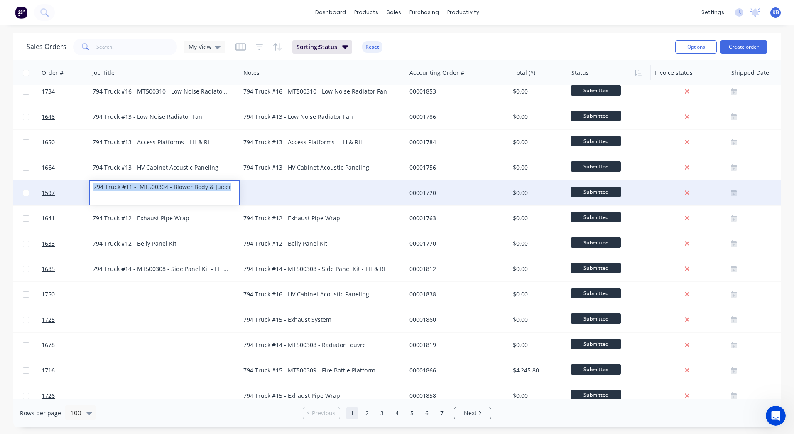
click at [278, 186] on div at bounding box center [323, 192] width 166 height 25
click at [269, 186] on div at bounding box center [323, 192] width 166 height 25
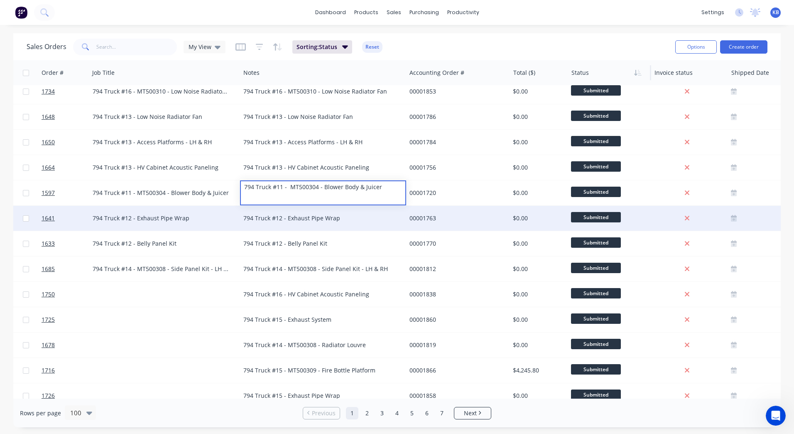
click at [316, 221] on div "794 Truck #12 - Exhaust Pipe Wrap" at bounding box center [318, 218] width 151 height 8
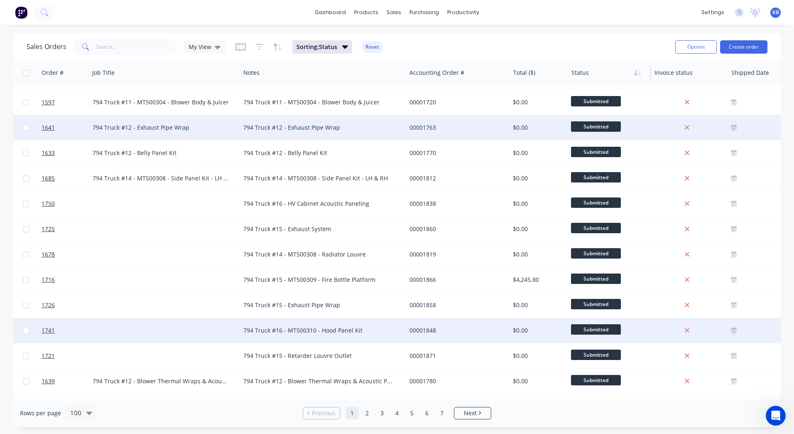
scroll to position [208, 166]
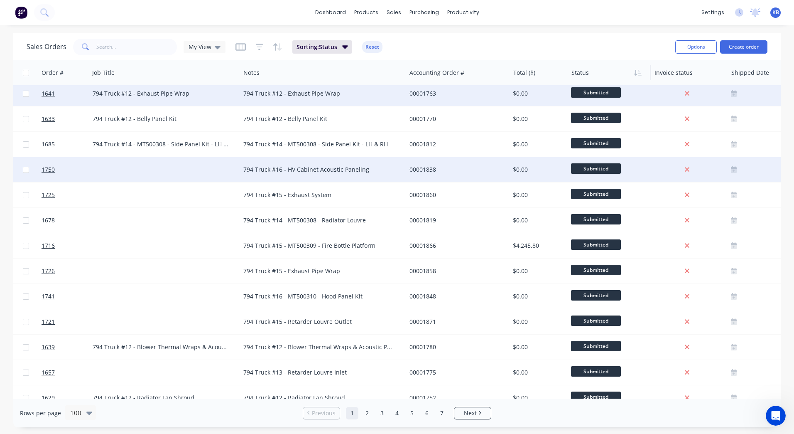
click at [300, 177] on div "794 Truck #16 - HV Cabinet Acoustic Paneling" at bounding box center [323, 169] width 166 height 25
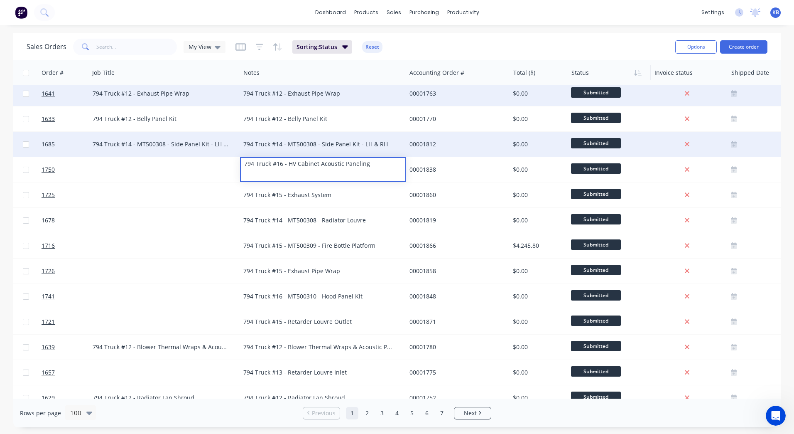
drag, startPoint x: 315, startPoint y: 169, endPoint x: 159, endPoint y: 155, distance: 156.5
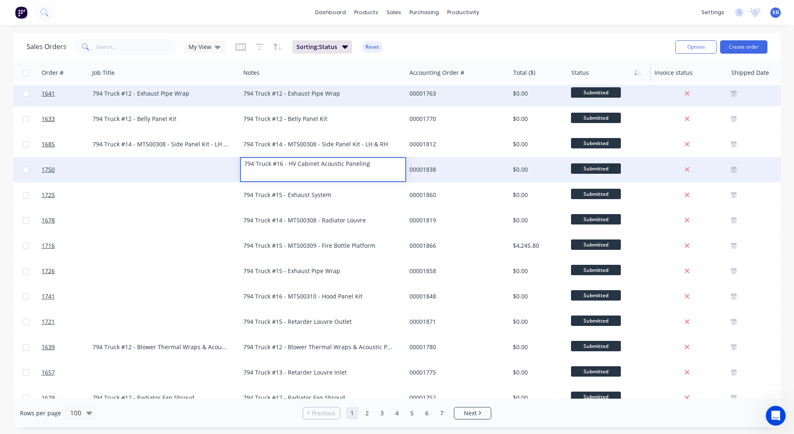
click at [201, 161] on div at bounding box center [164, 169] width 151 height 25
click at [168, 165] on div at bounding box center [164, 169] width 151 height 25
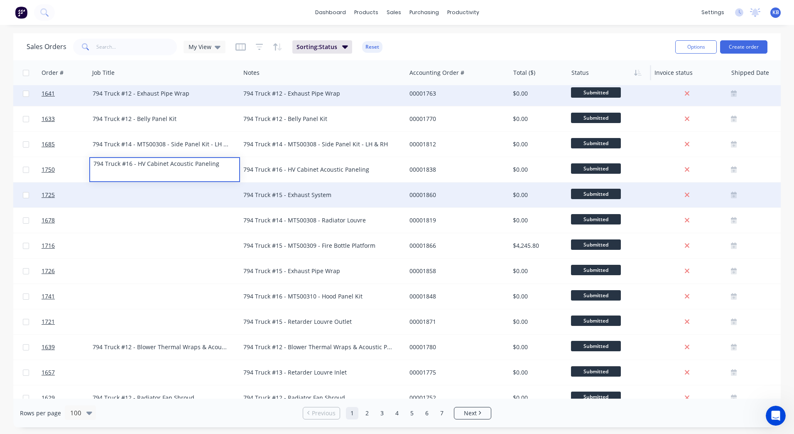
click at [275, 193] on div "794 Truck #15 - Exhaust System" at bounding box center [318, 195] width 151 height 8
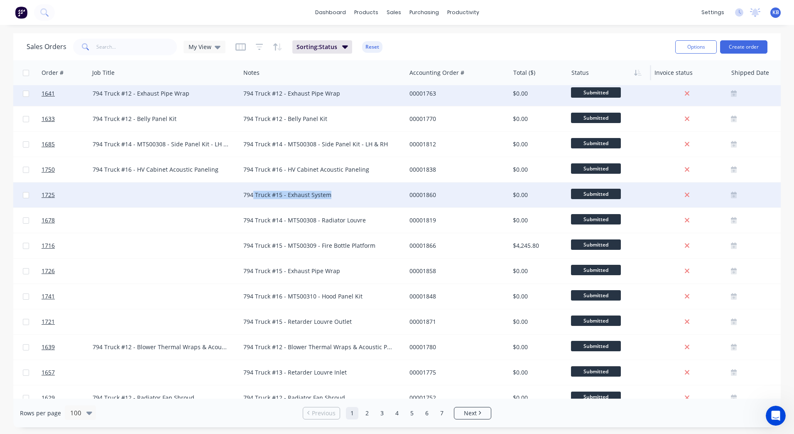
drag, startPoint x: 341, startPoint y: 198, endPoint x: 253, endPoint y: 198, distance: 88.1
click at [253, 198] on div "794 Truck #15 - Exhaust System" at bounding box center [318, 195] width 151 height 8
click at [346, 192] on div "794 Truck #15 - Exhaust System" at bounding box center [318, 195] width 151 height 8
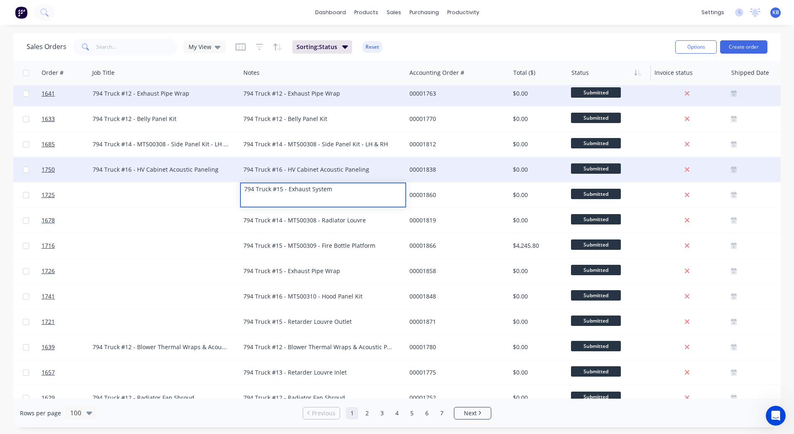
drag, startPoint x: 345, startPoint y: 192, endPoint x: 216, endPoint y: 177, distance: 129.6
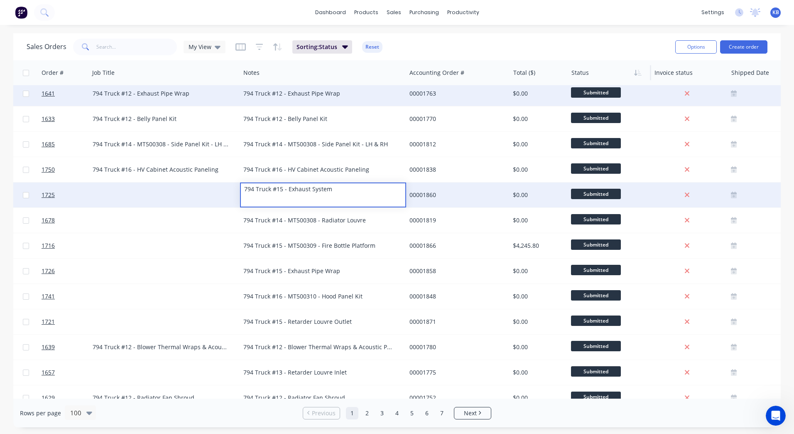
click at [170, 192] on div at bounding box center [164, 194] width 151 height 25
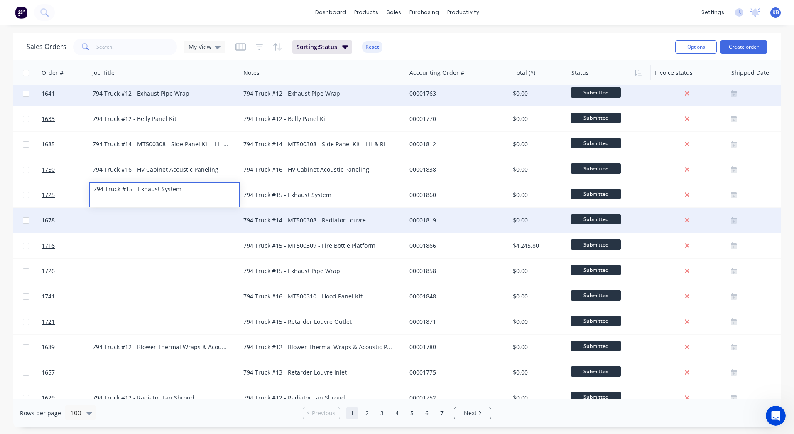
click at [350, 217] on div "794 Truck #14 - MT500308 - Radiator Louvre" at bounding box center [318, 220] width 151 height 8
click at [359, 219] on div "794 Truck #14 - MT500308 - Radiator Louvre" at bounding box center [318, 220] width 151 height 8
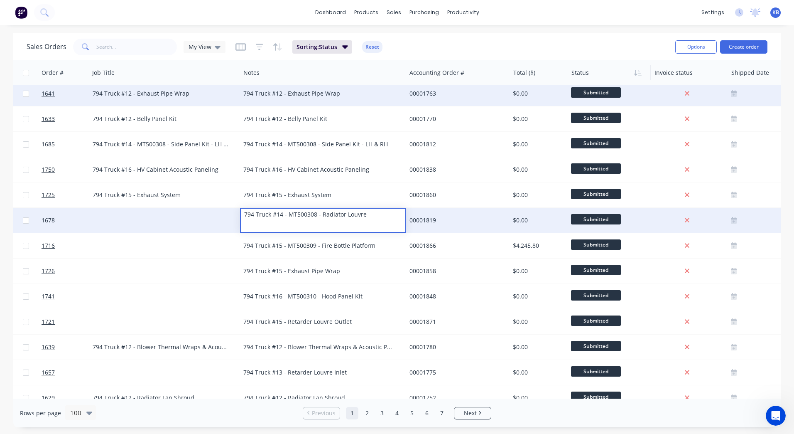
drag, startPoint x: 366, startPoint y: 220, endPoint x: 204, endPoint y: 210, distance: 163.2
click at [204, 210] on div "1678 WesTrac Pty Ltd TBA 794 Truck #14 - MT500308 - Radiator Louvre 00001819 $0…" at bounding box center [354, 220] width 1013 height 25
click at [195, 222] on div at bounding box center [164, 220] width 151 height 25
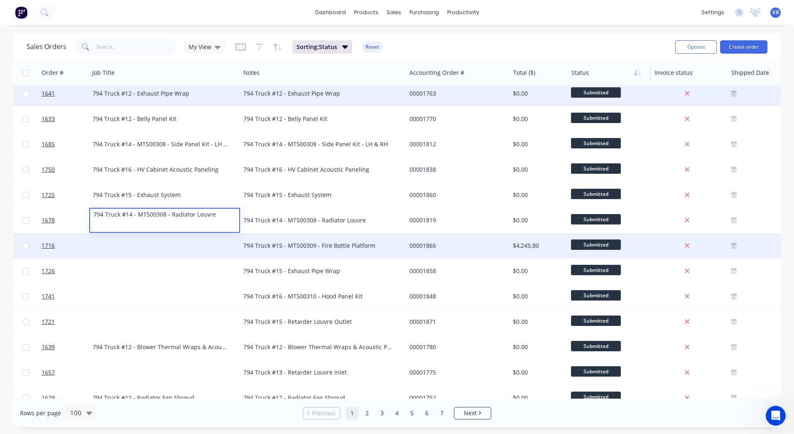
click at [321, 236] on div "794 Truck #15 - MT500309 - Fire Bottle Platform" at bounding box center [323, 245] width 166 height 25
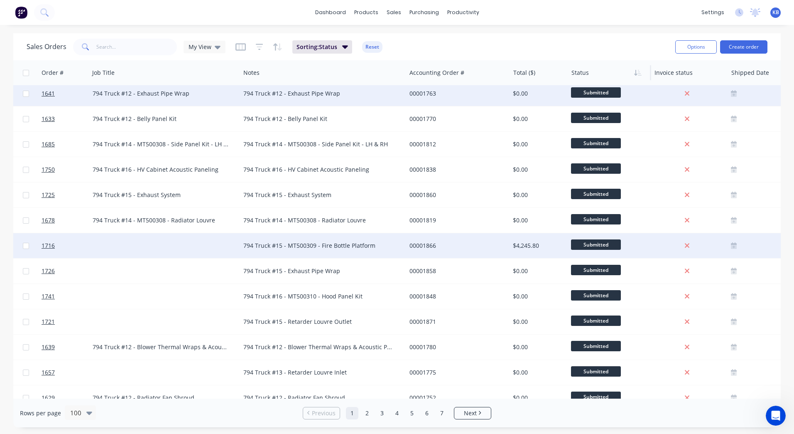
click at [380, 243] on div "794 Truck #15 - MT500309 - Fire Bottle Platform" at bounding box center [318, 245] width 151 height 8
drag, startPoint x: 380, startPoint y: 243, endPoint x: 166, endPoint y: 242, distance: 214.4
click at [166, 242] on div "1716 WesTrac Pty Ltd 4500834096 794 Truck #15 - MT500309 - Fire Bottle Platform…" at bounding box center [354, 245] width 1013 height 25
click at [155, 242] on div at bounding box center [164, 245] width 151 height 25
click at [136, 241] on div at bounding box center [164, 245] width 151 height 25
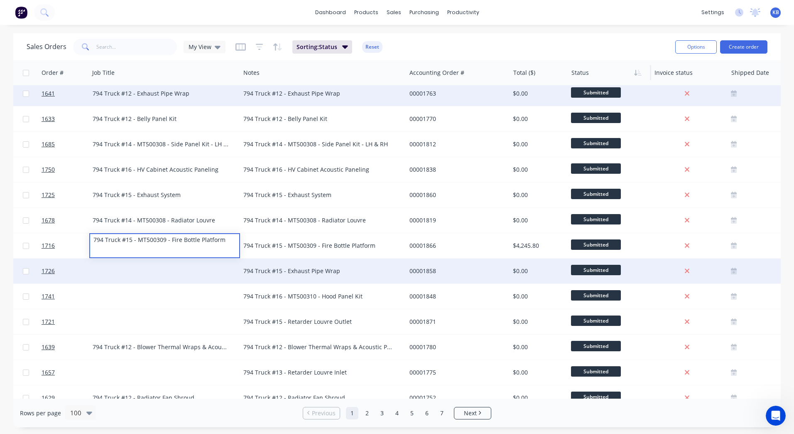
click at [293, 265] on div "794 Truck #15 - Exhaust Pipe Wrap" at bounding box center [323, 270] width 166 height 25
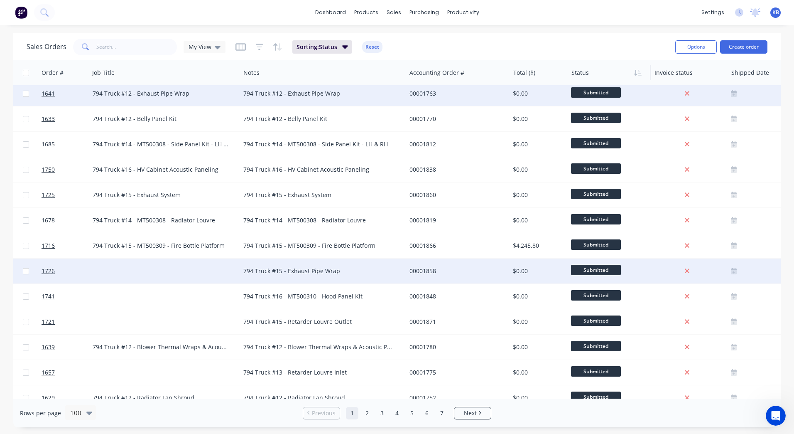
click at [344, 269] on div "794 Truck #15 - Exhaust Pipe Wrap" at bounding box center [318, 271] width 151 height 8
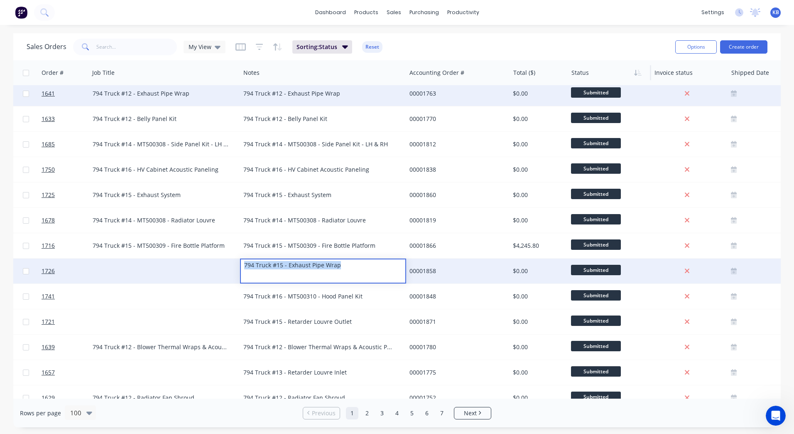
drag, startPoint x: 344, startPoint y: 269, endPoint x: 235, endPoint y: 268, distance: 108.9
click at [235, 268] on div "1726 WesTrac Pty Ltd TBA 794 Truck #15 - Exhaust Pipe Wrap 00001858 $0.00 Submi…" at bounding box center [354, 270] width 1013 height 25
click at [177, 264] on div at bounding box center [164, 270] width 151 height 25
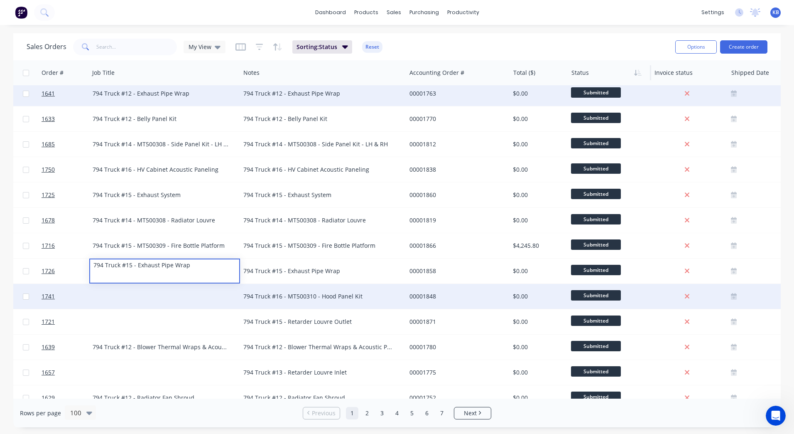
click at [295, 292] on div "794 Truck #16 - MT500310 - Hood Panel Kit" at bounding box center [318, 296] width 151 height 8
click at [340, 298] on div "794 Truck #16 - MT500310 - Hood Panel Kit" at bounding box center [318, 296] width 151 height 8
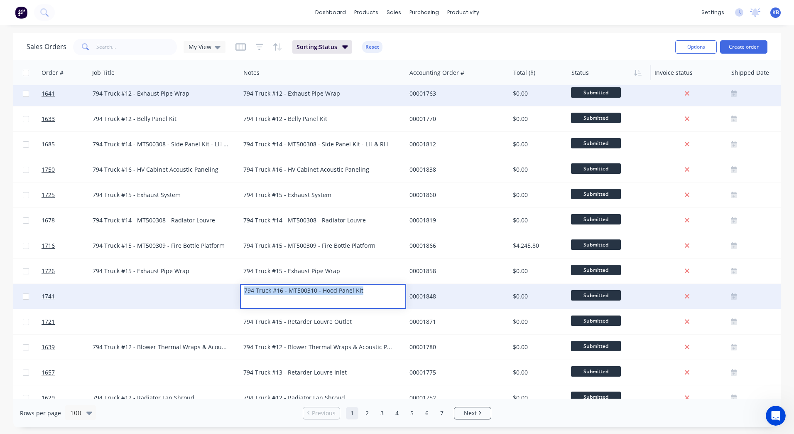
drag, startPoint x: 373, startPoint y: 293, endPoint x: 212, endPoint y: 303, distance: 160.7
click at [212, 303] on div "1741 WesTrac Pty Ltd TBA 794 Truck #16 - MT500310 - Hood Panel Kit 00001848 $0.…" at bounding box center [354, 296] width 1013 height 25
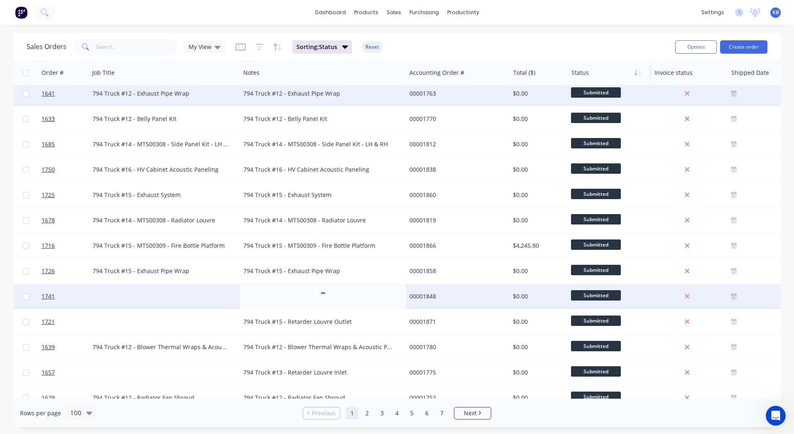
click at [178, 298] on div at bounding box center [164, 296] width 151 height 25
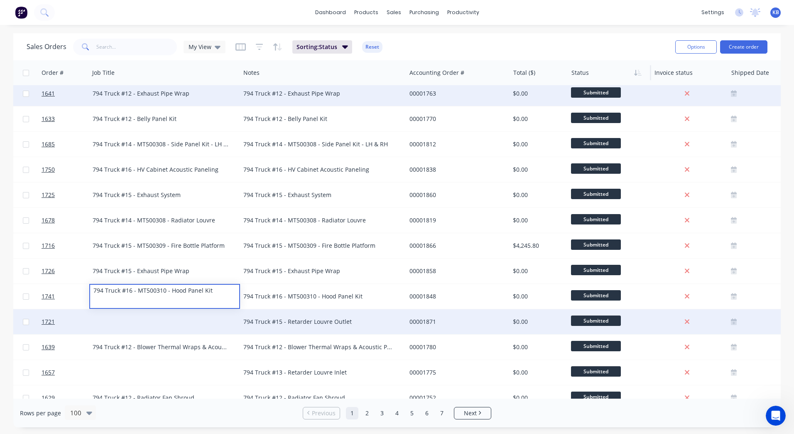
click at [254, 309] on div "794 Truck #15 - Retarder Louvre Outlet" at bounding box center [323, 321] width 166 height 25
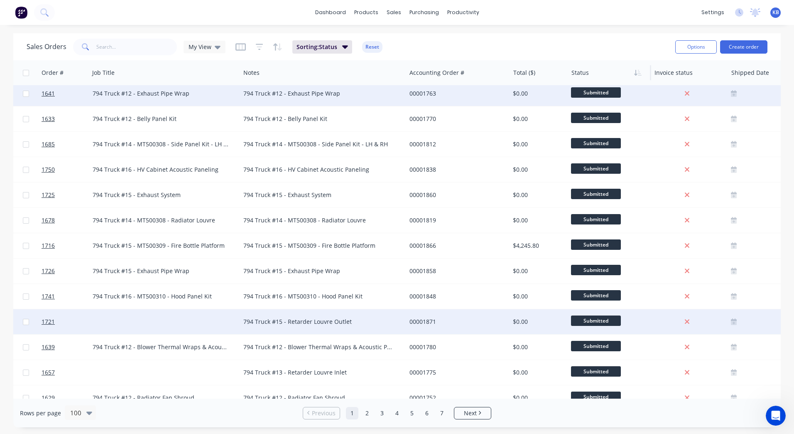
click at [315, 315] on div "794 Truck #15 - Retarder Louvre Outlet" at bounding box center [323, 321] width 166 height 25
drag, startPoint x: 360, startPoint y: 316, endPoint x: 244, endPoint y: 314, distance: 115.9
click at [245, 315] on div "794 Truck #15 - Retarder Louvre Outlet" at bounding box center [323, 316] width 164 height 12
click at [211, 311] on div at bounding box center [164, 321] width 151 height 25
click at [162, 309] on div at bounding box center [164, 321] width 151 height 25
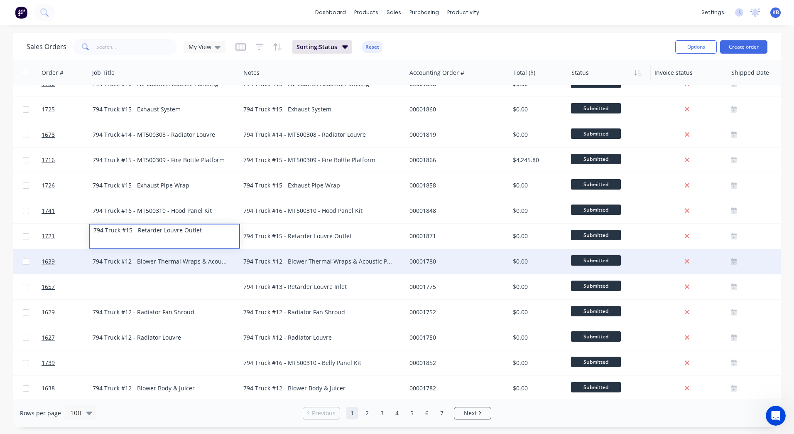
scroll to position [374, 166]
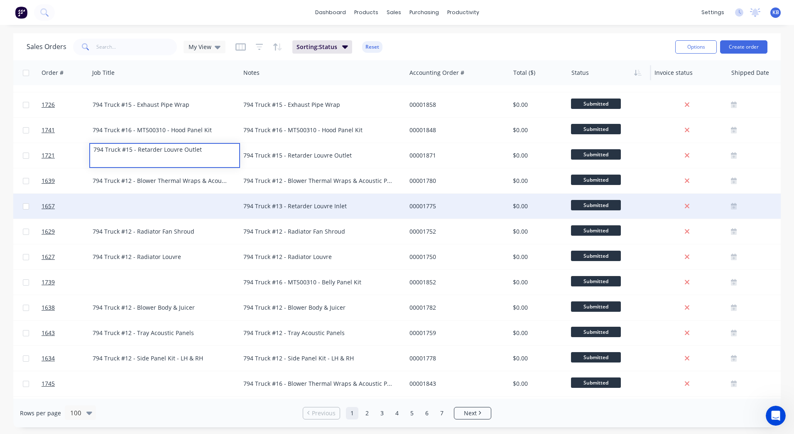
click at [295, 207] on div "794 Truck #13 - Retarder Louvre Inlet" at bounding box center [318, 206] width 151 height 8
click at [360, 205] on div "794 Truck #13 - Retarder Louvre Inlet" at bounding box center [318, 206] width 151 height 8
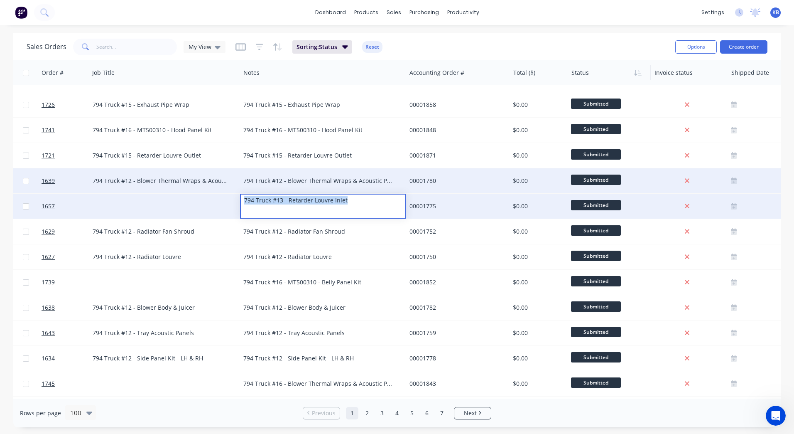
drag, startPoint x: 359, startPoint y: 204, endPoint x: 140, endPoint y: 177, distance: 220.7
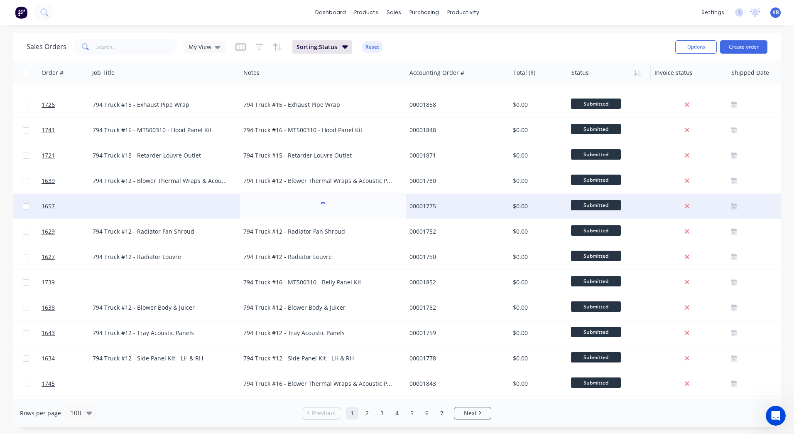
click at [165, 197] on div at bounding box center [164, 206] width 151 height 25
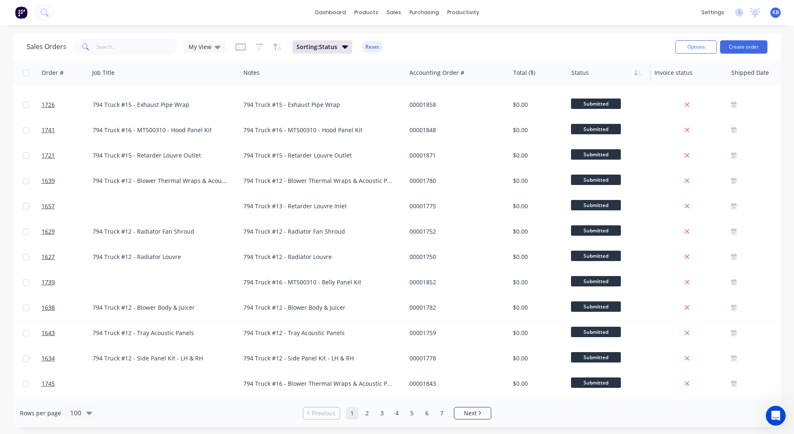
click at [257, 204] on div "794 Truck #13 - Retarder Louvre Inlet" at bounding box center [318, 206] width 151 height 8
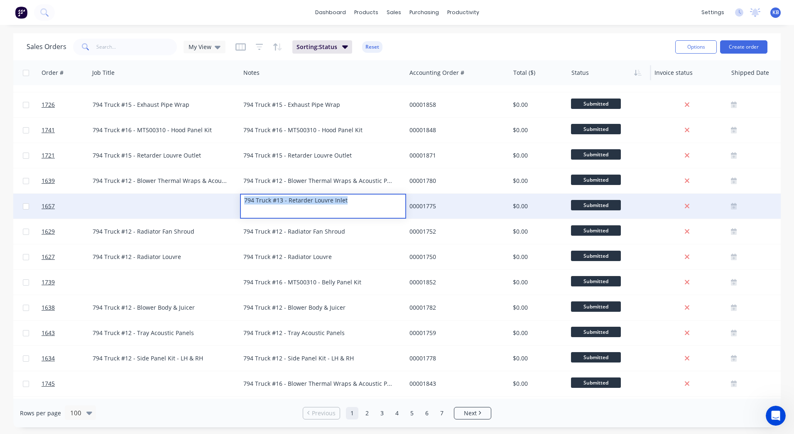
drag, startPoint x: 349, startPoint y: 202, endPoint x: 170, endPoint y: 204, distance: 179.5
click at [170, 204] on div "1657 WesTrac Pty Ltd TBA 794 Truck #13 - Retarder Louvre Inlet 00001775 $0.00 S…" at bounding box center [354, 206] width 1013 height 25
click at [158, 204] on div at bounding box center [164, 206] width 151 height 25
click at [138, 200] on div at bounding box center [164, 206] width 151 height 25
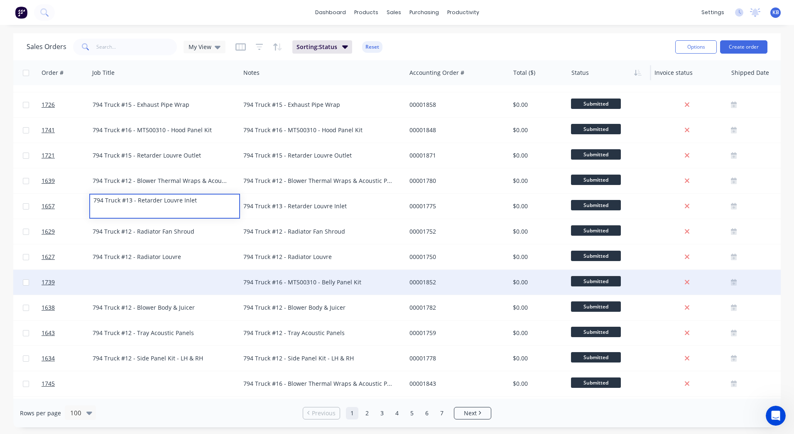
click at [272, 282] on div "794 Truck #16 - MT500310 - Belly Panel Kit" at bounding box center [318, 282] width 151 height 8
click at [352, 282] on div "794 Truck #16 - MT500310 - Belly Panel Kit" at bounding box center [318, 282] width 151 height 8
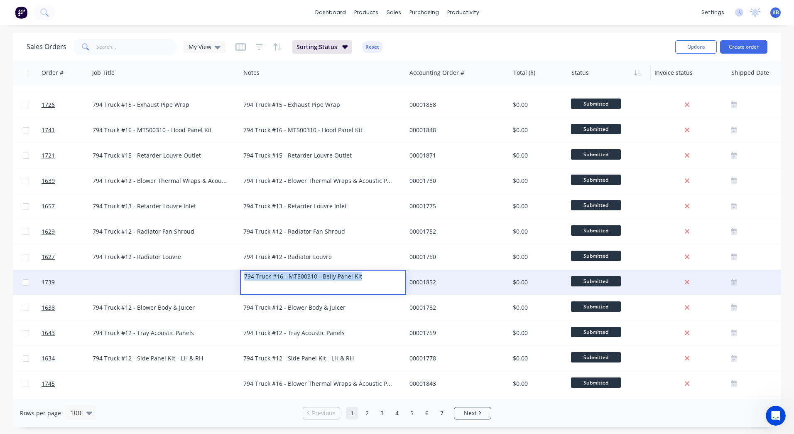
drag, startPoint x: 366, startPoint y: 278, endPoint x: 234, endPoint y: 283, distance: 132.7
click at [234, 283] on div "1739 WesTrac Pty Ltd TBA 794 Truck #16 - MT500310 - Belly Panel Kit 00001852 $0…" at bounding box center [354, 282] width 1013 height 25
click at [162, 285] on div at bounding box center [164, 282] width 151 height 25
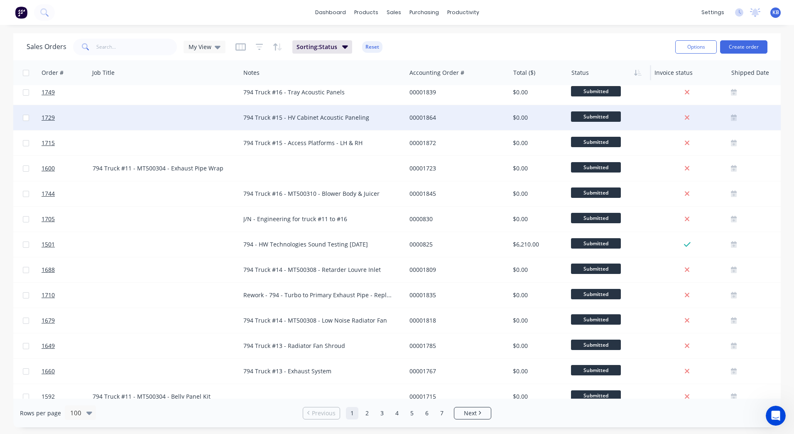
scroll to position [2036, 166]
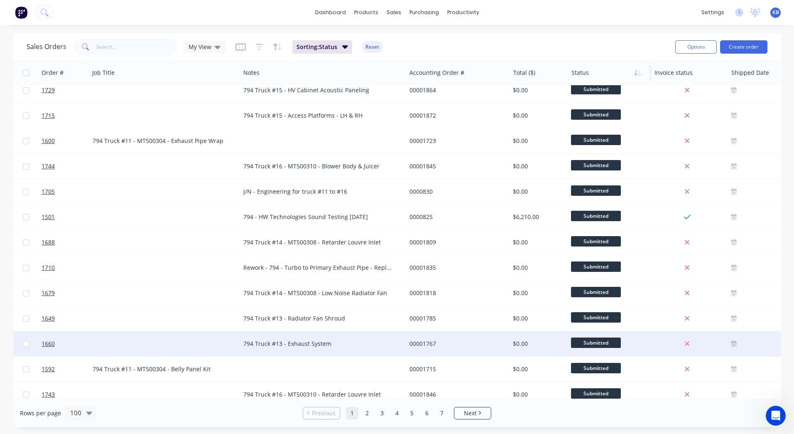
click at [253, 344] on div "794 Truck #13 - Exhaust System" at bounding box center [318, 343] width 151 height 8
drag, startPoint x: 334, startPoint y: 342, endPoint x: 233, endPoint y: 337, distance: 101.1
click at [233, 337] on div "1660 WesTrac Pty Ltd TBA 794 Truck #13 - Exhaust System 00001767 $0.00 Submitte…" at bounding box center [354, 343] width 1013 height 25
click at [182, 332] on div at bounding box center [164, 343] width 151 height 25
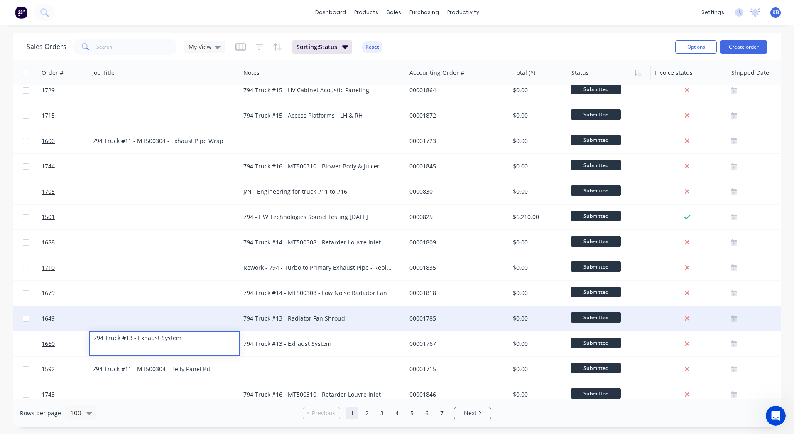
click at [286, 323] on div "794 Truck #13 - Radiator Fan Shroud" at bounding box center [323, 318] width 166 height 25
click at [367, 315] on div "794 Truck #13 - Radiator Fan Shroud" at bounding box center [318, 318] width 151 height 8
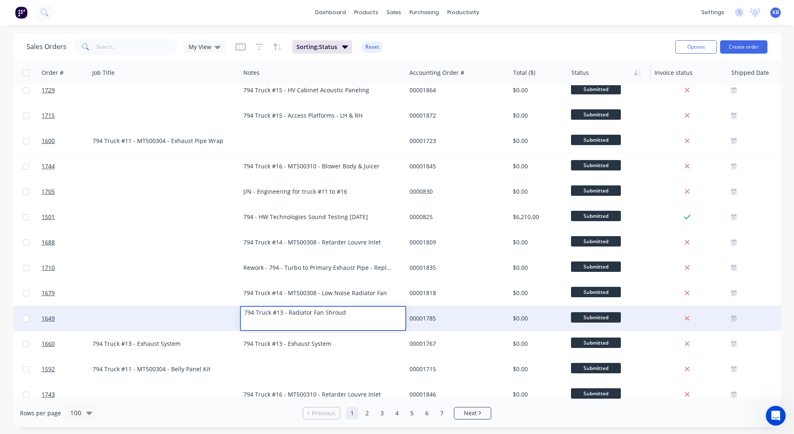
drag, startPoint x: 366, startPoint y: 315, endPoint x: 224, endPoint y: 316, distance: 142.5
click at [224, 316] on div "1649 WesTrac Pty Ltd TBA 794 Truck #13 - Radiator Fan Shroud 00001785 $0.00 Sub…" at bounding box center [354, 318] width 1013 height 25
click at [196, 316] on div at bounding box center [164, 318] width 151 height 25
click at [214, 316] on div at bounding box center [164, 318] width 151 height 25
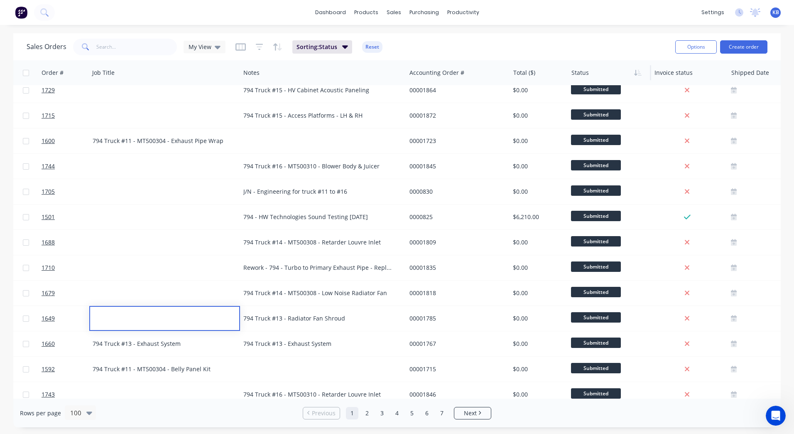
click at [278, 317] on div "794 Truck #13 - Radiator Fan Shroud" at bounding box center [318, 318] width 151 height 8
click at [354, 319] on div "794 Truck #13 - Radiator Fan Shroud" at bounding box center [318, 318] width 151 height 8
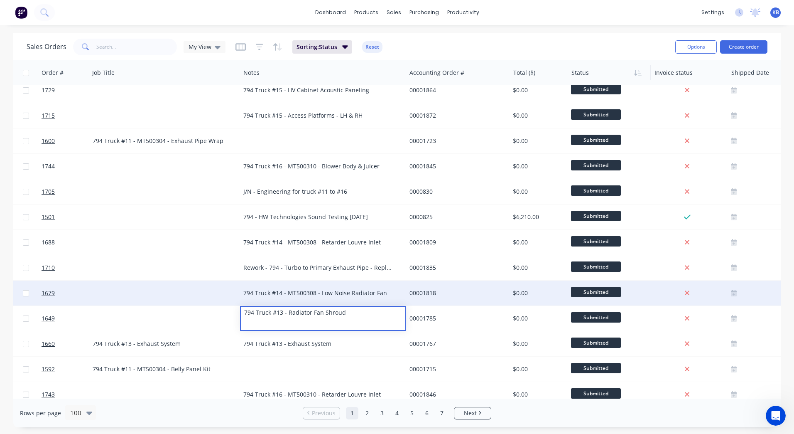
drag, startPoint x: 354, startPoint y: 317, endPoint x: 151, endPoint y: 300, distance: 203.5
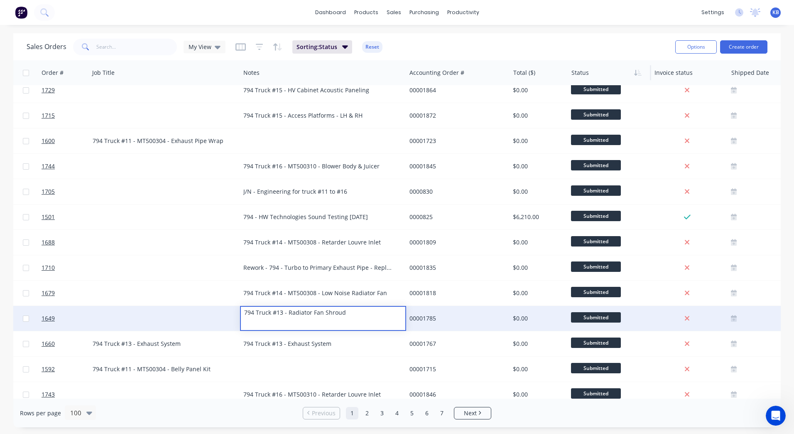
click at [158, 306] on div at bounding box center [164, 318] width 151 height 25
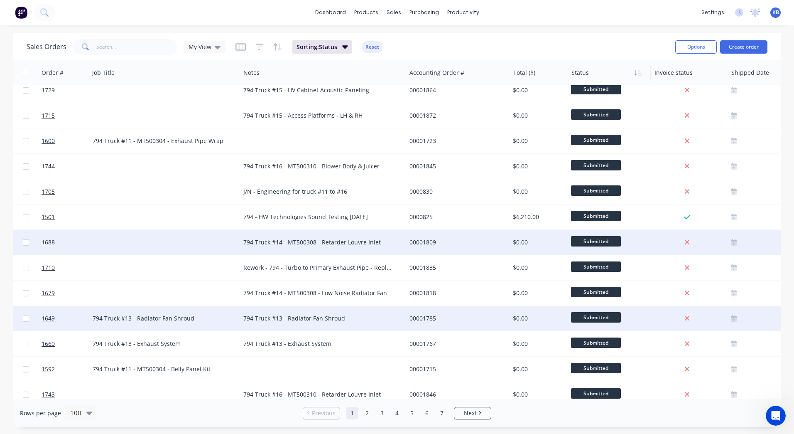
click at [240, 243] on div at bounding box center [164, 242] width 151 height 25
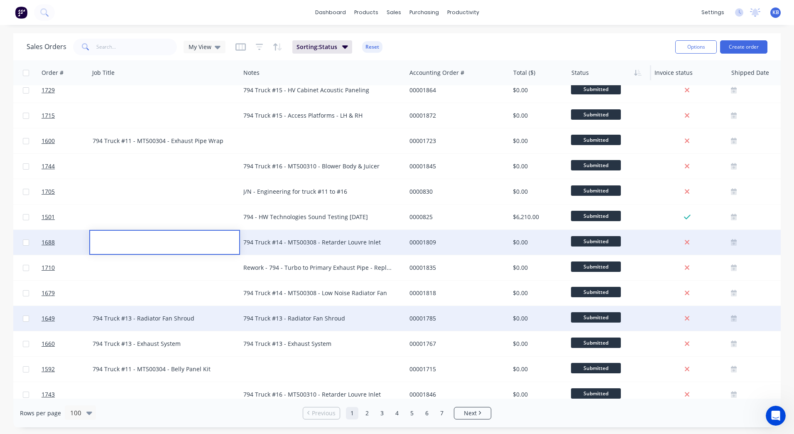
click at [263, 243] on div "794 Truck #14 - MT500308 - Retarder Louvre Inlet" at bounding box center [318, 242] width 151 height 8
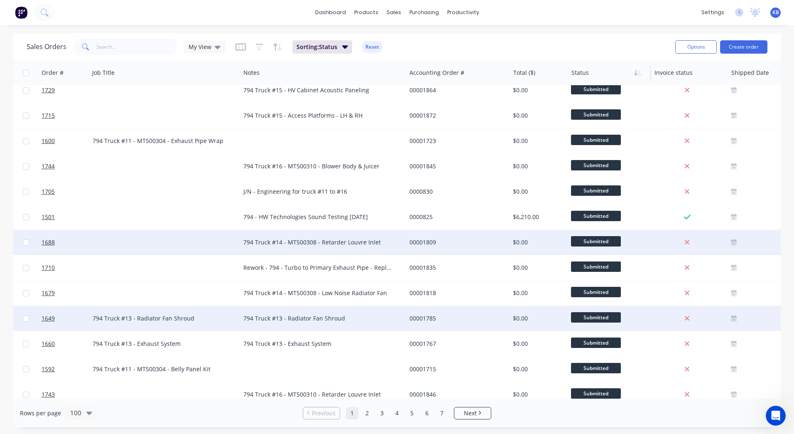
click at [297, 244] on div "794 Truck #14 - MT500308 - Retarder Louvre Inlet" at bounding box center [318, 242] width 151 height 8
click at [392, 231] on div "794 Truck #14 - MT500308 - Retarder Louvre Inlet" at bounding box center [323, 237] width 164 height 12
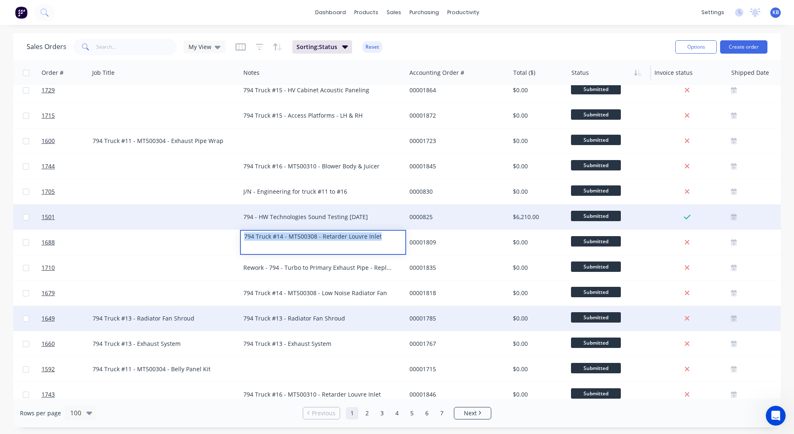
drag, startPoint x: 391, startPoint y: 236, endPoint x: 142, endPoint y: 226, distance: 249.5
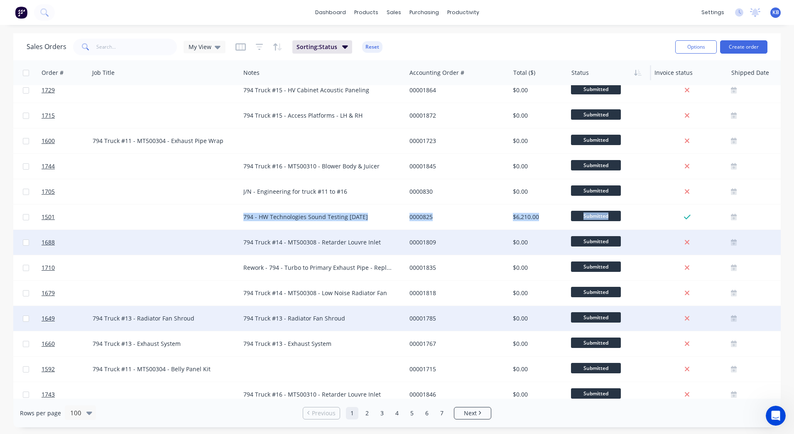
click at [186, 237] on div at bounding box center [164, 242] width 151 height 25
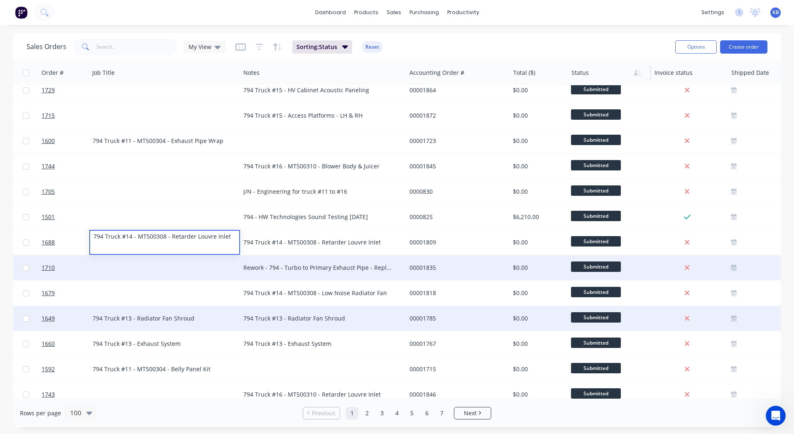
click at [274, 278] on div "Rework - 794 - Turbo to Primary Exhaust Pipe - Replacement - Bellows to Radcofl…" at bounding box center [323, 267] width 166 height 25
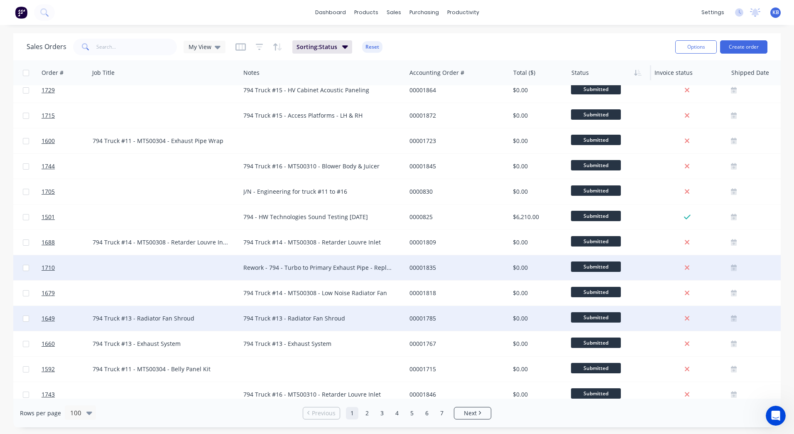
click at [365, 271] on div "Rework - 794 - Turbo to Primary Exhaust Pipe - Replacement - Bellows to Radcofl…" at bounding box center [323, 267] width 166 height 25
drag, startPoint x: 401, startPoint y: 269, endPoint x: 211, endPoint y: 267, distance: 190.3
click at [211, 267] on div "1710 Hushpak Engineering Non-Chargeable Rework - 794 - Turbo to Primary Exhaust…" at bounding box center [354, 267] width 1013 height 25
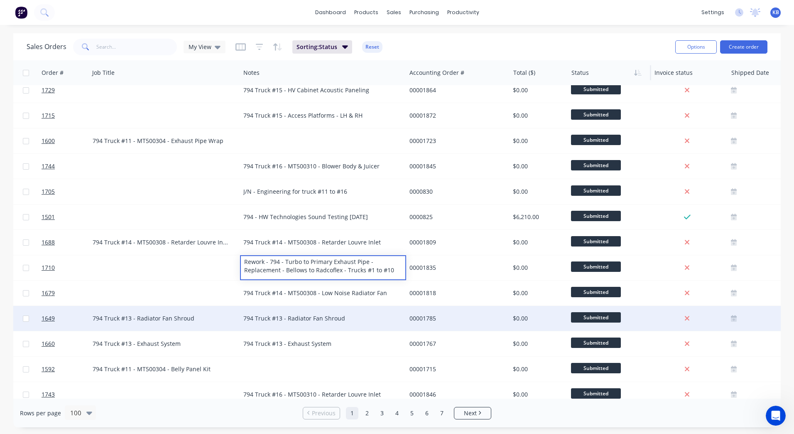
click at [394, 270] on div "Rework - 794 - Turbo to Primary Exhaust Pipe - Replacement - Bellows to Radcofl…" at bounding box center [323, 266] width 164 height 20
click at [396, 268] on div "Rework - 794 - Turbo to Primary Exhaust Pipe - Replacement - Bellows to Radcofl…" at bounding box center [323, 266] width 164 height 20
drag, startPoint x: 396, startPoint y: 268, endPoint x: 234, endPoint y: 258, distance: 162.8
click at [234, 258] on div "1710 Hushpak Engineering Non-Chargeable Rework - 794 - Turbo to Primary Exhaust…" at bounding box center [354, 267] width 1013 height 25
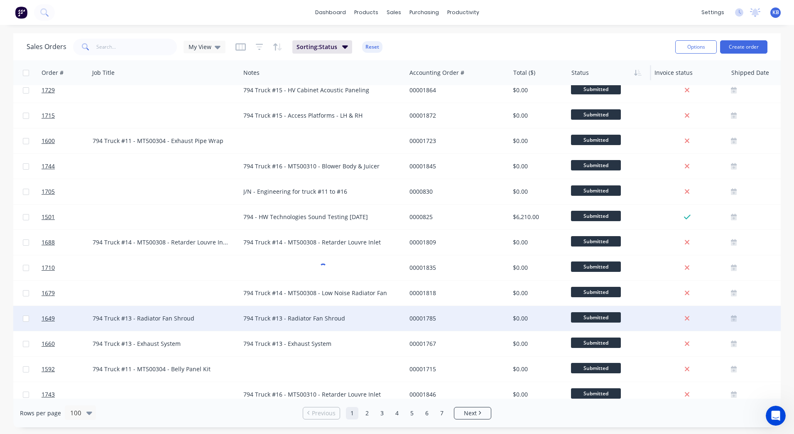
click at [157, 259] on div at bounding box center [164, 267] width 151 height 25
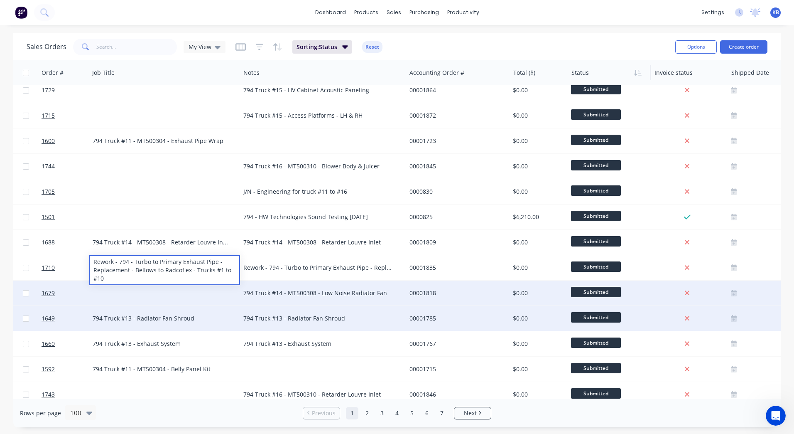
click at [345, 295] on div "794 Truck #14 - MT500308 - Low Noise Radiator Fan" at bounding box center [318, 293] width 151 height 8
click at [370, 294] on div "794 Truck #14 - MT500308 - Low Noise Radiator Fan" at bounding box center [318, 293] width 151 height 8
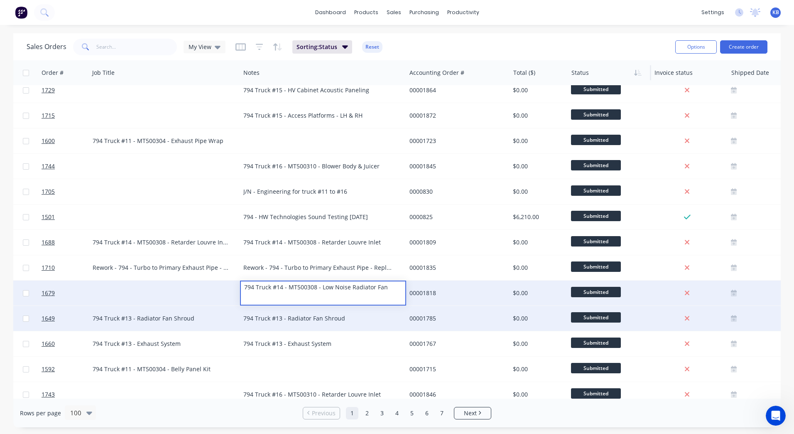
drag, startPoint x: 393, startPoint y: 292, endPoint x: 211, endPoint y: 298, distance: 181.7
click at [211, 298] on div "1679 WesTrac Pty Ltd TBA 794 Truck #14 - MT500308 - Low Noise Radiator Fan 0000…" at bounding box center [354, 292] width 1013 height 25
click at [170, 292] on div at bounding box center [164, 292] width 151 height 25
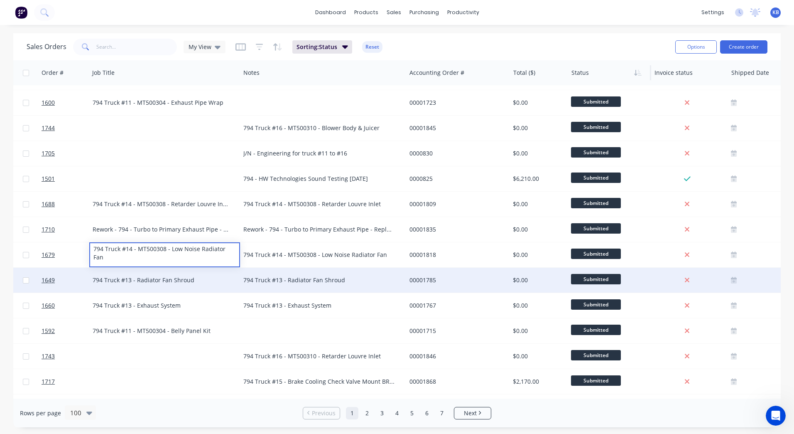
scroll to position [2119, 166]
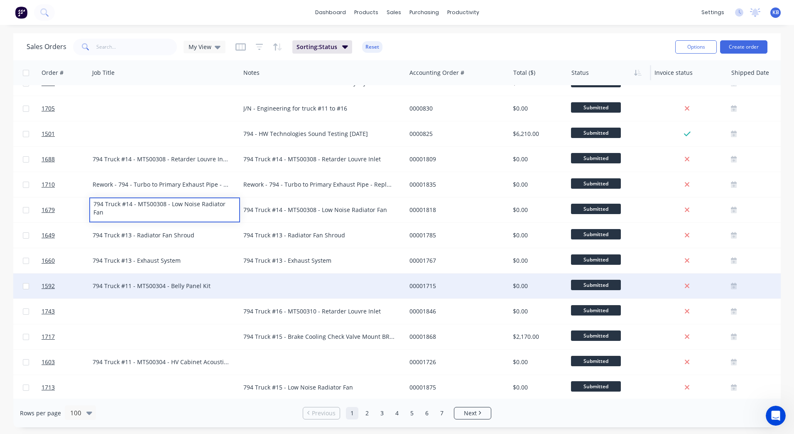
click at [203, 283] on div "794 Truck #11 - MT500304 - Belly Panel Kit" at bounding box center [161, 286] width 137 height 8
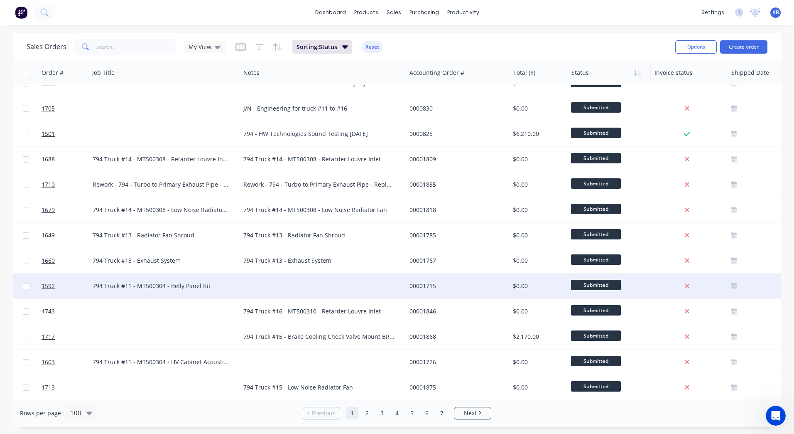
click at [208, 284] on div "794 Truck #11 - MT500304 - Belly Panel Kit" at bounding box center [161, 286] width 137 height 8
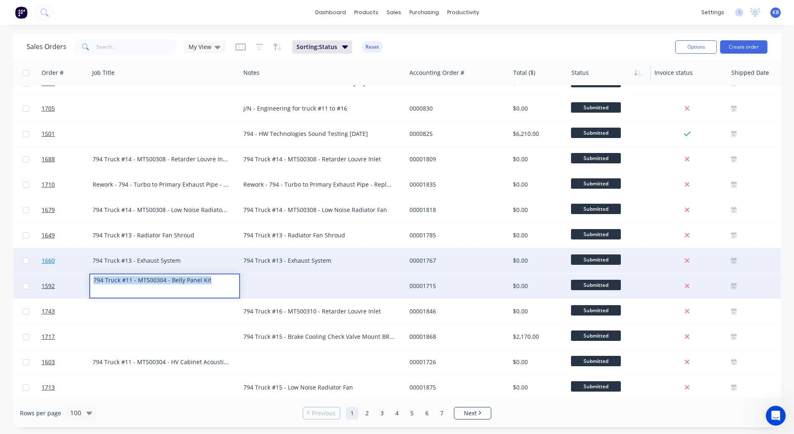
drag, startPoint x: 208, startPoint y: 284, endPoint x: 52, endPoint y: 251, distance: 158.7
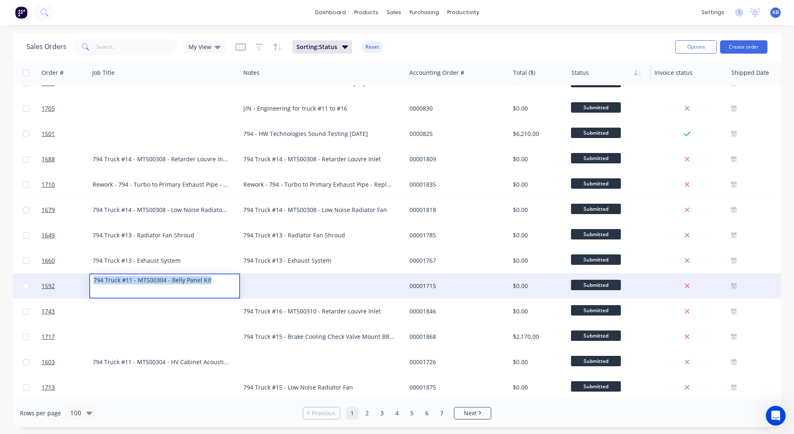
click at [295, 278] on div at bounding box center [323, 285] width 166 height 25
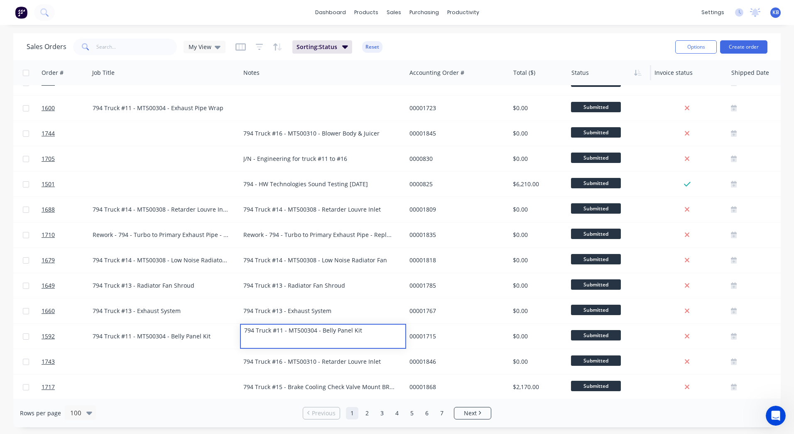
scroll to position [1953, 166]
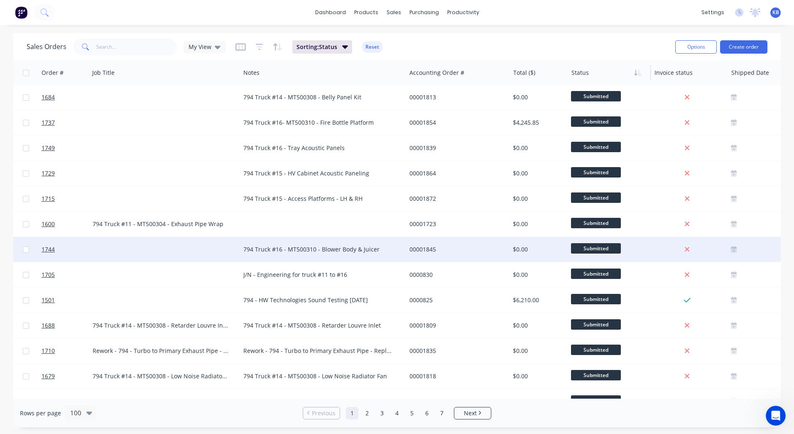
click at [258, 252] on div "794 Truck #16 - MT500310 - Blower Body & Juicer" at bounding box center [318, 249] width 151 height 8
click at [347, 253] on div "794 Truck #16 - MT500310 - Blower Body & Juicer" at bounding box center [318, 249] width 151 height 8
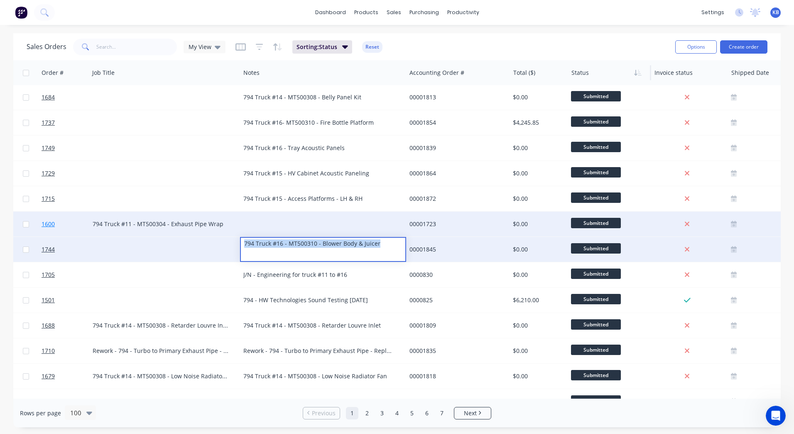
drag, startPoint x: 386, startPoint y: 245, endPoint x: 82, endPoint y: 225, distance: 304.8
click at [78, 224] on link "1600" at bounding box center [67, 223] width 50 height 25
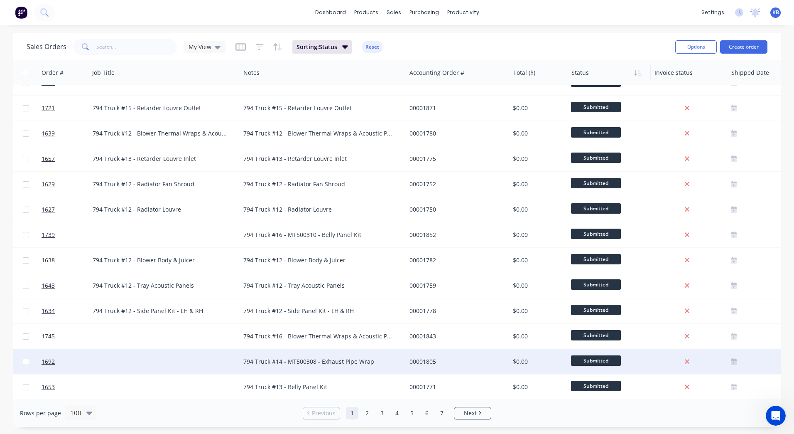
scroll to position [457, 166]
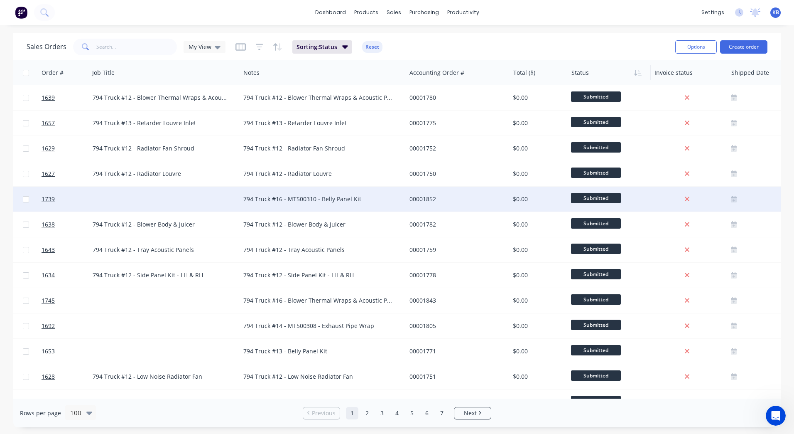
click at [281, 193] on div "794 Truck #16 - MT500310 - Belly Panel Kit" at bounding box center [323, 199] width 166 height 25
drag, startPoint x: 364, startPoint y: 193, endPoint x: 213, endPoint y: 193, distance: 151.7
click at [213, 193] on div "1739 WesTrac Pty Ltd TBA 794 Truck #16 - MT500310 - Belly Panel Kit 00001852 $0…" at bounding box center [354, 199] width 1013 height 25
click at [190, 198] on div at bounding box center [164, 199] width 151 height 25
click at [133, 197] on div at bounding box center [164, 199] width 151 height 25
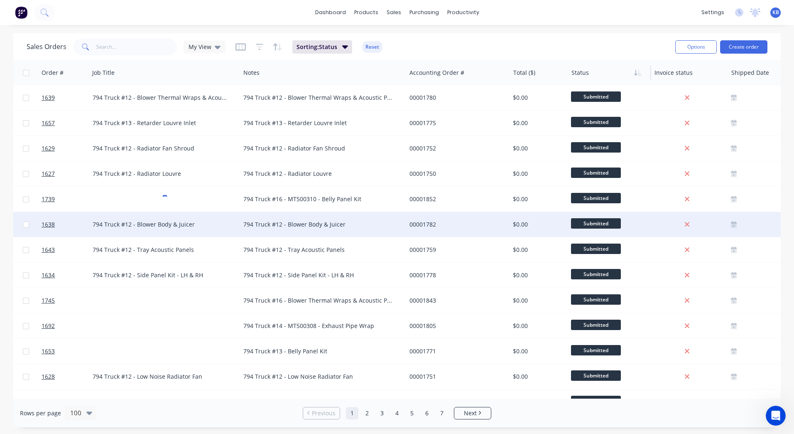
click at [268, 214] on div "794 Truck #12 - Blower Body & Juicer" at bounding box center [323, 224] width 166 height 25
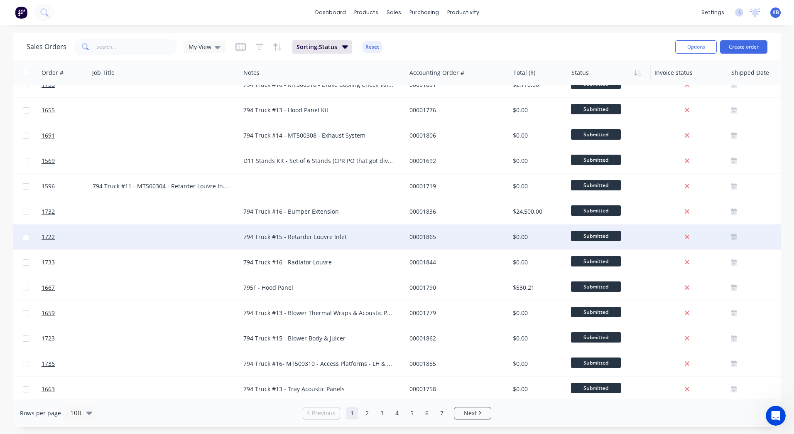
scroll to position [914, 166]
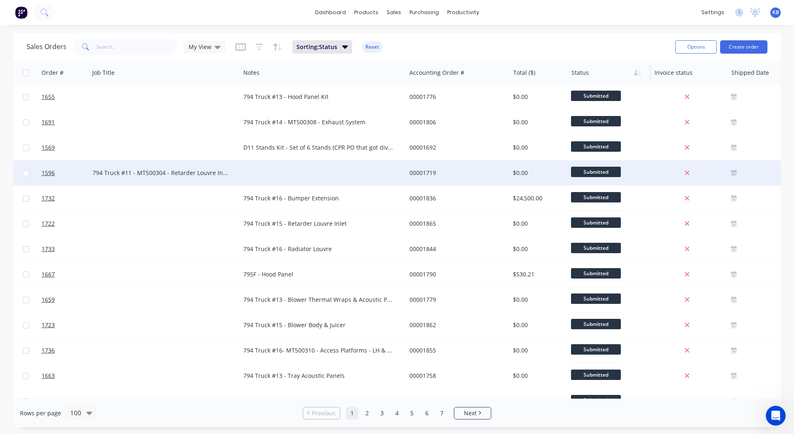
click at [177, 175] on div "794 Truck #11 - MT500304 - Retarder Louvre Inlet" at bounding box center [161, 173] width 137 height 8
drag, startPoint x: 237, startPoint y: 170, endPoint x: 59, endPoint y: 172, distance: 177.4
click at [59, 172] on div "1596 WesTrac Pty Ltd TBA 794 Truck #11 - MT500304 - Retarder Louvre Inlet 00001…" at bounding box center [354, 172] width 1013 height 25
click at [300, 174] on div at bounding box center [323, 172] width 166 height 25
click at [286, 171] on div at bounding box center [323, 172] width 166 height 25
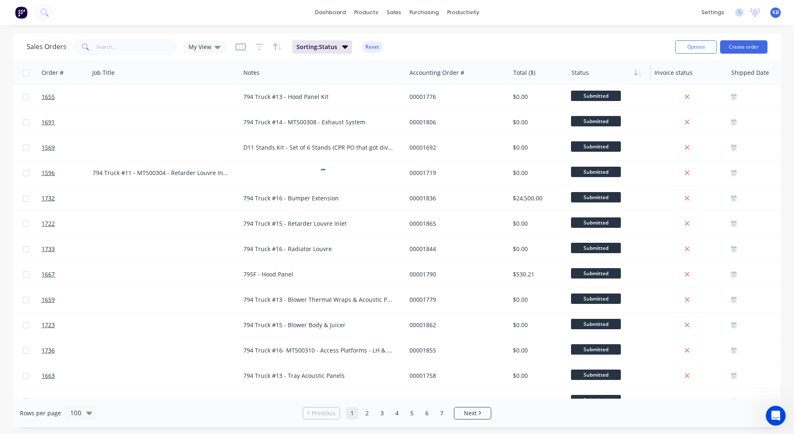
click at [219, 173] on div "794 Truck #11 - MT500304 - Retarder Louvre Inlet" at bounding box center [161, 173] width 137 height 8
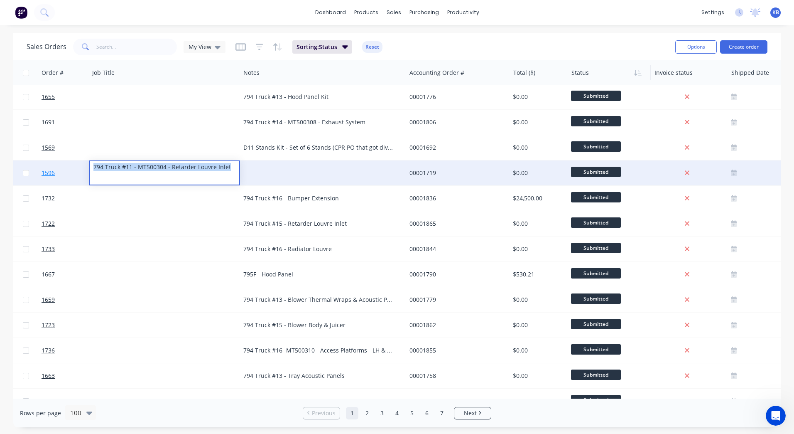
drag, startPoint x: 230, startPoint y: 169, endPoint x: 57, endPoint y: 172, distance: 172.9
click at [57, 172] on div "1596 WesTrac Pty Ltd TBA 794 Truck #11 - MT500304 - Retarder Louvre Inlet 00001…" at bounding box center [354, 172] width 1013 height 25
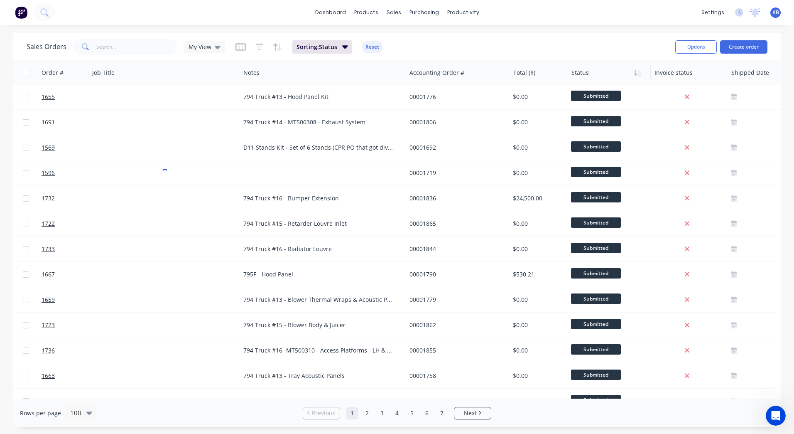
click at [93, 37] on div "Sales Orders My View Sorting: Status Reset" at bounding box center [348, 47] width 642 height 20
click at [162, 173] on div "794 Truck #11 - MT500304 - Retarder Louvre Inlet" at bounding box center [161, 173] width 137 height 8
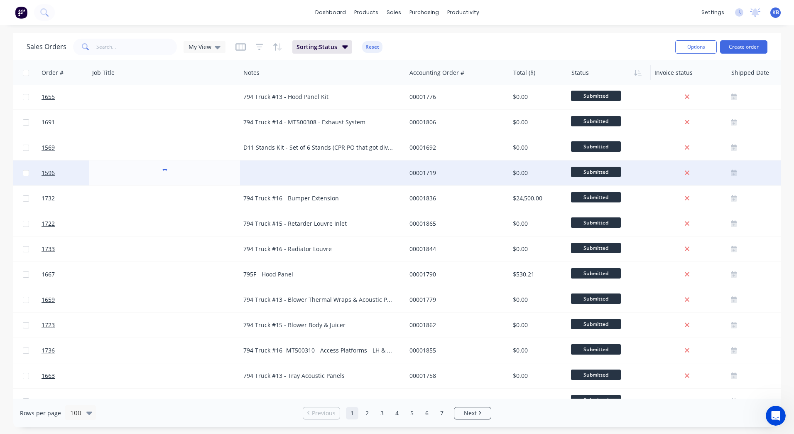
click at [296, 170] on div at bounding box center [323, 172] width 166 height 25
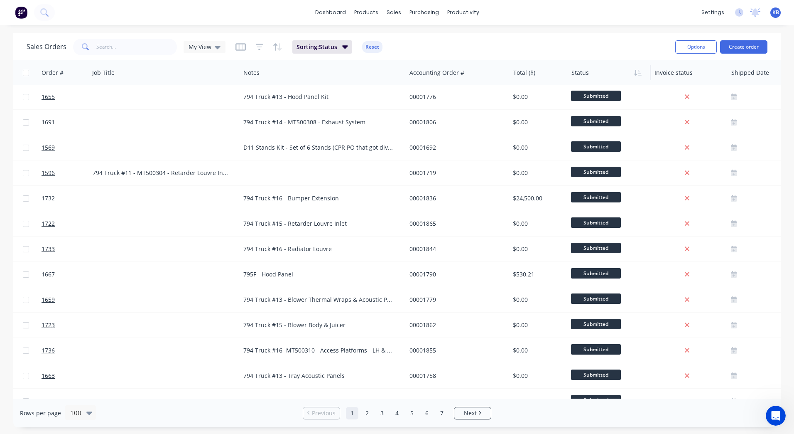
click at [142, 174] on div "794 Truck #11 - MT500304 - Retarder Louvre Inlet" at bounding box center [161, 173] width 137 height 8
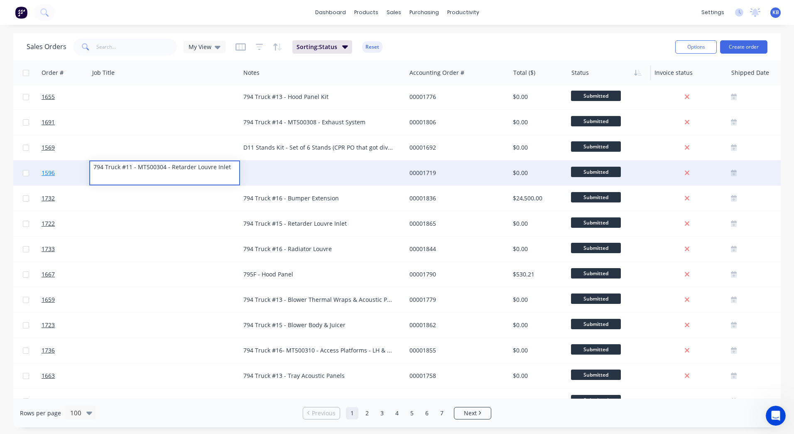
click at [61, 176] on link "1596" at bounding box center [67, 172] width 50 height 25
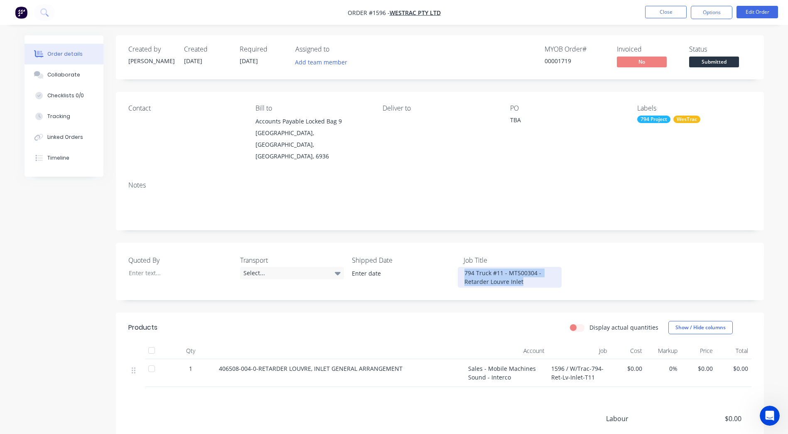
drag, startPoint x: 527, startPoint y: 270, endPoint x: 428, endPoint y: 248, distance: 101.5
click at [438, 255] on div "Quoted By Transport Select... Shipped Date Job Title 794 Truck #11 - MT500304 -…" at bounding box center [440, 271] width 648 height 57
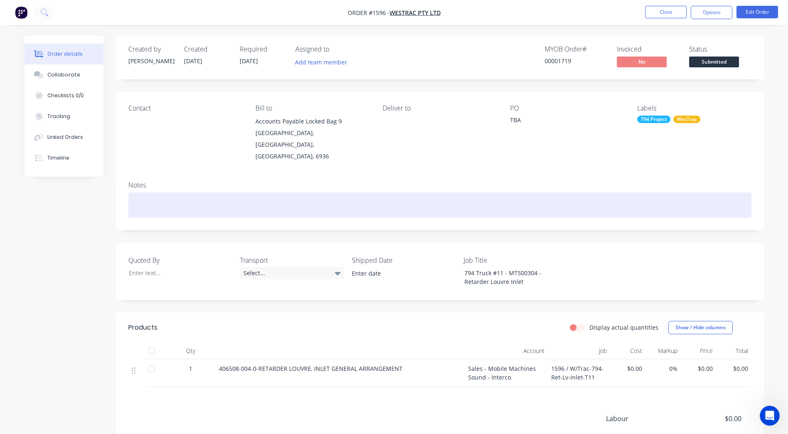
click at [155, 192] on div at bounding box center [439, 204] width 623 height 25
paste div
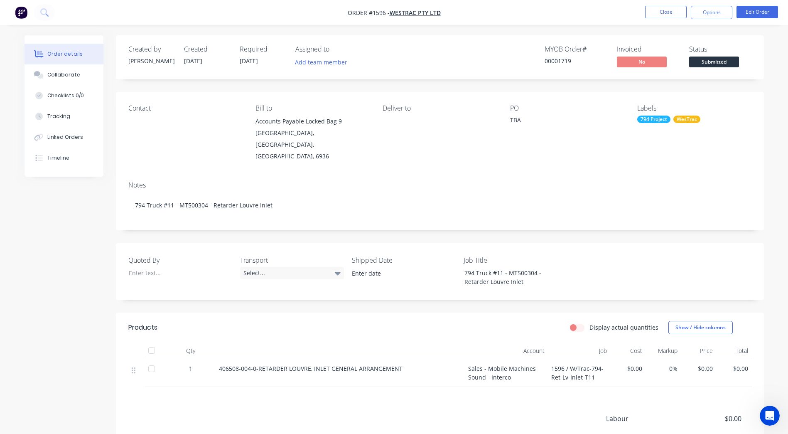
click at [673, 21] on nav "Order #1596 - WesTrac Pty Ltd Close Options Edit Order" at bounding box center [394, 12] width 788 height 25
click at [671, 11] on button "Close" at bounding box center [666, 12] width 42 height 12
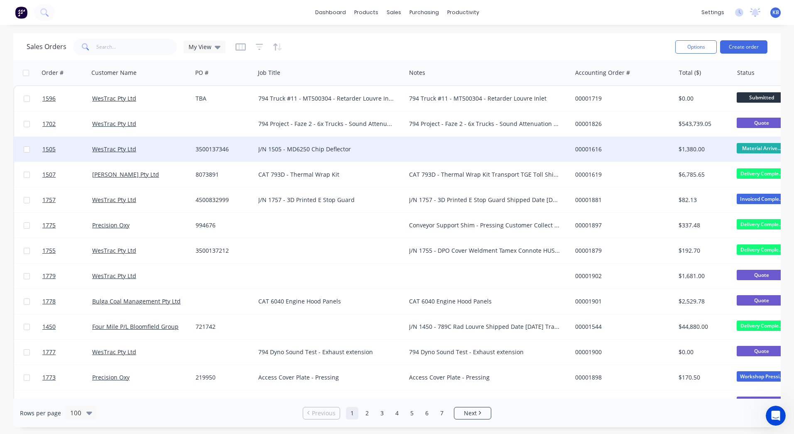
click at [352, 146] on div "J/N 1505 - MD6250 Chip Deflector" at bounding box center [326, 149] width 137 height 8
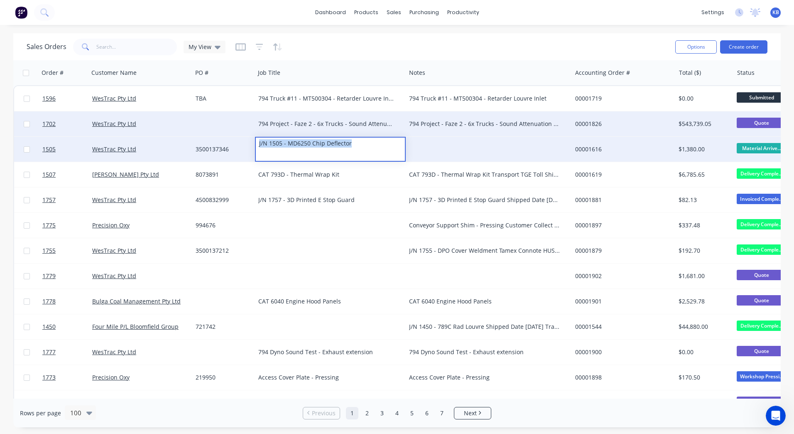
drag, startPoint x: 352, startPoint y: 146, endPoint x: 166, endPoint y: 128, distance: 187.4
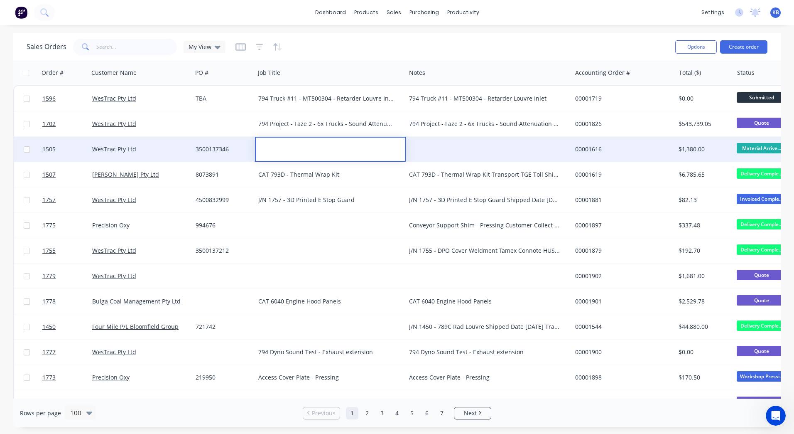
click at [408, 158] on div at bounding box center [489, 149] width 166 height 25
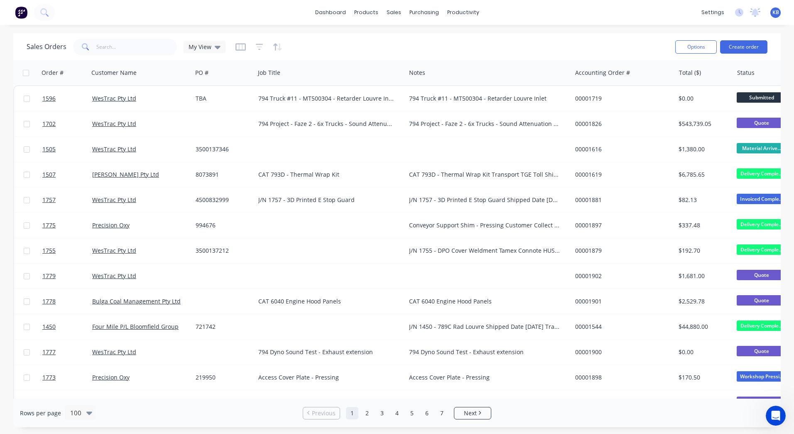
click at [267, 146] on div at bounding box center [330, 149] width 151 height 25
click at [438, 146] on div at bounding box center [489, 149] width 166 height 25
click at [360, 143] on div "MD6250 - Chip Deflector" at bounding box center [330, 149] width 151 height 25
drag, startPoint x: 360, startPoint y: 143, endPoint x: 222, endPoint y: 138, distance: 138.1
click at [222, 138] on div "1505 WesTrac Pty Ltd 3500137346 MD6250 - Chip Deflector 00001616 $1,380.00 Mate…" at bounding box center [520, 149] width 1013 height 25
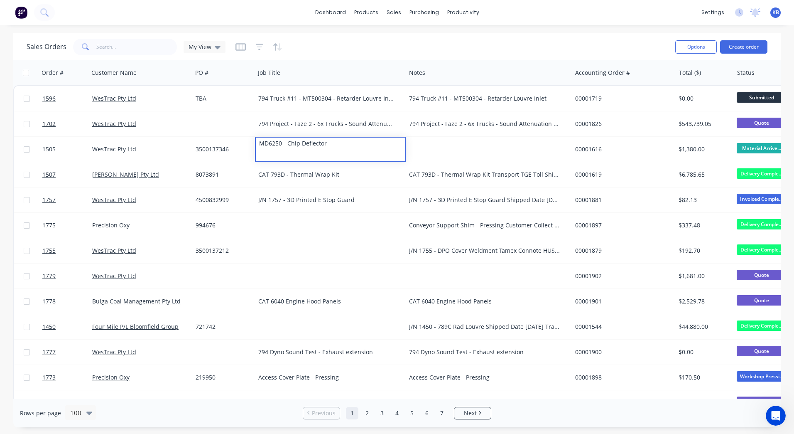
click at [435, 148] on div at bounding box center [489, 149] width 166 height 25
click at [433, 149] on div at bounding box center [489, 149] width 166 height 25
click at [440, 148] on div at bounding box center [489, 149] width 166 height 25
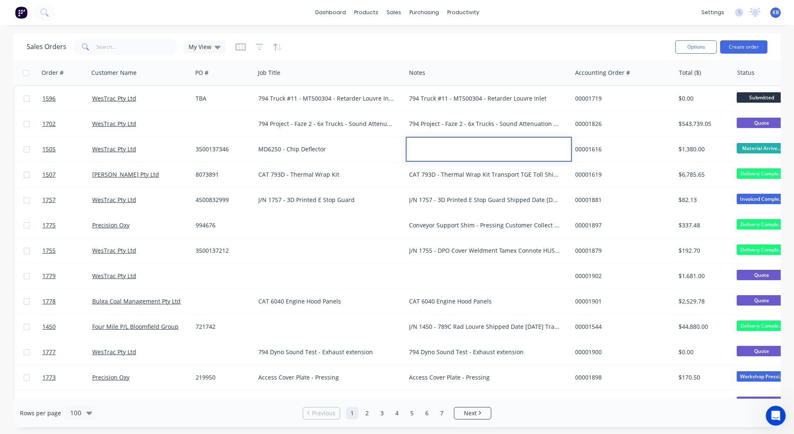
click at [440, 148] on div at bounding box center [489, 144] width 164 height 12
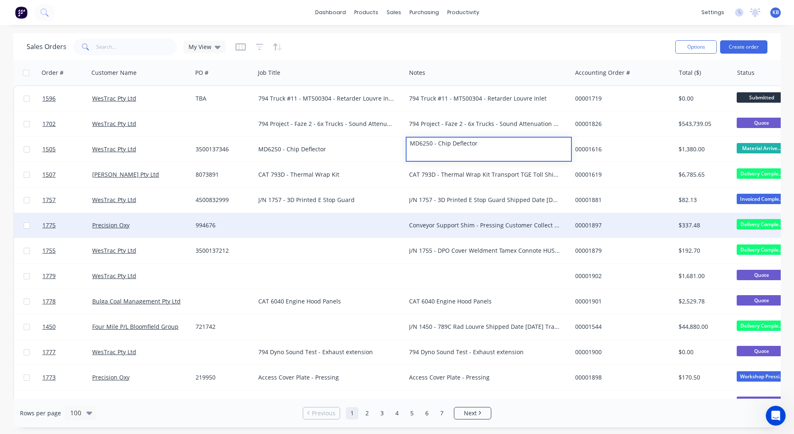
click at [426, 223] on div "Conveyor Support Shim - Pressing Customer Collect Shipped Date 14/08/2025" at bounding box center [484, 225] width 151 height 8
click at [522, 224] on div "Conveyor Support Shim - Pressing Customer Collect Shipped Date 14/08/2025" at bounding box center [484, 225] width 151 height 8
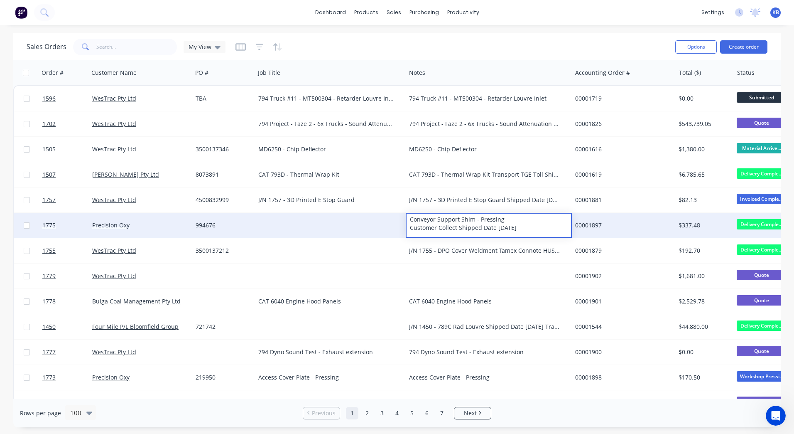
drag, startPoint x: 539, startPoint y: 228, endPoint x: 401, endPoint y: 217, distance: 138.8
click at [401, 217] on div "1775 Precision Oxy 994676 Conveyor Support Shim - Pressing Customer Collect Shi…" at bounding box center [520, 225] width 1013 height 25
click at [342, 221] on div at bounding box center [330, 225] width 151 height 25
click at [304, 221] on div at bounding box center [330, 225] width 151 height 25
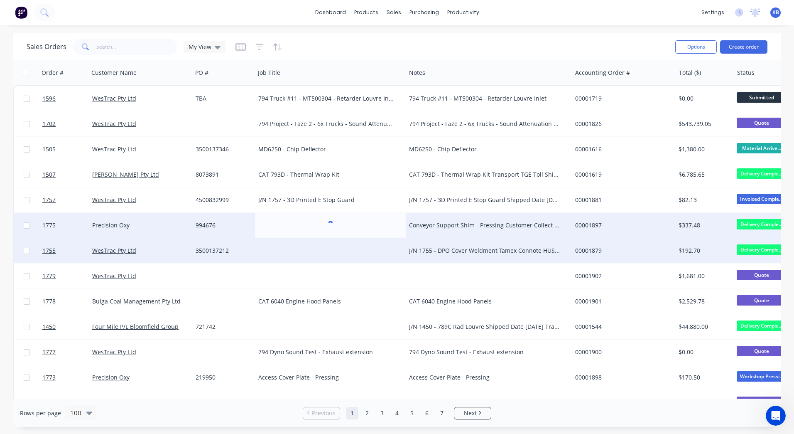
click at [433, 250] on div "J/N 1755 - DPO Cover Weldment Tamex Connote HUSH200072 Shipped Date 14/08/2025" at bounding box center [484, 250] width 151 height 8
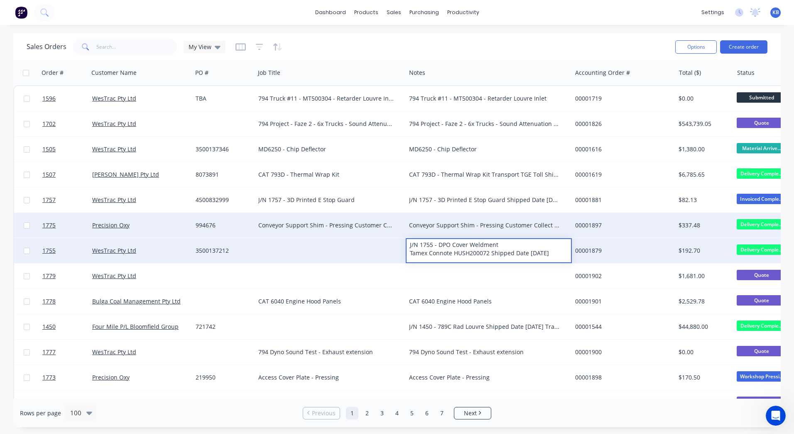
drag, startPoint x: 562, startPoint y: 251, endPoint x: 406, endPoint y: 243, distance: 156.8
click at [406, 243] on div "1755 WesTrac Pty Ltd 3500137212 J/N 1755 - DPO Cover Weldment Tamex Connote HUS…" at bounding box center [520, 250] width 1013 height 25
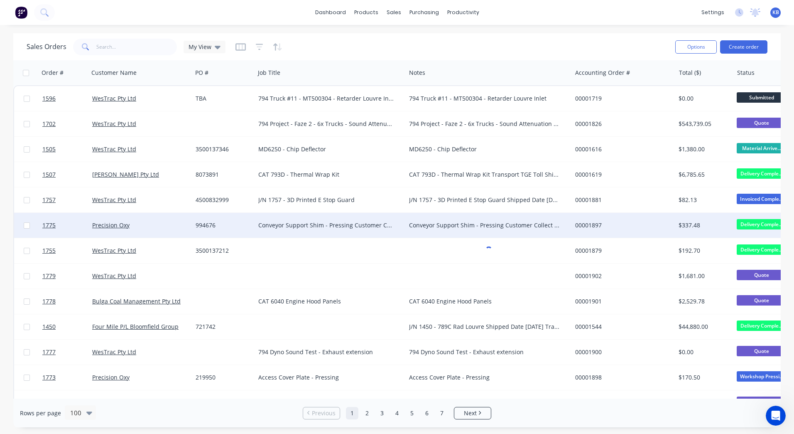
click at [316, 237] on div "1775 Precision Oxy 994676 Conveyor Support Shim - Pressing Customer Collect Shi…" at bounding box center [520, 225] width 1013 height 25
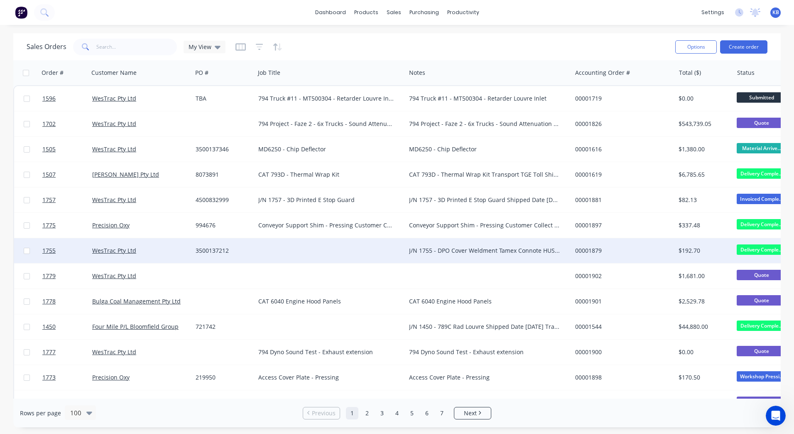
click at [311, 244] on div at bounding box center [330, 250] width 151 height 25
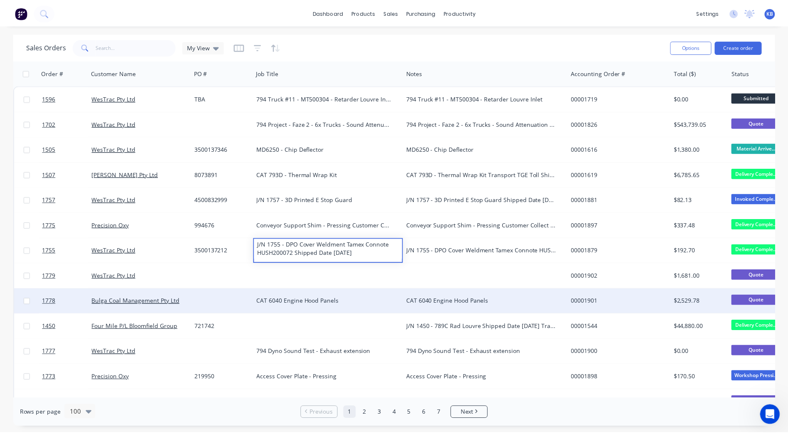
scroll to position [83, 0]
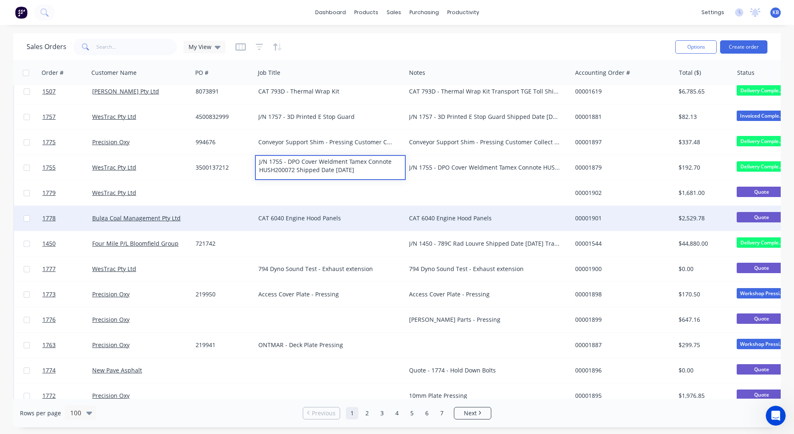
click at [427, 222] on div "CAT 6040 Engine Hood Panels" at bounding box center [489, 218] width 166 height 25
click at [483, 220] on div "CAT 6040 Engine Hood Panels" at bounding box center [484, 218] width 151 height 8
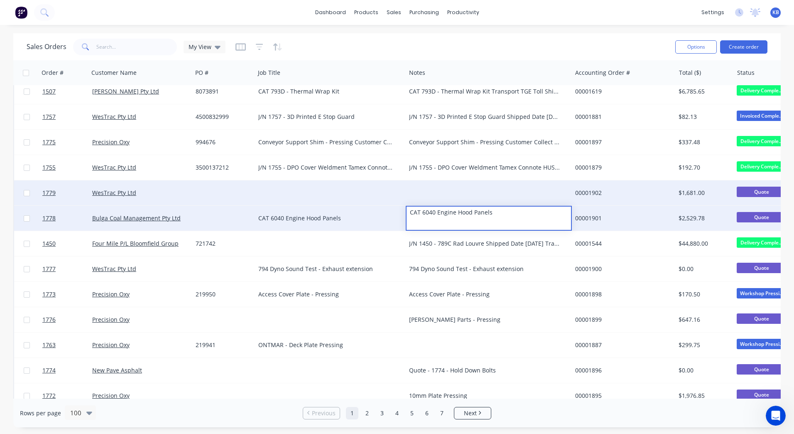
click at [315, 198] on div at bounding box center [330, 192] width 151 height 25
click at [59, 197] on link "1779" at bounding box center [67, 192] width 50 height 25
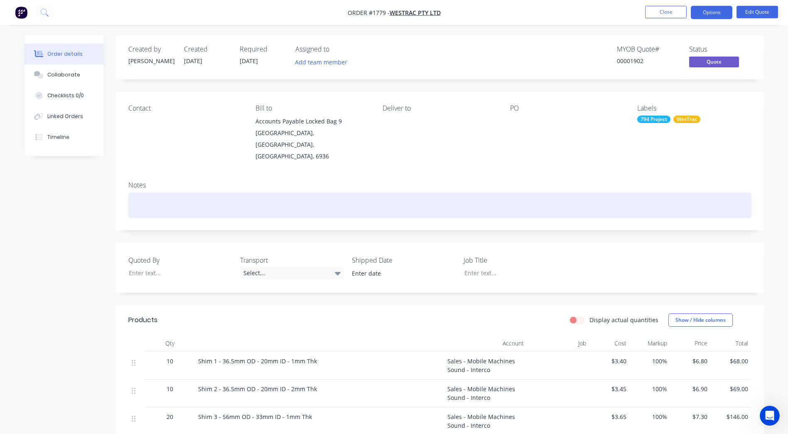
click at [152, 199] on div at bounding box center [439, 204] width 623 height 25
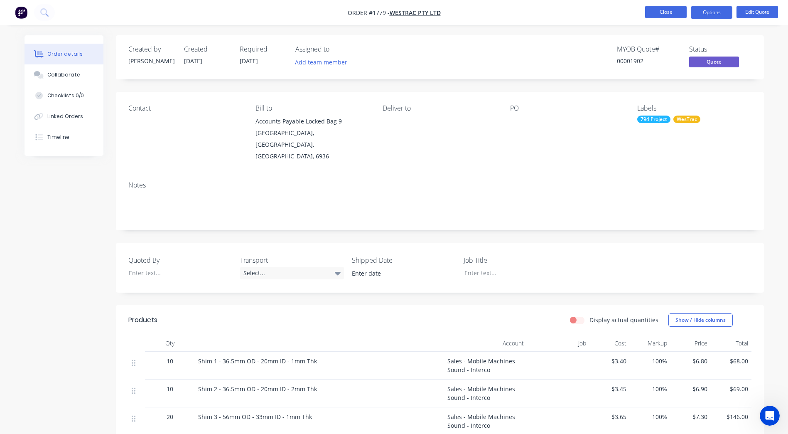
click at [654, 17] on button "Close" at bounding box center [666, 12] width 42 height 12
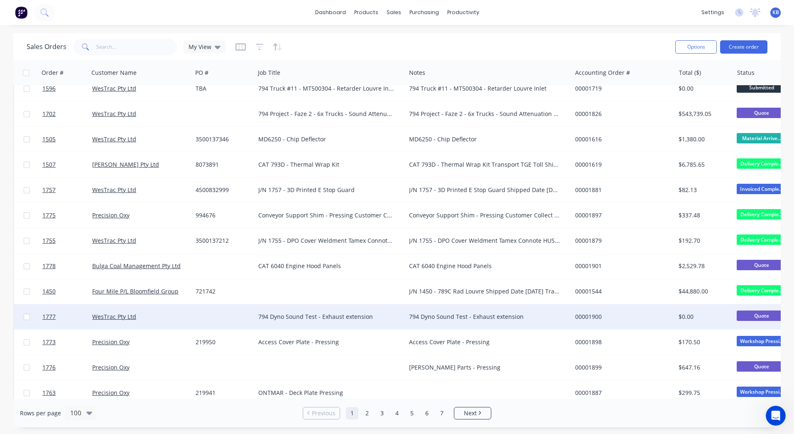
scroll to position [83, 0]
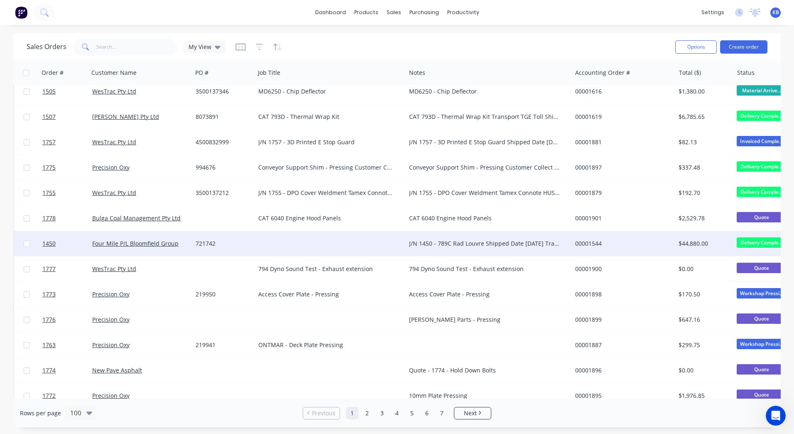
click at [448, 251] on div "J/N 1450 - 789C Rad Louvre Shipped Date 14/08/2025 Transport F & L Freight" at bounding box center [489, 243] width 166 height 25
drag, startPoint x: 465, startPoint y: 247, endPoint x: 379, endPoint y: 243, distance: 86.1
click at [379, 243] on div "1450 Four Mile P/L Bloomfield Group 721742 J/N 1450 - 789C Rad Louvre Shipped D…" at bounding box center [520, 243] width 1013 height 25
drag, startPoint x: 477, startPoint y: 247, endPoint x: 387, endPoint y: 233, distance: 91.3
click at [387, 233] on div "1450 Four Mile P/L Bloomfield Group 721742 J/N 1450 - 789C Rad Louvre Shipped D…" at bounding box center [520, 243] width 1013 height 25
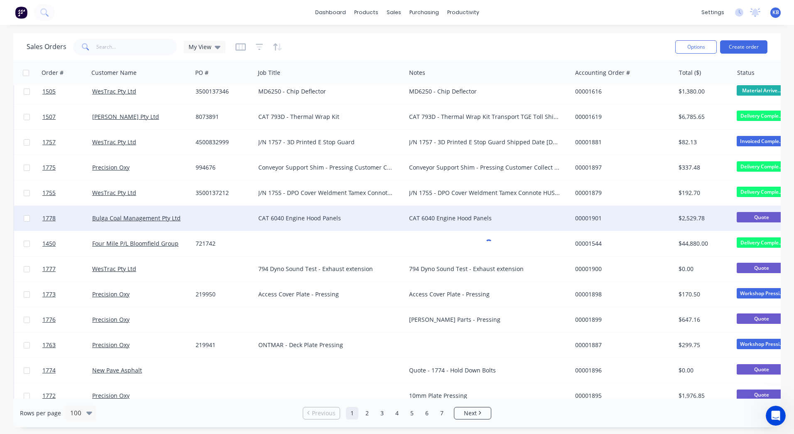
click at [296, 228] on div "CAT 6040 Engine Hood Panels" at bounding box center [330, 218] width 151 height 25
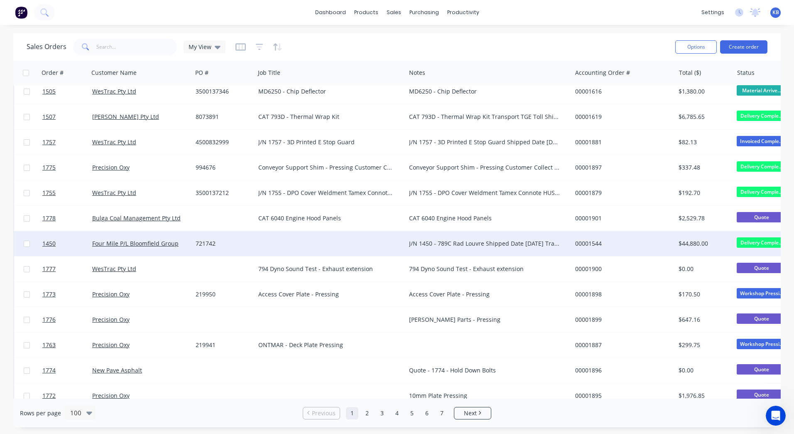
click at [293, 237] on div at bounding box center [330, 243] width 151 height 25
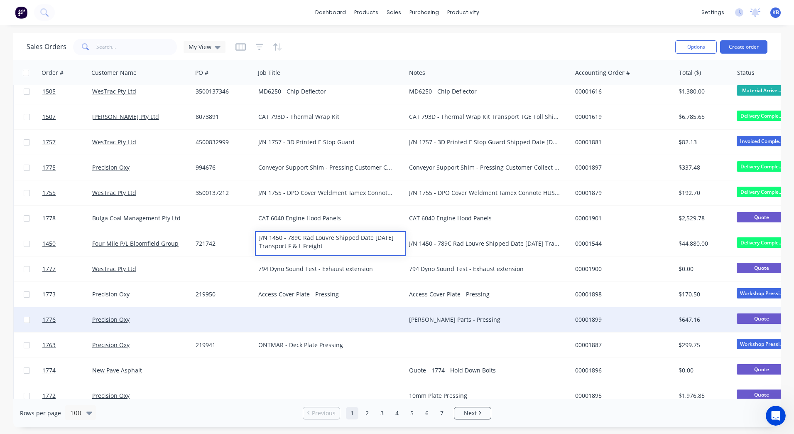
click at [423, 319] on div "Hopper Parts - Pressing" at bounding box center [484, 319] width 151 height 8
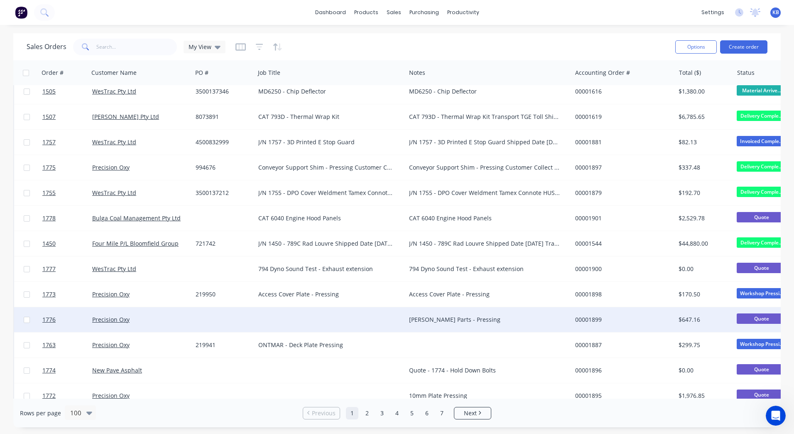
click at [496, 320] on div "Hopper Parts - Pressing" at bounding box center [484, 319] width 151 height 8
drag, startPoint x: 496, startPoint y: 320, endPoint x: 339, endPoint y: 312, distance: 156.4
click at [339, 312] on div "1776 Precision Oxy Hopper Parts - Pressing 00001899 $647.16 Quote Select..." at bounding box center [520, 319] width 1013 height 25
click at [324, 313] on div at bounding box center [330, 319] width 151 height 25
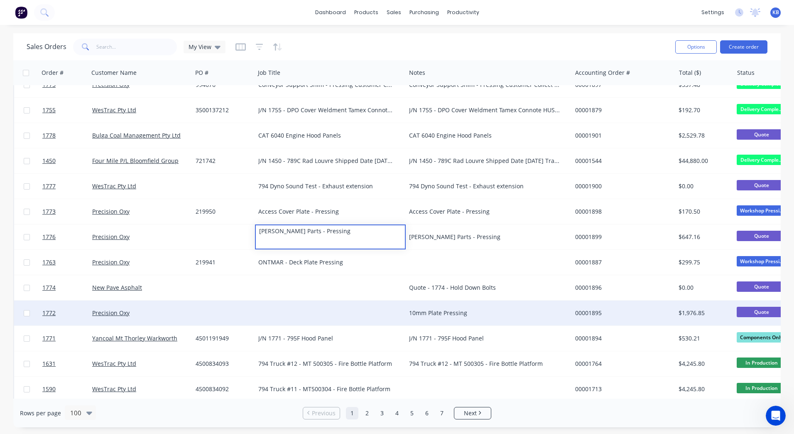
scroll to position [166, 0]
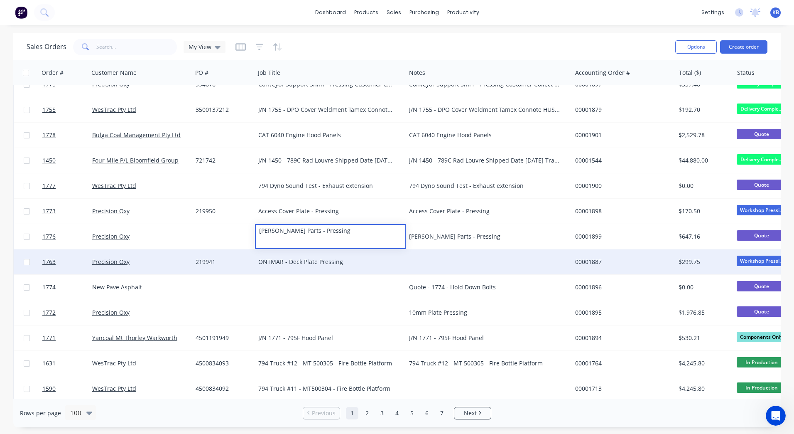
click at [281, 258] on div "ONTMAR - Deck Plate Pressing" at bounding box center [326, 262] width 137 height 8
click at [353, 262] on div "ONTMAR - Deck Plate Pressing" at bounding box center [326, 262] width 137 height 8
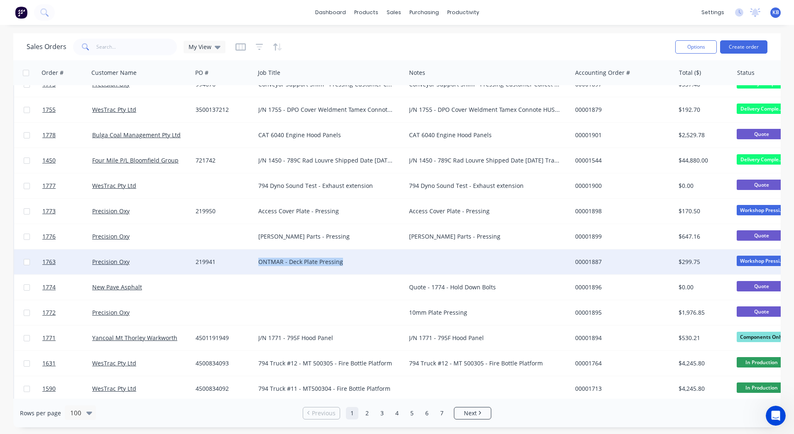
drag, startPoint x: 353, startPoint y: 262, endPoint x: 258, endPoint y: 260, distance: 94.8
click at [462, 261] on div at bounding box center [489, 261] width 166 height 25
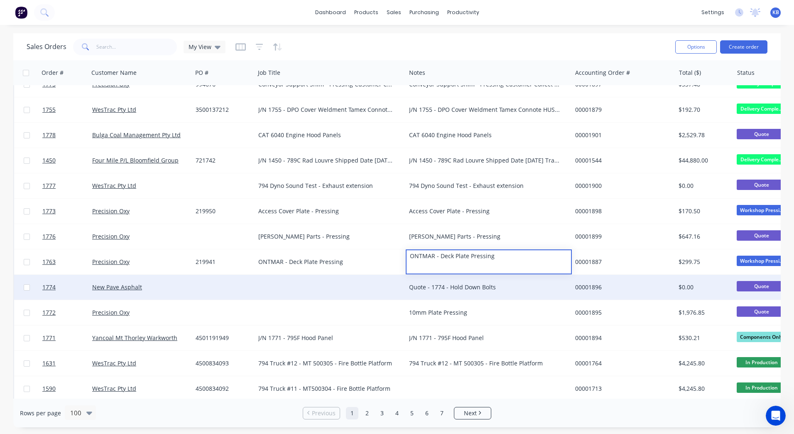
click at [456, 283] on div "Quote - 1774 - Hold Down Bolts" at bounding box center [484, 287] width 151 height 8
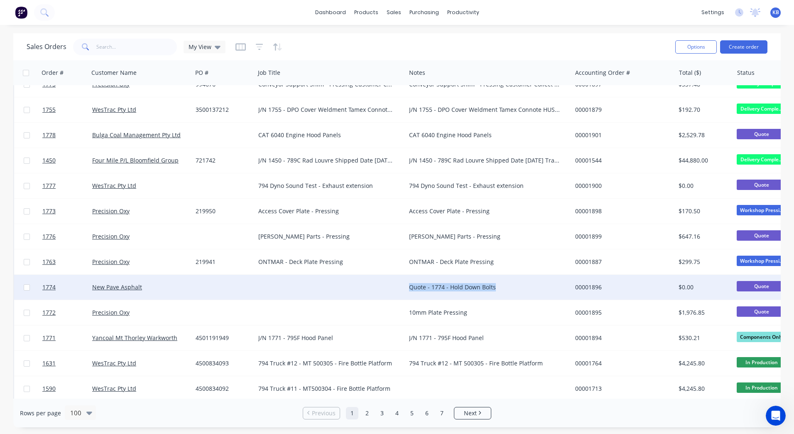
drag, startPoint x: 501, startPoint y: 284, endPoint x: 394, endPoint y: 281, distance: 107.2
click at [394, 281] on div "1774 New Pave Asphalt Quote - 1774 - Hold Down Bolts 00001896 $0.00 Quote Selec…" at bounding box center [520, 287] width 1013 height 25
click at [330, 282] on div at bounding box center [330, 287] width 151 height 25
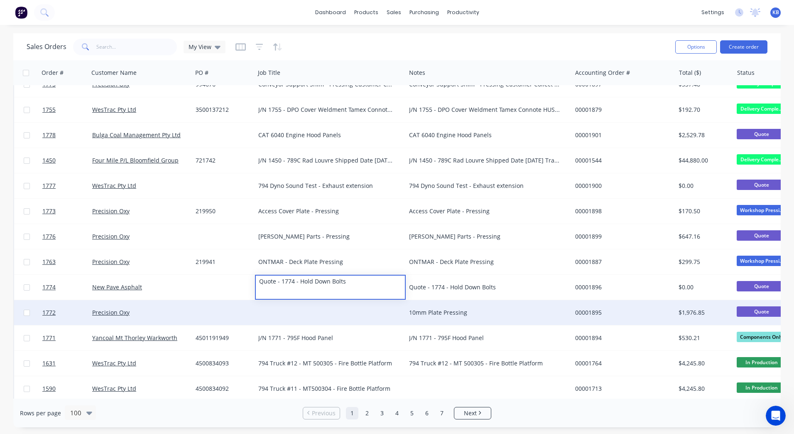
click at [430, 314] on div "10mm Plate Pressing" at bounding box center [484, 312] width 151 height 8
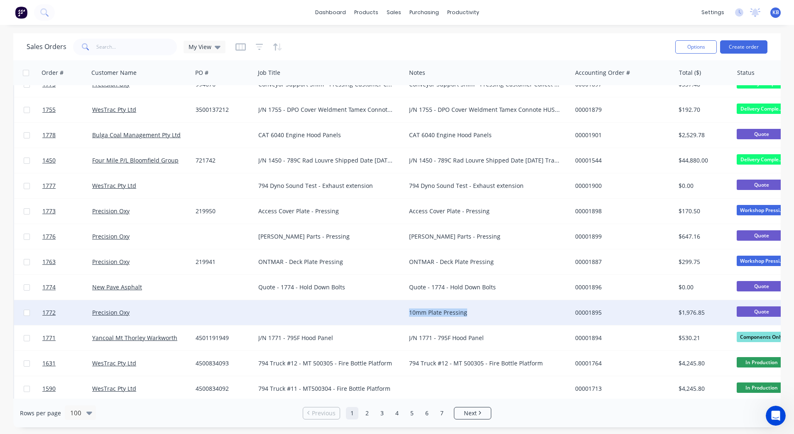
drag, startPoint x: 494, startPoint y: 311, endPoint x: 411, endPoint y: 310, distance: 83.1
click at [411, 310] on div "10mm Plate Pressing" at bounding box center [484, 312] width 151 height 8
drag, startPoint x: 482, startPoint y: 310, endPoint x: 405, endPoint y: 312, distance: 76.5
click at [405, 312] on div "1772 Precision Oxy 10mm Plate Pressing 00001895 $1,976.85 Quote Select..." at bounding box center [520, 312] width 1013 height 25
click at [348, 315] on div at bounding box center [330, 312] width 151 height 25
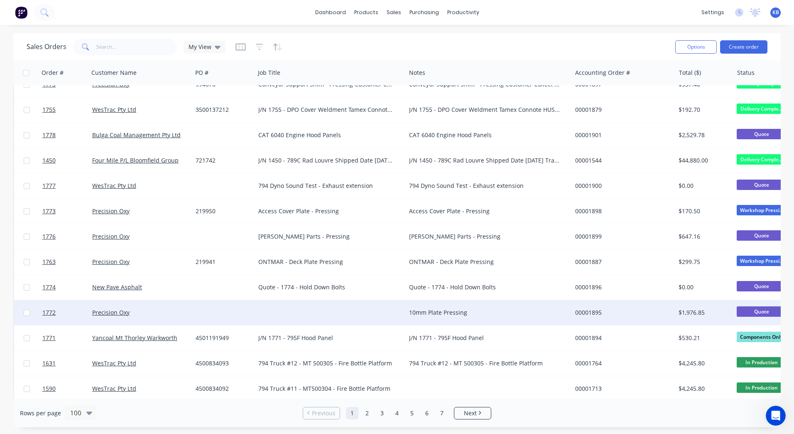
click at [304, 305] on div at bounding box center [330, 312] width 151 height 25
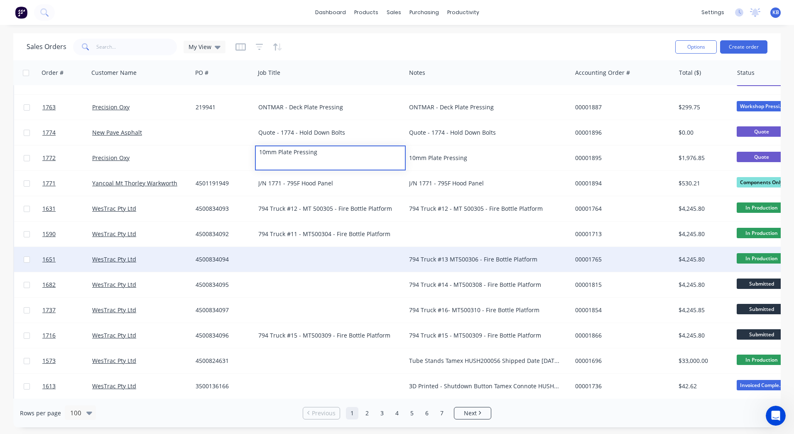
scroll to position [332, 0]
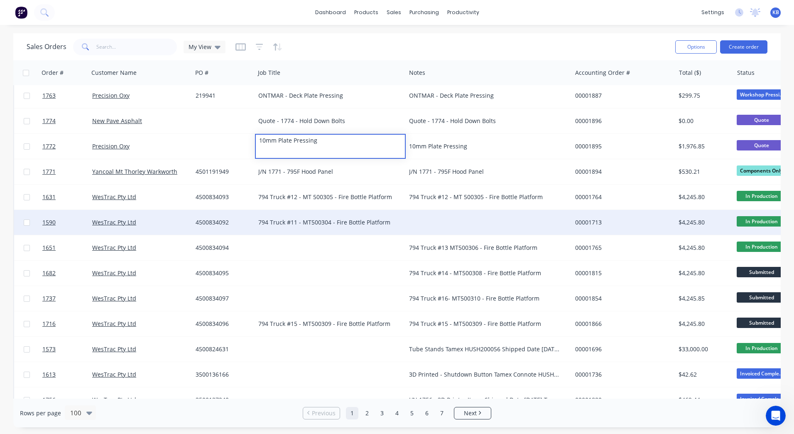
click at [361, 223] on div "794 Truck #11 - MT500304 - Fire Bottle Platform" at bounding box center [326, 222] width 137 height 8
click at [394, 222] on div "794 Truck #11 - MT500304 - Fire Bottle Platform" at bounding box center [326, 222] width 137 height 8
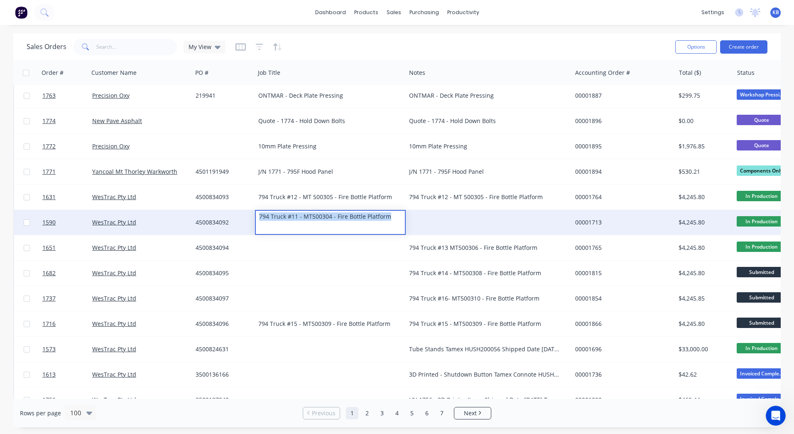
drag, startPoint x: 394, startPoint y: 222, endPoint x: 251, endPoint y: 221, distance: 142.9
click at [251, 221] on div "1590 WesTrac Pty Ltd 4500834092 794 Truck #11 - MT500304 - Fire Bottle Platform…" at bounding box center [520, 222] width 1013 height 25
click at [433, 220] on div at bounding box center [489, 222] width 166 height 25
click at [432, 220] on div at bounding box center [489, 222] width 166 height 25
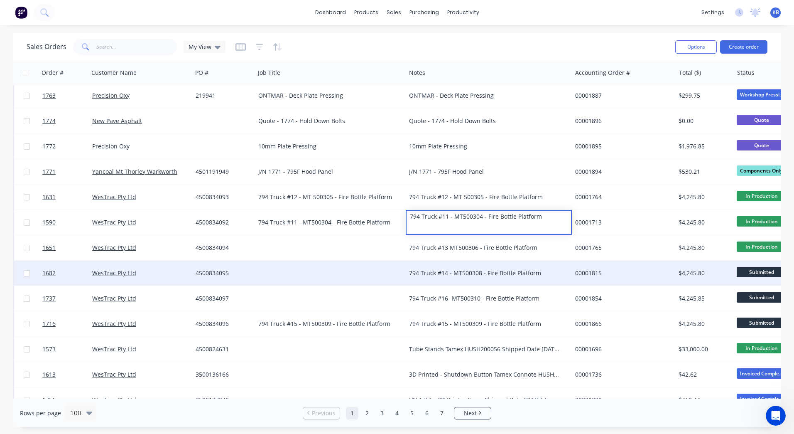
click at [418, 273] on div "794 Truck #14 - MT500308 - Fire Bottle Platform" at bounding box center [484, 273] width 151 height 8
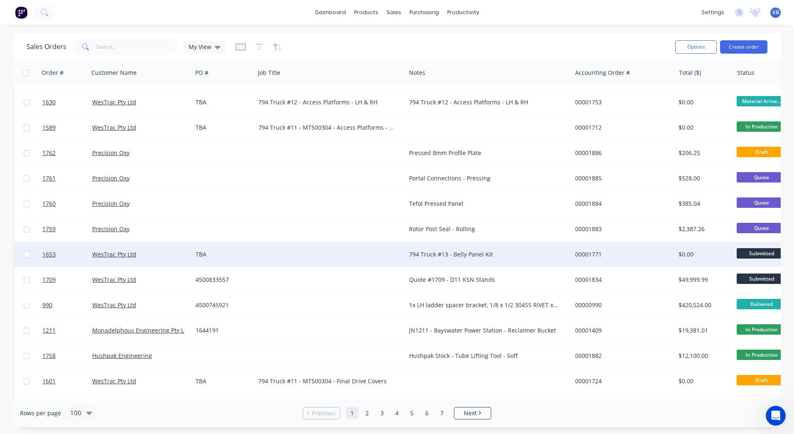
scroll to position [956, 0]
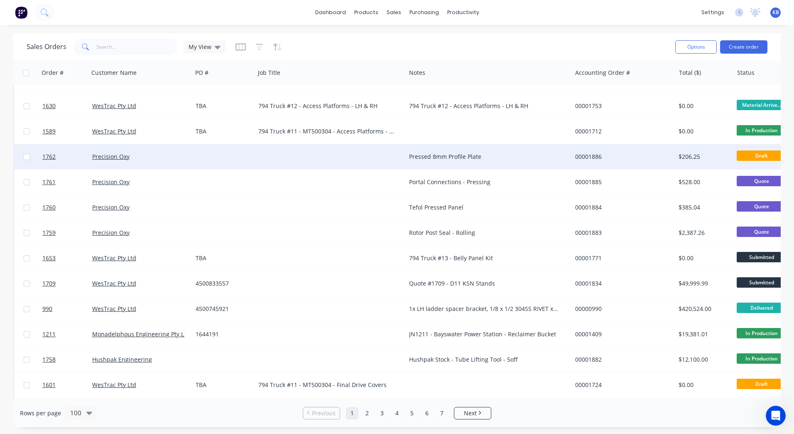
click at [454, 157] on div "Pressed 8mm Profile Plate" at bounding box center [484, 156] width 151 height 8
drag, startPoint x: 437, startPoint y: 147, endPoint x: 380, endPoint y: 147, distance: 57.3
click at [380, 147] on div "1762 Precision Oxy Pressed 8mm Profile Plate 00001886 $206.25 Draft Select..." at bounding box center [520, 156] width 1013 height 25
click at [330, 148] on div at bounding box center [330, 156] width 151 height 25
click at [314, 148] on div at bounding box center [330, 156] width 151 height 25
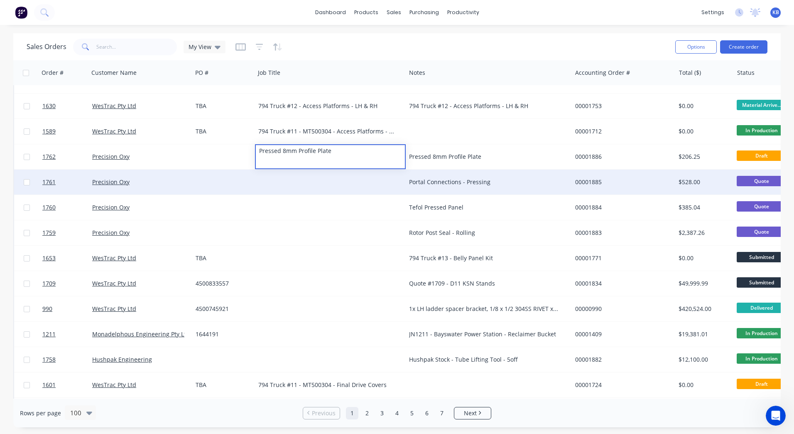
click at [449, 190] on div "Portal Connections - Pressing" at bounding box center [489, 182] width 166 height 25
drag, startPoint x: 496, startPoint y: 181, endPoint x: 398, endPoint y: 184, distance: 97.7
click at [398, 184] on div "1761 Precision Oxy Portal Connections - Pressing 00001885 $528.00 Quote Select.…" at bounding box center [520, 182] width 1013 height 25
click at [502, 176] on div "Portal Connections - Pressing" at bounding box center [489, 182] width 166 height 25
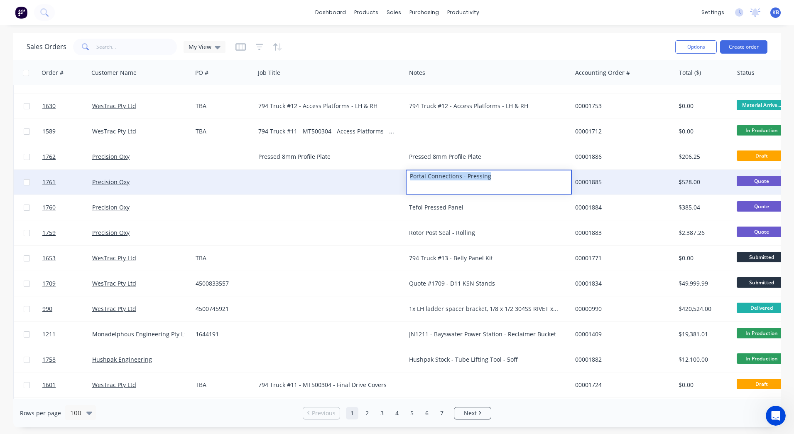
drag, startPoint x: 502, startPoint y: 176, endPoint x: 408, endPoint y: 180, distance: 94.8
click at [408, 180] on div "Portal Connections - Pressing" at bounding box center [489, 176] width 164 height 12
click at [325, 181] on div at bounding box center [330, 182] width 151 height 25
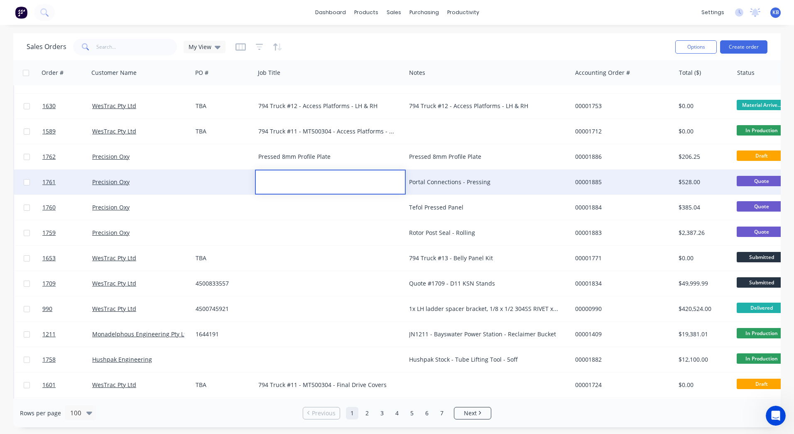
click at [306, 177] on div at bounding box center [330, 176] width 149 height 12
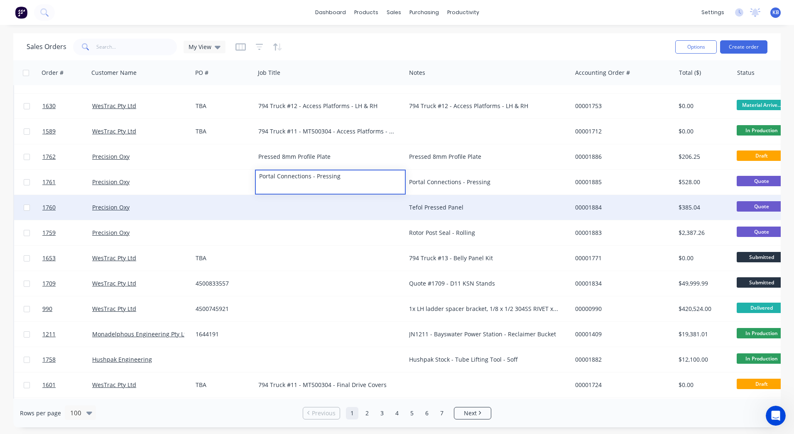
click at [439, 200] on div "Tefol Pressed Panel" at bounding box center [489, 207] width 166 height 25
click at [477, 204] on div "Tefol Pressed Panel" at bounding box center [484, 207] width 151 height 8
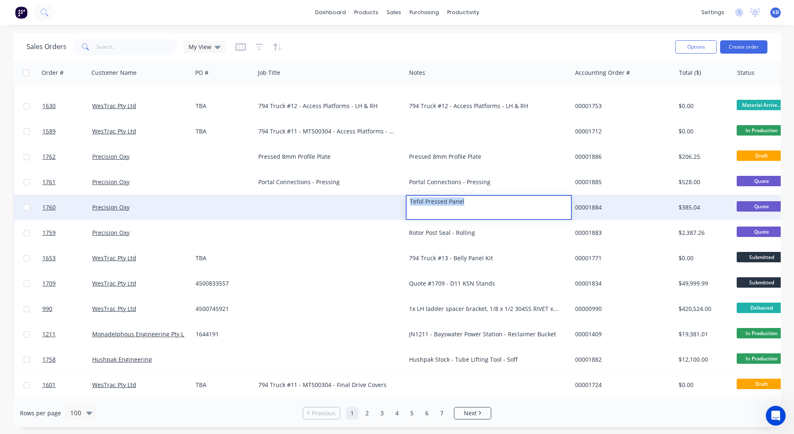
drag, startPoint x: 477, startPoint y: 204, endPoint x: 388, endPoint y: 202, distance: 88.6
click at [388, 202] on div "1760 Precision Oxy Tefol Pressed Panel 00001884 $385.04 Quote Select..." at bounding box center [520, 207] width 1013 height 25
click at [325, 203] on div at bounding box center [330, 207] width 151 height 25
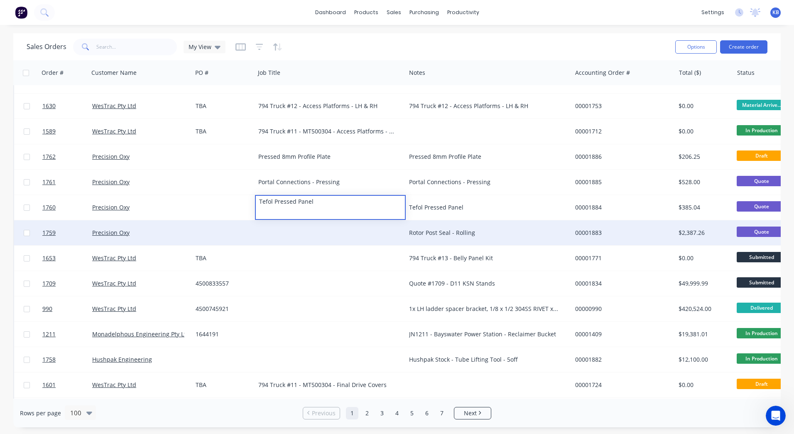
click at [431, 231] on div "Rotor Post Seal - Rolling" at bounding box center [484, 233] width 151 height 8
click at [478, 230] on div "Rotor Post Seal - Rolling" at bounding box center [484, 233] width 151 height 8
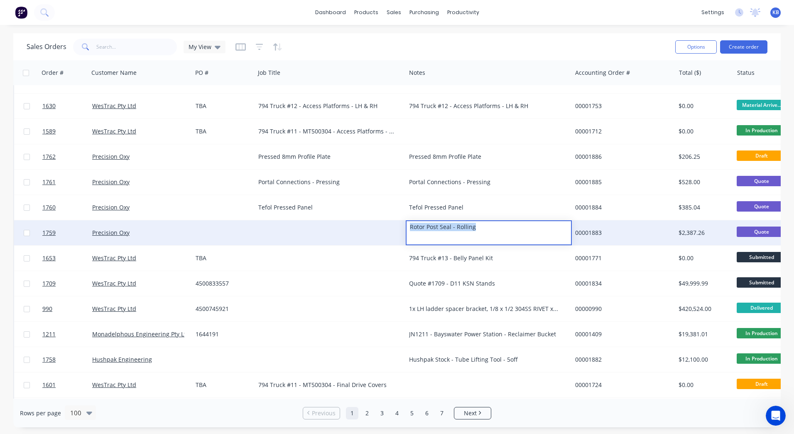
drag, startPoint x: 478, startPoint y: 230, endPoint x: 380, endPoint y: 225, distance: 98.6
click at [380, 225] on div "1759 Precision Oxy Rotor Post Seal - Rolling 00001883 $2,387.26 Quote Select..." at bounding box center [520, 232] width 1013 height 25
click at [307, 233] on div at bounding box center [330, 232] width 151 height 25
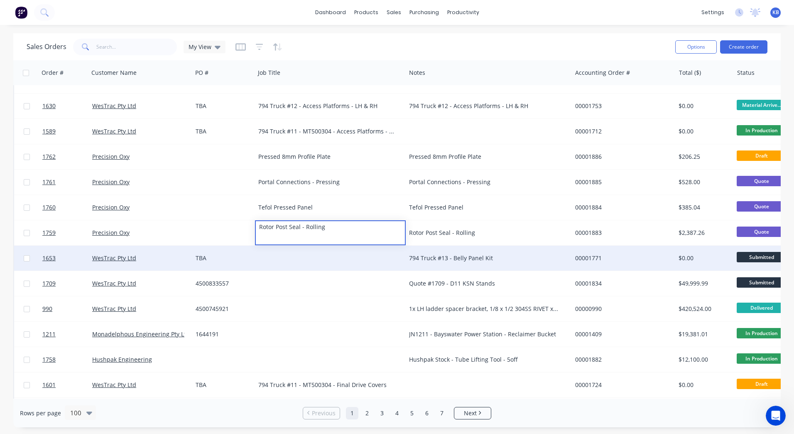
click at [433, 248] on div "794 Truck #13 - Belly Panel Kit" at bounding box center [489, 258] width 166 height 25
click at [498, 256] on div "794 Truck #13 - Belly Panel Kit" at bounding box center [484, 258] width 151 height 8
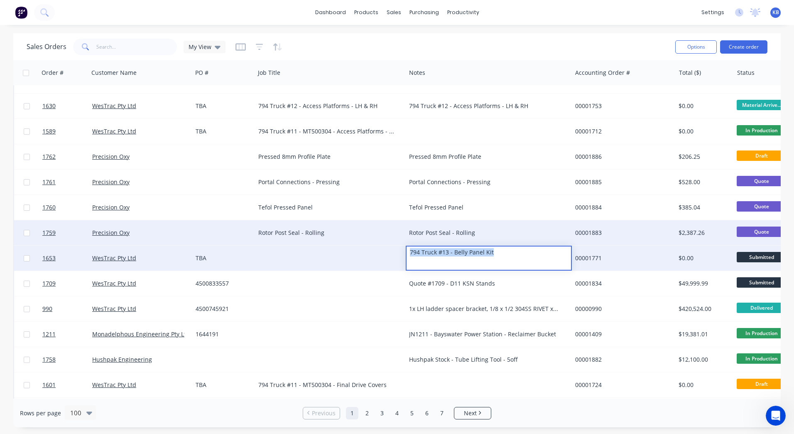
drag, startPoint x: 498, startPoint y: 256, endPoint x: 355, endPoint y: 236, distance: 144.8
click at [355, 236] on div "1756 WesTrac Pty Ltd 3500137240 J/N 1756 - 3D Printer Items Shipped Date 12/08/…" at bounding box center [520, 391] width 1014 height 2523
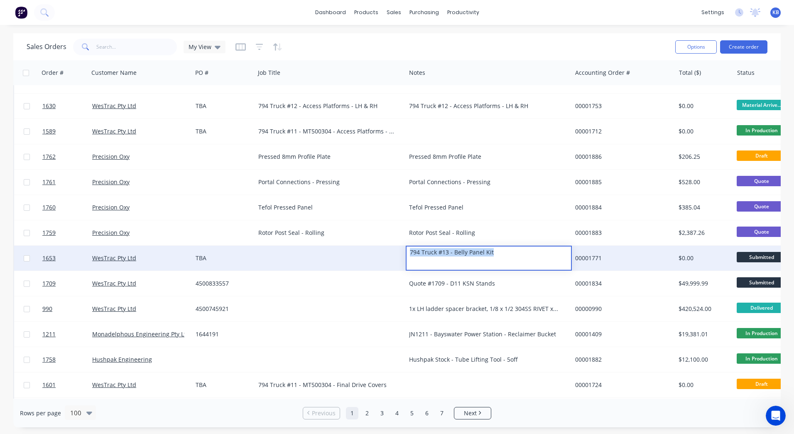
click at [317, 250] on div at bounding box center [330, 258] width 151 height 25
click at [299, 253] on div at bounding box center [330, 258] width 151 height 25
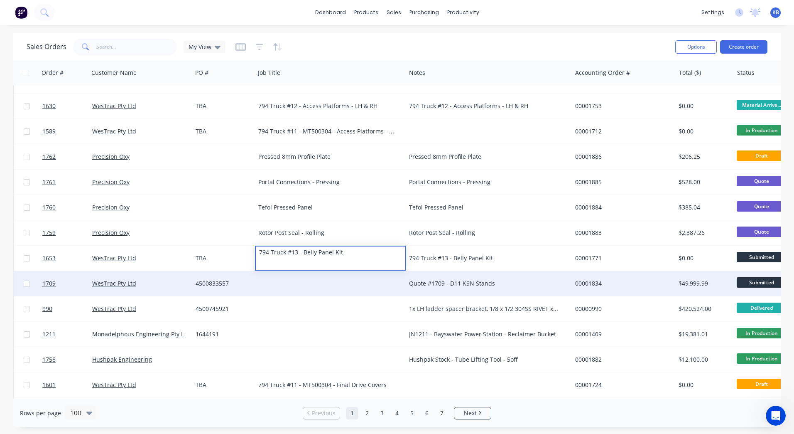
click at [471, 289] on div "Quote #1709 - D11 KSN Stands" at bounding box center [489, 283] width 166 height 25
click at [512, 284] on div "Quote #1709 - D11 KSN Stands" at bounding box center [484, 283] width 151 height 8
drag, startPoint x: 512, startPoint y: 284, endPoint x: 423, endPoint y: 282, distance: 89.4
click at [509, 285] on div "Quote #1709 - D11 KSN Stands" at bounding box center [484, 283] width 151 height 8
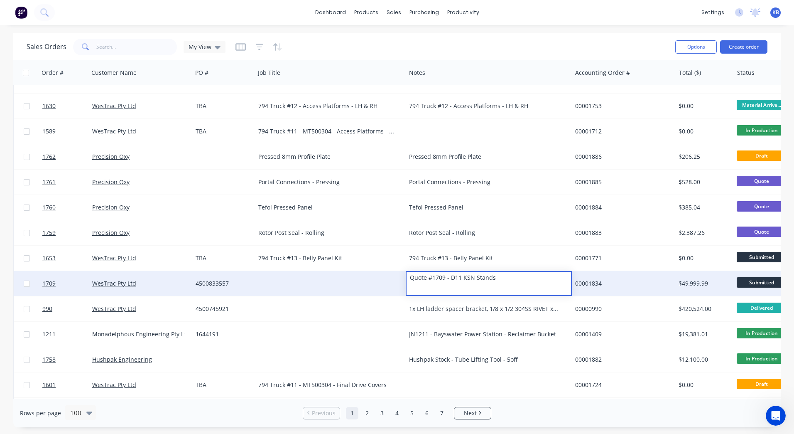
drag, startPoint x: 509, startPoint y: 281, endPoint x: 406, endPoint y: 280, distance: 103.1
click at [406, 280] on div "1709 WesTrac Pty Ltd 4500833557 Quote #1709 - D11 KSN Stands 00001834 $49,999.9…" at bounding box center [520, 283] width 1013 height 25
click at [337, 281] on div at bounding box center [330, 283] width 151 height 25
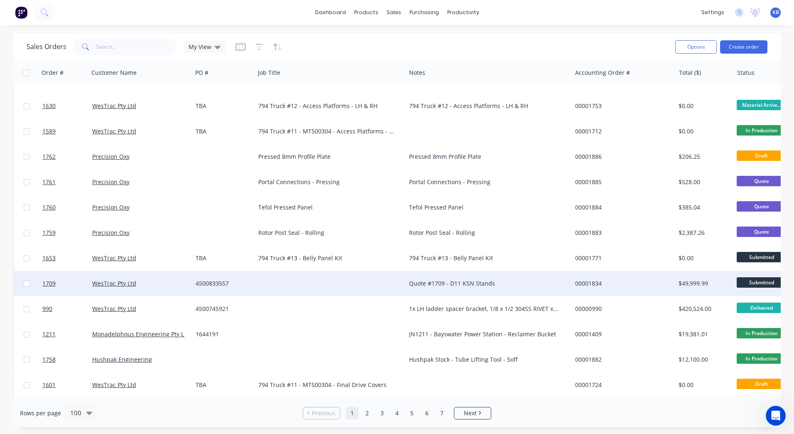
click at [317, 278] on div at bounding box center [330, 283] width 151 height 25
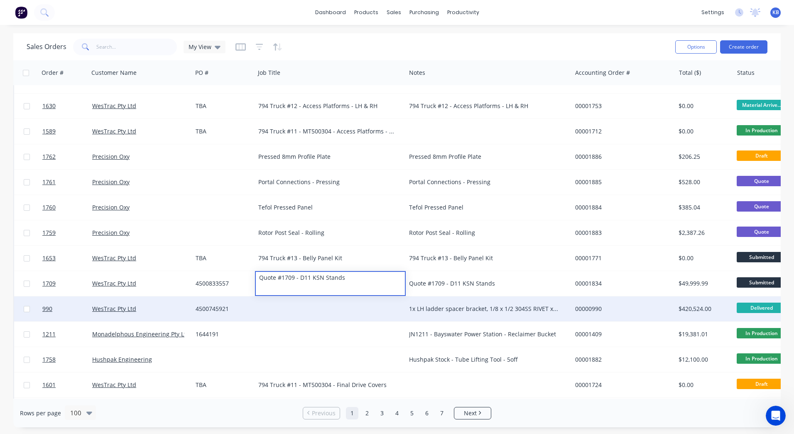
click at [429, 298] on div "1x LH ladder spacer bracket, 1/8 x 1/2 304SS RIVET x40, Skirt rubber cut Shippe…" at bounding box center [489, 308] width 166 height 25
click at [482, 302] on div "1x LH ladder spacer bracket, 1/8 x 1/2 304SS RIVET x40, Skirt rubber cut Shippe…" at bounding box center [489, 308] width 166 height 25
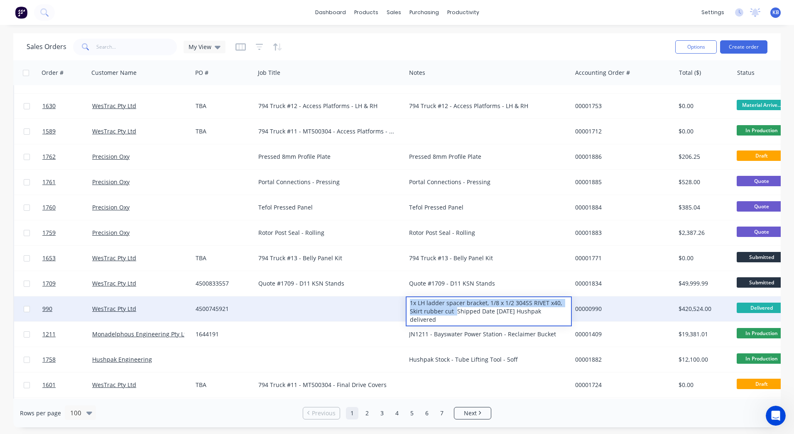
drag, startPoint x: 454, startPoint y: 315, endPoint x: 396, endPoint y: 297, distance: 61.0
click at [396, 297] on div "990 WesTrac Pty Ltd 4500745921 1x LH ladder spacer bracket, 1/8 x 1/2 304SS RIV…" at bounding box center [520, 308] width 1013 height 25
click at [441, 314] on div "1x LH ladder spacer bracket, 1/8 x 1/2 304SS RIVET x40, Skirt rubber cut Shippe…" at bounding box center [489, 311] width 164 height 28
drag, startPoint x: 440, startPoint y: 318, endPoint x: 403, endPoint y: 299, distance: 42.4
click at [403, 299] on div "990 WesTrac Pty Ltd 4500745921 1x LH ladder spacer bracket, 1/8 x 1/2 304SS RIV…" at bounding box center [520, 308] width 1013 height 25
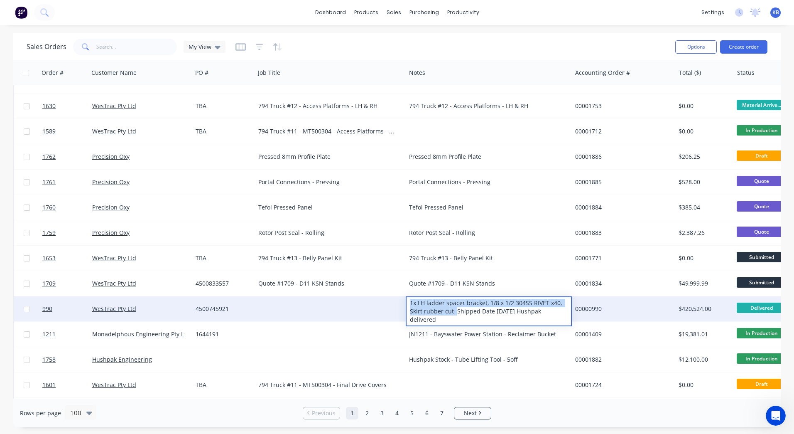
click at [320, 314] on div at bounding box center [330, 308] width 151 height 25
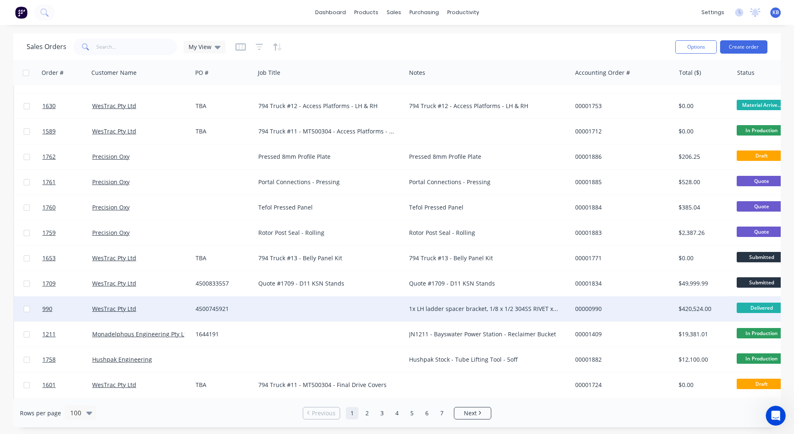
click at [300, 306] on div at bounding box center [330, 308] width 151 height 25
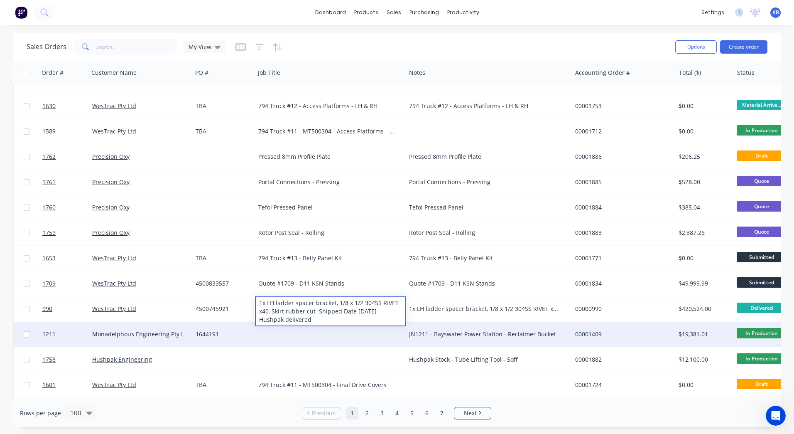
click at [449, 344] on div "JN1211 - Bayswater Power Station - Reclaimer Bucket" at bounding box center [489, 334] width 166 height 25
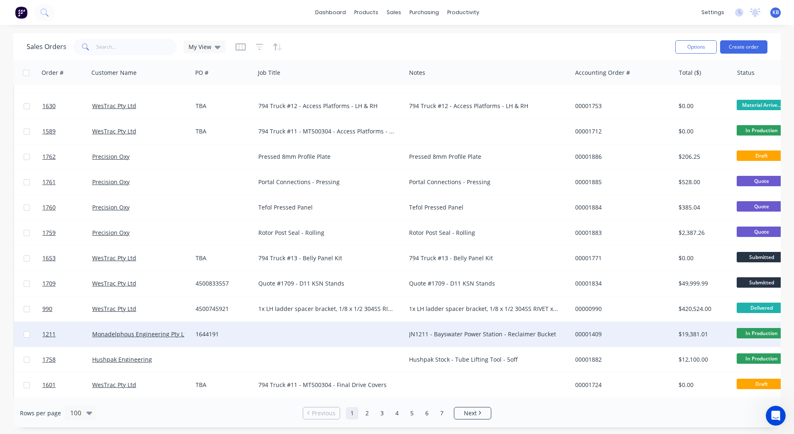
click at [474, 337] on div "JN1211 - Bayswater Power Station - Reclaimer Bucket" at bounding box center [484, 334] width 151 height 8
click at [553, 331] on div "JN1211 - Bayswater Power Station - Reclaimer Bucket" at bounding box center [489, 328] width 164 height 12
click at [525, 334] on div "JN1211 - Bayswater Power Station - Reclaimer Bucket" at bounding box center [489, 328] width 164 height 12
click at [574, 329] on div "00001409" at bounding box center [624, 334] width 104 height 25
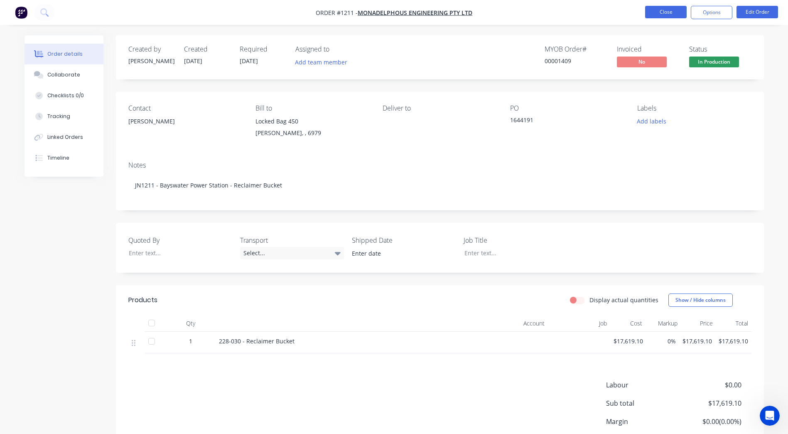
click at [649, 10] on button "Close" at bounding box center [666, 12] width 42 height 12
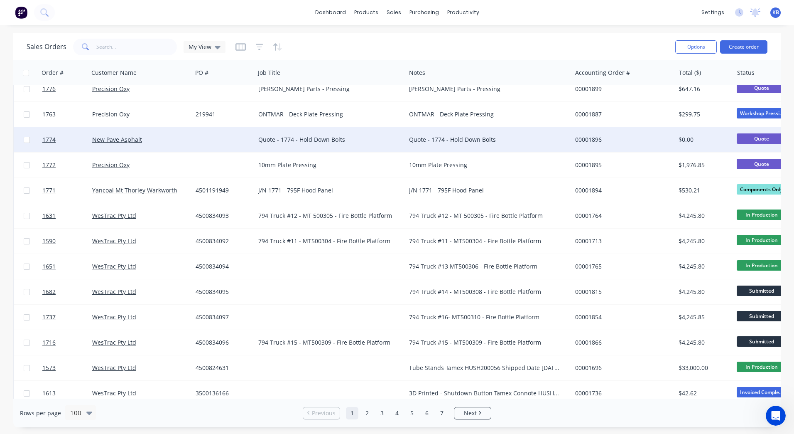
scroll to position [332, 0]
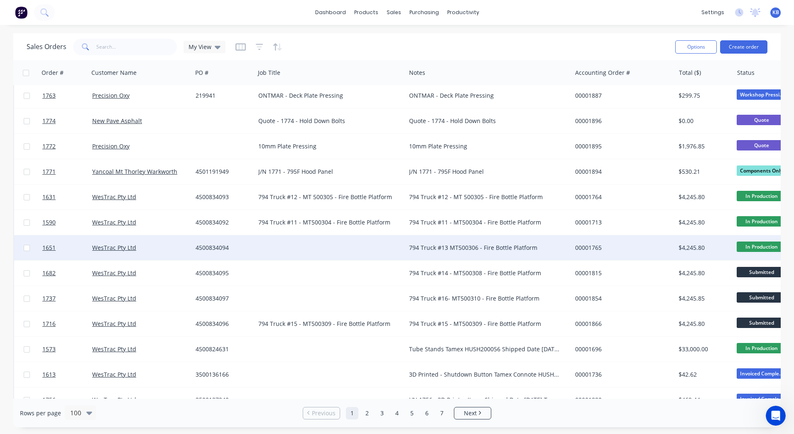
click at [453, 246] on div "794 Truck #13 MT500306 - Fire Bottle Platform" at bounding box center [484, 247] width 151 height 8
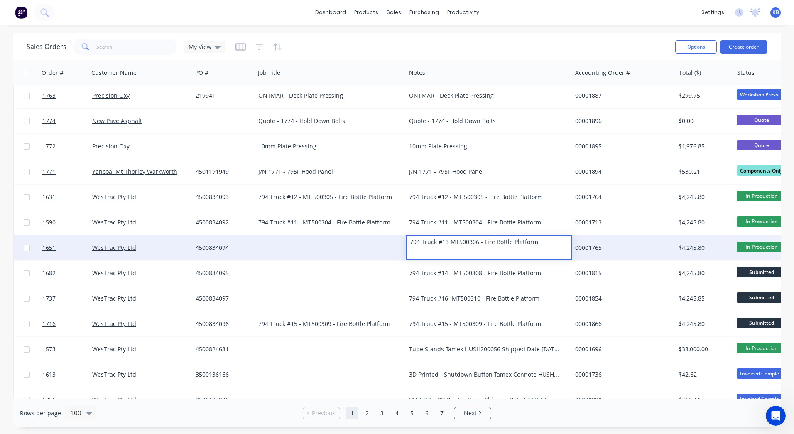
drag, startPoint x: 557, startPoint y: 241, endPoint x: 403, endPoint y: 237, distance: 153.8
click at [403, 237] on div "1651 WesTrac Pty Ltd 4500834094 794 Truck #13 MT500306 - Fire Bottle Platform 0…" at bounding box center [520, 247] width 1013 height 25
click at [309, 247] on div at bounding box center [330, 247] width 151 height 25
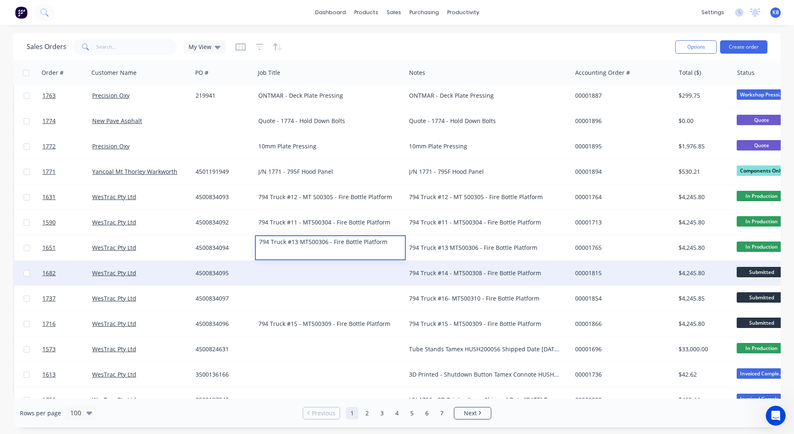
click at [494, 279] on div "794 Truck #14 - MT500308 - Fire Bottle Platform" at bounding box center [489, 273] width 166 height 25
click at [537, 273] on div "794 Truck #14 - MT500308 - Fire Bottle Platform" at bounding box center [484, 273] width 151 height 8
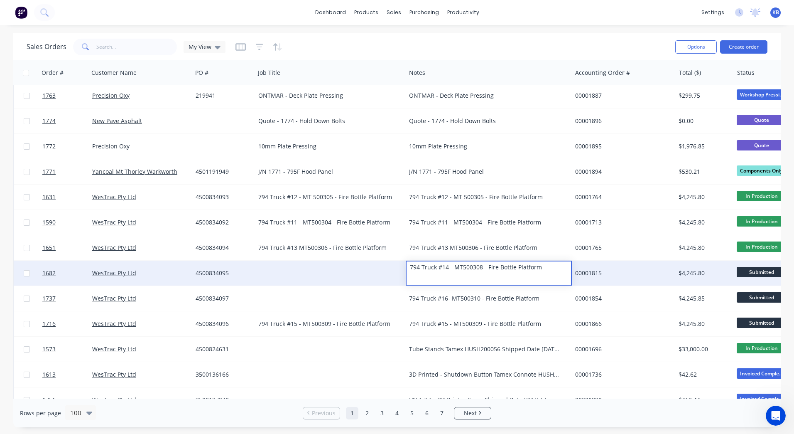
drag, startPoint x: 544, startPoint y: 270, endPoint x: 398, endPoint y: 269, distance: 145.4
click at [398, 269] on div "1682 WesTrac Pty Ltd 4500834095 794 Truck #14 - MT500308 - Fire Bottle Platform…" at bounding box center [520, 273] width 1013 height 25
click at [336, 261] on div at bounding box center [330, 273] width 151 height 25
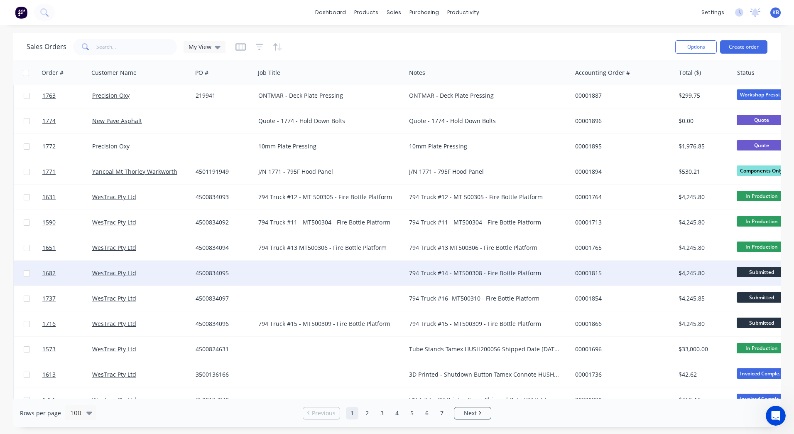
click at [314, 271] on div at bounding box center [330, 273] width 151 height 25
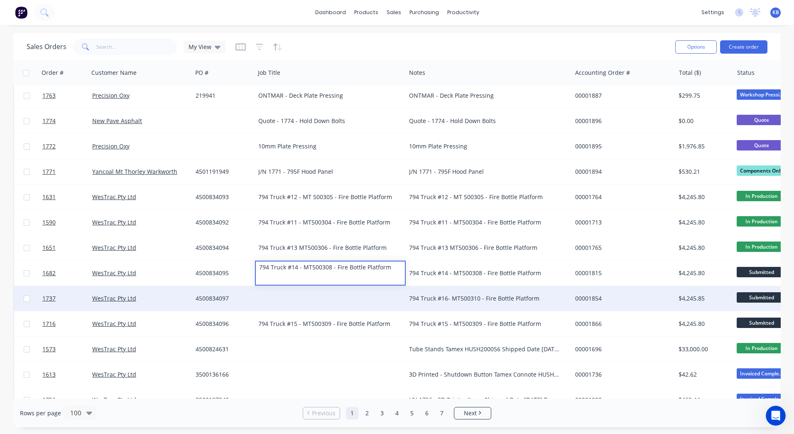
click at [433, 290] on div "794 Truck #16- MT500310 - Fire Bottle Platform" at bounding box center [489, 298] width 166 height 25
click at [475, 294] on div "794 Truck #16- MT500310 - Fire Bottle Platform" at bounding box center [489, 298] width 166 height 25
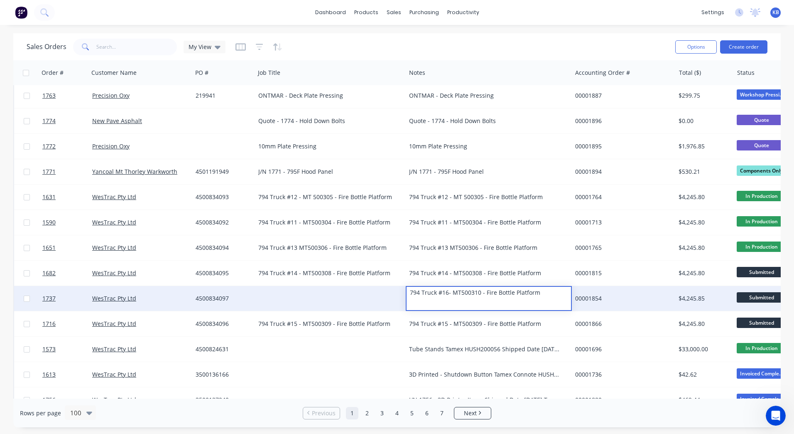
drag, startPoint x: 547, startPoint y: 295, endPoint x: 381, endPoint y: 293, distance: 166.2
click at [381, 293] on div "1737 WesTrac Pty Ltd 4500834097 794 Truck #16- MT500310 - Fire Bottle Platform …" at bounding box center [520, 298] width 1013 height 25
click at [356, 291] on div at bounding box center [330, 298] width 151 height 25
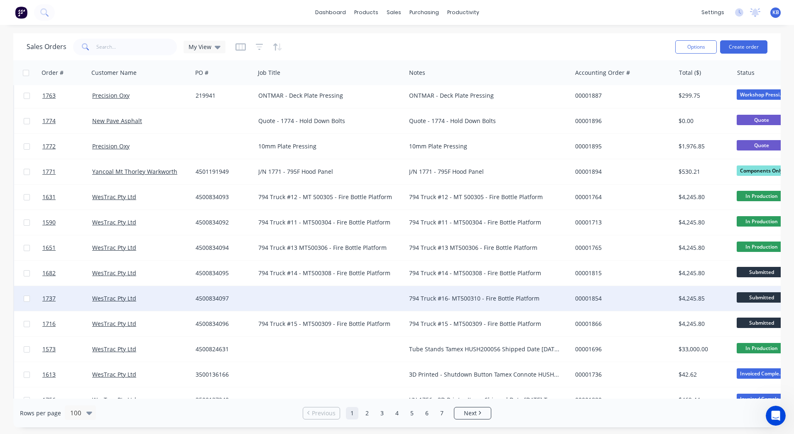
click at [337, 292] on div at bounding box center [330, 298] width 151 height 25
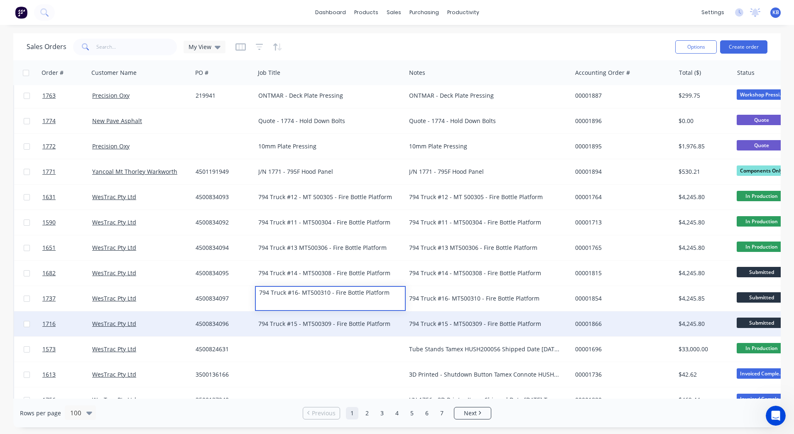
click at [446, 326] on div "794 Truck #15 - MT500309 - Fire Bottle Platform" at bounding box center [484, 324] width 151 height 8
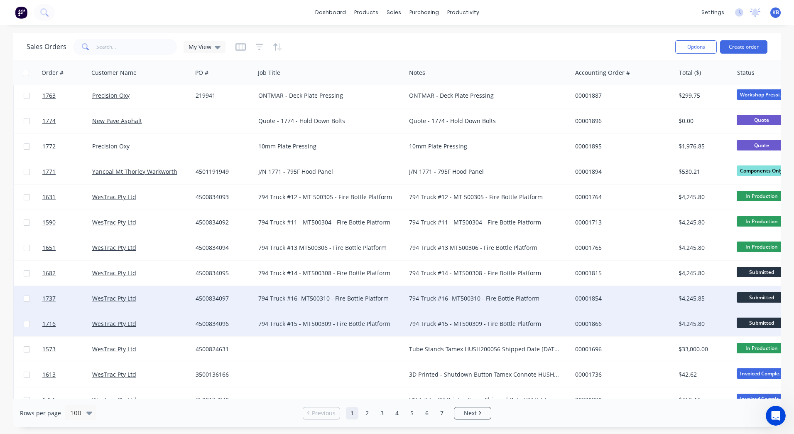
scroll to position [457, 0]
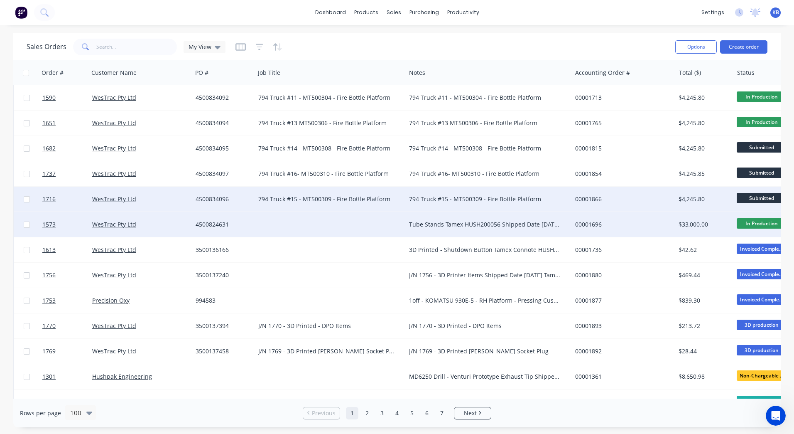
click at [445, 226] on div "Tube Stands Tamex HUSH200056 Shipped Date 31/07/2025 Modification's" at bounding box center [484, 224] width 151 height 8
drag, startPoint x: 502, startPoint y: 226, endPoint x: 407, endPoint y: 217, distance: 95.2
click at [407, 217] on div "Tube Stands Tamex HUSH200056 Shipped Date 31/07/2025 Modification's" at bounding box center [489, 223] width 164 height 20
click at [342, 218] on div at bounding box center [330, 224] width 151 height 25
click at [335, 221] on div at bounding box center [330, 224] width 151 height 25
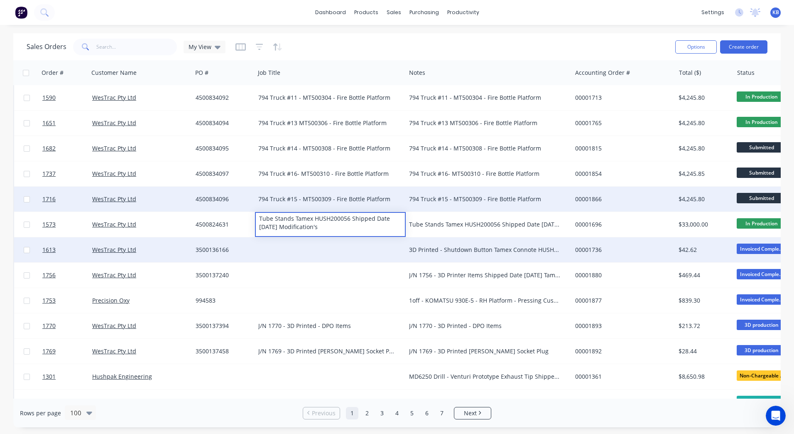
click at [416, 241] on div "3D Printed - Shutdown Button Tamex Connote HUSH200068 Shipped Date 11/08/2025" at bounding box center [489, 249] width 166 height 25
click at [455, 245] on div "3D Printed - Shutdown Button Tamex Connote HUSH200068 Shipped Date 11/08/2025" at bounding box center [489, 249] width 166 height 25
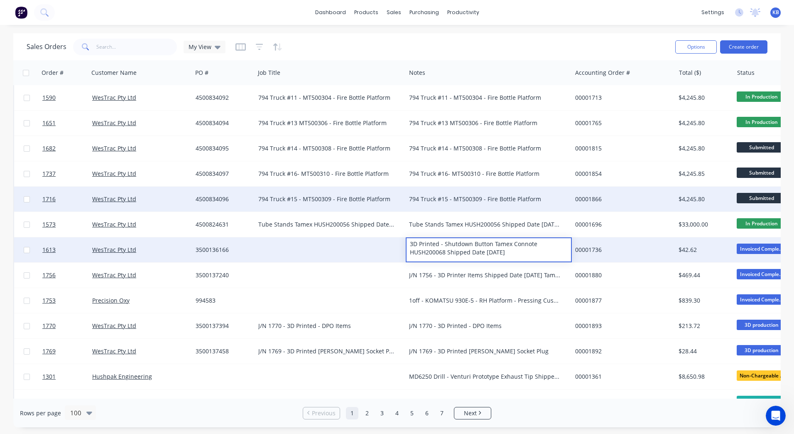
drag, startPoint x: 527, startPoint y: 250, endPoint x: 384, endPoint y: 240, distance: 143.7
click at [384, 240] on div "1613 WesTrac Pty Ltd 3500136166 3D Printed - Shutdown Button Tamex Connote HUSH…" at bounding box center [520, 249] width 1013 height 25
click at [301, 242] on div at bounding box center [330, 249] width 151 height 25
click at [291, 244] on div at bounding box center [330, 249] width 151 height 25
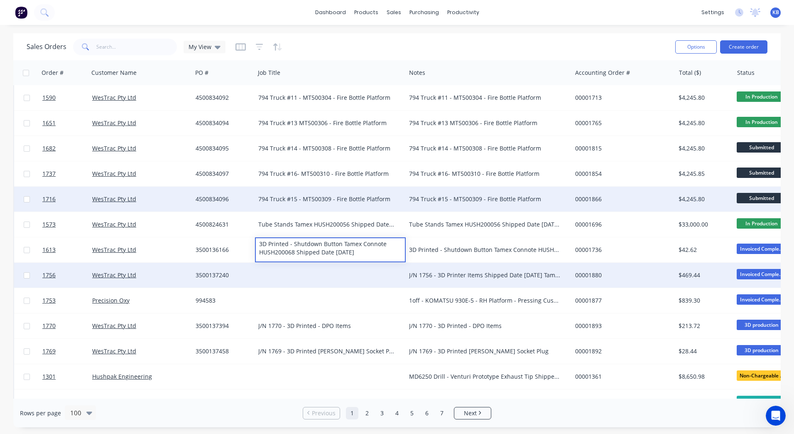
click at [398, 270] on div at bounding box center [330, 275] width 151 height 25
click at [431, 271] on div "J/N 1756 - 3D Printer Items Shipped Date 12/08/2025 Tamex Connote HUSH200070" at bounding box center [484, 275] width 151 height 8
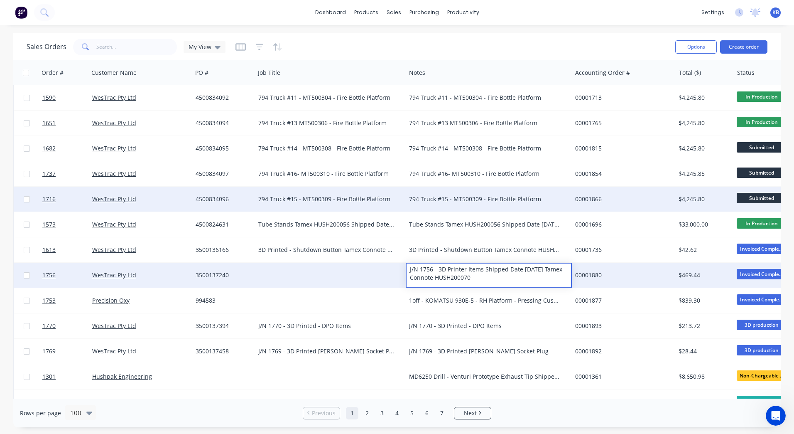
drag, startPoint x: 485, startPoint y: 275, endPoint x: 402, endPoint y: 263, distance: 84.0
click at [402, 263] on div "1756 WesTrac Pty Ltd 3500137240 J/N 1756 - 3D Printer Items Shipped Date 12/08/…" at bounding box center [520, 275] width 1013 height 25
click at [353, 270] on div at bounding box center [330, 275] width 151 height 25
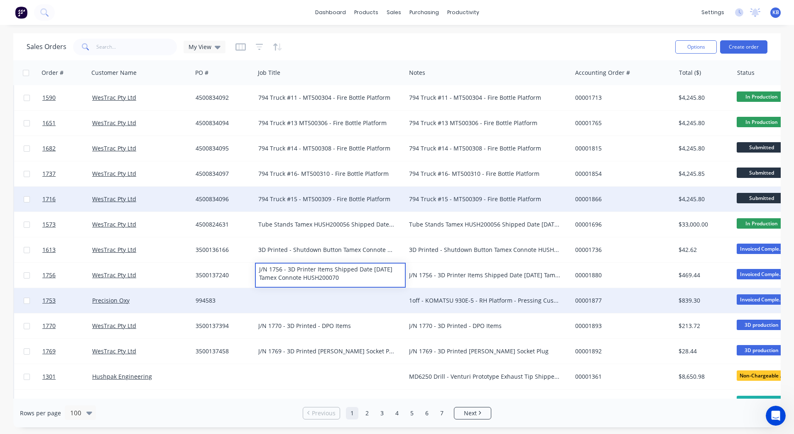
click at [460, 307] on div "1off - KOMATSU 930E-5 - RH Platform - Pressing Customer Collect Shipped Date 07…" at bounding box center [489, 300] width 166 height 25
click at [506, 303] on div "1off - KOMATSU 930E-5 - RH Platform - Pressing Customer Collect Shipped Date 07…" at bounding box center [484, 300] width 151 height 8
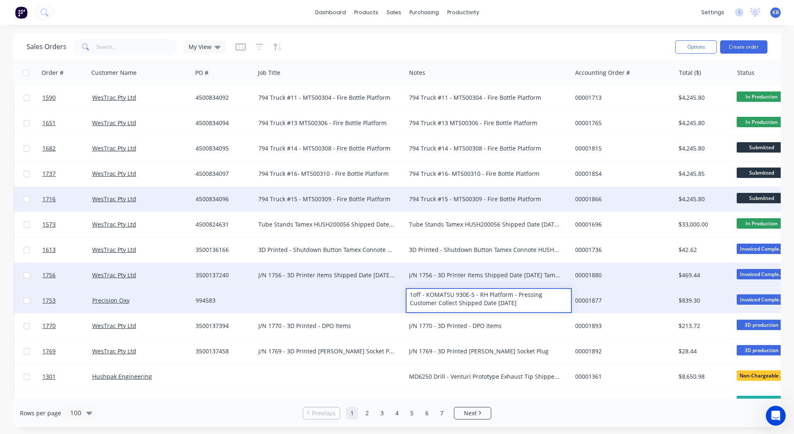
drag, startPoint x: 530, startPoint y: 300, endPoint x: 386, endPoint y: 286, distance: 144.4
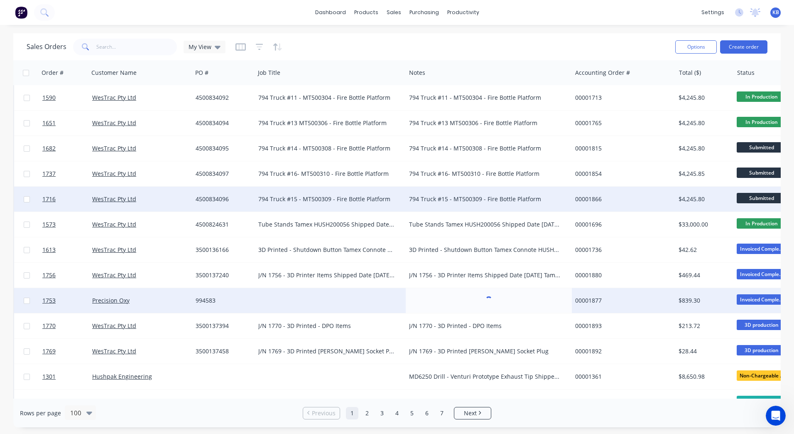
click at [295, 292] on div at bounding box center [330, 300] width 151 height 25
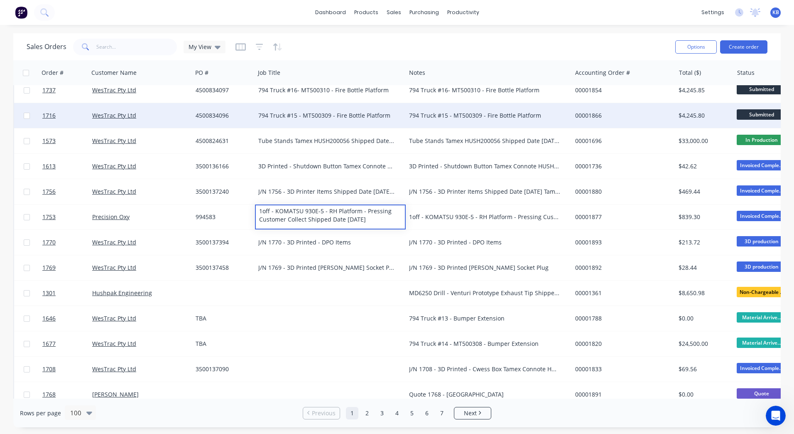
scroll to position [623, 0]
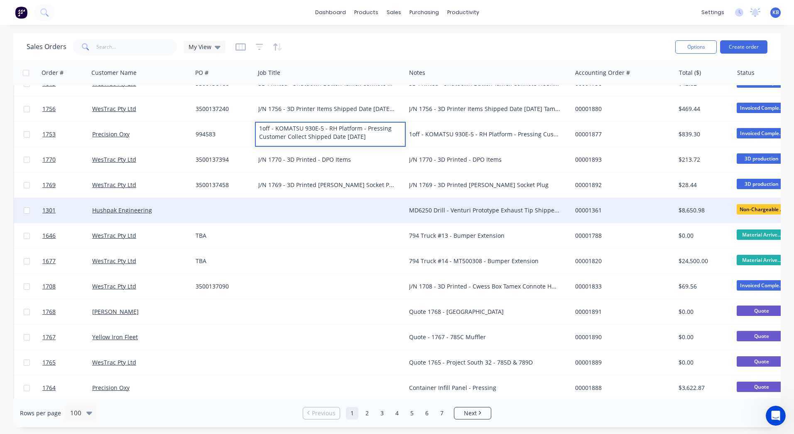
click at [456, 215] on div "MD6250 Drill - Venturi Prototype Exhaust Tip Shipped Date 11/08/2025 TGE Toll C…" at bounding box center [489, 210] width 166 height 25
click at [465, 211] on div "MD6250 Drill - Venturi Prototype Exhaust Tip Shipped Date 11/08/2025 TGE Toll C…" at bounding box center [484, 210] width 151 height 8
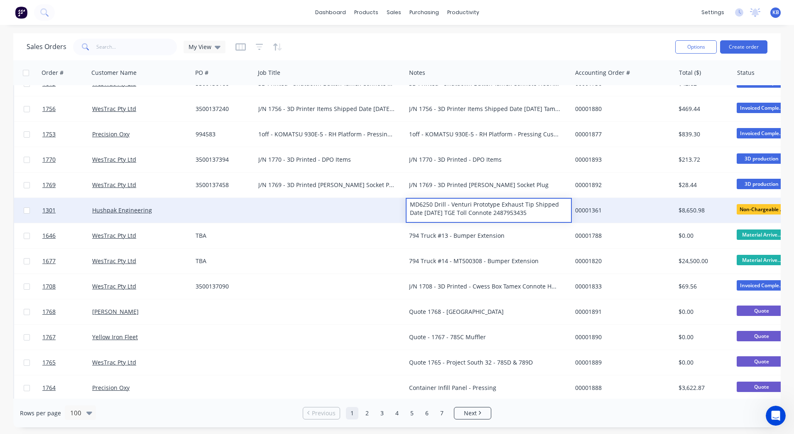
drag, startPoint x: 541, startPoint y: 214, endPoint x: 412, endPoint y: 203, distance: 129.7
click at [412, 203] on div "MD6250 Drill - Venturi Prototype Exhaust Tip Shipped Date 11/08/2025 TGE Toll C…" at bounding box center [489, 209] width 164 height 20
click at [293, 211] on div at bounding box center [330, 210] width 151 height 25
click at [285, 207] on div at bounding box center [330, 210] width 151 height 25
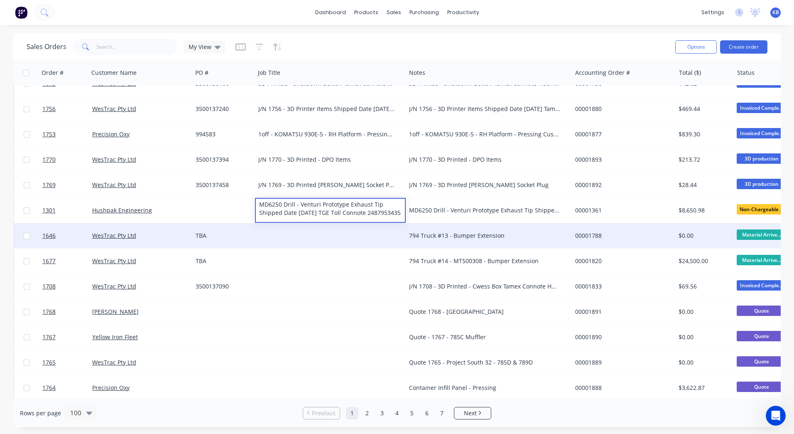
click at [383, 243] on div at bounding box center [330, 235] width 151 height 25
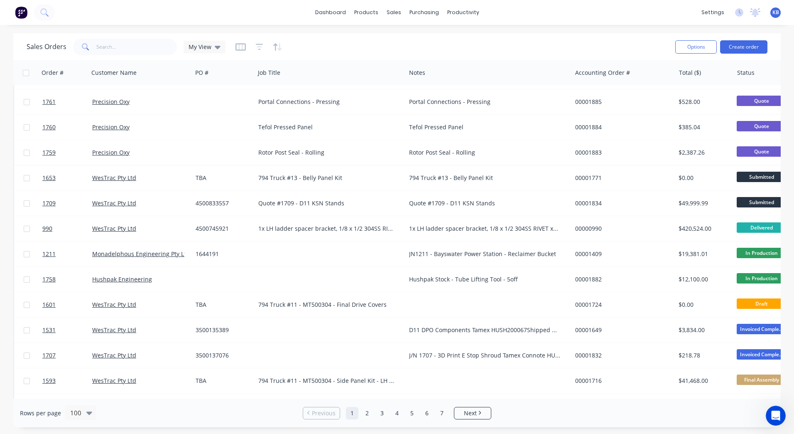
scroll to position [1080, 0]
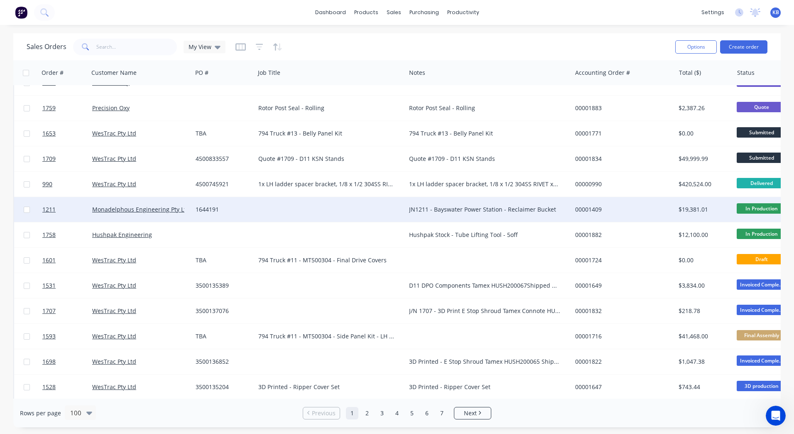
click at [428, 209] on div "JN1211 - Bayswater Power Station - Reclaimer Bucket" at bounding box center [484, 209] width 151 height 8
drag, startPoint x: 563, startPoint y: 205, endPoint x: 386, endPoint y: 199, distance: 177.9
click at [386, 199] on div "1211 Monadelphous Engineering Pty Ltd 1644191 JN1211 - Bayswater Power Station …" at bounding box center [520, 209] width 1013 height 25
click at [330, 208] on div at bounding box center [330, 209] width 151 height 25
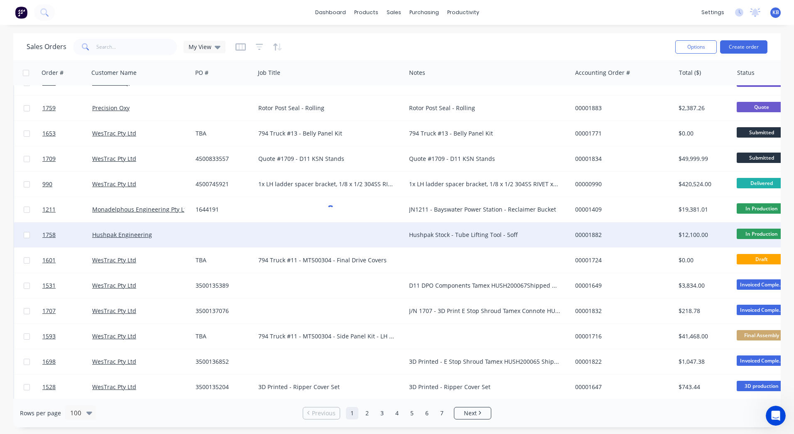
click at [433, 231] on div "Hushpak Stock - Tube Lifting Tool - 5off" at bounding box center [484, 235] width 151 height 8
click at [484, 234] on div "Hushpak Stock - Tube Lifting Tool - 5off" at bounding box center [484, 235] width 151 height 8
drag, startPoint x: 534, startPoint y: 236, endPoint x: 433, endPoint y: 231, distance: 101.5
click at [540, 238] on div "Hushpak Stock - Tube Lifting Tool - 5off" at bounding box center [484, 235] width 151 height 8
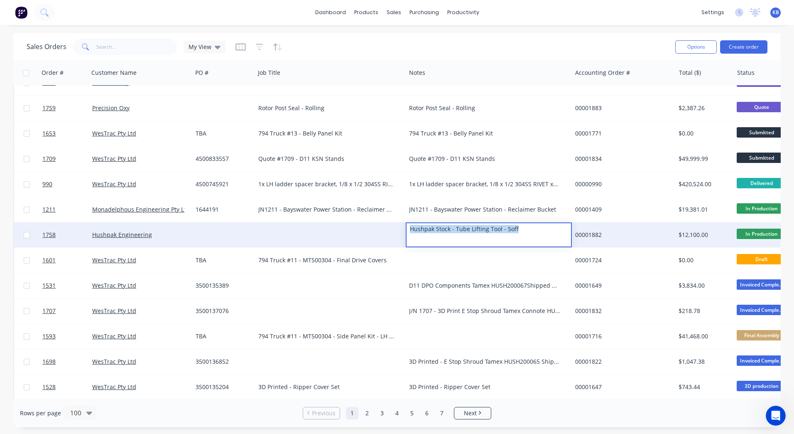
drag, startPoint x: 539, startPoint y: 233, endPoint x: 398, endPoint y: 229, distance: 140.1
click at [398, 229] on div "1758 Hushpak Engineering Hushpak Stock - Tube Lifting Tool - 5off 00001882 $12,…" at bounding box center [520, 234] width 1013 height 25
click at [316, 228] on div at bounding box center [330, 234] width 151 height 25
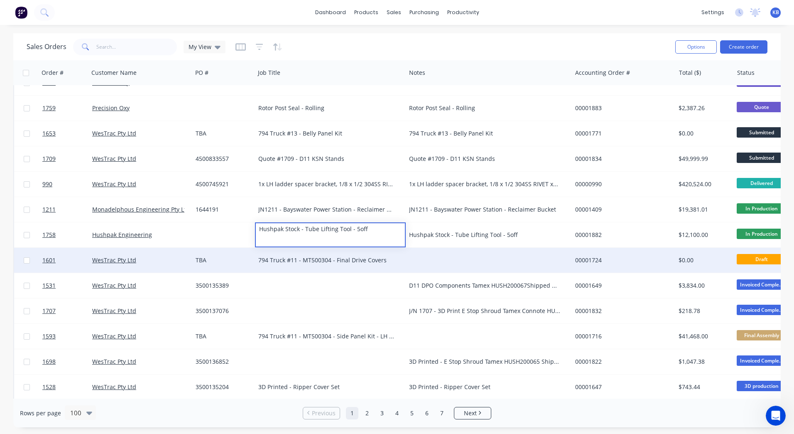
click at [432, 258] on div at bounding box center [489, 260] width 166 height 25
click at [365, 256] on div "794 Truck #11 - MT500304 - Final Drive Covers" at bounding box center [326, 260] width 137 height 8
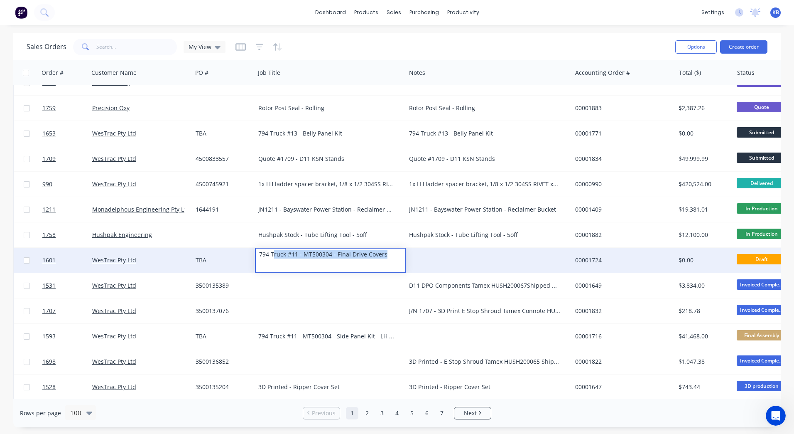
drag, startPoint x: 376, startPoint y: 257, endPoint x: 273, endPoint y: 268, distance: 103.7
click at [273, 268] on div "794 Truck #11 - MT500304 - Final Drive Covers" at bounding box center [330, 260] width 151 height 25
click at [363, 260] on div "794 Truck #11 - MT500304 - Final Drive Covers" at bounding box center [326, 260] width 137 height 8
drag, startPoint x: 394, startPoint y: 259, endPoint x: 219, endPoint y: 264, distance: 175.8
click at [219, 264] on div "1601 WesTrac Pty Ltd TBA 794 Truck #11 - MT500304 - Final Drive Covers 00001724…" at bounding box center [520, 260] width 1013 height 25
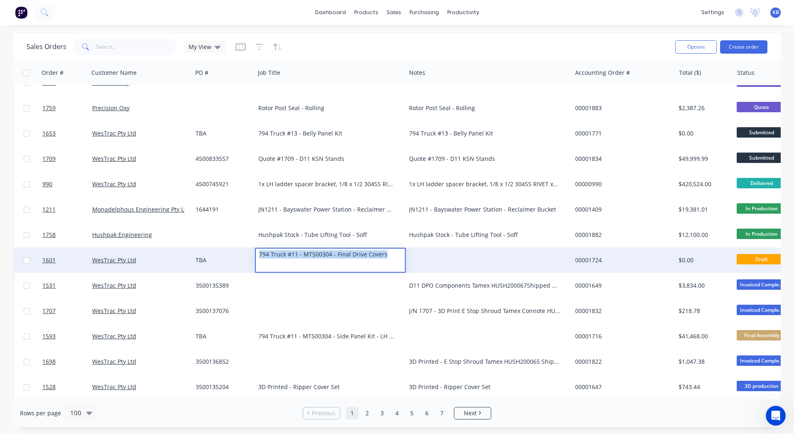
click at [460, 265] on div at bounding box center [489, 260] width 166 height 25
click at [456, 258] on div at bounding box center [489, 260] width 166 height 25
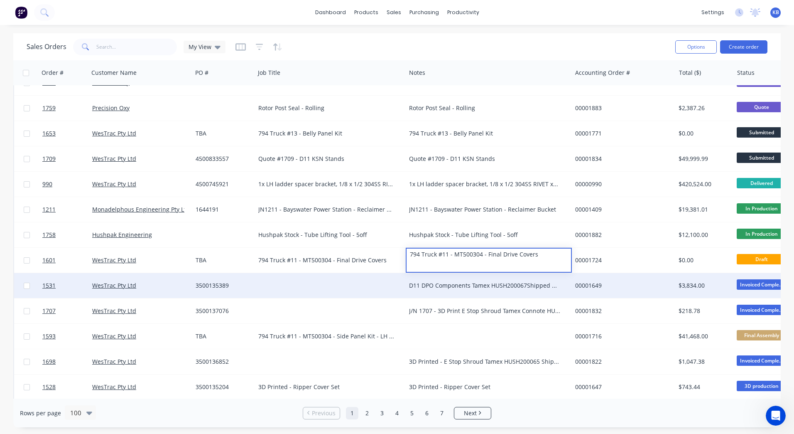
click at [426, 285] on div "D11 DPO Components Tamex HUSH200067Shipped Date 11/08/2025" at bounding box center [484, 285] width 151 height 8
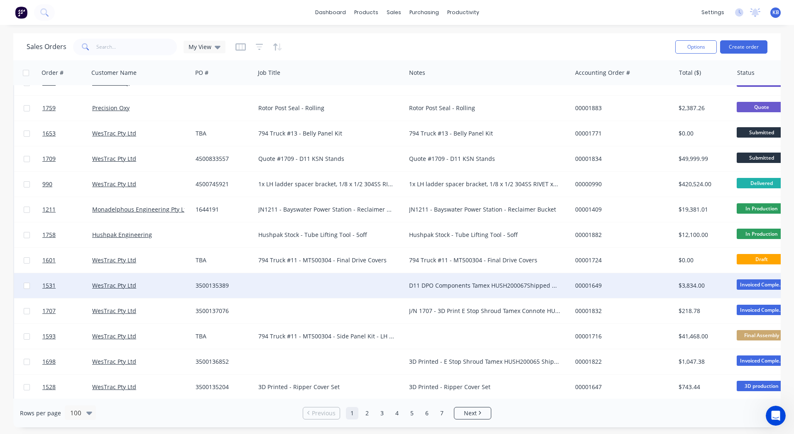
click at [507, 283] on div "D11 DPO Components Tamex HUSH200067Shipped Date 11/08/2025" at bounding box center [484, 285] width 151 height 8
drag, startPoint x: 507, startPoint y: 282, endPoint x: 413, endPoint y: 278, distance: 94.8
click at [411, 277] on div "D11 DPO Components Tamex HUSH200067Shipped Date 11/08/2025" at bounding box center [489, 284] width 164 height 20
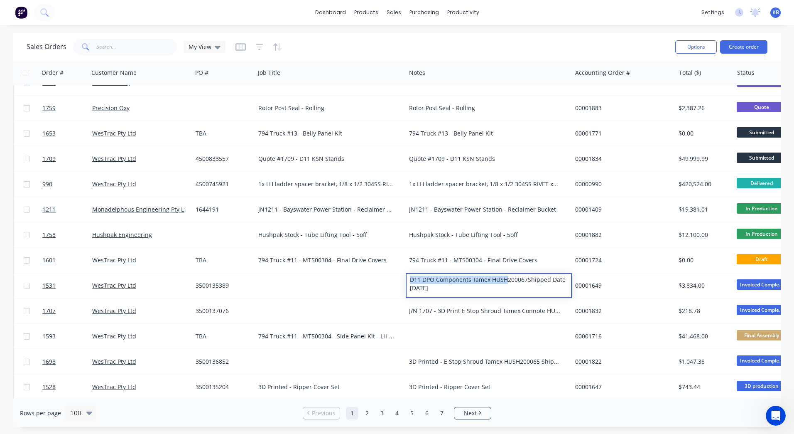
drag, startPoint x: 454, startPoint y: 288, endPoint x: 391, endPoint y: 265, distance: 67.3
click at [391, 265] on div "1646 WesTrac Pty Ltd TBA 794 Truck #13 - Bumper Extension 00001788 $0.00 Materi…" at bounding box center [520, 265] width 1014 height 2521
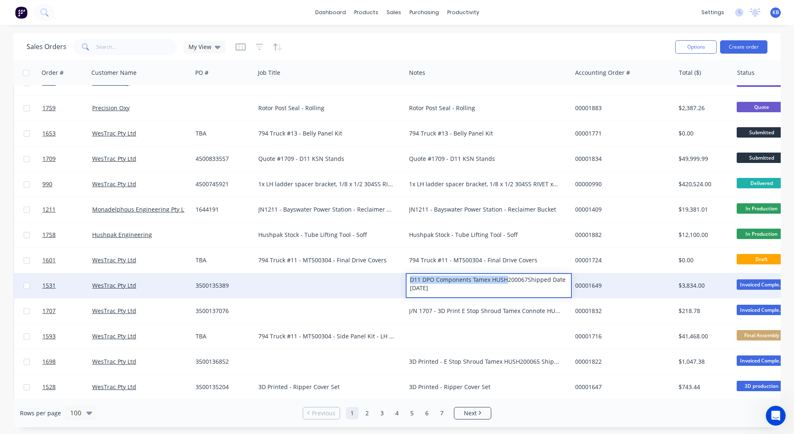
click at [319, 279] on div at bounding box center [330, 285] width 151 height 25
click at [297, 282] on div at bounding box center [330, 285] width 151 height 25
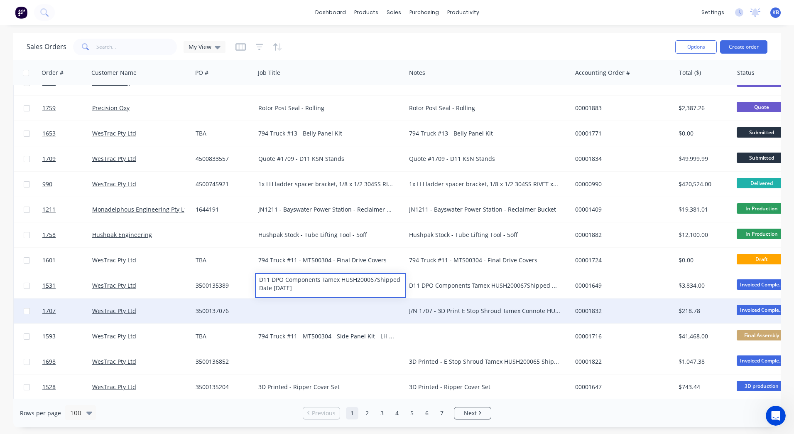
click at [448, 315] on div "J/N 1707 - 3D Print E Stop Shroud Tamex Connote HUSH200066 Shipped Date 11/08/2…" at bounding box center [489, 310] width 166 height 25
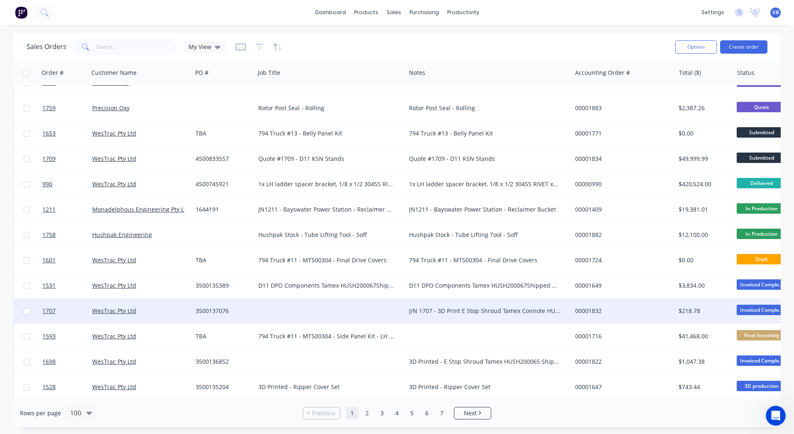
click at [467, 310] on div "J/N 1707 - 3D Print E Stop Shroud Tamex Connote HUSH200066 Shipped Date 11/08/2…" at bounding box center [484, 311] width 151 height 8
drag, startPoint x: 526, startPoint y: 312, endPoint x: 391, endPoint y: 306, distance: 135.6
click at [391, 306] on div "1707 WesTrac Pty Ltd 3500137076 J/N 1707 - 3D Print E Stop Shroud Tamex Connote…" at bounding box center [520, 310] width 1013 height 25
click at [342, 311] on div at bounding box center [330, 310] width 151 height 25
click at [300, 306] on div at bounding box center [330, 310] width 151 height 25
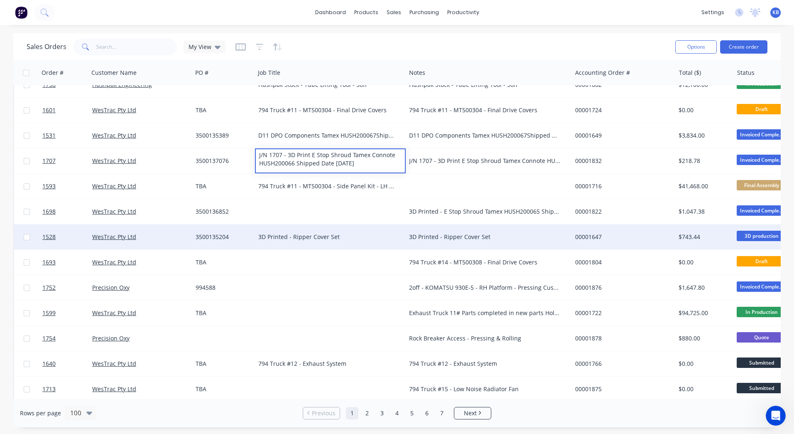
scroll to position [1247, 0]
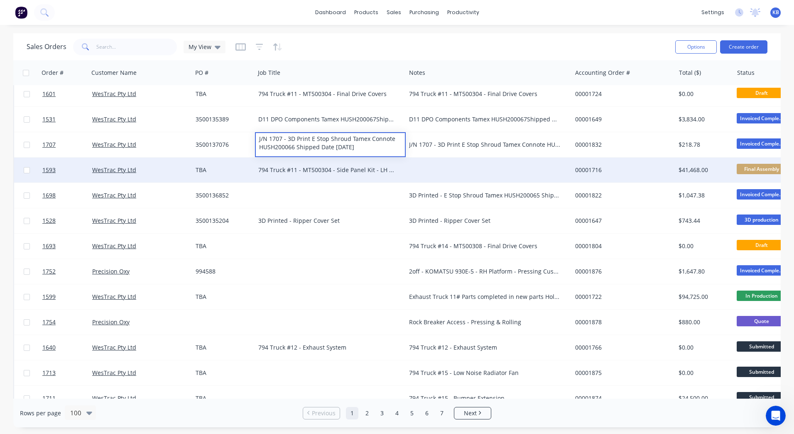
click at [350, 163] on div "794 Truck #11 - MT500304 - Side Panel Kit - LH & RH" at bounding box center [330, 169] width 151 height 25
click at [387, 167] on div "794 Truck #11 - MT500304 - Side Panel Kit - LH & RH" at bounding box center [326, 170] width 137 height 8
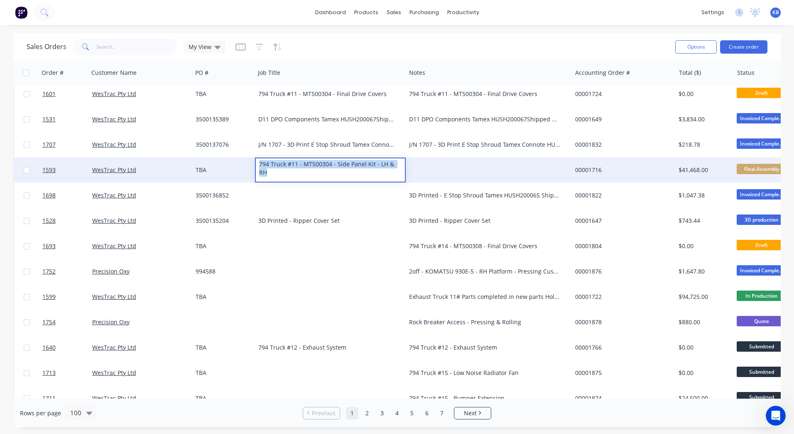
drag, startPoint x: 401, startPoint y: 165, endPoint x: 228, endPoint y: 165, distance: 173.3
click at [229, 165] on div "1593 WesTrac Pty Ltd TBA 794 Truck #11 - MT500304 - Side Panel Kit - LH & RH 00…" at bounding box center [520, 169] width 1013 height 25
click at [452, 161] on div at bounding box center [489, 169] width 166 height 25
click at [445, 163] on div at bounding box center [489, 169] width 166 height 25
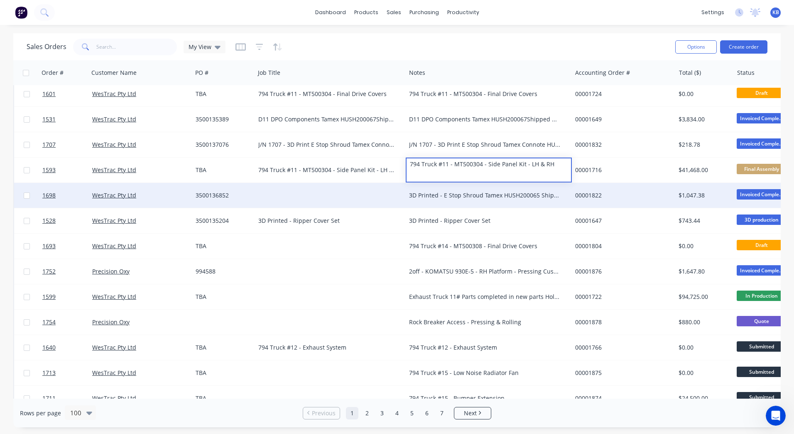
click at [425, 191] on div "3D Printed - E Stop Shroud Tamex HUSH200065 Shipped Date 08/08/2025" at bounding box center [484, 195] width 151 height 8
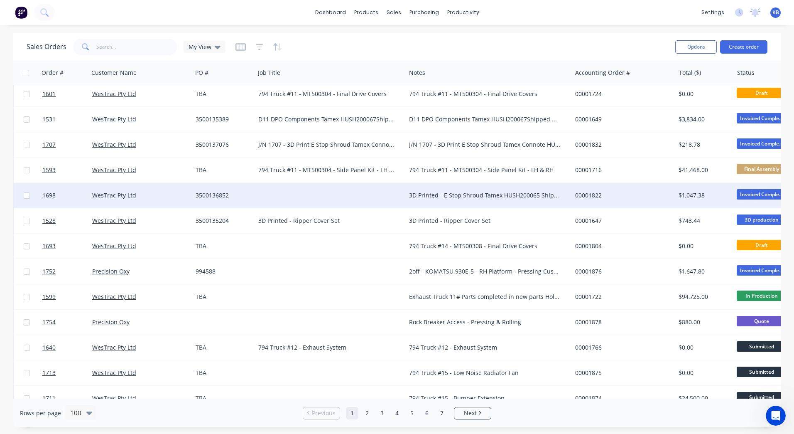
click at [431, 192] on div "3D Printed - E Stop Shroud Tamex HUSH200065 Shipped Date 08/08/2025" at bounding box center [484, 195] width 151 height 8
drag, startPoint x: 461, startPoint y: 198, endPoint x: 369, endPoint y: 187, distance: 92.5
click at [369, 187] on div "1698 WesTrac Pty Ltd 3500136852 3D Printed - E Stop Shroud Tamex HUSH200065 Shi…" at bounding box center [520, 195] width 1013 height 25
click at [316, 188] on div at bounding box center [330, 195] width 151 height 25
drag, startPoint x: 334, startPoint y: 196, endPoint x: 260, endPoint y: 200, distance: 74.5
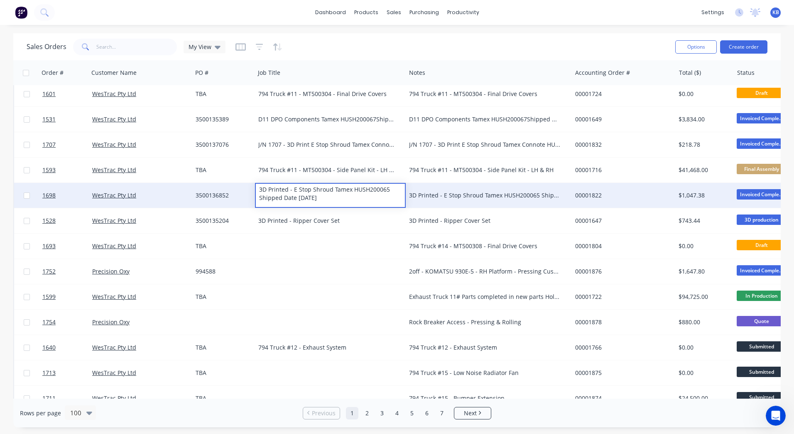
click at [260, 200] on div "3D Printed - E Stop Shroud Tamex HUSH200065 Shipped Date 08/08/2025" at bounding box center [330, 194] width 149 height 20
drag, startPoint x: 395, startPoint y: 191, endPoint x: 333, endPoint y: 194, distance: 62.0
click at [333, 194] on div "3D Printed - E Stop Shroud Tamex HUSH200065" at bounding box center [330, 190] width 149 height 12
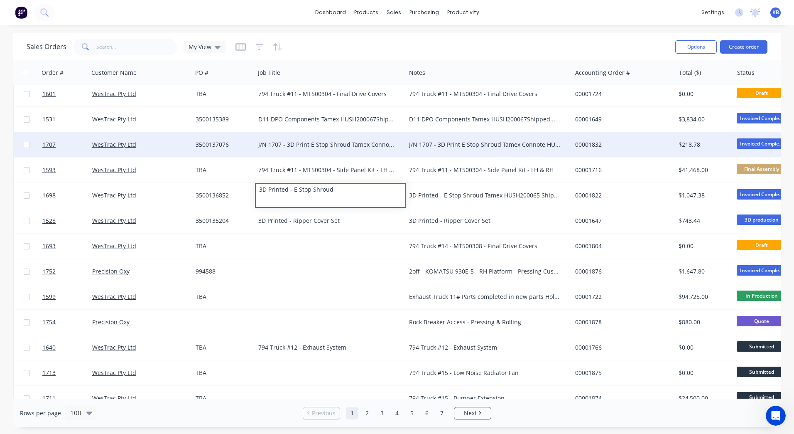
click at [337, 139] on div "J/N 1707 - 3D Print E Stop Shroud Tamex Connote HUSH200066 Shipped Date 11/08/2…" at bounding box center [330, 144] width 151 height 25
click at [370, 141] on div "J/N 1707 - 3D Print E Stop Shroud Tamex Connote HUSH200066 Shipped Date 11/08/2…" at bounding box center [326, 144] width 137 height 8
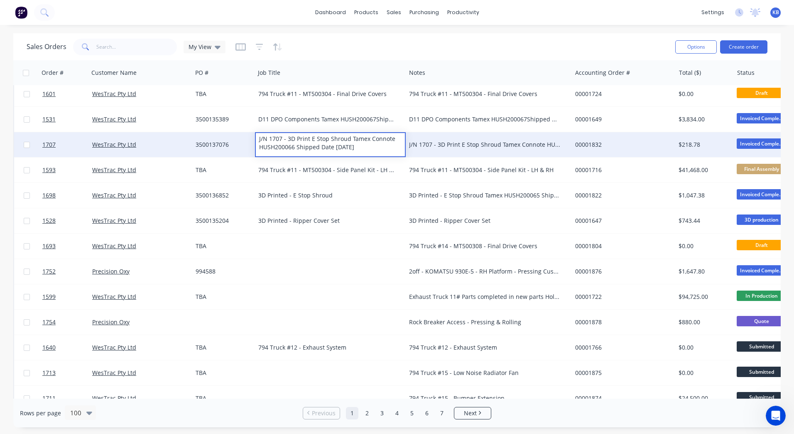
drag, startPoint x: 380, startPoint y: 148, endPoint x: 349, endPoint y: 140, distance: 31.5
click at [349, 140] on div "J/N 1707 - 3D Print E Stop Shroud Tamex Connote HUSH200066 Shipped Date 11/08/2…" at bounding box center [330, 143] width 149 height 20
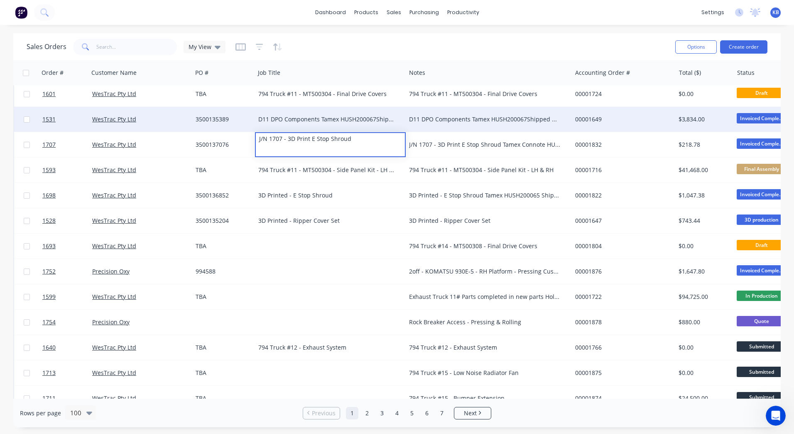
click at [351, 119] on div "D11 DPO Components Tamex HUSH200067Shipped Date 11/08/2025" at bounding box center [326, 119] width 137 height 8
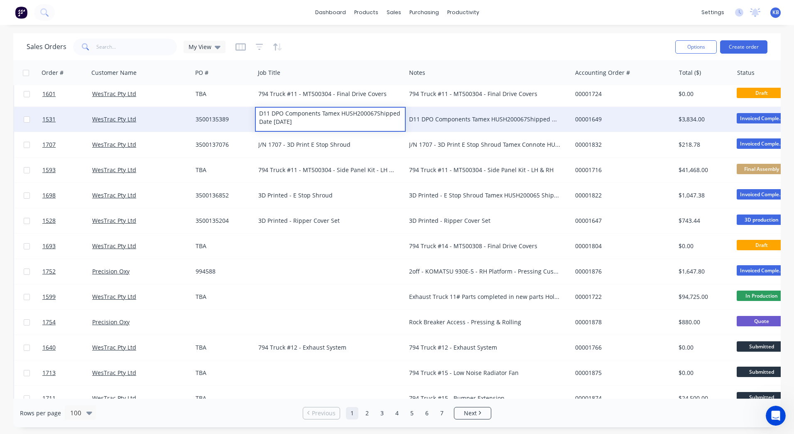
drag, startPoint x: 316, startPoint y: 120, endPoint x: 323, endPoint y: 116, distance: 8.1
click at [323, 116] on div "D11 DPO Components Tamex HUSH200067Shipped Date 11/08/2025" at bounding box center [330, 118] width 149 height 20
click at [198, 119] on div "3500135389" at bounding box center [222, 119] width 53 height 8
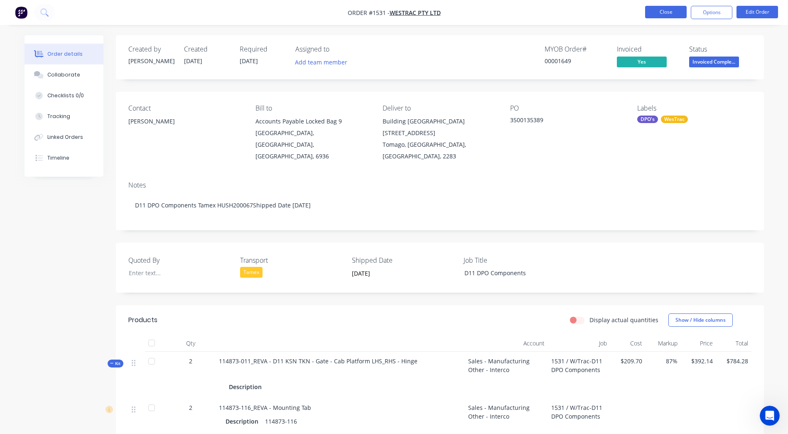
click at [668, 15] on button "Close" at bounding box center [666, 12] width 42 height 12
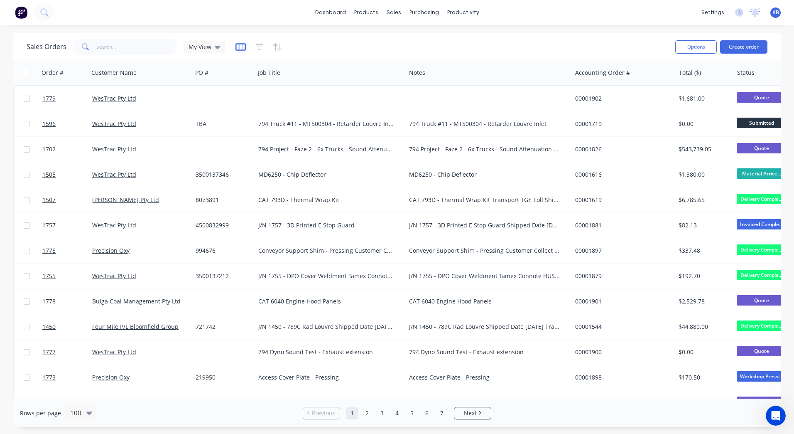
click at [239, 44] on icon "button" at bounding box center [241, 46] width 10 height 7
click at [207, 45] on span "My View" at bounding box center [200, 46] width 23 height 9
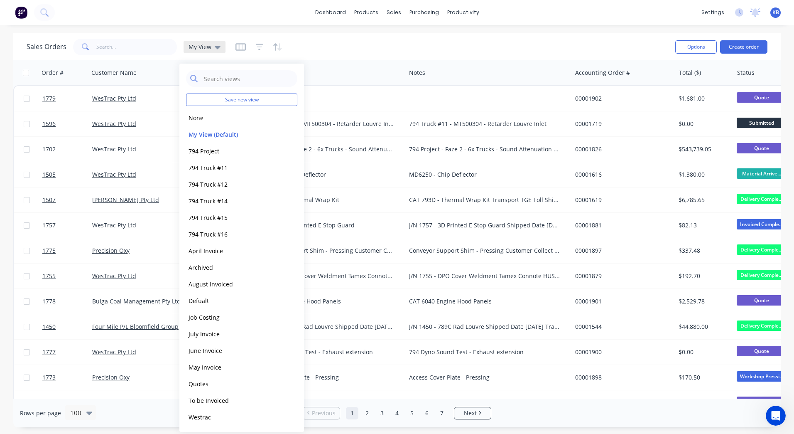
click at [215, 44] on icon at bounding box center [218, 46] width 6 height 9
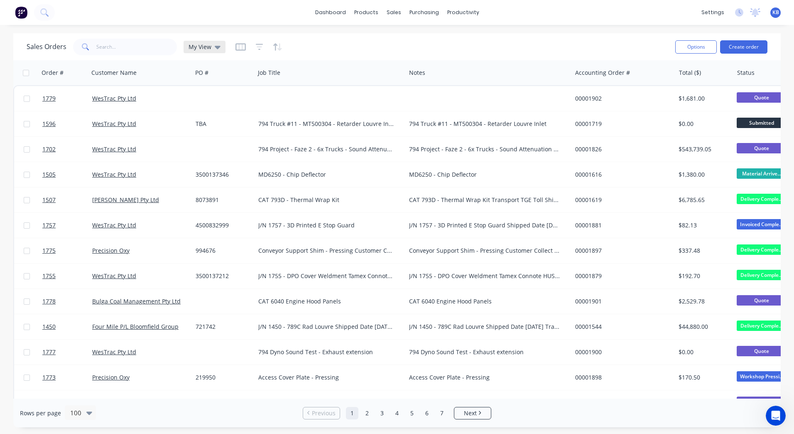
click at [218, 49] on icon at bounding box center [218, 46] width 6 height 9
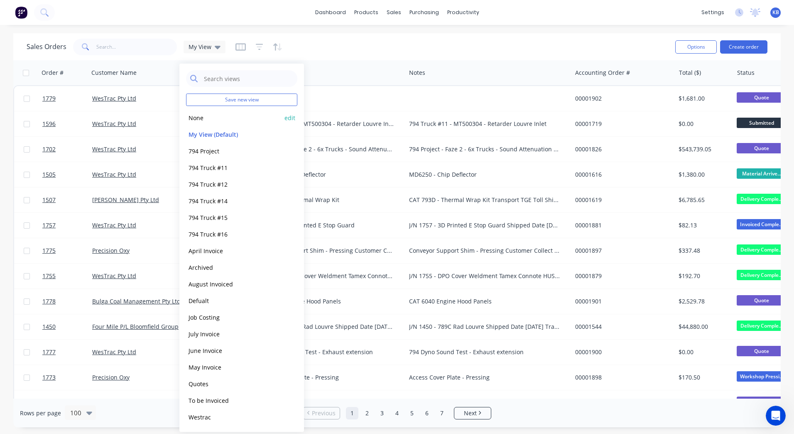
click at [211, 121] on button "None" at bounding box center [233, 118] width 95 height 10
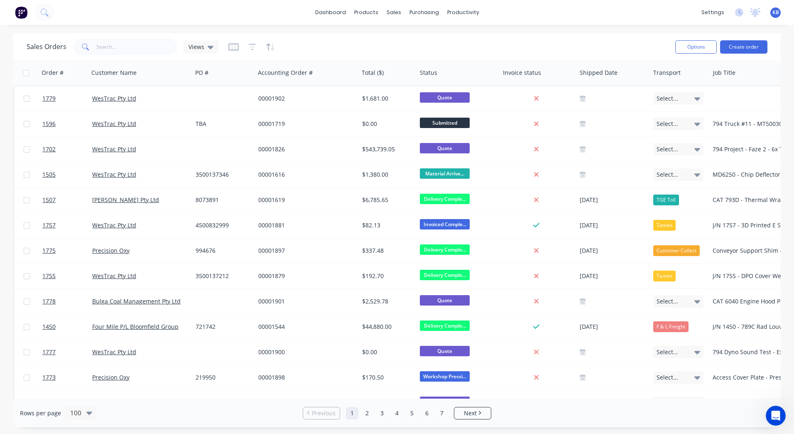
click at [233, 52] on button "button" at bounding box center [234, 46] width 10 height 13
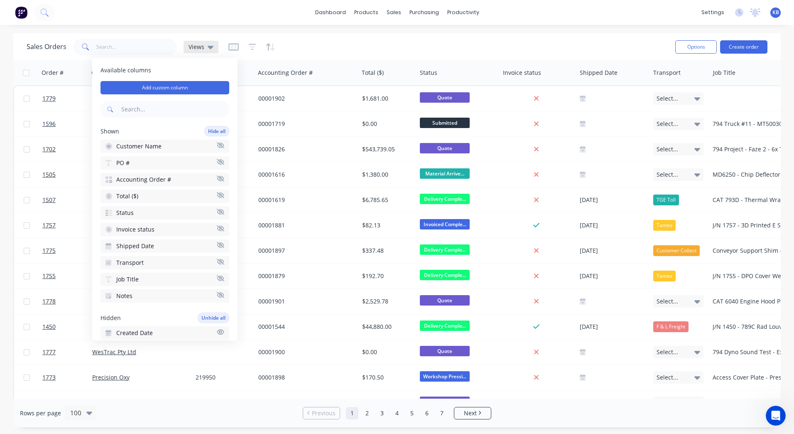
click at [211, 51] on div "Views" at bounding box center [201, 47] width 35 height 12
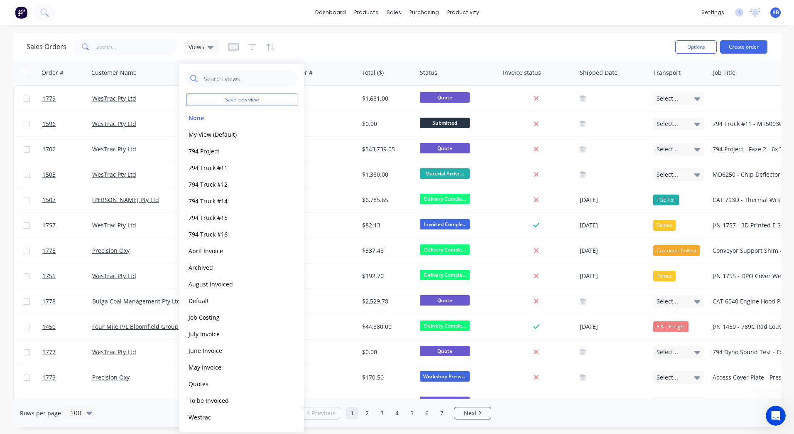
click at [231, 41] on button "button" at bounding box center [234, 46] width 10 height 13
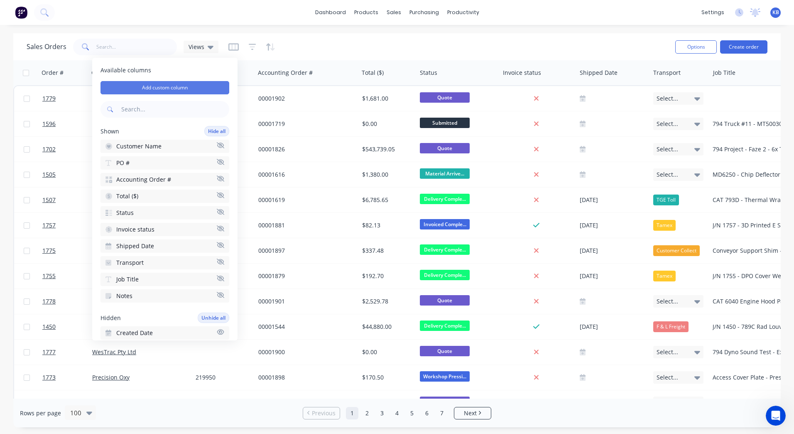
click at [170, 85] on button "Add custom column" at bounding box center [165, 87] width 129 height 13
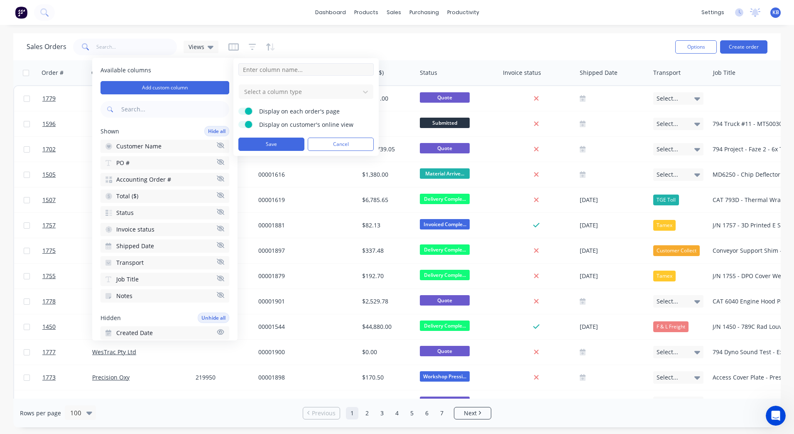
click at [294, 69] on input at bounding box center [306, 69] width 135 height 12
type input "c"
type input "Consignment #"
click at [272, 87] on div at bounding box center [299, 91] width 112 height 10
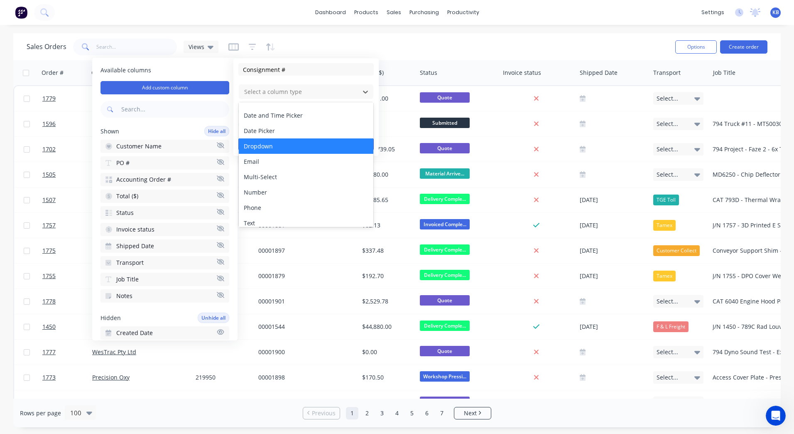
scroll to position [42, 0]
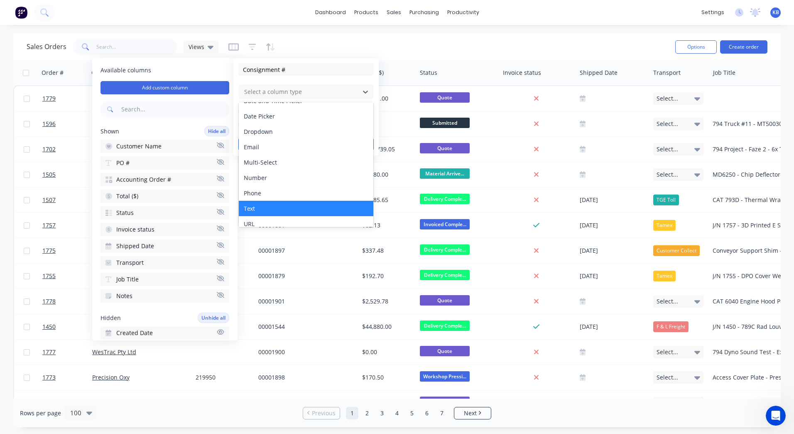
click at [266, 205] on div "Text" at bounding box center [306, 208] width 135 height 15
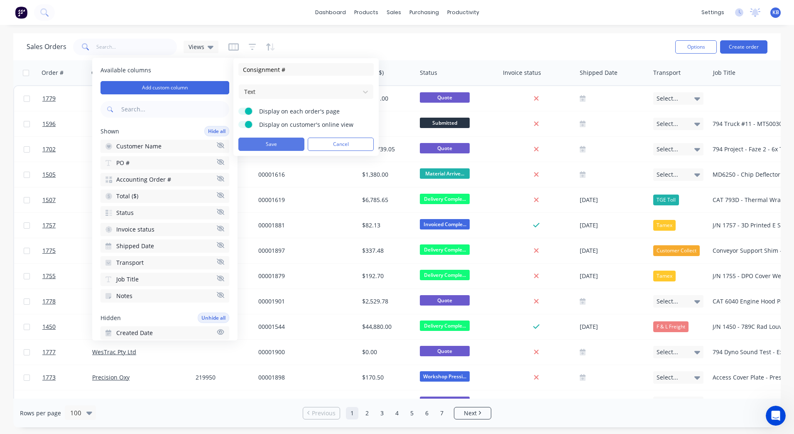
click at [276, 140] on button "Save" at bounding box center [272, 144] width 66 height 13
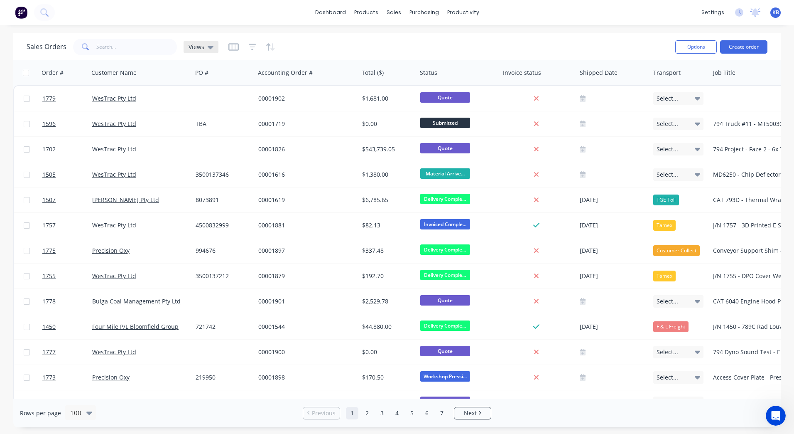
click at [209, 52] on div "Views" at bounding box center [201, 47] width 35 height 12
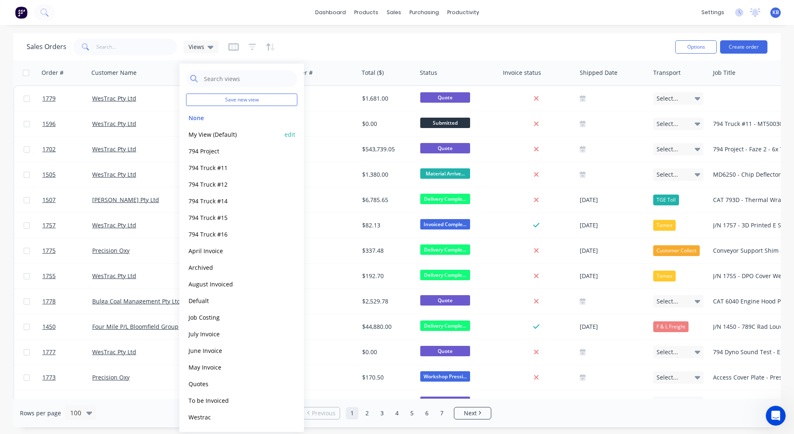
click at [221, 129] on div "My View (Default) edit" at bounding box center [241, 134] width 111 height 17
click at [221, 132] on button "My View (Default)" at bounding box center [233, 135] width 95 height 10
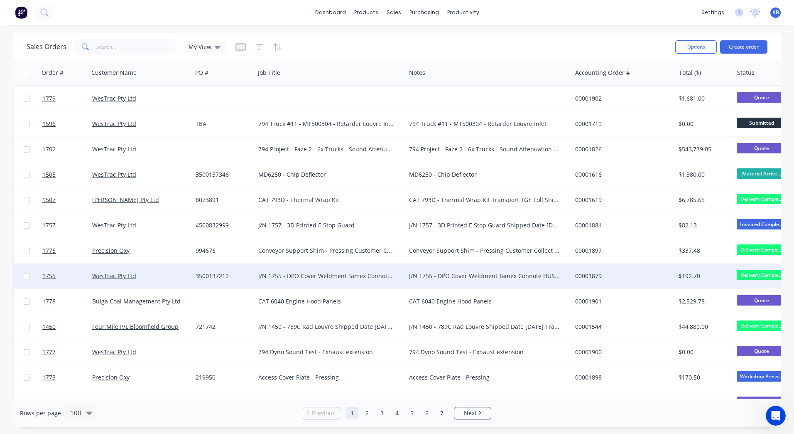
click at [260, 272] on div "J/N 1755 - DPO Cover Weldment Tamex Connote HUSH200072 Shipped Date 14/08/2025" at bounding box center [326, 276] width 137 height 8
click at [193, 280] on div "3500137212" at bounding box center [223, 275] width 63 height 25
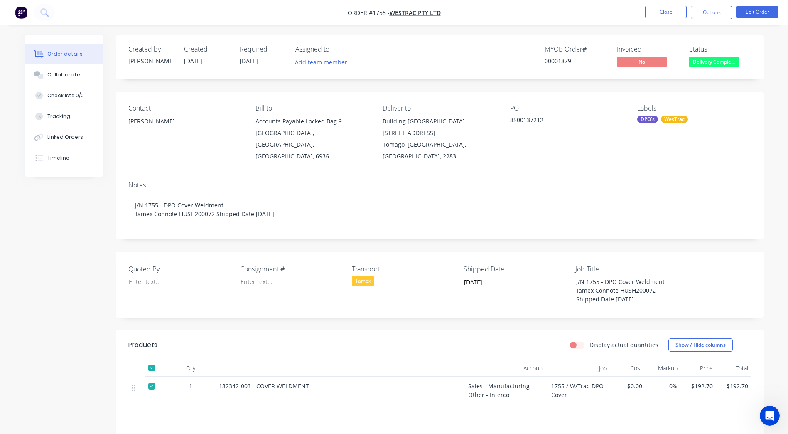
click at [283, 279] on div "Consignment #" at bounding box center [292, 284] width 104 height 41
click at [266, 275] on div at bounding box center [286, 281] width 104 height 12
click at [274, 275] on div at bounding box center [286, 281] width 104 height 12
click at [267, 275] on div "HUSH20072" at bounding box center [286, 281] width 104 height 12
click at [630, 280] on div "J/N 1755 - DPO Cover Weldment Tamex Connote HUSH200072 Shipped Date 14/08/2025" at bounding box center [622, 290] width 104 height 30
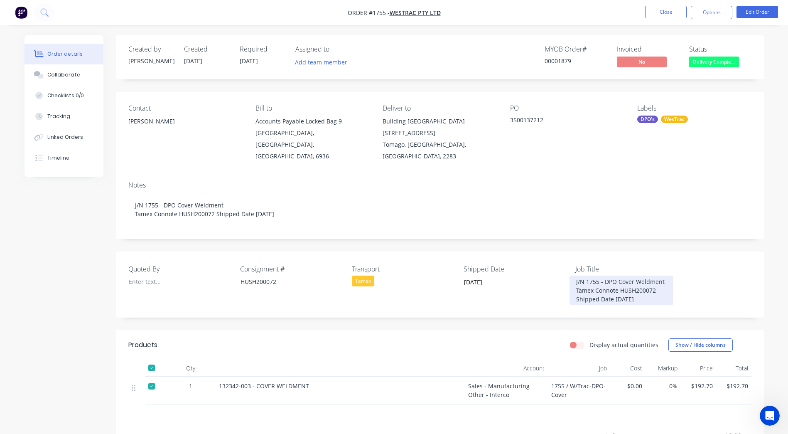
drag, startPoint x: 656, startPoint y: 287, endPoint x: 584, endPoint y: 282, distance: 72.0
click at [584, 282] on div "J/N 1755 - DPO Cover Weldment Tamex Connote HUSH200072 Shipped Date 14/08/2025" at bounding box center [622, 290] width 104 height 30
click at [152, 264] on label "Quoted By" at bounding box center [180, 269] width 104 height 10
click at [647, 283] on div "J/N 1755 - DPO Cover Weldment Tamex Connote HUSH200072 Shipped Date 14/08/2025" at bounding box center [622, 290] width 104 height 30
drag, startPoint x: 646, startPoint y: 286, endPoint x: 575, endPoint y: 282, distance: 71.2
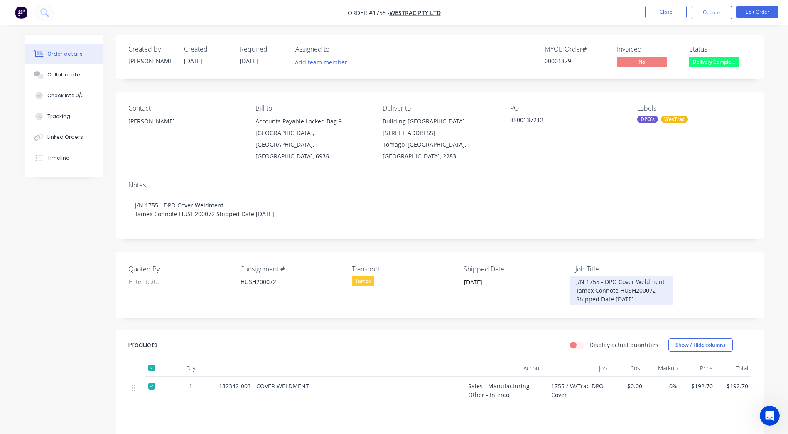
click at [575, 282] on div "J/N 1755 - DPO Cover Weldment Tamex Connote HUSH200072 Shipped Date 14/08/2025" at bounding box center [622, 290] width 104 height 30
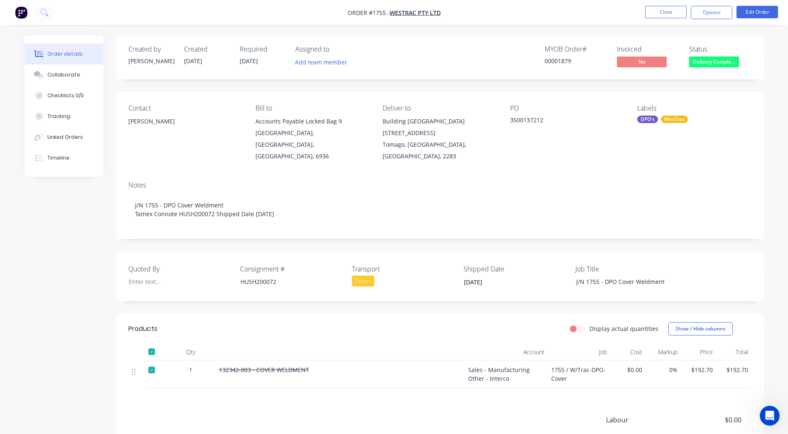
click at [697, 273] on div "Quoted By Consignment # HUSH200072 Transport Tamex Shipped Date 14/08/2025 Job …" at bounding box center [440, 276] width 648 height 50
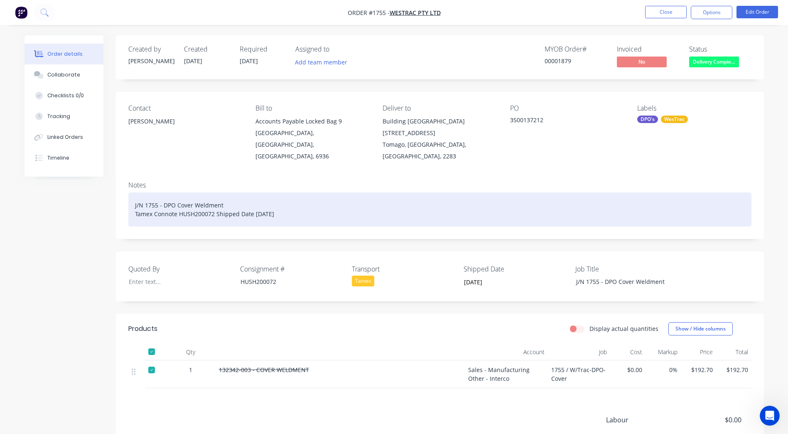
drag, startPoint x: 295, startPoint y: 203, endPoint x: 92, endPoint y: 200, distance: 203.2
click at [92, 200] on div "Created by Greg Created 07/08/25 Required 27/08/25 Assigned to Add team member …" at bounding box center [395, 285] width 740 height 501
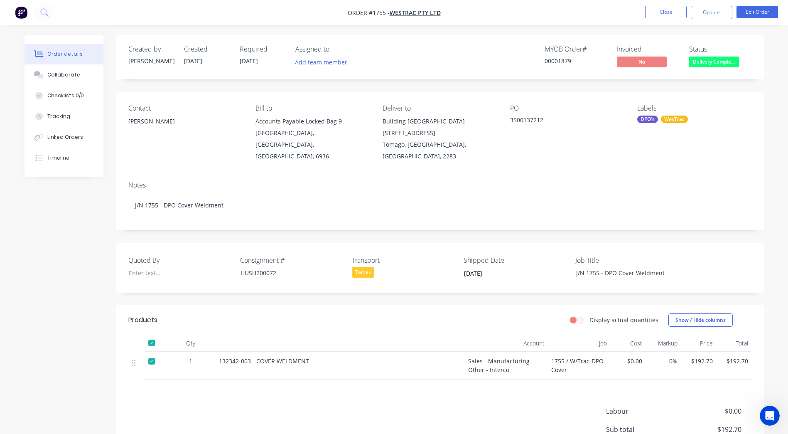
click at [657, 22] on nav "Order #1755 - WesTrac Pty Ltd Close Options Edit Order" at bounding box center [394, 12] width 788 height 25
click at [659, 12] on button "Close" at bounding box center [666, 12] width 42 height 12
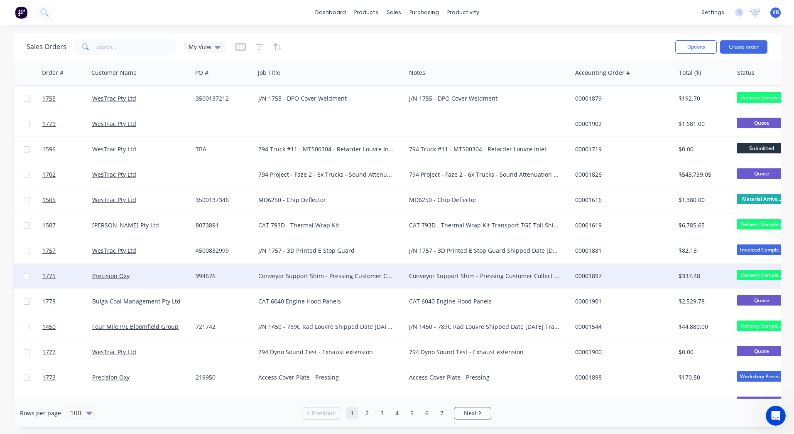
click at [320, 275] on div "Conveyor Support Shim - Pressing Customer Collect Shipped Date 14/08/2025" at bounding box center [326, 276] width 137 height 8
drag, startPoint x: 357, startPoint y: 278, endPoint x: 360, endPoint y: 270, distance: 8.0
click at [360, 270] on div "Conveyor Support Shim - Pressing Customer Collect Shipped Date 14/08/2025" at bounding box center [330, 274] width 149 height 20
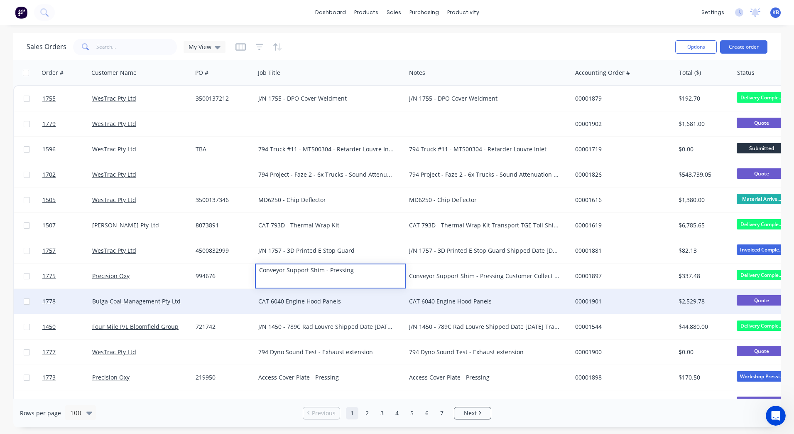
click at [320, 307] on div "CAT 6040 Engine Hood Panels" at bounding box center [330, 301] width 151 height 25
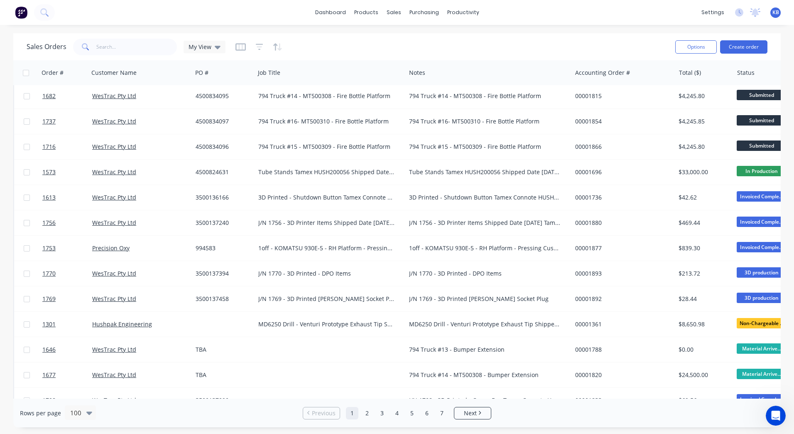
scroll to position [582, 0]
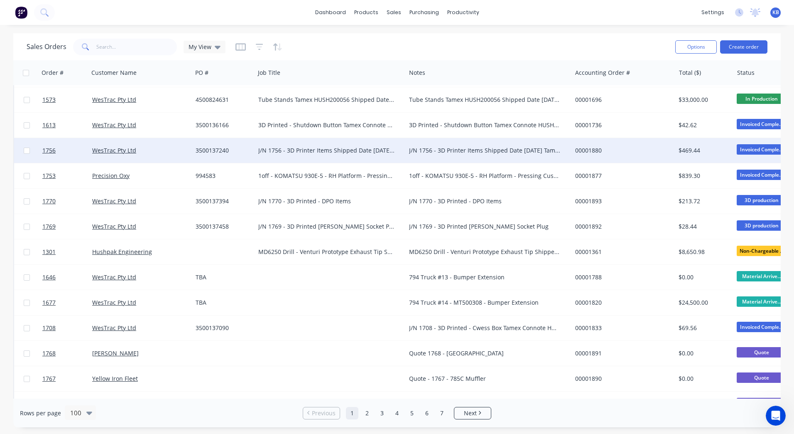
click at [328, 160] on div "J/N 1756 - 3D Printer Items Shipped Date 12/08/2025 Tamex Connote HUSH200070" at bounding box center [330, 150] width 151 height 25
click at [190, 152] on div "WesTrac Pty Ltd" at bounding box center [141, 150] width 104 height 25
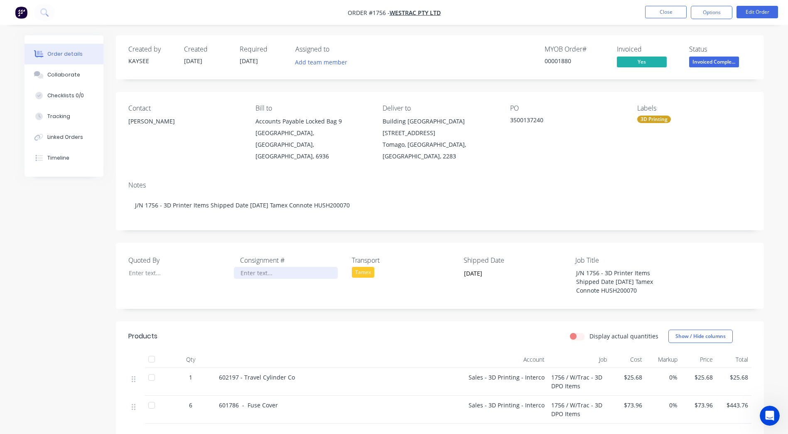
click at [275, 267] on div at bounding box center [286, 273] width 104 height 12
click at [272, 255] on label "Consignment #" at bounding box center [292, 260] width 104 height 10
click at [268, 267] on div at bounding box center [286, 273] width 104 height 12
click at [669, 255] on label "Job Title" at bounding box center [627, 260] width 104 height 10
drag, startPoint x: 655, startPoint y: 281, endPoint x: 571, endPoint y: 273, distance: 83.9
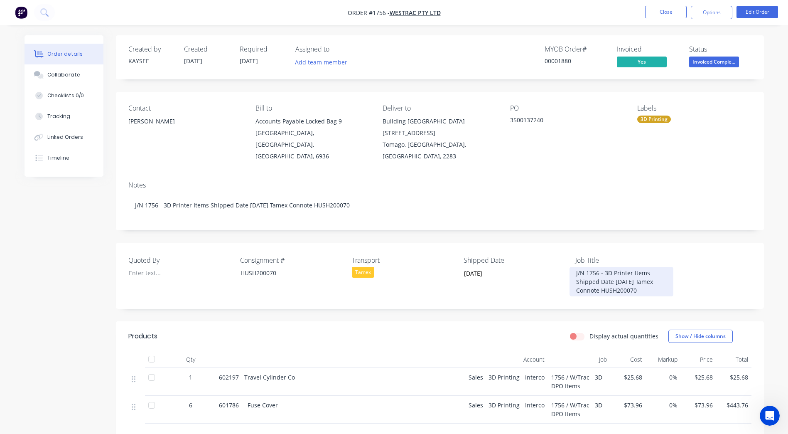
click at [571, 273] on div "J/N 1756 - 3D Printer Items Shipped Date 12/08/2025 Tamex Connote HUSH200070" at bounding box center [622, 282] width 104 height 30
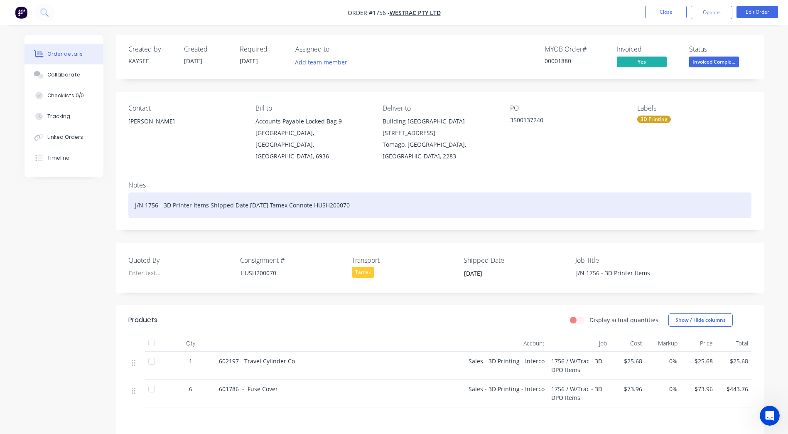
drag, startPoint x: 371, startPoint y: 189, endPoint x: 208, endPoint y: 198, distance: 163.9
click at [208, 198] on div "J/N 1756 - 3D Printer Items Shipped Date 12/08/2025 Tamex Connote HUSH200070" at bounding box center [439, 204] width 623 height 25
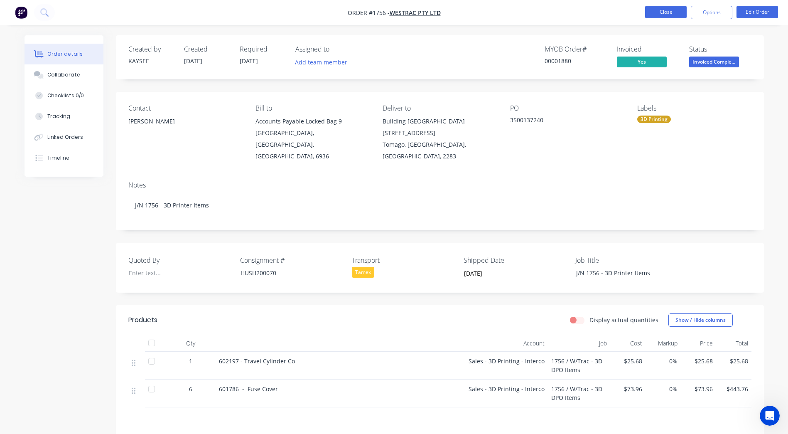
click at [674, 13] on button "Close" at bounding box center [666, 12] width 42 height 12
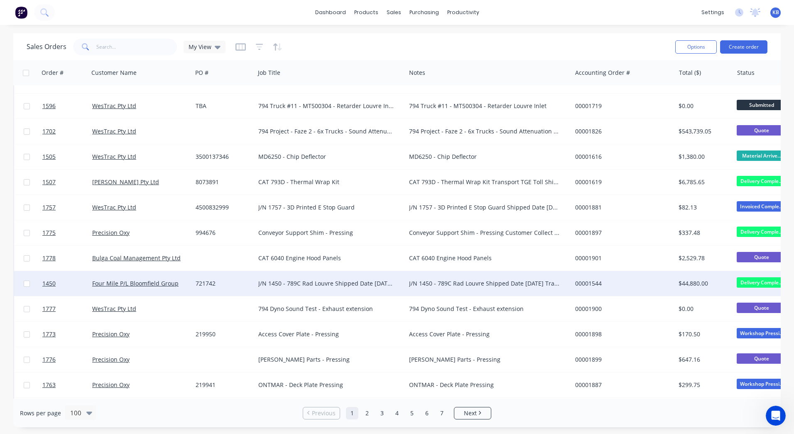
scroll to position [83, 0]
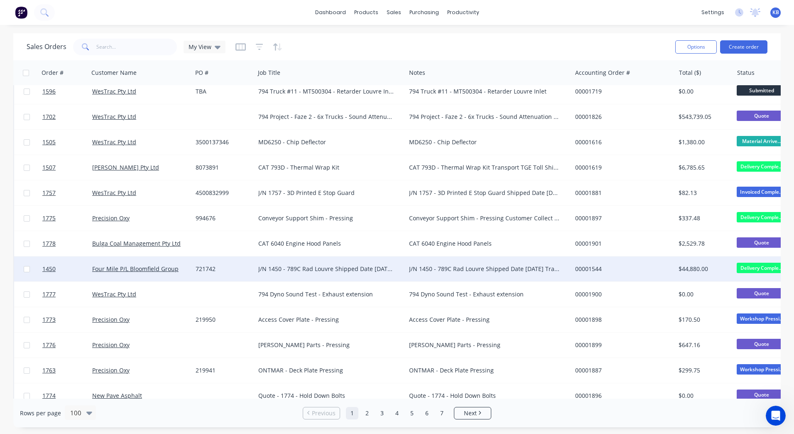
click at [380, 276] on div "J/N 1450 - 789C Rad Louvre Shipped Date 14/08/2025 Transport F & L Freight" at bounding box center [330, 268] width 151 height 25
click at [480, 267] on div "J/N 1450 - 789C Rad Louvre Shipped Date 14/08/2025 Transport F & L Freight" at bounding box center [484, 269] width 151 height 8
click at [371, 269] on div "J/N 1450 - 789C Rad Louvre Shipped Date 14/08/2025 Transport F & L Freight" at bounding box center [326, 269] width 137 height 8
click at [139, 268] on link "Four Mile P/L Bloomfield Group" at bounding box center [135, 269] width 86 height 8
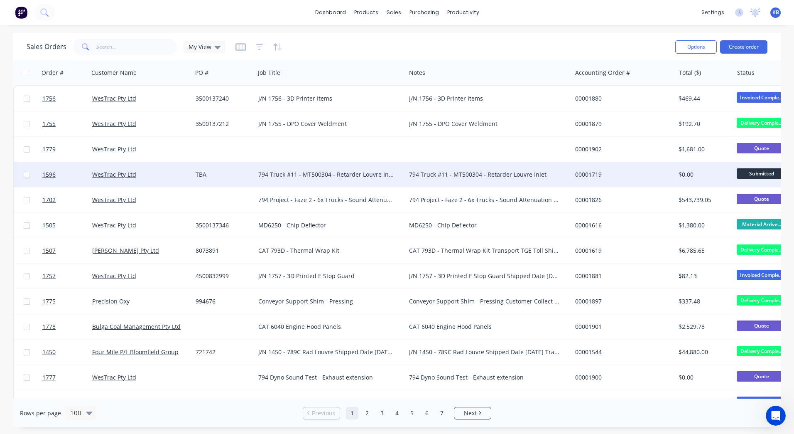
click at [310, 172] on div "794 Truck #11 - MT500304 - Retarder Louvre Inlet" at bounding box center [326, 174] width 137 height 8
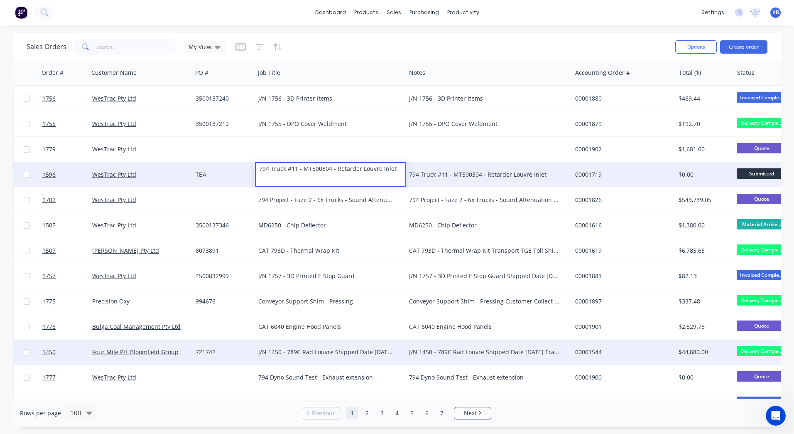
click at [265, 348] on div "J/N 1450 - 789C Rad Louvre Shipped Date 14/08/2025 Transport F & L Freight" at bounding box center [326, 352] width 137 height 8
click at [185, 354] on div "Four Mile P/L Bloomfield Group" at bounding box center [140, 352] width 97 height 8
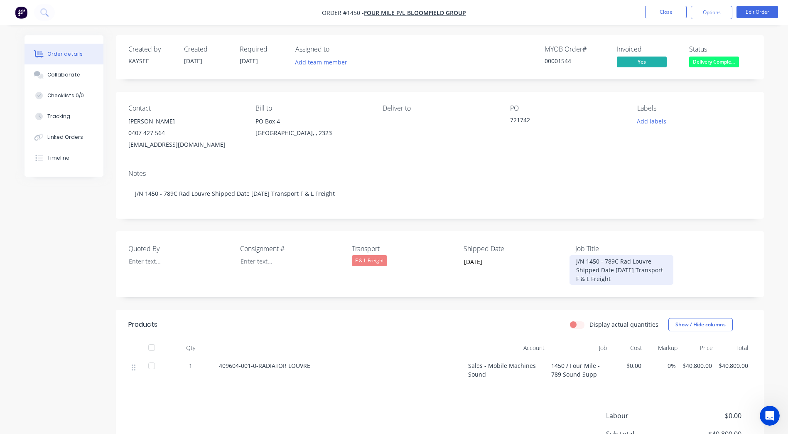
drag, startPoint x: 653, startPoint y: 283, endPoint x: 575, endPoint y: 270, distance: 79.1
click at [575, 270] on div "J/N 1450 - 789C Rad Louvre Shipped Date 14/08/2025 Transport F & L Freight" at bounding box center [622, 270] width 104 height 30
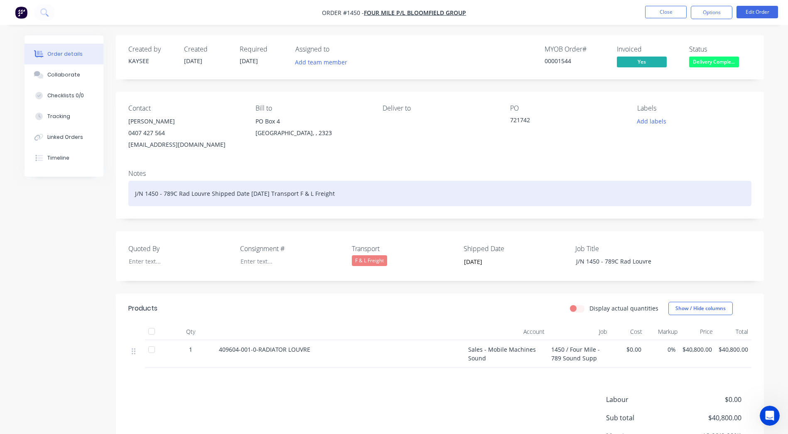
drag, startPoint x: 351, startPoint y: 198, endPoint x: 209, endPoint y: 200, distance: 142.1
click at [209, 200] on div "J/N 1450 - 789C Rad Louvre Shipped Date 14/08/2025 Transport F & L Freight" at bounding box center [439, 193] width 623 height 25
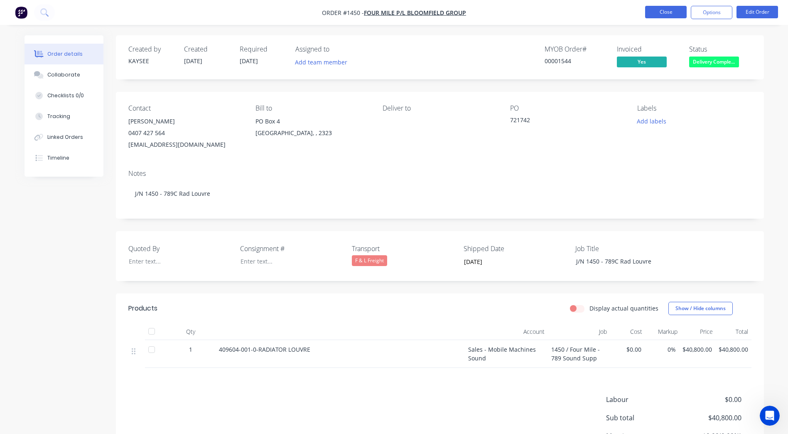
click at [645, 18] on ul "Close Options Edit Order" at bounding box center [711, 12] width 153 height 13
click at [654, 16] on button "Close" at bounding box center [666, 12] width 42 height 12
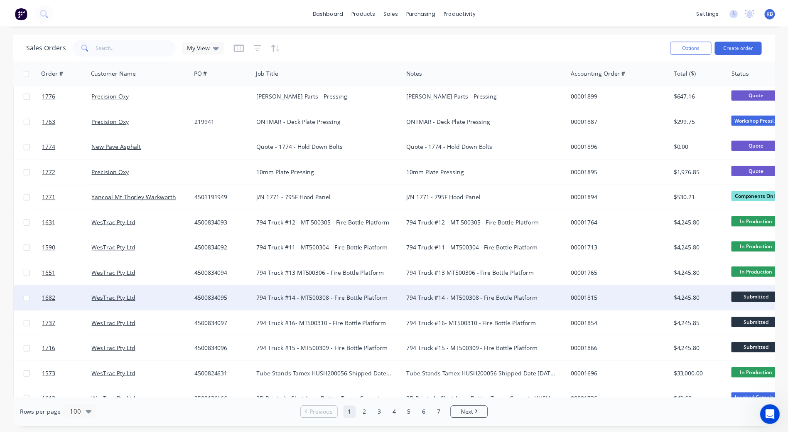
scroll to position [416, 0]
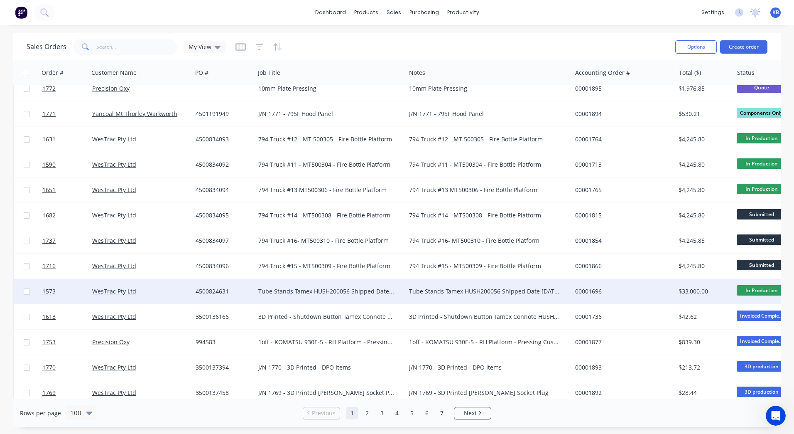
click at [350, 289] on div "Tube Stands Tamex HUSH200056 Shipped Date 31/07/2025 Modification's" at bounding box center [326, 291] width 137 height 8
click at [198, 290] on div "4500824631" at bounding box center [222, 291] width 53 height 8
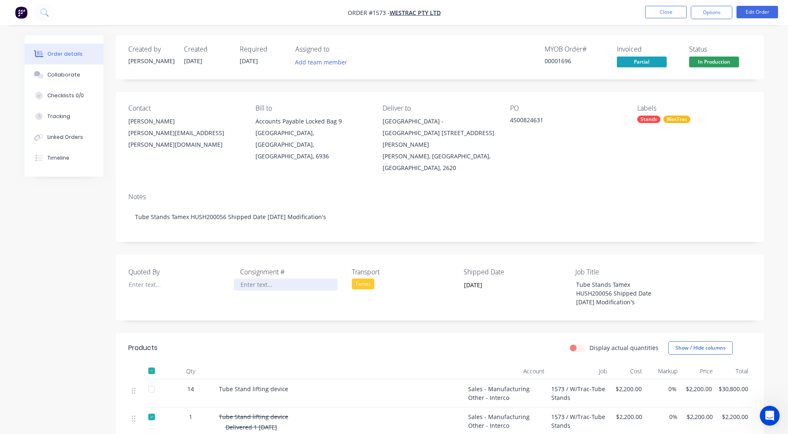
click at [257, 278] on div at bounding box center [286, 284] width 104 height 12
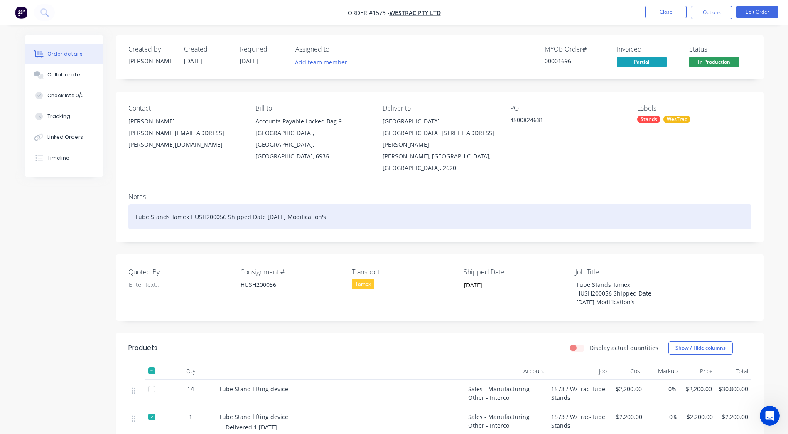
click at [352, 204] on div "Tube Stands Tamex HUSH200056 Shipped Date 31/07/2025 Modification's" at bounding box center [439, 216] width 623 height 25
drag, startPoint x: 352, startPoint y: 196, endPoint x: 210, endPoint y: 194, distance: 141.7
click at [210, 204] on div "Tube Stands Tamex HUSH200056 Shipped Date 31/07/2025 Modification's" at bounding box center [439, 216] width 623 height 25
click at [332, 204] on div "Tube Stands Tamex HUSH200056 Shipped Date 31/07/2025 Modification's" at bounding box center [439, 216] width 623 height 25
drag, startPoint x: 341, startPoint y: 192, endPoint x: 172, endPoint y: 201, distance: 169.3
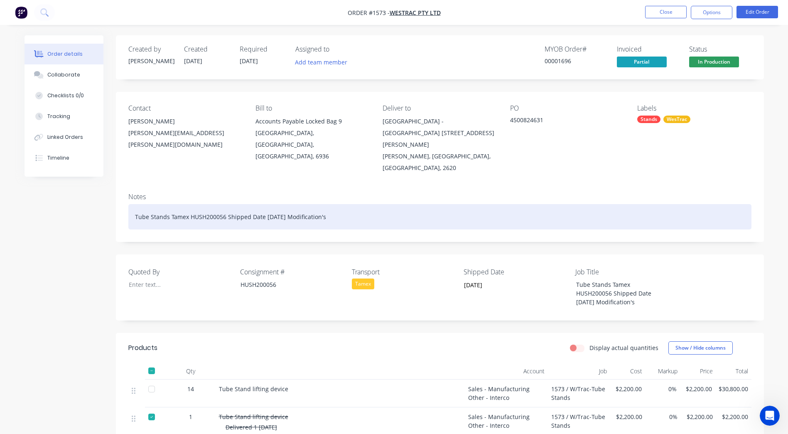
click at [172, 204] on div "Tube Stands Tamex HUSH200056 Shipped Date 31/07/2025 Modification's" at bounding box center [439, 216] width 623 height 25
click at [299, 204] on div "Tube Stands Tamex HUSH200056 Shipped Date 31/07/2025 Modification's" at bounding box center [439, 216] width 623 height 25
drag, startPoint x: 334, startPoint y: 198, endPoint x: 171, endPoint y: 206, distance: 163.5
click at [171, 206] on div "Notes Tube Stands Tamex HUSH200056 Shipped Date 31/07/2025 Modification's" at bounding box center [440, 214] width 648 height 56
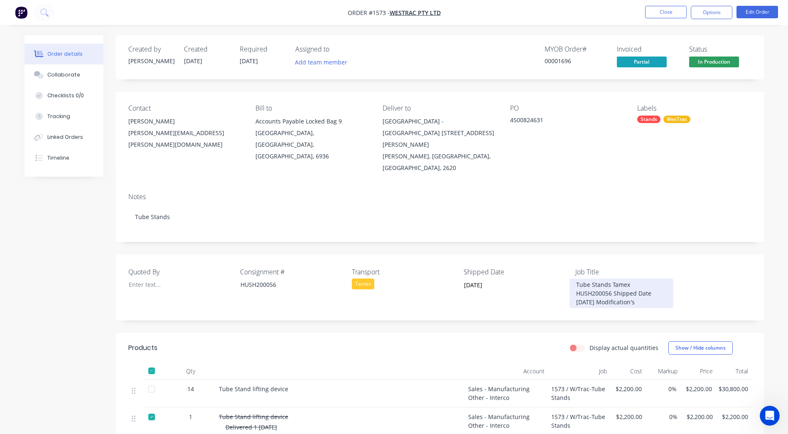
drag, startPoint x: 630, startPoint y: 278, endPoint x: 612, endPoint y: 263, distance: 23.1
click at [612, 278] on div "Tube Stands Tamex HUSH200056 Shipped Date 31/07/2025 Modification's" at bounding box center [622, 293] width 104 height 30
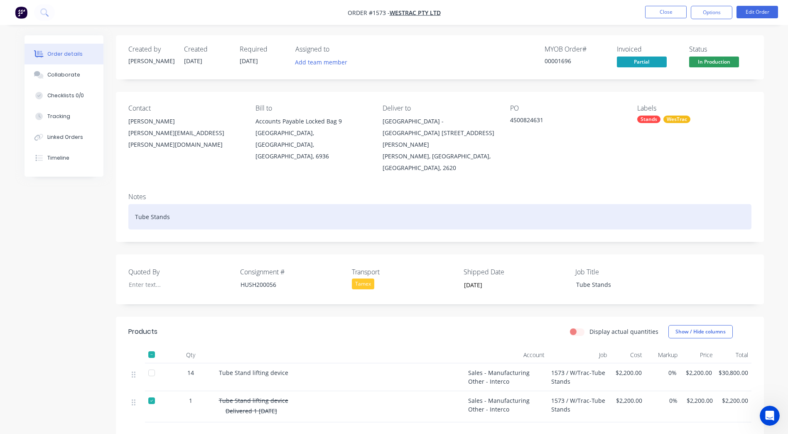
click at [184, 204] on div "Tube Stands" at bounding box center [439, 216] width 623 height 25
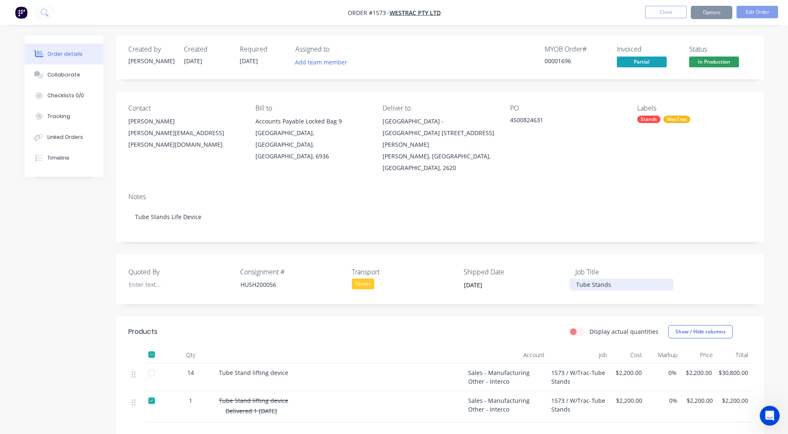
click at [622, 278] on div "Tube Stands" at bounding box center [622, 284] width 104 height 12
click at [283, 278] on div "HUSH200056" at bounding box center [286, 284] width 104 height 12
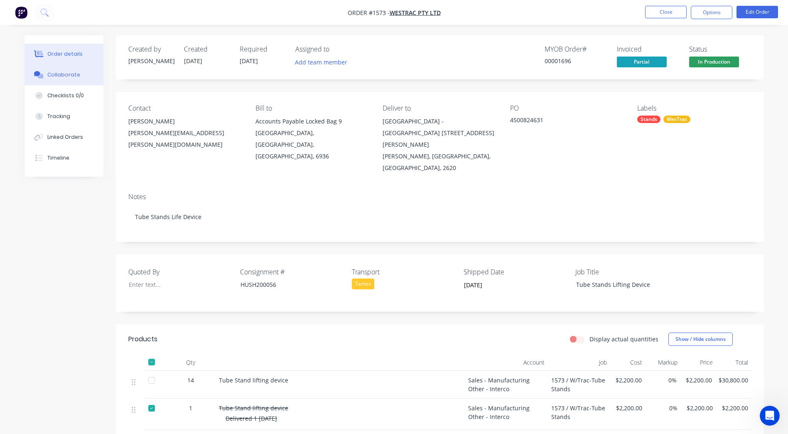
click at [39, 79] on button "Collaborate" at bounding box center [64, 74] width 79 height 21
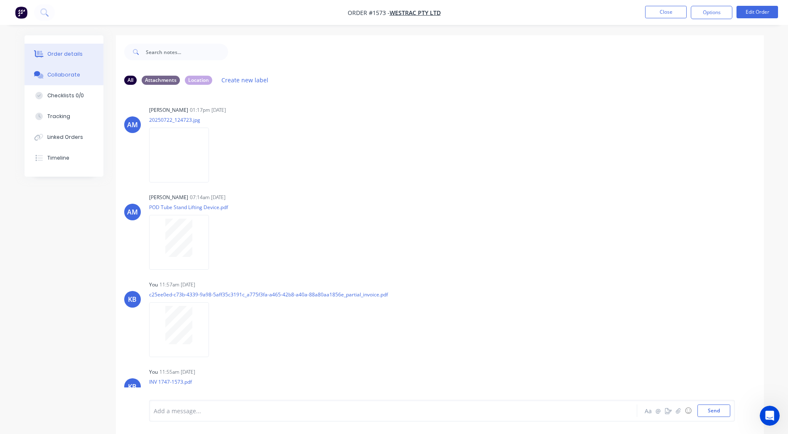
click at [60, 59] on button "Order details" at bounding box center [64, 54] width 79 height 21
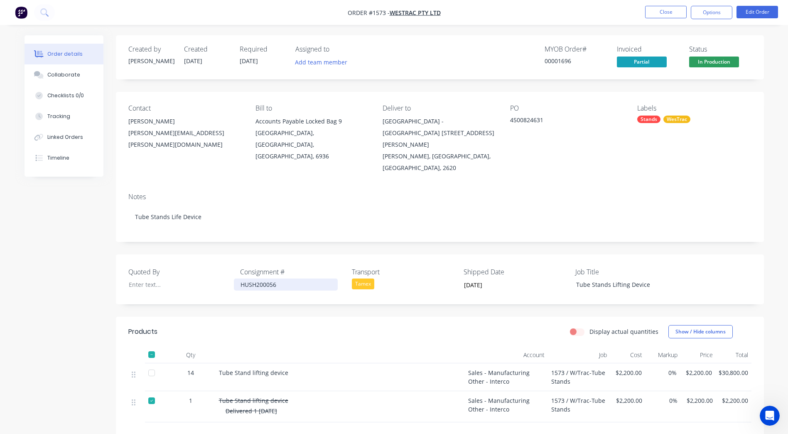
click at [265, 278] on div "HUSH200056" at bounding box center [286, 284] width 104 height 12
click at [241, 278] on div "HUSH200056" at bounding box center [286, 284] width 104 height 12
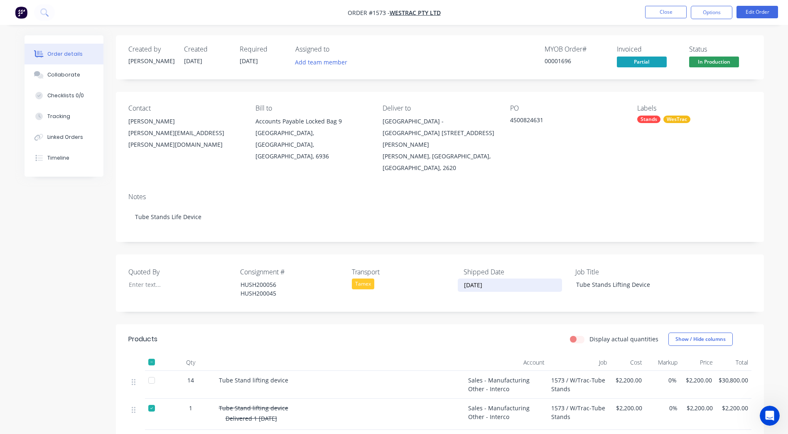
click at [511, 279] on input "31/07/2025" at bounding box center [509, 285] width 103 height 12
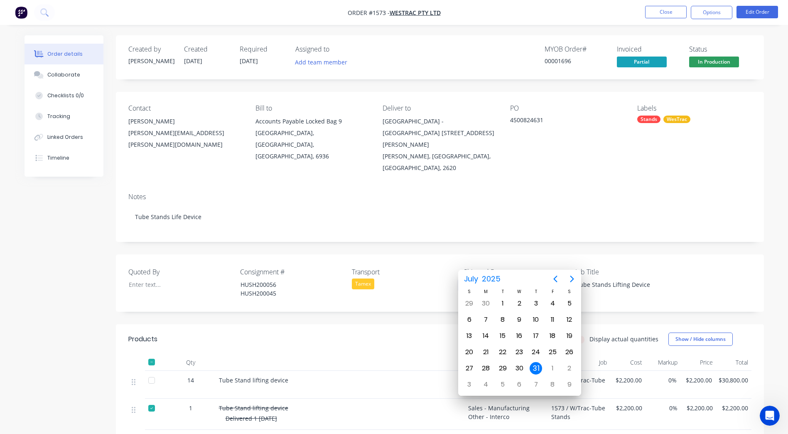
click at [517, 279] on input "31/07/2025" at bounding box center [509, 285] width 103 height 12
click at [695, 275] on div "Quoted By Consignment # HUSH200056 HUSH200045 Transport Tamex Shipped Date 31/0…" at bounding box center [440, 282] width 648 height 57
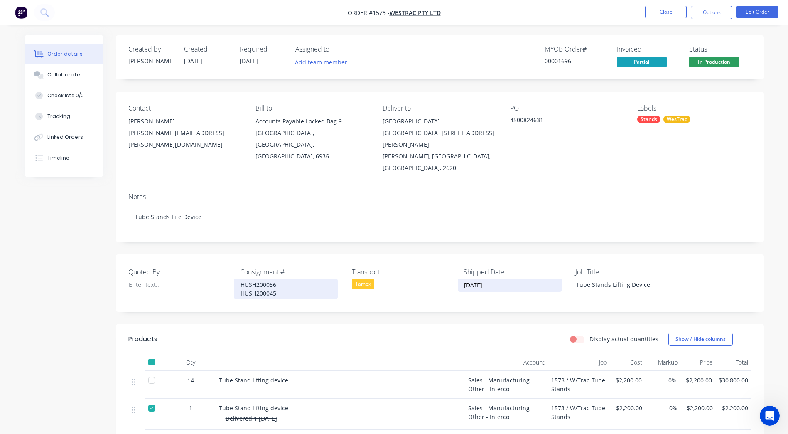
click at [236, 278] on div "HUSH200056 HUSH200045" at bounding box center [286, 288] width 104 height 21
click at [296, 278] on div "HUSH200056 HUSH200045" at bounding box center [286, 288] width 104 height 21
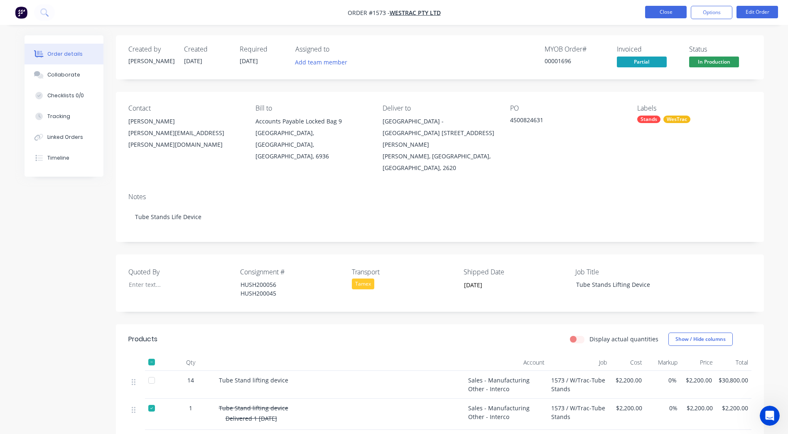
click at [684, 15] on button "Close" at bounding box center [666, 12] width 42 height 12
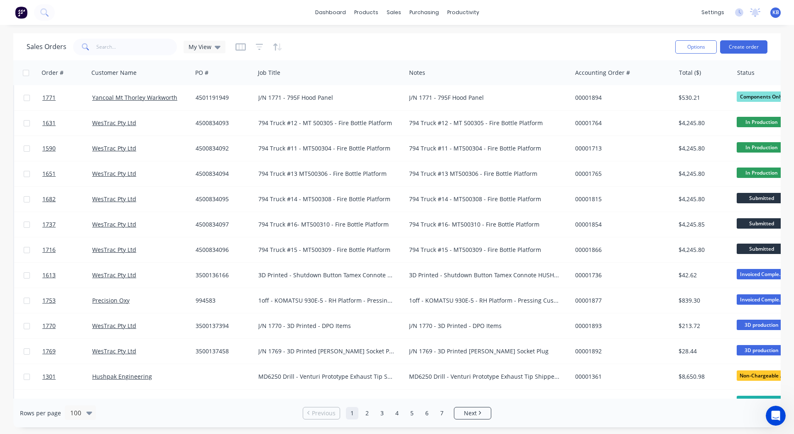
scroll to position [582, 0]
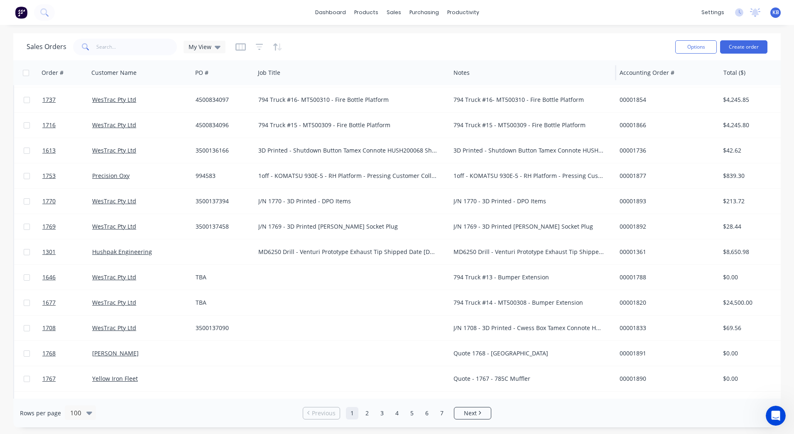
drag, startPoint x: 405, startPoint y: 74, endPoint x: 449, endPoint y: 74, distance: 44.5
click at [449, 74] on div at bounding box center [449, 72] width 1 height 15
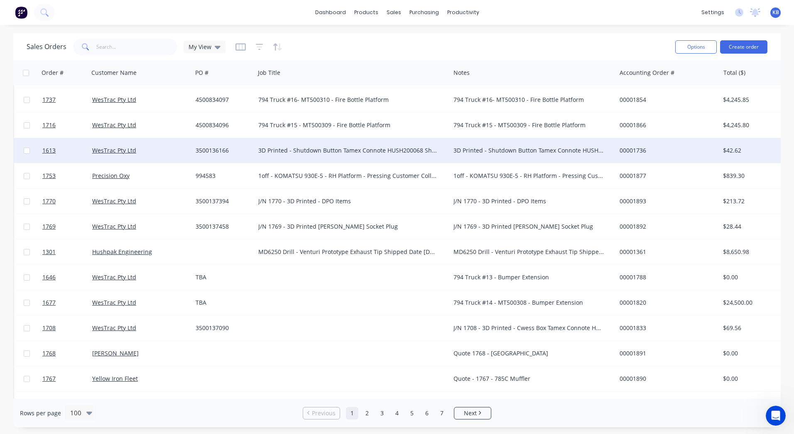
click at [427, 151] on div "3D Printed - Shutdown Button Tamex Connote HUSH200068 Shipped Date 11/08/2025" at bounding box center [347, 150] width 179 height 8
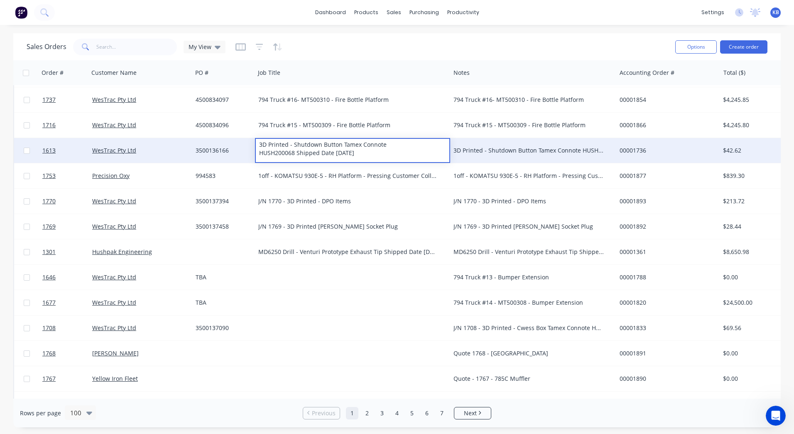
click at [197, 149] on div "3500136166" at bounding box center [222, 150] width 53 height 8
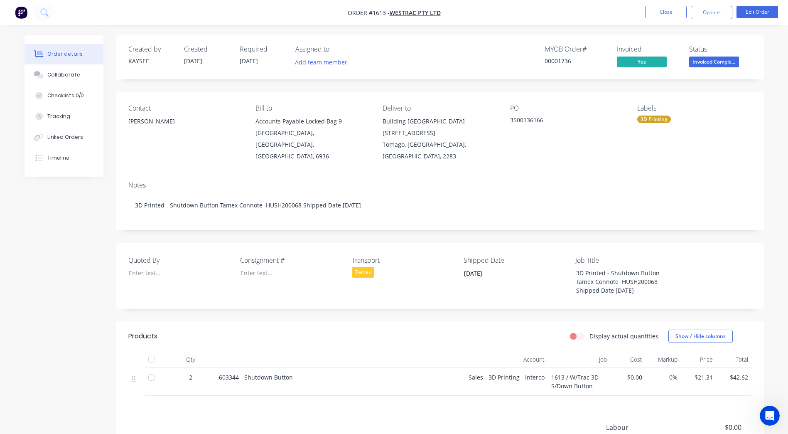
click at [274, 270] on div "Consignment #" at bounding box center [292, 275] width 104 height 41
click at [274, 267] on div at bounding box center [286, 273] width 104 height 12
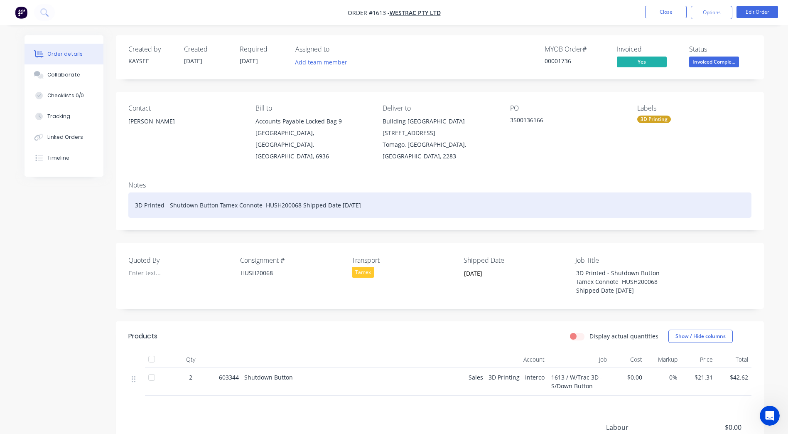
drag, startPoint x: 411, startPoint y: 196, endPoint x: 218, endPoint y: 201, distance: 192.4
click at [218, 201] on div "3D Printed - Shutdown Button Tamex Connote HUSH200068 Shipped Date 11/08/2025" at bounding box center [439, 204] width 623 height 25
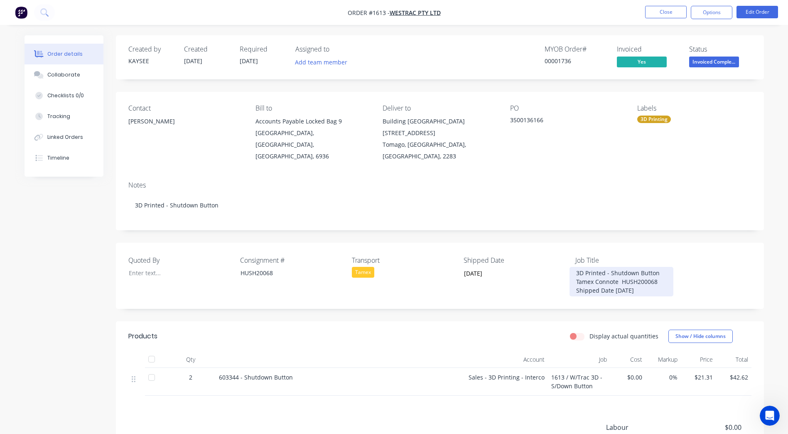
drag, startPoint x: 644, startPoint y: 279, endPoint x: 578, endPoint y: 270, distance: 66.6
click at [578, 270] on div "3D Printed - Shutdown Button Tamex Connote HUSH200068 Shipped Date 11/08/2025" at bounding box center [622, 282] width 104 height 30
drag, startPoint x: 649, startPoint y: 282, endPoint x: 564, endPoint y: 270, distance: 86.4
click at [564, 270] on div "Quoted By Consignment # HUSH20068 Transport Tamex Shipped Date 11/08/2025 Job T…" at bounding box center [440, 276] width 648 height 66
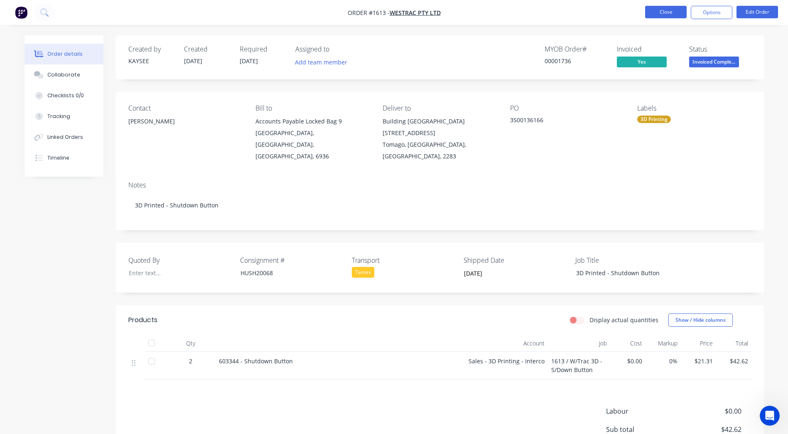
click at [677, 21] on nav "Order #1613 - WesTrac Pty Ltd Close Options Edit Order" at bounding box center [394, 12] width 788 height 25
click at [678, 12] on button "Close" at bounding box center [666, 12] width 42 height 12
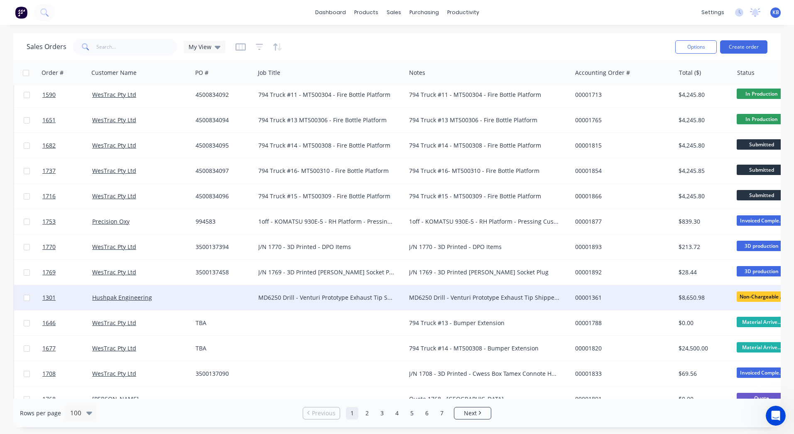
scroll to position [582, 0]
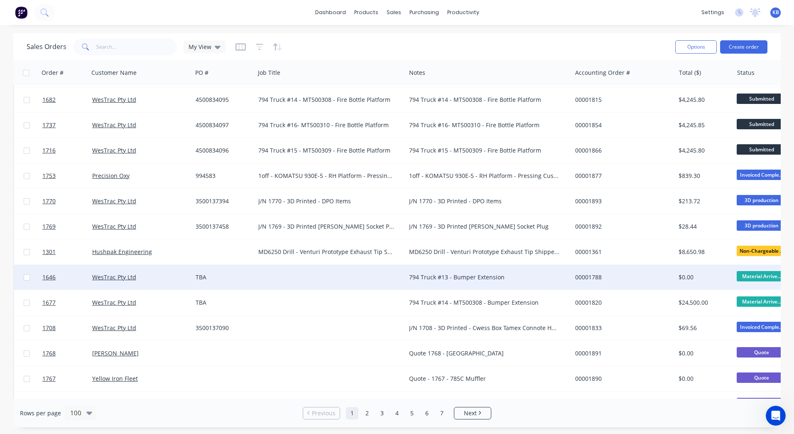
click at [450, 285] on div "794 Truck #13 - Bumper Extension" at bounding box center [489, 277] width 166 height 25
drag, startPoint x: 510, startPoint y: 276, endPoint x: 390, endPoint y: 271, distance: 120.2
click at [392, 271] on div "1646 WesTrac Pty Ltd TBA 794 Truck #13 - Bumper Extension 00001788 $0.00 Materi…" at bounding box center [520, 277] width 1013 height 25
click at [313, 273] on div at bounding box center [330, 277] width 151 height 25
click at [277, 274] on div at bounding box center [330, 277] width 151 height 25
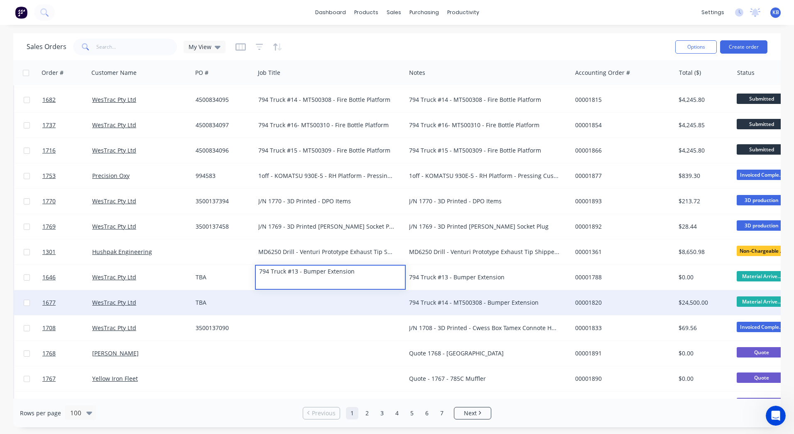
click at [448, 295] on div "794 Truck #14 - MT500308 - Bumper Extension" at bounding box center [489, 302] width 166 height 25
click at [539, 309] on div "794 Truck #14 - MT500308 - Bumper Extension" at bounding box center [489, 302] width 166 height 25
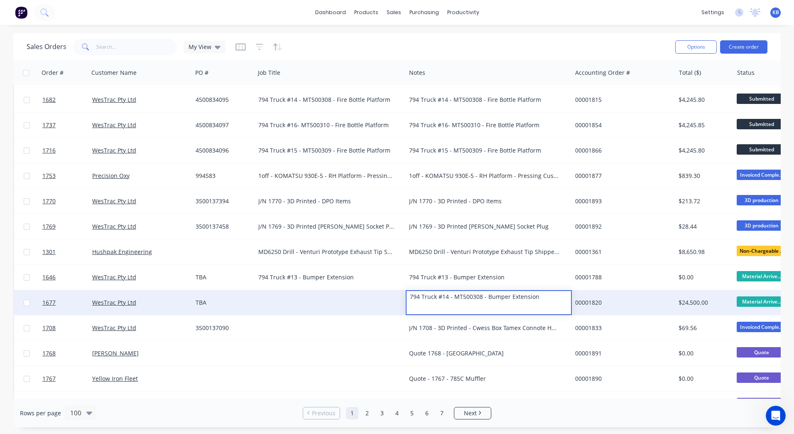
drag, startPoint x: 546, startPoint y: 305, endPoint x: 388, endPoint y: 305, distance: 158.3
click at [389, 305] on div "1677 WesTrac Pty Ltd TBA 794 Truck #14 - MT500308 - Bumper Extension 00001820 $…" at bounding box center [520, 302] width 1013 height 25
click at [306, 305] on div at bounding box center [330, 302] width 151 height 25
click at [280, 302] on div at bounding box center [330, 302] width 151 height 25
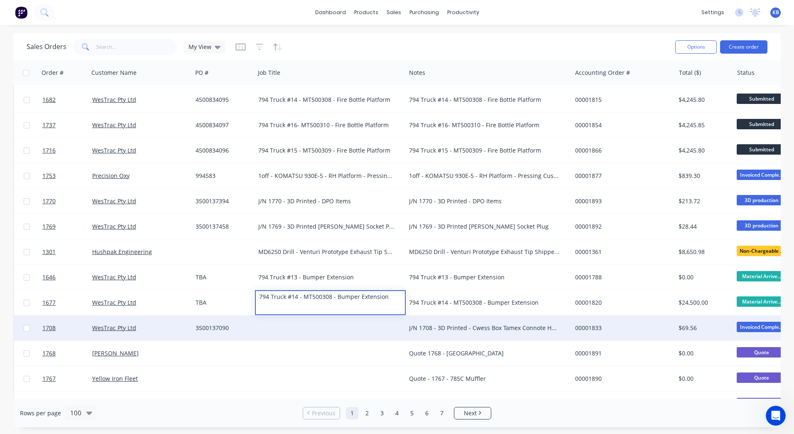
click at [516, 333] on div "J/N 1708 - 3D Printed - Cwess Box Tamex Connote HUSH200069 Shipped Date 12/08/2…" at bounding box center [489, 327] width 166 height 25
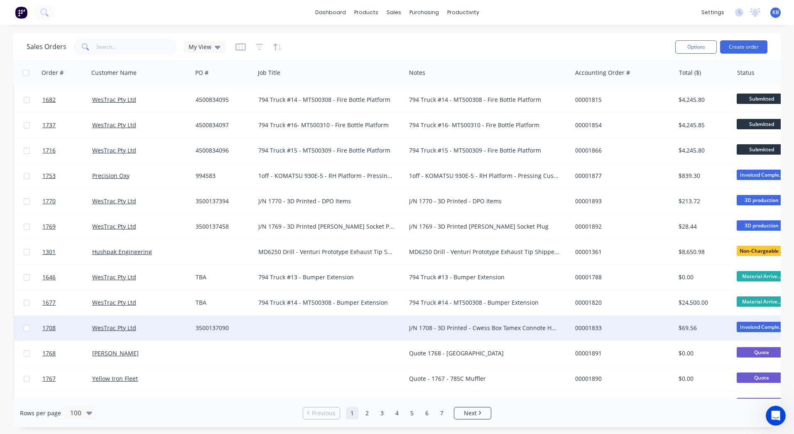
click at [550, 328] on div "J/N 1708 - 3D Printed - Cwess Box Tamex Connote HUSH200069 Shipped Date 12/08/2…" at bounding box center [484, 328] width 151 height 8
drag, startPoint x: 537, startPoint y: 328, endPoint x: 397, endPoint y: 324, distance: 139.7
click at [397, 324] on div "1708 WesTrac Pty Ltd 3500137090 J/N 1708 - 3D Printed - Cwess Box Tamex Connote…" at bounding box center [520, 327] width 1013 height 25
click at [342, 320] on div at bounding box center [330, 327] width 151 height 25
click at [317, 320] on div at bounding box center [330, 327] width 151 height 25
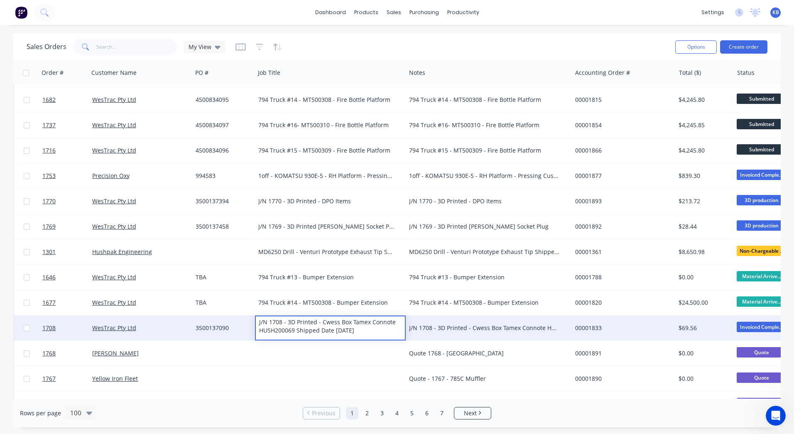
drag, startPoint x: 372, startPoint y: 330, endPoint x: 261, endPoint y: 327, distance: 111.8
click at [261, 327] on div "J/N 1708 - 3D Printed - Cwess Box Tamex Connote HUSH200069 Shipped Date 12/08/2…" at bounding box center [330, 326] width 149 height 20
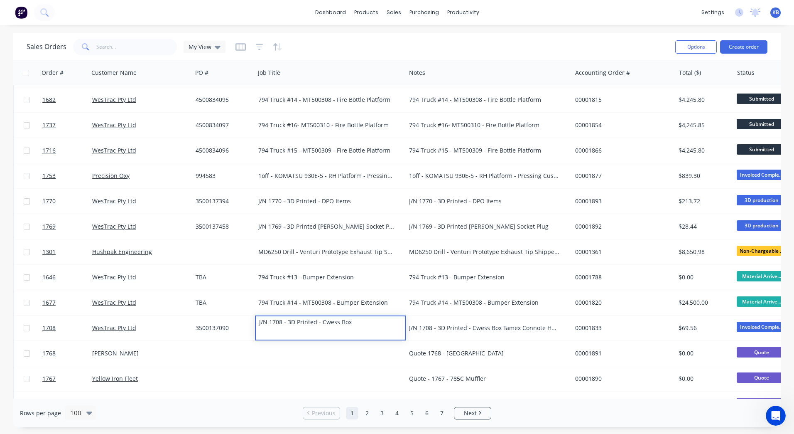
click at [469, 325] on div "J/N 1708 - 3D Printed - Cwess Box Tamex Connote HUSH200069 Shipped Date 12/08/2…" at bounding box center [484, 328] width 151 height 8
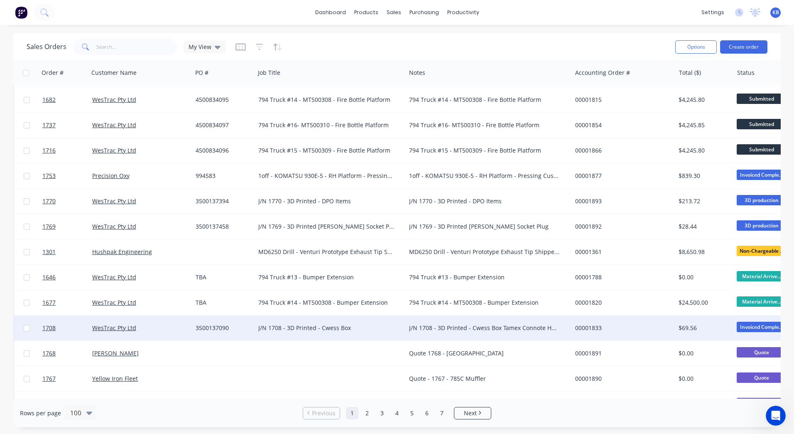
click at [205, 327] on div "3500137090" at bounding box center [222, 328] width 53 height 8
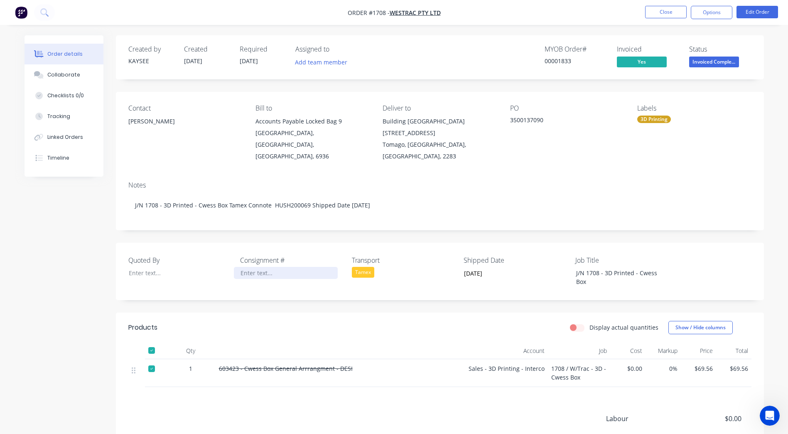
click at [267, 267] on div at bounding box center [286, 273] width 104 height 12
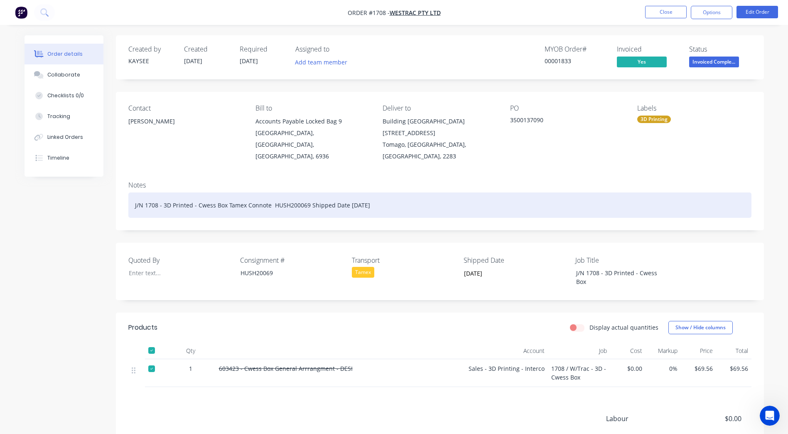
drag, startPoint x: 386, startPoint y: 197, endPoint x: 228, endPoint y: 205, distance: 158.1
click at [228, 205] on div "J/N 1708 - 3D Printed - Cwess Box Tamex Connote HUSH200069 Shipped Date 12/08/2…" at bounding box center [439, 204] width 623 height 25
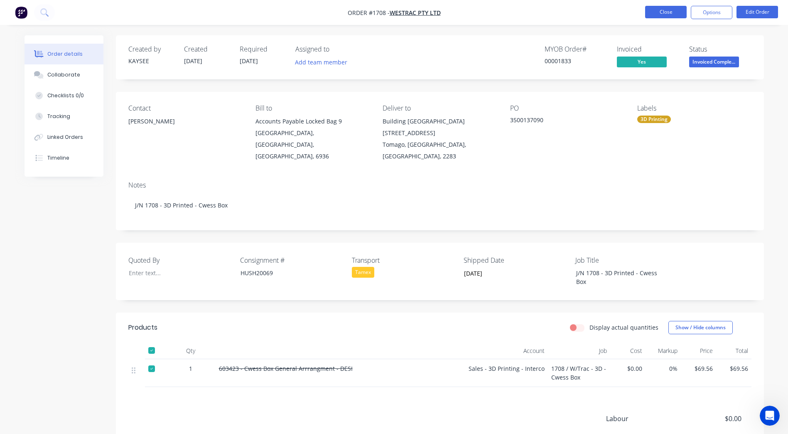
click at [671, 13] on button "Close" at bounding box center [666, 12] width 42 height 12
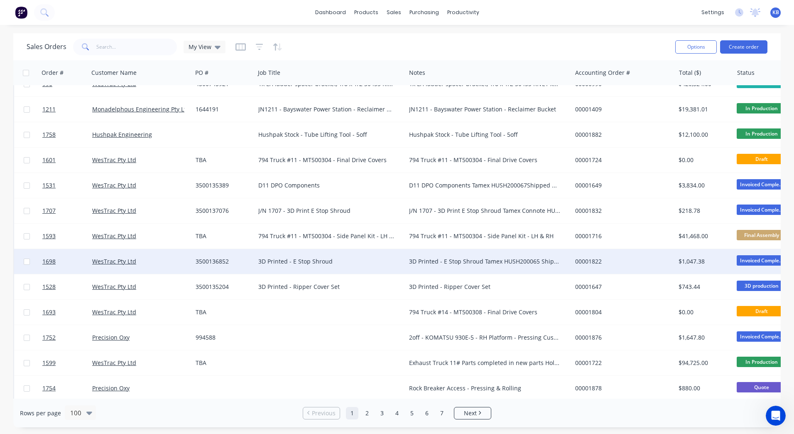
scroll to position [1247, 0]
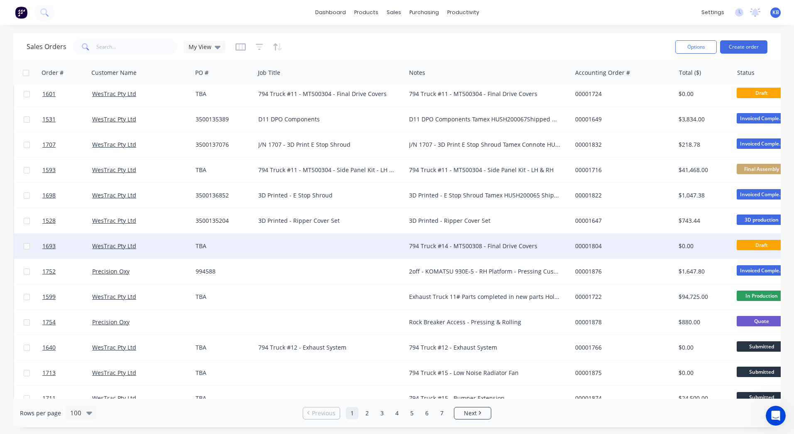
click at [467, 251] on div "794 Truck #14 - MT500308 - Final Drive Covers" at bounding box center [489, 246] width 166 height 25
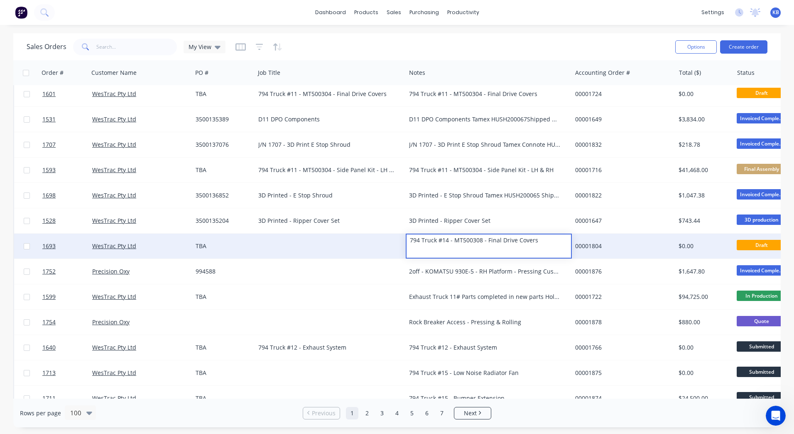
drag, startPoint x: 540, startPoint y: 250, endPoint x: 384, endPoint y: 256, distance: 156.4
click at [384, 256] on div "1693 WesTrac Pty Ltd TBA 794 Truck #14 - MT500308 - Final Drive Covers 00001804…" at bounding box center [520, 246] width 1013 height 25
click at [303, 256] on div at bounding box center [330, 246] width 151 height 25
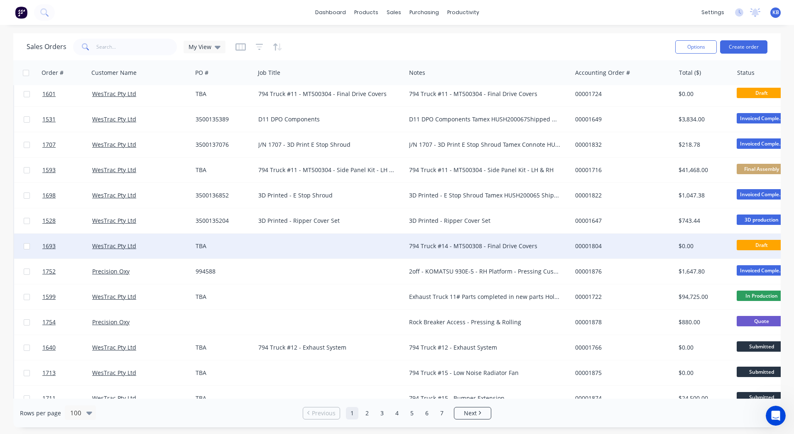
click at [300, 250] on div at bounding box center [330, 246] width 151 height 25
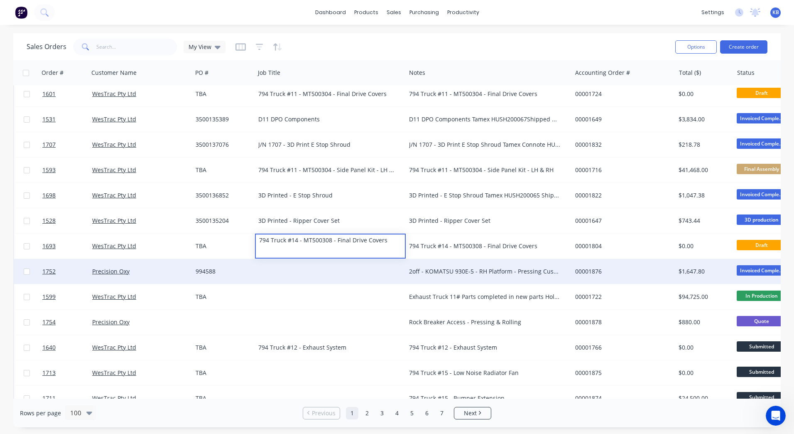
click at [476, 283] on div "2off - KOMATSU 930E-5 - RH Platform - Pressing Customer Collect Shipped Date 07…" at bounding box center [489, 271] width 166 height 25
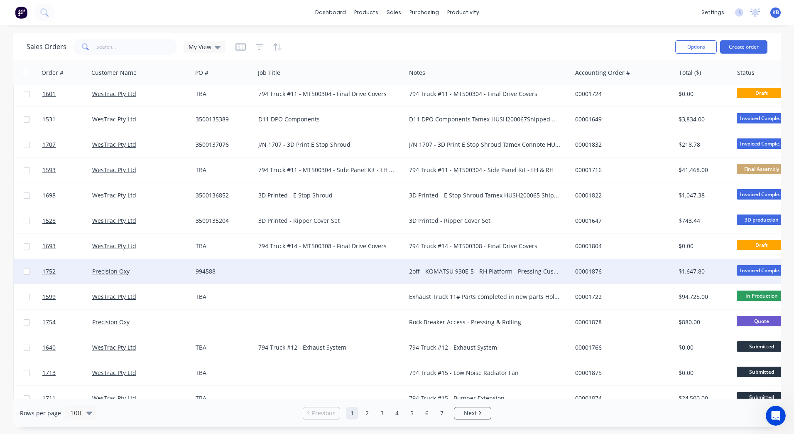
click at [485, 277] on div "2off - KOMATSU 930E-5 - RH Platform - Pressing Customer Collect Shipped Date 07…" at bounding box center [489, 271] width 166 height 25
drag, startPoint x: 559, startPoint y: 273, endPoint x: 398, endPoint y: 268, distance: 160.9
click at [398, 268] on div "1752 Precision Oxy 994588 2off - KOMATSU 930E-5 - RH Platform - Pressing Custom…" at bounding box center [520, 271] width 1013 height 25
click at [336, 267] on div at bounding box center [330, 271] width 151 height 25
click at [324, 269] on div at bounding box center [330, 271] width 151 height 25
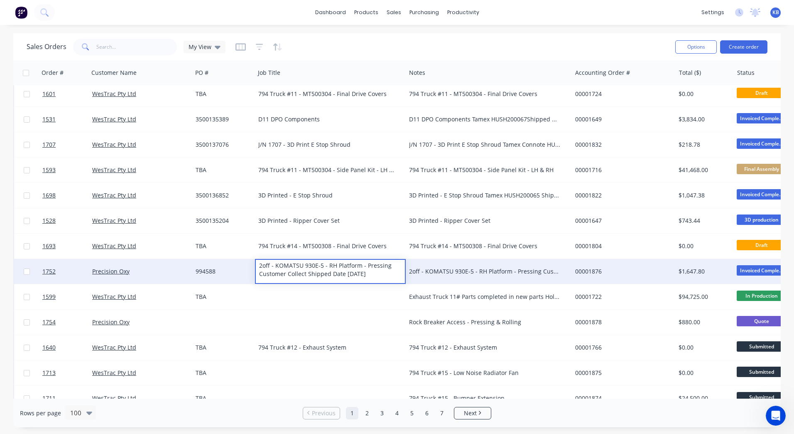
drag, startPoint x: 378, startPoint y: 273, endPoint x: 263, endPoint y: 274, distance: 115.5
click at [263, 274] on div "2off - KOMATSU 930E-5 - RH Platform - Pressing Customer Collect Shipped Date 07…" at bounding box center [330, 270] width 149 height 20
click at [470, 270] on div "2off - KOMATSU 930E-5 - RH Platform - Pressing Customer Collect Shipped Date 07…" at bounding box center [484, 271] width 151 height 8
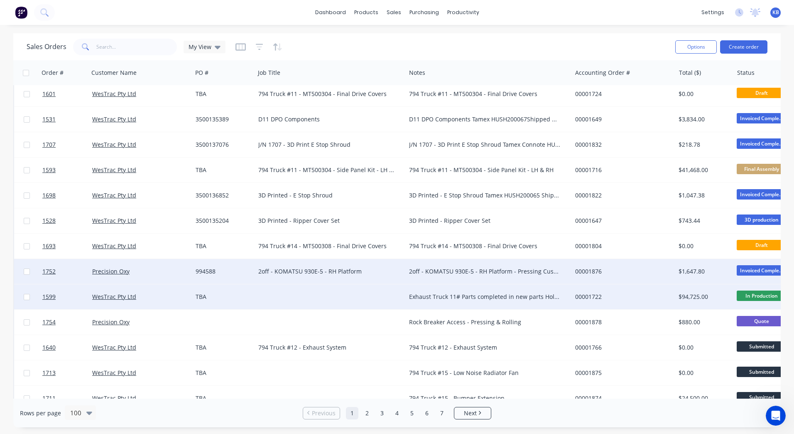
click at [326, 294] on div at bounding box center [330, 296] width 151 height 25
click at [459, 291] on div "Exhaust Truck 11# Parts completed in new parts Holding area" at bounding box center [489, 296] width 166 height 25
click at [522, 297] on div "Exhaust Truck 11# Parts completed in new parts Holding area" at bounding box center [484, 297] width 151 height 8
drag, startPoint x: 449, startPoint y: 297, endPoint x: 396, endPoint y: 288, distance: 53.6
click at [396, 288] on div "1599 WesTrac Pty Ltd TBA Exhaust Truck 11# Parts completed in new parts Holding…" at bounding box center [520, 296] width 1013 height 25
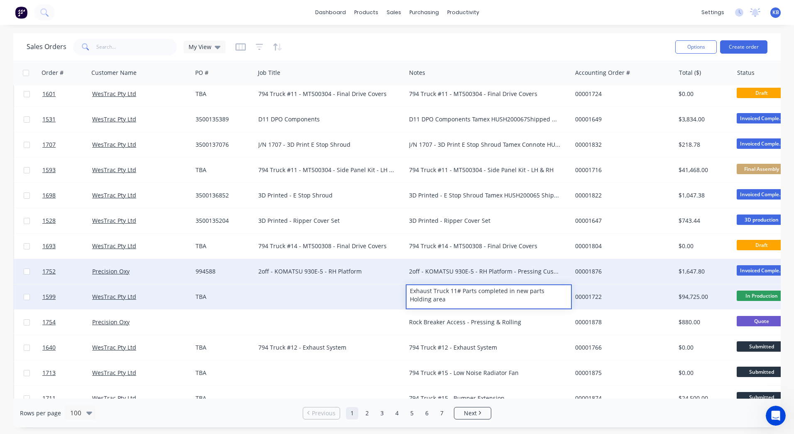
click at [345, 293] on div at bounding box center [330, 296] width 151 height 25
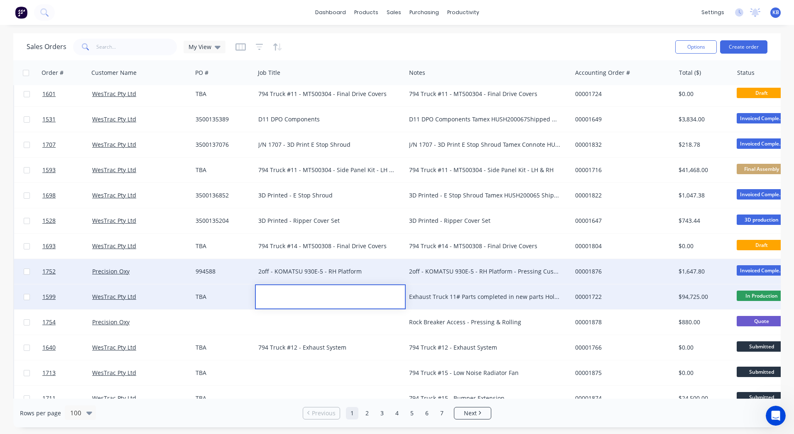
click at [296, 293] on div at bounding box center [330, 291] width 149 height 12
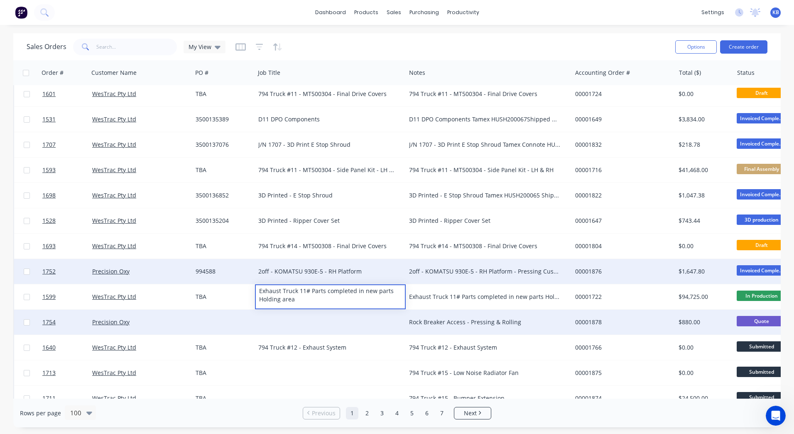
click at [460, 315] on div "Rock Breaker Access - Pressing & Rolling" at bounding box center [489, 322] width 166 height 25
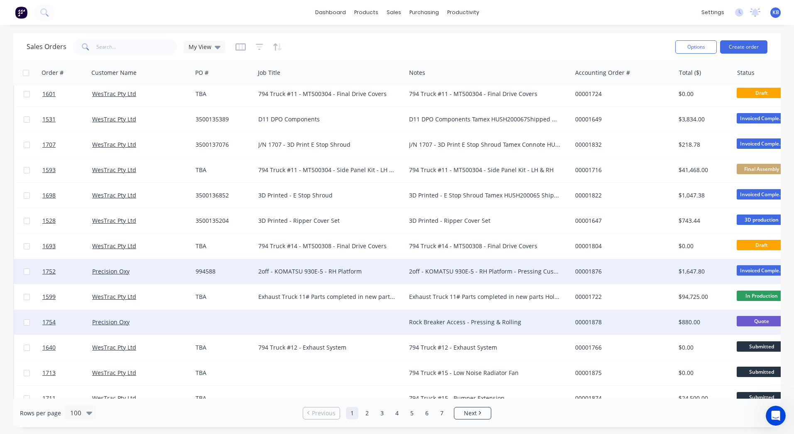
click at [502, 319] on div "Rock Breaker Access - Pressing & Rolling" at bounding box center [484, 322] width 151 height 8
drag, startPoint x: 529, startPoint y: 321, endPoint x: 406, endPoint y: 316, distance: 123.1
click at [408, 317] on div "Rock Breaker Access - Pressing & Rolling" at bounding box center [489, 316] width 164 height 12
click at [314, 312] on div at bounding box center [330, 322] width 151 height 25
click at [283, 312] on div at bounding box center [330, 316] width 149 height 12
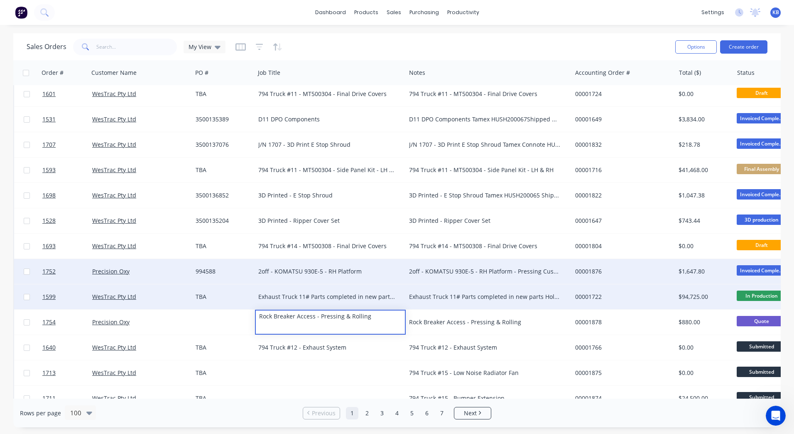
click at [404, 293] on div "Exhaust Truck 11# Parts completed in new parts Holding area" at bounding box center [330, 296] width 151 height 25
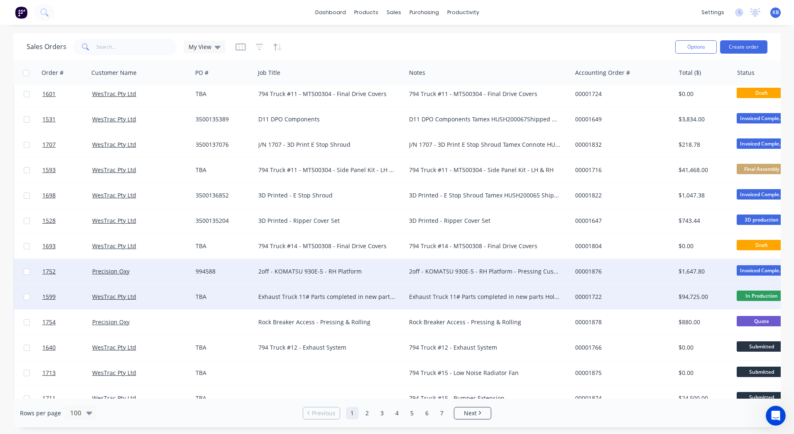
click at [376, 294] on div "Exhaust Truck 11# Parts completed in new parts Holding area" at bounding box center [326, 297] width 137 height 8
drag, startPoint x: 392, startPoint y: 293, endPoint x: 374, endPoint y: 298, distance: 19.4
click at [390, 293] on div "Exhaust Truck 11# Parts completed in new parts Holding area" at bounding box center [330, 295] width 149 height 20
drag, startPoint x: 341, startPoint y: 299, endPoint x: 311, endPoint y: 295, distance: 30.3
click at [311, 295] on div "Exhaust Truck 11# Parts completed in new parts Holding area" at bounding box center [330, 295] width 149 height 20
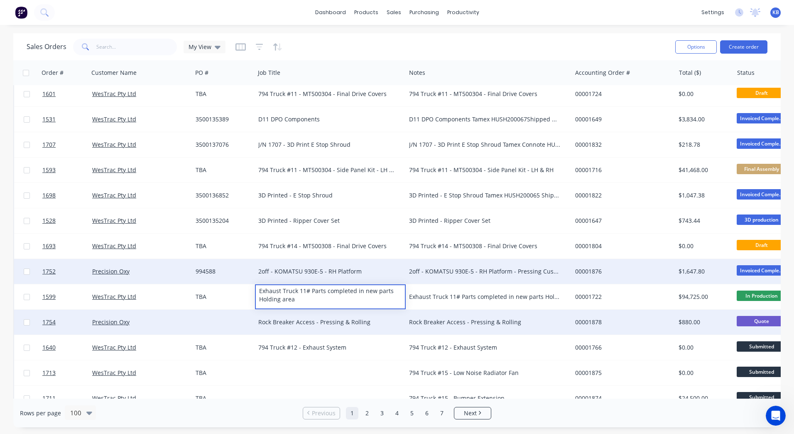
click at [365, 317] on div "Rock Breaker Access - Pressing & Rolling" at bounding box center [330, 322] width 151 height 25
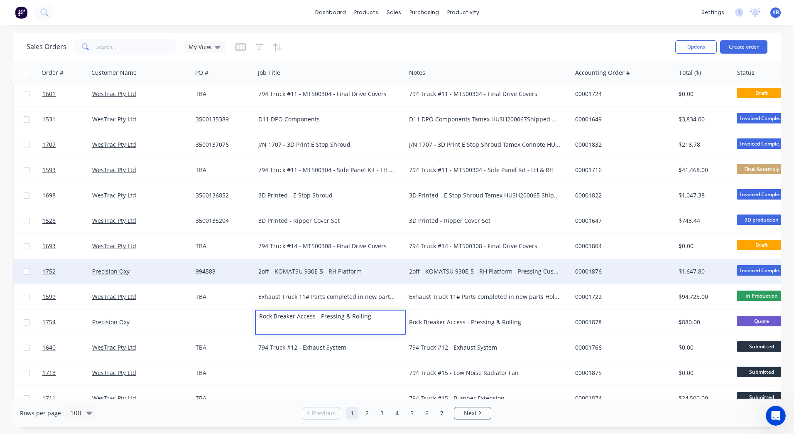
click at [421, 330] on div "Rock Breaker Access - Pressing & Rolling" at bounding box center [489, 322] width 166 height 25
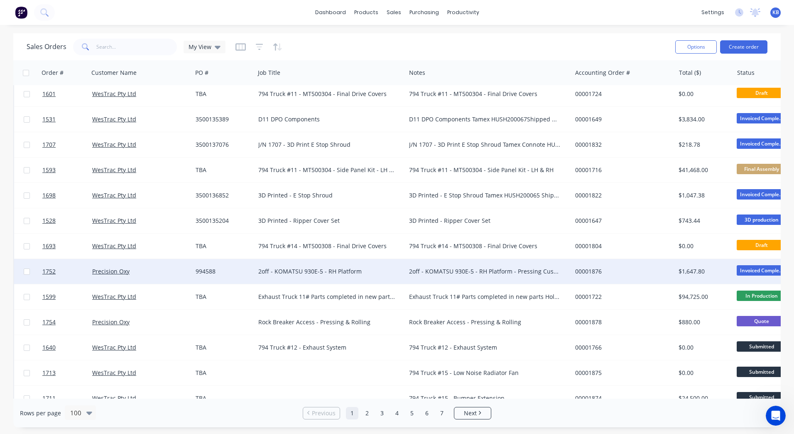
click at [462, 328] on div "Rock Breaker Access - Pressing & Rolling" at bounding box center [489, 322] width 166 height 25
drag, startPoint x: 537, startPoint y: 322, endPoint x: 358, endPoint y: 319, distance: 179.1
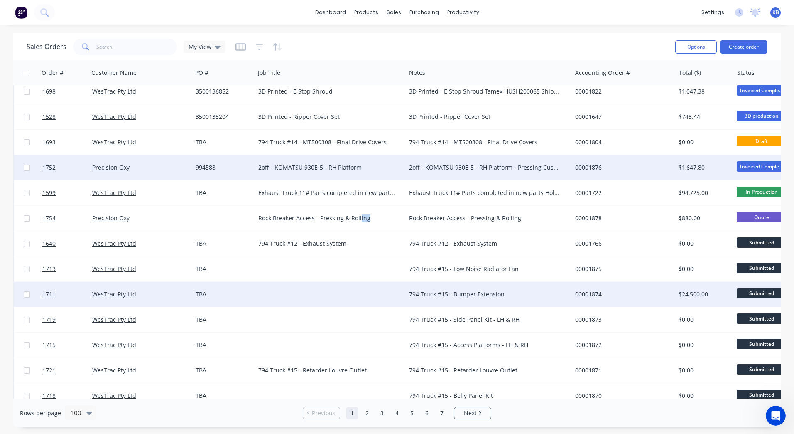
scroll to position [1288, 0]
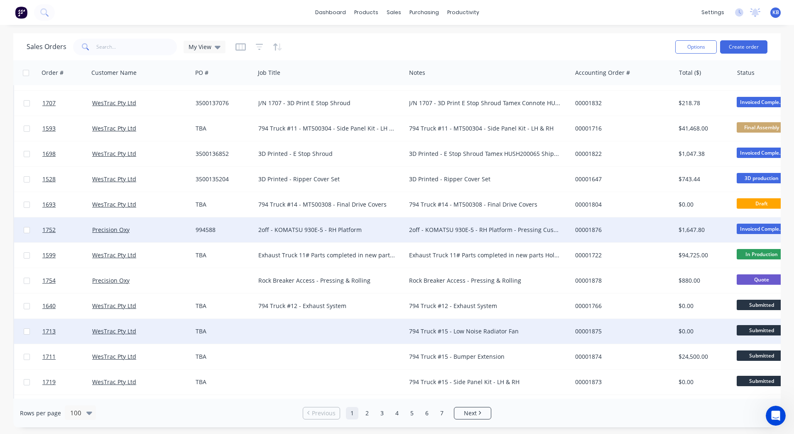
click at [417, 334] on div "794 Truck #15 - Low Noise Radiator Fan" at bounding box center [484, 331] width 151 height 8
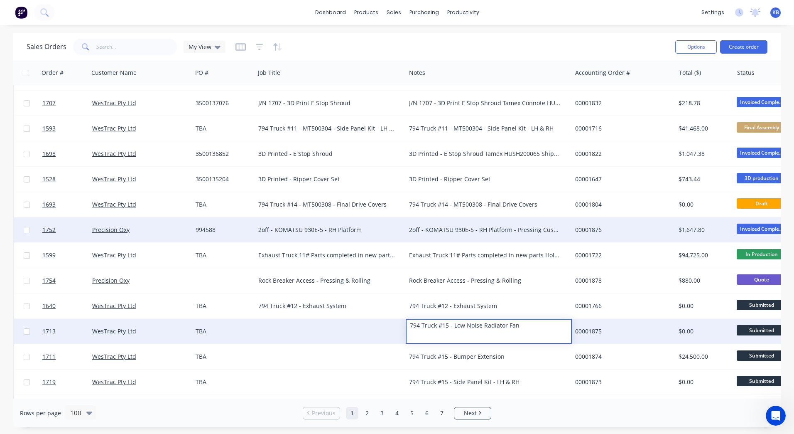
drag, startPoint x: 547, startPoint y: 330, endPoint x: 407, endPoint y: 331, distance: 140.4
click at [407, 331] on div "794 Truck #15 - Low Noise Radiator Fan" at bounding box center [489, 326] width 164 height 12
click at [350, 332] on div at bounding box center [330, 331] width 151 height 25
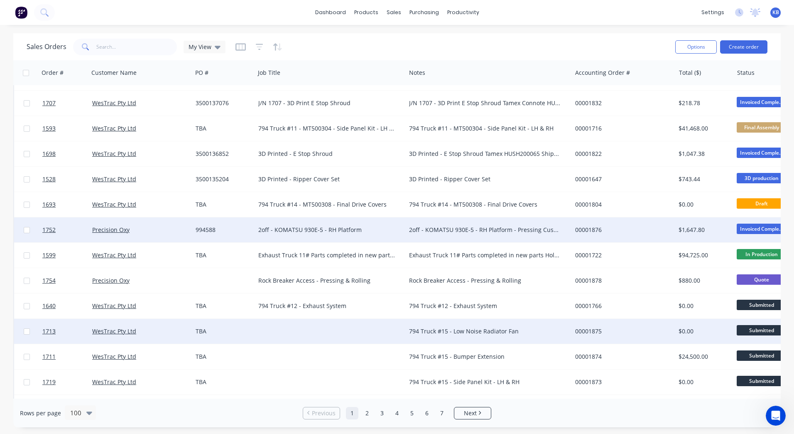
click at [310, 330] on div at bounding box center [330, 331] width 151 height 25
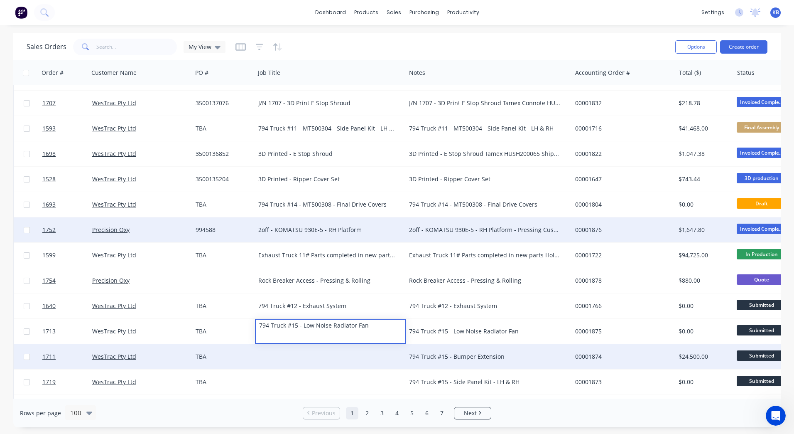
click at [448, 352] on div "794 Truck #15 - Bumper Extension" at bounding box center [489, 356] width 166 height 25
click at [488, 357] on div "794 Truck #15 - Bumper Extension" at bounding box center [484, 356] width 151 height 8
drag, startPoint x: 410, startPoint y: 352, endPoint x: 359, endPoint y: 350, distance: 51.6
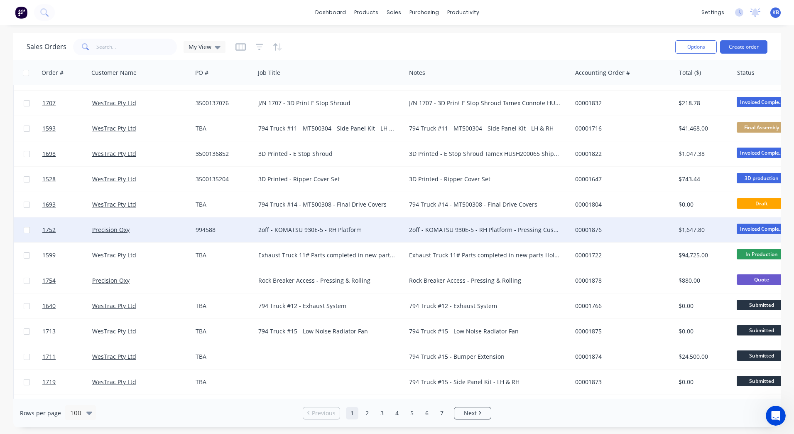
click at [445, 353] on div "794 Truck #15 - Bumper Extension" at bounding box center [484, 356] width 151 height 8
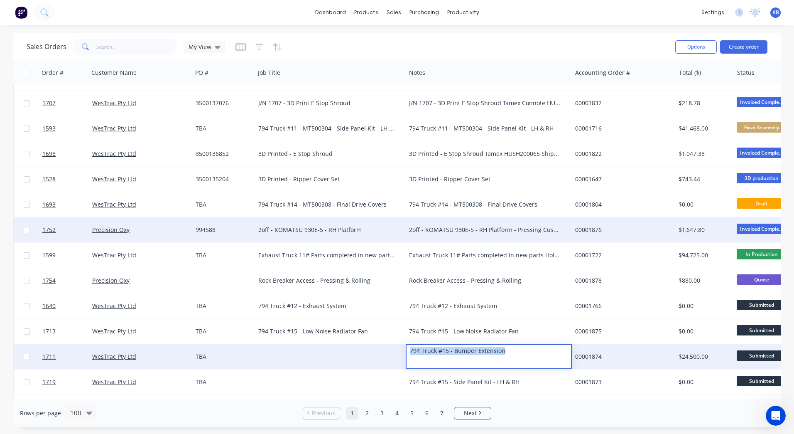
drag, startPoint x: 503, startPoint y: 353, endPoint x: 363, endPoint y: 350, distance: 139.6
click at [363, 350] on div "1711 WesTrac Pty Ltd TBA 794 Truck #15 - Bumper Extension 00001874 $24,500.00 S…" at bounding box center [520, 356] width 1013 height 25
click at [290, 350] on div at bounding box center [330, 356] width 151 height 25
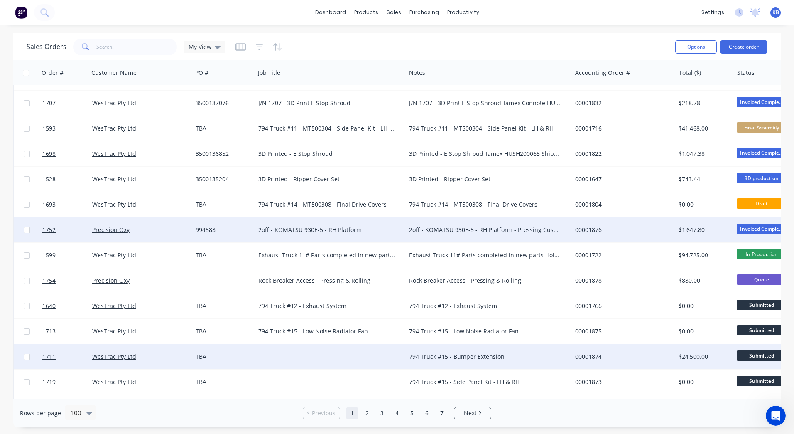
click at [282, 352] on div at bounding box center [330, 356] width 151 height 25
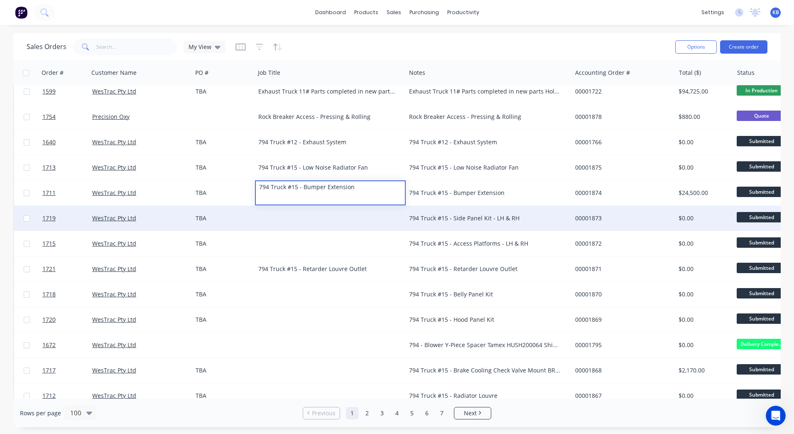
scroll to position [1537, 0]
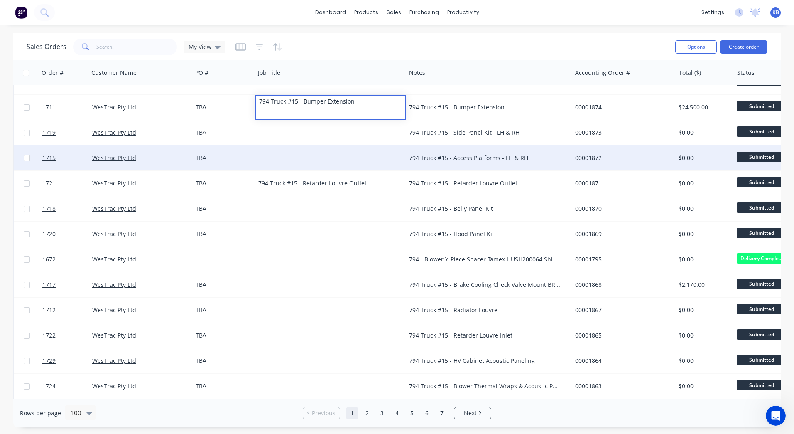
click at [427, 149] on div "794 Truck #15 - Access Platforms - LH & RH" at bounding box center [489, 157] width 166 height 25
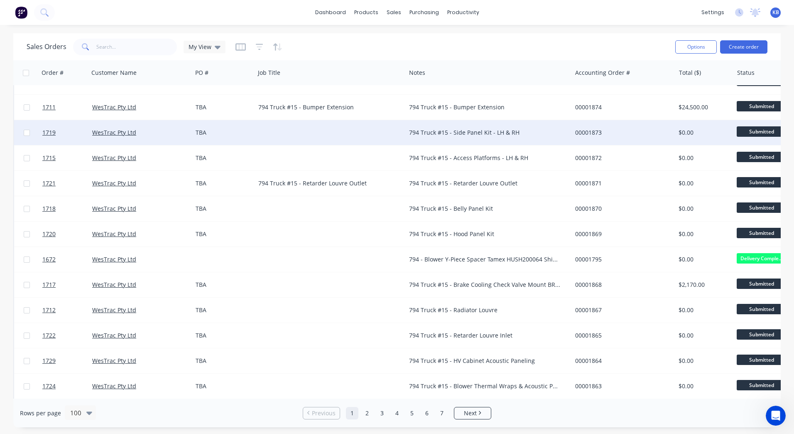
click at [440, 134] on div "794 Truck #15 - Side Panel Kit - LH & RH" at bounding box center [484, 132] width 151 height 8
drag, startPoint x: 529, startPoint y: 123, endPoint x: 397, endPoint y: 128, distance: 131.8
click at [404, 128] on div "1719 WesTrac Pty Ltd TBA 794 Truck #15 - Side Panel Kit - LH & RH 00001873 $0.0…" at bounding box center [520, 132] width 1013 height 25
click at [301, 137] on div at bounding box center [330, 132] width 151 height 25
click at [294, 131] on div at bounding box center [330, 132] width 151 height 25
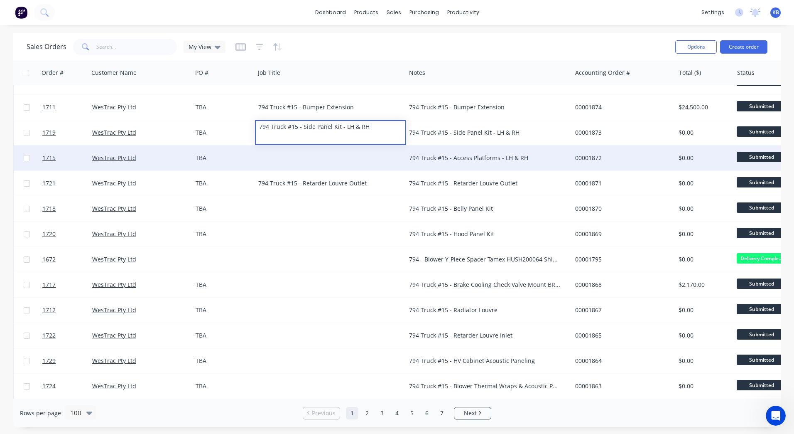
click at [503, 159] on div "794 Truck #15 - Access Platforms - LH & RH" at bounding box center [484, 158] width 151 height 8
click at [536, 155] on div "794 Truck #15 - Access Platforms - LH & RH" at bounding box center [484, 158] width 151 height 8
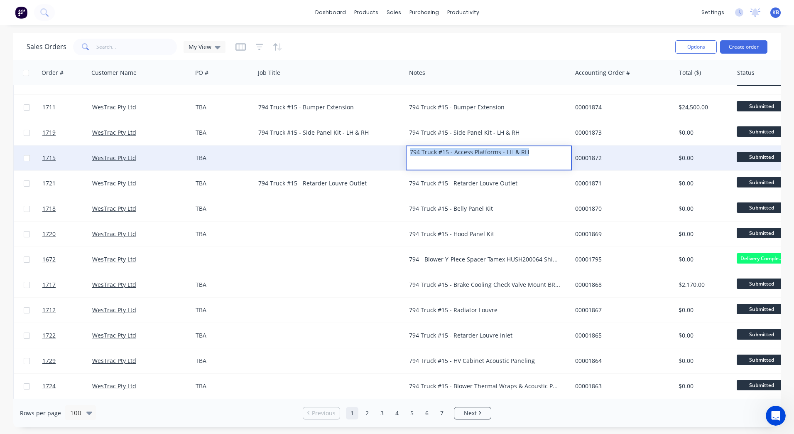
drag, startPoint x: 536, startPoint y: 155, endPoint x: 385, endPoint y: 157, distance: 150.9
click at [385, 157] on div "1715 WesTrac Pty Ltd TBA 794 Truck #15 - Access Platforms - LH & RH 00001872 $0…" at bounding box center [520, 157] width 1013 height 25
click at [281, 160] on div at bounding box center [330, 157] width 151 height 25
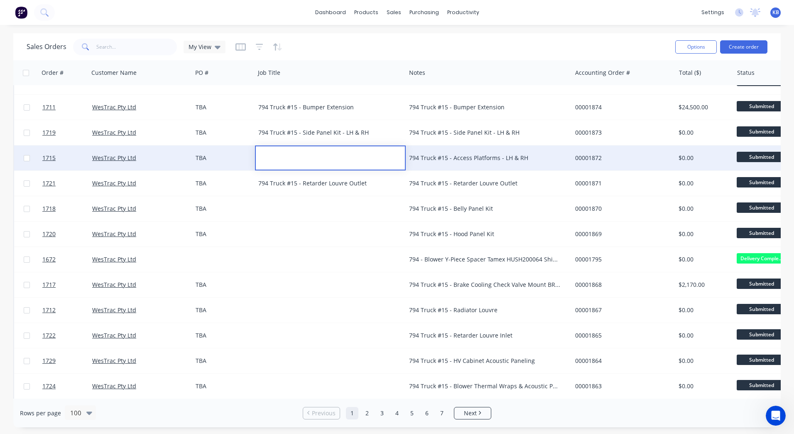
click at [285, 155] on div at bounding box center [330, 152] width 149 height 12
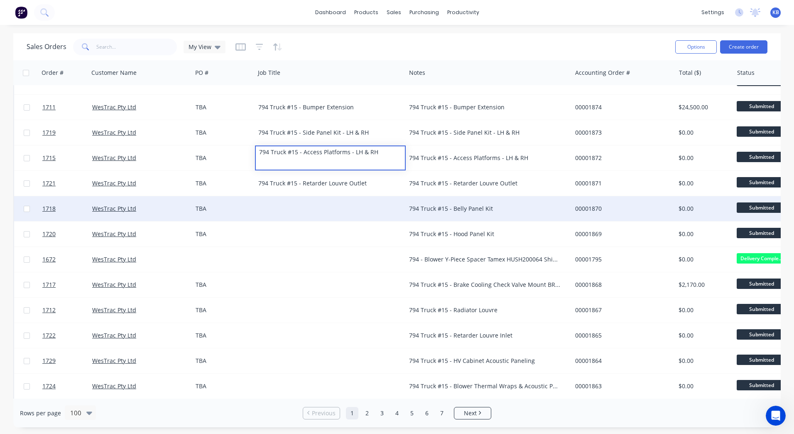
click at [453, 205] on div "794 Truck #15 - Belly Panel Kit" at bounding box center [484, 208] width 151 height 8
click at [511, 205] on div "794 Truck #15 - Belly Panel Kit" at bounding box center [484, 208] width 151 height 8
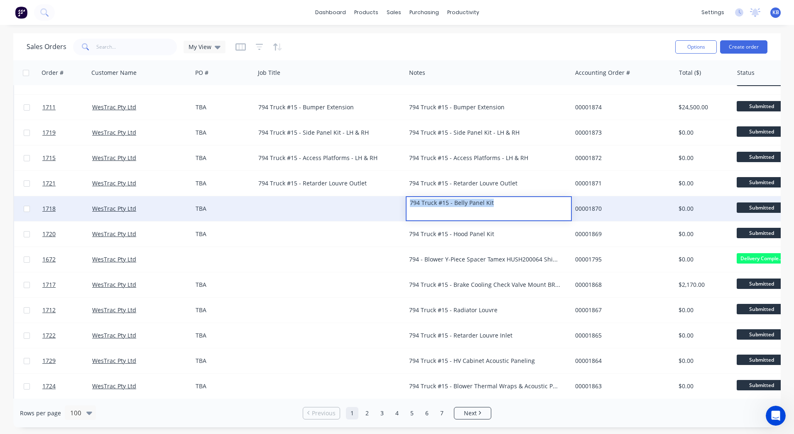
drag, startPoint x: 511, startPoint y: 205, endPoint x: 374, endPoint y: 203, distance: 137.1
click at [375, 203] on div "1718 WesTrac Pty Ltd TBA 794 Truck #15 - Belly Panel Kit 00001870 $0.00 Submitt…" at bounding box center [520, 208] width 1013 height 25
click at [310, 204] on div at bounding box center [330, 208] width 151 height 25
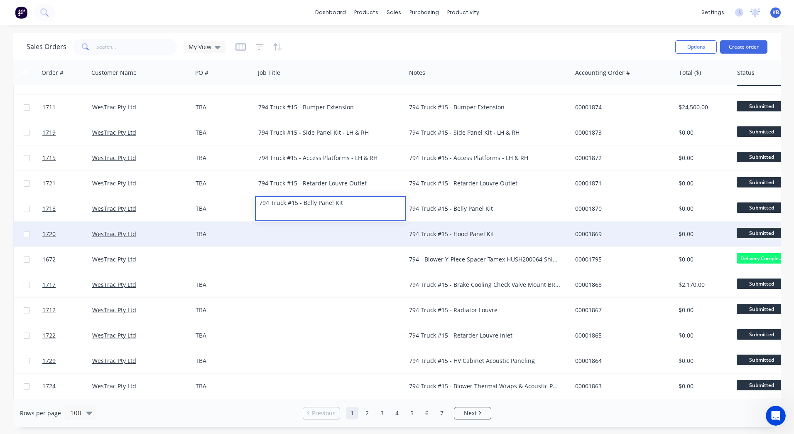
click at [444, 231] on div "794 Truck #15 - Hood Panel Kit" at bounding box center [484, 234] width 151 height 8
click at [505, 230] on div "794 Truck #15 - Hood Panel Kit" at bounding box center [484, 234] width 151 height 8
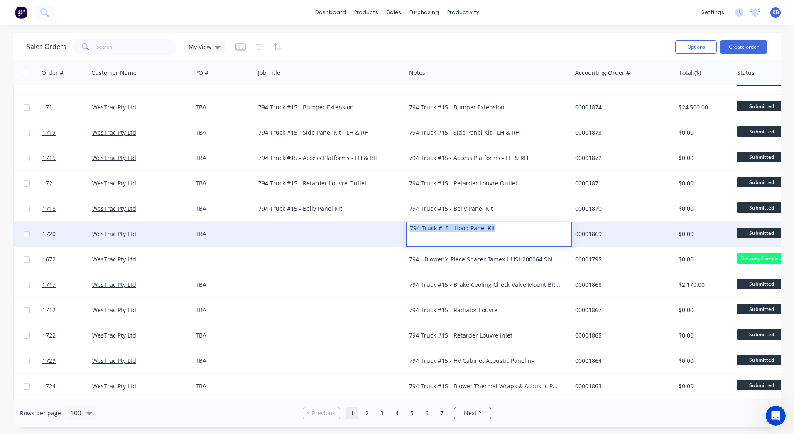
drag, startPoint x: 505, startPoint y: 230, endPoint x: 403, endPoint y: 229, distance: 102.2
click at [403, 229] on div "1720 WesTrac Pty Ltd TBA 794 Truck #15 - Hood Panel Kit 00001869 $0.00 Submitte…" at bounding box center [520, 233] width 1013 height 25
click at [329, 227] on div at bounding box center [330, 233] width 151 height 25
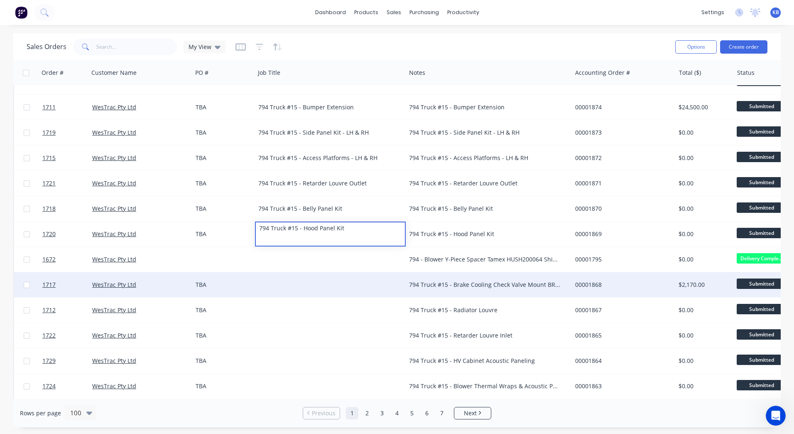
click at [440, 284] on div "794 Truck #15 - Brake Cooling Check Valve Mount BRKT" at bounding box center [484, 284] width 151 height 8
click at [496, 282] on div "794 Truck #15 - Brake Cooling Check Valve Mount BRKT" at bounding box center [484, 284] width 151 height 8
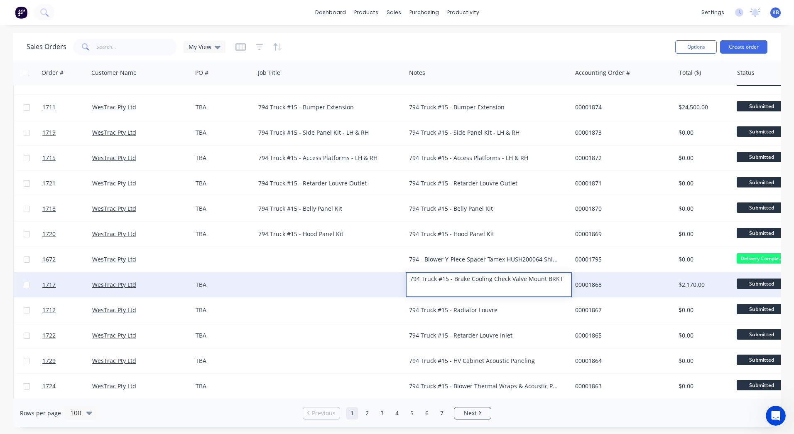
click at [570, 280] on div "794 Truck #15 - Brake Cooling Check Valve Mount BRKT" at bounding box center [489, 279] width 164 height 12
drag, startPoint x: 566, startPoint y: 280, endPoint x: 337, endPoint y: 277, distance: 229.0
click at [337, 277] on div "1717 WesTrac Pty Ltd TBA 794 Truck #15 - Brake Cooling Check Valve Mount BRKT 0…" at bounding box center [520, 284] width 1013 height 25
click at [283, 277] on div at bounding box center [330, 284] width 151 height 25
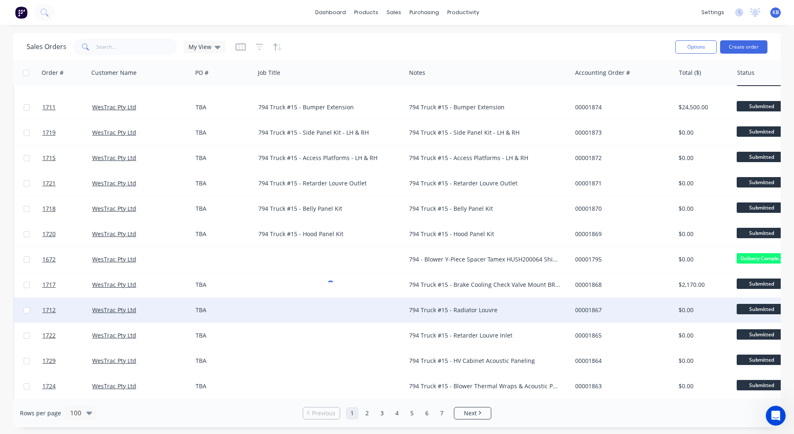
click at [435, 312] on div "794 Truck #15 - Radiator Louvre" at bounding box center [484, 310] width 151 height 8
click at [462, 310] on div "794 Truck #15 - Radiator Louvre" at bounding box center [484, 310] width 151 height 8
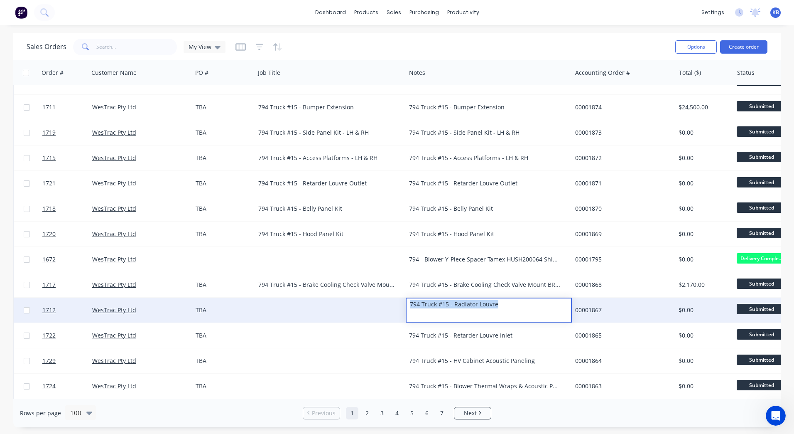
drag, startPoint x: 508, startPoint y: 309, endPoint x: 351, endPoint y: 305, distance: 157.1
click at [351, 305] on div "1712 WesTrac Pty Ltd TBA 794 Truck #15 - Radiator Louvre 00001867 $0.00 Submitt…" at bounding box center [520, 310] width 1013 height 25
click at [285, 301] on div at bounding box center [330, 310] width 151 height 25
click at [277, 304] on div at bounding box center [330, 310] width 151 height 25
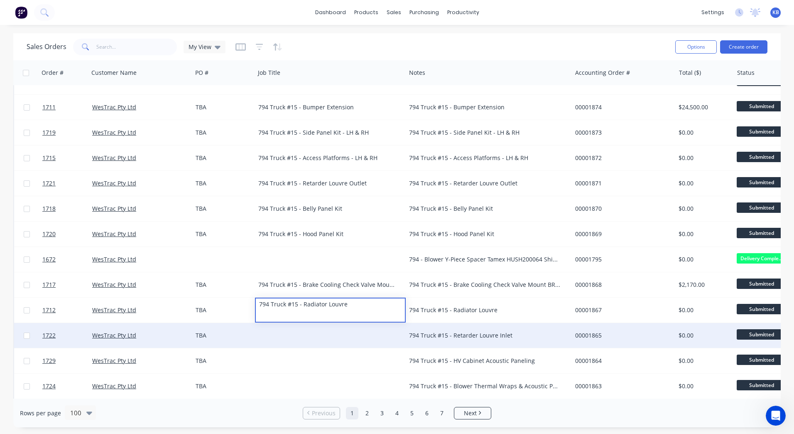
click at [446, 332] on div "794 Truck #15 - Retarder Louvre Inlet" at bounding box center [484, 335] width 151 height 8
click at [478, 331] on div "794 Truck #15 - Retarder Louvre Inlet" at bounding box center [484, 335] width 151 height 8
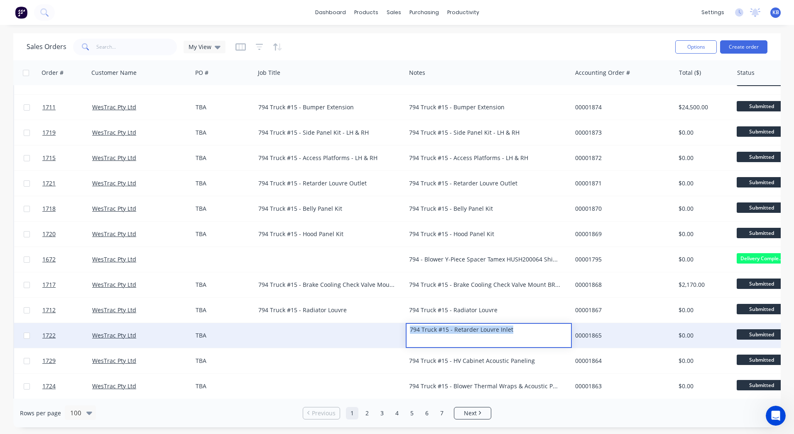
drag, startPoint x: 478, startPoint y: 331, endPoint x: 390, endPoint y: 331, distance: 88.5
click at [390, 331] on div "1722 WesTrac Pty Ltd TBA 794 Truck #15 - Retarder Louvre Inlet 00001865 $0.00 S…" at bounding box center [520, 335] width 1013 height 25
click at [342, 329] on div at bounding box center [330, 335] width 151 height 25
click at [315, 327] on div at bounding box center [330, 335] width 151 height 25
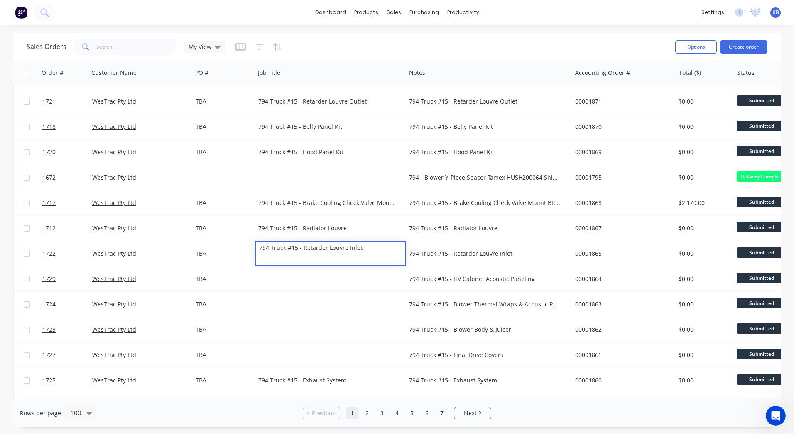
scroll to position [1662, 0]
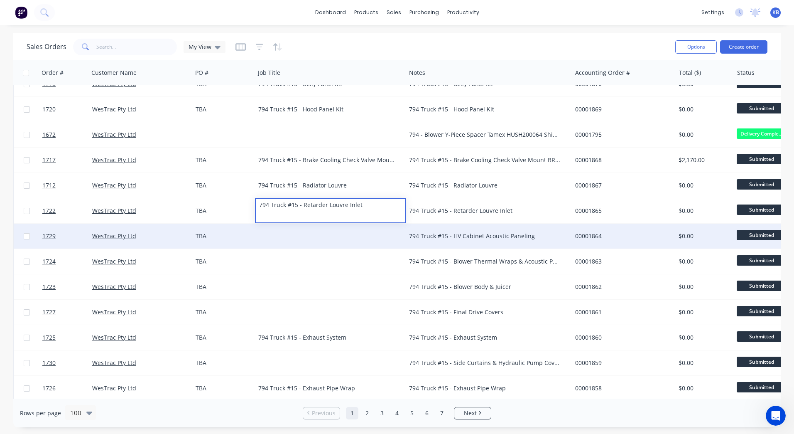
click at [458, 236] on div "794 Truck #15 - HV Cabinet Acoustic Paneling" at bounding box center [484, 236] width 151 height 8
click at [470, 229] on div "794 Truck #15 - HV Cabinet Acoustic Paneling" at bounding box center [489, 236] width 166 height 25
drag, startPoint x: 541, startPoint y: 236, endPoint x: 366, endPoint y: 229, distance: 174.7
click at [445, 233] on div "794 Truck #15 - HV Cabinet Acoustic Paneling" at bounding box center [484, 236] width 151 height 8
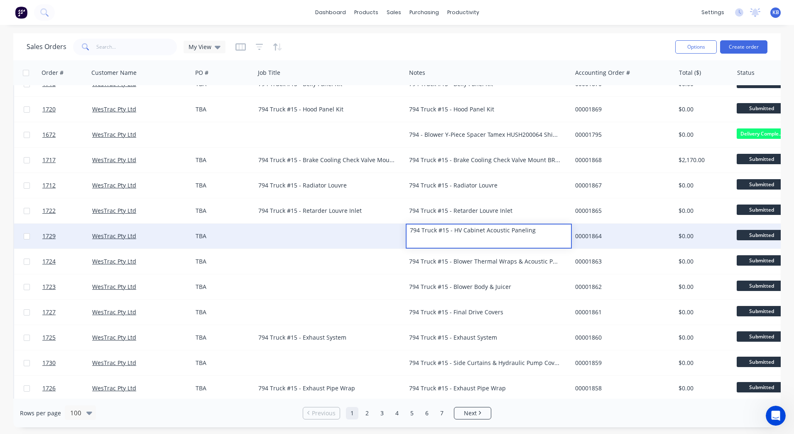
drag, startPoint x: 504, startPoint y: 233, endPoint x: 404, endPoint y: 231, distance: 100.6
click at [404, 231] on div "1729 WesTrac Pty Ltd TBA 794 Truck #15 - HV Cabinet Acoustic Paneling 00001864 …" at bounding box center [520, 236] width 1013 height 25
click at [289, 231] on div at bounding box center [330, 236] width 151 height 25
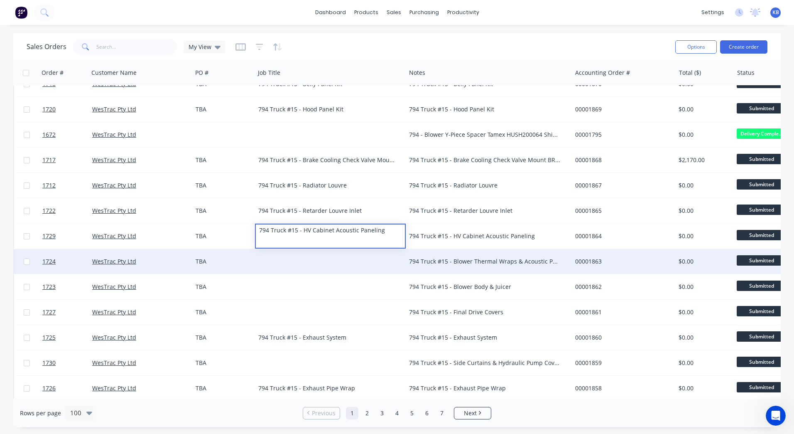
click at [424, 262] on div "794 Truck #15 - Blower Thermal Wraps & Acoustic Panels" at bounding box center [484, 261] width 151 height 8
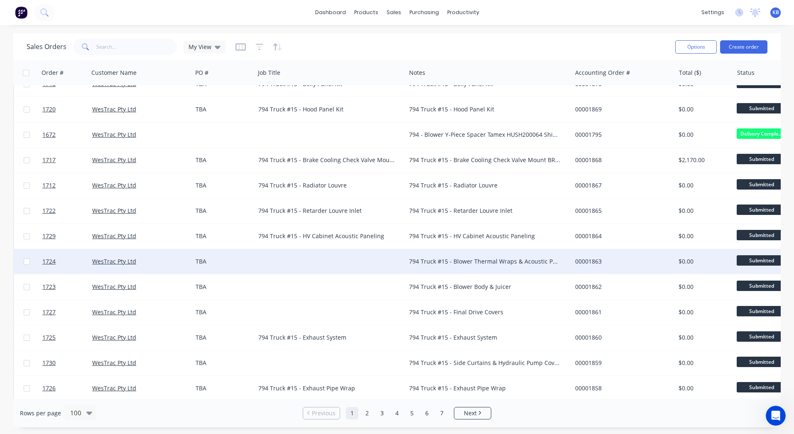
click at [497, 262] on div "794 Truck #15 - Blower Thermal Wraps & Acoustic Panels" at bounding box center [484, 261] width 151 height 8
drag, startPoint x: 566, startPoint y: 258, endPoint x: 372, endPoint y: 251, distance: 194.2
click at [372, 251] on div "1724 WesTrac Pty Ltd TBA 794 Truck #15 - Blower Thermal Wraps & Acoustic Panels…" at bounding box center [520, 261] width 1013 height 25
click at [269, 255] on div at bounding box center [330, 261] width 151 height 25
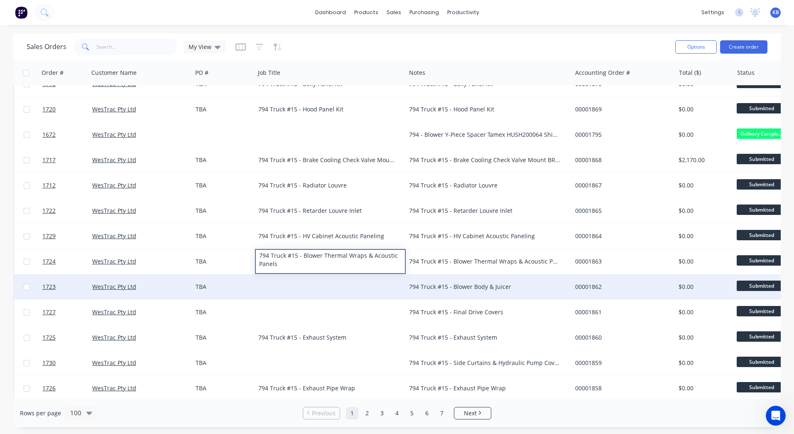
click at [485, 285] on div "794 Truck #15 - Blower Body & Juicer" at bounding box center [484, 287] width 151 height 8
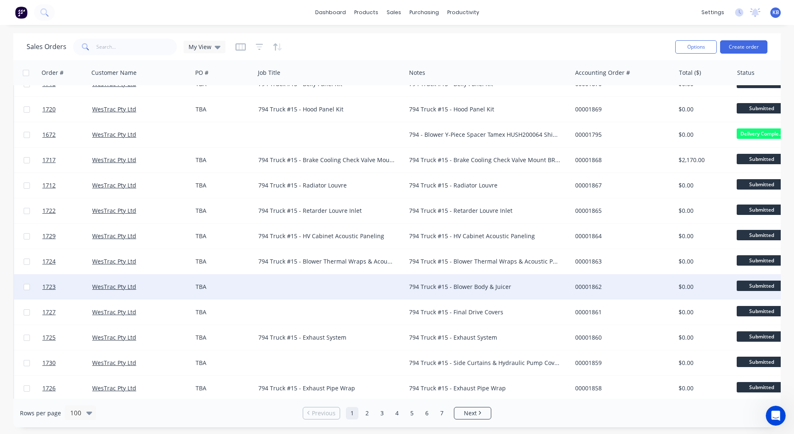
click at [546, 286] on div "794 Truck #15 - Blower Body & Juicer" at bounding box center [484, 287] width 151 height 8
drag, startPoint x: 546, startPoint y: 286, endPoint x: 399, endPoint y: 277, distance: 147.0
click at [400, 277] on div "1723 WesTrac Pty Ltd TBA 794 Truck #15 - Blower Body & Juicer 00001862 $0.00 Su…" at bounding box center [520, 286] width 1013 height 25
click at [332, 275] on div at bounding box center [330, 286] width 151 height 25
click at [317, 278] on div at bounding box center [330, 281] width 149 height 12
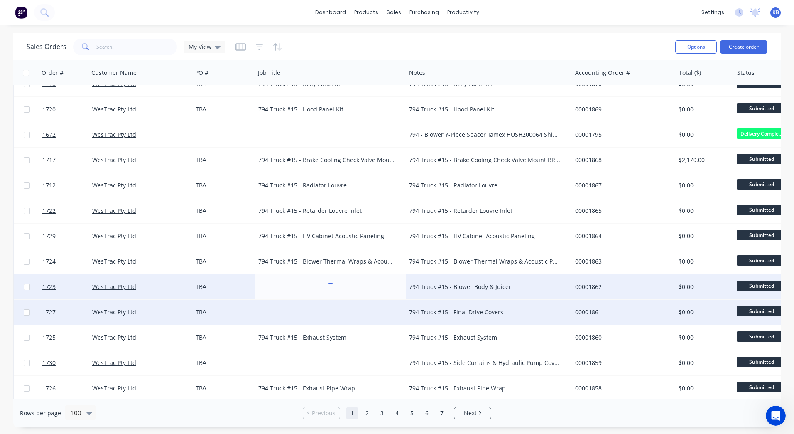
click at [422, 306] on div "794 Truck #15 - Final Drive Covers" at bounding box center [489, 312] width 166 height 25
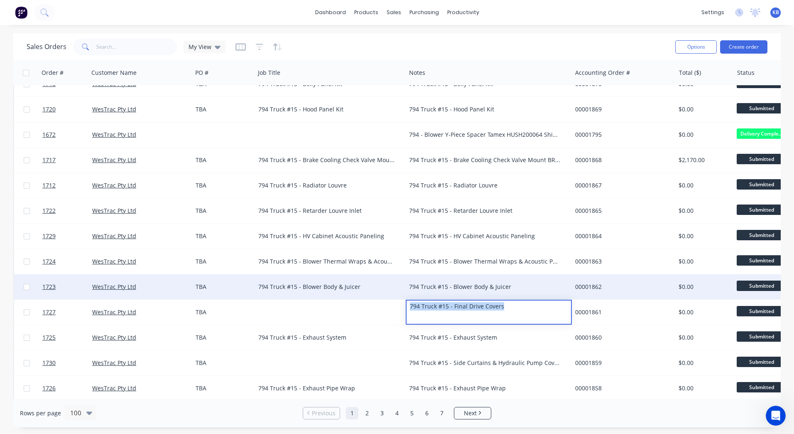
drag, startPoint x: 530, startPoint y: 307, endPoint x: 369, endPoint y: 293, distance: 161.9
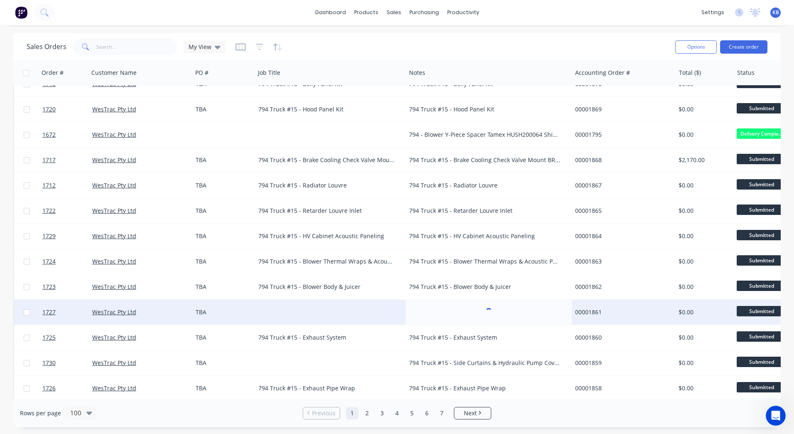
click at [293, 302] on div at bounding box center [330, 312] width 151 height 25
click at [398, 307] on div at bounding box center [330, 312] width 151 height 25
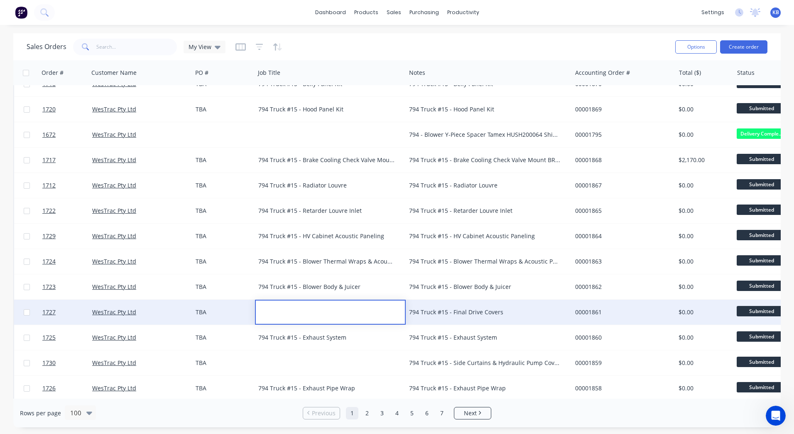
click at [451, 308] on div "794 Truck #15 - Final Drive Covers" at bounding box center [484, 312] width 151 height 8
click at [507, 308] on div "794 Truck #15 - Final Drive Covers" at bounding box center [484, 312] width 151 height 8
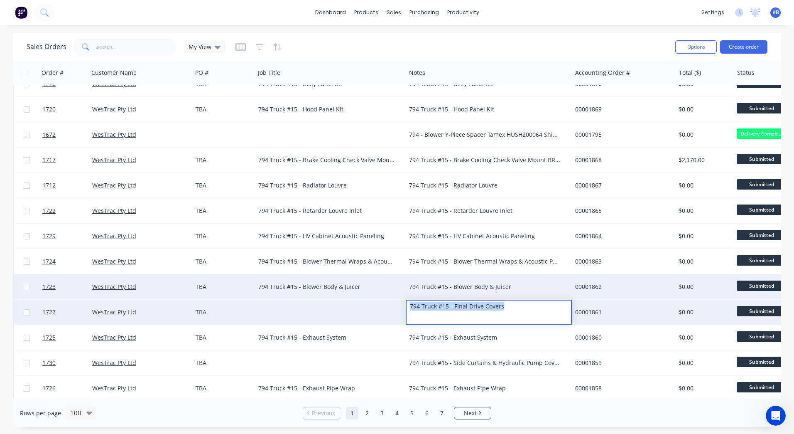
drag, startPoint x: 507, startPoint y: 308, endPoint x: 349, endPoint y: 291, distance: 158.4
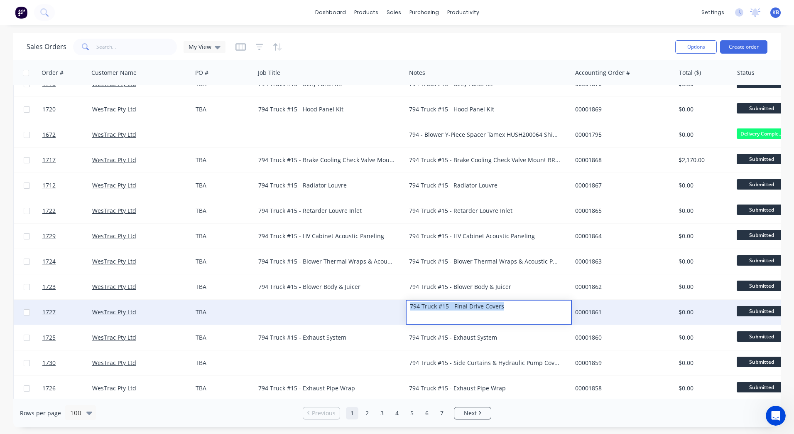
click at [255, 305] on div at bounding box center [330, 312] width 151 height 25
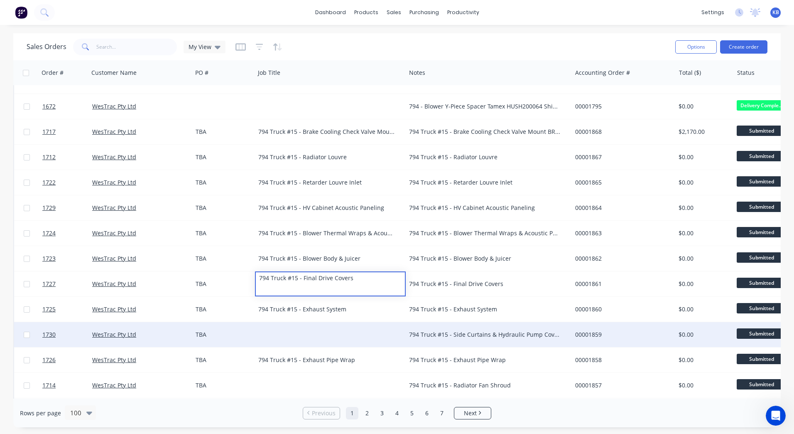
scroll to position [1704, 0]
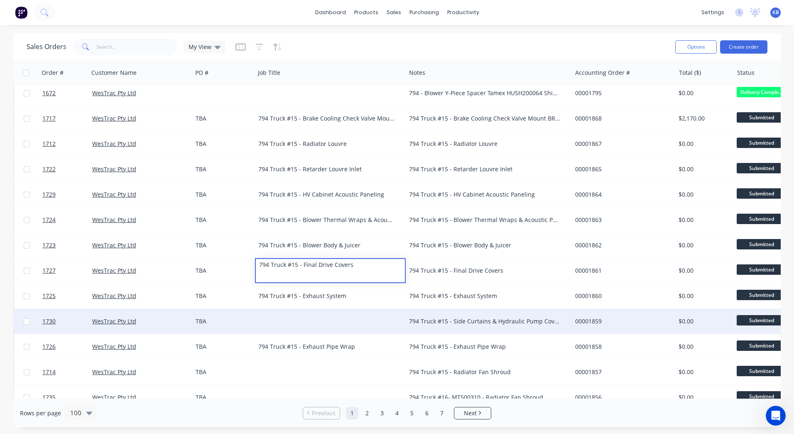
click at [467, 321] on div "794 Truck #15 - Side Curtains & Hydraulic Pump Covers" at bounding box center [484, 321] width 151 height 8
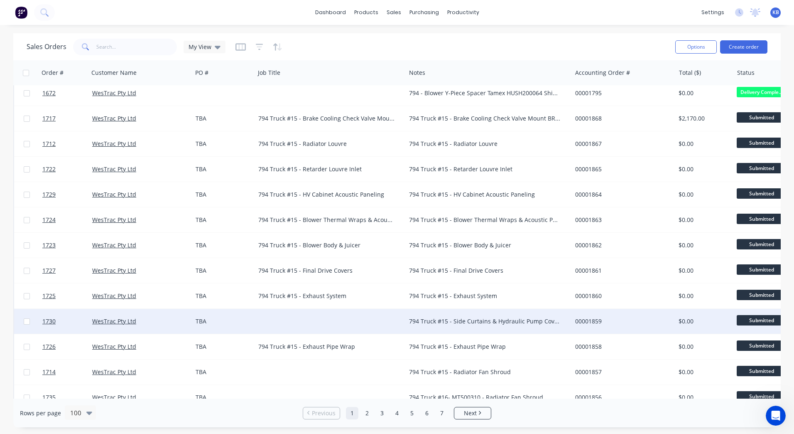
click at [552, 323] on div "794 Truck #15 - Side Curtains & Hydraulic Pump Covers" at bounding box center [484, 321] width 151 height 8
drag, startPoint x: 569, startPoint y: 322, endPoint x: 435, endPoint y: 327, distance: 133.9
click at [469, 326] on div "794 Truck #15 - Side Curtains & Hydraulic Pump Covers" at bounding box center [489, 321] width 166 height 25
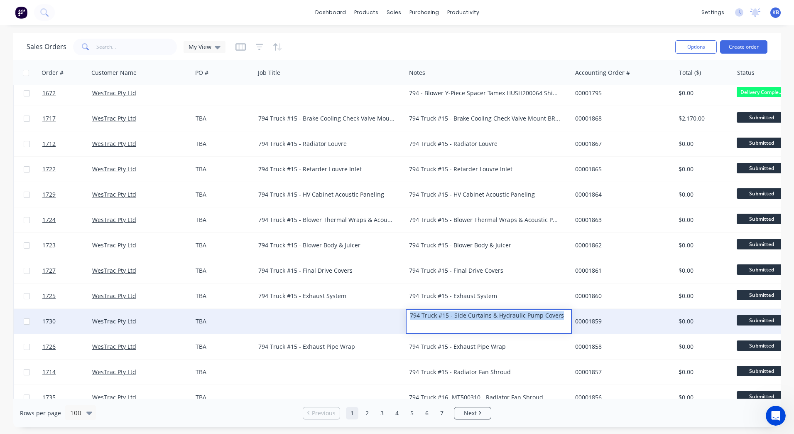
drag, startPoint x: 567, startPoint y: 314, endPoint x: 397, endPoint y: 313, distance: 169.9
click at [397, 313] on div "1730 WesTrac Pty Ltd TBA 794 Truck #15 - Side Curtains & Hydraulic Pump Covers …" at bounding box center [520, 321] width 1013 height 25
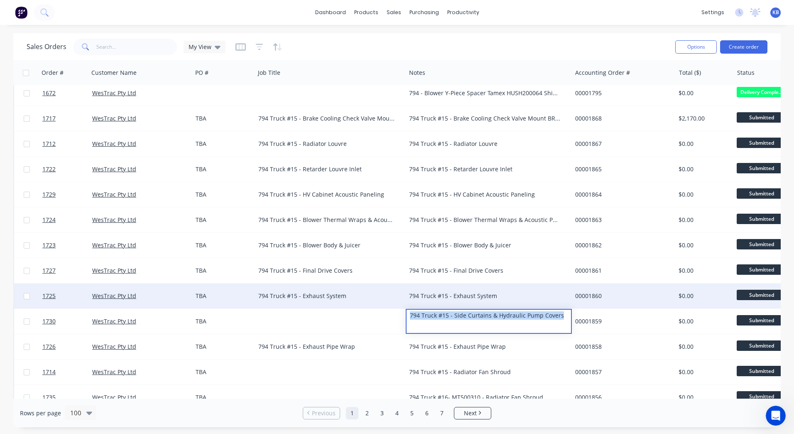
click at [305, 308] on div "794 Truck #15 - Exhaust System" at bounding box center [330, 295] width 151 height 25
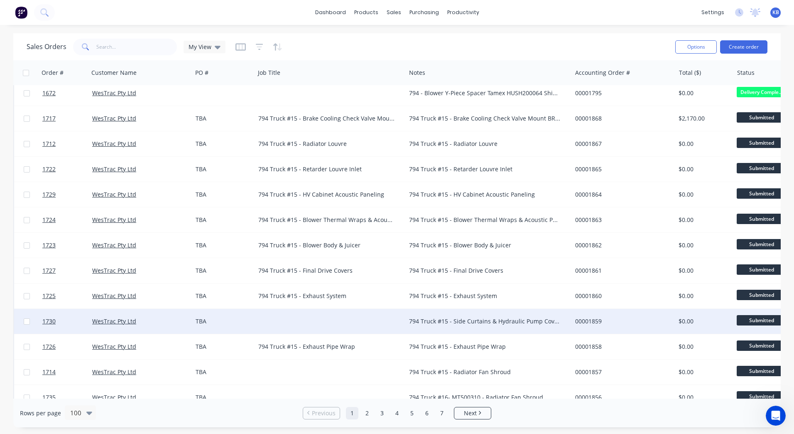
click at [299, 312] on div at bounding box center [330, 321] width 151 height 25
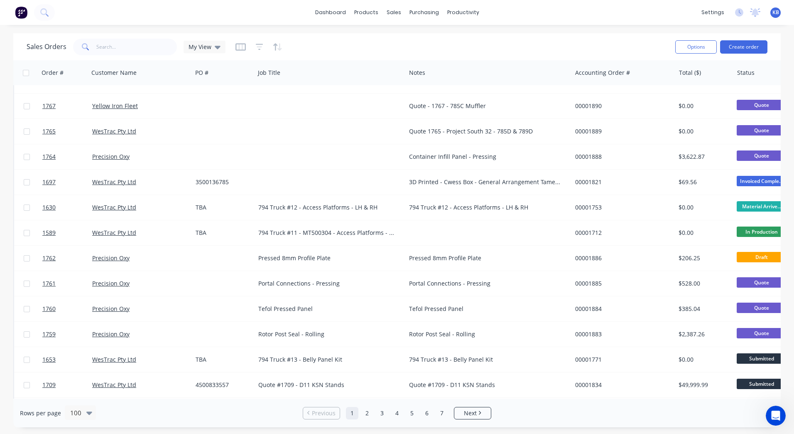
scroll to position [813, 0]
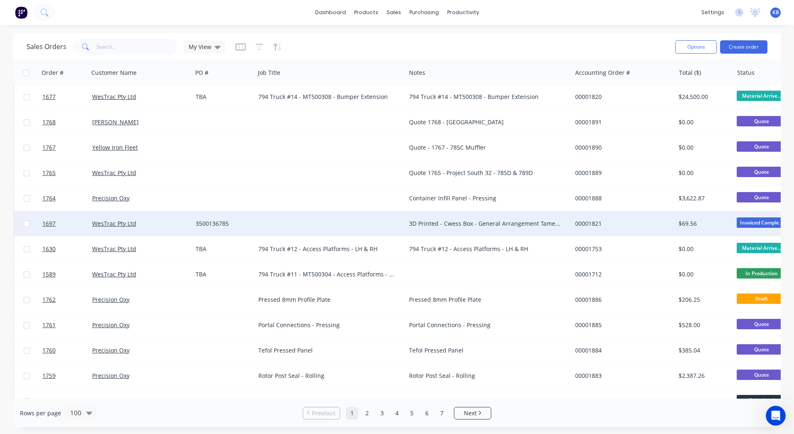
click at [468, 219] on div "3D Printed - Cwess Box - General Arrangement Tamex Connote HUSH200069 Shipped D…" at bounding box center [484, 223] width 151 height 8
drag, startPoint x: 548, startPoint y: 224, endPoint x: 398, endPoint y: 217, distance: 150.2
click at [400, 217] on div "1697 WesTrac Pty Ltd 3500136785 3D Printed - Cwess Box - General Arrangement Ta…" at bounding box center [520, 223] width 1013 height 25
click at [334, 213] on div at bounding box center [330, 223] width 151 height 25
click at [312, 221] on div at bounding box center [330, 223] width 151 height 25
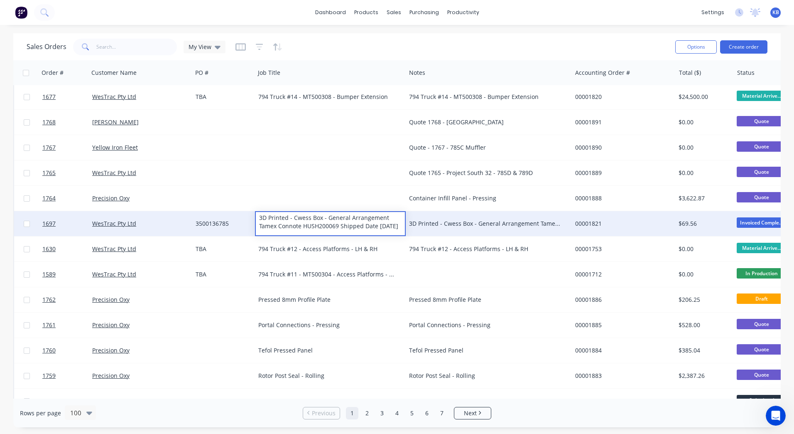
drag, startPoint x: 317, startPoint y: 231, endPoint x: 256, endPoint y: 224, distance: 61.8
click at [256, 224] on div "3D Printed - Cwess Box - General Arrangement Tamex Connote HUSH200069 Shipped D…" at bounding box center [330, 222] width 149 height 20
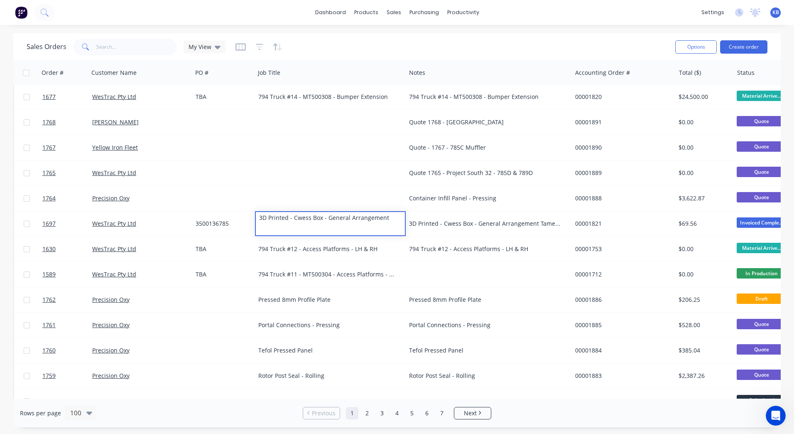
click at [455, 221] on div "3D Printed - Cwess Box - General Arrangement Tamex Connote HUSH200069 Shipped D…" at bounding box center [484, 223] width 151 height 8
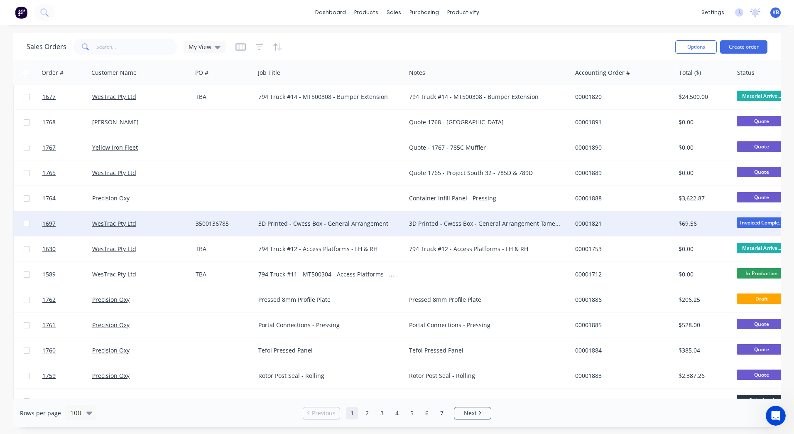
click at [231, 226] on div "3500136785" at bounding box center [222, 223] width 53 height 8
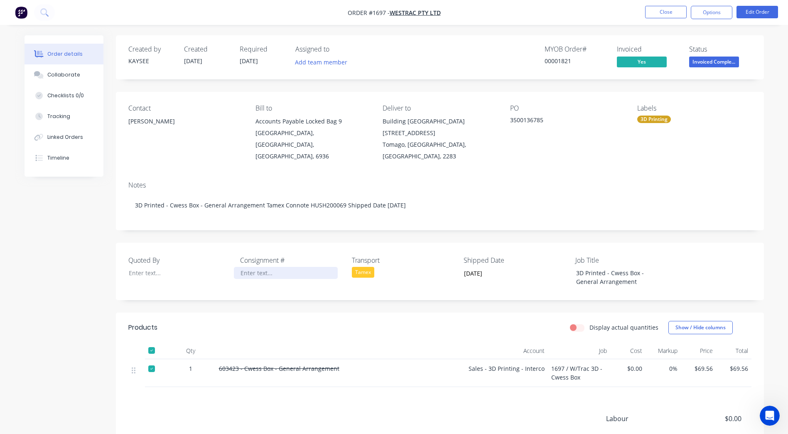
click at [245, 267] on div at bounding box center [286, 273] width 104 height 12
click at [425, 209] on div "Notes 3D Printed - Cwess Box - General Arrangement Tamex Connote HUSH200069 Shi…" at bounding box center [440, 203] width 648 height 56
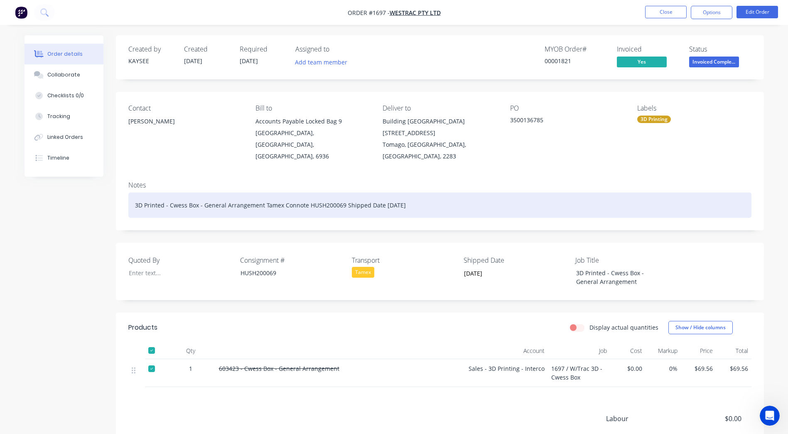
drag, startPoint x: 431, startPoint y: 196, endPoint x: 261, endPoint y: 197, distance: 169.5
click at [261, 197] on div "3D Printed - Cwess Box - General Arrangement Tamex Connote HUSH200069 Shipped D…" at bounding box center [439, 204] width 623 height 25
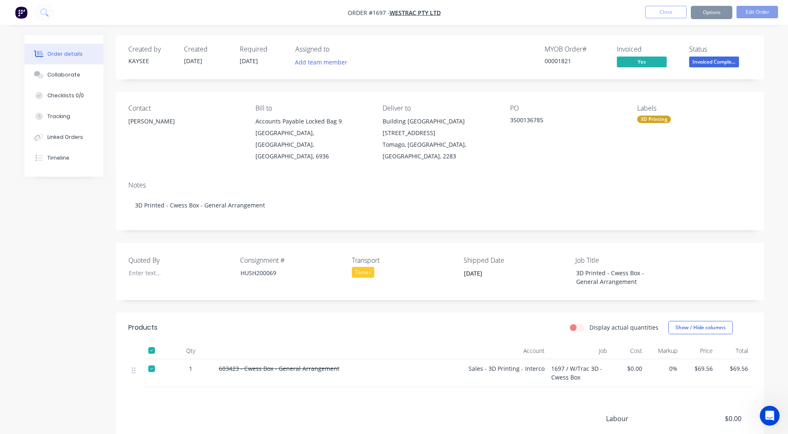
click at [656, 18] on li "Close" at bounding box center [666, 12] width 42 height 13
click at [658, 13] on button "Close" at bounding box center [666, 12] width 42 height 12
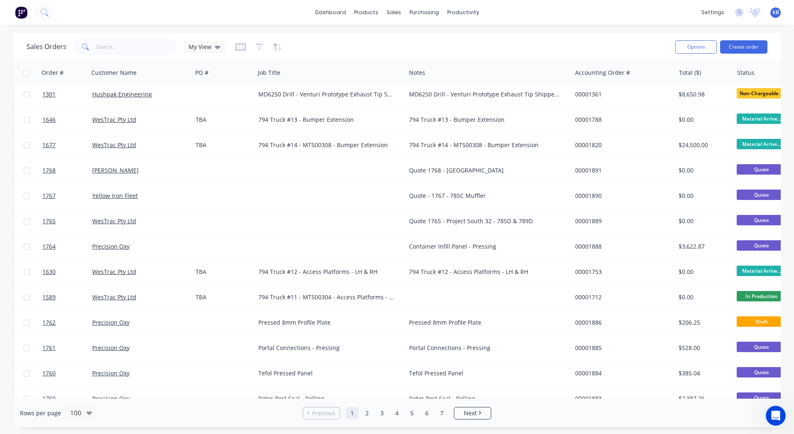
scroll to position [789, 0]
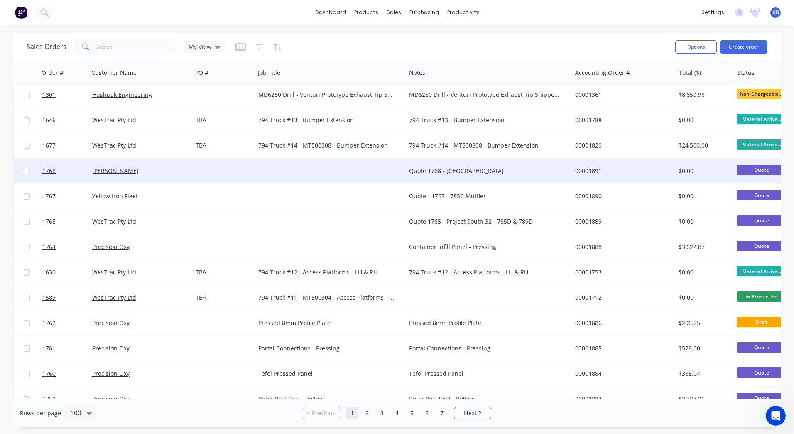
click at [456, 176] on div "Quote 1768 - Hushclad" at bounding box center [489, 170] width 166 height 25
drag, startPoint x: 496, startPoint y: 174, endPoint x: 484, endPoint y: 177, distance: 12.6
click at [303, 162] on div at bounding box center [330, 170] width 151 height 25
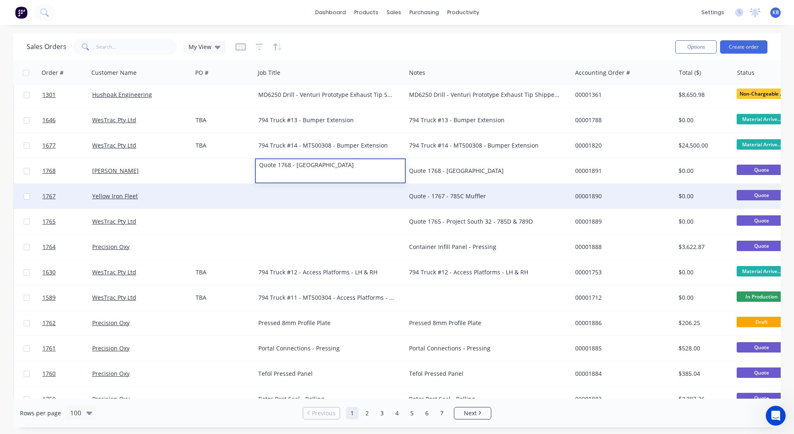
click at [457, 202] on div "Quote - 1767 - 785C Muffler" at bounding box center [489, 196] width 166 height 25
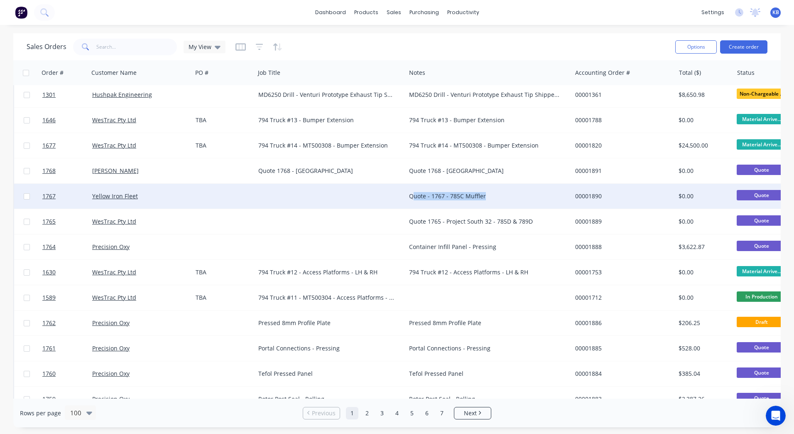
drag, startPoint x: 503, startPoint y: 198, endPoint x: 414, endPoint y: 199, distance: 88.9
click at [414, 199] on div "Quote - 1767 - 785C Muffler" at bounding box center [484, 196] width 151 height 8
click at [502, 192] on div "Quote - 1767 - 785C Muffler" at bounding box center [489, 196] width 166 height 25
drag, startPoint x: 502, startPoint y: 192, endPoint x: 389, endPoint y: 189, distance: 112.6
click at [390, 189] on div "1767 Yellow Iron Fleet Quote - 1767 - 785C Muffler 00001890 $0.00 Quote Select.…" at bounding box center [520, 196] width 1013 height 25
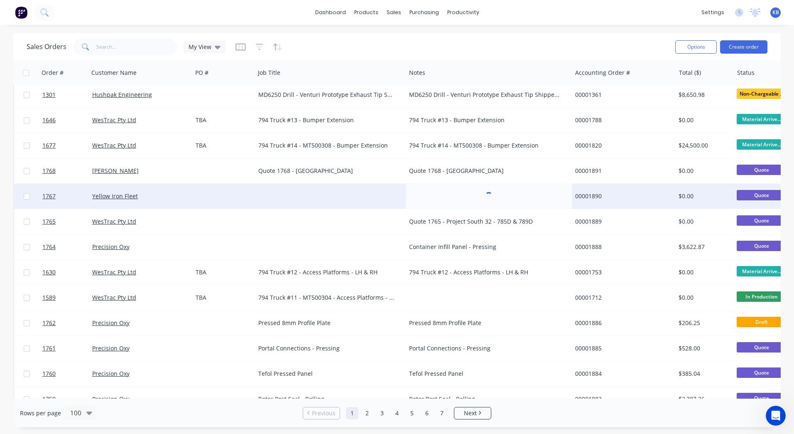
click at [284, 188] on div at bounding box center [330, 196] width 151 height 25
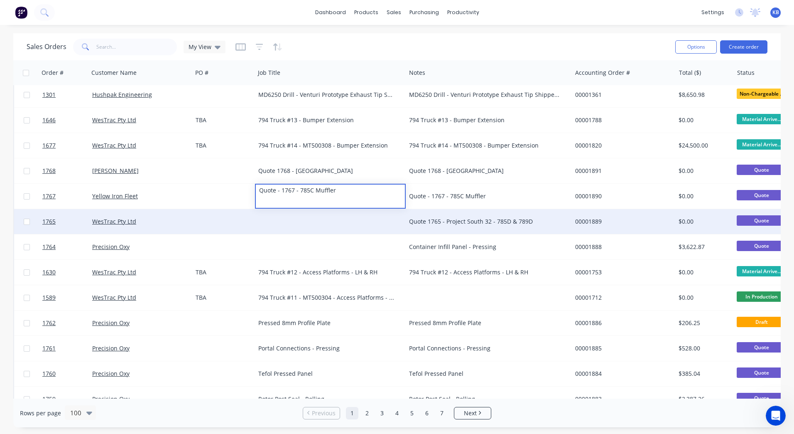
click at [514, 229] on div "Quote 1765 - Project South 32 - 785D & 789D" at bounding box center [489, 221] width 166 height 25
click at [539, 223] on div "Quote 1765 - Project South 32 - 785D & 789D" at bounding box center [484, 221] width 151 height 8
drag, startPoint x: 545, startPoint y: 221, endPoint x: 389, endPoint y: 220, distance: 155.8
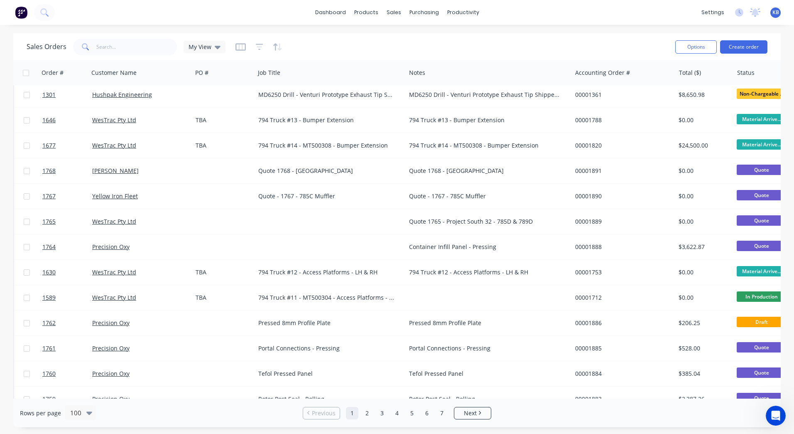
click at [537, 224] on div "Quote 1765 - Project South 32 - 785D & 789D" at bounding box center [484, 221] width 151 height 8
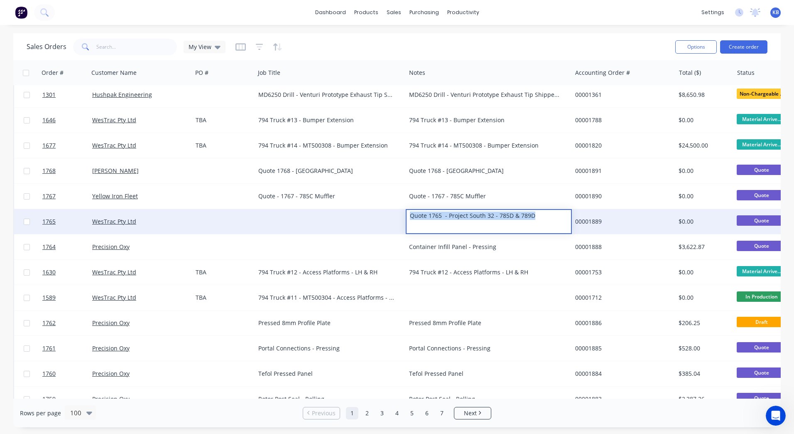
drag, startPoint x: 542, startPoint y: 220, endPoint x: 370, endPoint y: 218, distance: 172.0
click at [370, 218] on div "1765 WesTrac Pty Ltd Quote 1765 - Project South 32 - 785D & 789D 00001889 $0.00…" at bounding box center [520, 221] width 1013 height 25
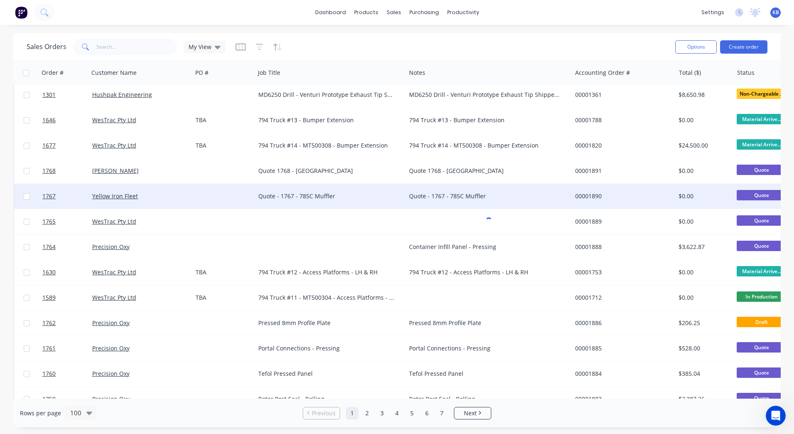
click at [283, 208] on div "Quote - 1767 - 785C Muffler" at bounding box center [330, 196] width 151 height 25
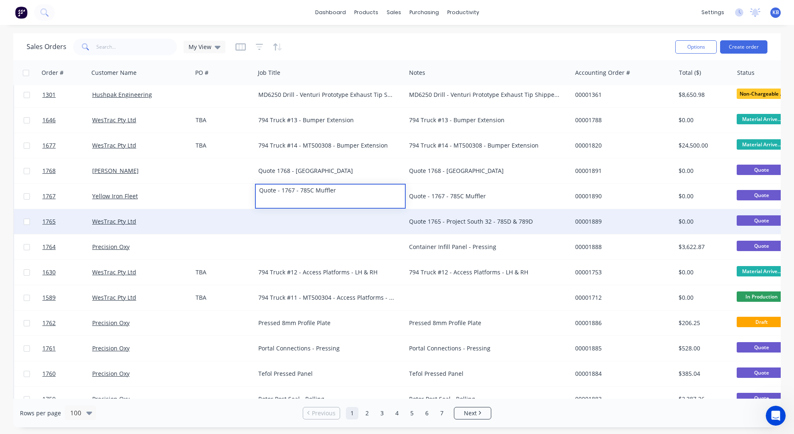
click at [278, 219] on div at bounding box center [330, 221] width 151 height 25
click at [309, 217] on div at bounding box center [330, 221] width 151 height 25
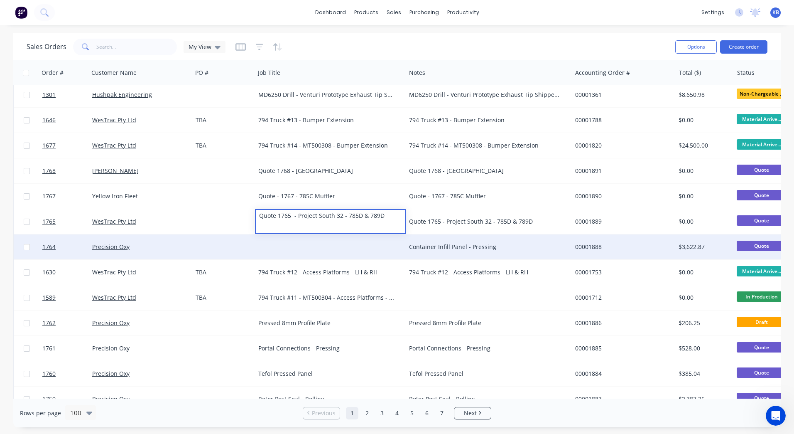
click at [441, 249] on div "Container Infill Panel - Pressing" at bounding box center [484, 247] width 151 height 8
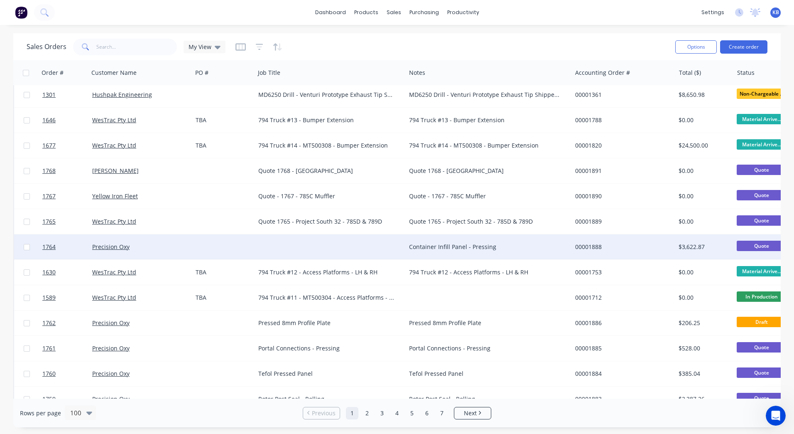
click at [520, 245] on div "Container Infill Panel - Pressing" at bounding box center [484, 247] width 151 height 8
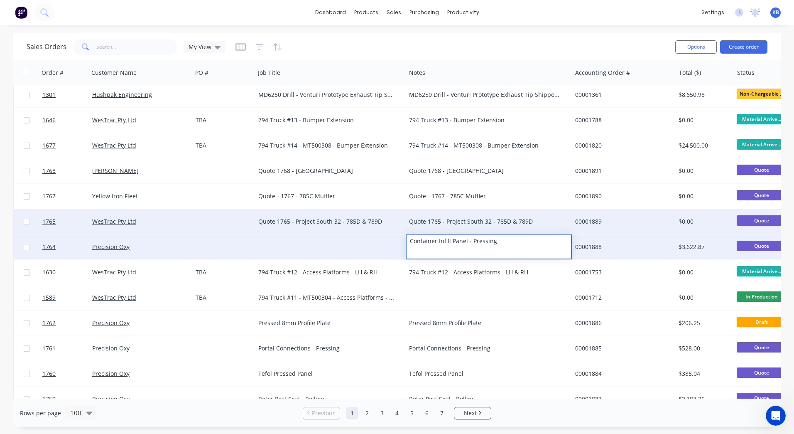
drag, startPoint x: 520, startPoint y: 245, endPoint x: 379, endPoint y: 231, distance: 141.9
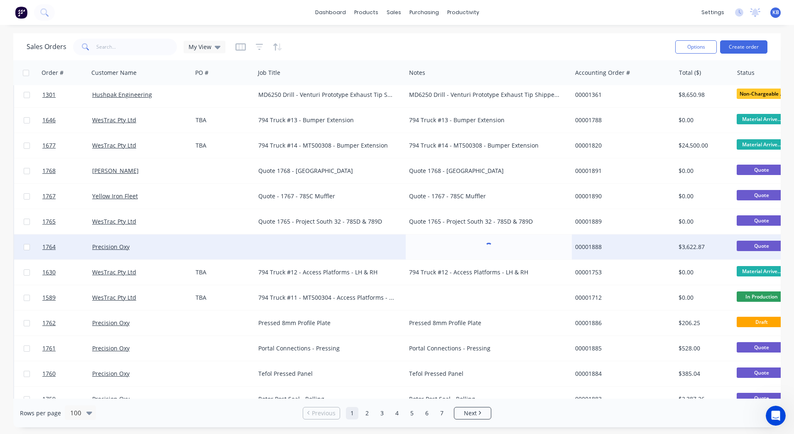
click at [321, 234] on div at bounding box center [330, 246] width 151 height 25
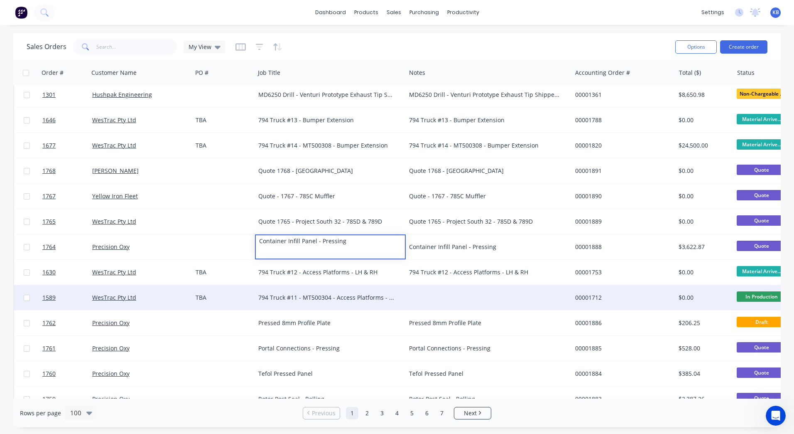
click at [364, 299] on div "794 Truck #11 - MT500304 - Access Platforms - LH & RH" at bounding box center [326, 297] width 137 height 8
click at [388, 297] on div "794 Truck #11 - MT500304 - Access Platforms - LH & RH" at bounding box center [326, 297] width 137 height 8
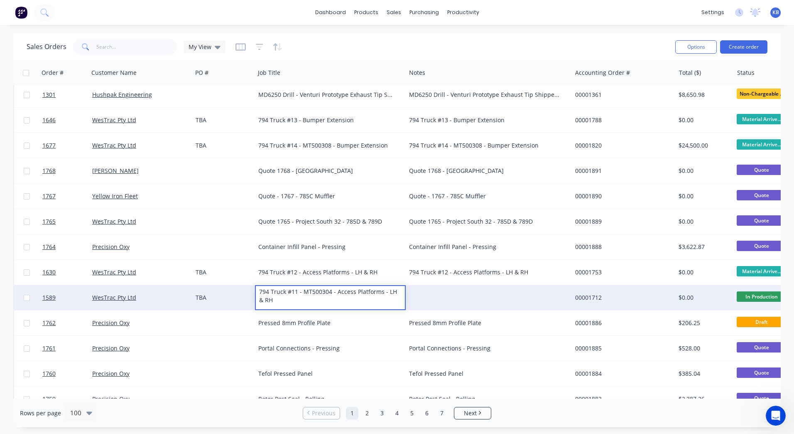
click at [361, 295] on div "794 Truck #11 - MT500304 - Access Platforms - LH & RH" at bounding box center [330, 296] width 149 height 20
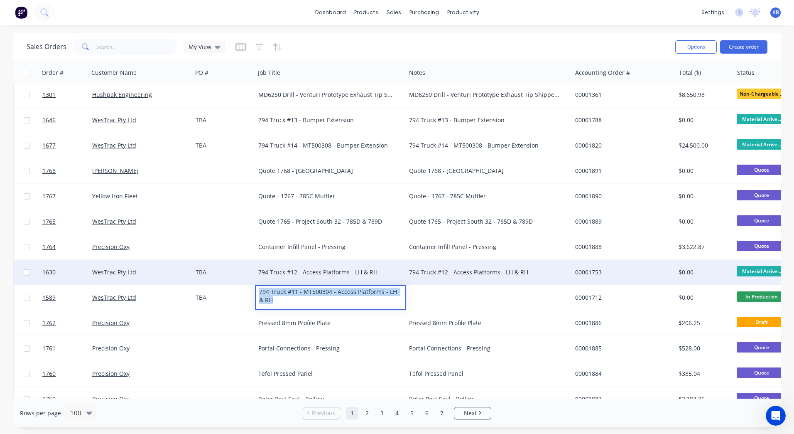
drag, startPoint x: 339, startPoint y: 299, endPoint x: 241, endPoint y: 279, distance: 100.6
click at [465, 278] on div "794 Truck #12 - Access Platforms - LH & RH" at bounding box center [489, 272] width 166 height 25
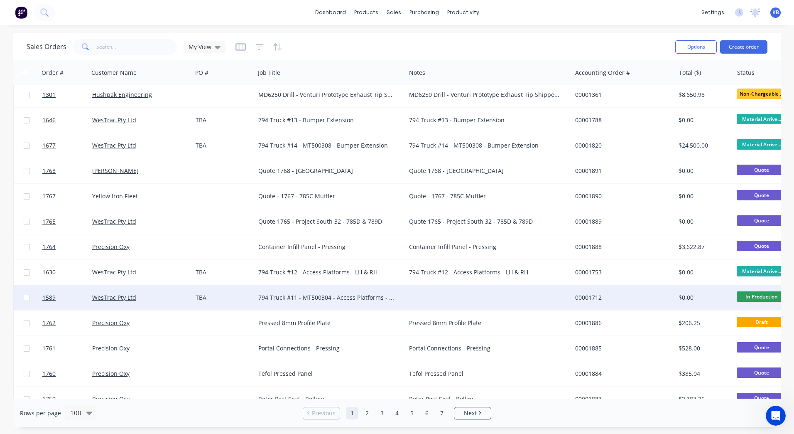
click at [443, 289] on div at bounding box center [489, 297] width 166 height 25
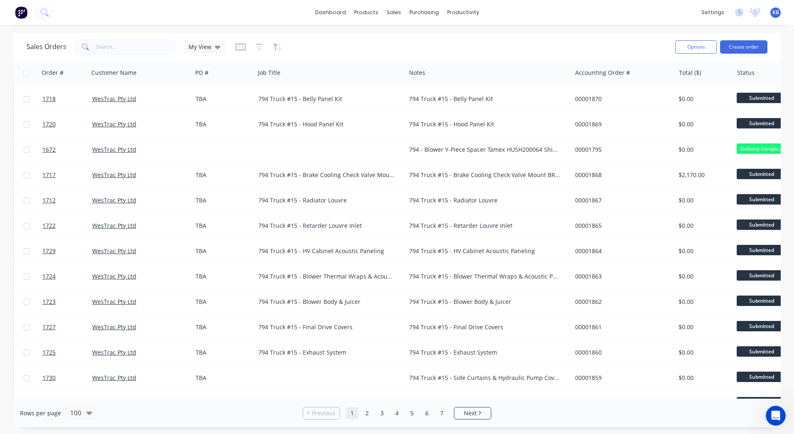
scroll to position [1620, 0]
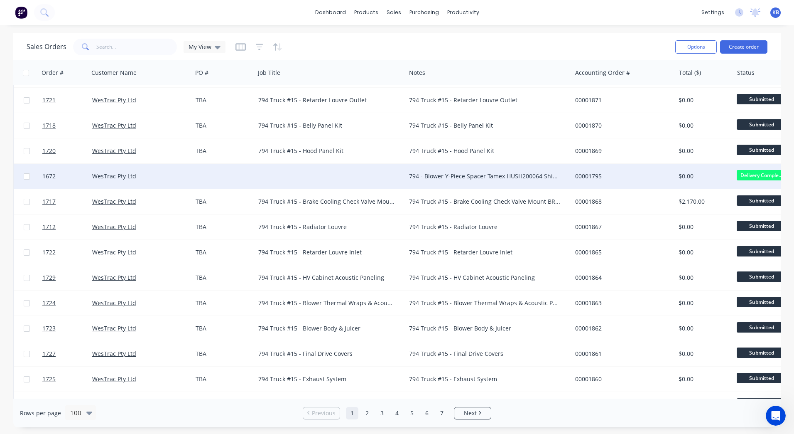
click at [447, 177] on div "794 - Blower Y-Piece Spacer Tamex HUSH200064 Shipped Date 06/08/2025" at bounding box center [484, 176] width 151 height 8
drag, startPoint x: 475, startPoint y: 177, endPoint x: 388, endPoint y: 173, distance: 86.9
click at [388, 173] on div "1672 WesTrac Pty Ltd 794 - Blower Y-Piece Spacer Tamex HUSH200064 Shipped Date …" at bounding box center [520, 176] width 1013 height 25
drag, startPoint x: 348, startPoint y: 175, endPoint x: 329, endPoint y: 175, distance: 18.7
click at [346, 175] on div at bounding box center [330, 176] width 151 height 25
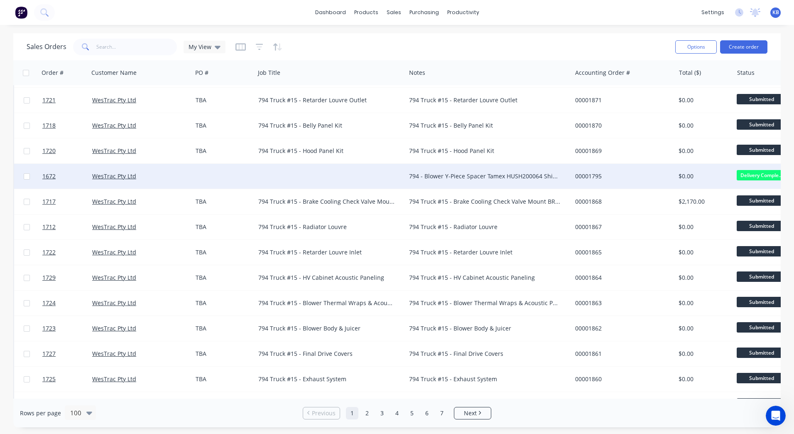
click at [329, 175] on div at bounding box center [330, 176] width 151 height 25
drag, startPoint x: 349, startPoint y: 177, endPoint x: 261, endPoint y: 177, distance: 87.3
click at [261, 177] on div "794 - Blower Y-Piece Spacer Tamex HUSH200064 Shipped Date 06/08/2025" at bounding box center [330, 175] width 149 height 20
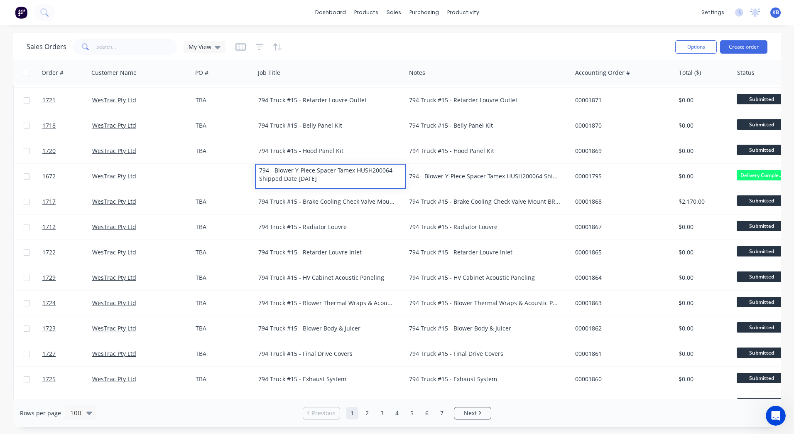
click at [426, 173] on div "794 - Blower Y-Piece Spacer Tamex HUSH200064 Shipped Date 06/08/2025" at bounding box center [484, 176] width 151 height 8
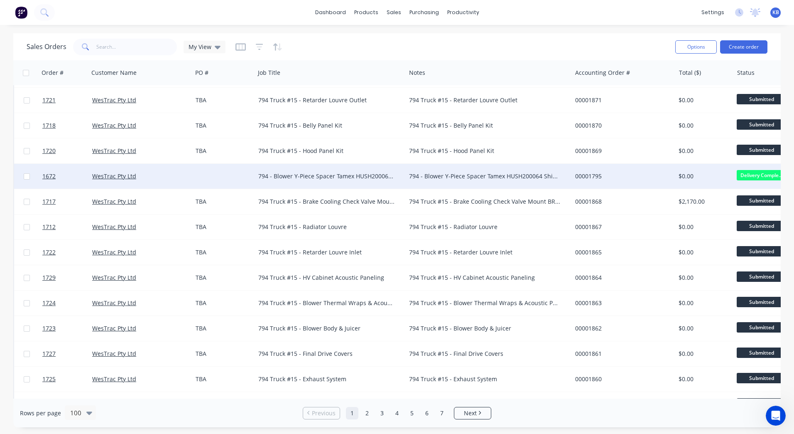
click at [177, 172] on div "WesTrac Pty Ltd" at bounding box center [138, 176] width 92 height 8
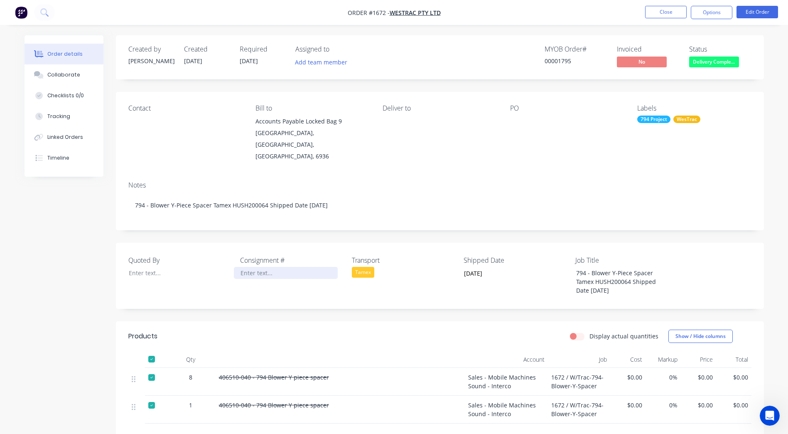
click at [259, 267] on div at bounding box center [286, 273] width 104 height 12
drag, startPoint x: 628, startPoint y: 277, endPoint x: 570, endPoint y: 273, distance: 58.3
click at [570, 273] on div "794 - Blower Y-Piece Spacer Tamex HUSH200064 Shipped Date 06/08/2025" at bounding box center [622, 282] width 104 height 30
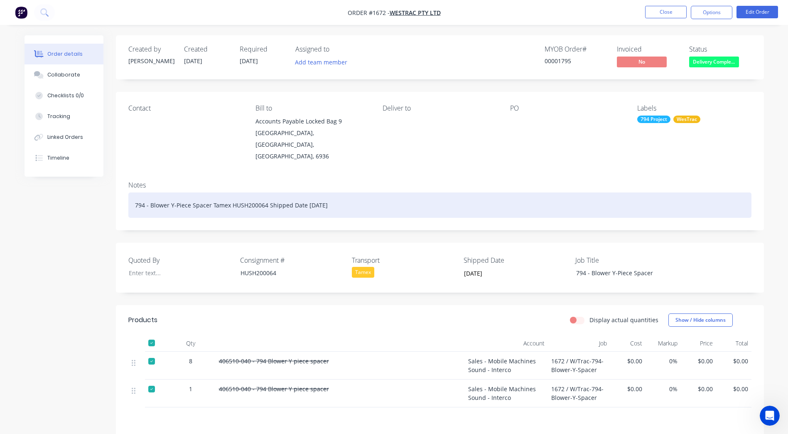
drag, startPoint x: 365, startPoint y: 197, endPoint x: 209, endPoint y: 202, distance: 156.3
click at [209, 202] on div "794 - Blower Y-Piece Spacer Tamex HUSH200064 Shipped Date 06/08/2025" at bounding box center [439, 204] width 623 height 25
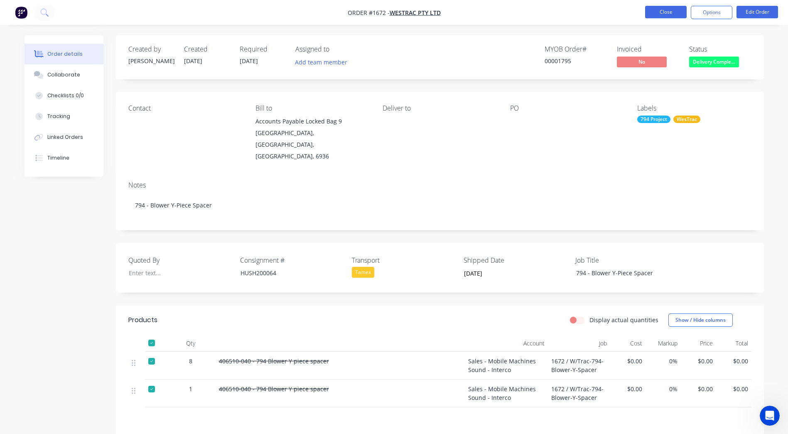
click at [674, 15] on button "Close" at bounding box center [666, 12] width 42 height 12
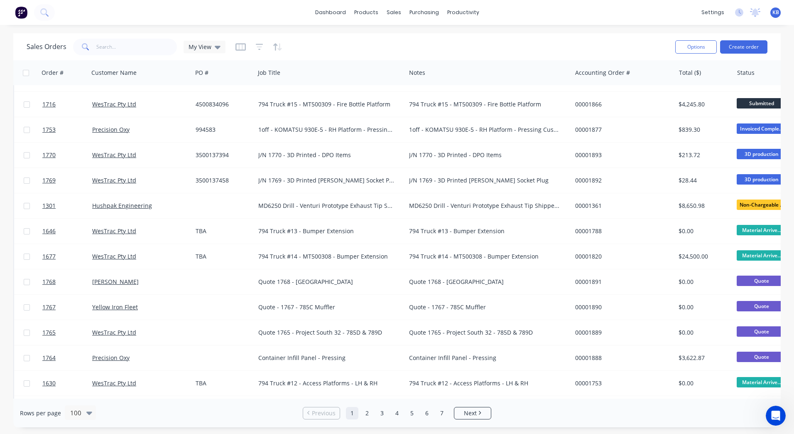
scroll to position [706, 0]
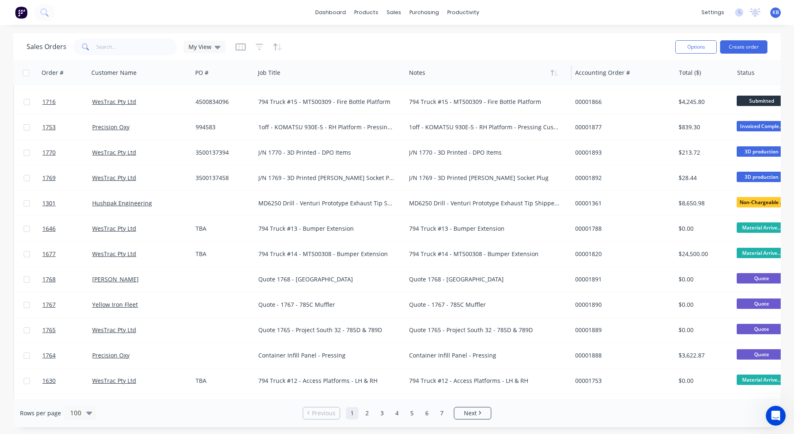
drag, startPoint x: 403, startPoint y: 75, endPoint x: 480, endPoint y: 72, distance: 76.9
click at [480, 72] on div "Order # Customer Name PO # Job Title Notes Accounting Order # Total ($) Status …" at bounding box center [520, 72] width 1014 height 25
click at [398, 76] on div "Job Title" at bounding box center [330, 72] width 151 height 25
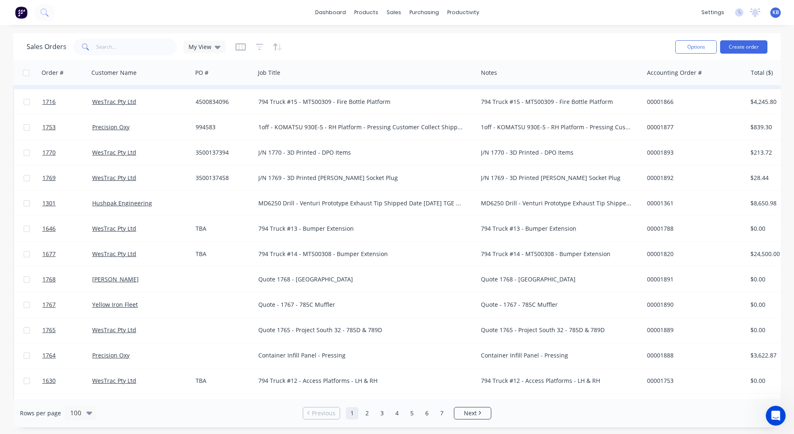
drag, startPoint x: 405, startPoint y: 76, endPoint x: 477, endPoint y: 87, distance: 72.8
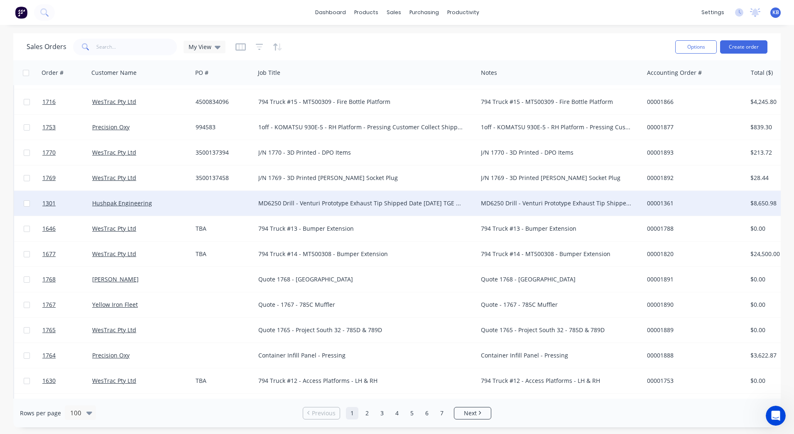
click at [397, 208] on div "MD6250 Drill - Venturi Prototype Exhaust Tip Shipped Date 11/08/2025 TGE Toll C…" at bounding box center [366, 203] width 223 height 25
click at [134, 209] on div "Hushpak Engineering" at bounding box center [141, 203] width 104 height 25
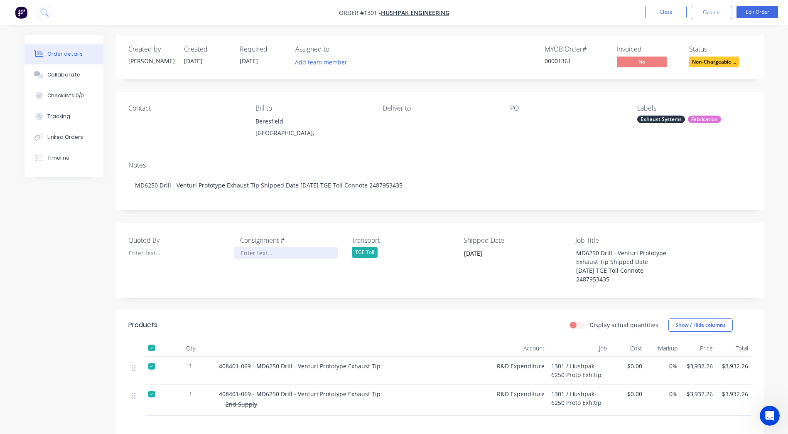
click at [263, 254] on div at bounding box center [286, 253] width 104 height 12
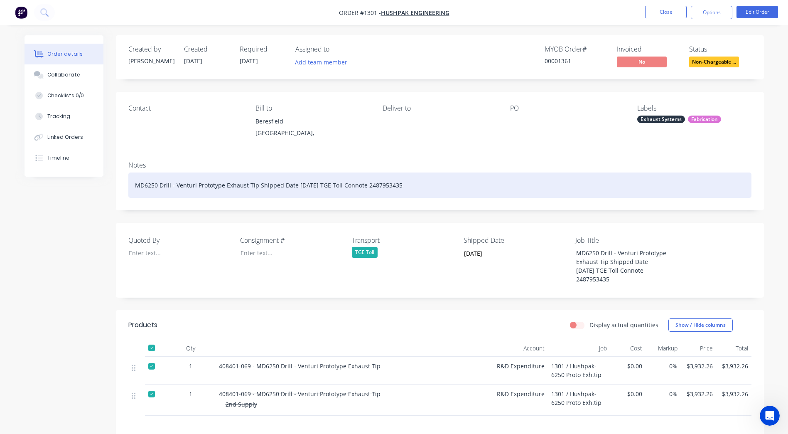
drag, startPoint x: 413, startPoint y: 186, endPoint x: 374, endPoint y: 184, distance: 39.1
click at [374, 184] on div "MD6250 Drill - Venturi Prototype Exhaust Tip Shipped Date 11/08/2025 TGE Toll C…" at bounding box center [439, 184] width 623 height 25
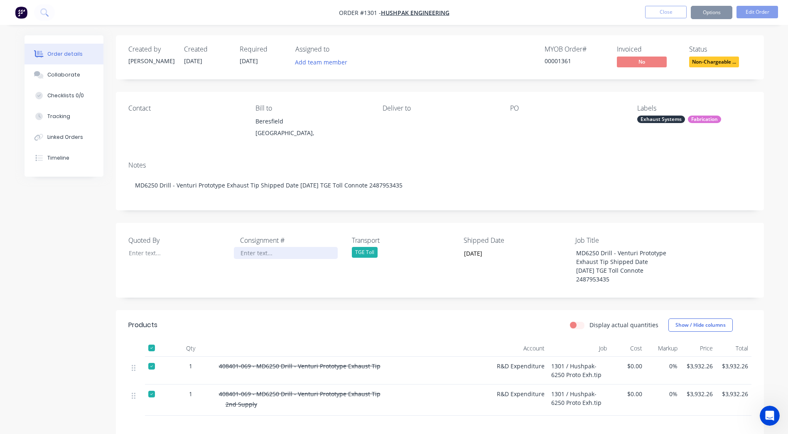
click at [257, 251] on div at bounding box center [286, 253] width 104 height 12
paste div
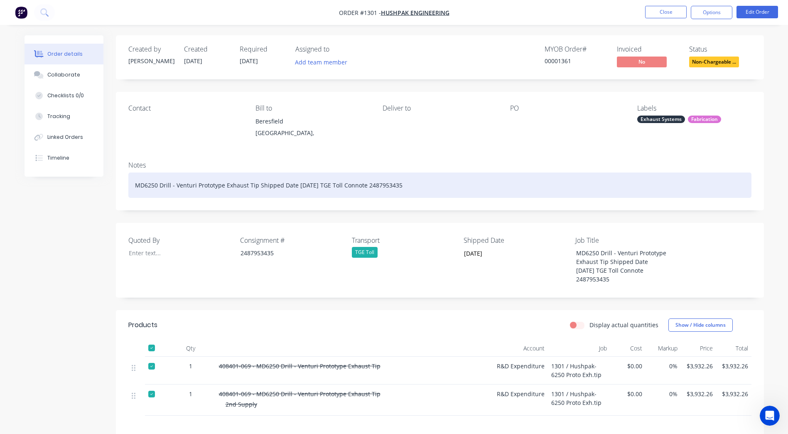
drag, startPoint x: 433, startPoint y: 184, endPoint x: 258, endPoint y: 192, distance: 174.7
click at [258, 192] on div "MD6250 Drill - Venturi Prototype Exhaust Tip Shipped Date 11/08/2025 TGE Toll C…" at bounding box center [439, 184] width 623 height 25
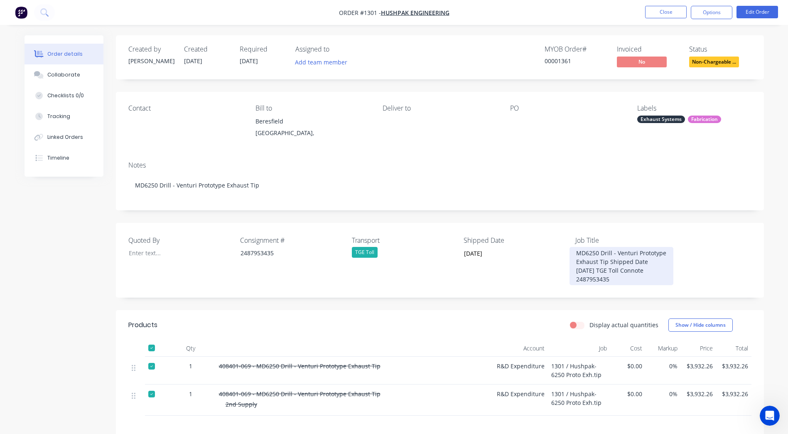
drag, startPoint x: 623, startPoint y: 283, endPoint x: 610, endPoint y: 263, distance: 23.7
click at [610, 263] on div "MD6250 Drill - Venturi Prototype Exhaust Tip Shipped Date 11/08/2025 TGE Toll C…" at bounding box center [622, 266] width 104 height 38
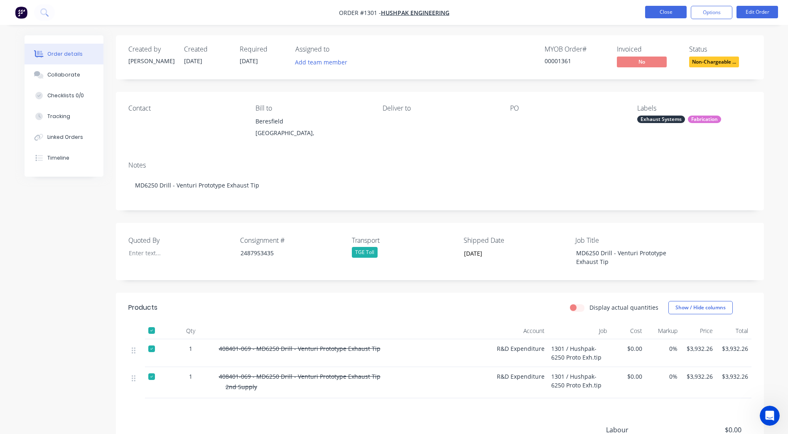
click at [654, 16] on button "Close" at bounding box center [666, 12] width 42 height 12
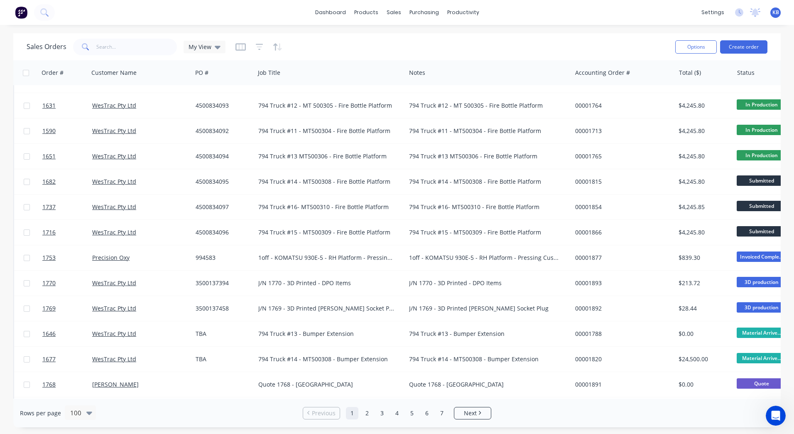
scroll to position [831, 0]
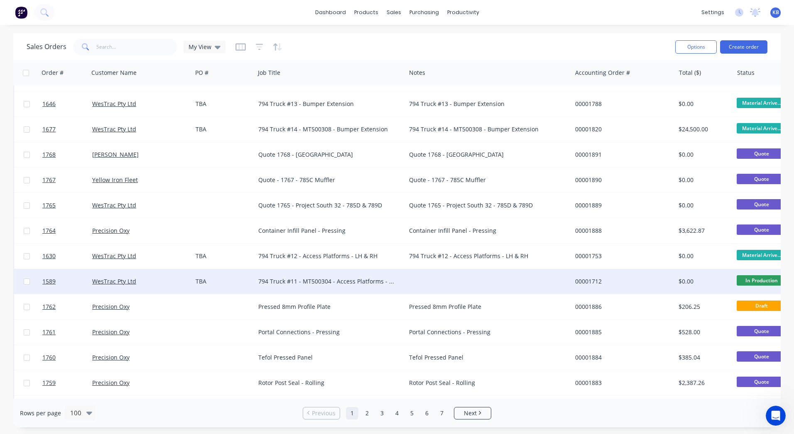
click at [326, 281] on div "794 Truck #11 - MT500304 - Access Platforms - LH & RH" at bounding box center [326, 281] width 137 height 8
drag, startPoint x: 328, startPoint y: 287, endPoint x: 238, endPoint y: 273, distance: 91.3
click at [238, 273] on div "1589 WesTrac Pty Ltd TBA 794 Truck #11 - MT500304 - Access Platforms - LH & RH …" at bounding box center [520, 281] width 1013 height 25
click at [535, 281] on div at bounding box center [489, 281] width 166 height 25
click at [478, 273] on div at bounding box center [489, 281] width 166 height 25
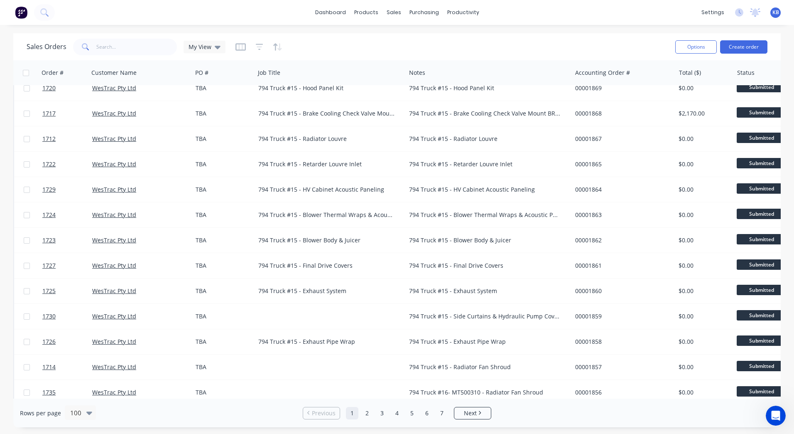
scroll to position [1745, 0]
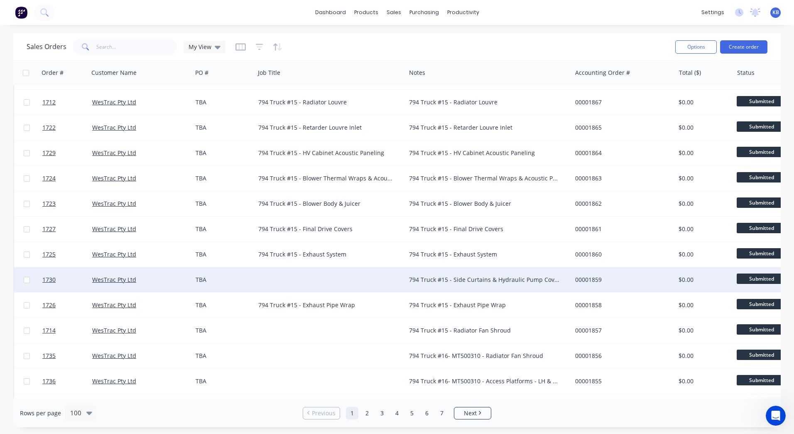
click at [437, 281] on div "794 Truck #15 - Side Curtains & Hydraulic Pump Covers" at bounding box center [484, 279] width 151 height 8
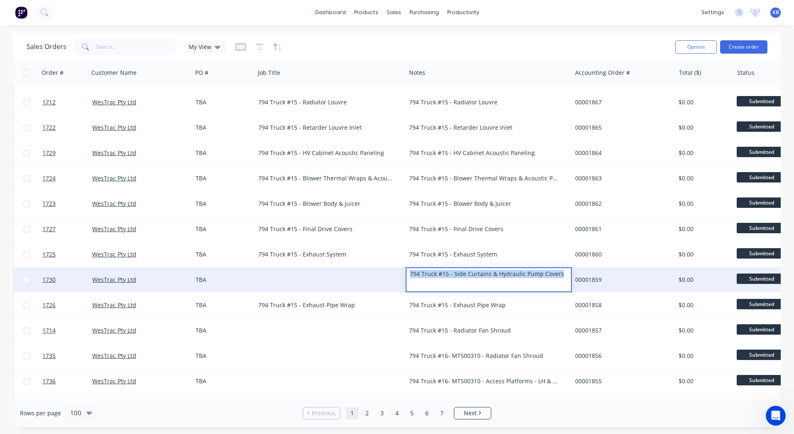
drag, startPoint x: 561, startPoint y: 274, endPoint x: 395, endPoint y: 270, distance: 165.8
click at [395, 270] on div "1730 WesTrac Pty Ltd TBA 794 Truck #15 - Side Curtains & Hydraulic Pump Covers …" at bounding box center [520, 279] width 1013 height 25
click at [338, 271] on div at bounding box center [330, 279] width 151 height 25
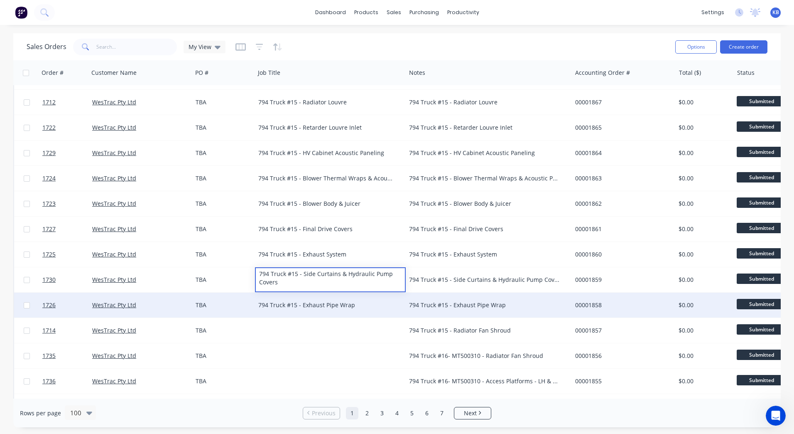
click at [421, 312] on div "794 Truck #15 - Exhaust Pipe Wrap" at bounding box center [489, 305] width 166 height 25
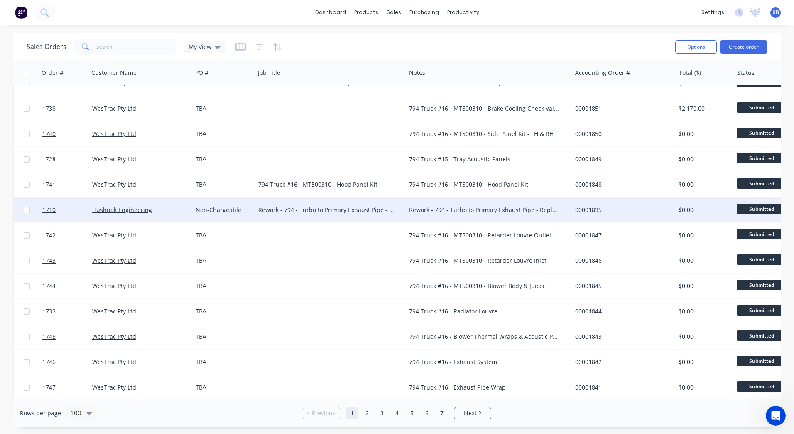
scroll to position [2225, 0]
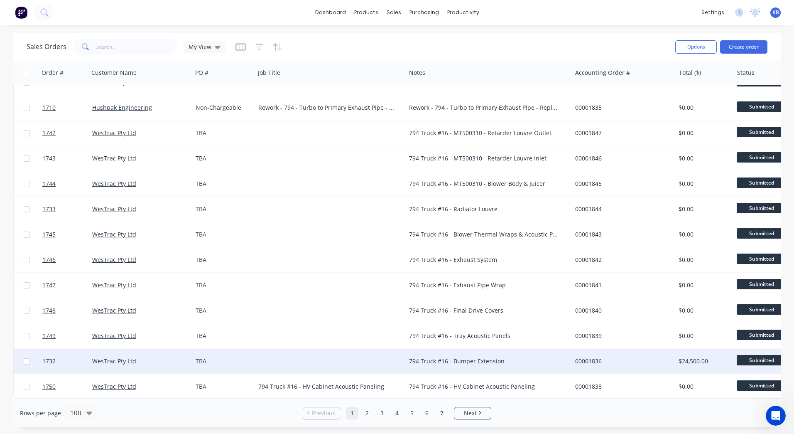
click at [459, 357] on div "794 Truck #16 - Bumper Extension" at bounding box center [484, 361] width 151 height 8
drag, startPoint x: 512, startPoint y: 351, endPoint x: 352, endPoint y: 347, distance: 160.0
click at [352, 349] on div "1732 WesTrac Pty Ltd TBA 794 Truck #16 - Bumper Extension 00001836 $24,500.00 S…" at bounding box center [520, 361] width 1013 height 25
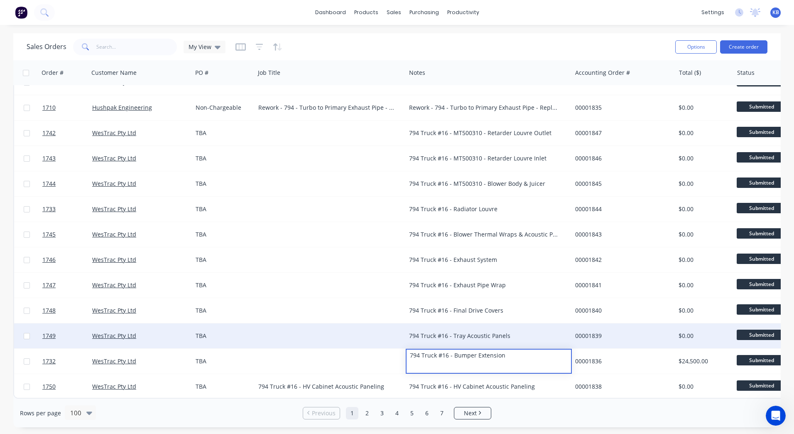
click at [310, 342] on div at bounding box center [330, 335] width 151 height 25
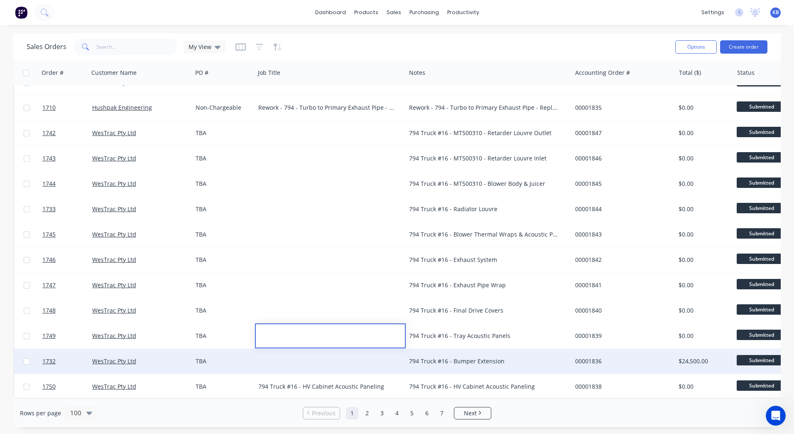
click at [305, 351] on div at bounding box center [330, 361] width 151 height 25
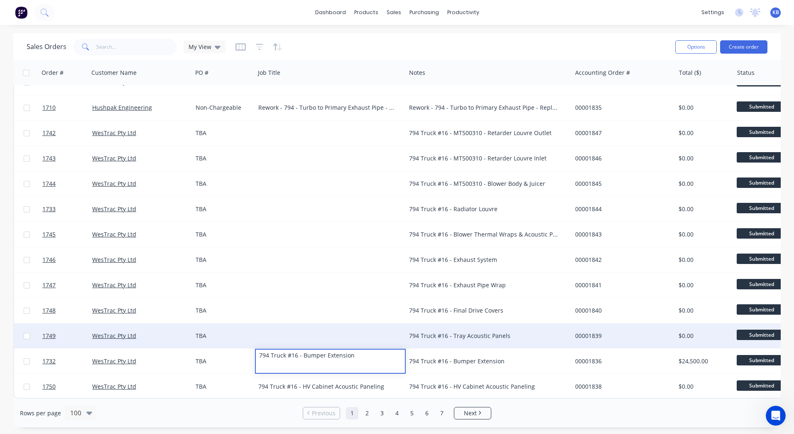
click at [464, 332] on div "794 Truck #16 - Tray Acoustic Panels" at bounding box center [484, 336] width 151 height 8
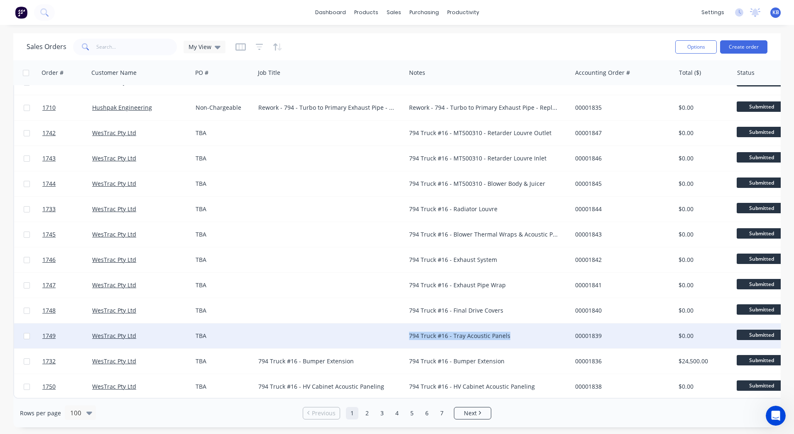
drag, startPoint x: 520, startPoint y: 330, endPoint x: 394, endPoint y: 329, distance: 125.9
click at [394, 329] on div "1749 WesTrac Pty Ltd TBA 794 Truck #16 - Tray Acoustic Panels 00001839 $0.00 Su…" at bounding box center [520, 335] width 1013 height 25
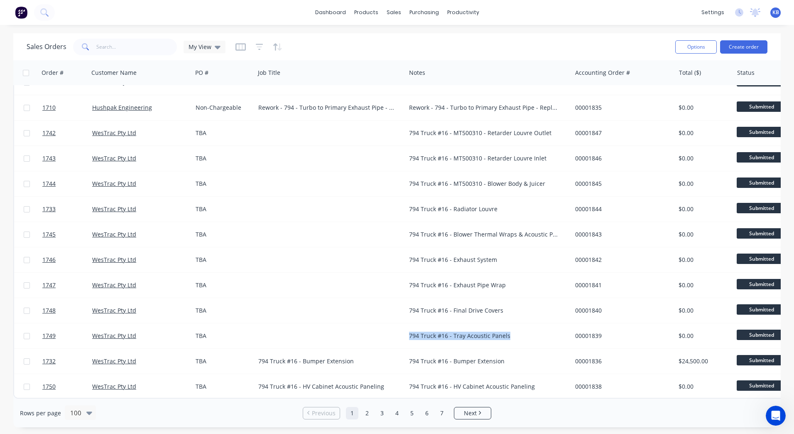
click at [531, 337] on div "794 Truck #16 - Tray Acoustic Panels" at bounding box center [489, 335] width 166 height 25
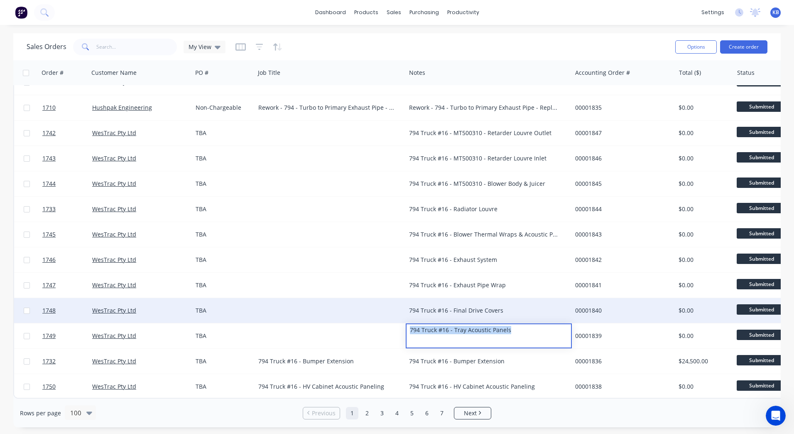
drag, startPoint x: 526, startPoint y: 330, endPoint x: 343, endPoint y: 315, distance: 183.5
click at [311, 313] on div at bounding box center [330, 310] width 151 height 25
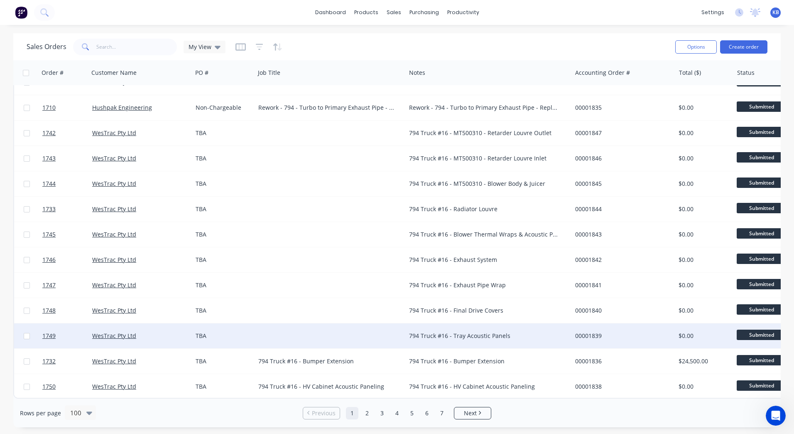
click at [313, 324] on div at bounding box center [330, 335] width 151 height 25
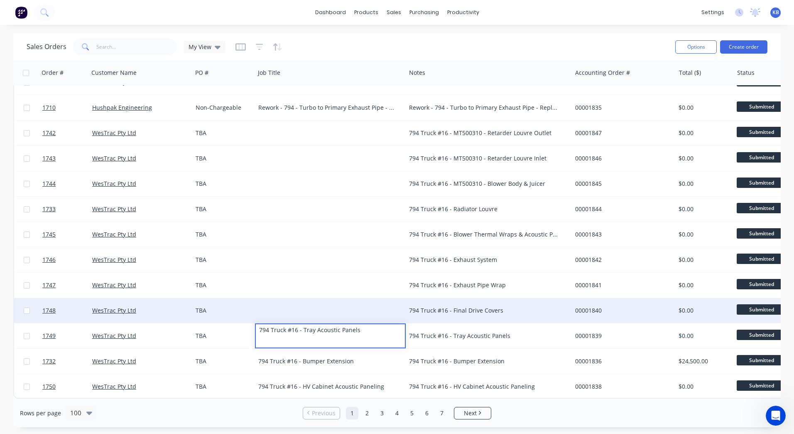
click at [470, 310] on div "794 Truck #16 - Final Drive Covers" at bounding box center [489, 310] width 166 height 25
drag, startPoint x: 521, startPoint y: 308, endPoint x: 516, endPoint y: 307, distance: 4.2
click at [516, 307] on div "794 Truck #16 - Final Drive Covers" at bounding box center [484, 310] width 151 height 8
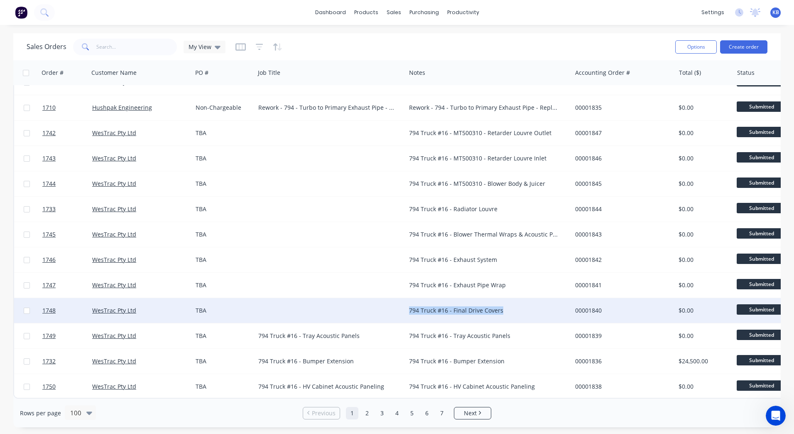
drag, startPoint x: 516, startPoint y: 307, endPoint x: 378, endPoint y: 304, distance: 138.8
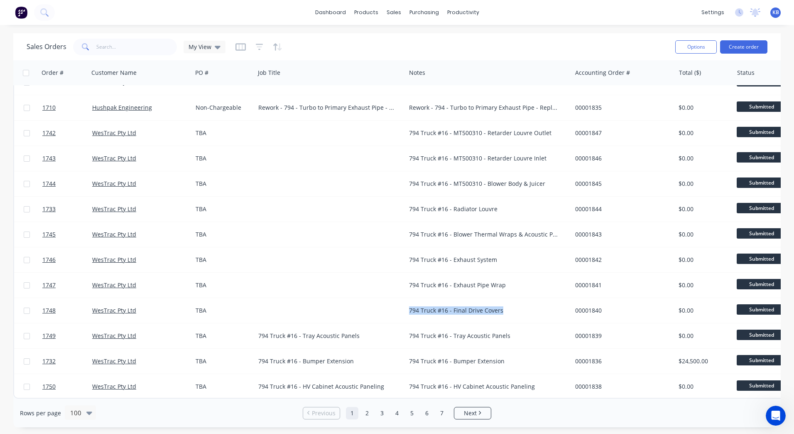
click at [516, 306] on div "794 Truck #16 - Final Drive Covers" at bounding box center [484, 310] width 151 height 8
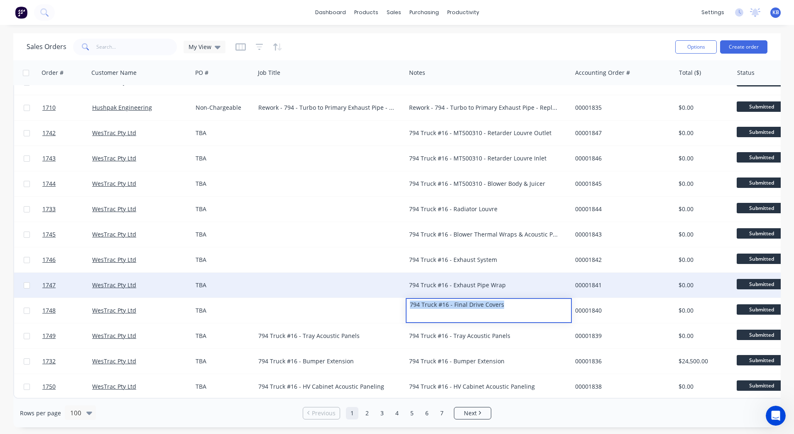
drag, startPoint x: 512, startPoint y: 302, endPoint x: 399, endPoint y: 293, distance: 113.7
click at [361, 293] on div at bounding box center [330, 285] width 151 height 25
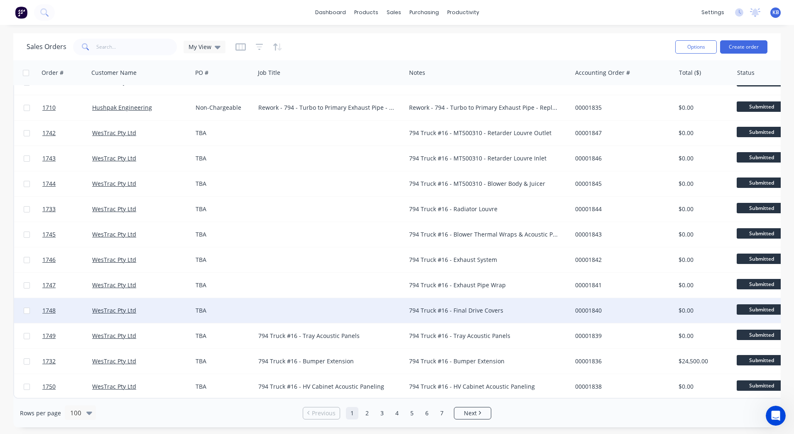
click at [354, 300] on div at bounding box center [330, 310] width 151 height 25
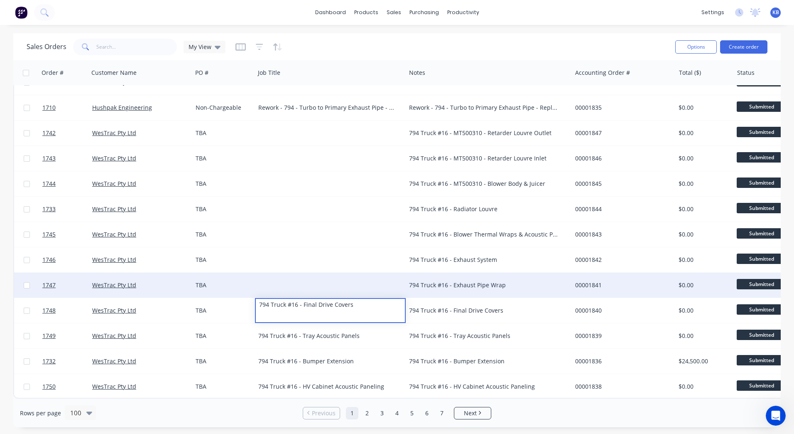
click at [438, 276] on div "794 Truck #16 - Exhaust Pipe Wrap" at bounding box center [489, 285] width 166 height 25
click at [506, 281] on div "794 Truck #16 - Exhaust Pipe Wrap" at bounding box center [484, 285] width 151 height 8
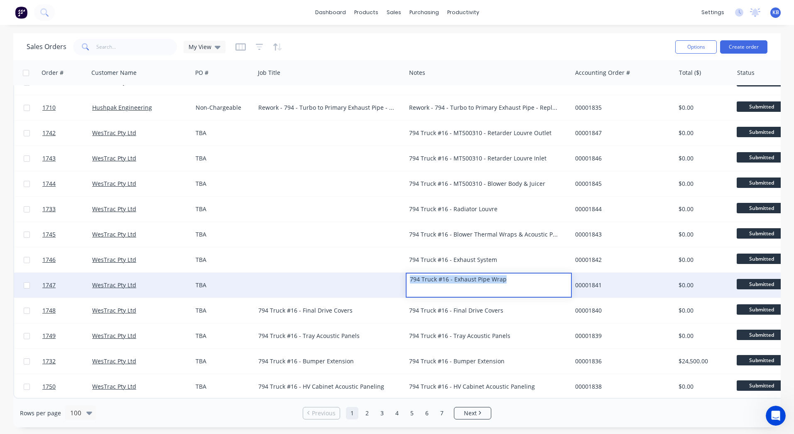
drag, startPoint x: 507, startPoint y: 277, endPoint x: 370, endPoint y: 279, distance: 137.5
click at [370, 279] on div "1747 WesTrac Pty Ltd TBA 794 Truck #16 - Exhaust Pipe Wrap 00001841 $0.00 Submi…" at bounding box center [520, 285] width 1013 height 25
click at [293, 275] on div at bounding box center [330, 285] width 151 height 25
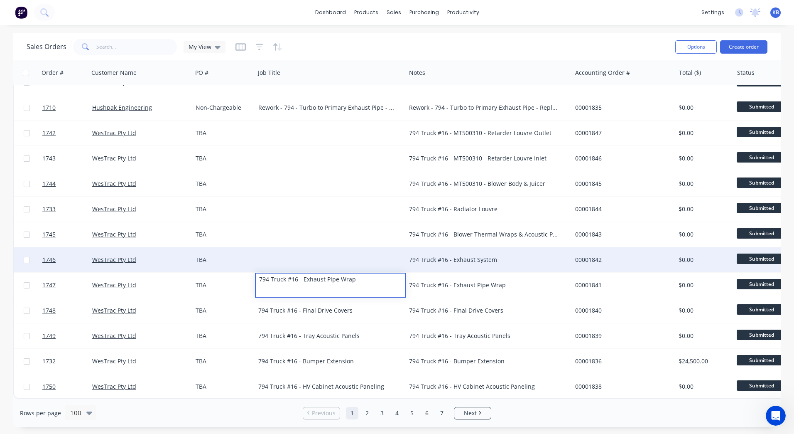
click at [465, 256] on div "794 Truck #16 - Exhaust System" at bounding box center [484, 260] width 151 height 8
click at [491, 256] on div "794 Truck #16 - Exhaust System" at bounding box center [484, 260] width 151 height 8
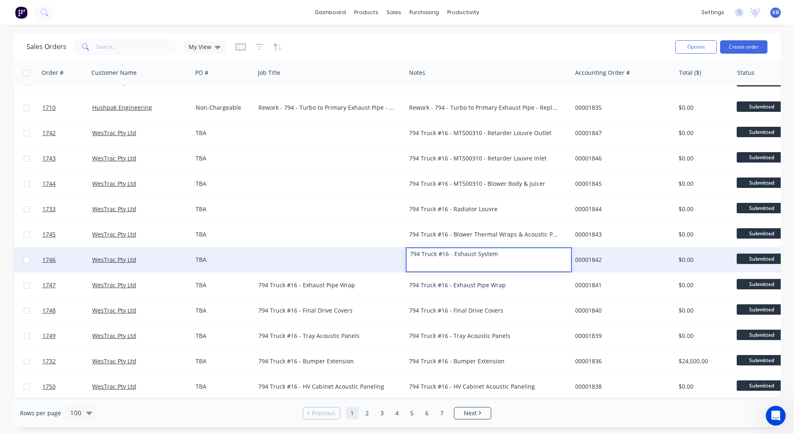
drag, startPoint x: 499, startPoint y: 255, endPoint x: 411, endPoint y: 253, distance: 88.5
click at [411, 253] on div "794 Truck #16 - Exhaust System" at bounding box center [489, 254] width 164 height 12
click at [321, 253] on div at bounding box center [330, 259] width 151 height 25
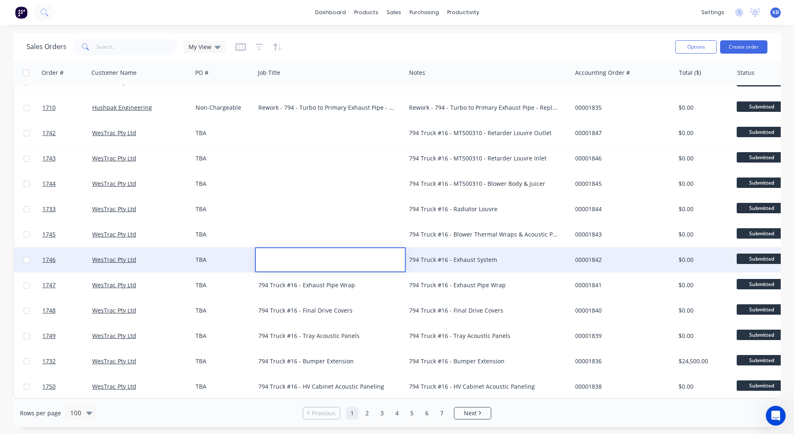
click at [260, 250] on div at bounding box center [330, 254] width 149 height 12
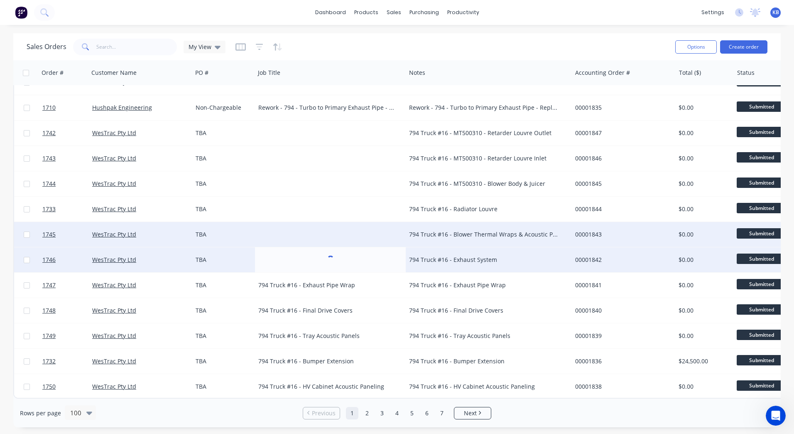
click at [446, 230] on div "794 Truck #16 - Blower Thermal Wraps & Acoustic Panels" at bounding box center [484, 234] width 151 height 8
click at [484, 230] on div "794 Truck #16 - Blower Thermal Wraps & Acoustic Panels" at bounding box center [484, 234] width 151 height 8
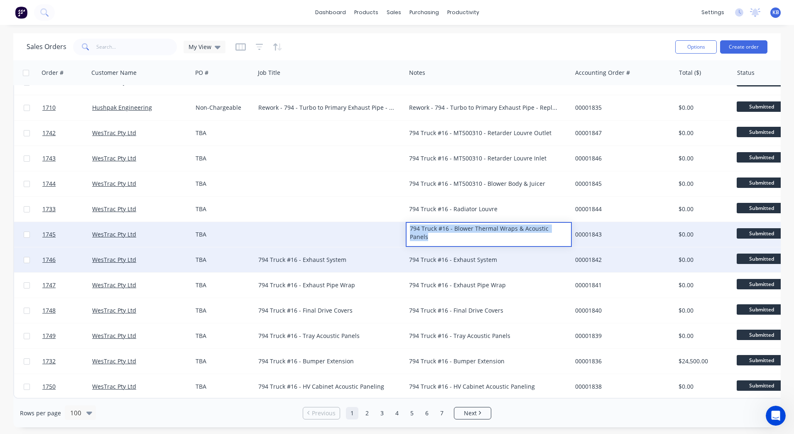
drag, startPoint x: 564, startPoint y: 225, endPoint x: 391, endPoint y: 228, distance: 173.3
click at [391, 228] on div "1745 WesTrac Pty Ltd TBA 794 Truck #16 - Blower Thermal Wraps & Acoustic Panels…" at bounding box center [520, 234] width 1013 height 25
click at [306, 226] on div at bounding box center [330, 234] width 151 height 25
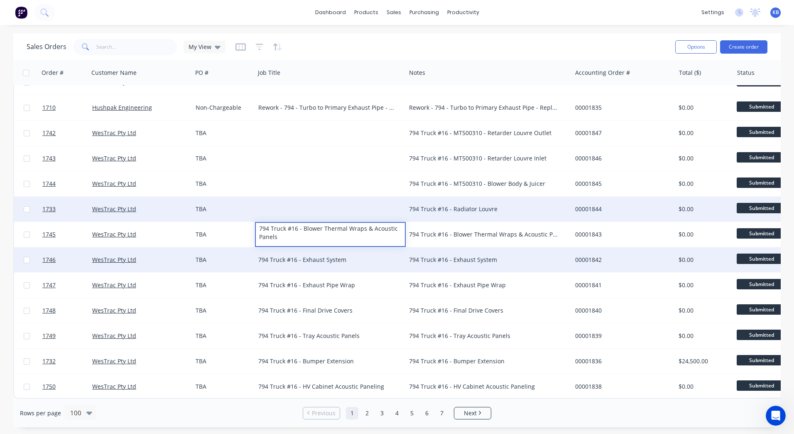
click at [448, 207] on div "794 Truck #16 - Radiator Louvre" at bounding box center [484, 209] width 151 height 8
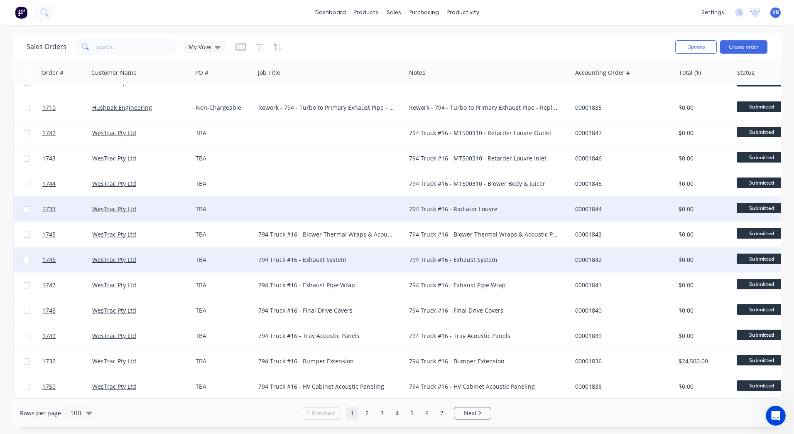
click at [523, 205] on div "794 Truck #16 - Radiator Louvre" at bounding box center [484, 209] width 151 height 8
drag, startPoint x: 523, startPoint y: 205, endPoint x: 400, endPoint y: 204, distance: 123.4
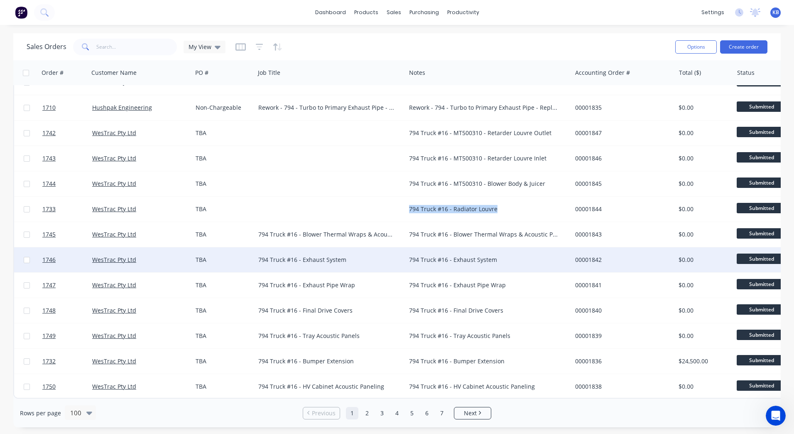
click at [507, 205] on div "794 Truck #16 - Radiator Louvre" at bounding box center [484, 209] width 151 height 8
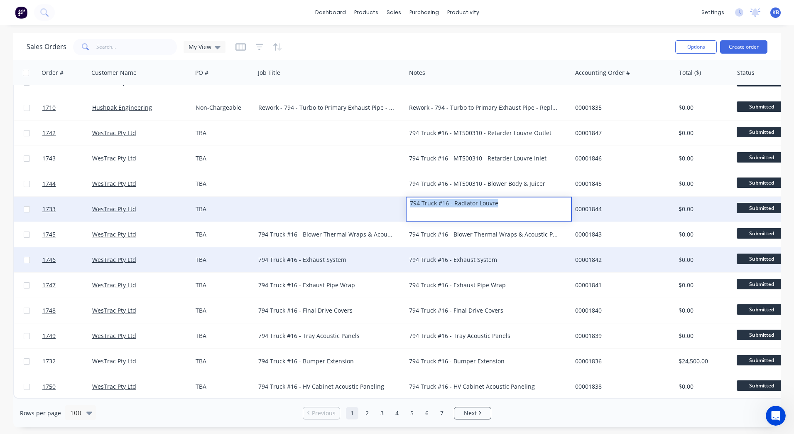
drag, startPoint x: 507, startPoint y: 204, endPoint x: 400, endPoint y: 199, distance: 107.3
click at [400, 199] on div "1733 WesTrac Pty Ltd TBA 794 Truck #16 - Radiator Louvre 00001844 $0.00 Submitt…" at bounding box center [520, 209] width 1013 height 25
click at [332, 202] on div at bounding box center [330, 209] width 151 height 25
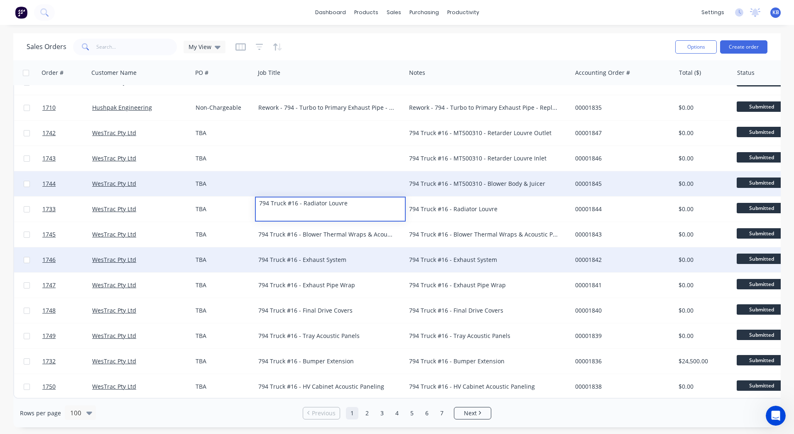
click at [439, 181] on div "794 Truck #16 - MT500310 - Blower Body & Juicer" at bounding box center [484, 184] width 151 height 8
click at [471, 181] on div "794 Truck #16 - MT500310 - Blower Body & Juicer" at bounding box center [484, 184] width 151 height 8
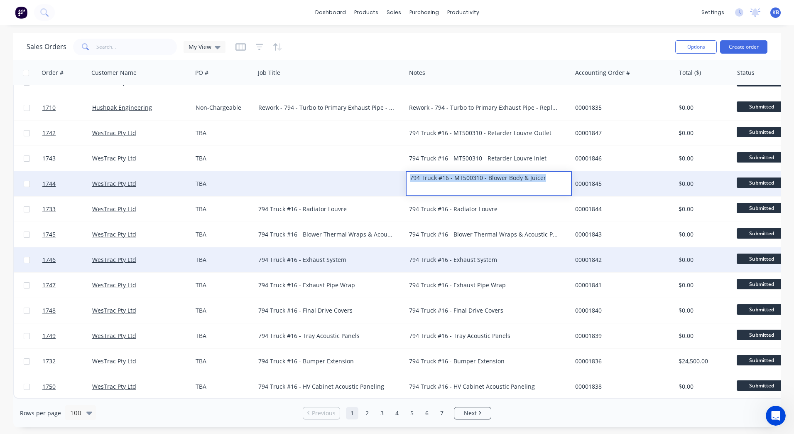
drag, startPoint x: 557, startPoint y: 177, endPoint x: 406, endPoint y: 177, distance: 151.7
click at [406, 177] on div "1744 WesTrac Pty Ltd TBA 794 Truck #16 - MT500310 - Blower Body & Juicer 000018…" at bounding box center [520, 183] width 1013 height 25
click at [319, 180] on div at bounding box center [330, 183] width 151 height 25
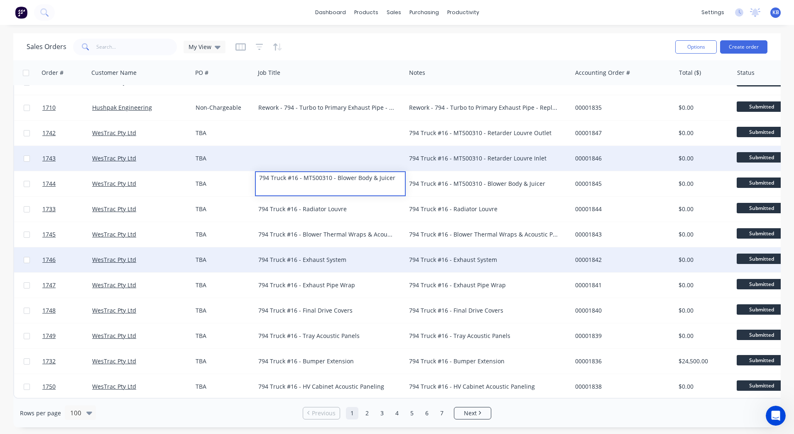
click at [399, 155] on div at bounding box center [330, 158] width 151 height 25
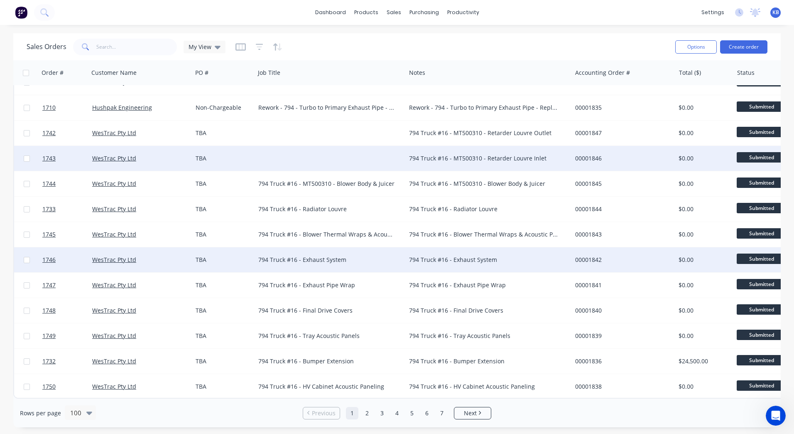
click at [451, 154] on div "794 Truck #16 - MT500310 - Retarder Louvre Inlet" at bounding box center [484, 158] width 151 height 8
drag, startPoint x: 546, startPoint y: 147, endPoint x: 394, endPoint y: 151, distance: 152.1
click at [394, 151] on div "1743 WesTrac Pty Ltd TBA 794 Truck #16 - MT500310 - Retarder Louvre Inlet 00001…" at bounding box center [520, 158] width 1013 height 25
click at [297, 150] on div at bounding box center [330, 158] width 151 height 25
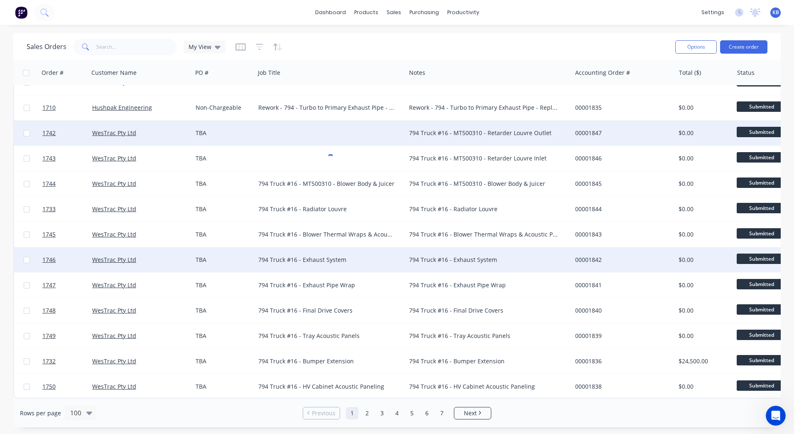
click at [464, 131] on div "794 Truck #16 - MT500310 - Retarder Louvre Outlet" at bounding box center [484, 133] width 151 height 8
click at [546, 123] on div "794 Truck #16 - MT500310 - Retarder Louvre Outlet" at bounding box center [489, 132] width 166 height 25
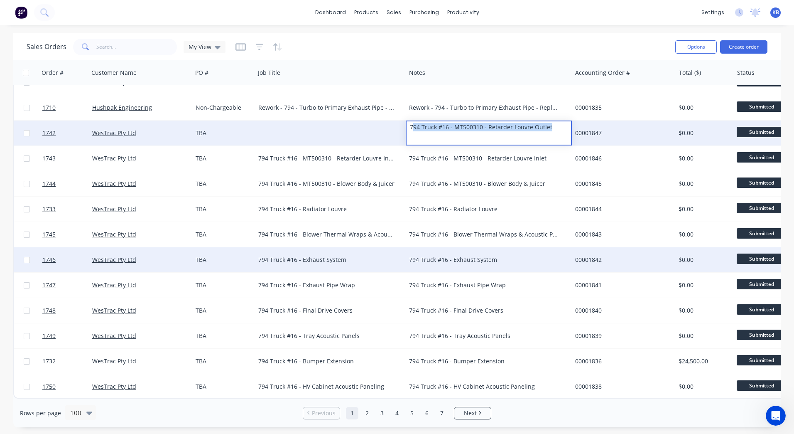
drag, startPoint x: 556, startPoint y: 124, endPoint x: 412, endPoint y: 128, distance: 143.8
click at [412, 128] on div "794 Truck #16 - MT500310 - Retarder Louvre Outlet" at bounding box center [489, 127] width 164 height 12
click at [559, 127] on div "794 Truck #16 - MT500310 - Retarder Louvre Outlet" at bounding box center [489, 127] width 164 height 12
drag, startPoint x: 559, startPoint y: 123, endPoint x: 400, endPoint y: 120, distance: 158.7
click at [400, 120] on div "1742 WesTrac Pty Ltd TBA 794 Truck #16 - MT500310 - Retarder Louvre Outlet 0000…" at bounding box center [520, 132] width 1013 height 25
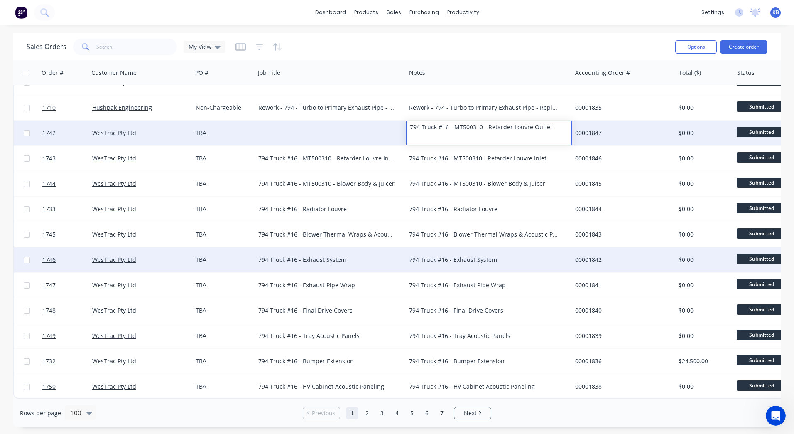
click at [308, 122] on div at bounding box center [330, 132] width 151 height 25
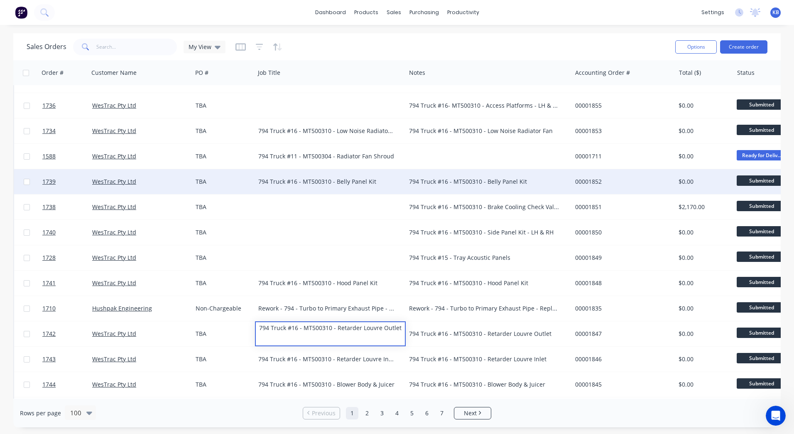
scroll to position [2018, 0]
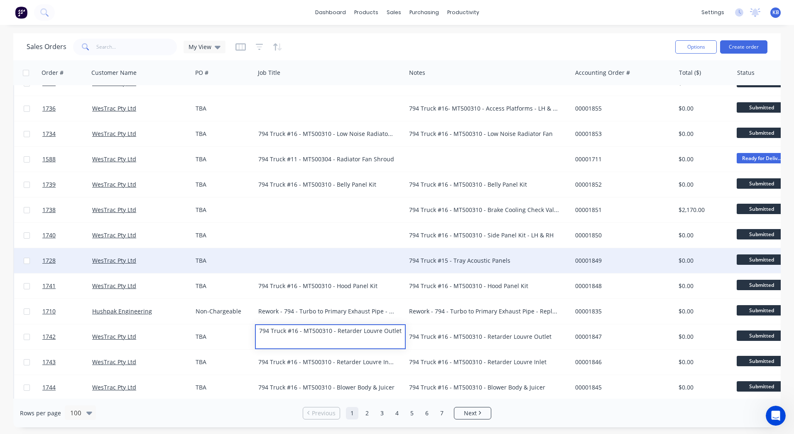
click at [461, 266] on div "794 Truck #15 - Tray Acoustic Panels" at bounding box center [489, 260] width 166 height 25
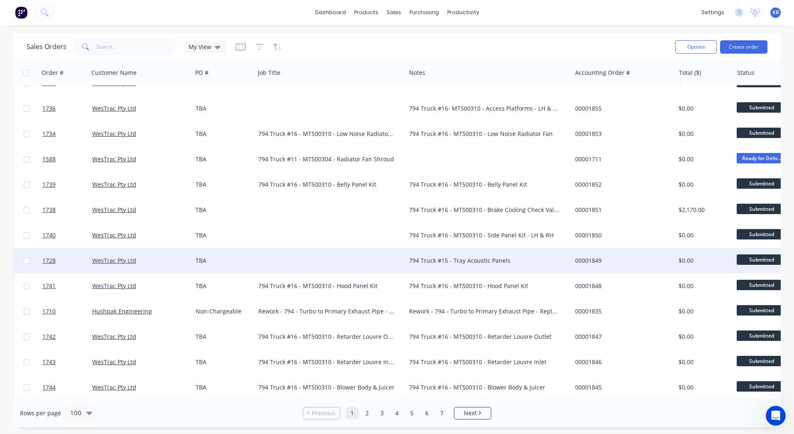
click at [517, 261] on div "794 Truck #15 - Tray Acoustic Panels" at bounding box center [484, 260] width 151 height 8
drag, startPoint x: 522, startPoint y: 254, endPoint x: 389, endPoint y: 253, distance: 133.4
click at [389, 253] on div "1728 WesTrac Pty Ltd TBA 794 Truck #15 - Tray Acoustic Panels 00001849 $0.00 Su…" at bounding box center [520, 260] width 1013 height 25
click at [300, 257] on div at bounding box center [330, 260] width 151 height 25
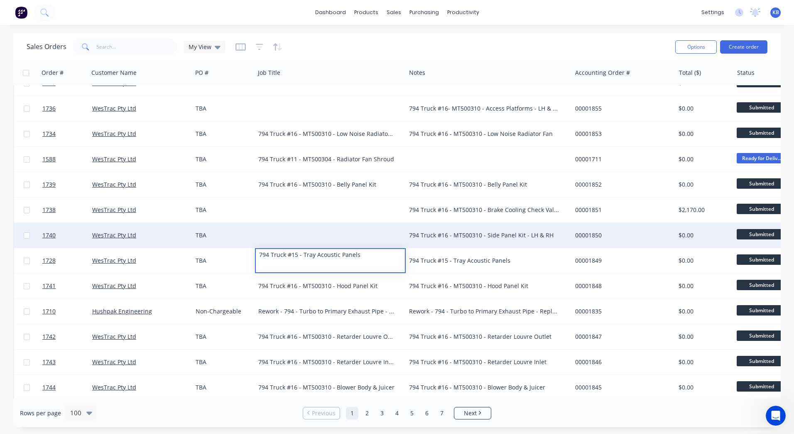
click at [469, 234] on div "794 Truck #16 - MT500310 - Side Panel Kit - LH & RH" at bounding box center [484, 235] width 151 height 8
click at [553, 231] on div "794 Truck #16 - MT500310 - Side Panel Kit - LH & RH" at bounding box center [484, 235] width 151 height 8
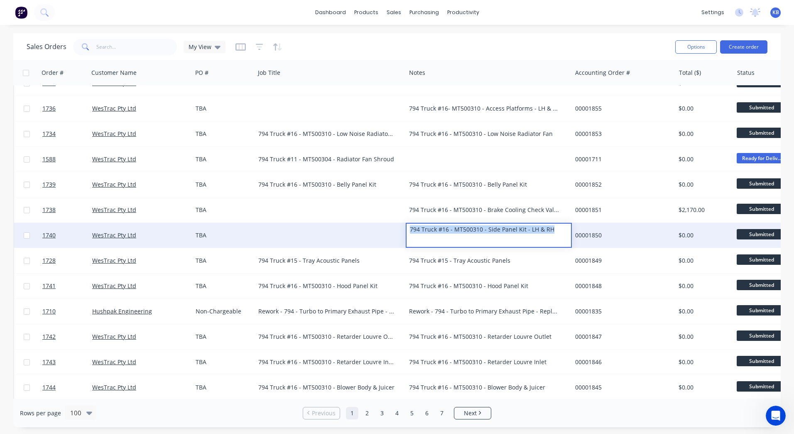
drag, startPoint x: 553, startPoint y: 231, endPoint x: 381, endPoint y: 231, distance: 172.4
click at [381, 231] on div "1740 WesTrac Pty Ltd TBA 794 Truck #16 - MT500310 - Side Panel Kit - LH & RH 00…" at bounding box center [520, 235] width 1013 height 25
click at [314, 228] on div at bounding box center [330, 235] width 151 height 25
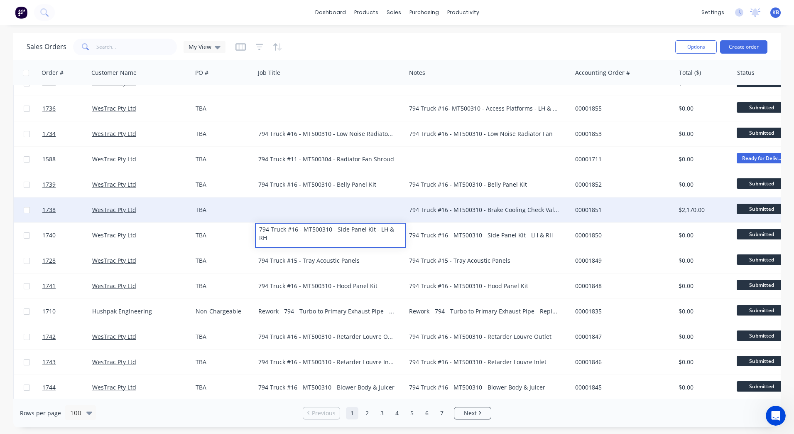
click at [437, 212] on div "794 Truck #16 - MT500310 - Brake Cooling Check Valve Mount BRKT" at bounding box center [484, 210] width 151 height 8
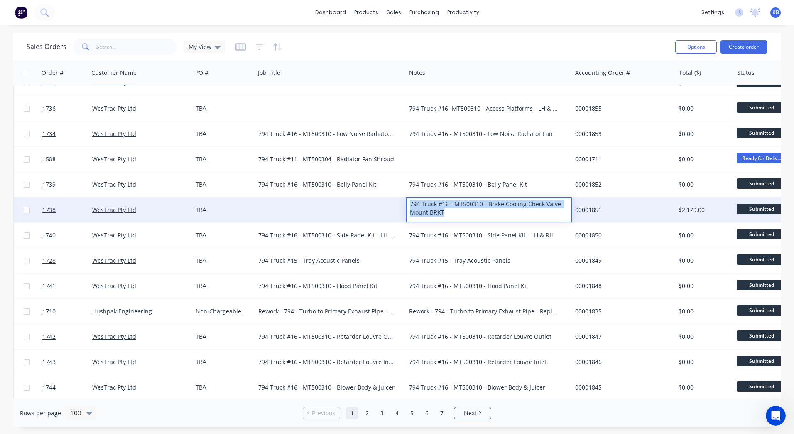
drag, startPoint x: 519, startPoint y: 211, endPoint x: 404, endPoint y: 205, distance: 115.2
click at [404, 205] on div "1738 WesTrac Pty Ltd TBA 794 Truck #16 - MT500310 - Brake Cooling Check Valve M…" at bounding box center [520, 209] width 1013 height 25
click at [325, 204] on div at bounding box center [330, 209] width 151 height 25
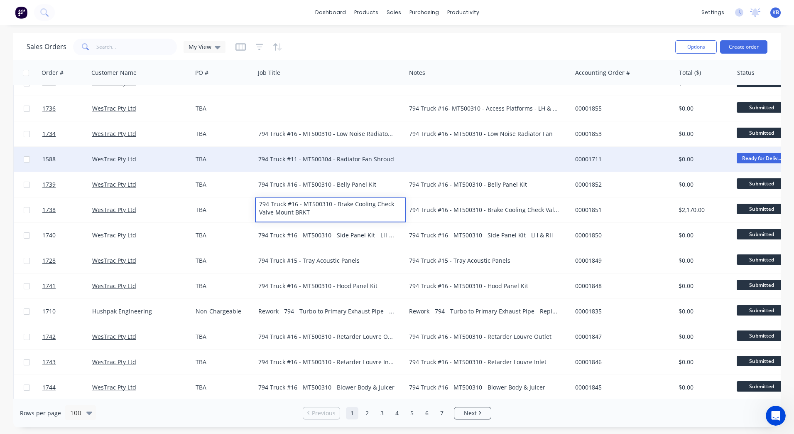
click at [370, 154] on div "794 Truck #11 - MT500304 - Radiator Fan Shroud" at bounding box center [330, 159] width 151 height 25
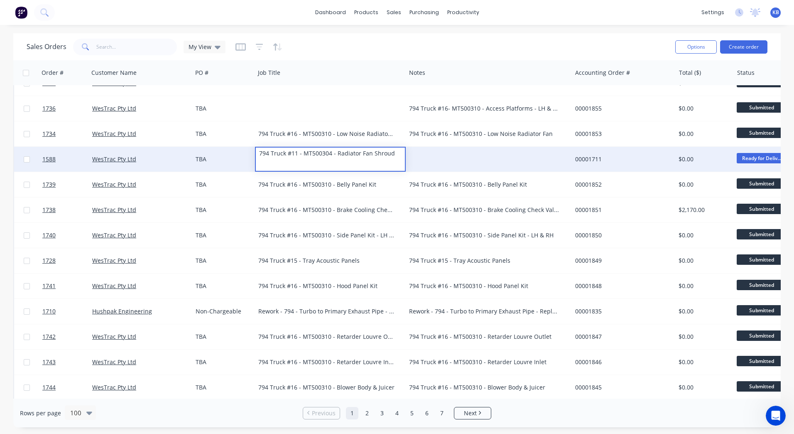
drag, startPoint x: 403, startPoint y: 155, endPoint x: 251, endPoint y: 158, distance: 152.1
click at [251, 158] on div "1588 WesTrac Pty Ltd TBA 794 Truck #11 - MT500304 - Radiator Fan Shroud 0000171…" at bounding box center [520, 159] width 1013 height 25
click at [443, 150] on div at bounding box center [489, 159] width 166 height 25
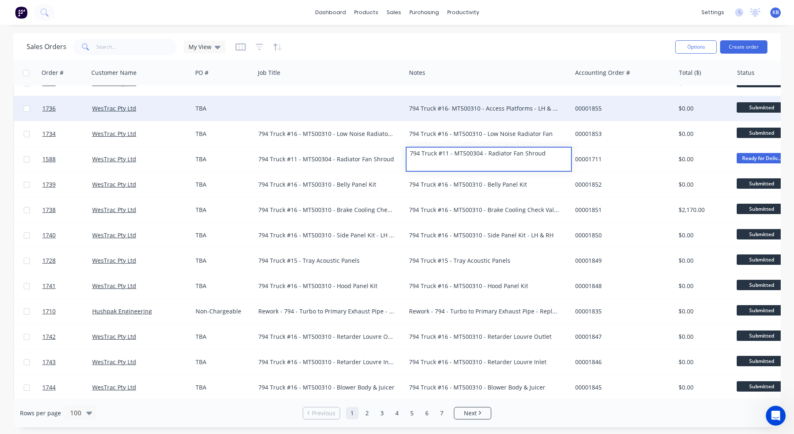
click at [374, 110] on div at bounding box center [330, 108] width 151 height 25
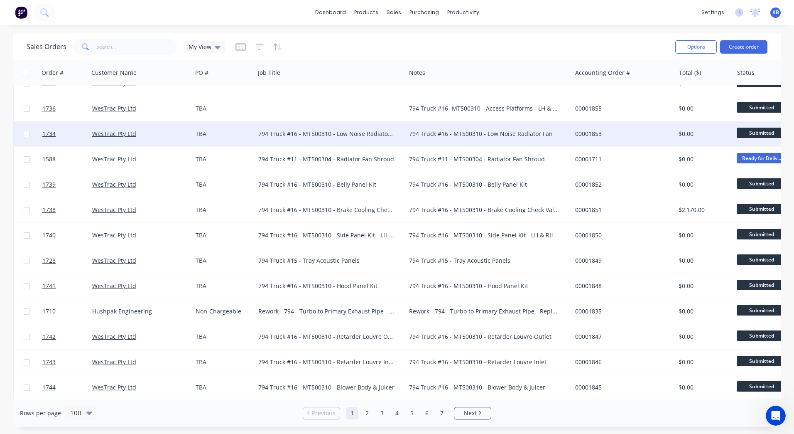
scroll to position [1852, 0]
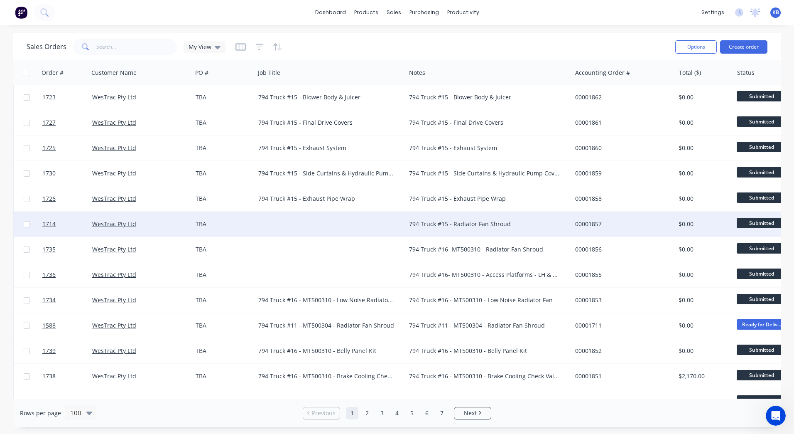
click at [465, 214] on div "794 Truck #15 - Radiator Fan Shroud" at bounding box center [489, 223] width 166 height 25
drag, startPoint x: 513, startPoint y: 216, endPoint x: 406, endPoint y: 218, distance: 107.2
click at [406, 218] on div "1714 WesTrac Pty Ltd TBA 794 Truck #15 - Radiator Fan Shroud 00001857 $0.00 Sub…" at bounding box center [520, 223] width 1013 height 25
click at [298, 228] on div at bounding box center [330, 223] width 151 height 25
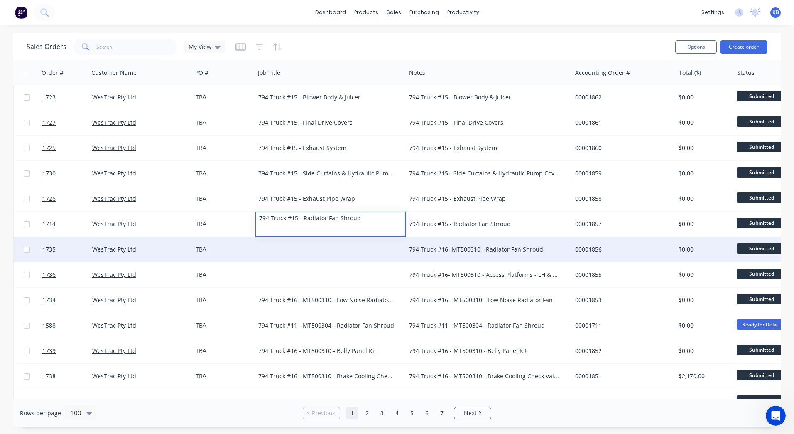
click at [403, 251] on div at bounding box center [330, 249] width 151 height 25
click at [439, 251] on div "794 Truck #16- MT500310 - Radiator Fan Shroud" at bounding box center [484, 249] width 151 height 8
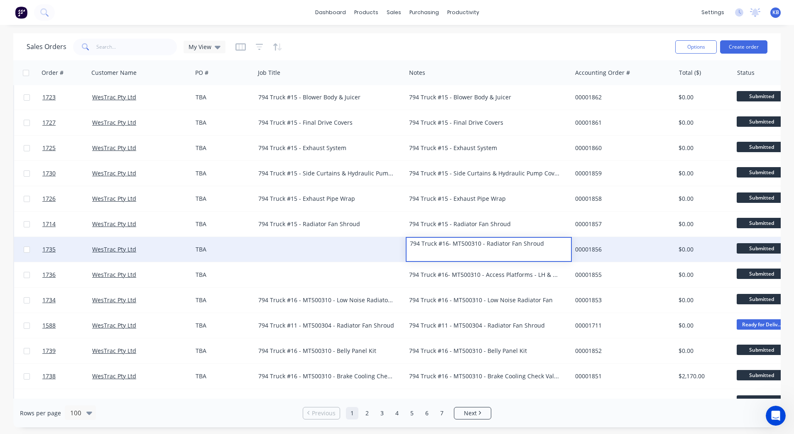
drag, startPoint x: 551, startPoint y: 243, endPoint x: 383, endPoint y: 237, distance: 168.4
click at [383, 237] on div "1735 WesTrac Pty Ltd TBA 794 Truck #16- MT500310 - Radiator Fan Shroud 00001856…" at bounding box center [520, 249] width 1013 height 25
click at [310, 243] on div at bounding box center [330, 249] width 151 height 25
click at [306, 243] on div at bounding box center [330, 249] width 151 height 25
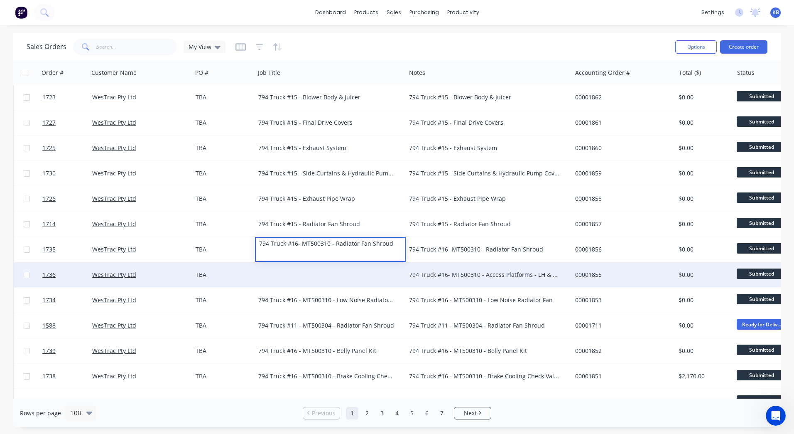
click at [438, 267] on div "794 Truck #16- MT500310 - Access Platforms - LH & RH" at bounding box center [489, 274] width 166 height 25
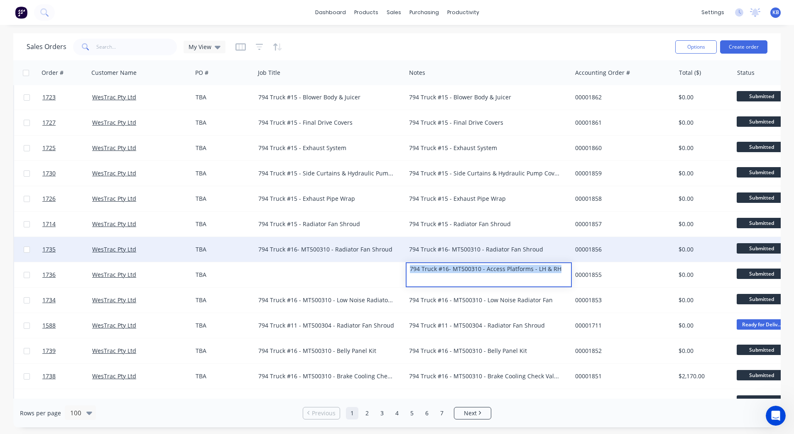
drag, startPoint x: 566, startPoint y: 266, endPoint x: 374, endPoint y: 261, distance: 192.4
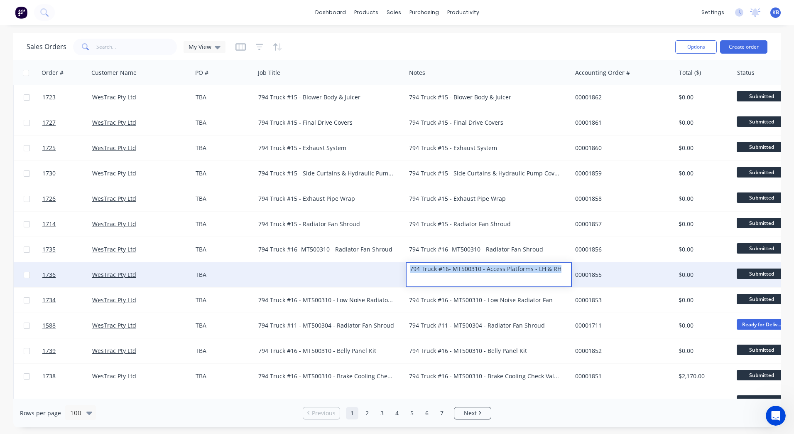
click at [324, 270] on div at bounding box center [330, 274] width 151 height 25
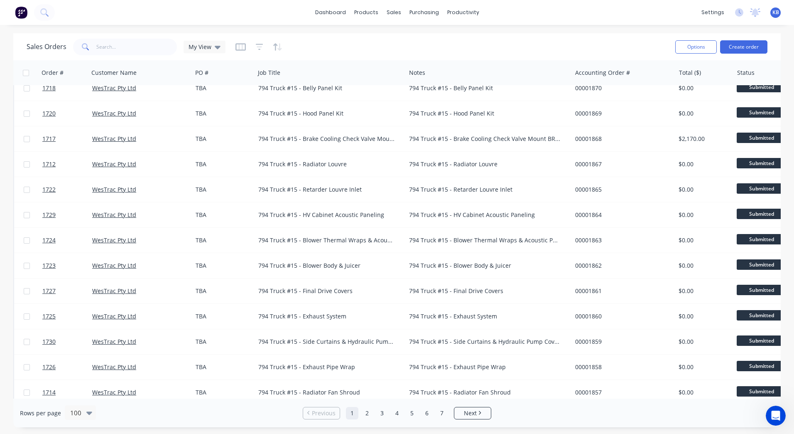
scroll to position [1810, 0]
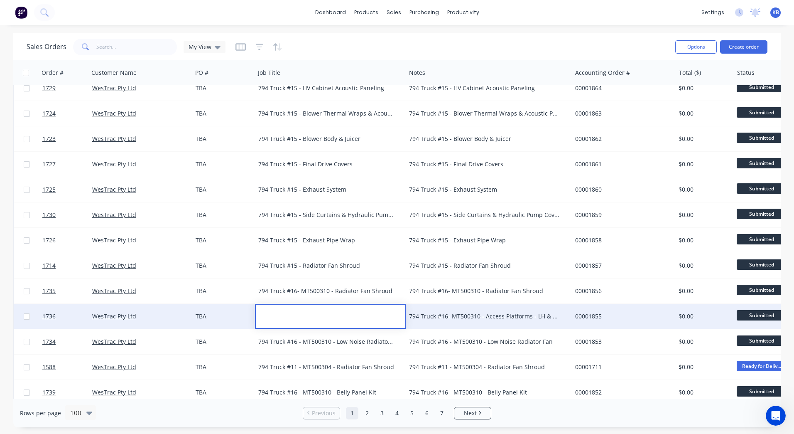
click at [465, 322] on div "794 Truck #16- MT500310 - Access Platforms - LH & RH" at bounding box center [489, 316] width 166 height 25
click at [523, 320] on div "794 Truck #16- MT500310 - Access Platforms - LH & RH" at bounding box center [489, 316] width 166 height 25
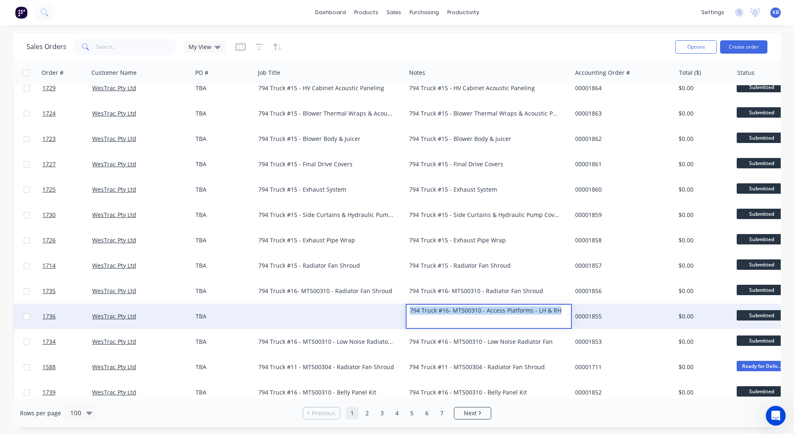
drag, startPoint x: 566, startPoint y: 313, endPoint x: 368, endPoint y: 313, distance: 197.8
click at [368, 313] on div "1736 WesTrac Pty Ltd TBA 794 Truck #16- MT500310 - Access Platforms - LH & RH 0…" at bounding box center [520, 316] width 1013 height 25
click at [263, 306] on div at bounding box center [330, 316] width 151 height 25
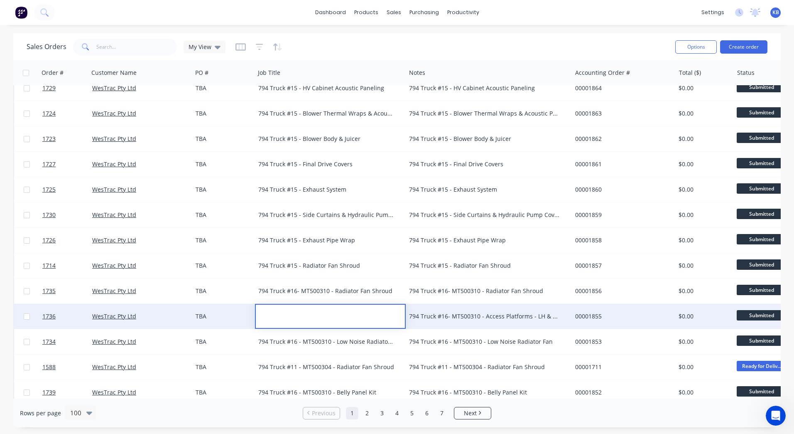
click at [267, 312] on div at bounding box center [330, 311] width 149 height 12
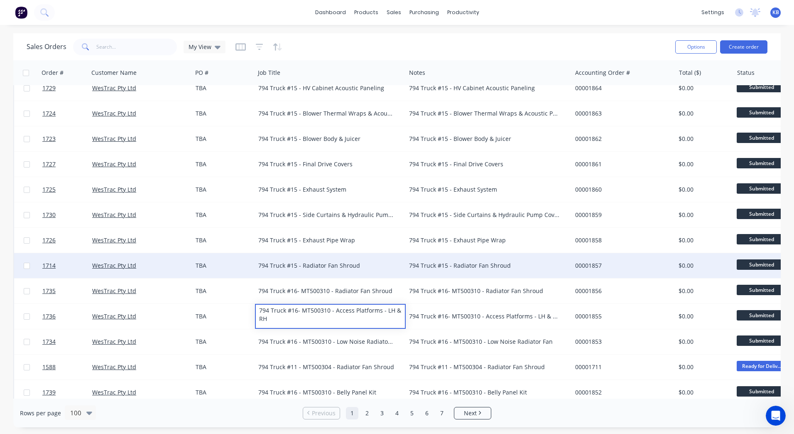
click at [376, 256] on div "794 Truck #15 - Radiator Fan Shroud" at bounding box center [330, 265] width 151 height 25
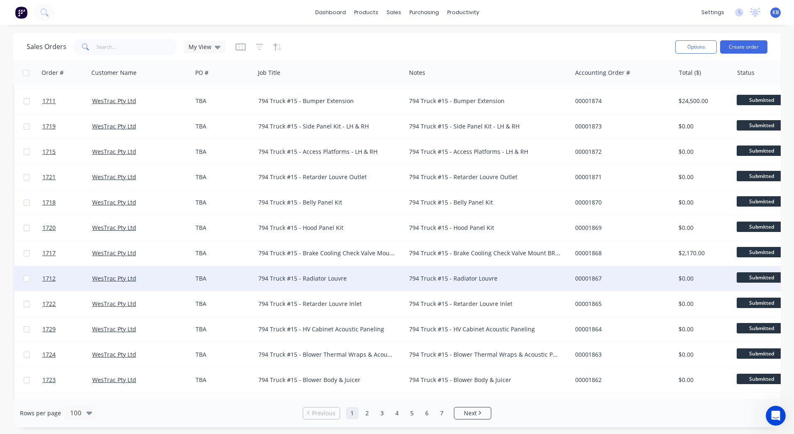
scroll to position [1561, 0]
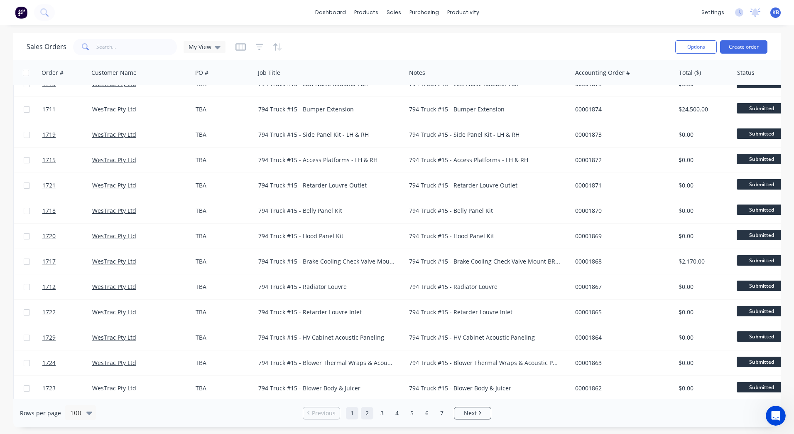
click at [364, 411] on link "2" at bounding box center [367, 413] width 12 height 12
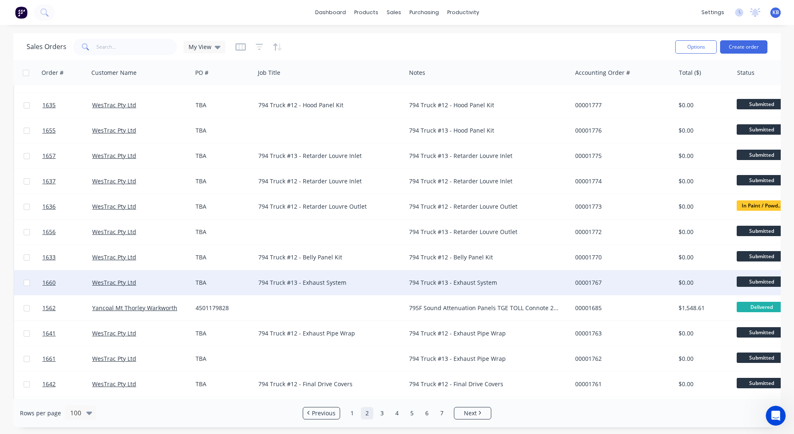
scroll to position [2225, 0]
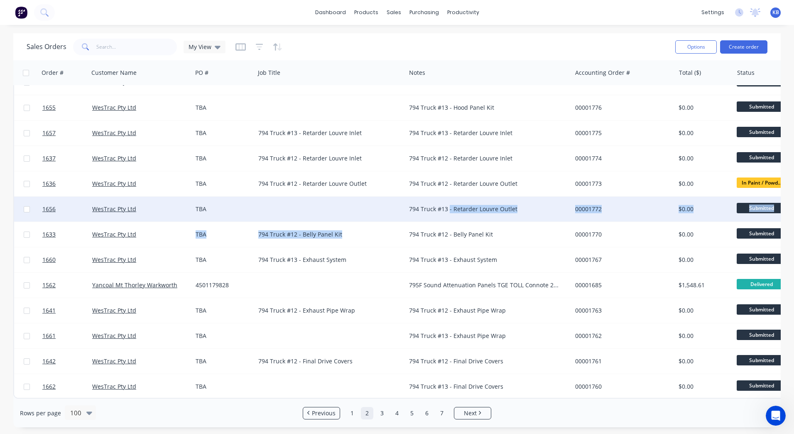
drag, startPoint x: 435, startPoint y: 211, endPoint x: 449, endPoint y: 201, distance: 17.9
click at [528, 199] on div "794 Truck #13 - Retarder Louvre Outlet" at bounding box center [489, 209] width 166 height 25
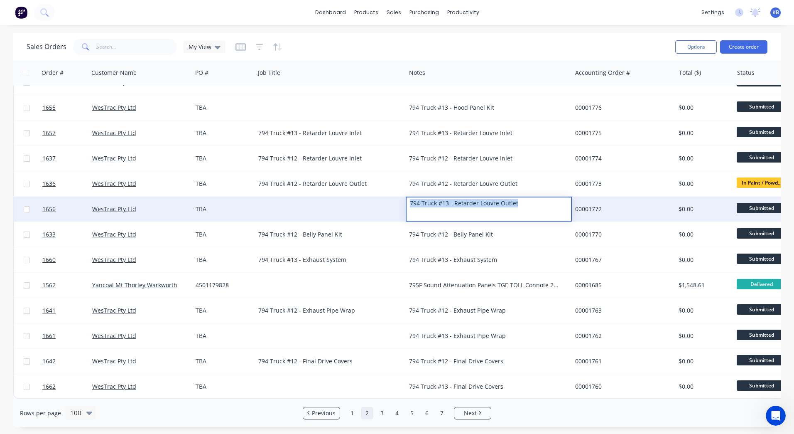
drag, startPoint x: 477, startPoint y: 199, endPoint x: 399, endPoint y: 205, distance: 78.7
click at [399, 205] on div "1656 WesTrac Pty Ltd TBA 794 Truck #13 - Retarder Louvre Outlet 00001772 $0.00 …" at bounding box center [520, 209] width 1013 height 25
click at [319, 206] on div at bounding box center [330, 209] width 151 height 25
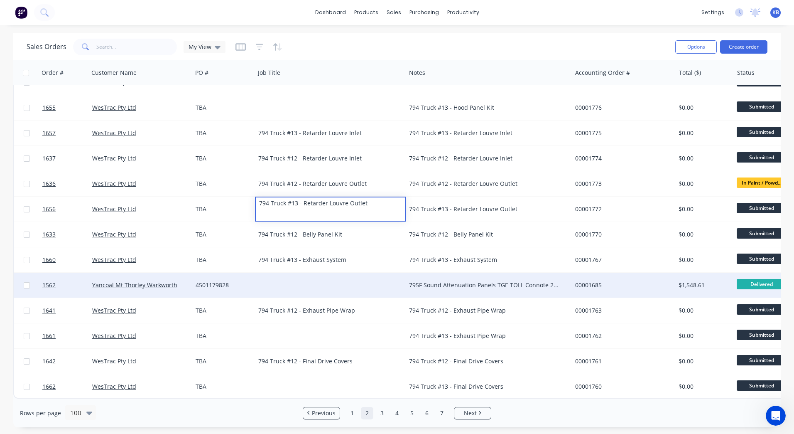
click at [437, 275] on div "795F Sound Attenuation Panels TGE TOLL Connote 2486727440 Shipped Date 24/07/20…" at bounding box center [489, 285] width 166 height 25
click at [506, 281] on div "795F Sound Attenuation Panels TGE TOLL Connote 2486727440 Shipped Date 24/07/20…" at bounding box center [484, 285] width 151 height 8
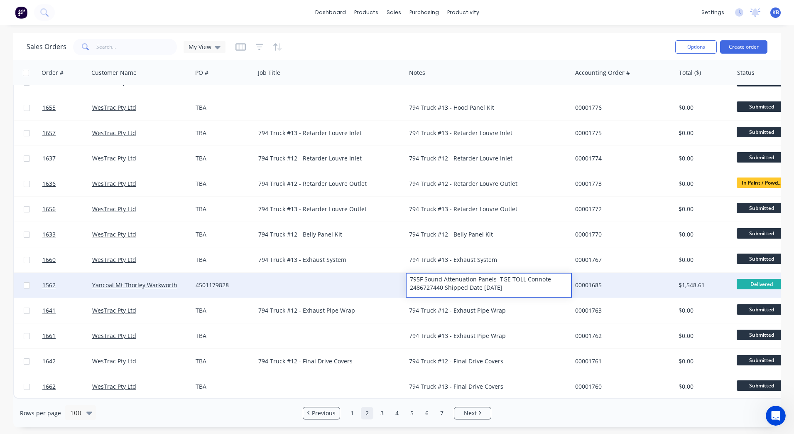
drag, startPoint x: 531, startPoint y: 285, endPoint x: 387, endPoint y: 278, distance: 143.9
click at [387, 278] on div "1562 Yancoal Mt Thorley Warkworth 4501179828 795F Sound Attenuation Panels TGE …" at bounding box center [520, 285] width 1013 height 25
click at [291, 273] on div at bounding box center [330, 285] width 151 height 25
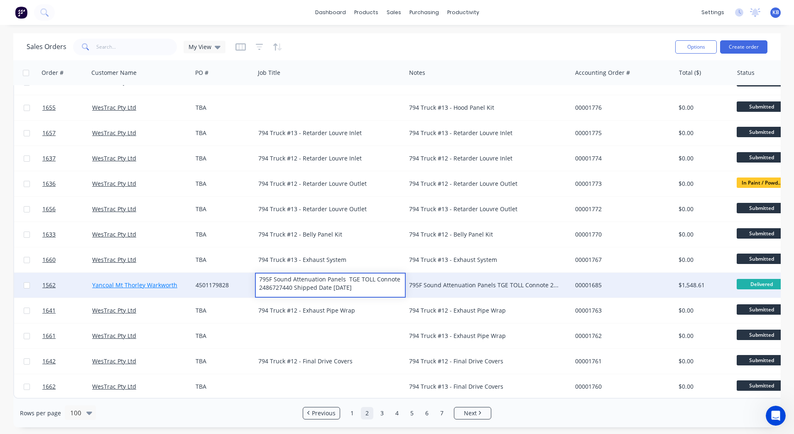
click at [142, 281] on link "Yancoal Mt Thorley Warkworth" at bounding box center [134, 285] width 85 height 8
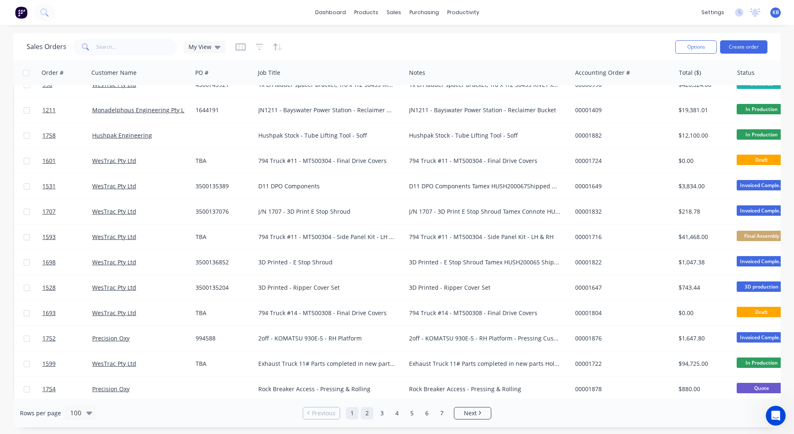
click at [367, 408] on link "2" at bounding box center [367, 413] width 12 height 12
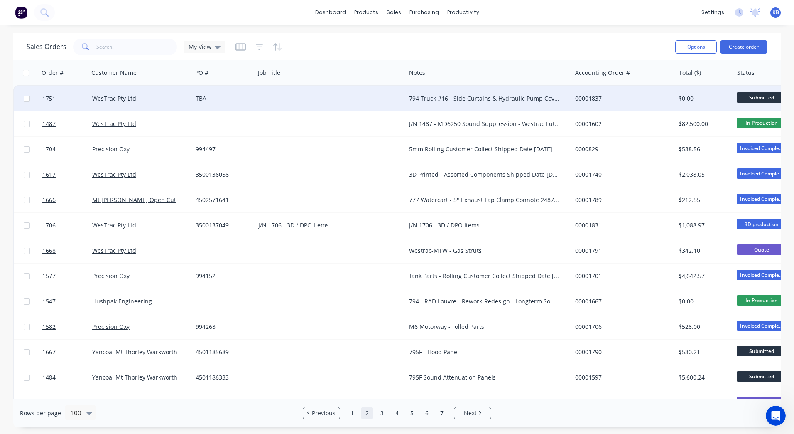
click at [457, 100] on div "794 Truck #16 - Side Curtains & Hydraulic Pump Covers" at bounding box center [484, 98] width 151 height 8
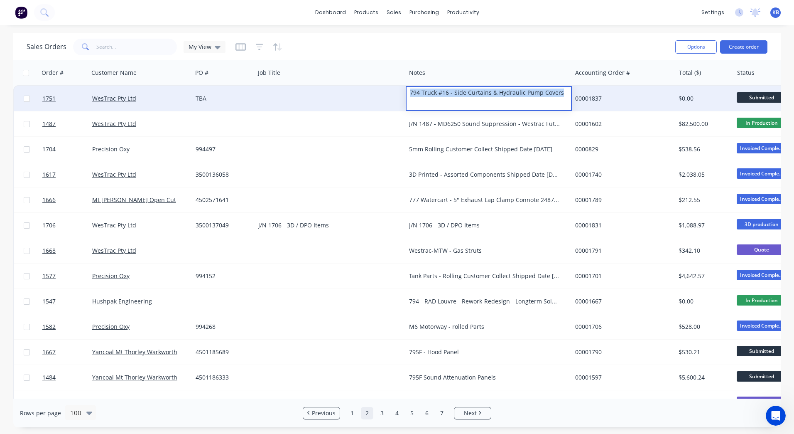
drag, startPoint x: 561, startPoint y: 91, endPoint x: 398, endPoint y: 85, distance: 163.4
click at [334, 93] on div at bounding box center [330, 98] width 151 height 25
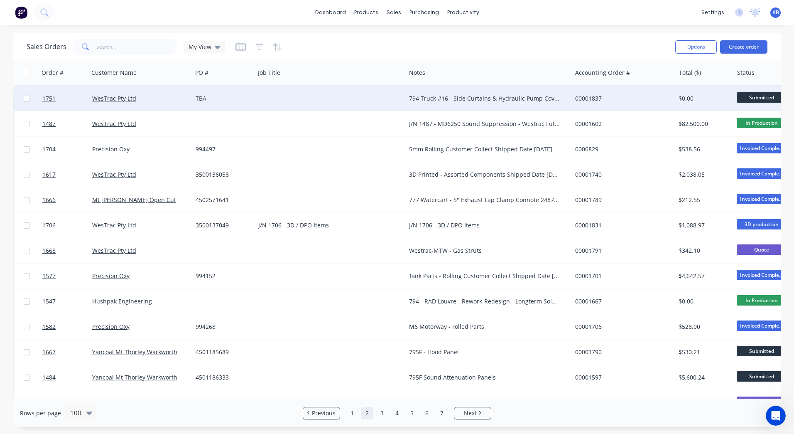
click at [329, 98] on div at bounding box center [330, 98] width 151 height 25
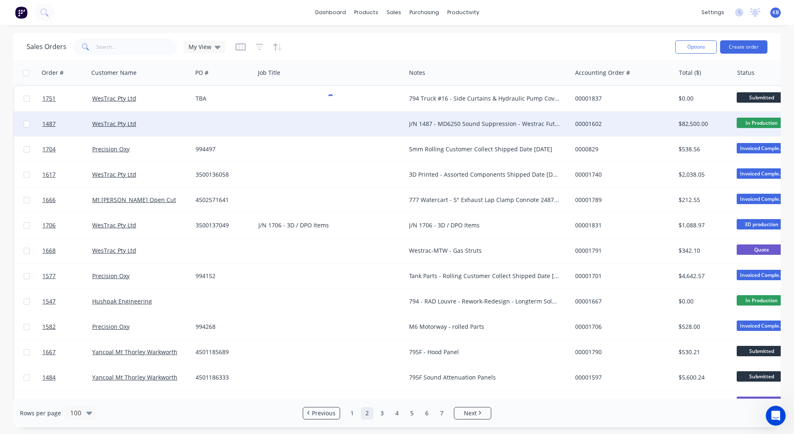
click at [478, 122] on div "J/N 1487 - MD6250 Sound Suppression - Westrac Future Order - "DO NOT DELIVER!!!"" at bounding box center [484, 124] width 151 height 8
click at [547, 123] on div "J/N 1487 - MD6250 Sound Suppression - Westrac Future Order - "DO NOT DELIVER!!!"" at bounding box center [484, 124] width 151 height 8
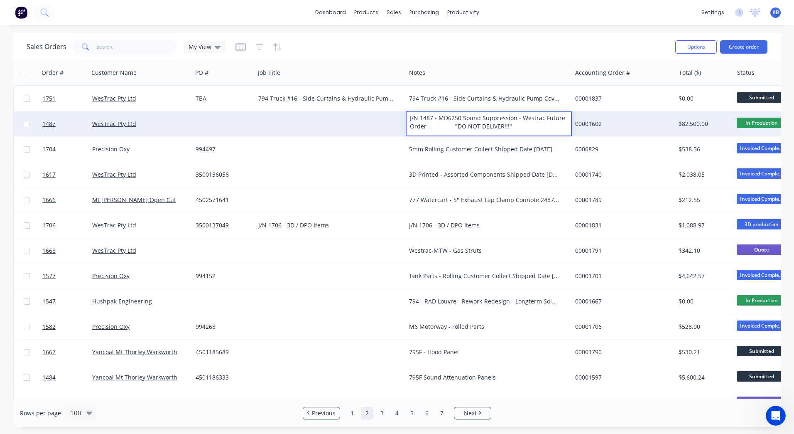
click at [525, 127] on div "J/N 1487 - MD6250 Sound Suppression - Westrac Future Order - "DO NOT DELIVER!!!"" at bounding box center [489, 122] width 164 height 20
drag, startPoint x: 508, startPoint y: 124, endPoint x: 391, endPoint y: 118, distance: 116.9
click at [516, 125] on div "J/N 1487 - MD6250 Sound Suppression - Westrac Future Order - "DO NOT DELIVER!!!"" at bounding box center [489, 122] width 164 height 20
drag, startPoint x: 516, startPoint y: 125, endPoint x: 391, endPoint y: 119, distance: 126.0
click at [391, 119] on div "1487 WesTrac Pty Ltd J/N 1487 - MD6250 Sound Suppression - Westrac Future Order…" at bounding box center [520, 123] width 1013 height 25
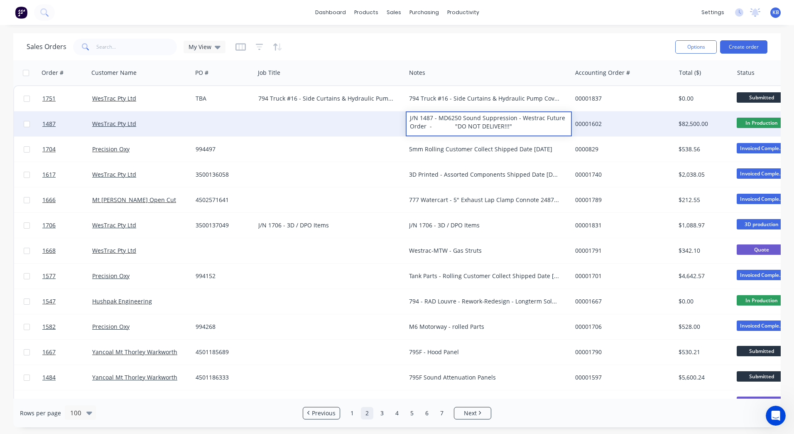
click at [324, 118] on div at bounding box center [330, 123] width 151 height 25
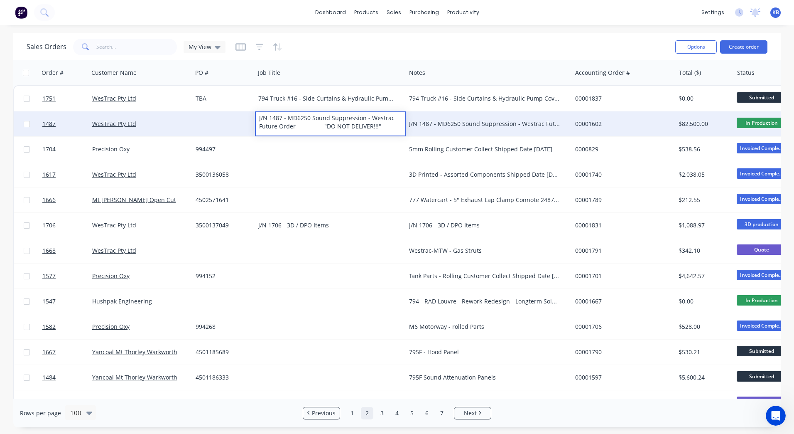
drag, startPoint x: 384, startPoint y: 126, endPoint x: 307, endPoint y: 131, distance: 77.1
click at [307, 131] on div "J/N 1487 - MD6250 Sound Suppression - Westrac Future Order - "DO NOT DELIVER!!!"" at bounding box center [330, 122] width 149 height 20
drag, startPoint x: 374, startPoint y: 125, endPoint x: 298, endPoint y: 127, distance: 76.5
click at [298, 127] on div "J/N 1487 - MD6250 Sound Suppression - Westrac Future Order - "DO NOT DELIVER!!!"" at bounding box center [330, 122] width 149 height 20
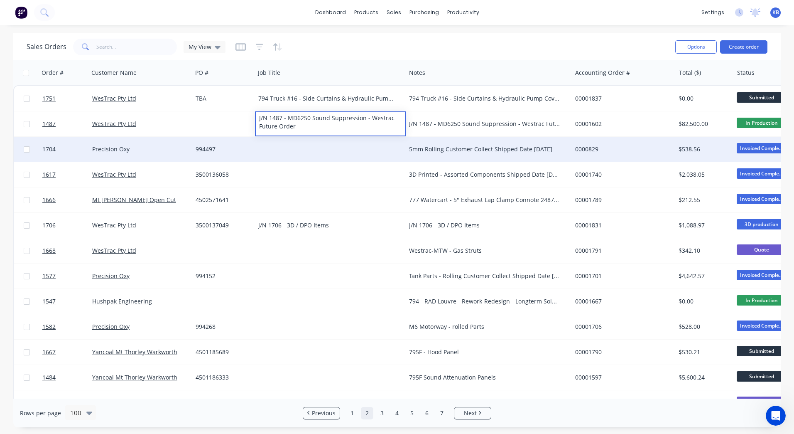
click at [302, 140] on div at bounding box center [330, 149] width 151 height 25
click at [477, 150] on div "5mm Rolling Customer Collect Shipped Date 06/08/2025" at bounding box center [484, 149] width 151 height 8
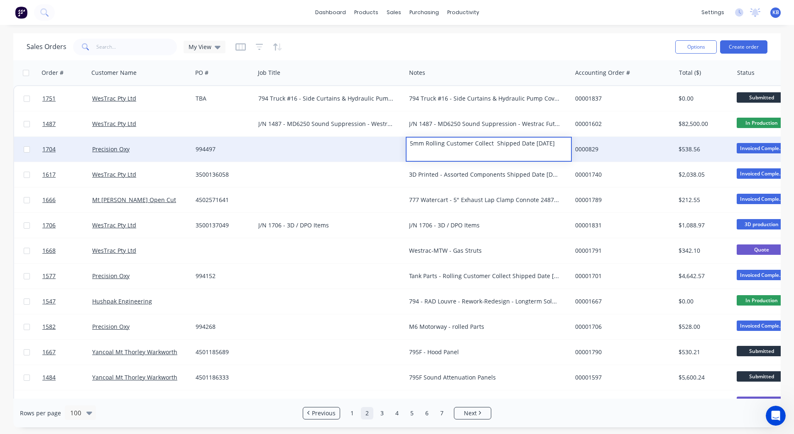
drag, startPoint x: 567, startPoint y: 145, endPoint x: 395, endPoint y: 142, distance: 172.5
click at [395, 142] on div "1704 Precision Oxy 994497 5mm Rolling Customer Collect Shipped Date 06/08/2025 …" at bounding box center [520, 149] width 1013 height 25
click at [332, 149] on div at bounding box center [330, 149] width 151 height 25
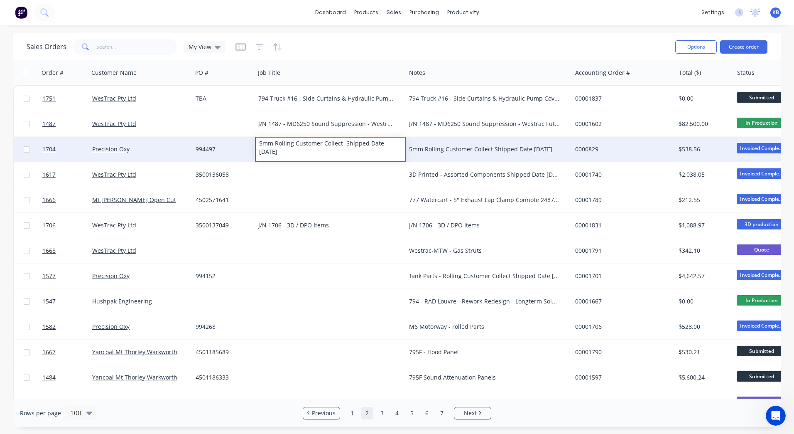
drag, startPoint x: 322, startPoint y: 148, endPoint x: 297, endPoint y: 145, distance: 25.9
click at [297, 145] on div "5mm Rolling Customer Collect Shipped Date 06/08/2025" at bounding box center [330, 148] width 149 height 20
drag, startPoint x: 297, startPoint y: 143, endPoint x: 379, endPoint y: 153, distance: 82.0
click at [379, 153] on div "5mm Rolling Customer Collect Shipped Date 06/08/2025" at bounding box center [330, 148] width 149 height 20
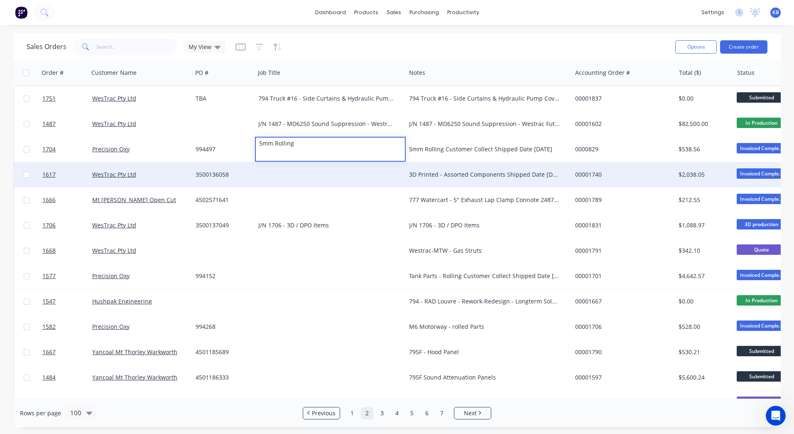
click at [325, 175] on div at bounding box center [330, 174] width 151 height 25
click at [449, 171] on div "3D Printed - Assorted Components Shipped Date 05/08/2025 Tamex HUSH200062" at bounding box center [484, 174] width 151 height 8
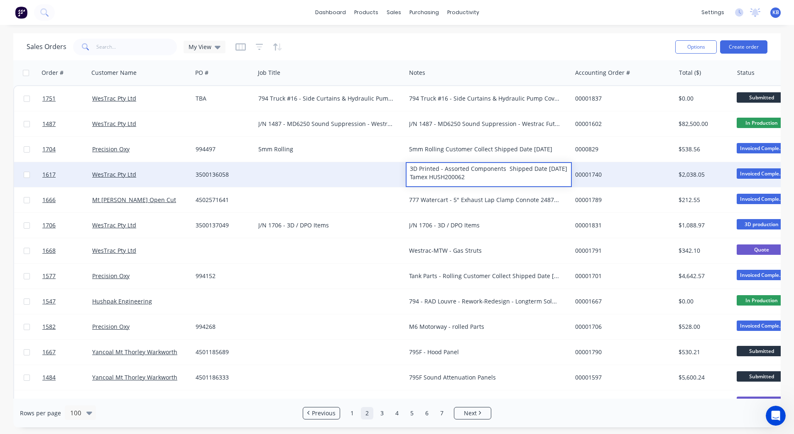
drag, startPoint x: 504, startPoint y: 175, endPoint x: 409, endPoint y: 170, distance: 95.3
click at [409, 170] on div "3D Printed - Assorted Components Shipped Date 05/08/2025 Tamex HUSH200062" at bounding box center [489, 173] width 164 height 20
click at [331, 177] on div at bounding box center [330, 174] width 151 height 25
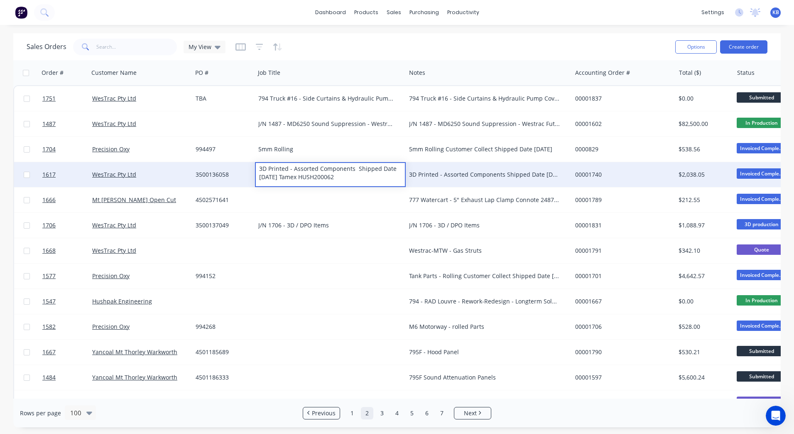
click at [141, 175] on div "WesTrac Pty Ltd" at bounding box center [138, 174] width 92 height 8
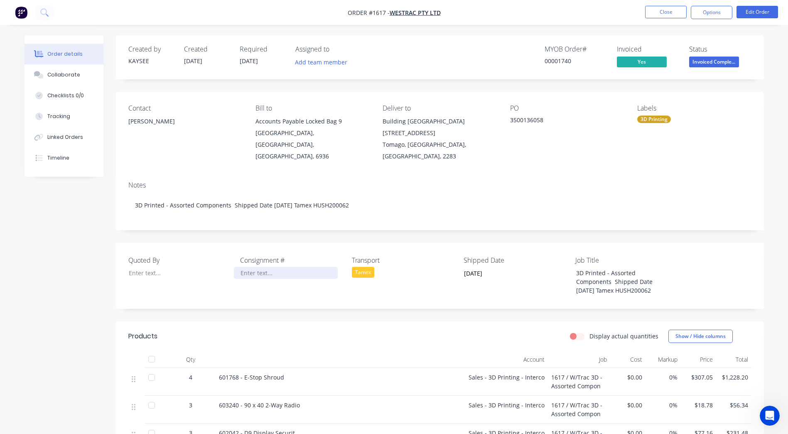
click at [262, 267] on div at bounding box center [286, 273] width 104 height 12
click at [261, 267] on div at bounding box center [286, 273] width 104 height 12
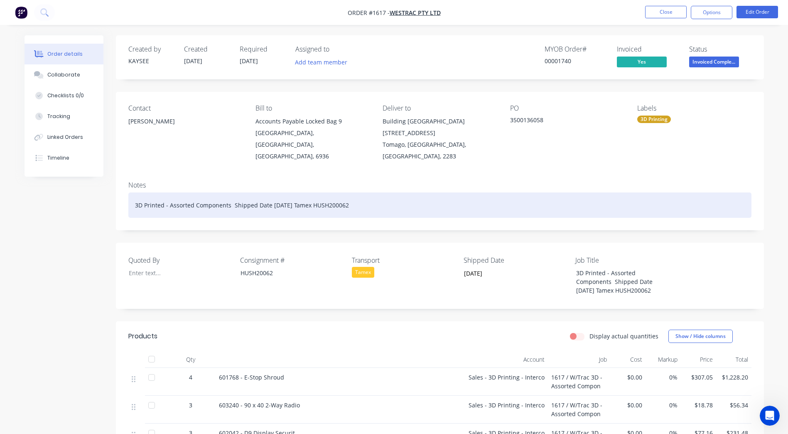
click at [361, 196] on div "3D Printed - Assorted Components Shipped Date 05/08/2025 Tamex HUSH200062" at bounding box center [439, 204] width 623 height 25
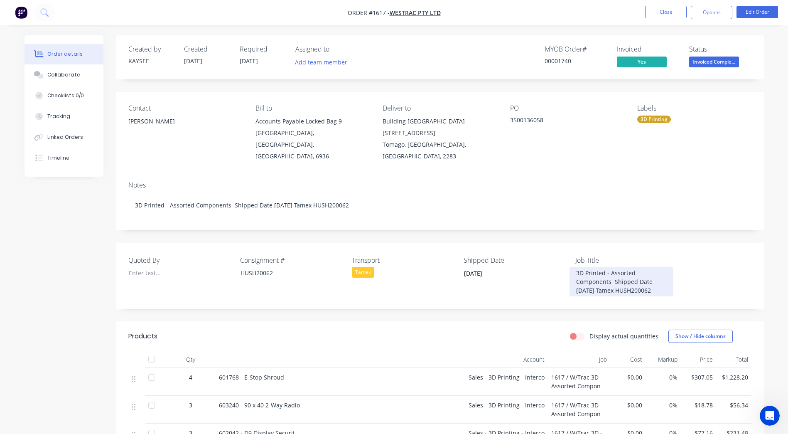
drag, startPoint x: 666, startPoint y: 282, endPoint x: 614, endPoint y: 273, distance: 53.1
click at [614, 273] on div "3D Printed - Assorted Components Shipped Date 05/08/2025 Tamex HUSH200062" at bounding box center [622, 282] width 104 height 30
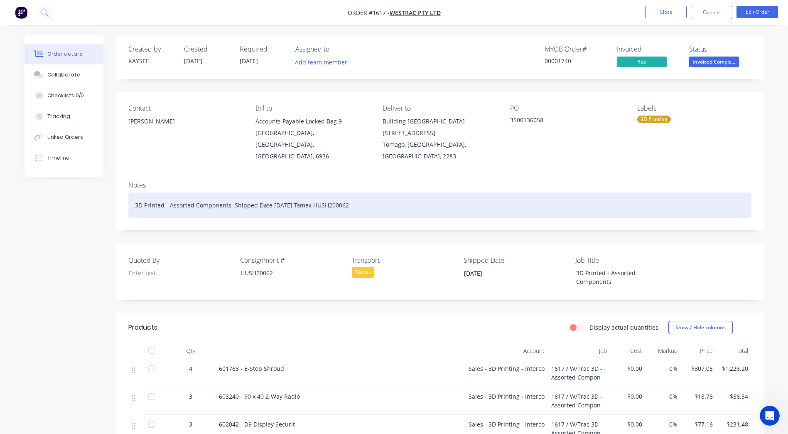
drag, startPoint x: 403, startPoint y: 199, endPoint x: 232, endPoint y: 200, distance: 170.8
click at [232, 200] on div "3D Printed - Assorted Components Shipped Date 05/08/2025 Tamex HUSH200062" at bounding box center [439, 204] width 623 height 25
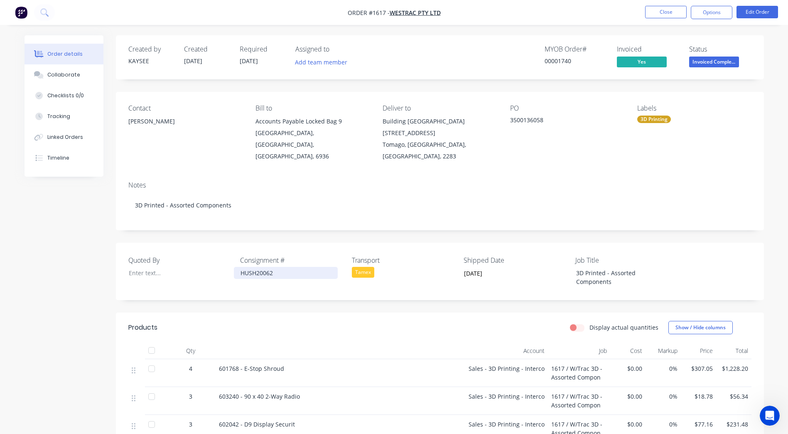
click at [267, 267] on div "HUSH20062" at bounding box center [286, 273] width 104 height 12
click at [669, 17] on button "Close" at bounding box center [666, 12] width 42 height 12
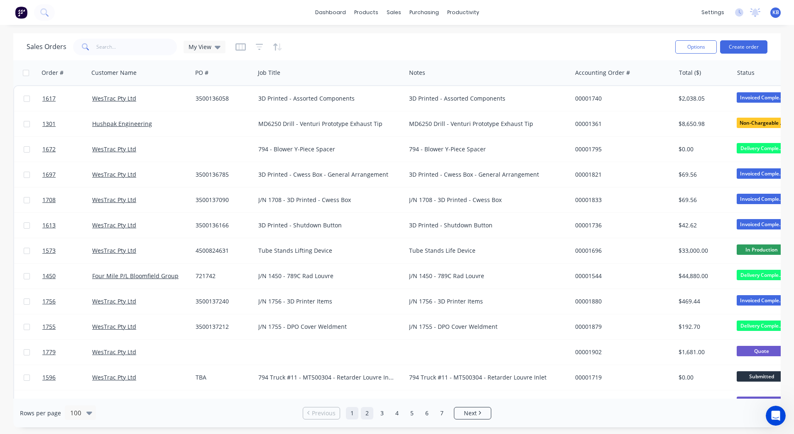
click at [370, 409] on link "2" at bounding box center [367, 413] width 12 height 12
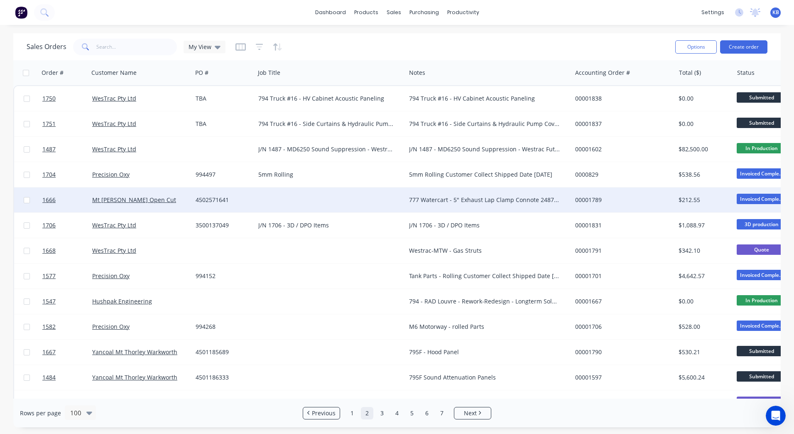
click at [336, 210] on div at bounding box center [330, 199] width 151 height 25
click at [503, 193] on div "777 Watercart - 5" Exhaust Lap Clamp Connote 2487505825 TGE Toll Shipped Date 0…" at bounding box center [489, 199] width 166 height 25
click at [505, 196] on div "777 Watercart - 5" Exhaust Lap Clamp Connote 2487505825 TGE Toll Shipped Date 0…" at bounding box center [484, 200] width 151 height 8
click at [141, 200] on link "Mt Owen Open Cut" at bounding box center [134, 200] width 84 height 8
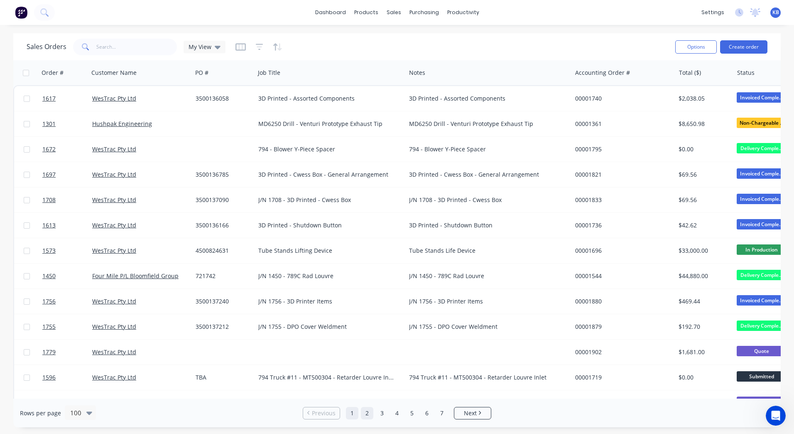
drag, startPoint x: 376, startPoint y: 415, endPoint x: 371, endPoint y: 416, distance: 4.2
click at [372, 416] on ul "Previous 1 2 3 4 5 6 7 Next" at bounding box center [397, 413] width 195 height 12
click at [371, 416] on link "2" at bounding box center [367, 413] width 12 height 12
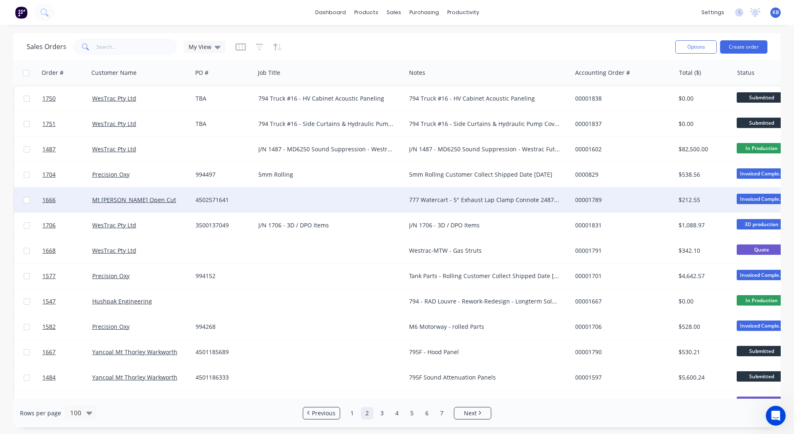
click at [354, 206] on div at bounding box center [330, 199] width 151 height 25
click at [182, 199] on div "Mt Owen Open Cut" at bounding box center [138, 200] width 92 height 8
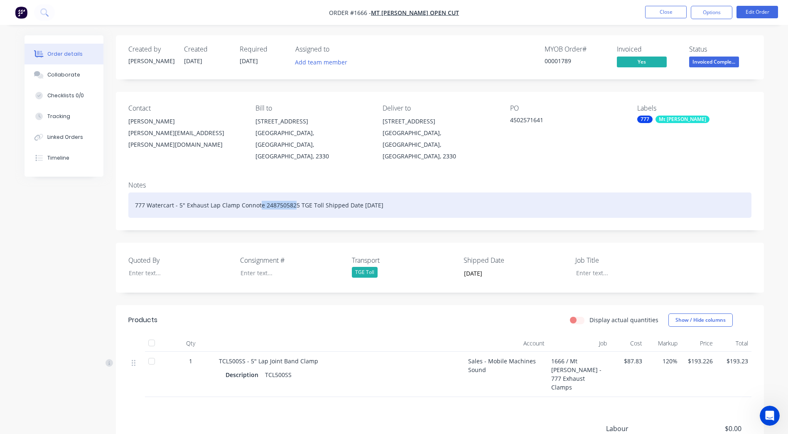
drag, startPoint x: 293, startPoint y: 192, endPoint x: 258, endPoint y: 197, distance: 35.2
click at [258, 197] on div "777 Watercart - 5" Exhaust Lap Clamp Connote 2487505825 TGE Toll Shipped Date 0…" at bounding box center [439, 204] width 623 height 25
drag, startPoint x: 297, startPoint y: 194, endPoint x: 264, endPoint y: 197, distance: 33.0
click at [264, 197] on div "777 Watercart - 5" Exhaust Lap Clamp Connote 2487505825 TGE Toll Shipped Date 0…" at bounding box center [439, 204] width 623 height 25
click at [330, 196] on div "777 Watercart - 5" Exhaust Lap Clamp Connote C TGE Toll Shipped Date 05/08/2025" at bounding box center [439, 204] width 623 height 25
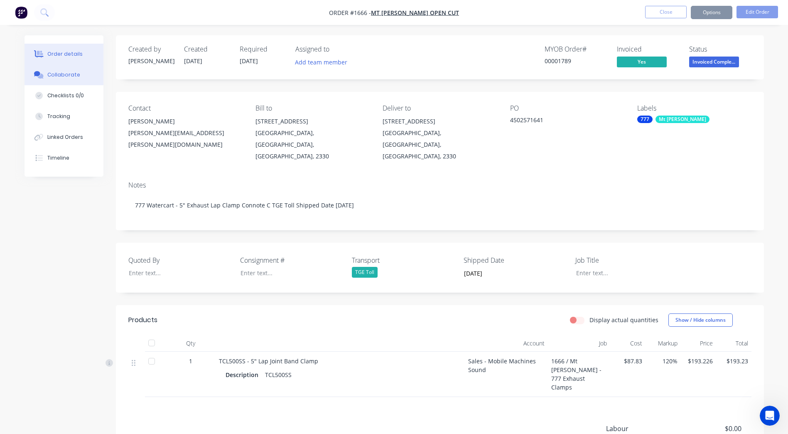
click at [62, 70] on button "Collaborate" at bounding box center [64, 74] width 79 height 21
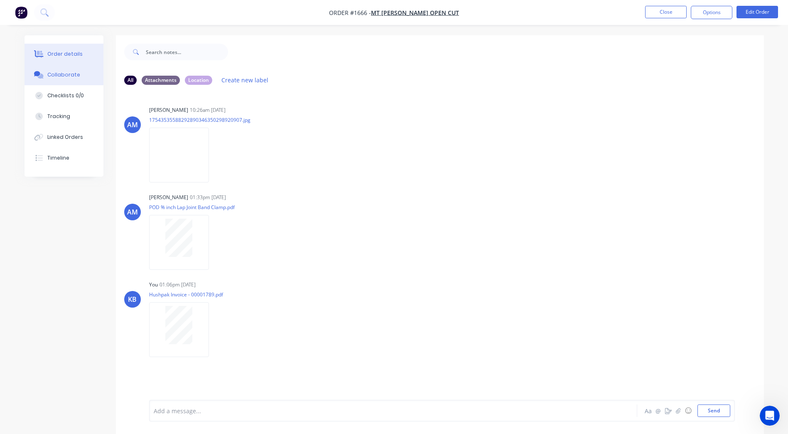
click at [61, 56] on div "Order details" at bounding box center [64, 53] width 35 height 7
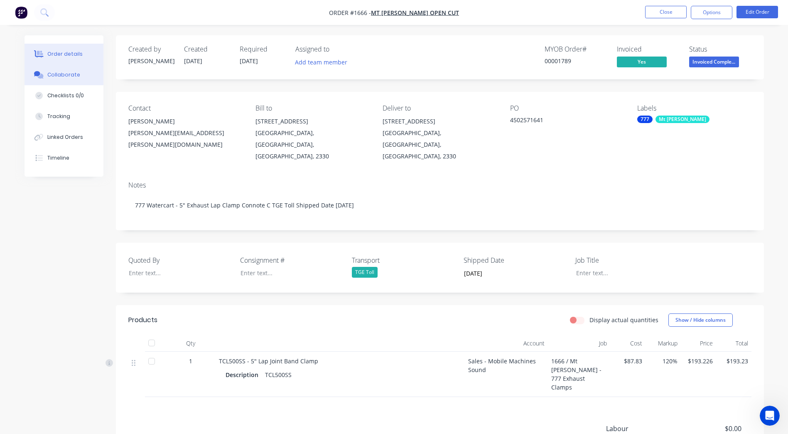
click at [69, 81] on button "Collaborate" at bounding box center [64, 74] width 79 height 21
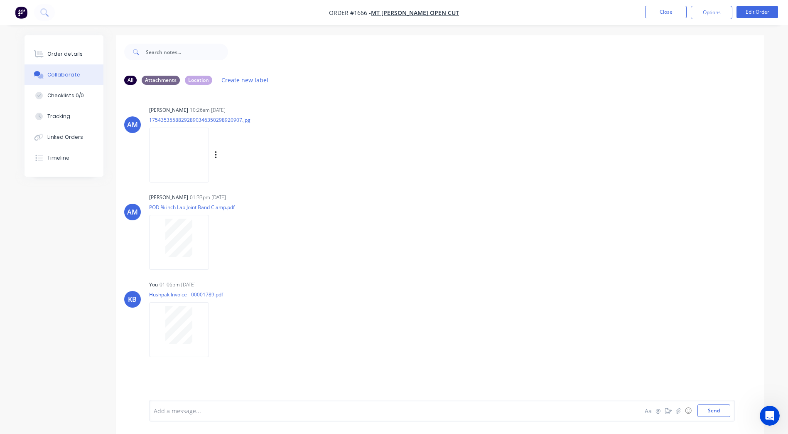
click at [176, 144] on img at bounding box center [179, 155] width 60 height 54
click at [647, 11] on button "Close" at bounding box center [666, 12] width 42 height 12
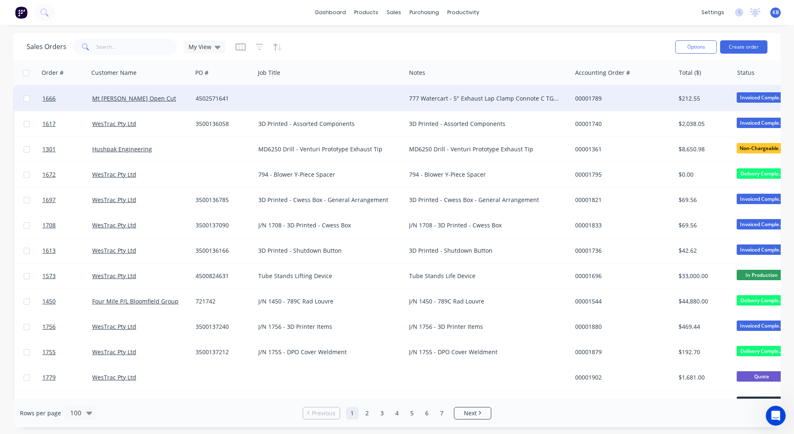
click at [223, 98] on div "4502571641" at bounding box center [222, 98] width 53 height 8
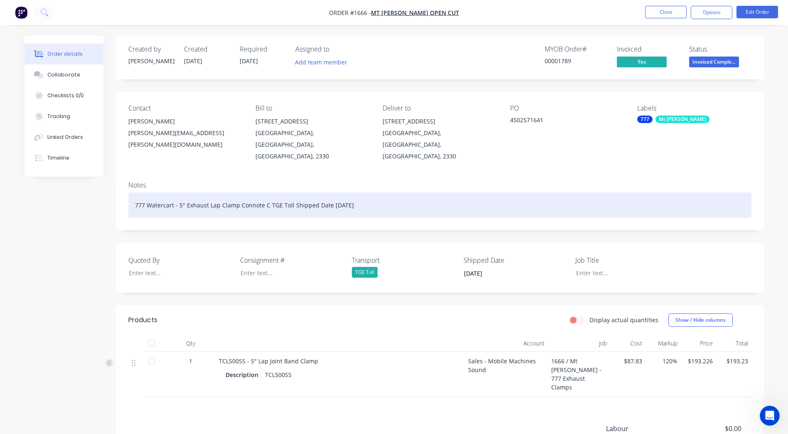
click at [263, 193] on div "777 Watercart - 5" Exhaust Lap Clamp Connote C TGE Toll Shipped Date 05/08/2025" at bounding box center [439, 204] width 623 height 25
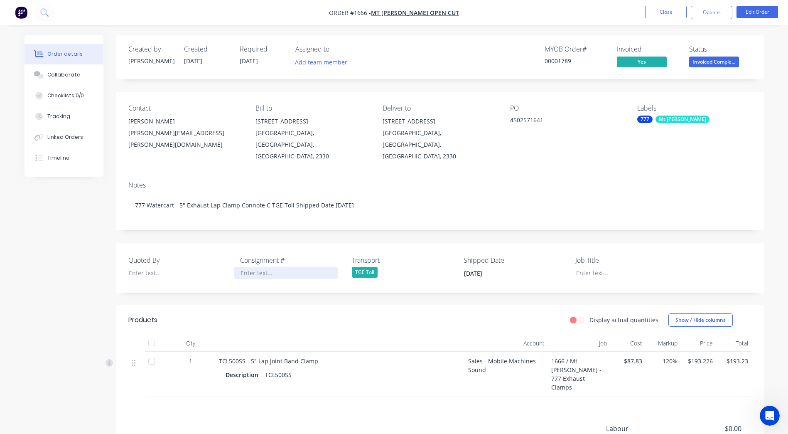
click at [262, 267] on div at bounding box center [286, 273] width 104 height 12
paste div
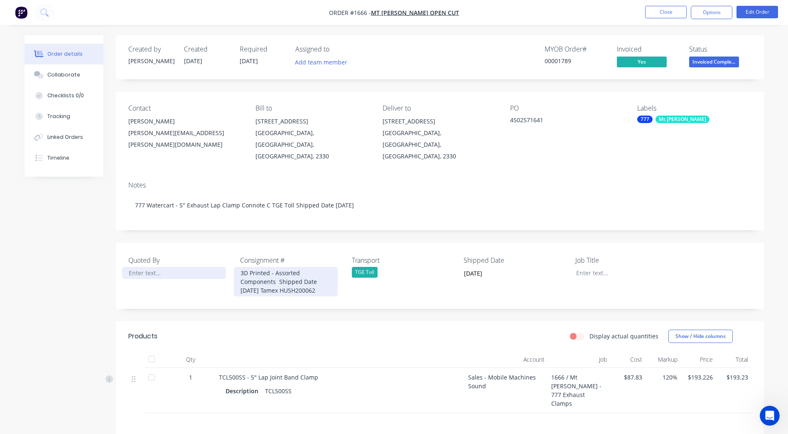
drag, startPoint x: 336, startPoint y: 278, endPoint x: 223, endPoint y: 255, distance: 114.8
click at [223, 255] on div "Quoted By Consignment # 3D Printed - Assorted Components Shipped Date 05/08/202…" at bounding box center [440, 276] width 648 height 66
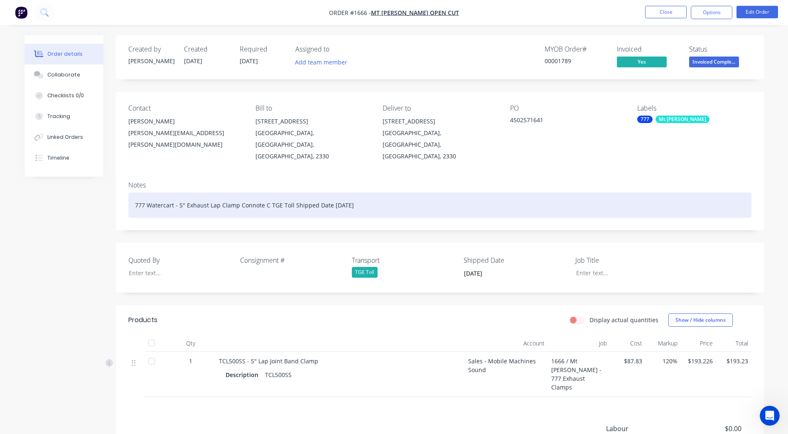
drag, startPoint x: 366, startPoint y: 193, endPoint x: 238, endPoint y: 189, distance: 128.0
click at [238, 192] on div "777 Watercart - 5" Exhaust Lap Clamp Connote C TGE Toll Shipped Date 05/08/2025" at bounding box center [439, 204] width 623 height 25
drag, startPoint x: 249, startPoint y: 192, endPoint x: 129, endPoint y: 194, distance: 120.5
click at [130, 194] on div "777 Watercart - 5" Exhaust Lap Clamp" at bounding box center [439, 204] width 623 height 25
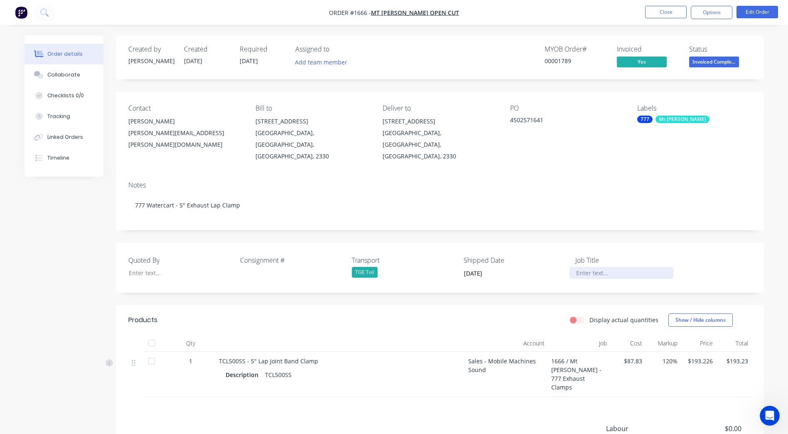
click at [584, 267] on div at bounding box center [622, 273] width 104 height 12
paste div
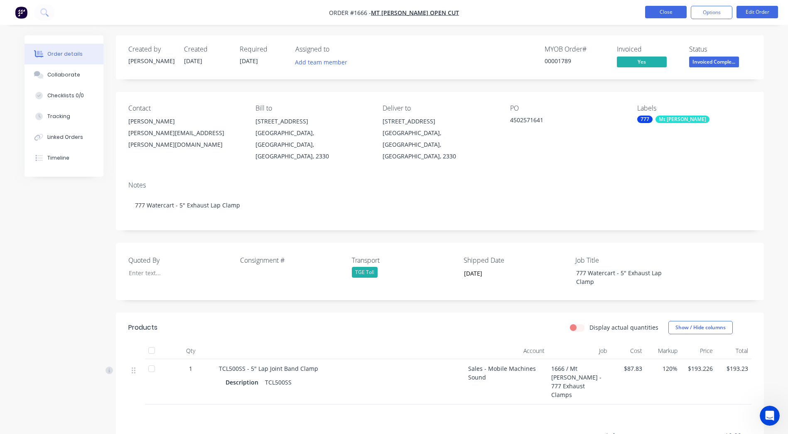
click at [656, 12] on button "Close" at bounding box center [666, 12] width 42 height 12
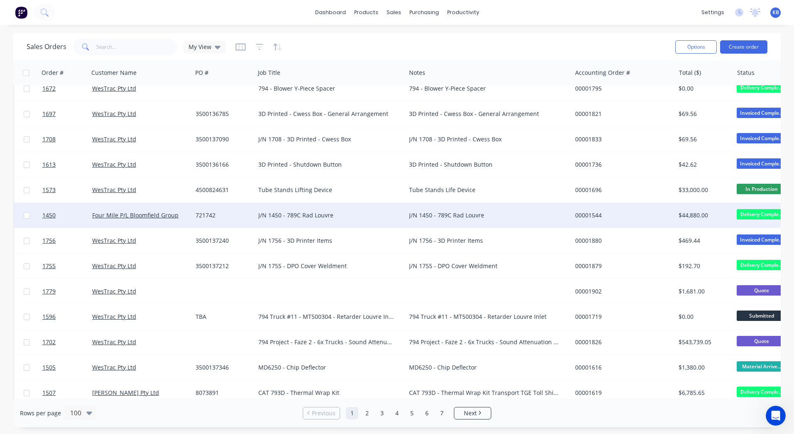
scroll to position [125, 0]
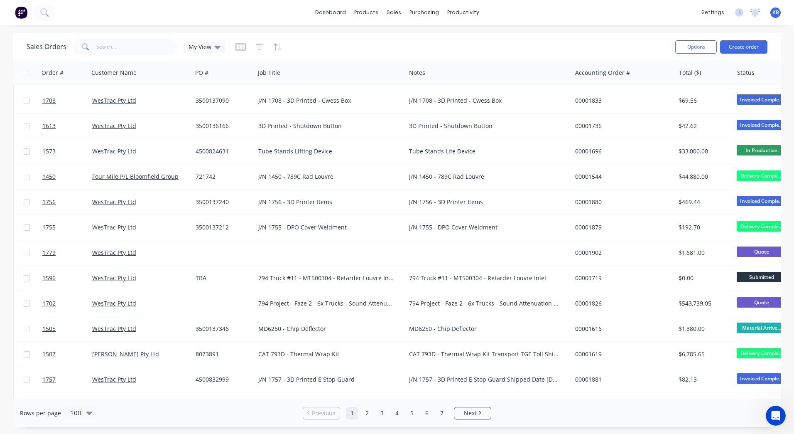
click at [477, 406] on div "Rows per page 100 Previous 1 2 3 4 5 6 7 Next" at bounding box center [397, 412] width 768 height 29
click at [475, 411] on span "Next" at bounding box center [470, 413] width 13 height 8
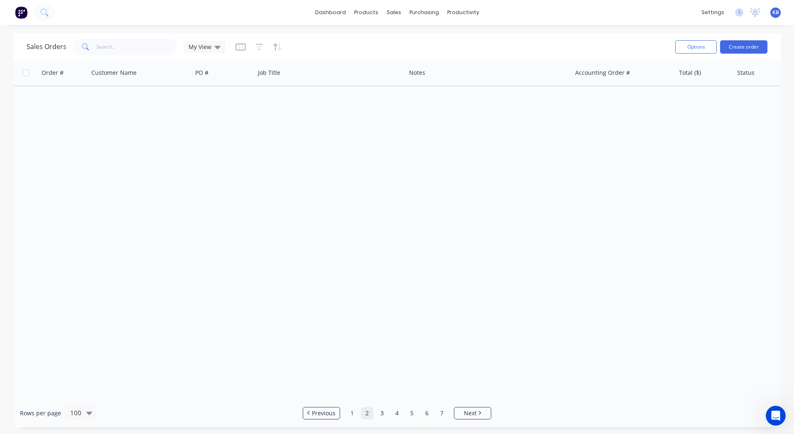
scroll to position [0, 0]
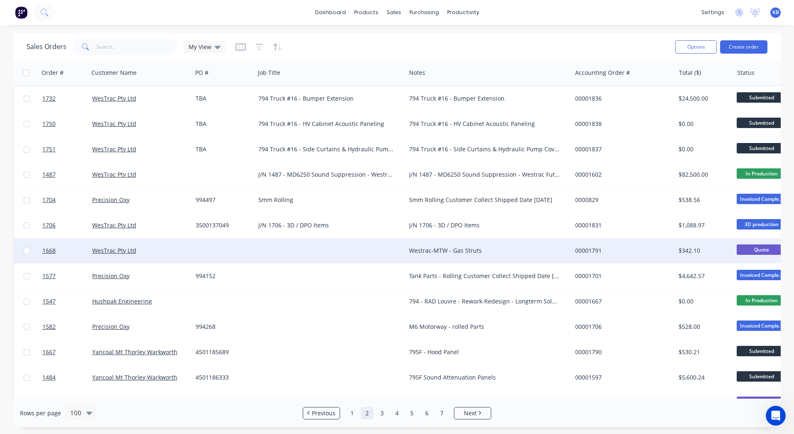
click at [476, 252] on div "Westrac-MTW - Gas Struts" at bounding box center [484, 250] width 151 height 8
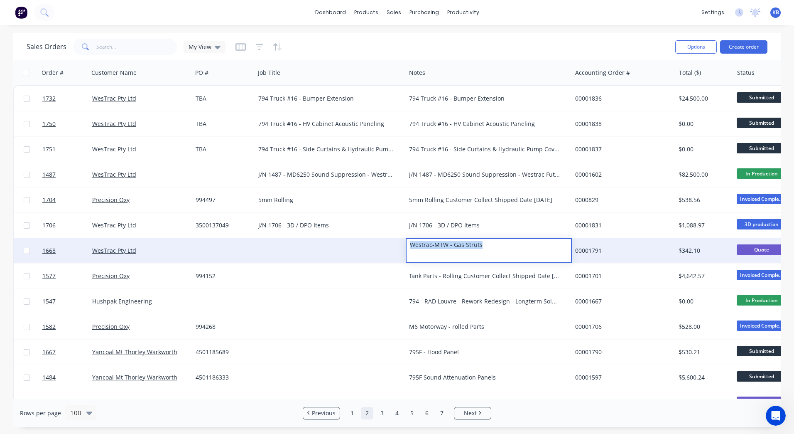
drag, startPoint x: 494, startPoint y: 248, endPoint x: 389, endPoint y: 249, distance: 104.3
click at [389, 249] on div "1668 WesTrac Pty Ltd Westrac-MTW - Gas Struts 00001791 $342.10 Quote Select..." at bounding box center [520, 250] width 1013 height 25
click at [325, 253] on div at bounding box center [330, 250] width 151 height 25
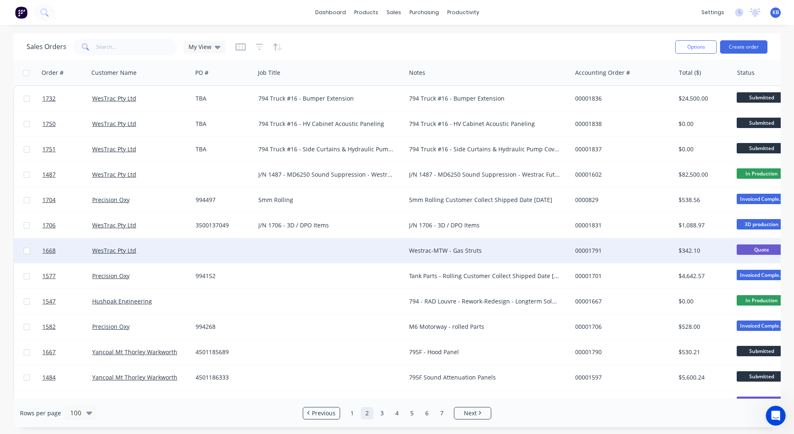
click at [277, 251] on div at bounding box center [330, 250] width 151 height 25
click at [283, 245] on div "Westrac -MTW - Gas Struts" at bounding box center [330, 245] width 149 height 12
click at [285, 245] on div "Westrac -MTW - Gas Struts" at bounding box center [330, 245] width 149 height 12
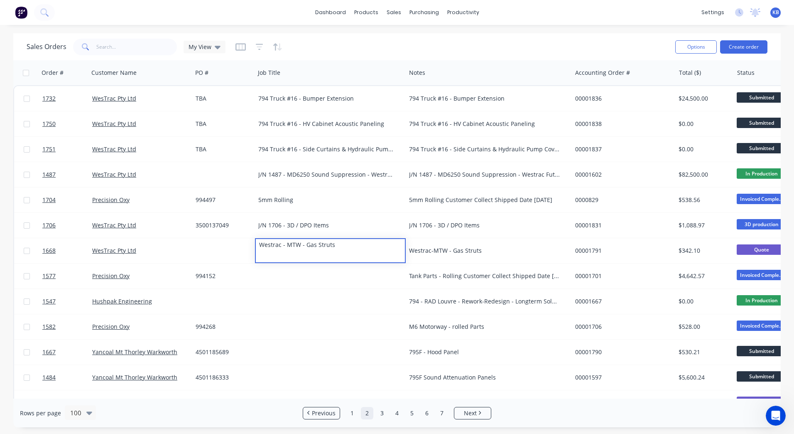
click at [429, 251] on div "Westrac-MTW - Gas Struts" at bounding box center [484, 250] width 151 height 8
click at [433, 250] on div "Westrac-MTW - Gas Struts" at bounding box center [484, 250] width 151 height 8
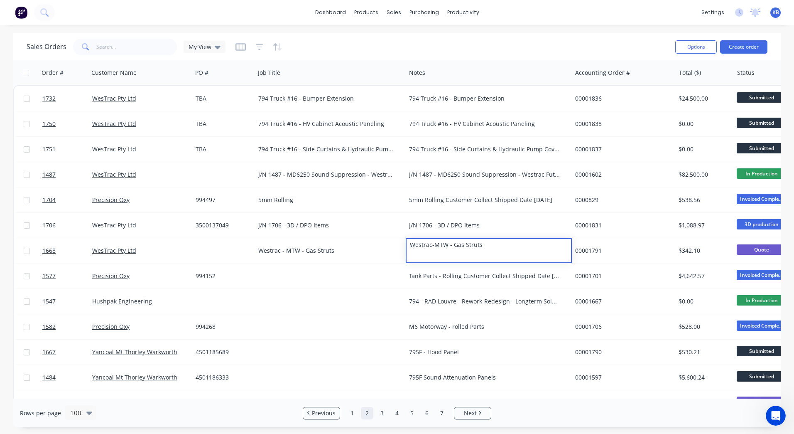
click at [433, 246] on div "Westrac-MTW - Gas Struts" at bounding box center [489, 245] width 164 height 12
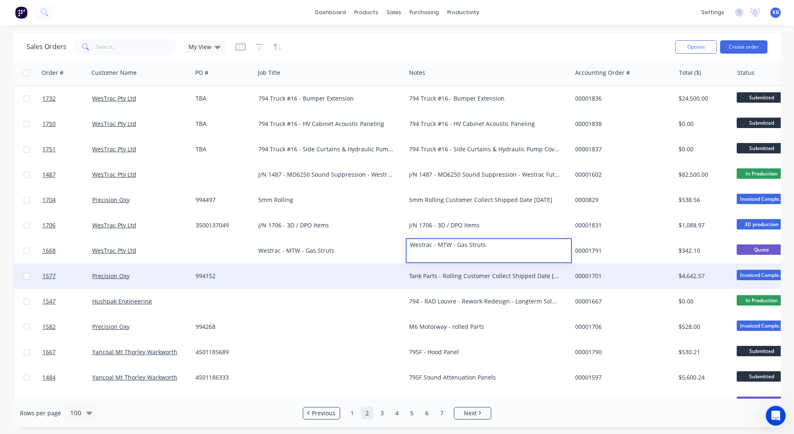
click at [438, 285] on div "Tank Parts - Rolling Customer Collect Shipped Date 05/08/2025" at bounding box center [489, 275] width 166 height 25
click at [466, 279] on div "Tank Parts - Rolling Customer Collect Shipped Date 05/08/2025" at bounding box center [484, 276] width 151 height 8
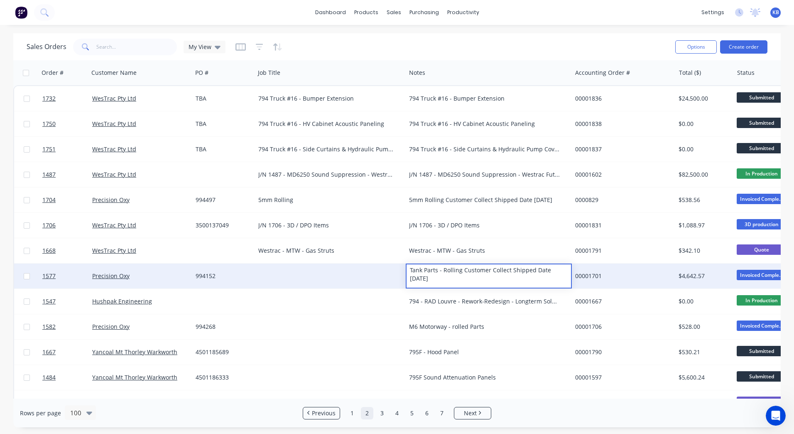
drag, startPoint x: 447, startPoint y: 280, endPoint x: 383, endPoint y: 269, distance: 65.0
click at [383, 269] on div "1577 Precision Oxy 994152 Tank Parts - Rolling Customer Collect Shipped Date 05…" at bounding box center [520, 275] width 1013 height 25
click at [325, 269] on div at bounding box center [330, 275] width 151 height 25
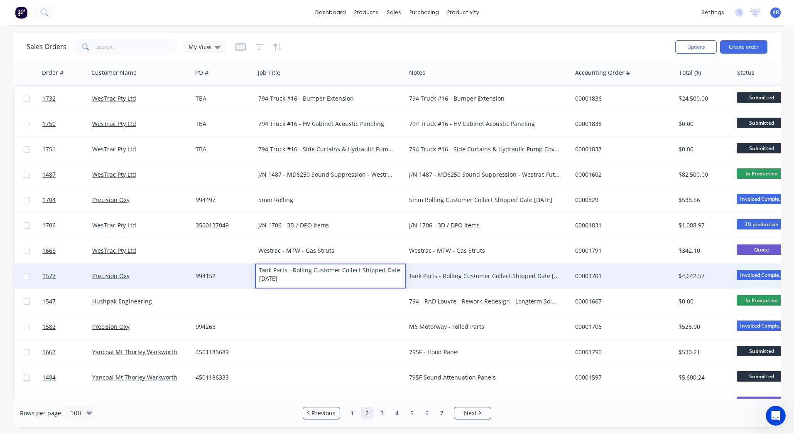
drag, startPoint x: 296, startPoint y: 278, endPoint x: 312, endPoint y: 273, distance: 16.0
click at [312, 273] on div "Tank Parts - Rolling Customer Collect Shipped Date 05/08/2025" at bounding box center [330, 274] width 149 height 20
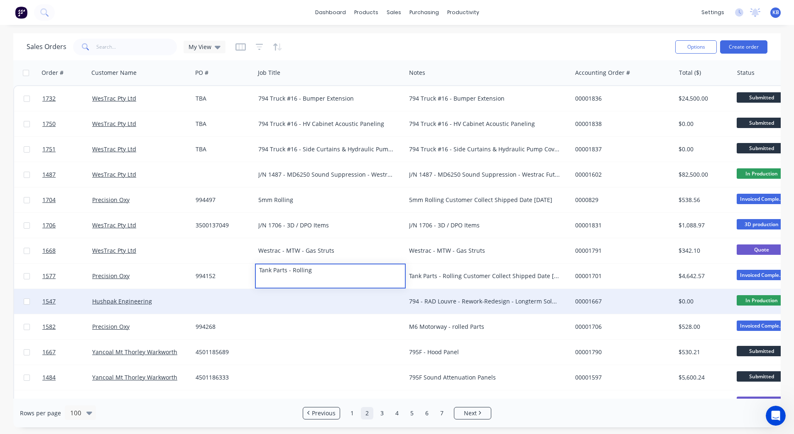
click at [427, 300] on div "794 - RAD Louvre - Rework-Redesign - Longterm Solution Tamex connote HUSH200061…" at bounding box center [484, 301] width 151 height 8
click at [504, 303] on div "794 - RAD Louvre - Rework-Redesign - Longterm Solution Tamex connote HUSH200061…" at bounding box center [484, 301] width 151 height 8
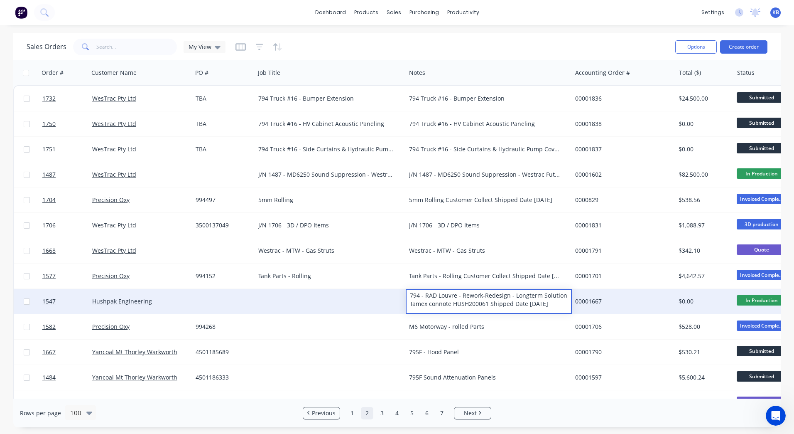
click at [557, 302] on div "794 - RAD Louvre - Rework-Redesign - Longterm Solution Tamex connote HUSH200061…" at bounding box center [489, 300] width 164 height 20
click at [257, 308] on div at bounding box center [330, 301] width 151 height 25
click at [222, 303] on div at bounding box center [223, 301] width 63 height 25
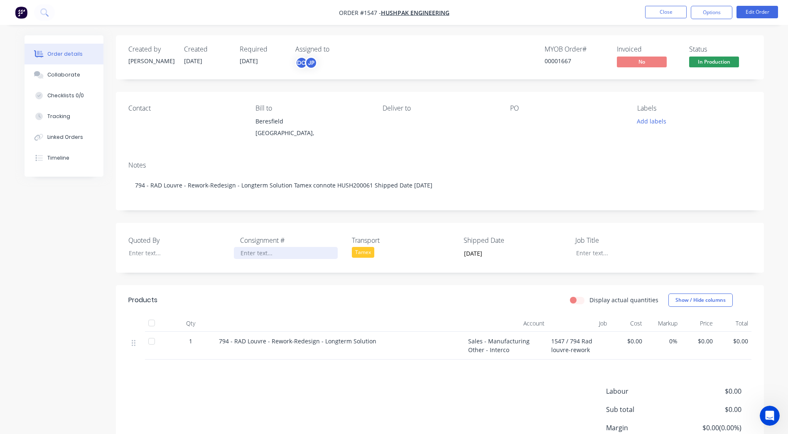
click at [246, 257] on div at bounding box center [286, 253] width 104 height 12
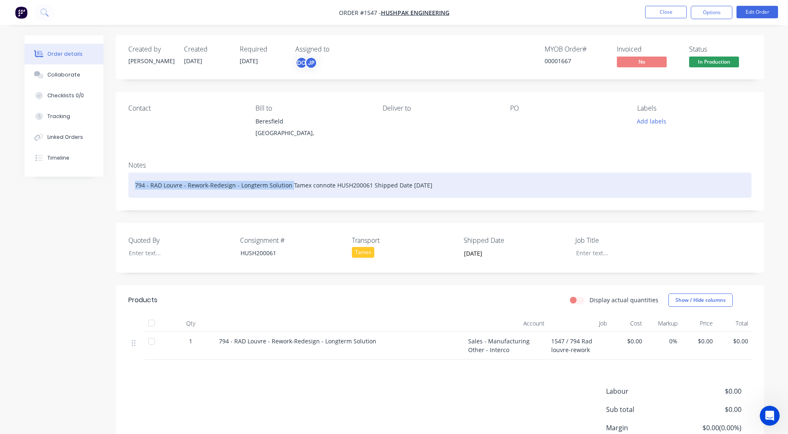
drag, startPoint x: 136, startPoint y: 184, endPoint x: 290, endPoint y: 191, distance: 154.3
click at [290, 191] on div "794 - RAD Louvre - Rework-Redesign - Longterm Solution Tamex connote HUSH200061…" at bounding box center [439, 184] width 623 height 25
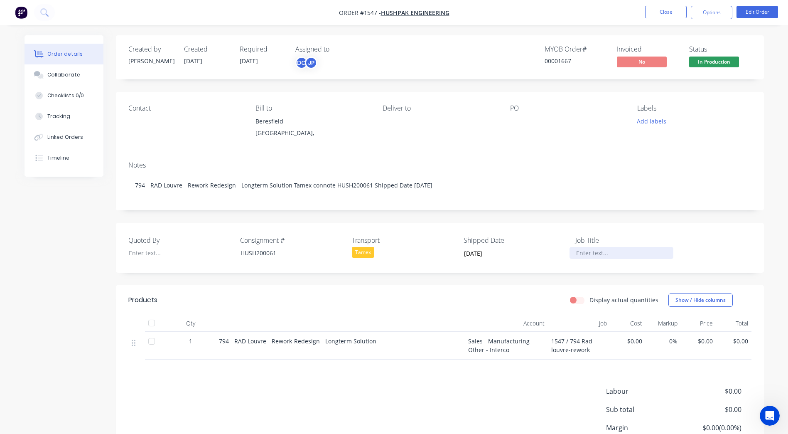
click at [593, 250] on div at bounding box center [622, 253] width 104 height 12
click at [599, 253] on div at bounding box center [622, 253] width 104 height 12
paste div
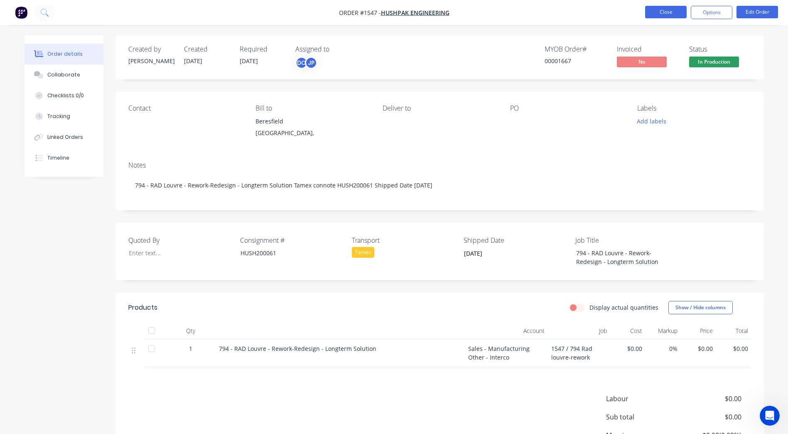
click at [670, 14] on button "Close" at bounding box center [666, 12] width 42 height 12
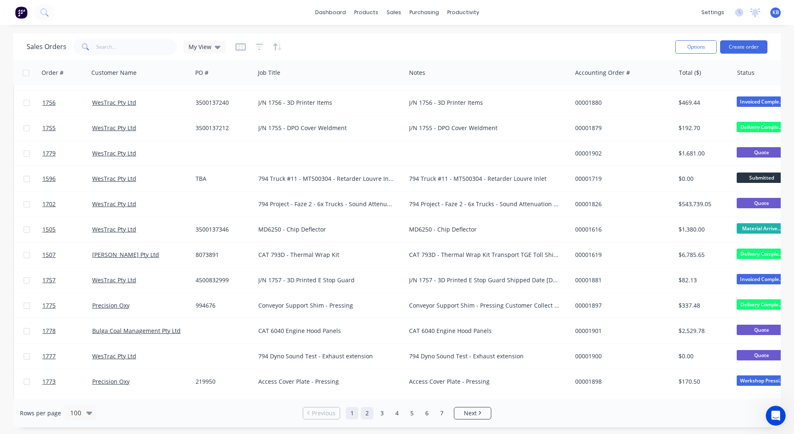
click at [372, 408] on link "2" at bounding box center [367, 413] width 12 height 12
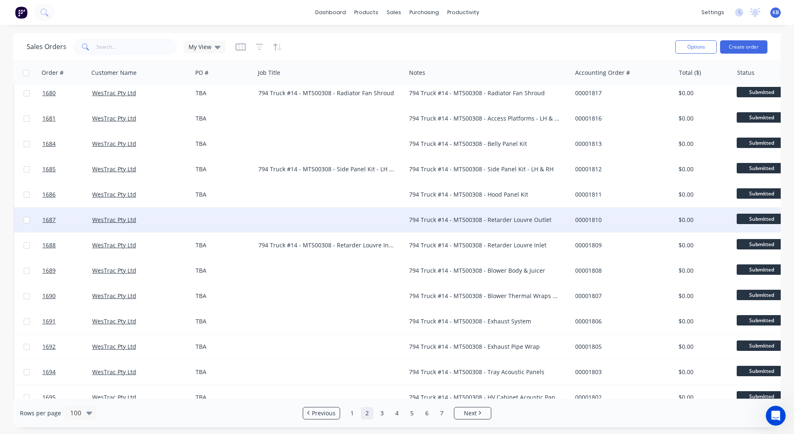
scroll to position [1122, 0]
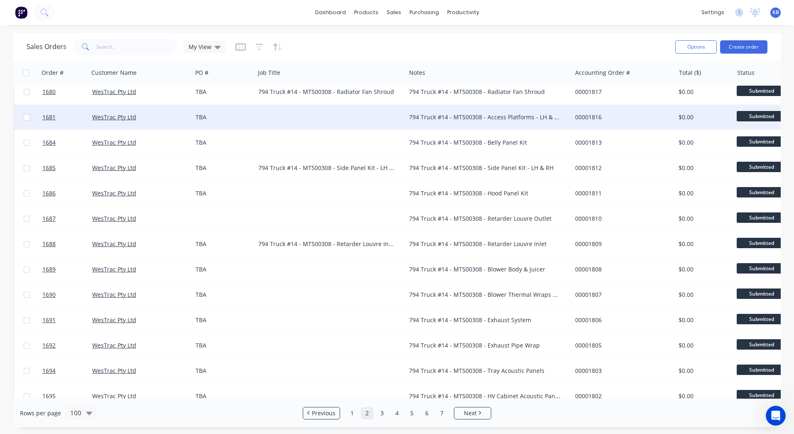
click at [418, 111] on div "794 Truck #14 - MT500308 - Access Platforms - LH & RH" at bounding box center [489, 117] width 166 height 25
drag, startPoint x: 563, startPoint y: 113, endPoint x: 359, endPoint y: 117, distance: 204.1
click at [359, 117] on div "1681 WesTrac Pty Ltd TBA 794 Truck #14 - MT500308 - Access Platforms - LH & RH …" at bounding box center [520, 117] width 1013 height 25
click at [253, 117] on div "TBA" at bounding box center [223, 117] width 63 height 25
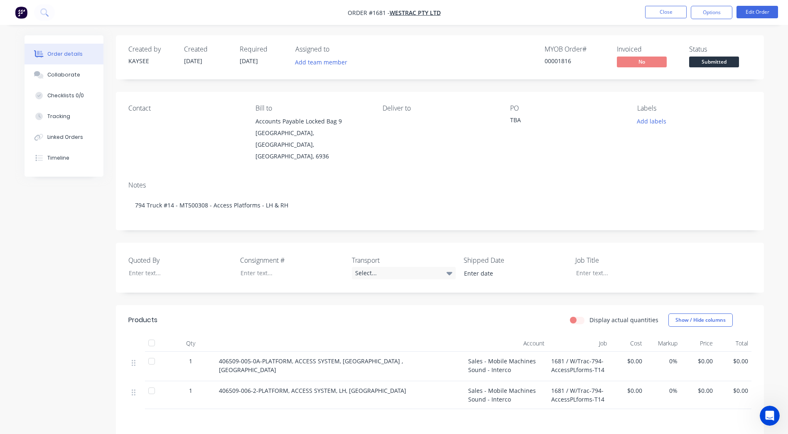
click at [657, 24] on nav "Order #1681 - WesTrac Pty Ltd Close Options Edit Order" at bounding box center [394, 12] width 788 height 25
click at [661, 14] on button "Close" at bounding box center [666, 12] width 42 height 12
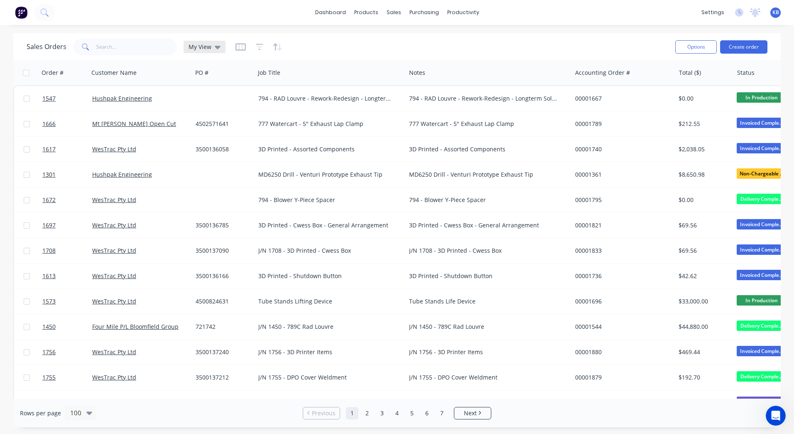
click at [208, 45] on span "My View" at bounding box center [200, 46] width 23 height 9
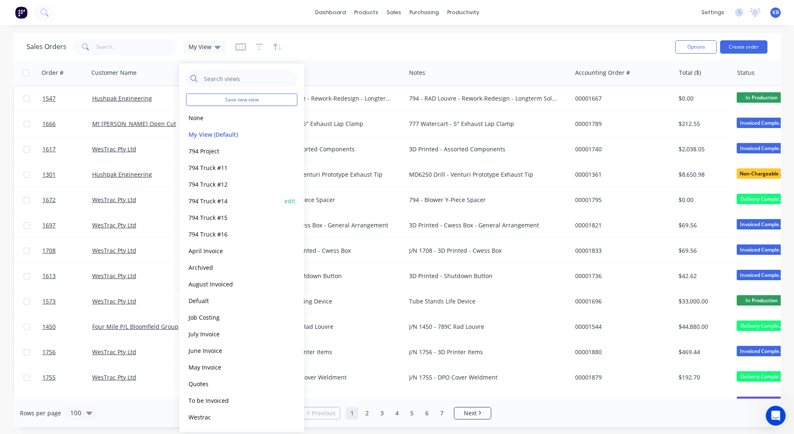
click at [204, 195] on div "794 Truck #14 edit" at bounding box center [241, 200] width 111 height 17
click at [263, 206] on div "794 Truck #14 edit" at bounding box center [241, 200] width 111 height 17
click at [213, 199] on button "794 Truck #14" at bounding box center [233, 201] width 95 height 10
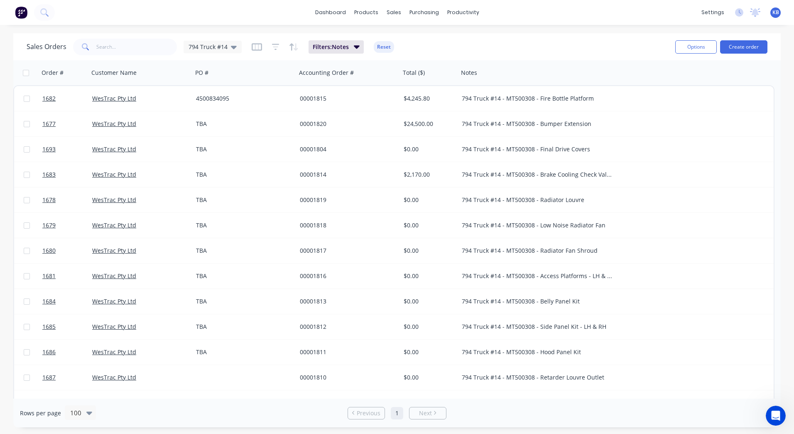
click at [258, 51] on button "button" at bounding box center [257, 46] width 10 height 13
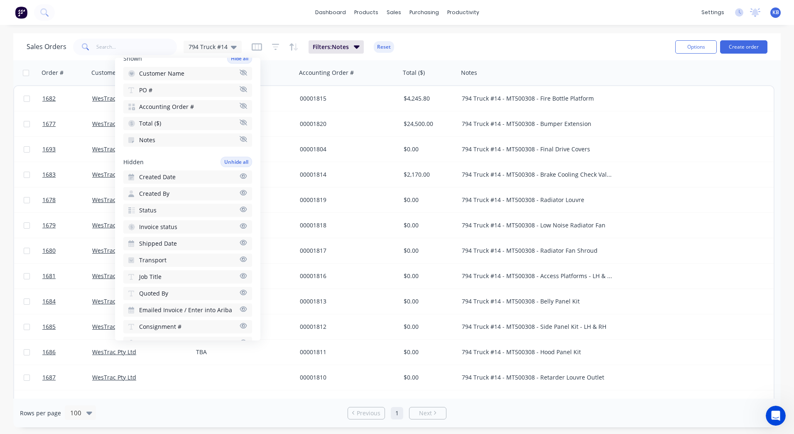
scroll to position [83, 0]
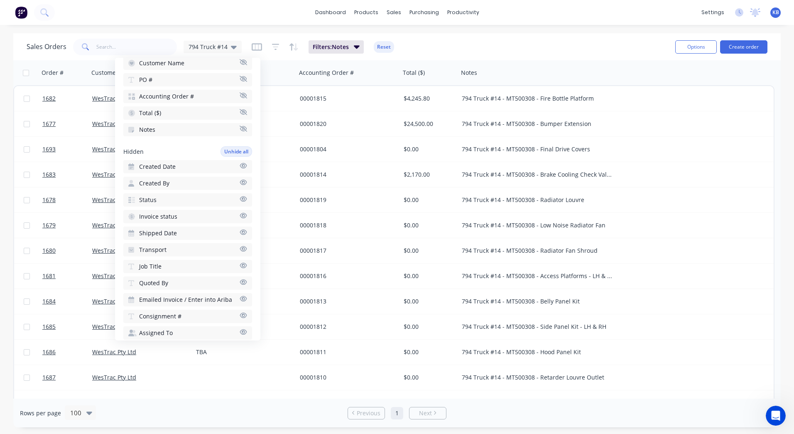
click at [240, 266] on icon "button" at bounding box center [243, 265] width 7 height 6
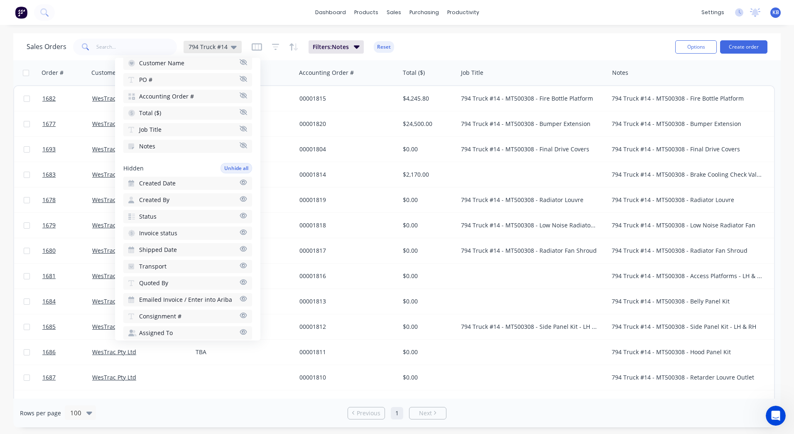
click at [236, 45] on div "794 Truck #14" at bounding box center [213, 47] width 58 height 12
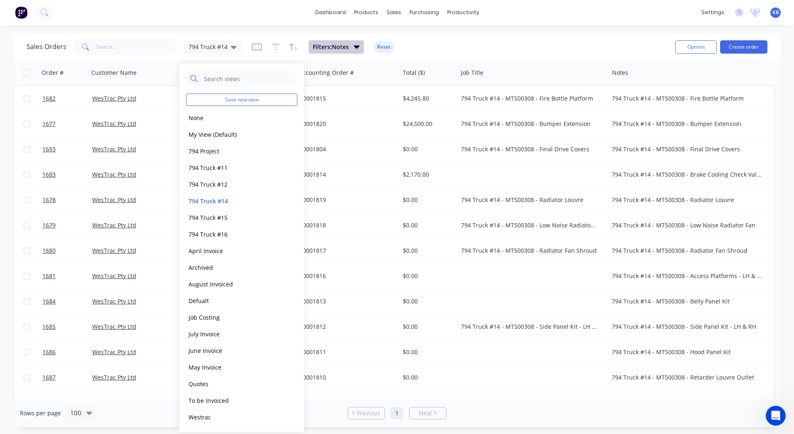
click at [351, 43] on button "Filters: Notes" at bounding box center [336, 46] width 55 height 13
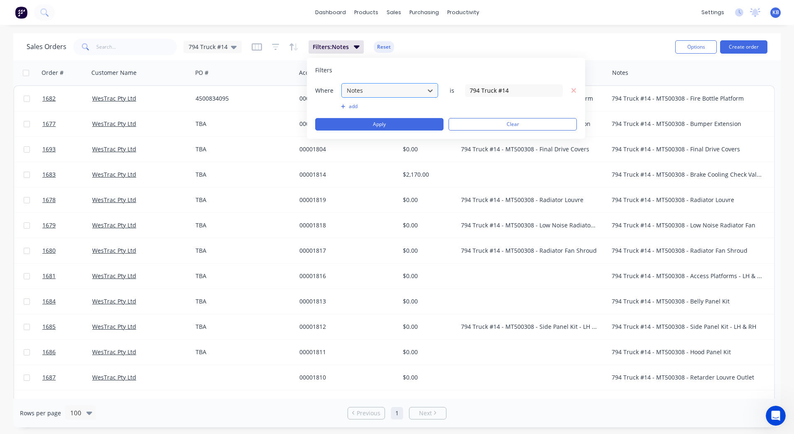
click at [353, 92] on div at bounding box center [383, 90] width 74 height 10
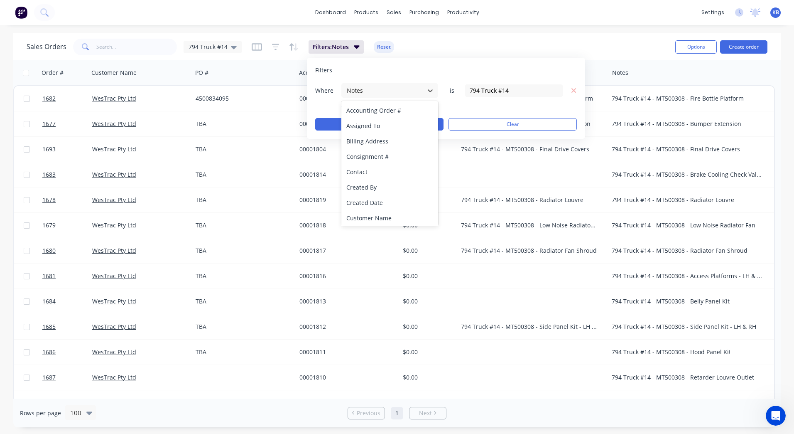
click at [391, 58] on div "Filters Where 27 results available. Use Up and Down to choose options, press En…" at bounding box center [446, 98] width 278 height 81
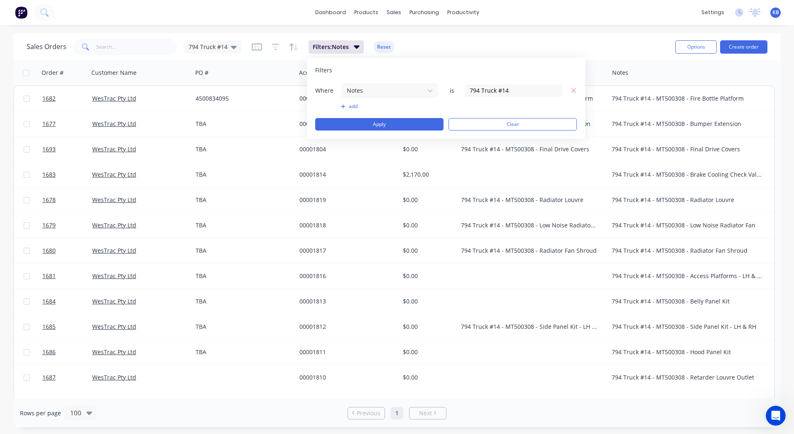
click at [348, 105] on button "add" at bounding box center [390, 106] width 98 height 7
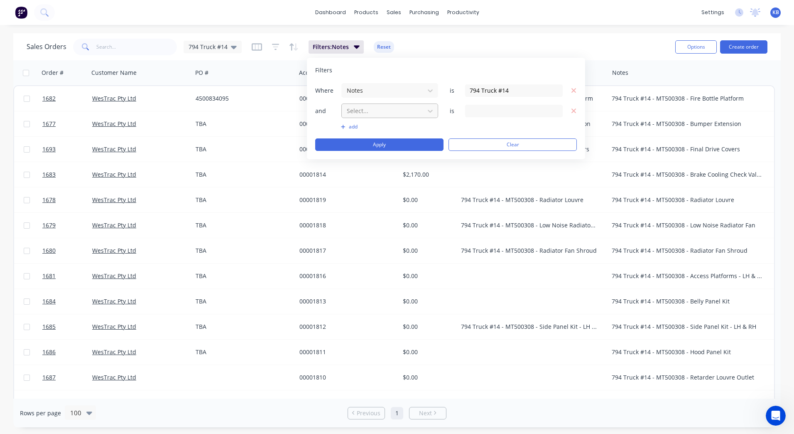
click at [351, 117] on div "Select..." at bounding box center [383, 111] width 79 height 14
drag, startPoint x: 517, startPoint y: 91, endPoint x: 442, endPoint y: 87, distance: 75.7
click at [442, 87] on div "Where Notes is 794 Truck #14" at bounding box center [446, 90] width 262 height 15
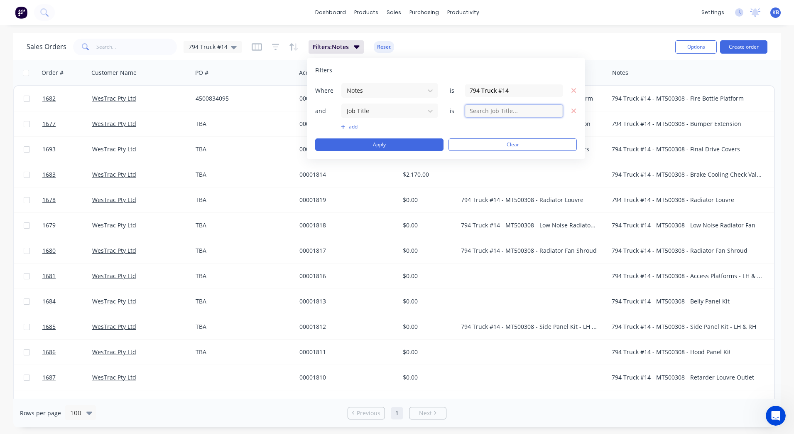
click at [479, 113] on input "text" at bounding box center [514, 111] width 98 height 12
paste input "794 Truck #14"
type input "794 Truck #14"
click at [392, 143] on button "Apply" at bounding box center [379, 144] width 128 height 12
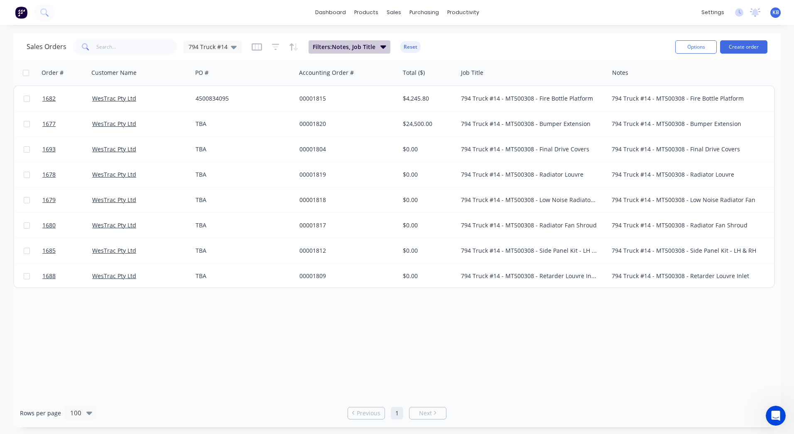
click at [350, 49] on span "Filters: Notes, Job Title" at bounding box center [344, 47] width 63 height 8
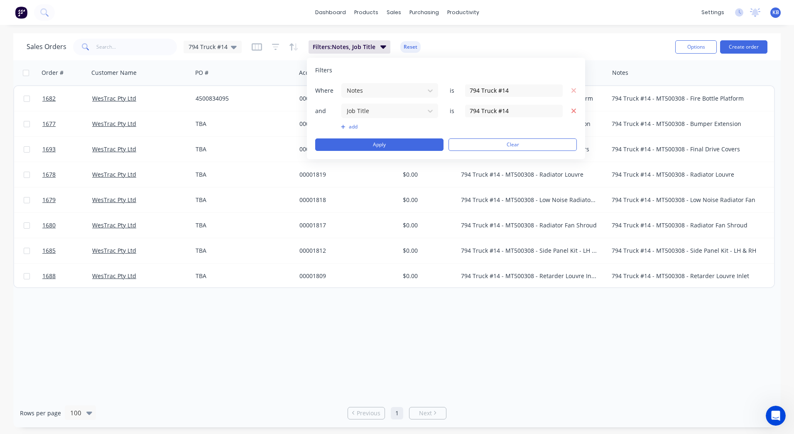
click at [572, 109] on icon "button" at bounding box center [574, 110] width 6 height 7
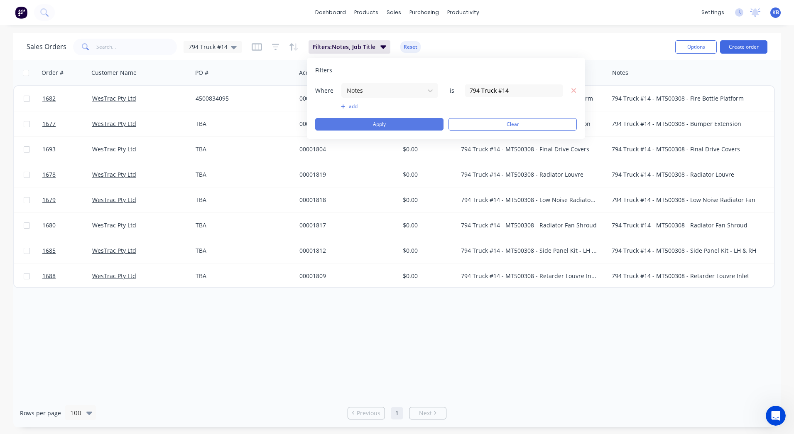
click at [352, 126] on button "Apply" at bounding box center [379, 124] width 128 height 12
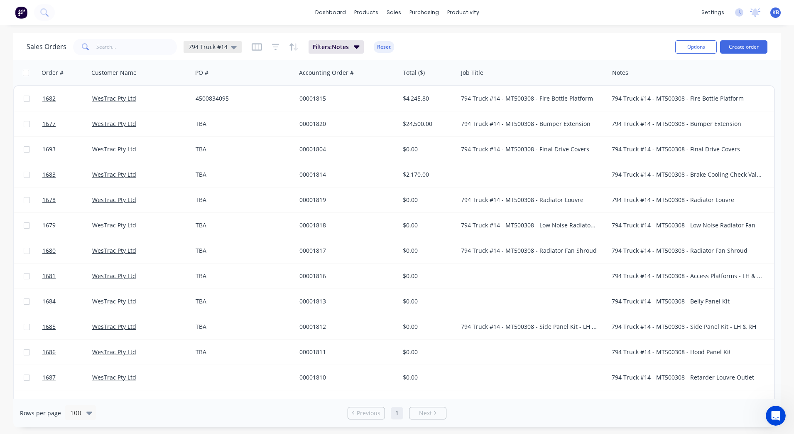
click
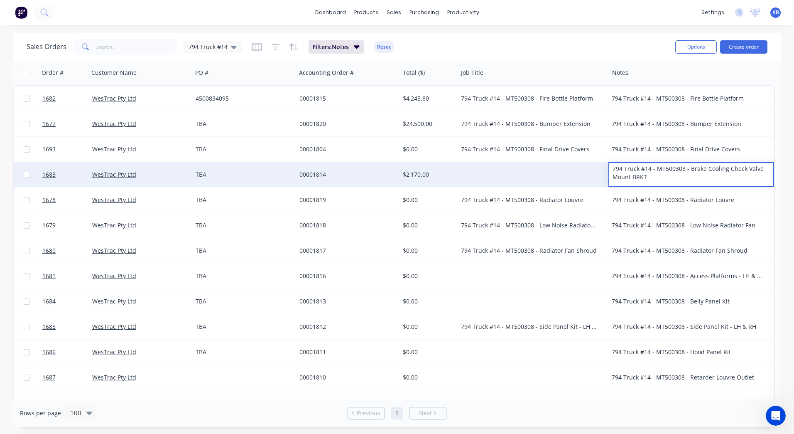
drag, startPoint x: 651, startPoint y: 184, endPoint x: 564, endPoint y: 169, distance: 88.1
drag, startPoint x: 656, startPoint y: 182, endPoint x: 584, endPoint y: 178, distance: 72.4
click at [584, 178] on div "1683 WesTrac Pty Ltd TBA 00001814 $2,170.00 794 Truck #14 - MT500308 - Brake Co…" at bounding box center [394, 174] width 760 height 25
click at [505, 166] on div at bounding box center [533, 174] width 151 height 25
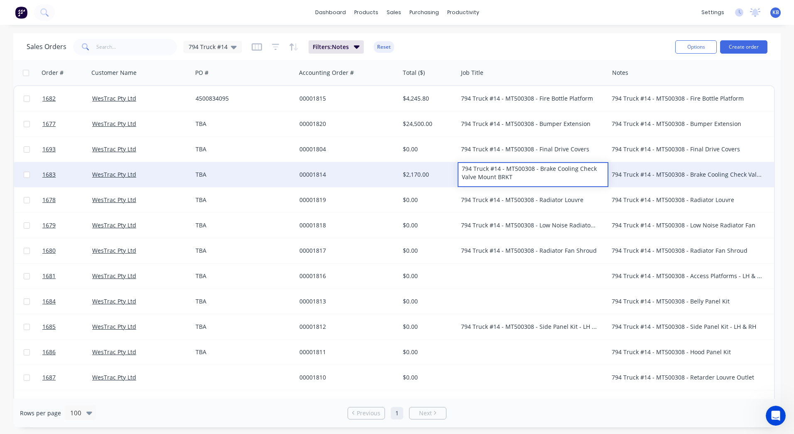
click at [637, 167] on div "794 Truck #14 - MT500308 - Brake Cooling Check Valve Mount BRKT" at bounding box center [692, 174] width 166 height 25
click at [621, 176] on div "794 Truck #14 - MT500308 - Brake Cooling Check Valve Mount BRKT" at bounding box center [687, 174] width 151 height 8
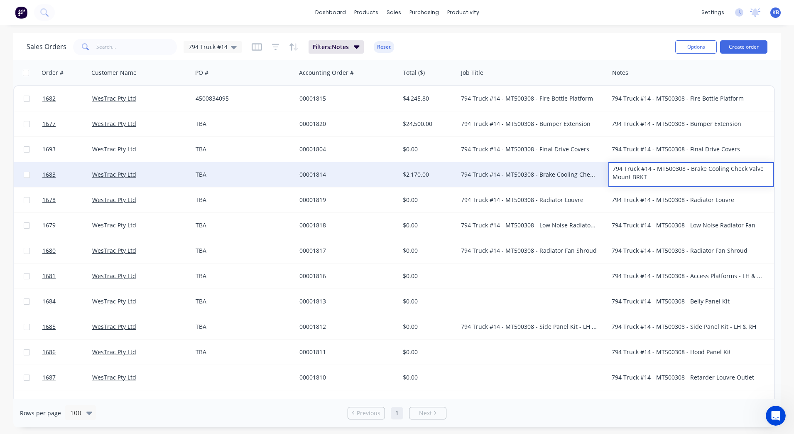
click at [617, 175] on div "794 Truck #14 - MT500308 - Brake Cooling Check Valve Mount BRKT" at bounding box center [692, 173] width 164 height 20
click at [613, 176] on div "794 Truck #14 - MT500308 - Brake Cooling Check Valve Mount BRKT" at bounding box center [692, 173] width 164 height 20
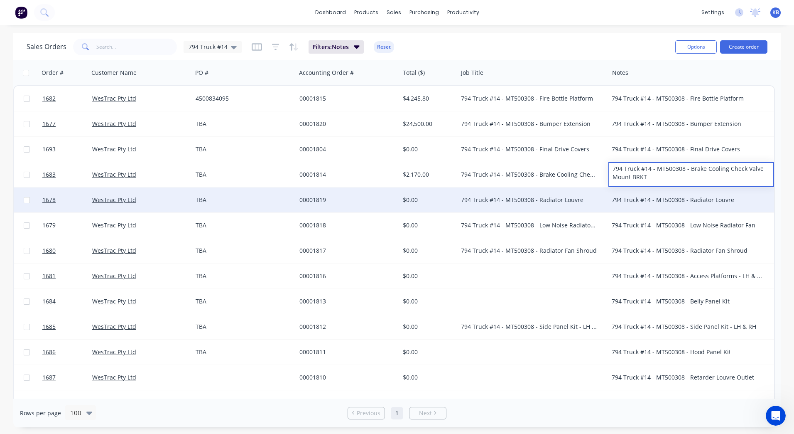
click at [639, 197] on div "794 Truck #14 - MT500308 - Radiator Louvre" at bounding box center [687, 200] width 151 height 8
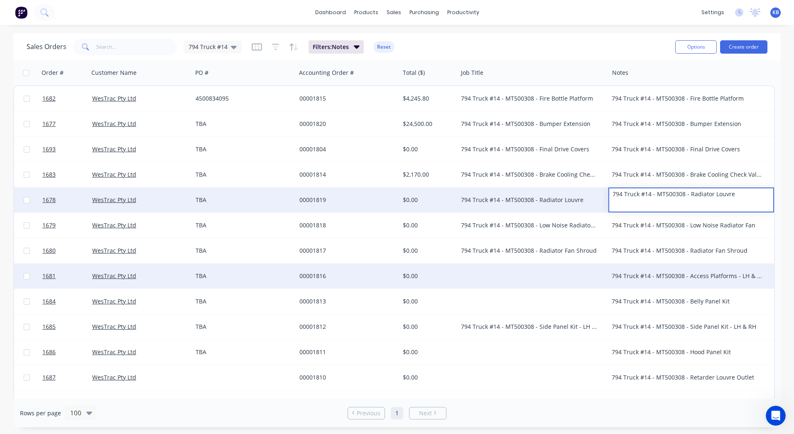
click at [618, 276] on div "794 Truck #14 - MT500308 - Access Platforms - LH & RH" at bounding box center [687, 276] width 151 height 8
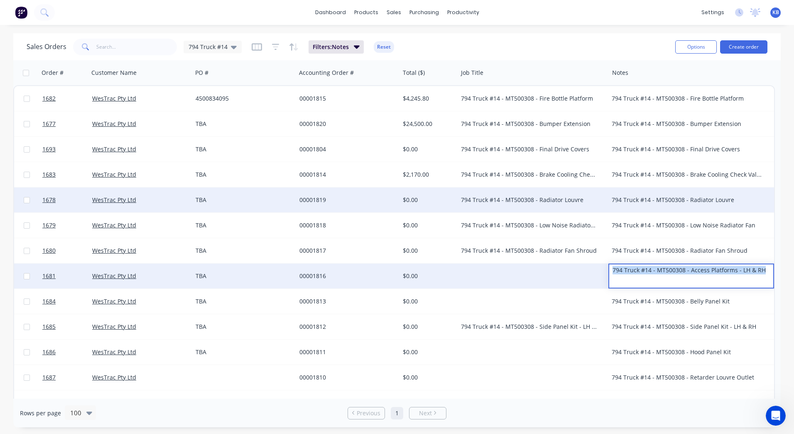
drag, startPoint x: 765, startPoint y: 272, endPoint x: 600, endPoint y: 273, distance: 165.4
click at [604, 274] on div "1681 WesTrac Pty Ltd TBA 00001816 $0.00 794 Truck #14 - MT500308 - Access Platf…" at bounding box center [394, 275] width 760 height 25
click at [521, 271] on div at bounding box center [533, 275] width 151 height 25
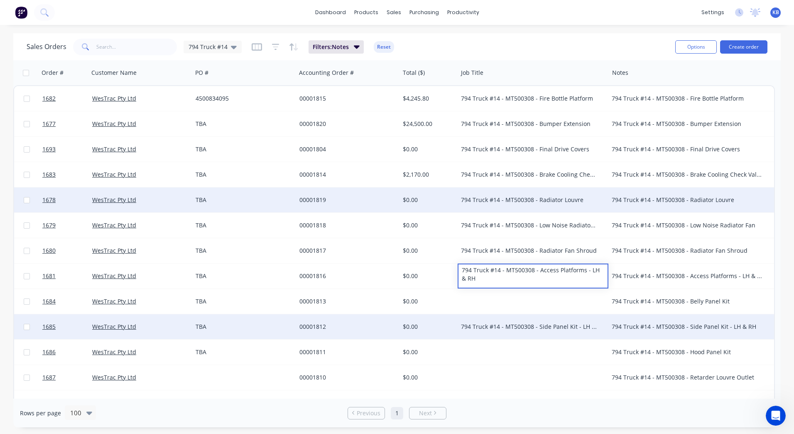
click at [691, 317] on div "794 Truck #14 - MT500308 - Side Panel Kit - LH & RH" at bounding box center [692, 326] width 166 height 25
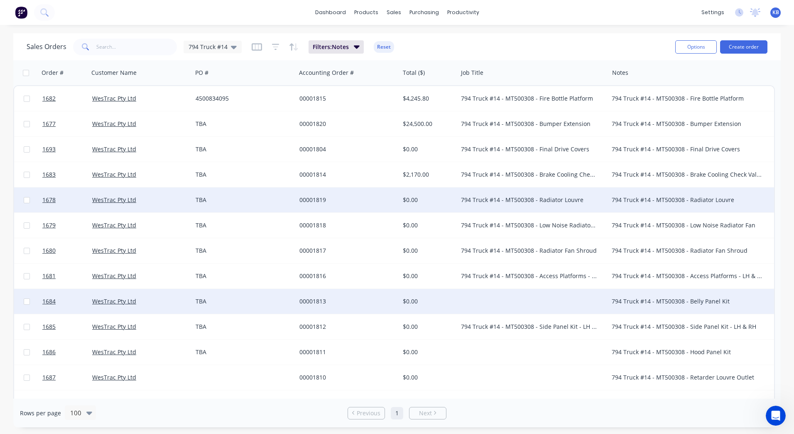
click at [690, 306] on div "794 Truck #14 - MT500308 - Belly Panel Kit" at bounding box center [692, 301] width 166 height 25
drag, startPoint x: 745, startPoint y: 299, endPoint x: 599, endPoint y: 299, distance: 146.3
click at [599, 299] on div "1684 WesTrac Pty Ltd TBA 00001813 $0.00 794 Truck #14 - MT500308 - Belly Panel …" at bounding box center [394, 301] width 760 height 25
click at [550, 304] on div at bounding box center [533, 301] width 151 height 25
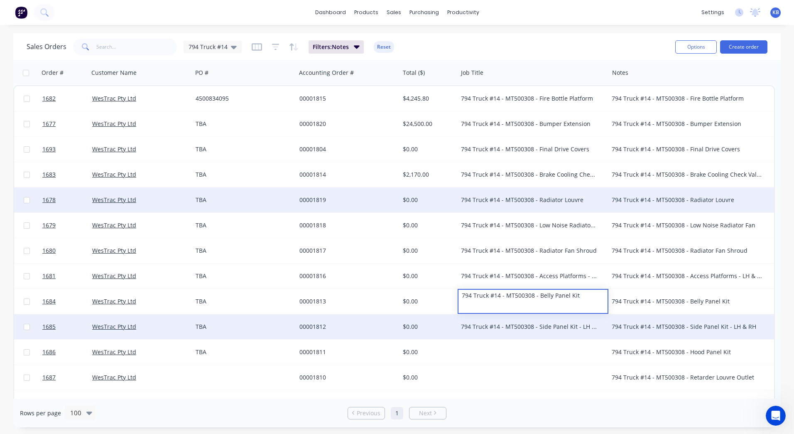
click at [676, 337] on div "794 Truck #14 - MT500308 - Side Panel Kit - LH & RH" at bounding box center [692, 326] width 166 height 25
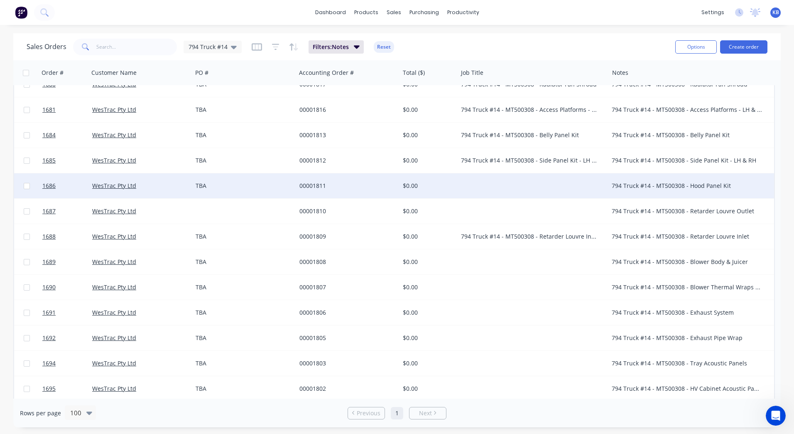
click at [652, 194] on div "794 Truck #14 - MT500308 - Hood Panel Kit" at bounding box center [692, 185] width 166 height 25
drag, startPoint x: 738, startPoint y: 182, endPoint x: 595, endPoint y: 179, distance: 142.1
click at [595, 179] on div "1686 WesTrac Pty Ltd TBA 00001811 $0.00 794 Truck #14 - MT500308 - Hood Panel K…" at bounding box center [394, 185] width 760 height 25
click at [529, 191] on div at bounding box center [533, 185] width 151 height 25
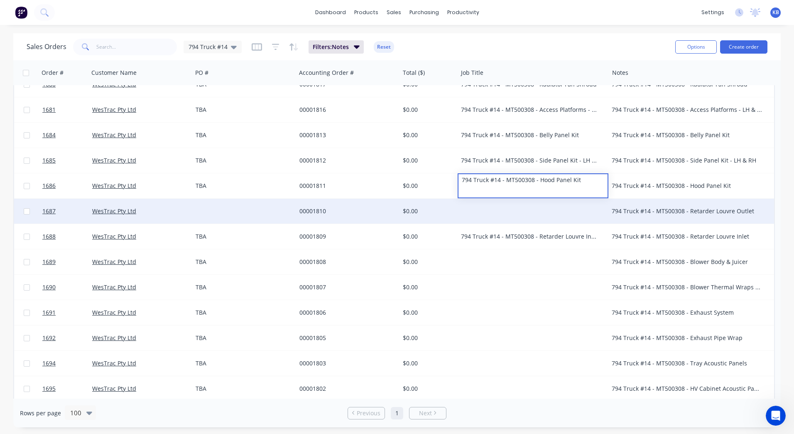
click at [678, 219] on div "794 Truck #14 - MT500308 - Retarder Louvre Outlet" at bounding box center [692, 211] width 166 height 25
click at [715, 214] on div "794 Truck #14 - MT500308 - Retarder Louvre Outlet" at bounding box center [687, 211] width 151 height 8
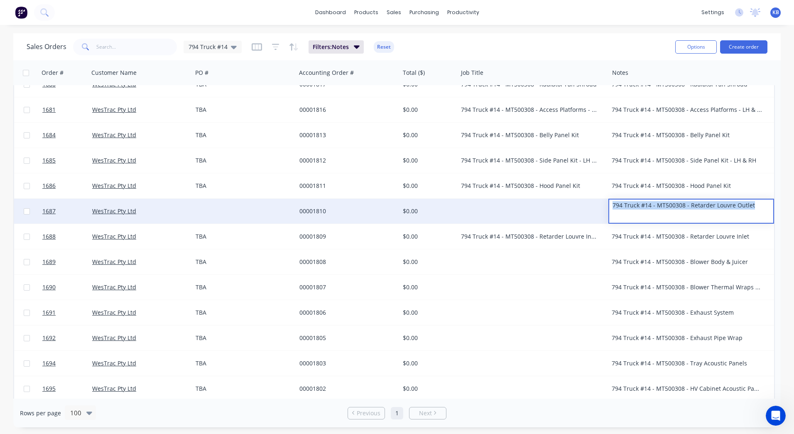
drag, startPoint x: 712, startPoint y: 206, endPoint x: 561, endPoint y: 207, distance: 151.2
click at [561, 207] on div "1687 WesTrac Pty Ltd 00001810 $0.00 794 Truck #14 - MT500308 - Retarder Louvre …" at bounding box center [394, 211] width 760 height 25
click at [516, 210] on div at bounding box center [533, 211] width 151 height 25
click at [524, 212] on div at bounding box center [533, 211] width 151 height 25
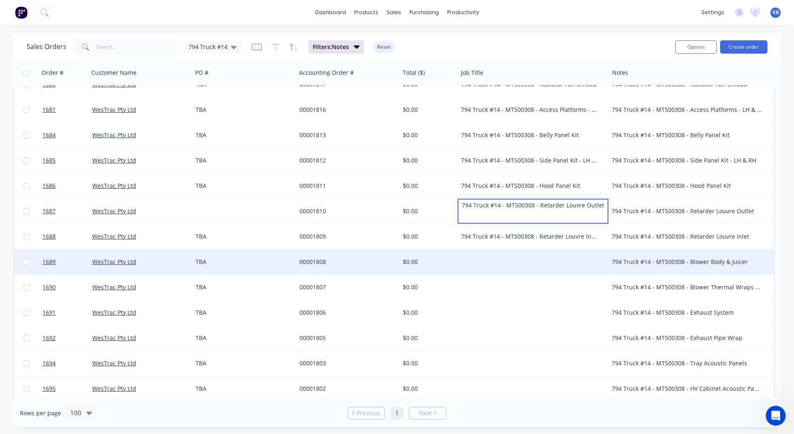
click at [671, 250] on div "794 Truck #14 - MT500308 - Blower Body & Juicer" at bounding box center [692, 261] width 166 height 25
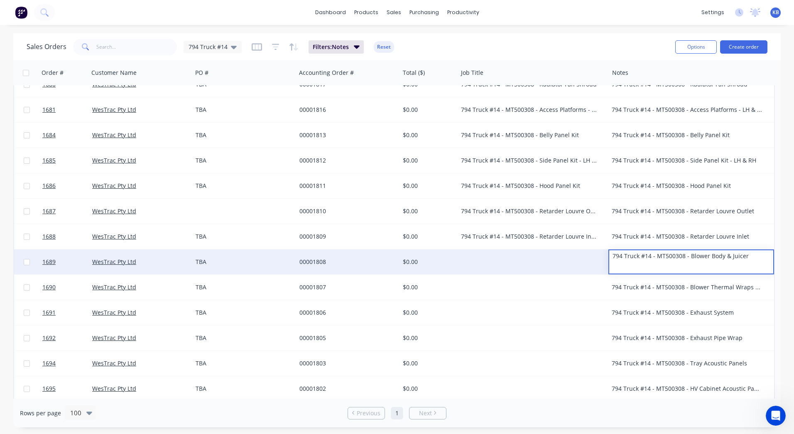
click at [740, 256] on div "794 Truck #14 - MT500308 - Blower Body & Juicer" at bounding box center [692, 256] width 164 height 12
drag, startPoint x: 717, startPoint y: 254, endPoint x: 566, endPoint y: 251, distance: 151.3
click at [568, 251] on div "1689 WesTrac Pty Ltd TBA 00001808 $0.00 794 Truck #14 - MT500308 - Blower Body …" at bounding box center [394, 261] width 760 height 25
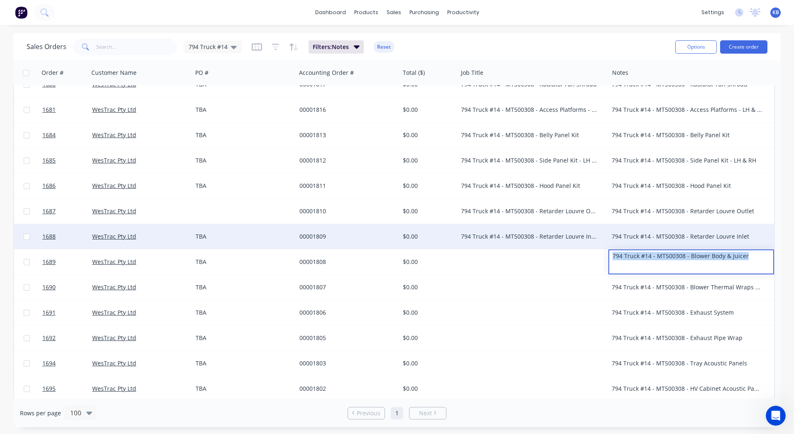
click at [510, 249] on div "1688 WesTrac Pty Ltd TBA 00001809 $0.00 794 Truck #14 - MT500308 - Retarder Lou…" at bounding box center [394, 236] width 760 height 25
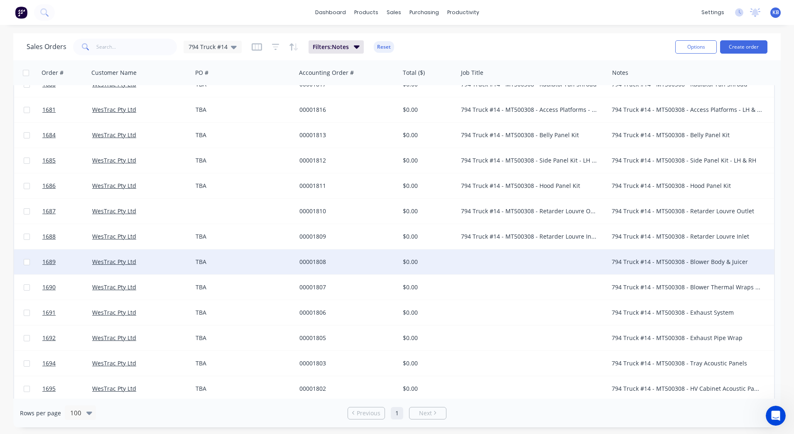
click at [500, 254] on div at bounding box center [533, 261] width 151 height 25
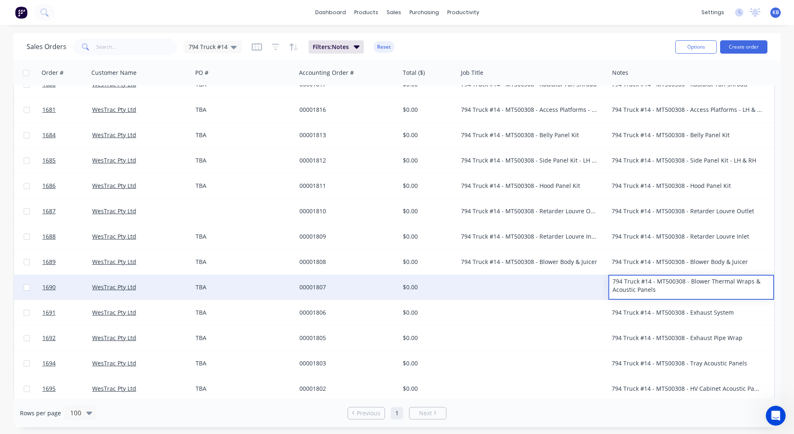
drag, startPoint x: 695, startPoint y: 293, endPoint x: 596, endPoint y: 283, distance: 99.9
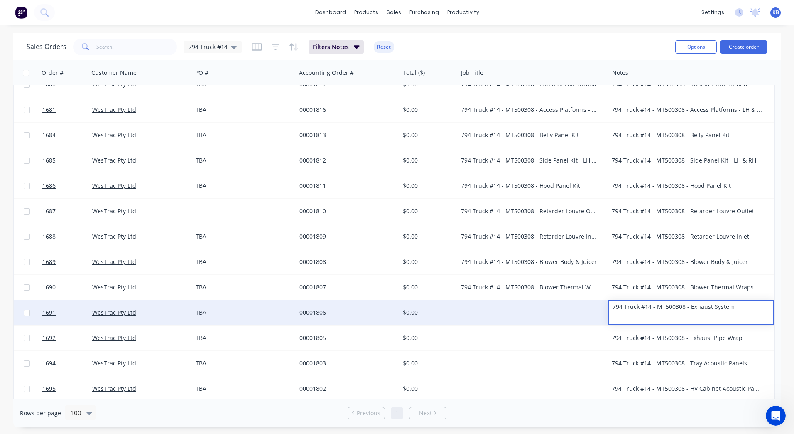
drag, startPoint x: 743, startPoint y: 310, endPoint x: 588, endPoint y: 313, distance: 155.0
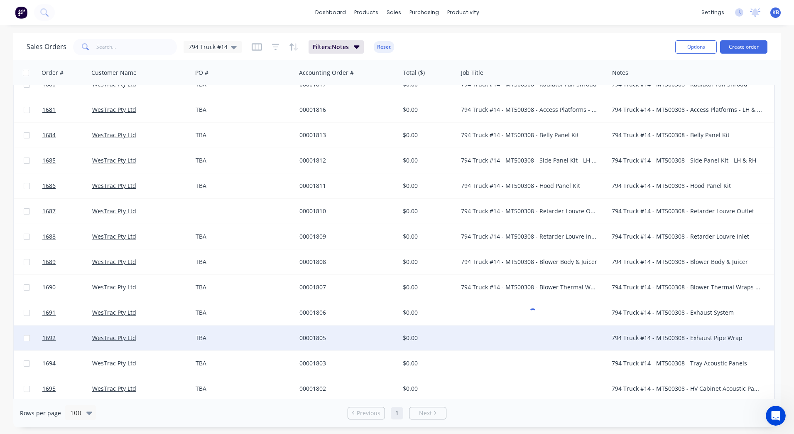
click at [645, 334] on div "794 Truck #14 - MT500308 - Exhaust Pipe Wrap" at bounding box center [687, 338] width 151 height 8
click at [714, 334] on div "794 Truck #14 - MT500308 - Exhaust Pipe Wrap" at bounding box center [687, 338] width 151 height 8
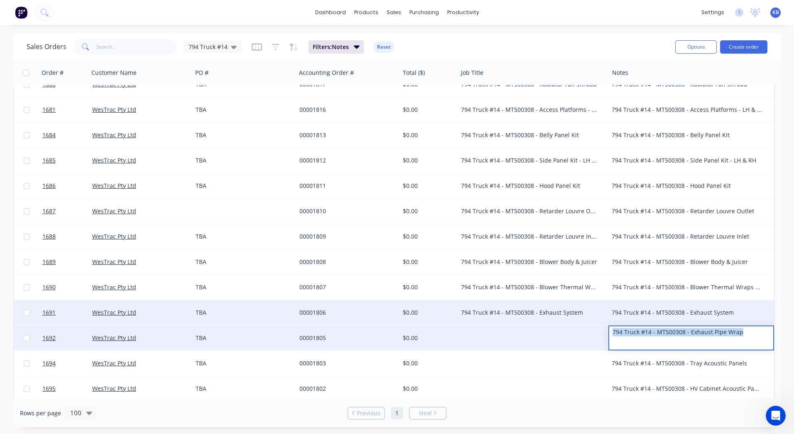
drag, startPoint x: 748, startPoint y: 332, endPoint x: 577, endPoint y: 324, distance: 170.5
click at [577, 324] on div "1682 WesTrac Pty Ltd 4500834095 00001815 $4,245.80 794 Truck #14 - MT500308 - F…" at bounding box center [394, 172] width 762 height 507
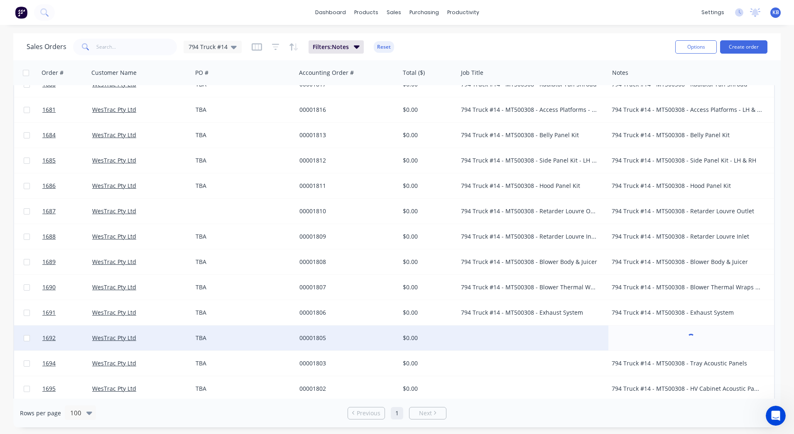
click at [557, 330] on div at bounding box center [533, 337] width 151 height 25
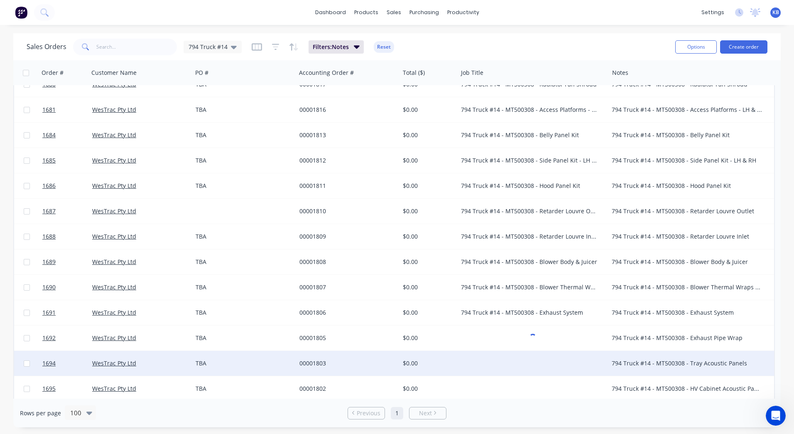
click at [634, 364] on div "794 Truck #14 - MT500308 - Tray Acoustic Panels" at bounding box center [687, 363] width 151 height 8
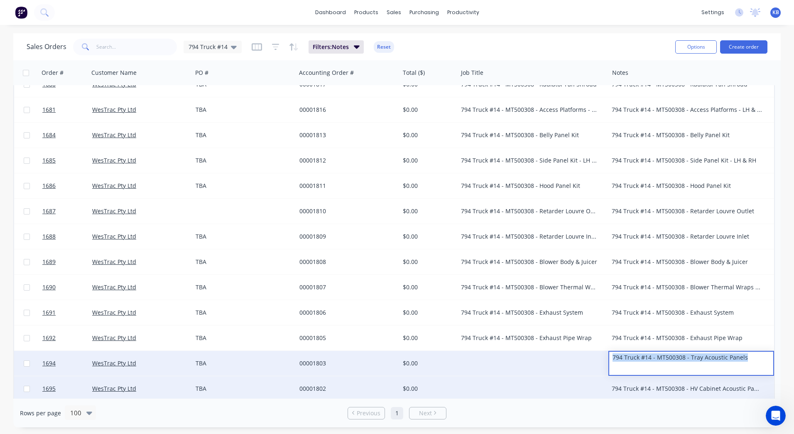
drag, startPoint x: 753, startPoint y: 361, endPoint x: 607, endPoint y: 377, distance: 146.7
click at [607, 377] on div "1682 WesTrac Pty Ltd 4500834095 00001815 $4,245.80 794 Truck #14 - MT500308 - F…" at bounding box center [394, 172] width 762 height 507
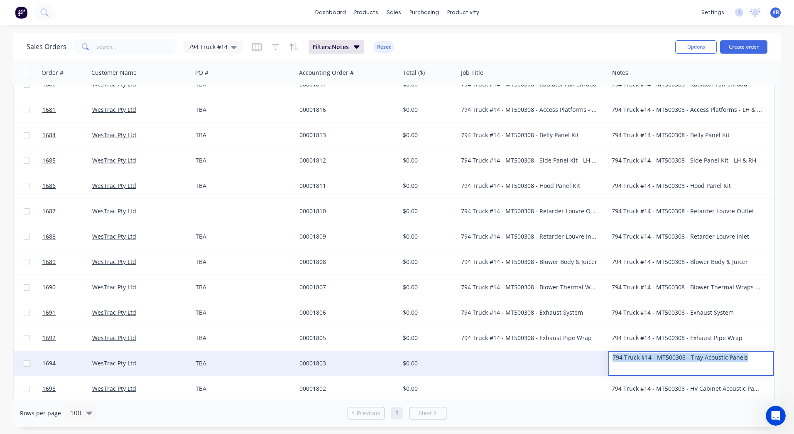
click at [509, 371] on div at bounding box center [533, 363] width 151 height 25
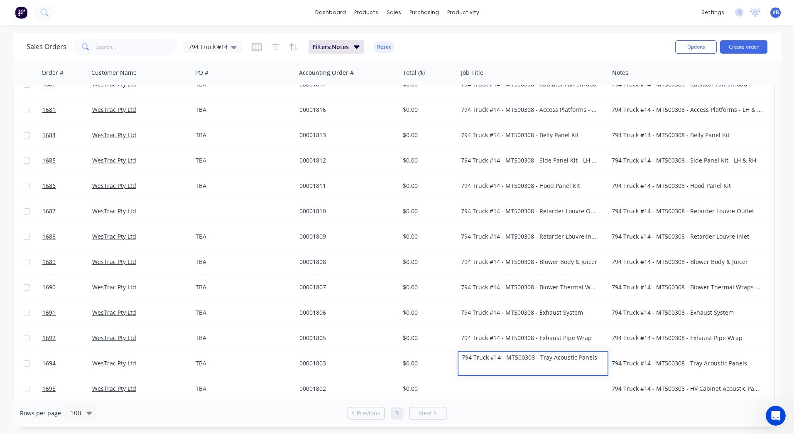
scroll to position [194, 0]
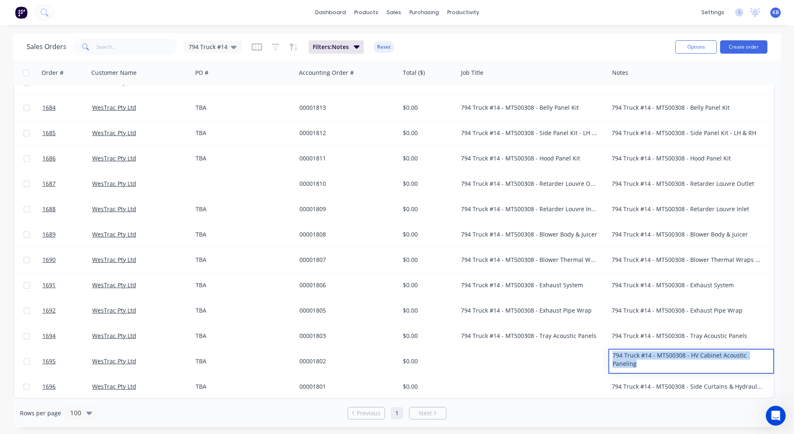
drag, startPoint x: 768, startPoint y: 357, endPoint x: 581, endPoint y: 339, distance: 187.8
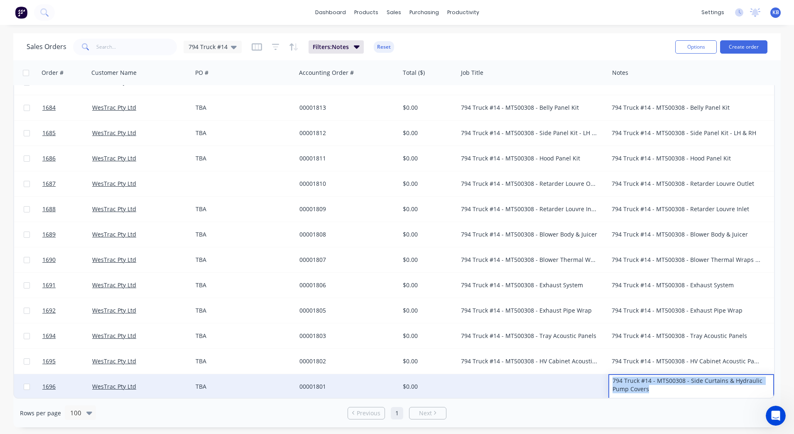
drag, startPoint x: 651, startPoint y: 388, endPoint x: 609, endPoint y: 382, distance: 42.8
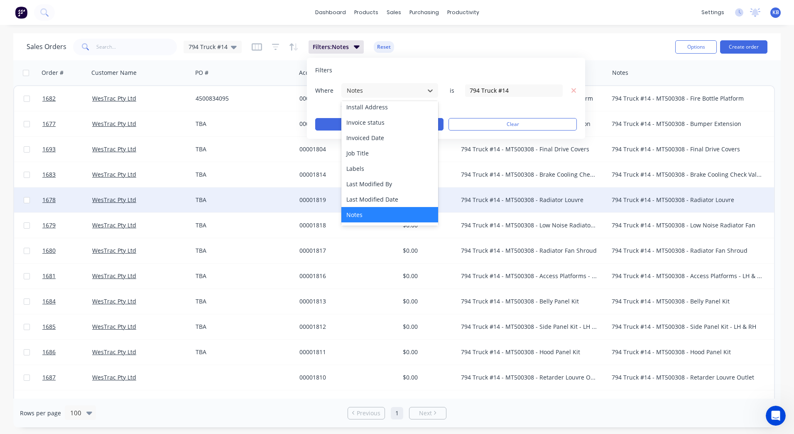
scroll to position [166, 0]
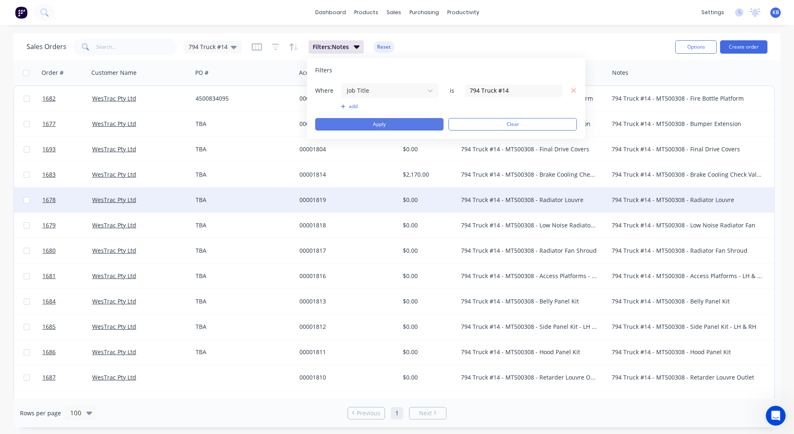
click at [389, 124] on button "Apply" at bounding box center [379, 124] width 128 height 12
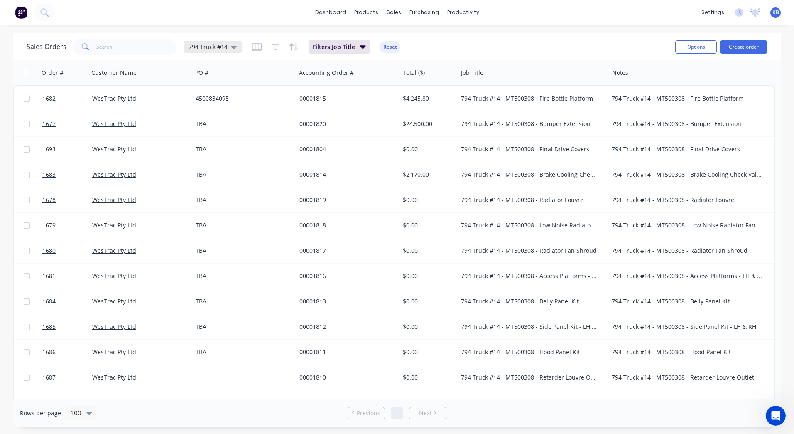
click at [229, 51] on div "794 Truck #14" at bounding box center [213, 47] width 58 height 12
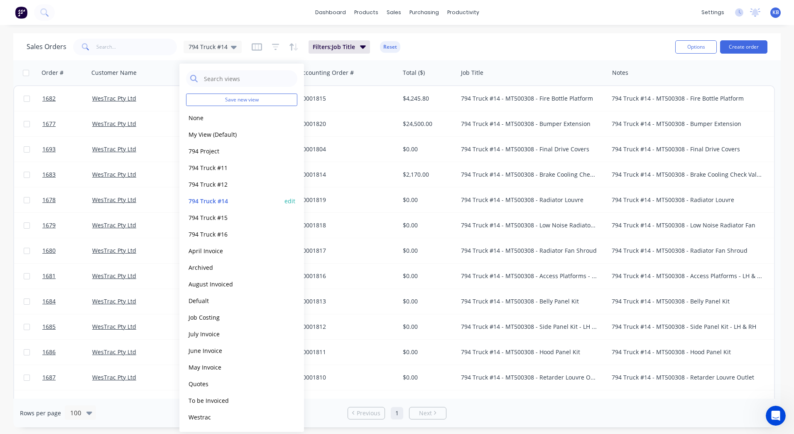
click at [285, 201] on div "794 Truck #14 edit" at bounding box center [241, 200] width 111 height 17
click at [290, 200] on button "edit" at bounding box center [290, 201] width 11 height 9
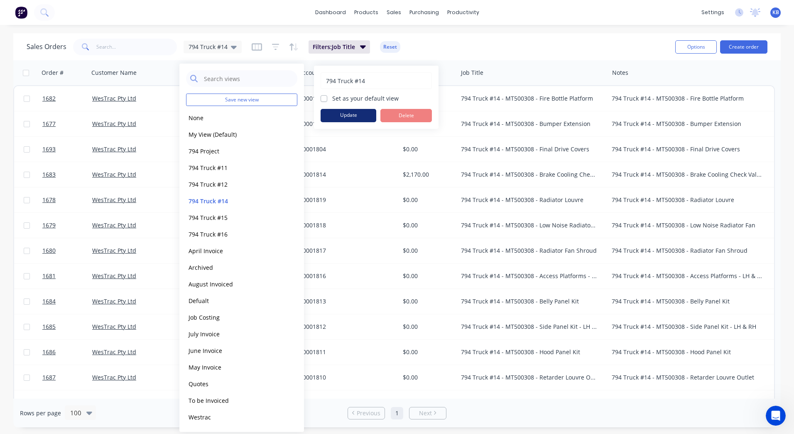
click at [364, 118] on button "Update" at bounding box center [349, 115] width 56 height 13
click at [499, 28] on div "dashboard products sales purchasing productivity dashboard products Product Cat…" at bounding box center [397, 217] width 794 height 434
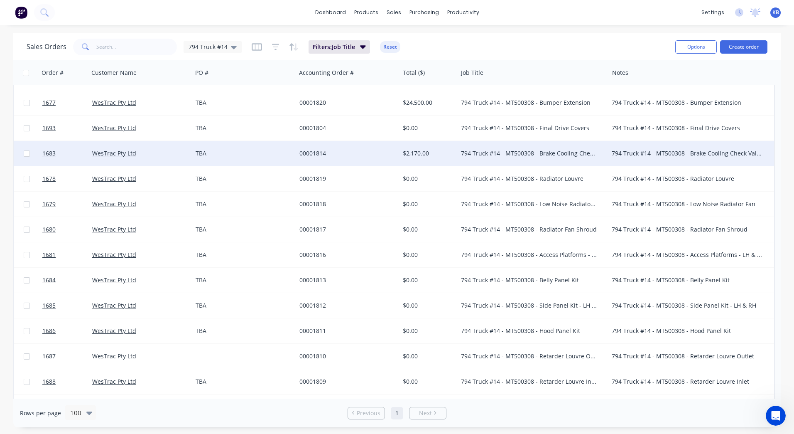
scroll to position [42, 0]
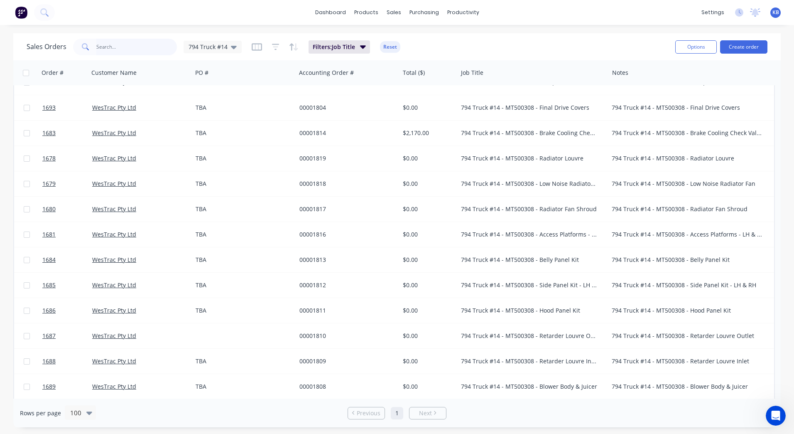
click at [156, 46] on input "text" at bounding box center [136, 47] width 81 height 17
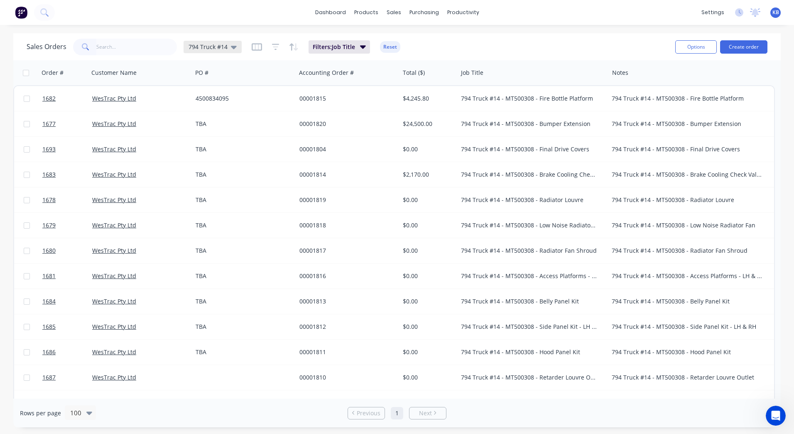
click at [221, 51] on div "794 Truck #14" at bounding box center [213, 47] width 58 height 12
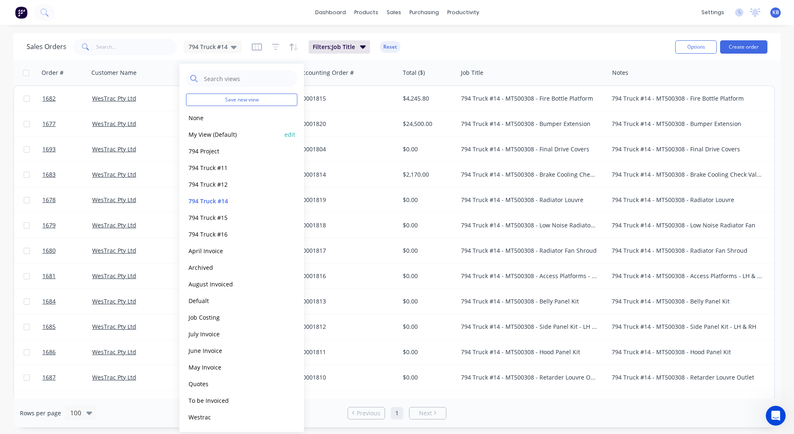
click at [211, 135] on button "My View (Default)" at bounding box center [233, 135] width 95 height 10
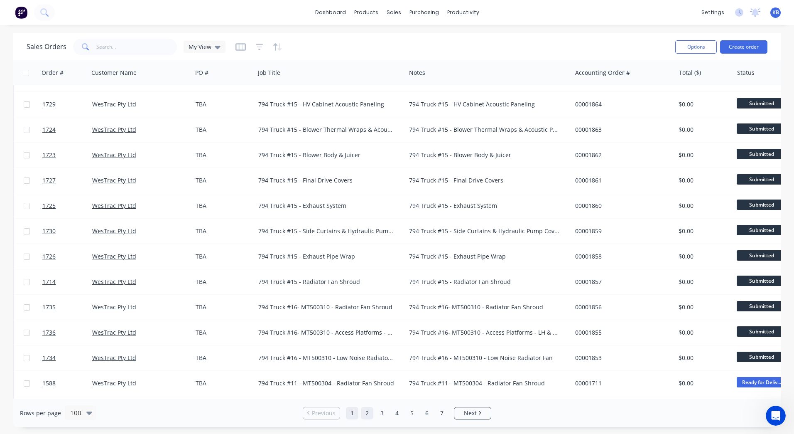
click at [371, 413] on link "2" at bounding box center [367, 413] width 12 height 12
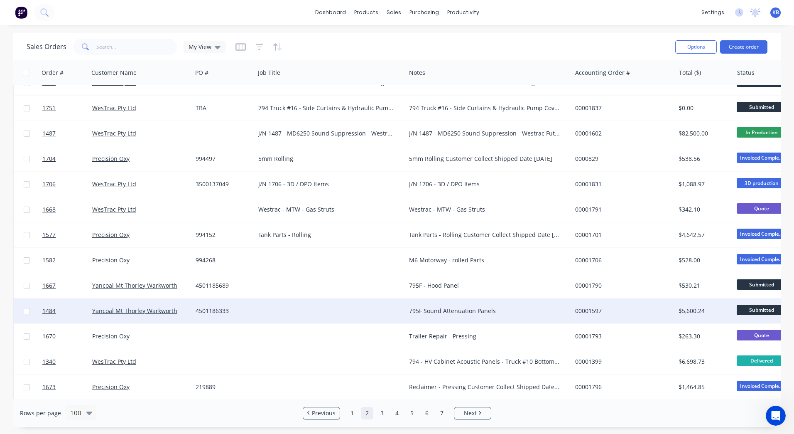
scroll to position [83, 0]
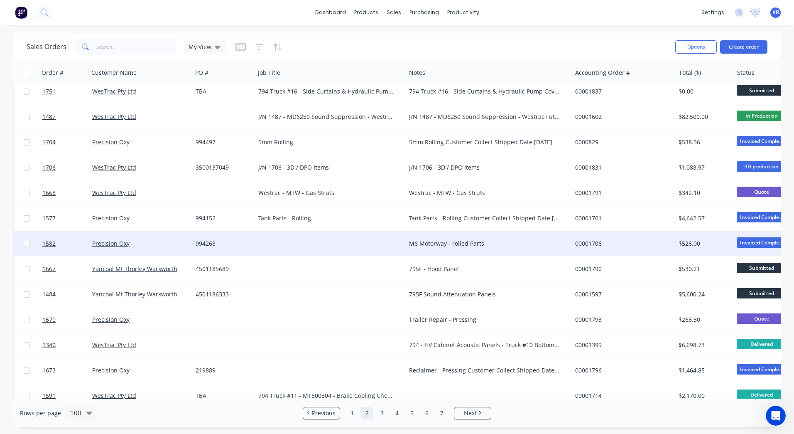
click at [453, 248] on div "M6 Motorway - rolled Parts" at bounding box center [489, 243] width 166 height 25
drag, startPoint x: 527, startPoint y: 246, endPoint x: 436, endPoint y: 243, distance: 91.0
click at [483, 256] on div "M6 Motorway - rolled Parts 0" at bounding box center [489, 243] width 166 height 25
drag, startPoint x: 497, startPoint y: 242, endPoint x: 361, endPoint y: 236, distance: 135.2
click at [361, 236] on div "1582 Precision Oxy 994268 M6 Motorway - rolled Parts 0 00001706 $528.00 Invoice…" at bounding box center [520, 243] width 1013 height 25
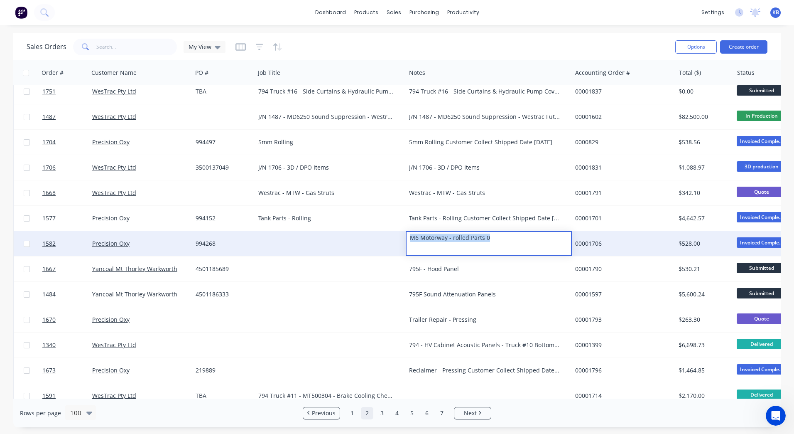
click at [333, 239] on div at bounding box center [330, 243] width 151 height 25
click at [305, 239] on div at bounding box center [330, 243] width 151 height 25
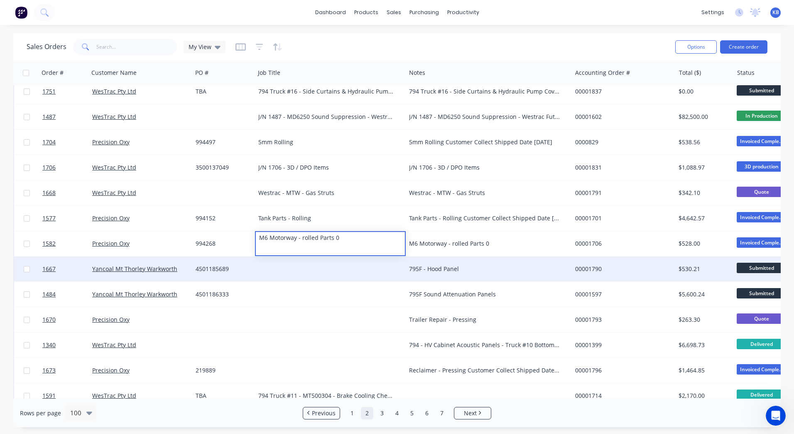
click at [446, 269] on div "795F - Hood Panel" at bounding box center [484, 269] width 151 height 8
click at [472, 269] on div "795F - Hood Panel" at bounding box center [484, 269] width 151 height 8
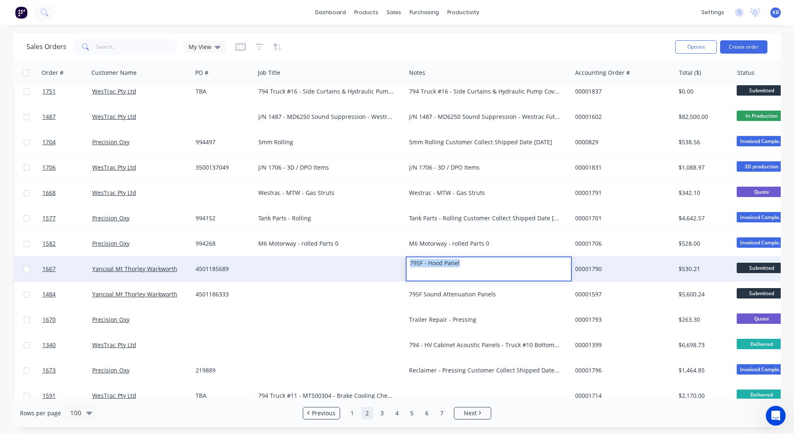
drag, startPoint x: 471, startPoint y: 267, endPoint x: 355, endPoint y: 266, distance: 115.5
click at [355, 266] on div "1667 Yancoal Mt Thorley Warkworth 4501185689 795F - Hood Panel 00001790 $530.21…" at bounding box center [520, 268] width 1013 height 25
click at [264, 269] on div at bounding box center [330, 268] width 151 height 25
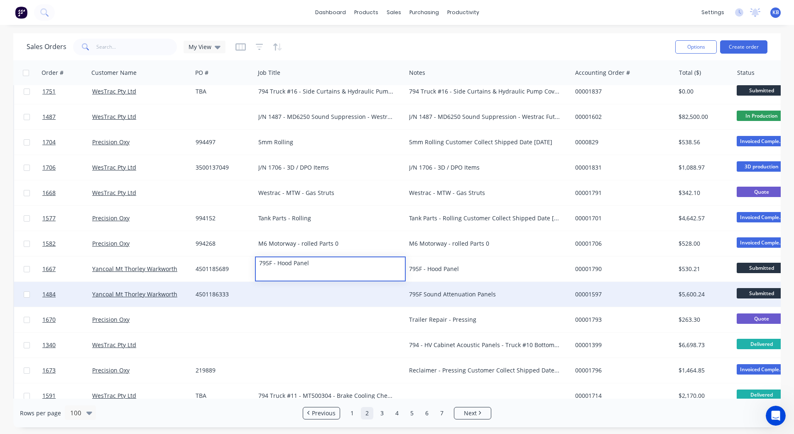
click at [424, 283] on div "795F Sound Attenuation Panels" at bounding box center [489, 294] width 166 height 25
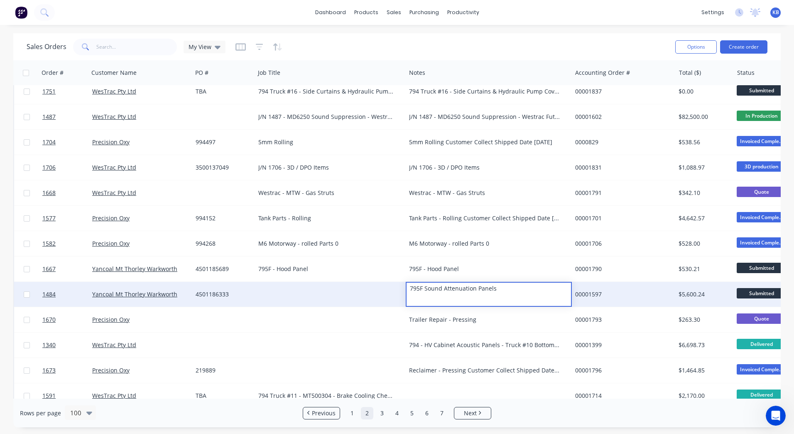
click at [478, 293] on div "795F Sound Attenuation Panels" at bounding box center [489, 289] width 164 height 12
drag, startPoint x: 503, startPoint y: 290, endPoint x: 382, endPoint y: 290, distance: 120.9
click at [382, 290] on div "1484 Yancoal Mt Thorley Warkworth 4501186333 795F Sound Attenuation Panels 0000…" at bounding box center [520, 294] width 1013 height 25
click at [301, 295] on div at bounding box center [330, 294] width 151 height 25
click at [286, 291] on div at bounding box center [330, 294] width 151 height 25
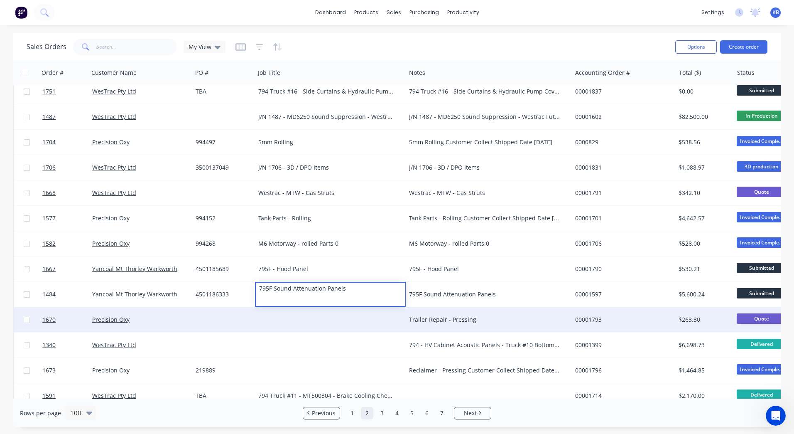
click at [443, 318] on div "Trailer Repair - Pressing" at bounding box center [484, 319] width 151 height 8
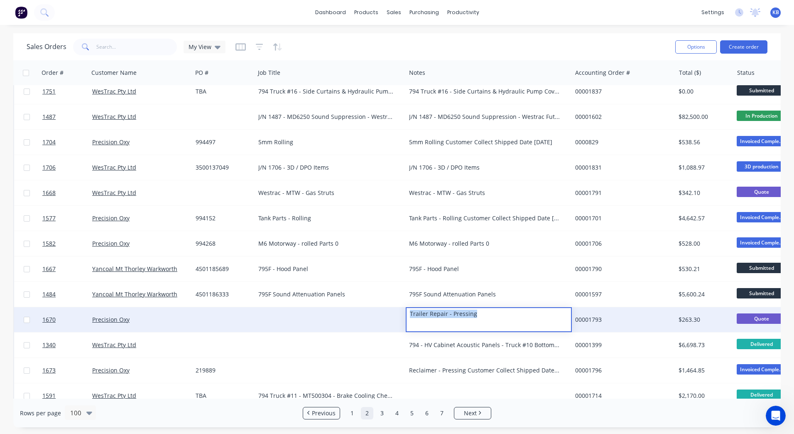
drag, startPoint x: 477, startPoint y: 319, endPoint x: 392, endPoint y: 316, distance: 85.6
click at [392, 316] on div "1670 Precision Oxy Trailer Repair - Pressing 00001793 $263.30 Quote Select..." at bounding box center [520, 319] width 1013 height 25
click at [335, 316] on div at bounding box center [330, 319] width 151 height 25
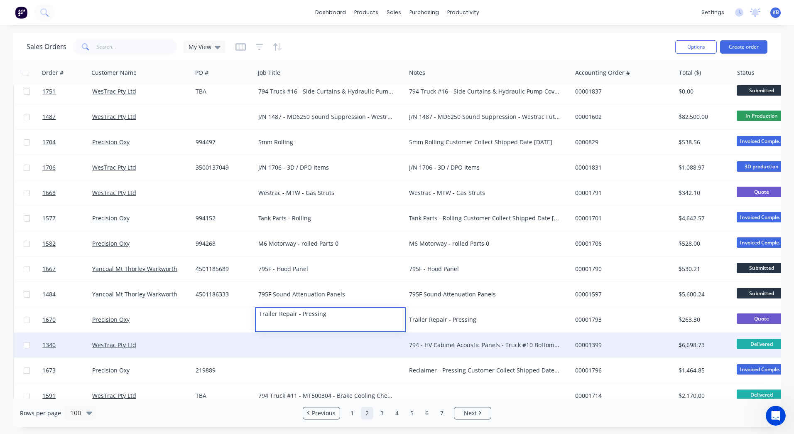
click at [464, 342] on div "794 - HV Cabinet Acoustic Panels - Truck #10 Bottom HV Panel ONLY Delivered by …" at bounding box center [484, 345] width 151 height 8
click at [485, 339] on div "794 - HV Cabinet Acoustic Panels - Truck #10 Bottom HV Panel ONLY Delivered by …" at bounding box center [489, 344] width 166 height 25
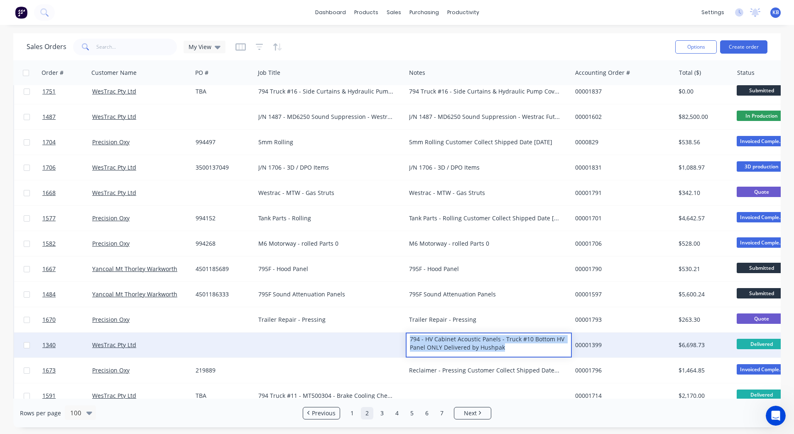
drag, startPoint x: 509, startPoint y: 345, endPoint x: 397, endPoint y: 336, distance: 113.0
click at [397, 336] on div "1340 WesTrac Pty Ltd 794 - HV Cabinet Acoustic Panels - Truck #10 Bottom HV Pan…" at bounding box center [520, 344] width 1013 height 25
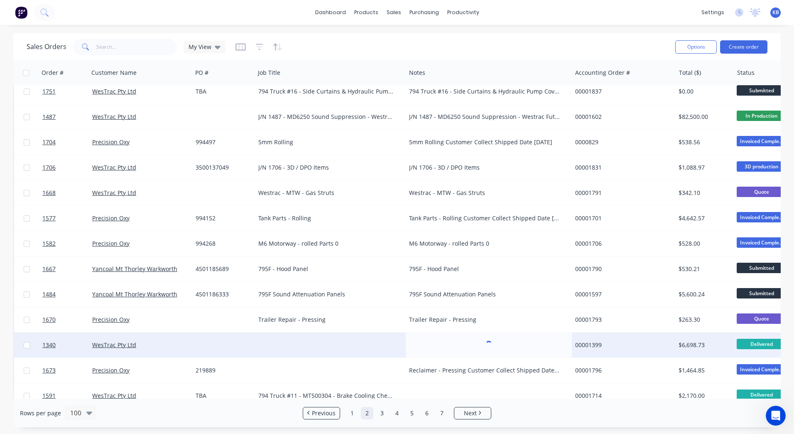
click at [341, 339] on div at bounding box center [330, 344] width 151 height 25
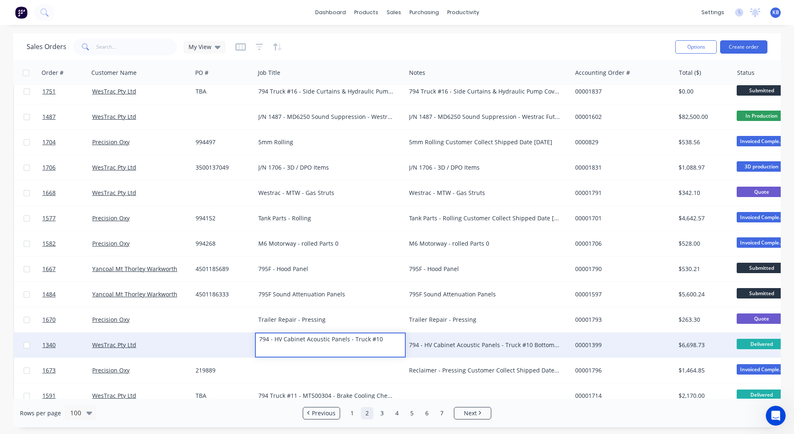
drag, startPoint x: 365, startPoint y: 347, endPoint x: 381, endPoint y: 342, distance: 16.8
click at [381, 342] on div "794 - HV Cabinet Acoustic Panels - Truck #10" at bounding box center [330, 339] width 149 height 12
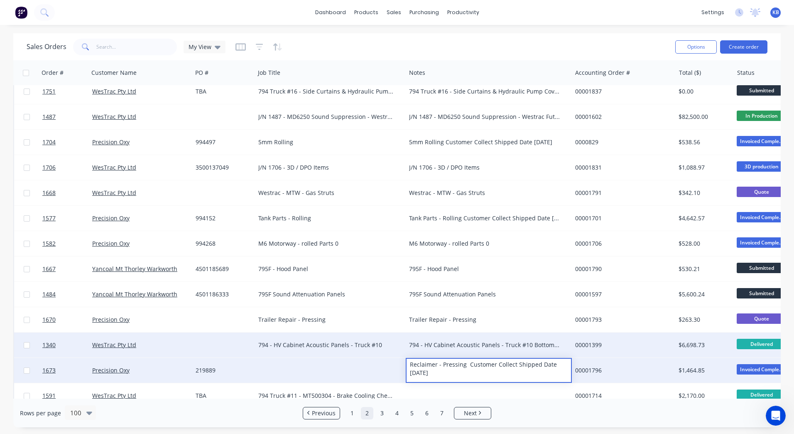
drag, startPoint x: 455, startPoint y: 370, endPoint x: 403, endPoint y: 364, distance: 51.5
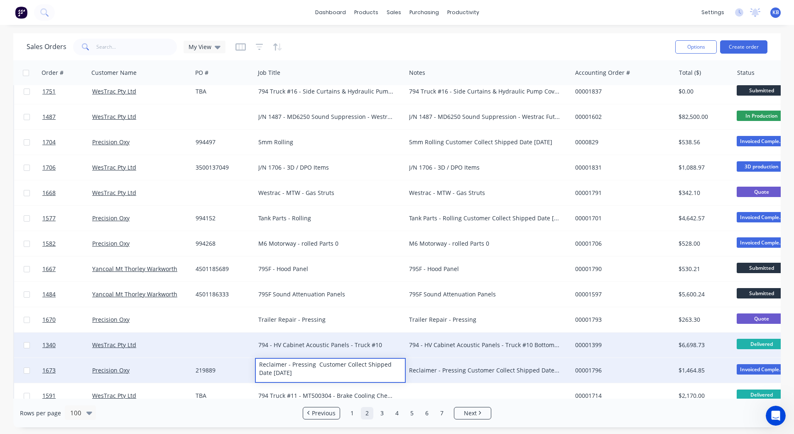
drag, startPoint x: 299, startPoint y: 375, endPoint x: 316, endPoint y: 367, distance: 19.0
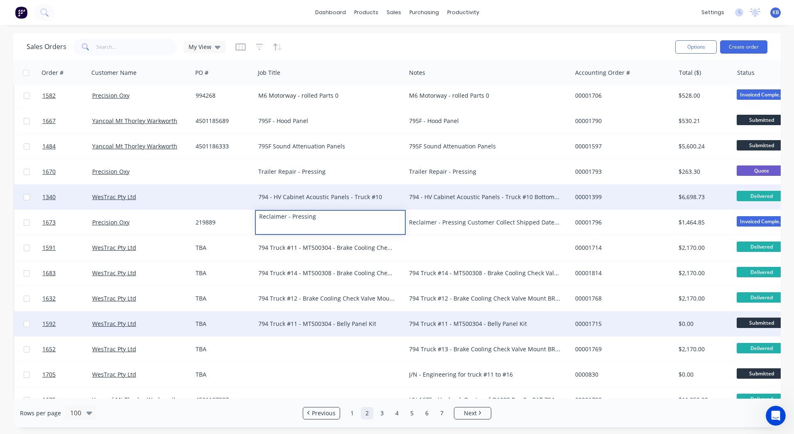
scroll to position [249, 0]
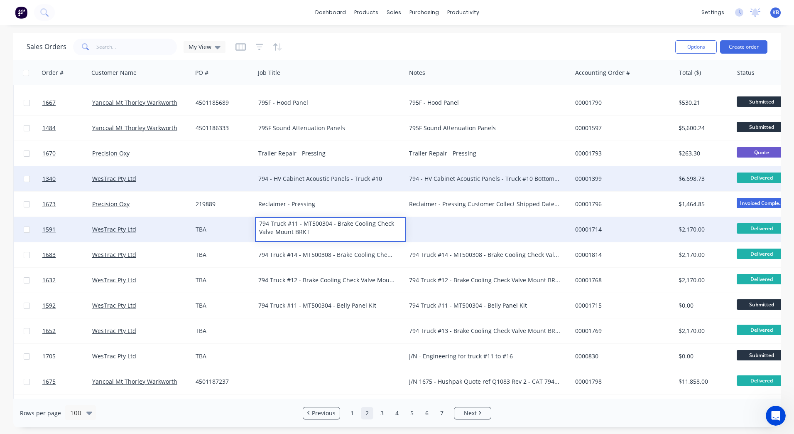
drag, startPoint x: 365, startPoint y: 236, endPoint x: 256, endPoint y: 221, distance: 109.8
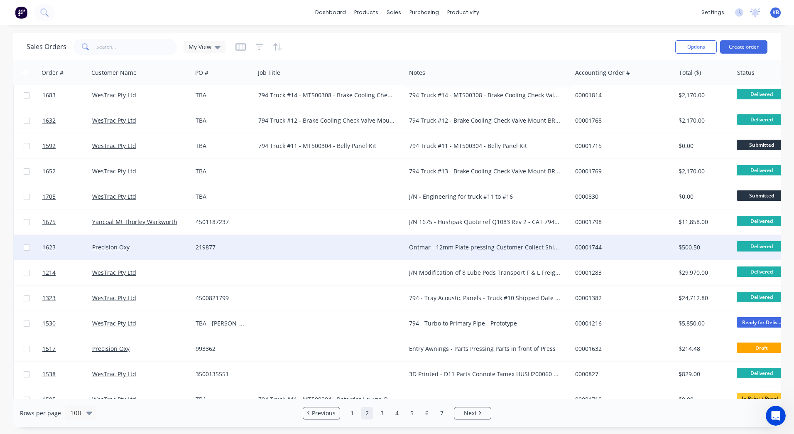
scroll to position [416, 0]
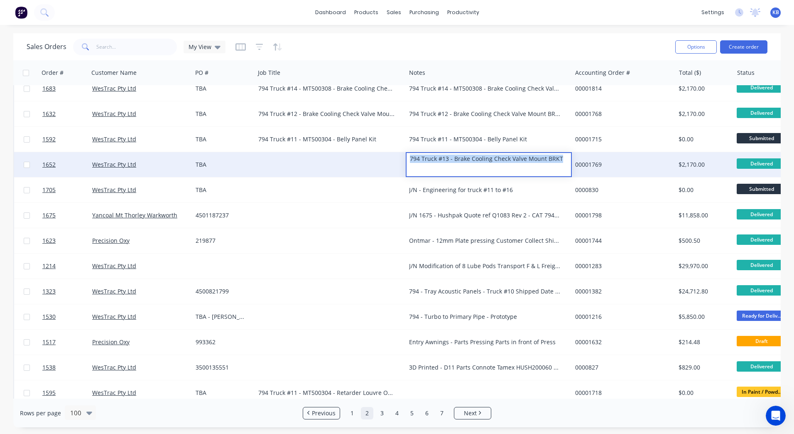
drag, startPoint x: 563, startPoint y: 161, endPoint x: 392, endPoint y: 163, distance: 171.2
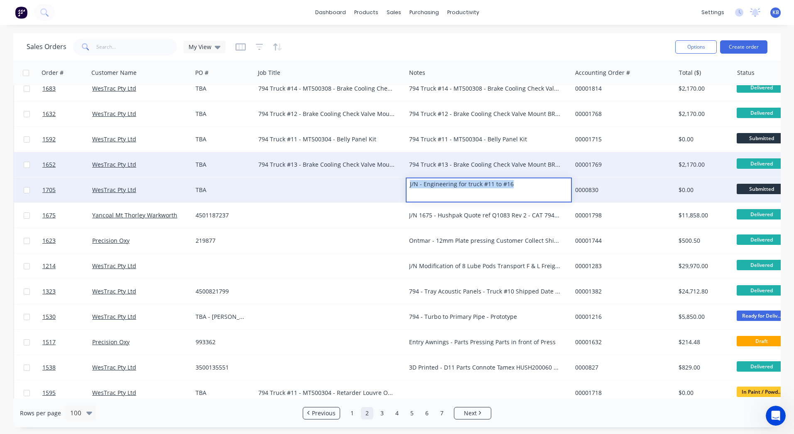
drag, startPoint x: 518, startPoint y: 189, endPoint x: 405, endPoint y: 191, distance: 113.0
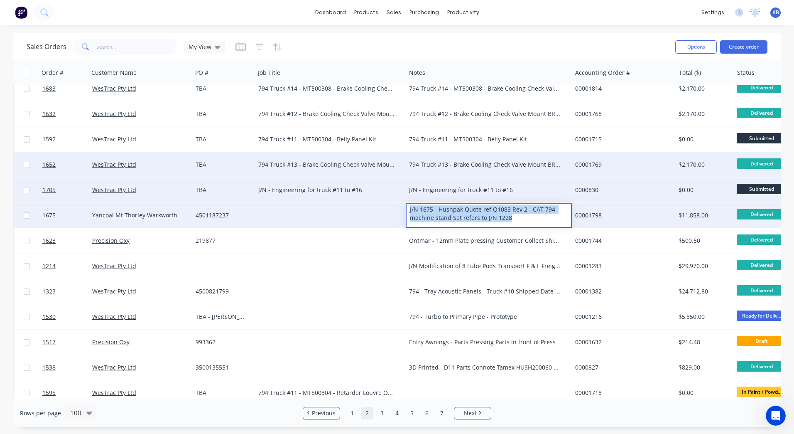
drag, startPoint x: 524, startPoint y: 217, endPoint x: 391, endPoint y: 207, distance: 133.0
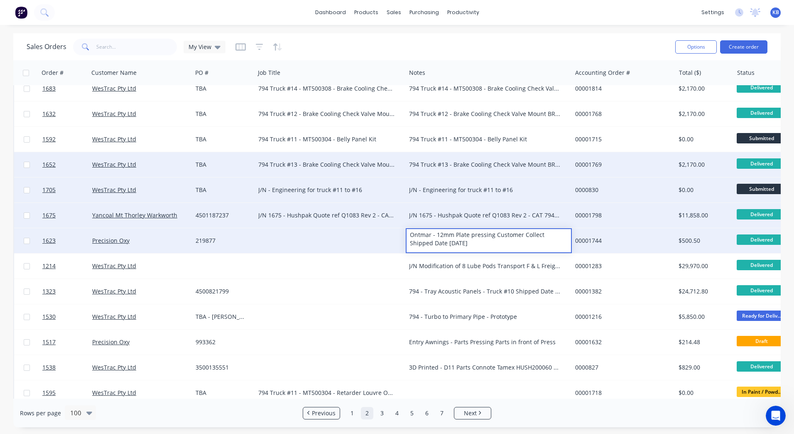
drag, startPoint x: 450, startPoint y: 244, endPoint x: 389, endPoint y: 228, distance: 63.9
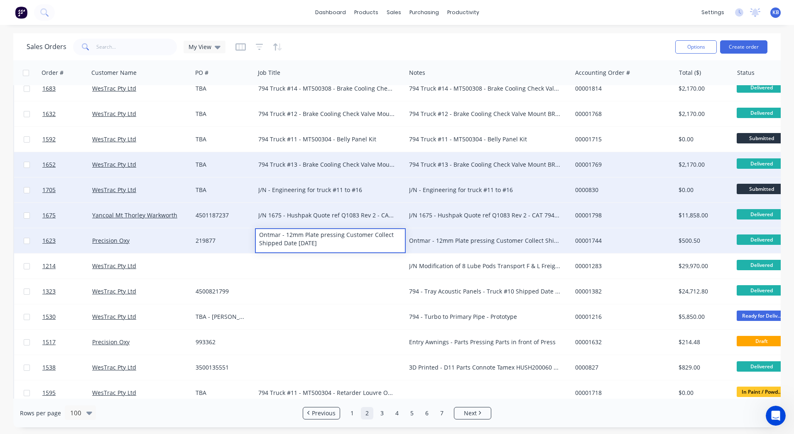
drag, startPoint x: 338, startPoint y: 241, endPoint x: 342, endPoint y: 236, distance: 6.2
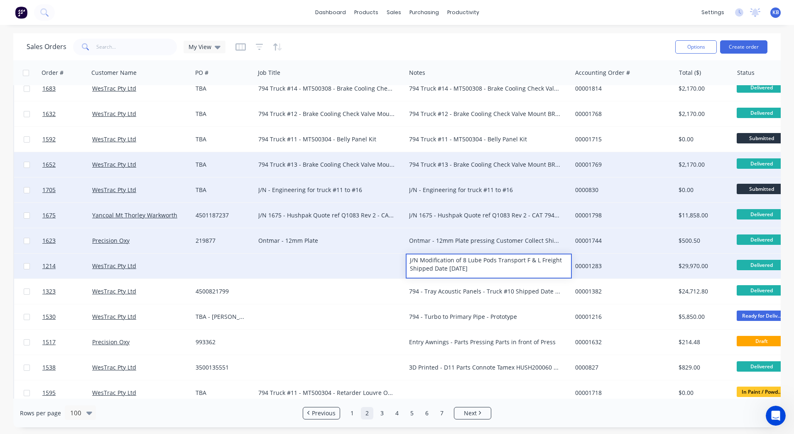
drag, startPoint x: 481, startPoint y: 270, endPoint x: 404, endPoint y: 257, distance: 77.9
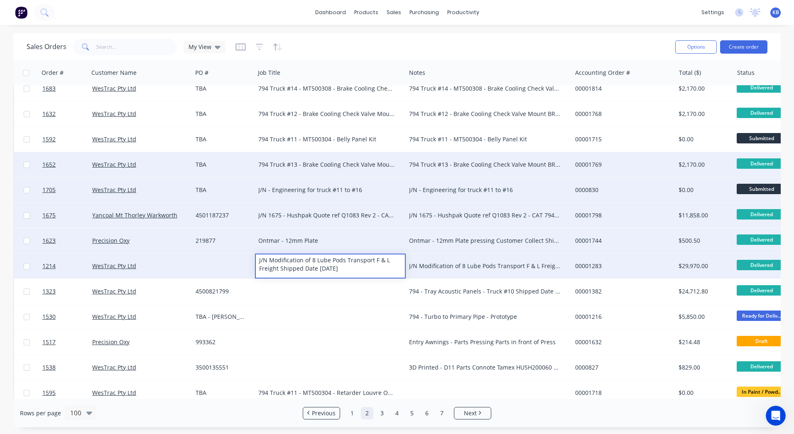
drag, startPoint x: 361, startPoint y: 268, endPoint x: 346, endPoint y: 262, distance: 16.7
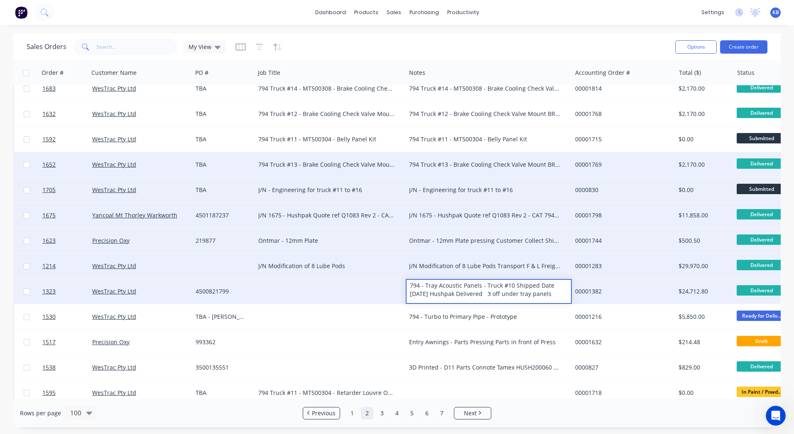
drag, startPoint x: 562, startPoint y: 295, endPoint x: 377, endPoint y: 283, distance: 185.7
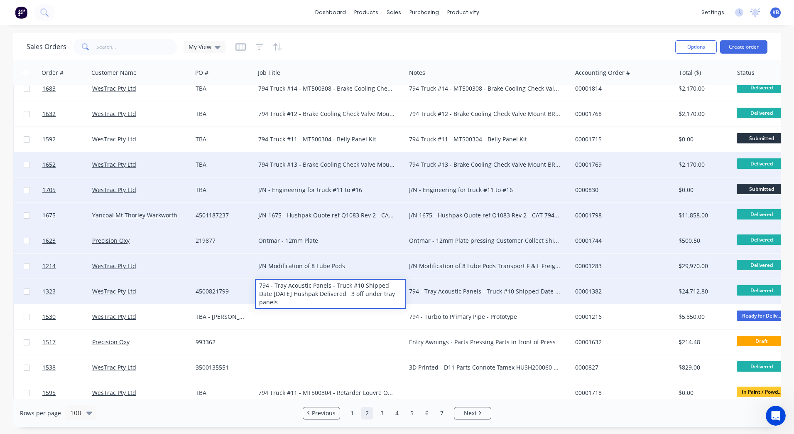
drag, startPoint x: 303, startPoint y: 300, endPoint x: 361, endPoint y: 288, distance: 59.2
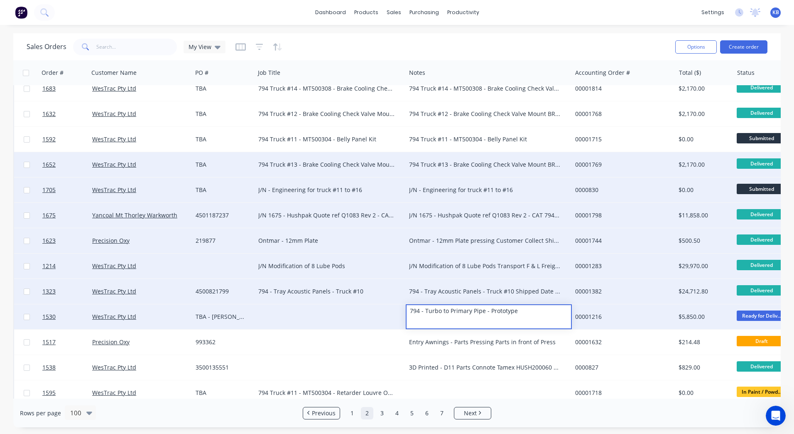
drag, startPoint x: 534, startPoint y: 315, endPoint x: 388, endPoint y: 310, distance: 145.9
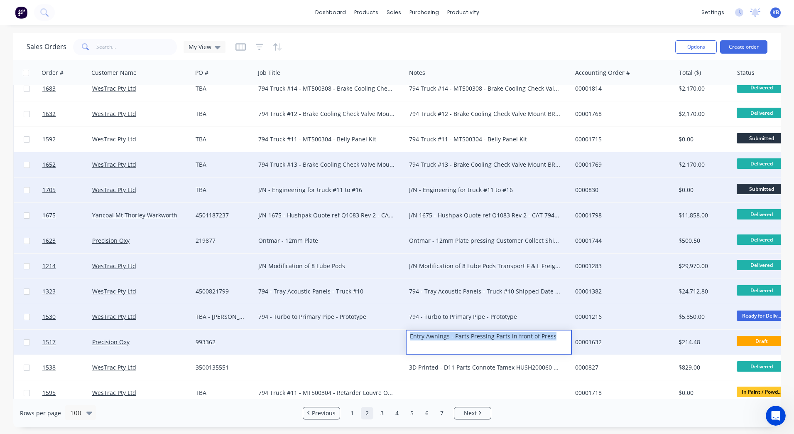
drag, startPoint x: 559, startPoint y: 337, endPoint x: 391, endPoint y: 336, distance: 167.9
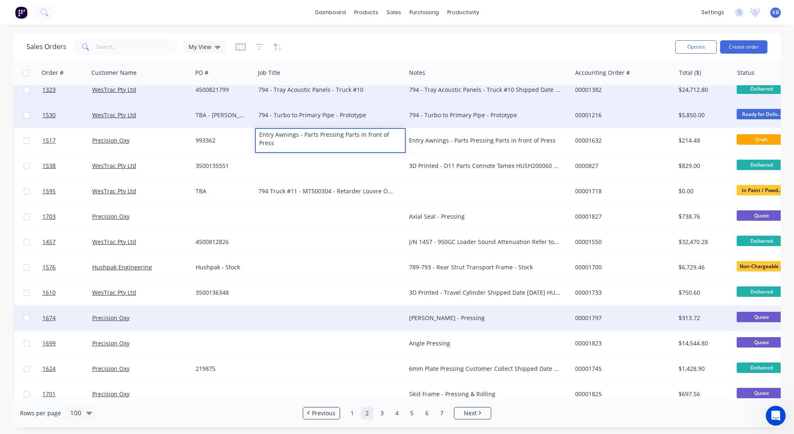
scroll to position [623, 0]
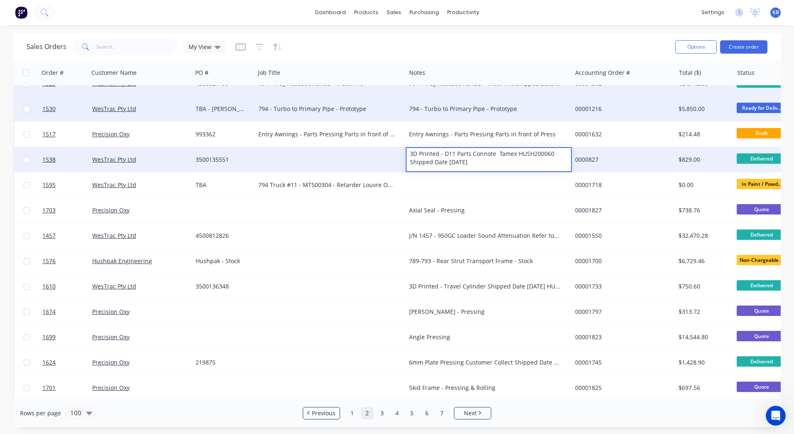
drag, startPoint x: 502, startPoint y: 162, endPoint x: 407, endPoint y: 154, distance: 95.4
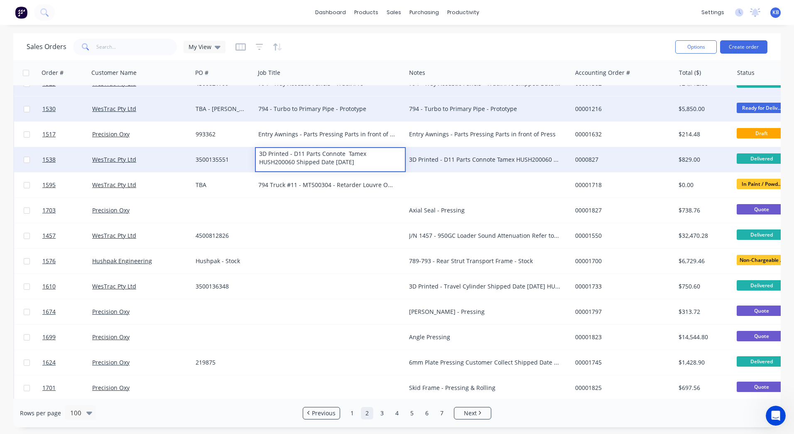
drag, startPoint x: 327, startPoint y: 160, endPoint x: 308, endPoint y: 161, distance: 19.2
drag, startPoint x: 379, startPoint y: 161, endPoint x: 323, endPoint y: 154, distance: 56.6
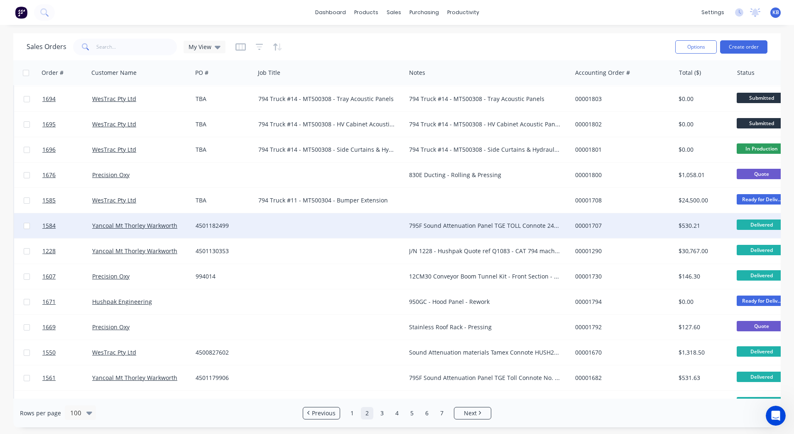
scroll to position [1371, 0]
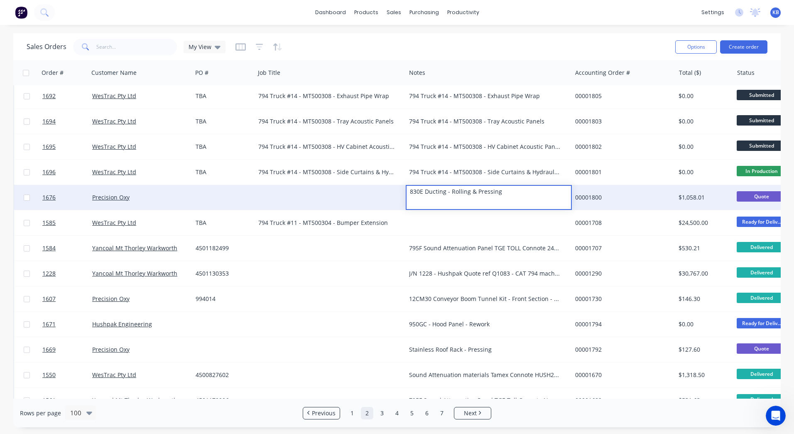
drag, startPoint x: 511, startPoint y: 191, endPoint x: 366, endPoint y: 190, distance: 145.0
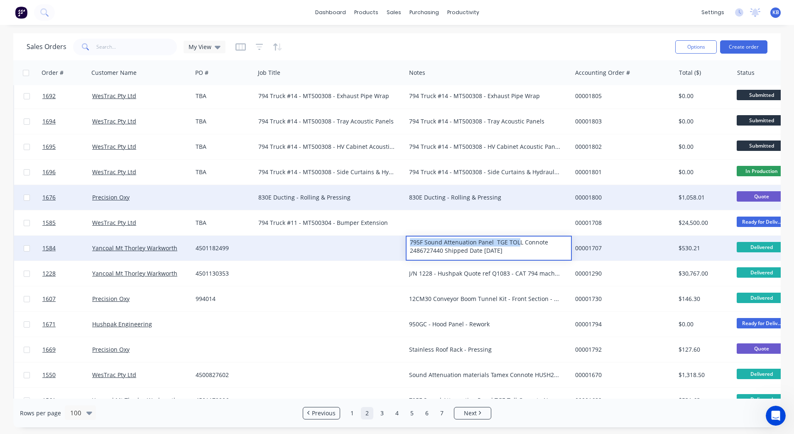
drag, startPoint x: 517, startPoint y: 246, endPoint x: 456, endPoint y: 246, distance: 61.1
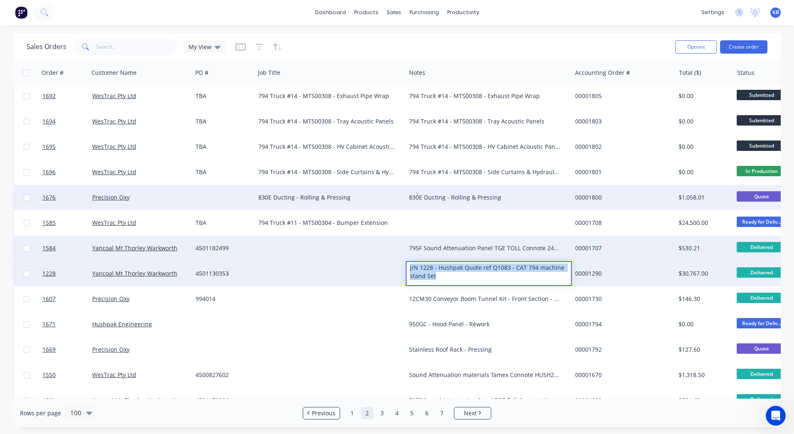
drag, startPoint x: 497, startPoint y: 280, endPoint x: 395, endPoint y: 263, distance: 104.0
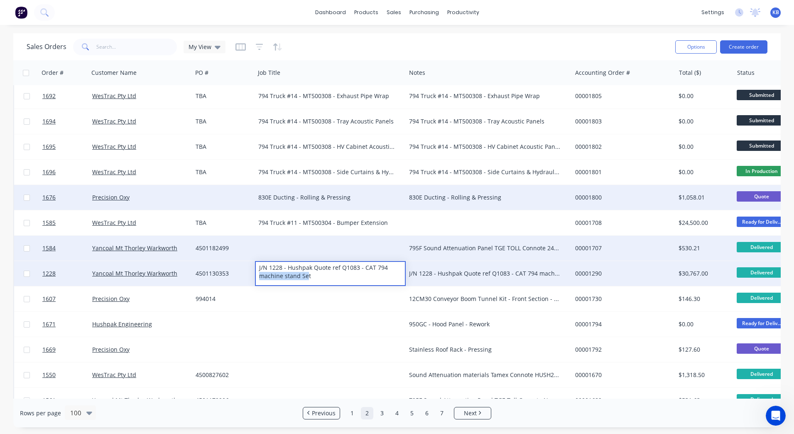
drag, startPoint x: 306, startPoint y: 275, endPoint x: 258, endPoint y: 275, distance: 47.8
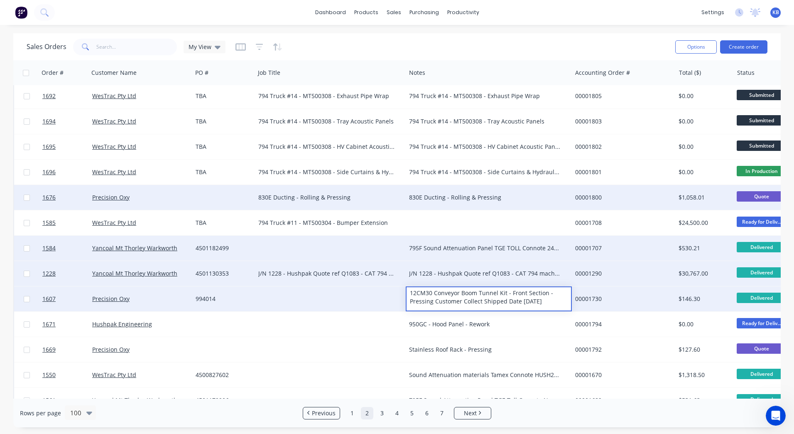
drag, startPoint x: 562, startPoint y: 302, endPoint x: 406, endPoint y: 295, distance: 156.0
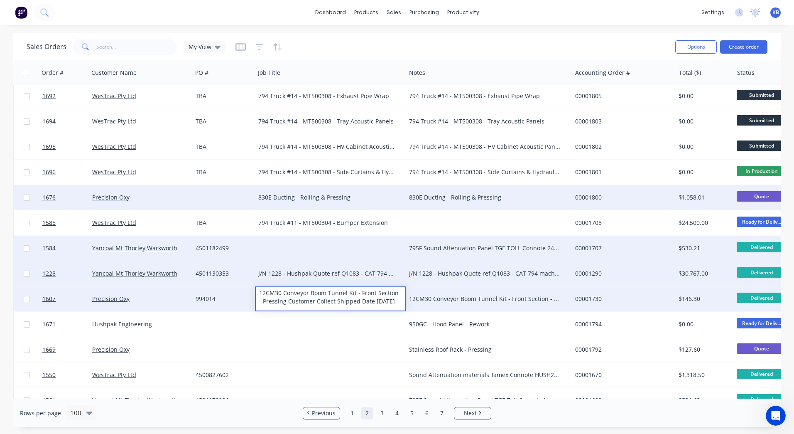
drag, startPoint x: 401, startPoint y: 301, endPoint x: 279, endPoint y: 302, distance: 122.2
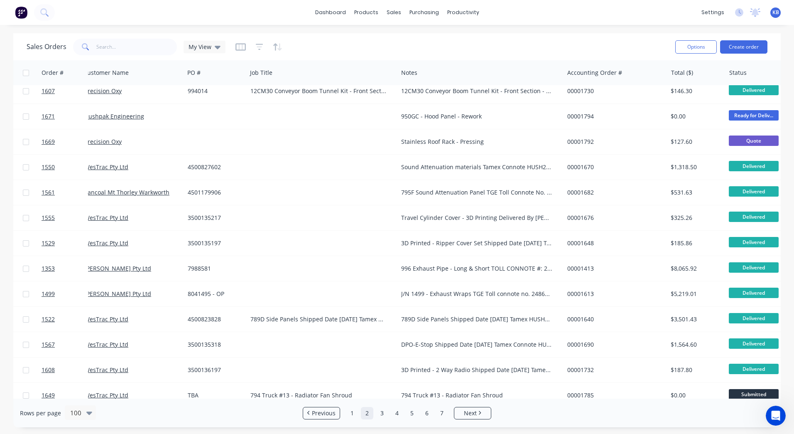
scroll to position [1579, 3]
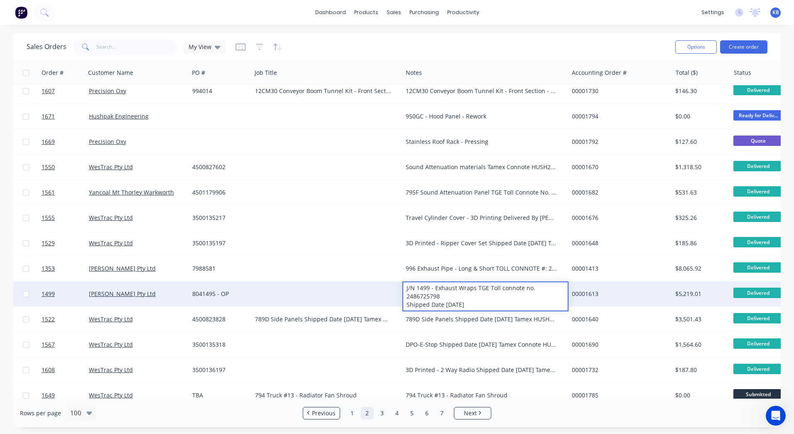
drag, startPoint x: 482, startPoint y: 306, endPoint x: 391, endPoint y: 285, distance: 93.3
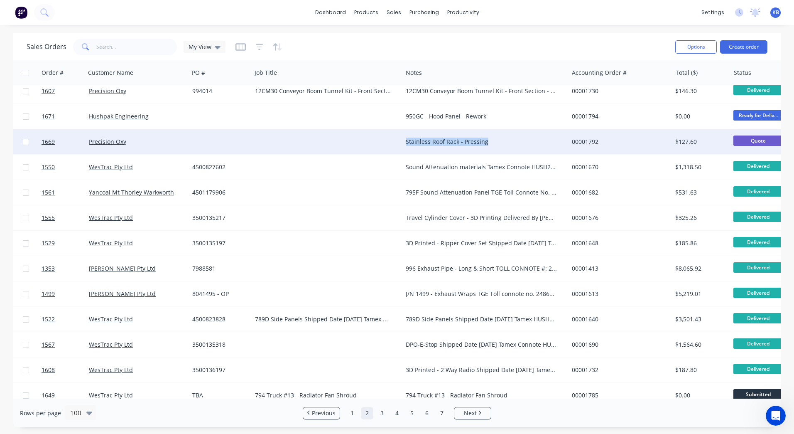
drag, startPoint x: 487, startPoint y: 142, endPoint x: 405, endPoint y: 140, distance: 82.3
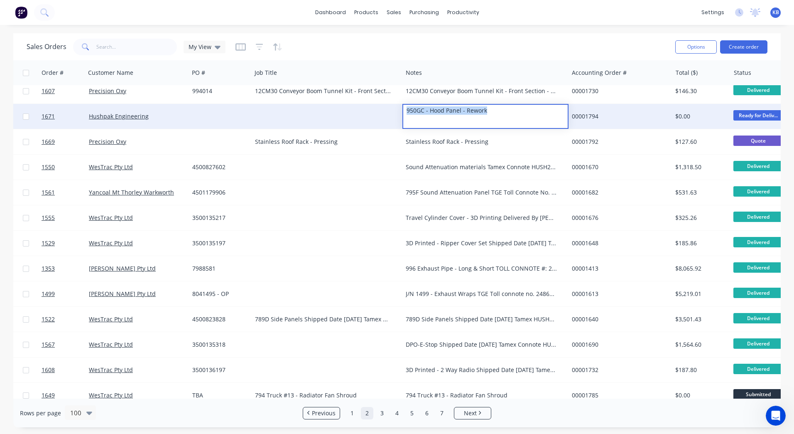
drag, startPoint x: 494, startPoint y: 110, endPoint x: 377, endPoint y: 108, distance: 117.2
drag, startPoint x: 299, startPoint y: 98, endPoint x: 299, endPoint y: 109, distance: 10.8
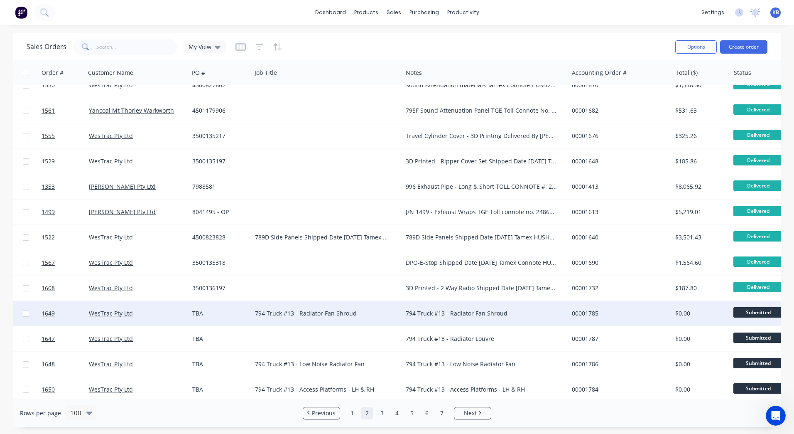
scroll to position [1704, 3]
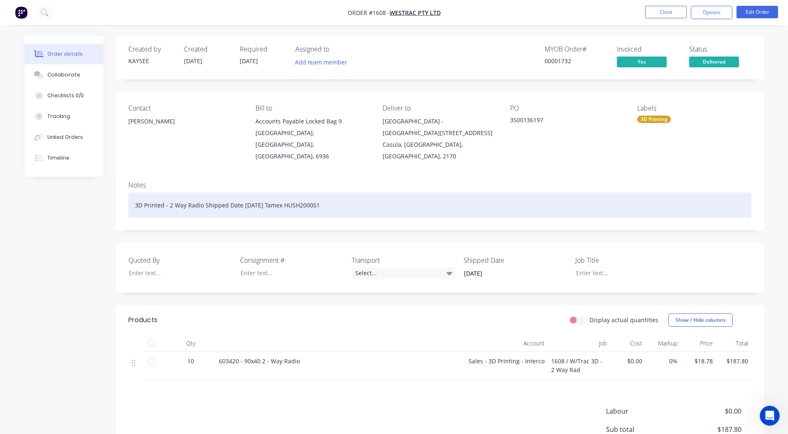
drag, startPoint x: 331, startPoint y: 193, endPoint x: 325, endPoint y: 204, distance: 11.9
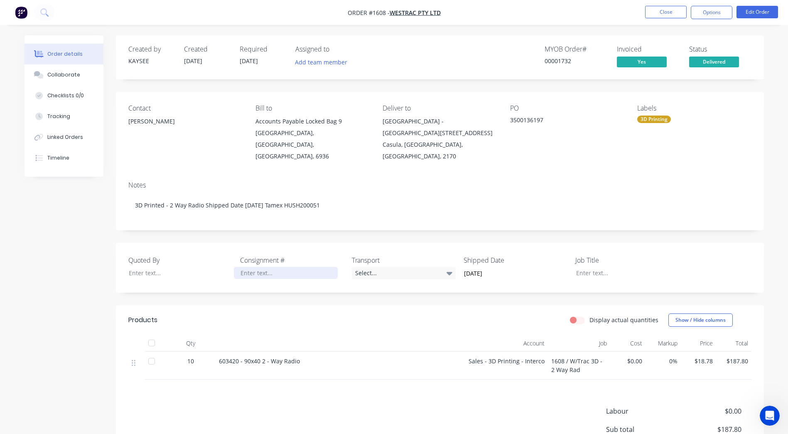
paste div
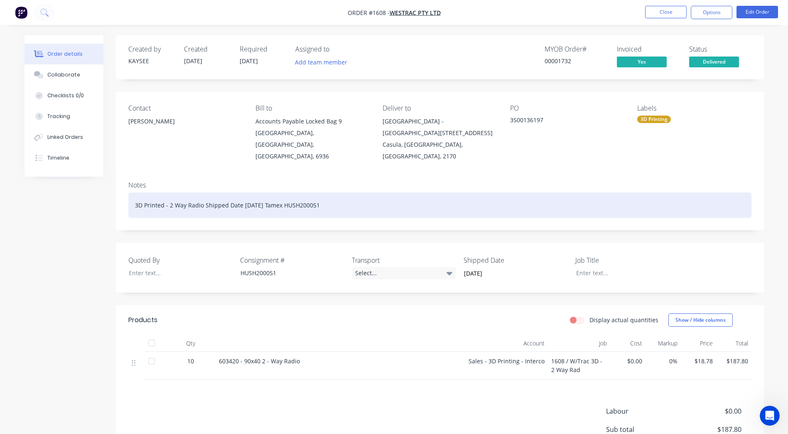
drag, startPoint x: 336, startPoint y: 192, endPoint x: 229, endPoint y: 197, distance: 107.3
drag, startPoint x: 226, startPoint y: 196, endPoint x: 67, endPoint y: 198, distance: 158.7
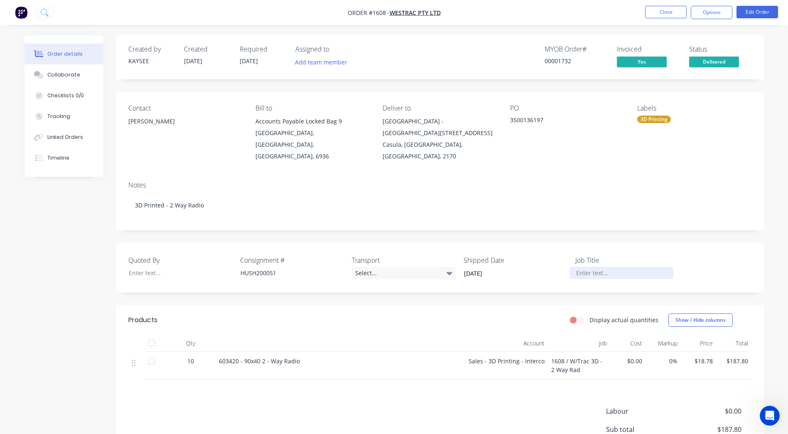
paste div
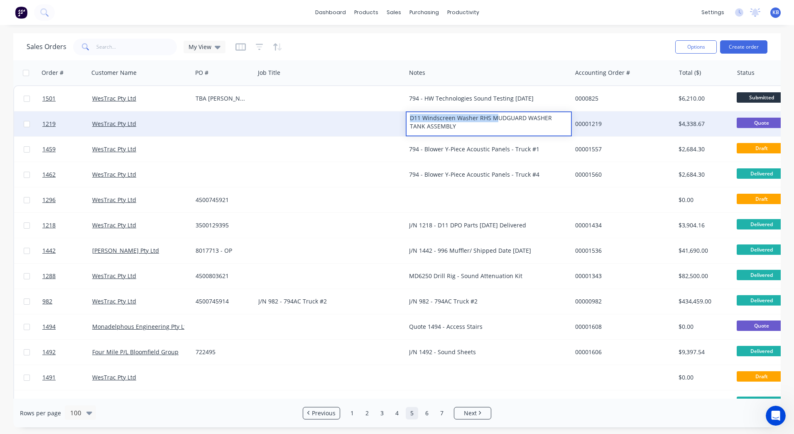
drag, startPoint x: 495, startPoint y: 121, endPoint x: 420, endPoint y: 120, distance: 74.8
drag, startPoint x: 446, startPoint y: 123, endPoint x: 401, endPoint y: 115, distance: 45.9
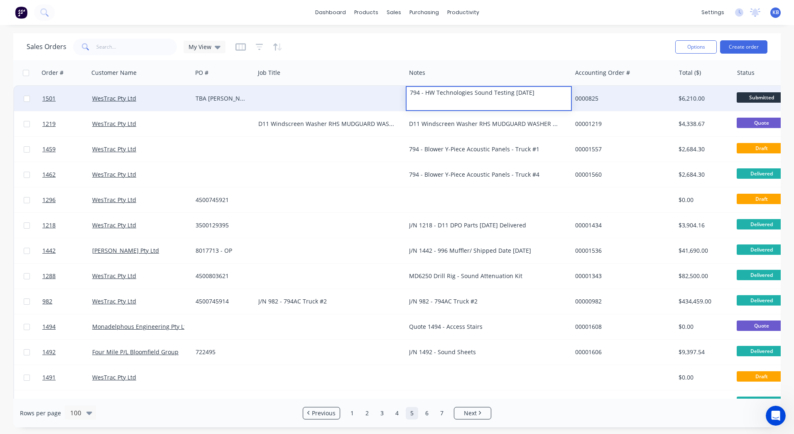
drag, startPoint x: 541, startPoint y: 97, endPoint x: 387, endPoint y: 93, distance: 154.6
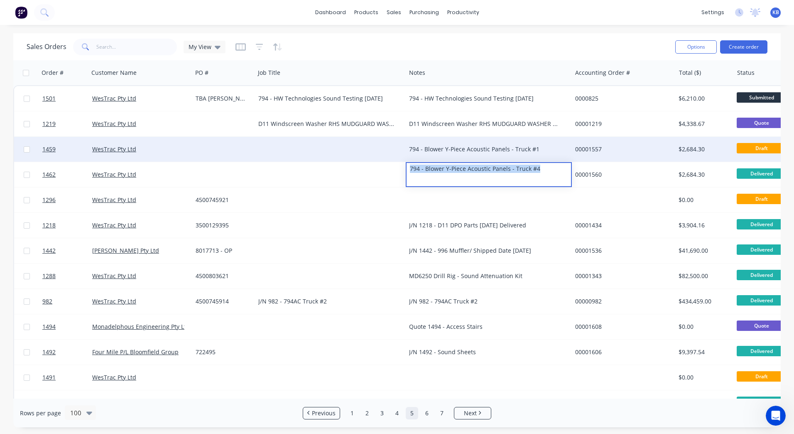
drag, startPoint x: 548, startPoint y: 167, endPoint x: 341, endPoint y: 160, distance: 207.0
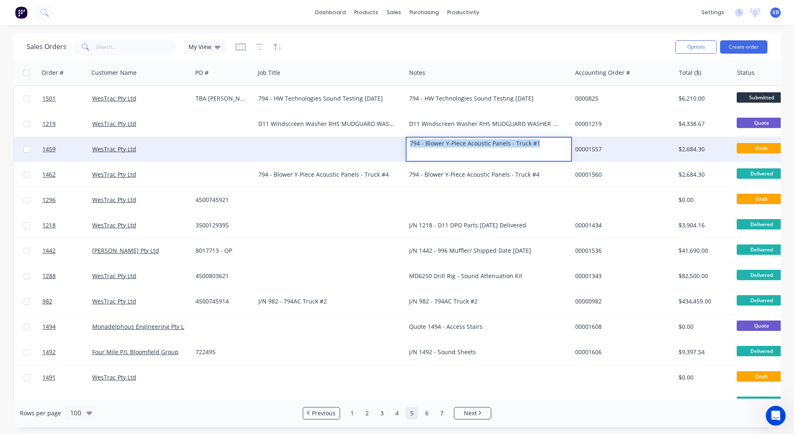
drag, startPoint x: 546, startPoint y: 145, endPoint x: 365, endPoint y: 143, distance: 180.8
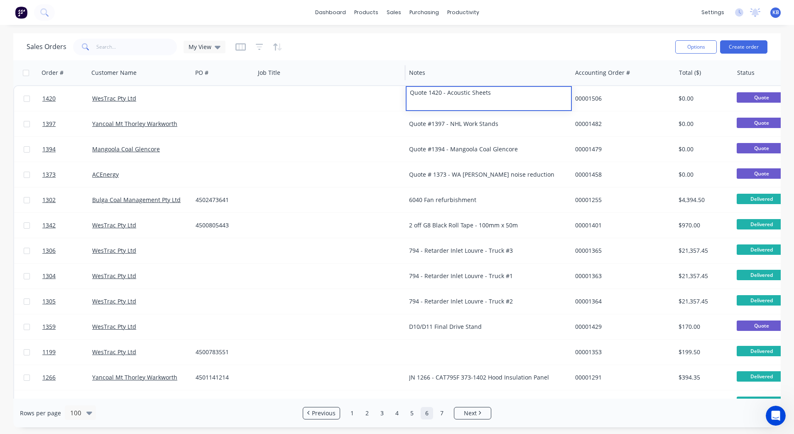
drag, startPoint x: 492, startPoint y: 93, endPoint x: 381, endPoint y: 83, distance: 111.4
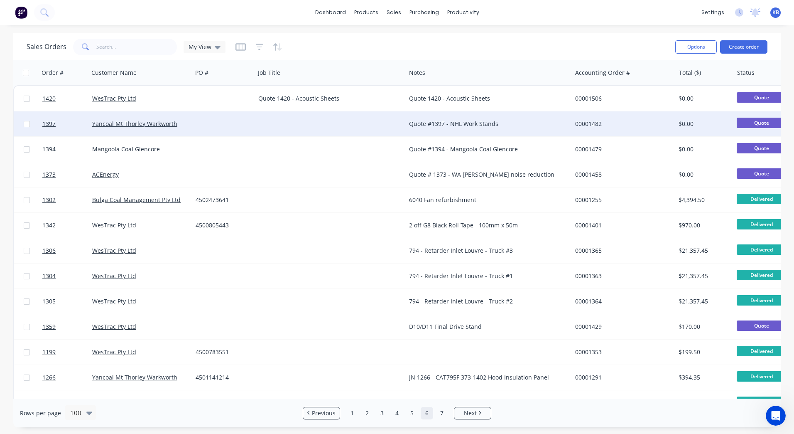
drag, startPoint x: 508, startPoint y: 125, endPoint x: 391, endPoint y: 118, distance: 117.8
drag, startPoint x: 524, startPoint y: 119, endPoint x: 405, endPoint y: 117, distance: 119.7
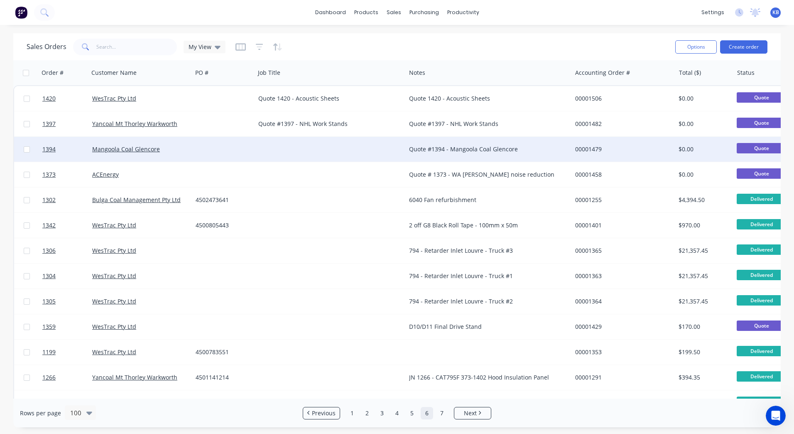
drag, startPoint x: 536, startPoint y: 150, endPoint x: 401, endPoint y: 146, distance: 134.7
drag, startPoint x: 526, startPoint y: 145, endPoint x: 391, endPoint y: 143, distance: 134.2
drag, startPoint x: 536, startPoint y: 175, endPoint x: 384, endPoint y: 162, distance: 153.5
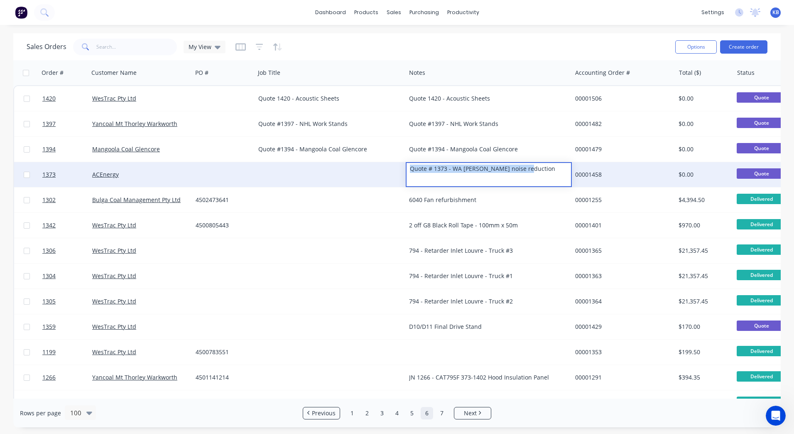
drag, startPoint x: 542, startPoint y: 174, endPoint x: 408, endPoint y: 165, distance: 133.6
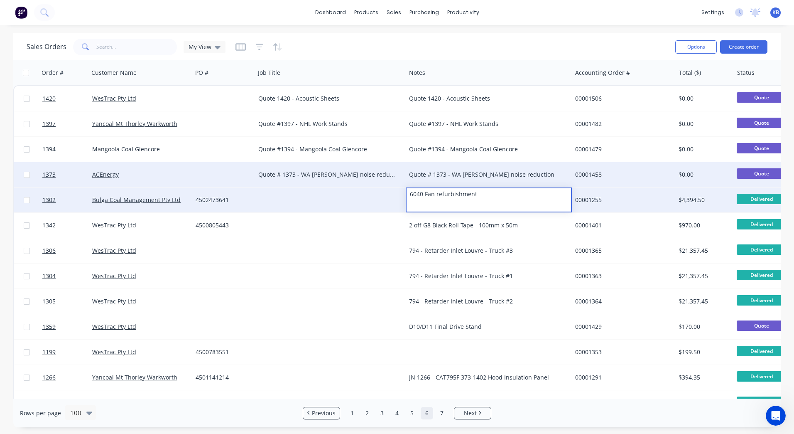
drag, startPoint x: 501, startPoint y: 199, endPoint x: 396, endPoint y: 189, distance: 105.1
drag, startPoint x: 498, startPoint y: 196, endPoint x: 385, endPoint y: 195, distance: 112.6
